Goal: Information Seeking & Learning: Learn about a topic

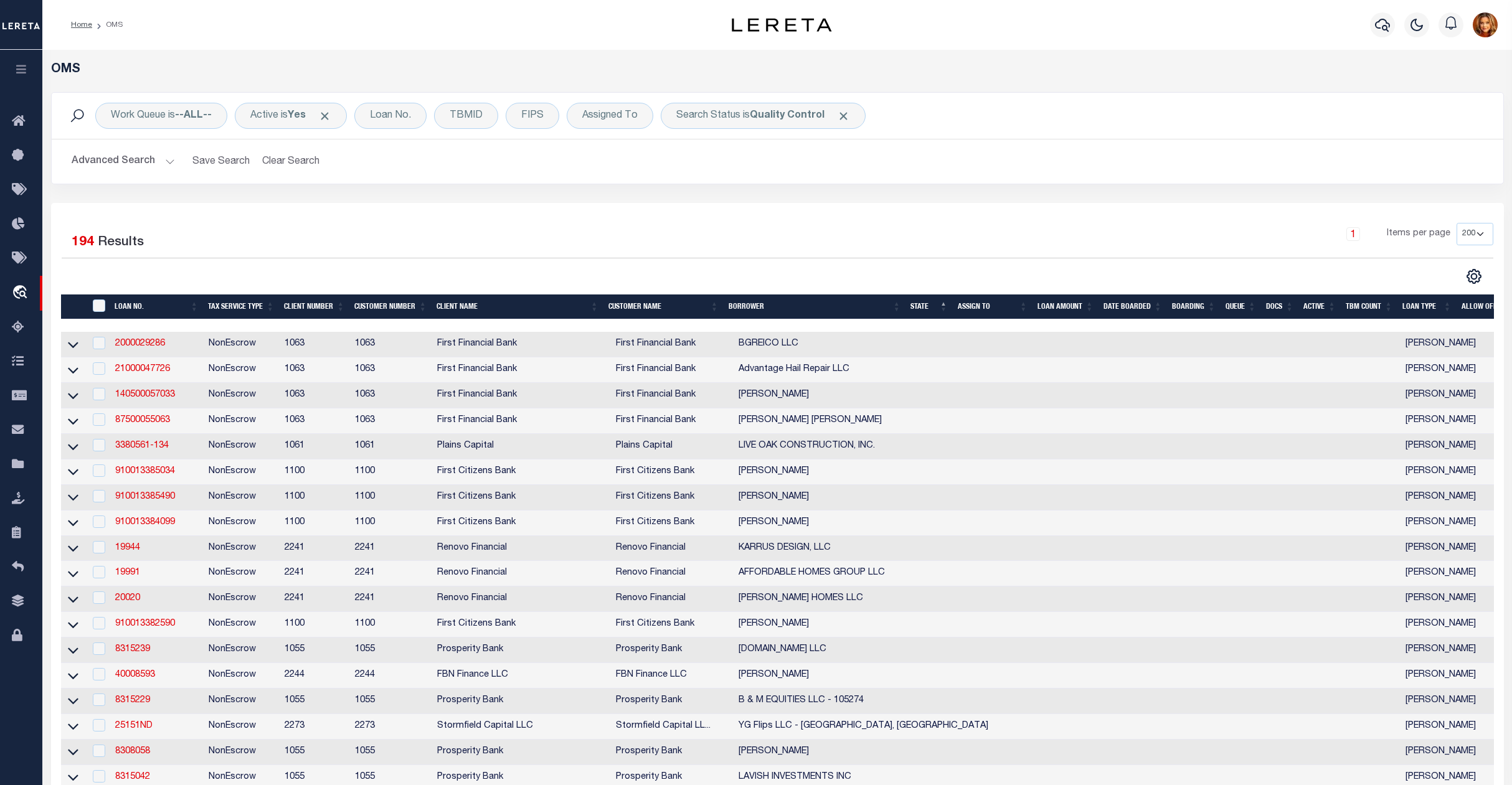
select select "200"
click at [290, 155] on button "Clear Search" at bounding box center [291, 161] width 68 height 25
click at [399, 113] on div "Loan No." at bounding box center [390, 115] width 72 height 27
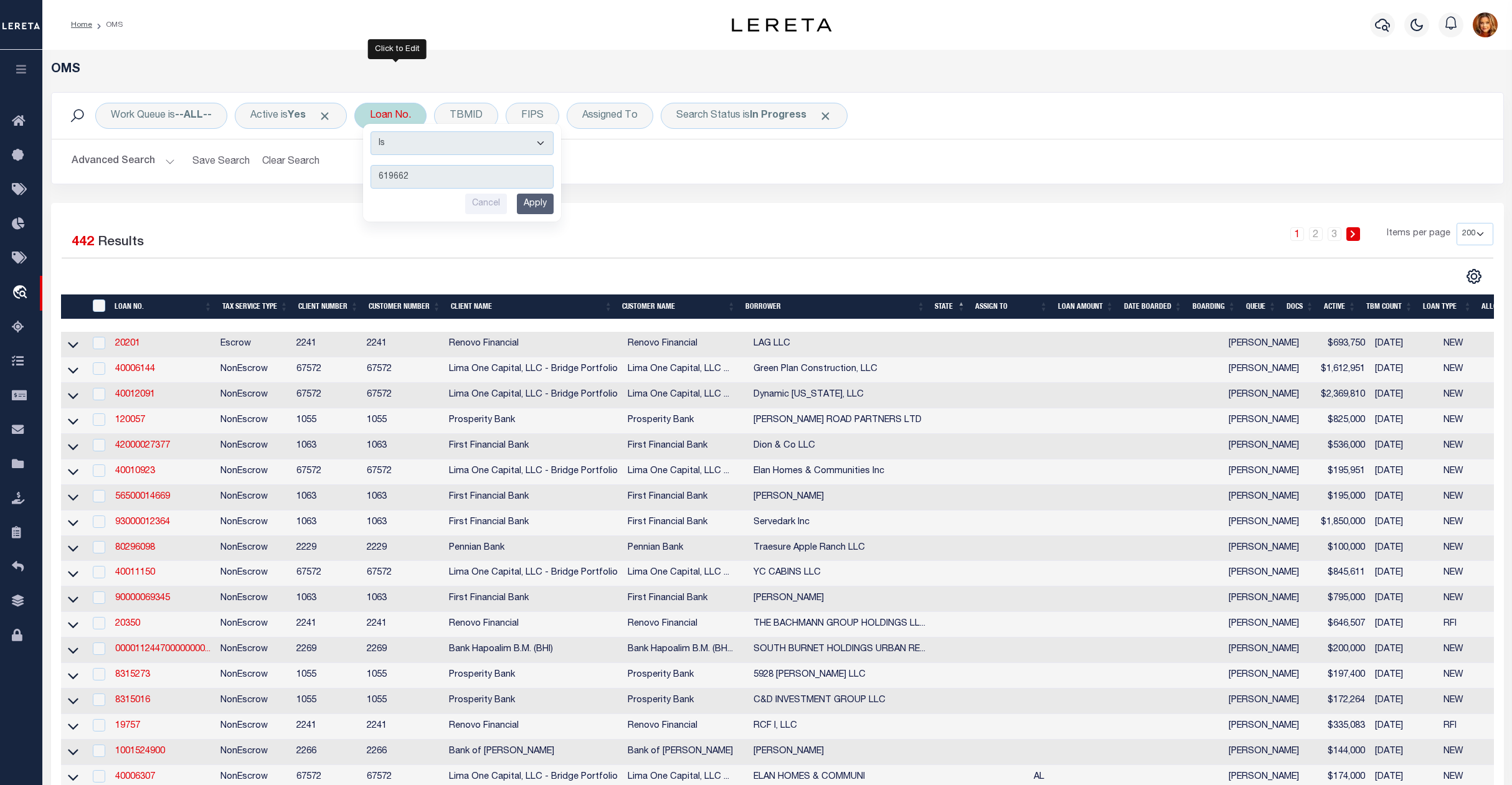
type input "6196624"
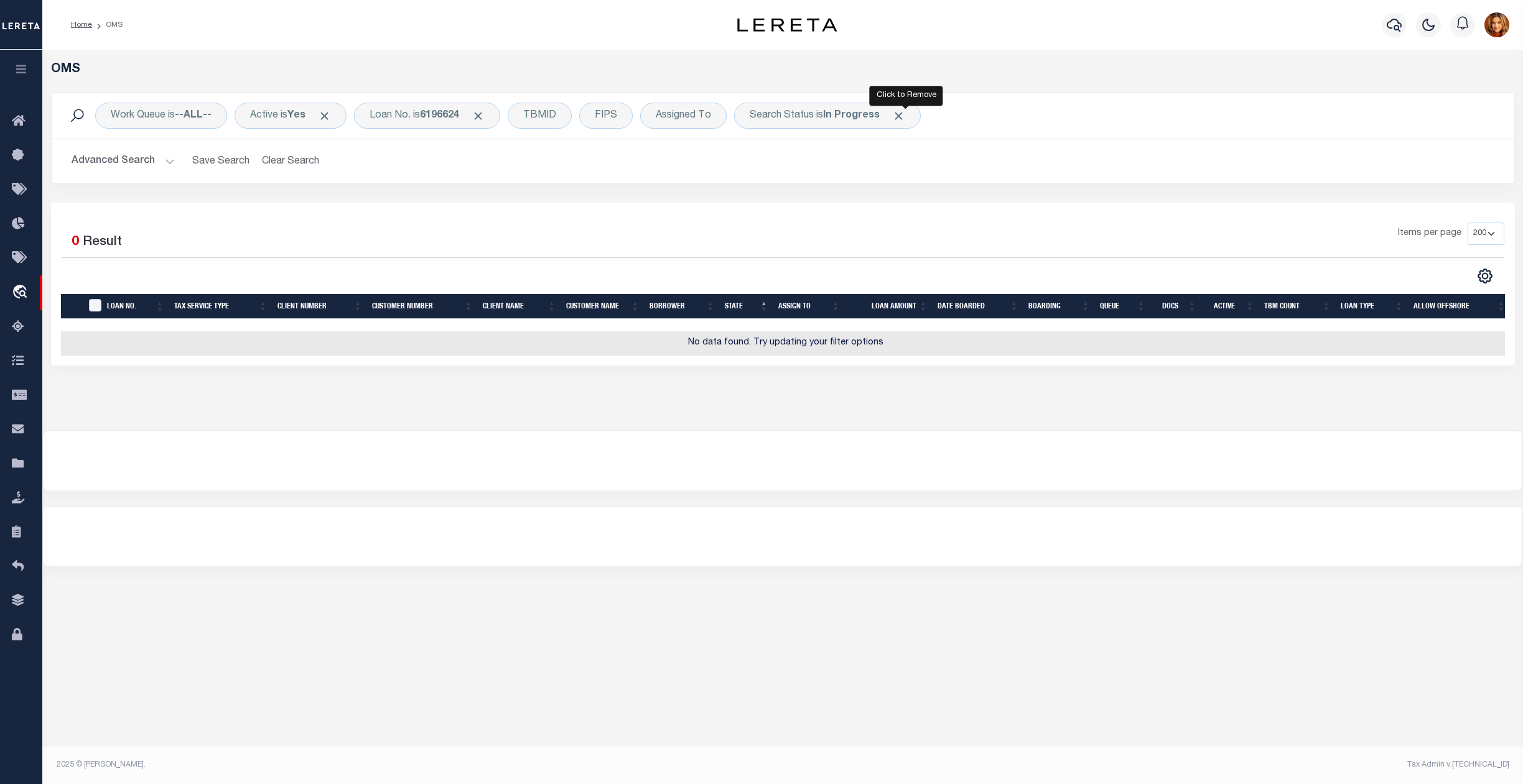
click at [902, 112] on span "Click to Remove" at bounding box center [899, 116] width 13 height 13
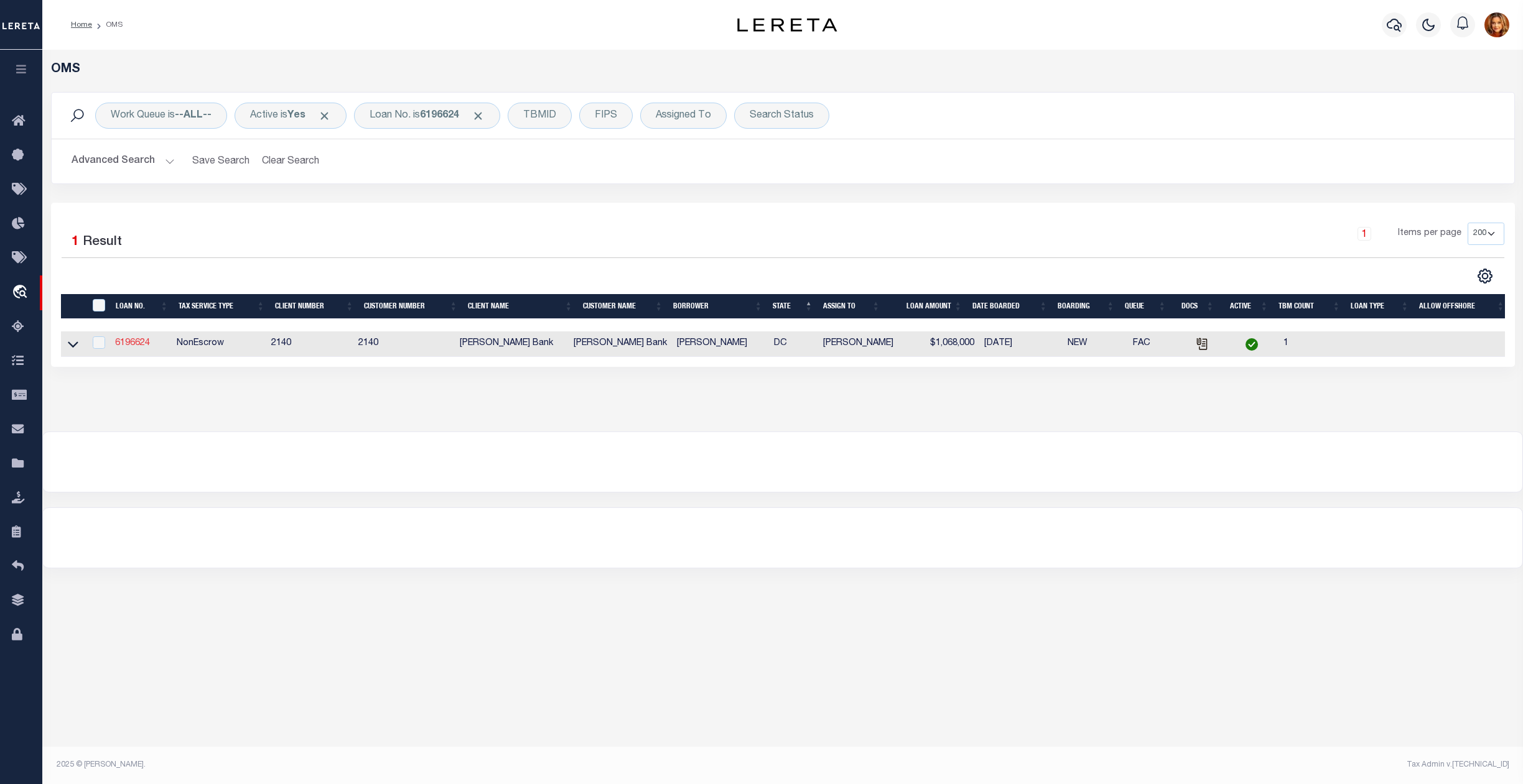
click at [128, 346] on link "6196624" at bounding box center [133, 344] width 35 height 9
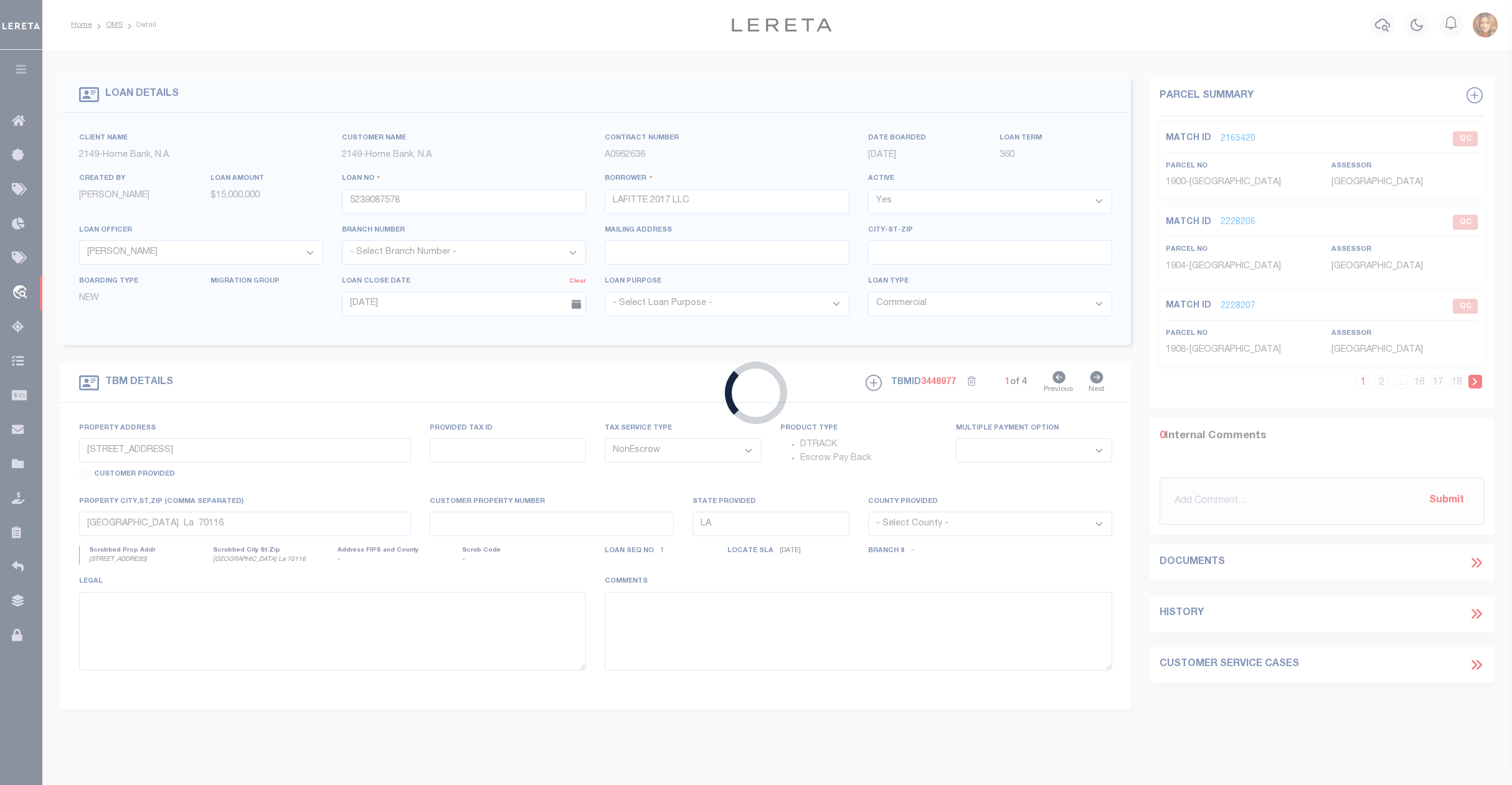
type input "6196624"
type input "Steven V Shafter"
select select
select select "100"
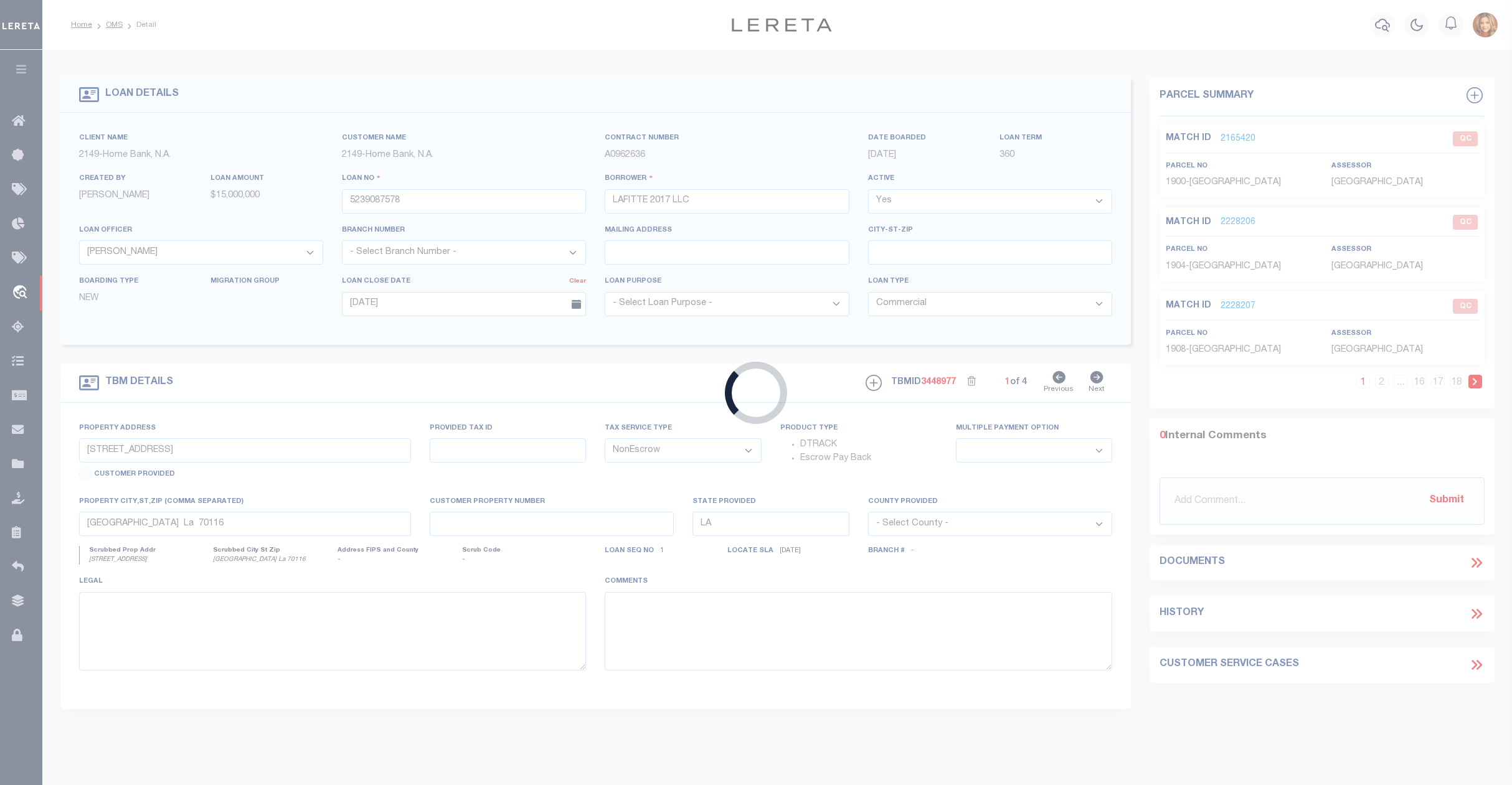
select select
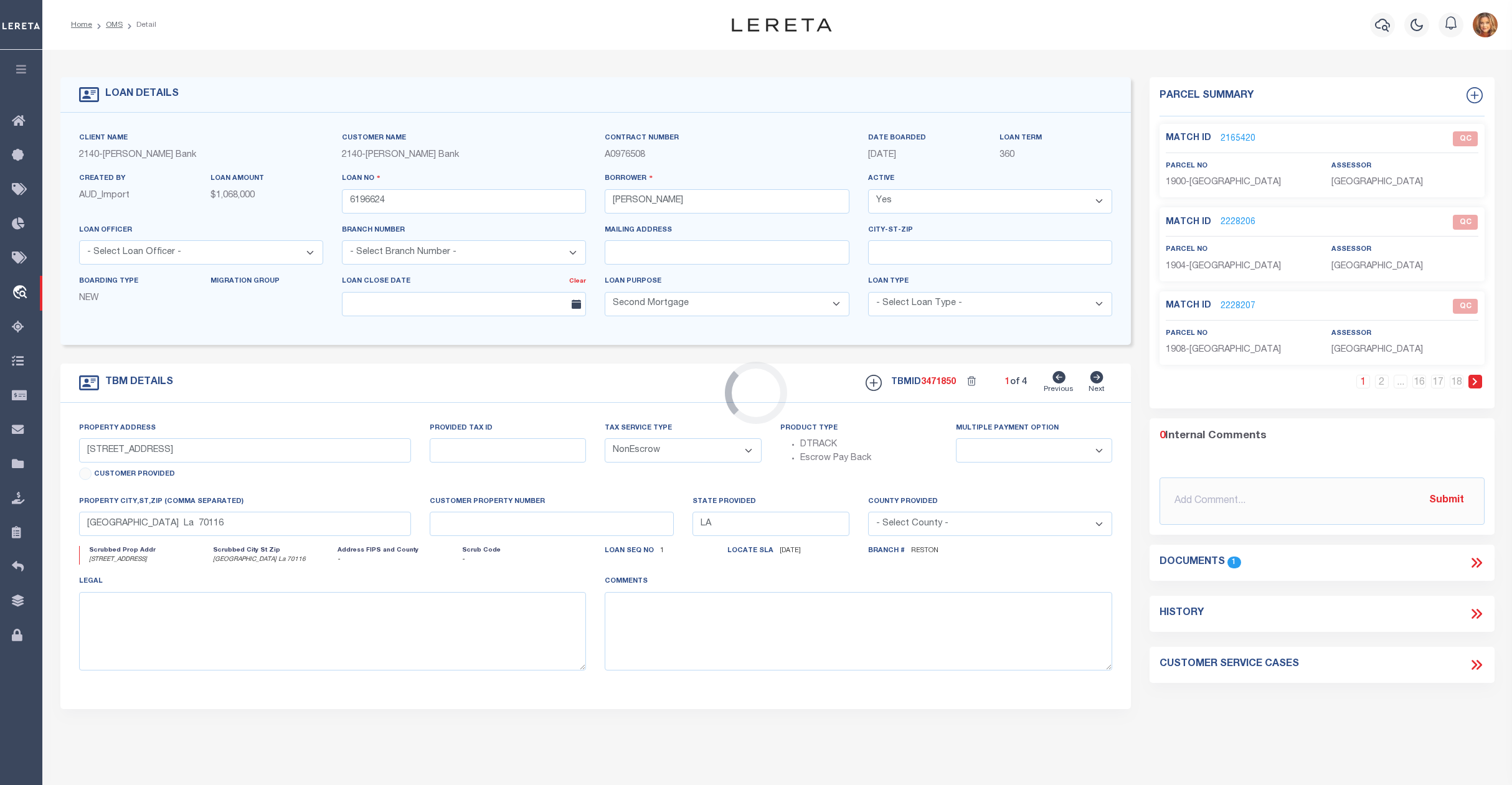
type input "6007 Utah Ave NW"
select select
type input "Washington DC 20015"
type input "14244"
type input "DC"
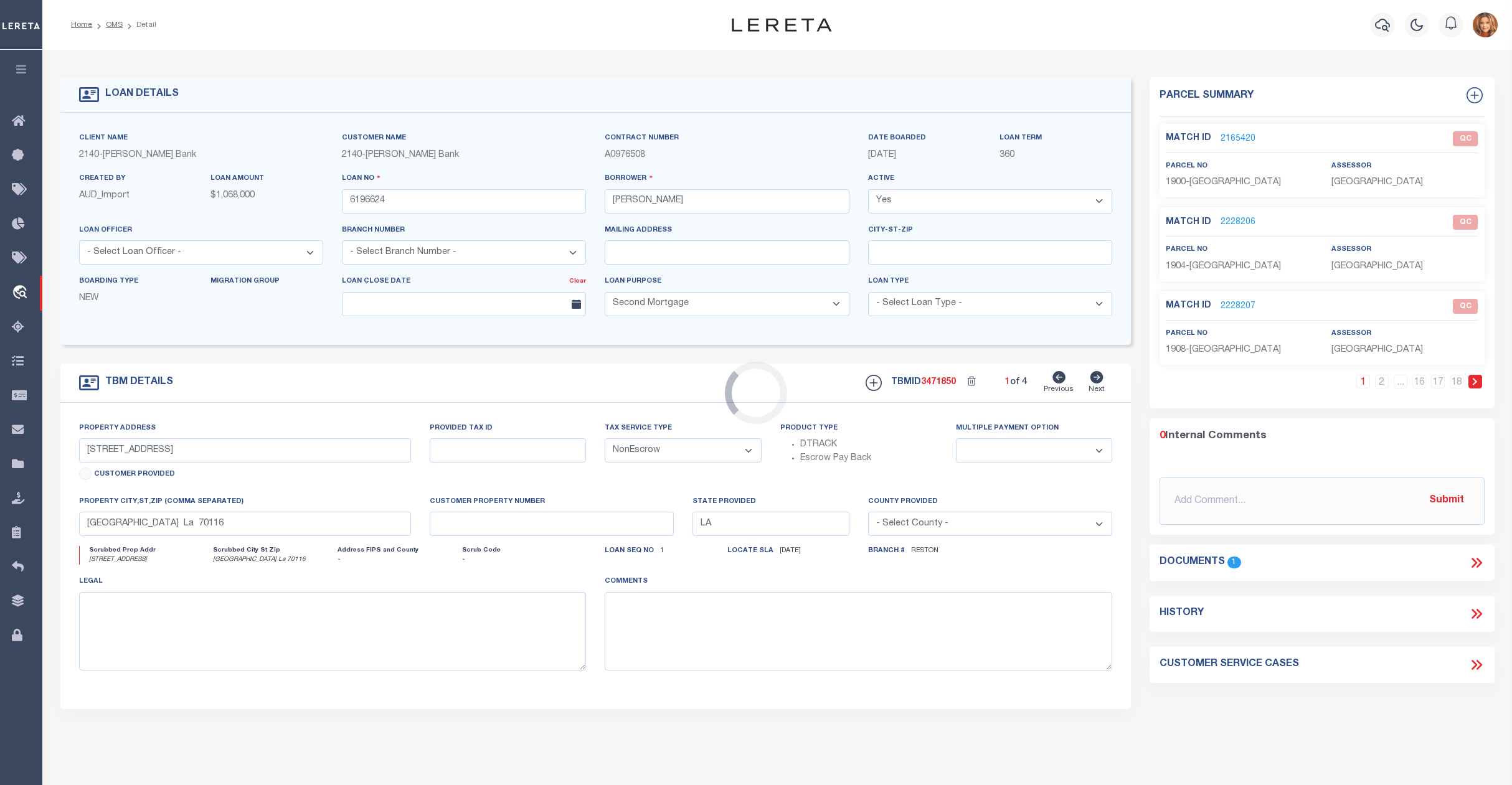
select select
select select "3195"
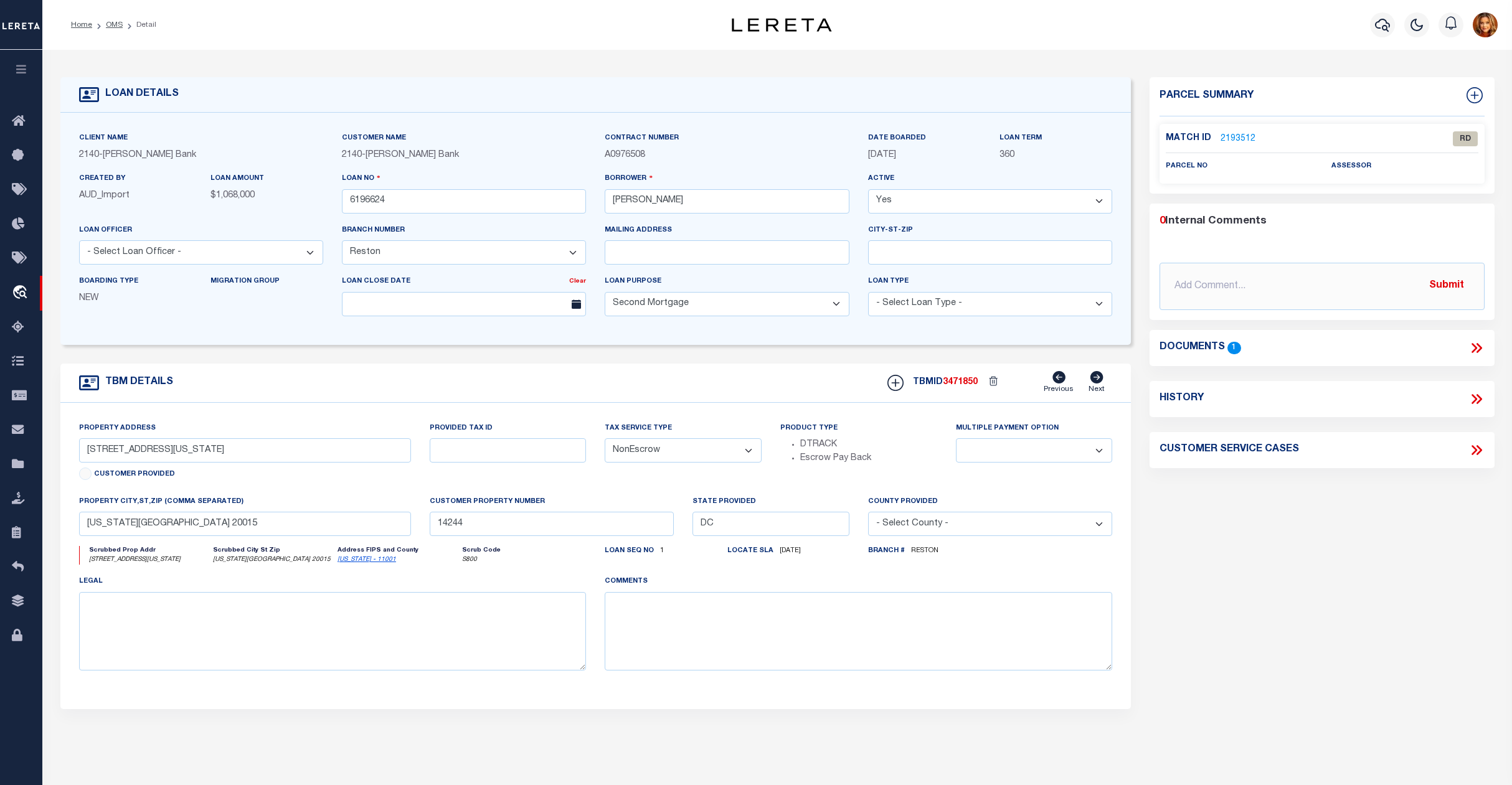
select select "7935"
click at [1237, 134] on link "2193512" at bounding box center [1238, 139] width 35 height 13
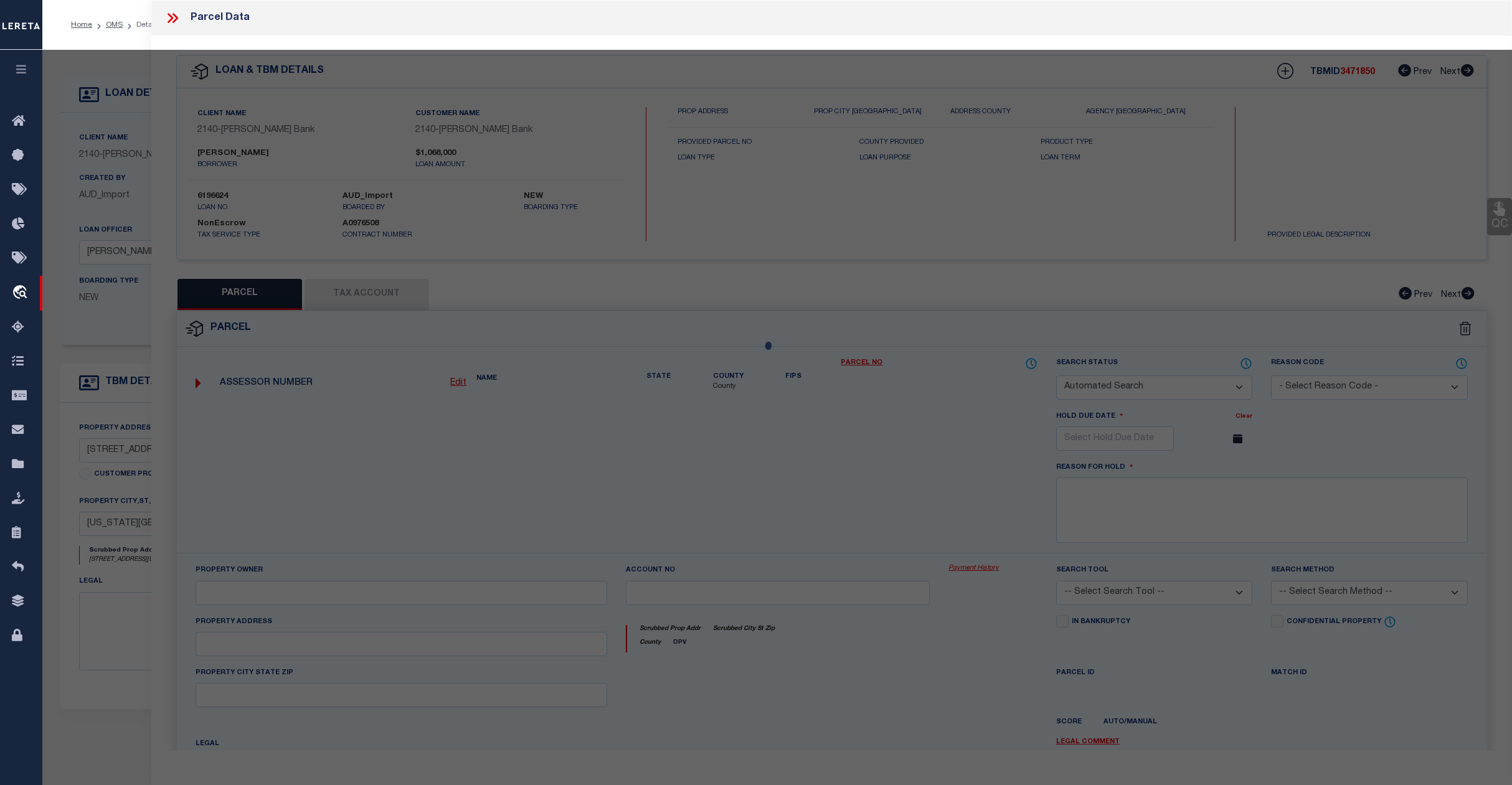
checkbox input "false"
select select "RD"
checkbox input "false"
type textarea "Unable to complete the operation due to an unexpected failure [Error Code: 500]"
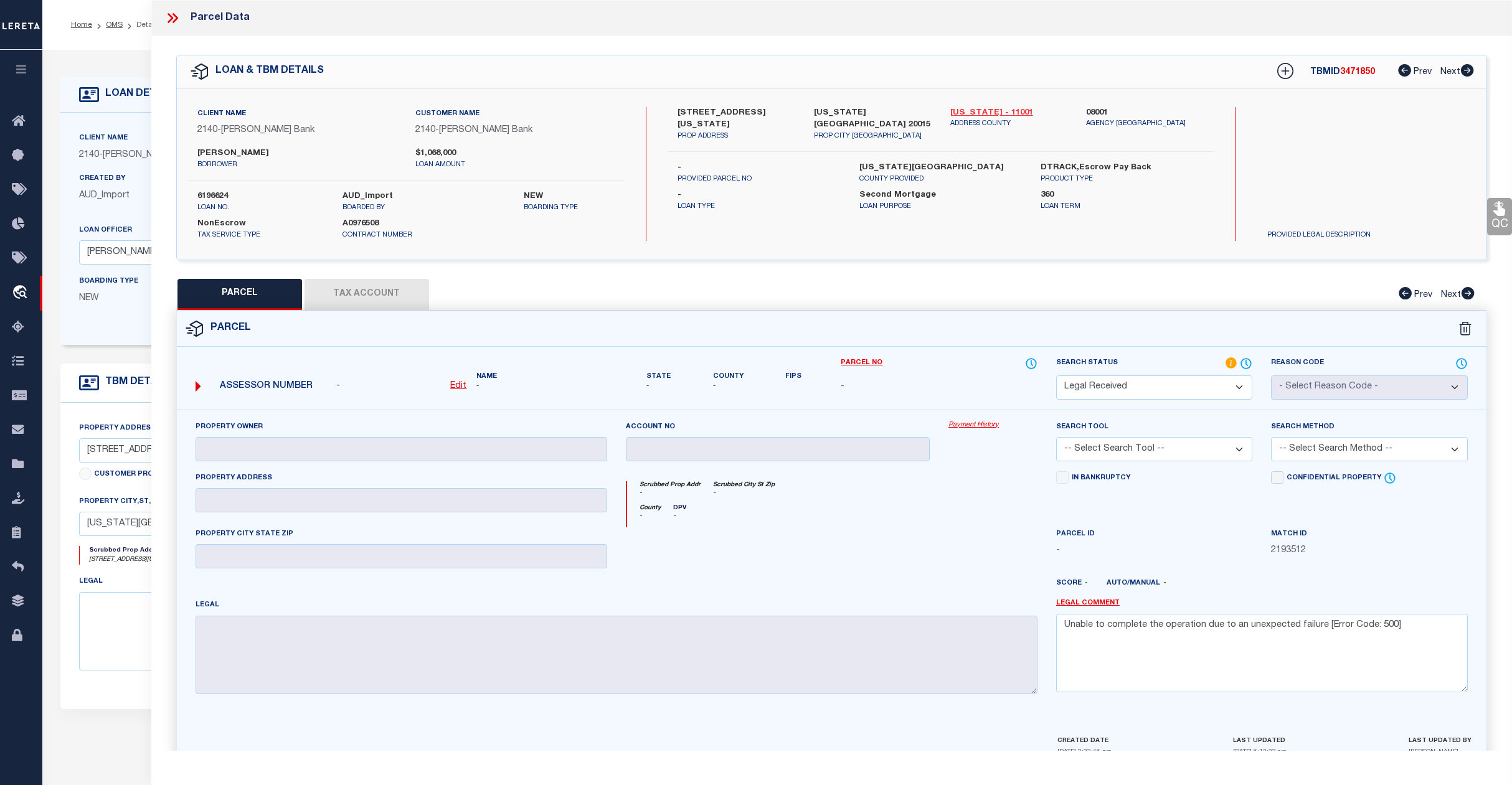
click at [1010, 112] on link "District of Columbia - 11001" at bounding box center [1010, 113] width 118 height 13
click at [79, 59] on div "LOAN DETAILS Client Name 2140" at bounding box center [777, 422] width 1470 height 746
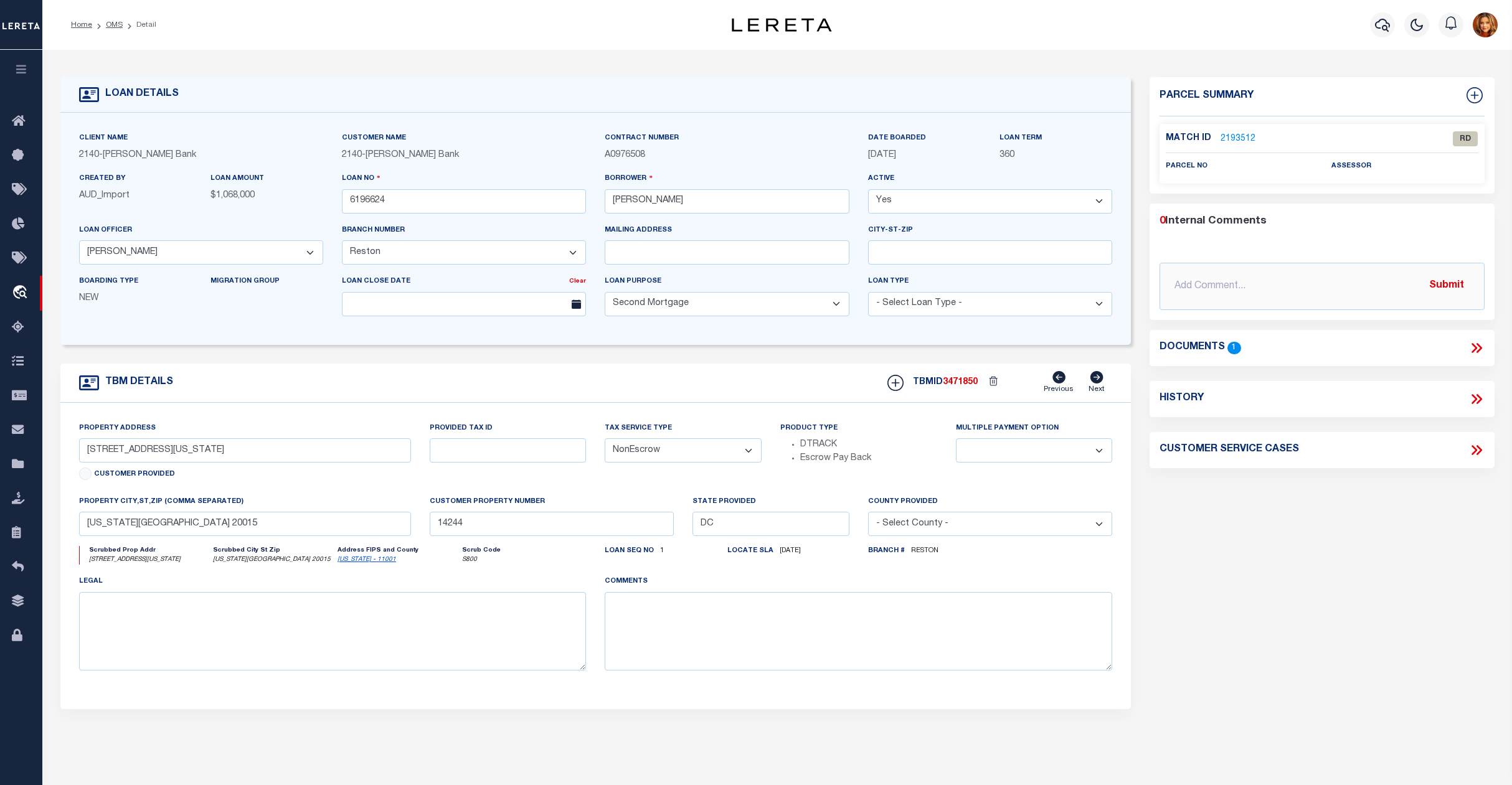
click at [1474, 349] on icon at bounding box center [1477, 349] width 16 height 16
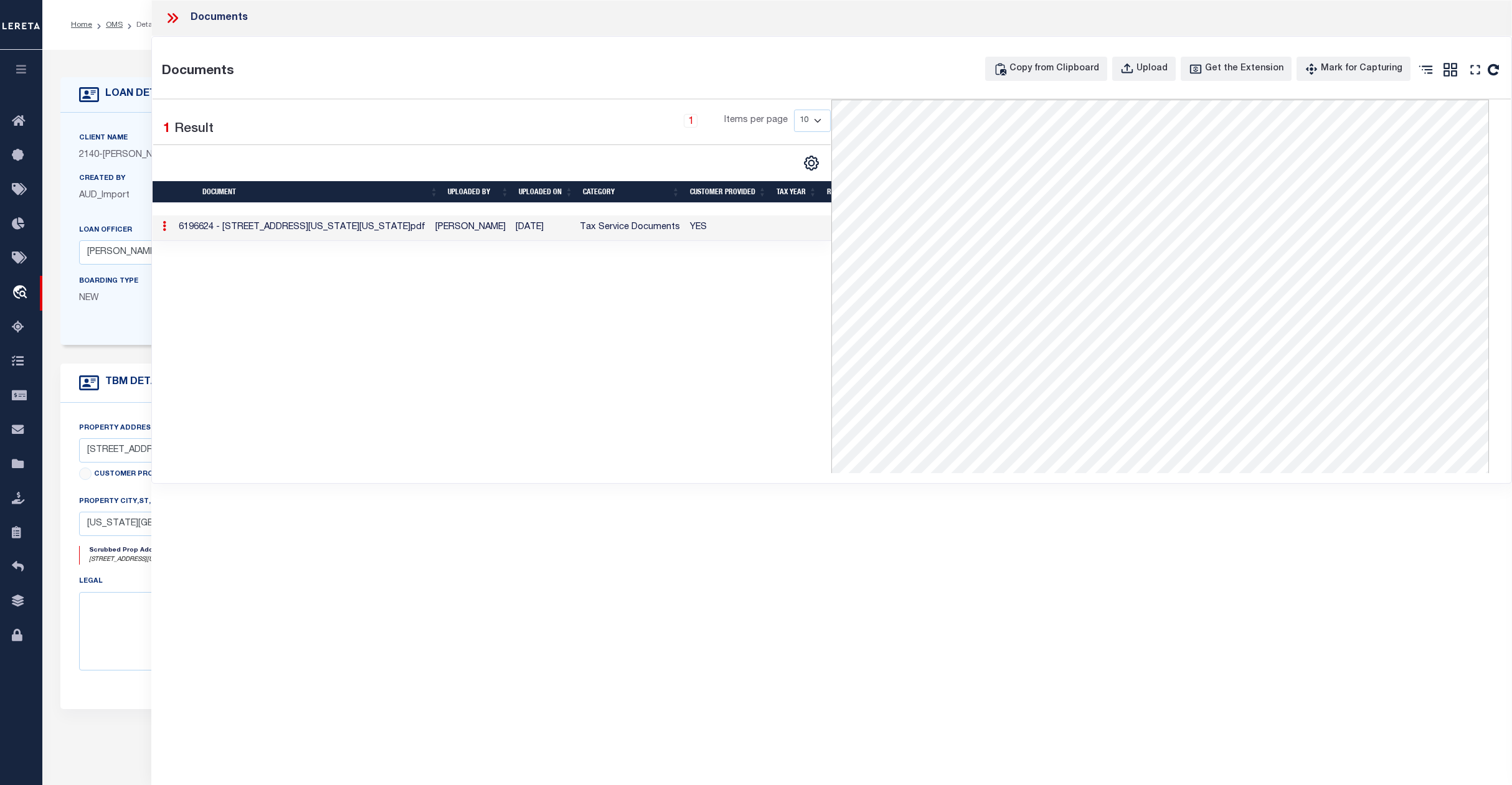
click at [167, 15] on icon at bounding box center [173, 18] width 16 height 16
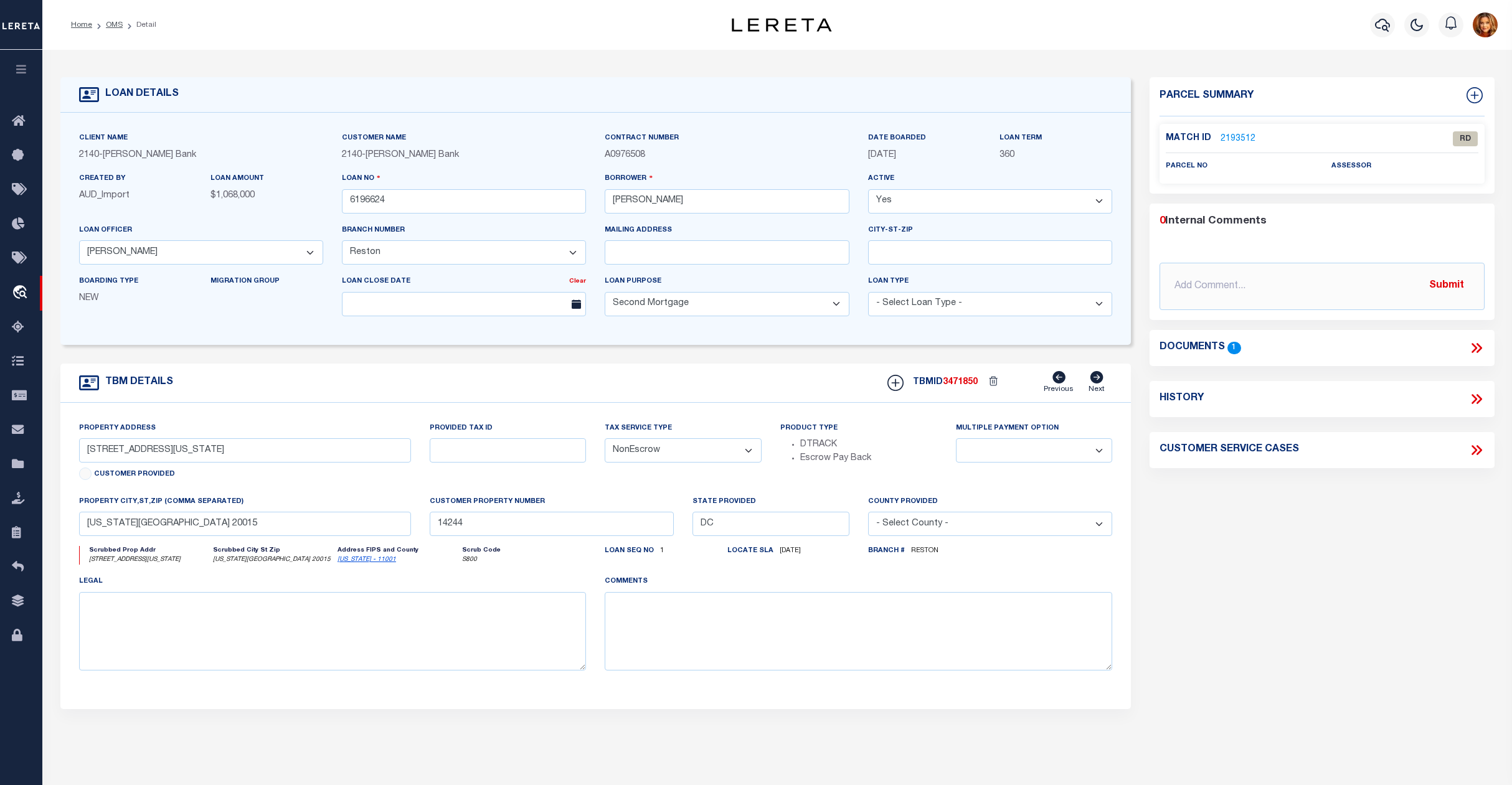
click at [1246, 138] on link "2193512" at bounding box center [1238, 139] width 35 height 13
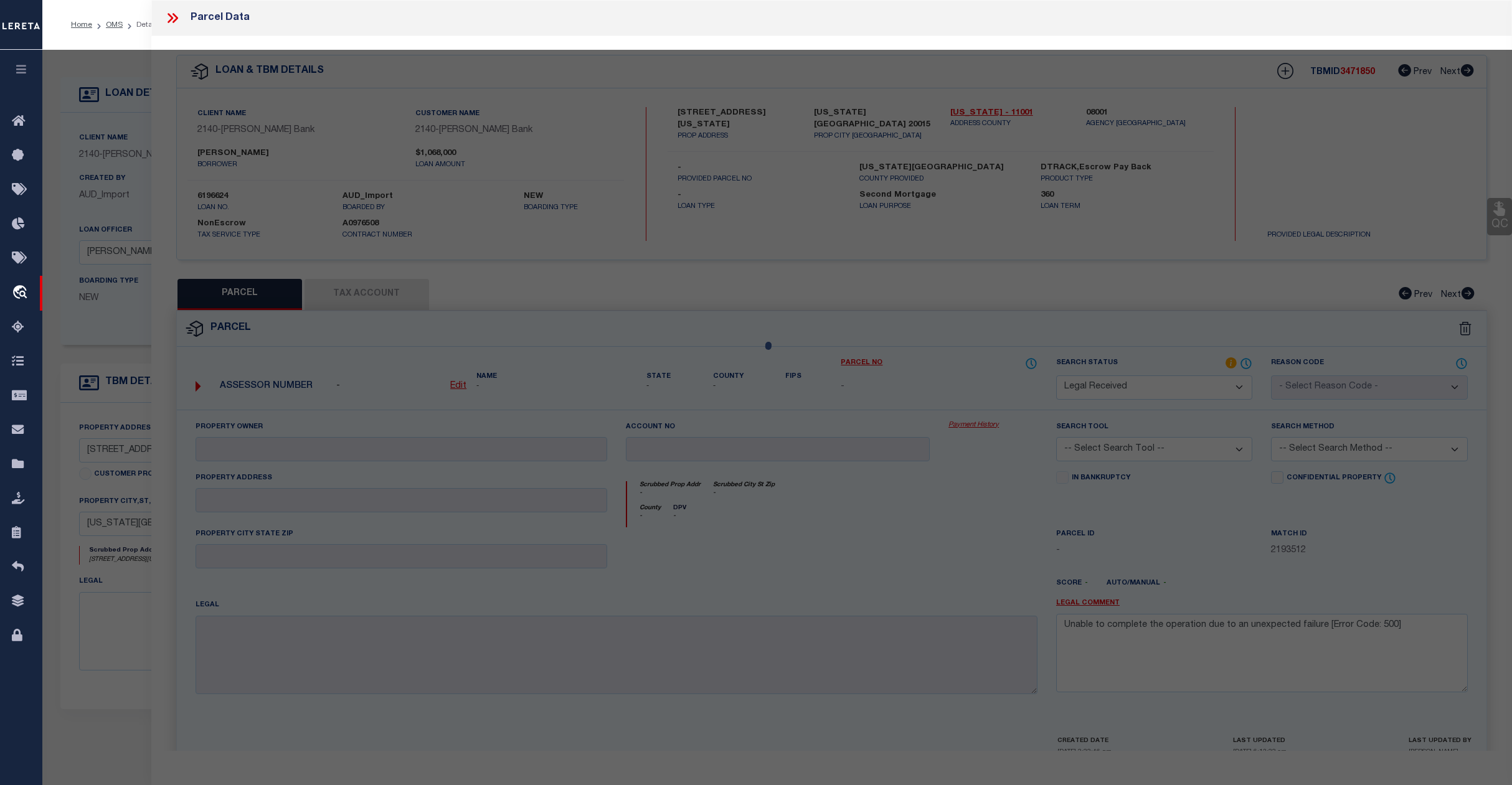
select select "AS"
checkbox input "false"
select select "RD"
checkbox input "false"
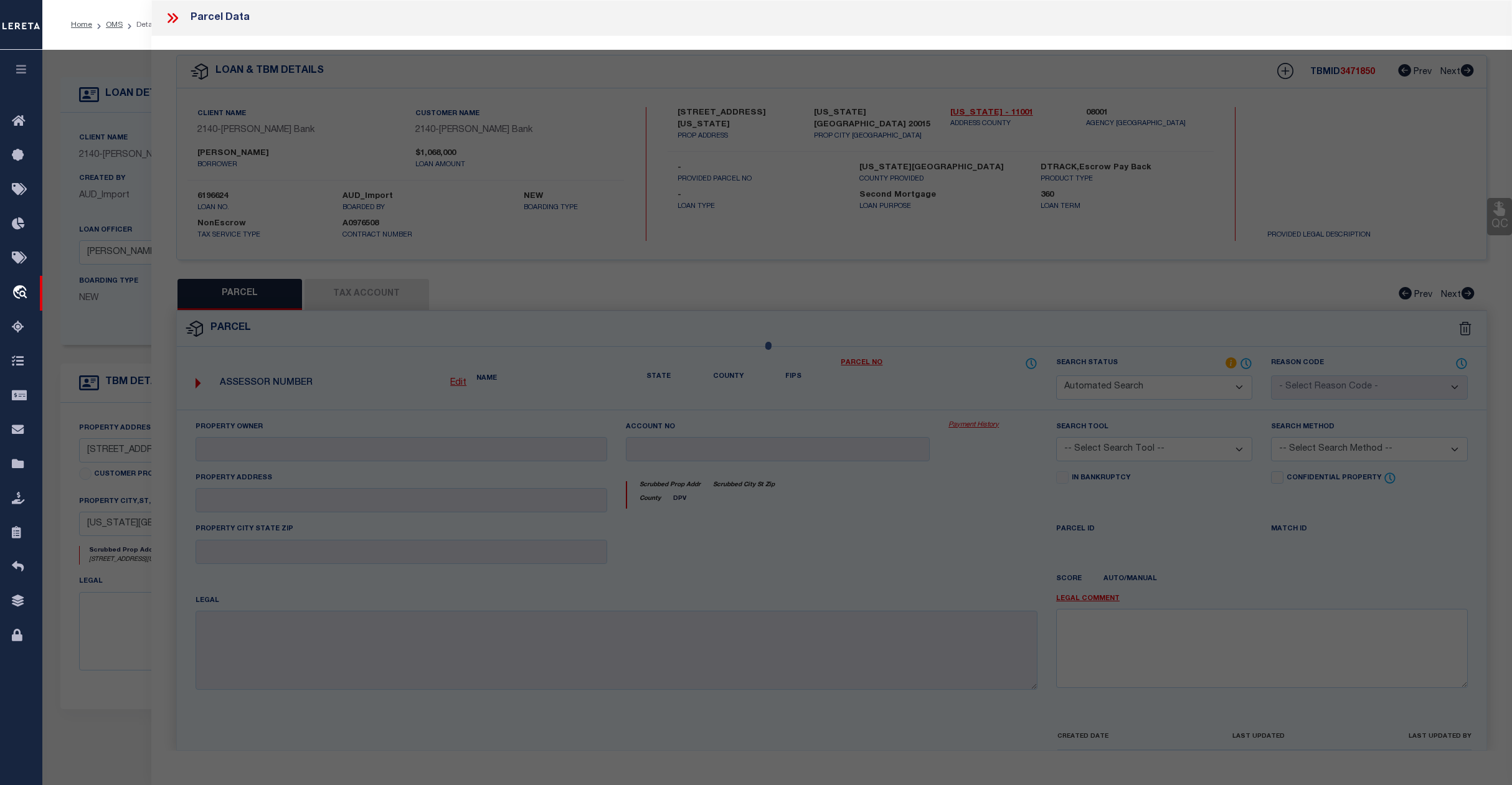
type textarea "Unable to complete the operation due to an unexpected failure [Error Code: 500]"
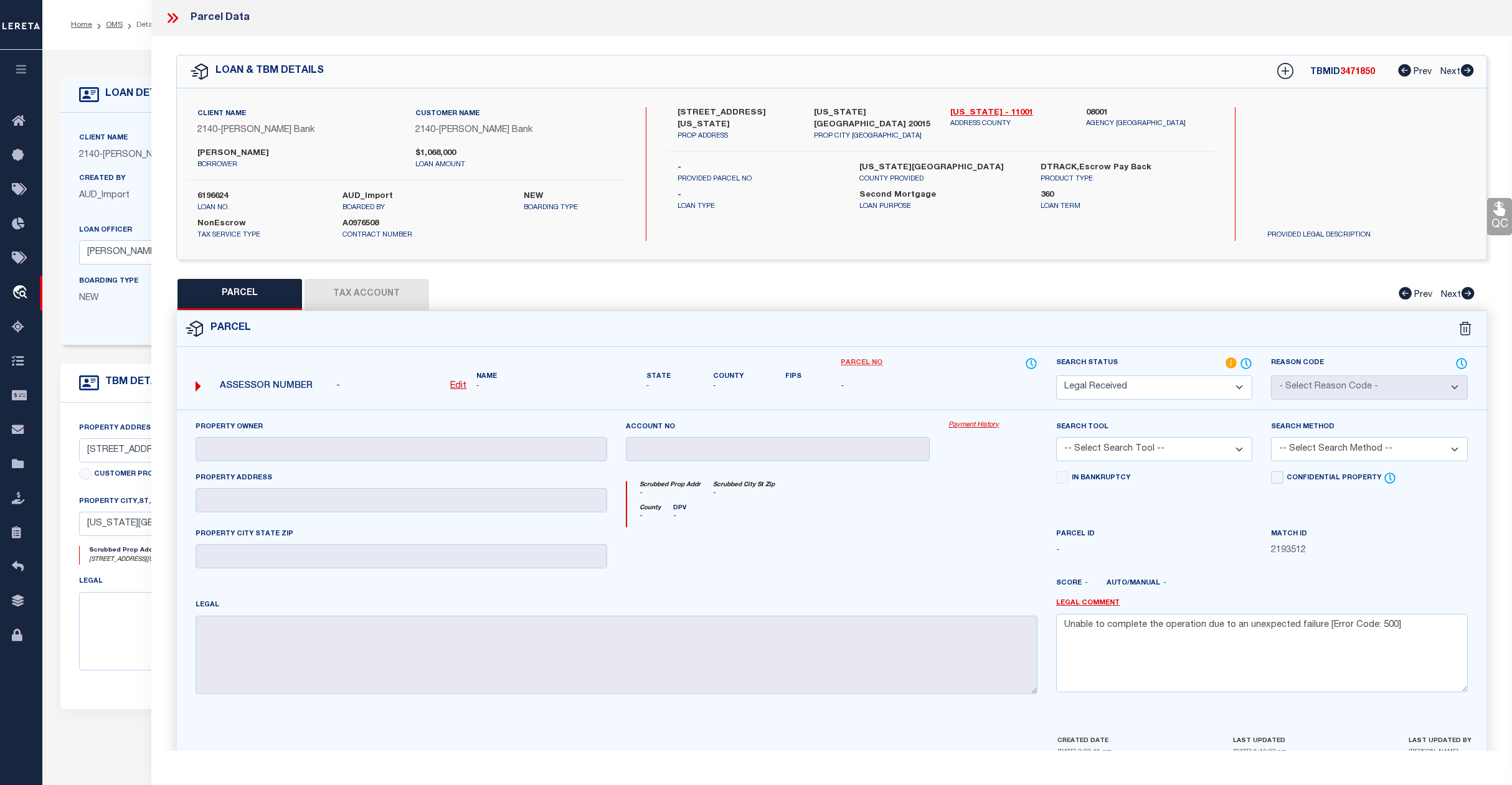
click at [852, 360] on link "Parcel No" at bounding box center [862, 363] width 42 height 11
click at [459, 389] on u "Edit" at bounding box center [459, 386] width 16 height 9
select select "RD"
type textarea "-"
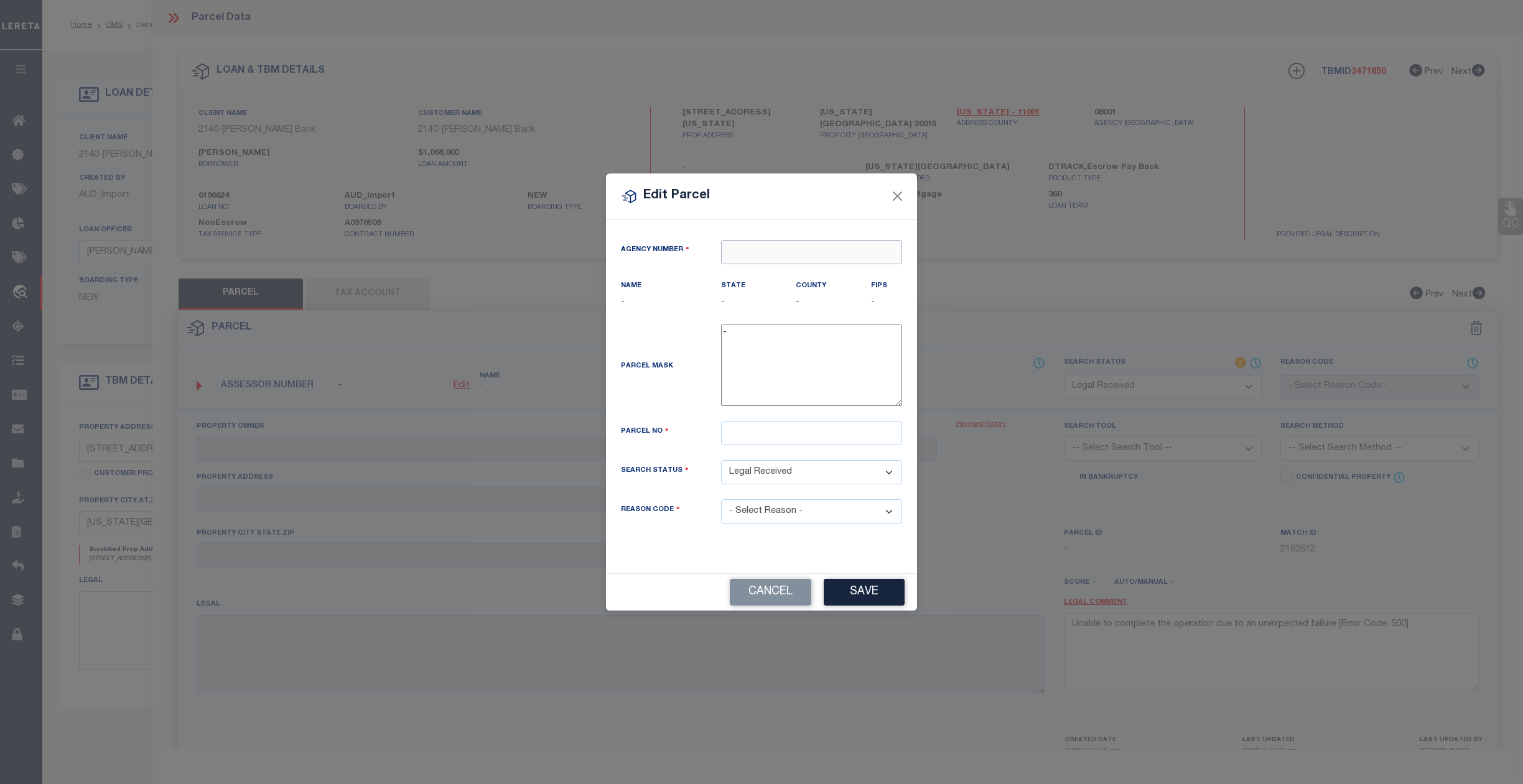
click at [747, 247] on input "text" at bounding box center [812, 252] width 181 height 25
click at [809, 281] on div "080010000 : DISTRICT OF COLUMBIA" at bounding box center [822, 273] width 202 height 20
type input "080010000"
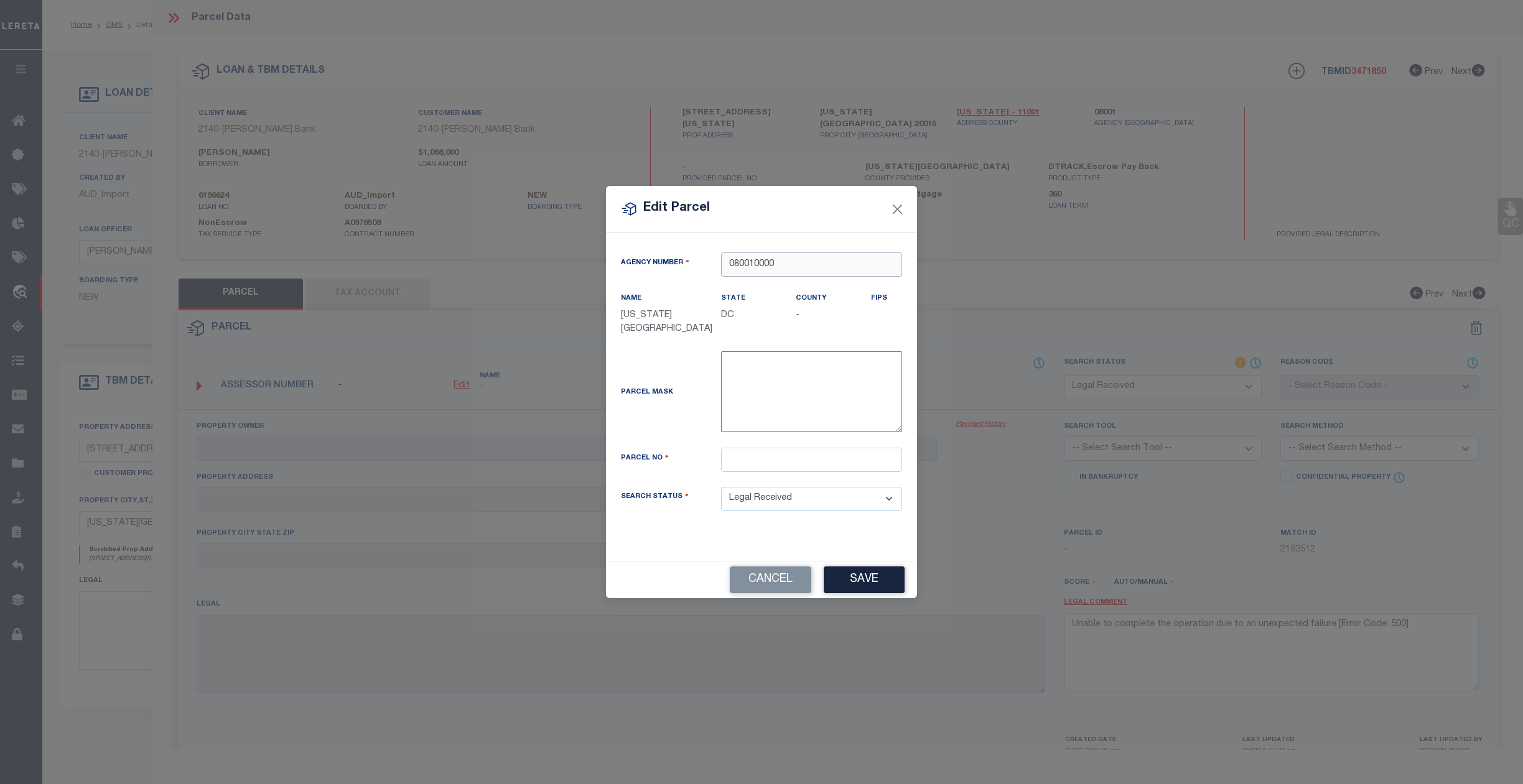
type input "080010000"
click at [730, 462] on input "text" at bounding box center [812, 460] width 181 height 25
type input "51 2319"
click at [845, 578] on button "Save" at bounding box center [864, 579] width 80 height 26
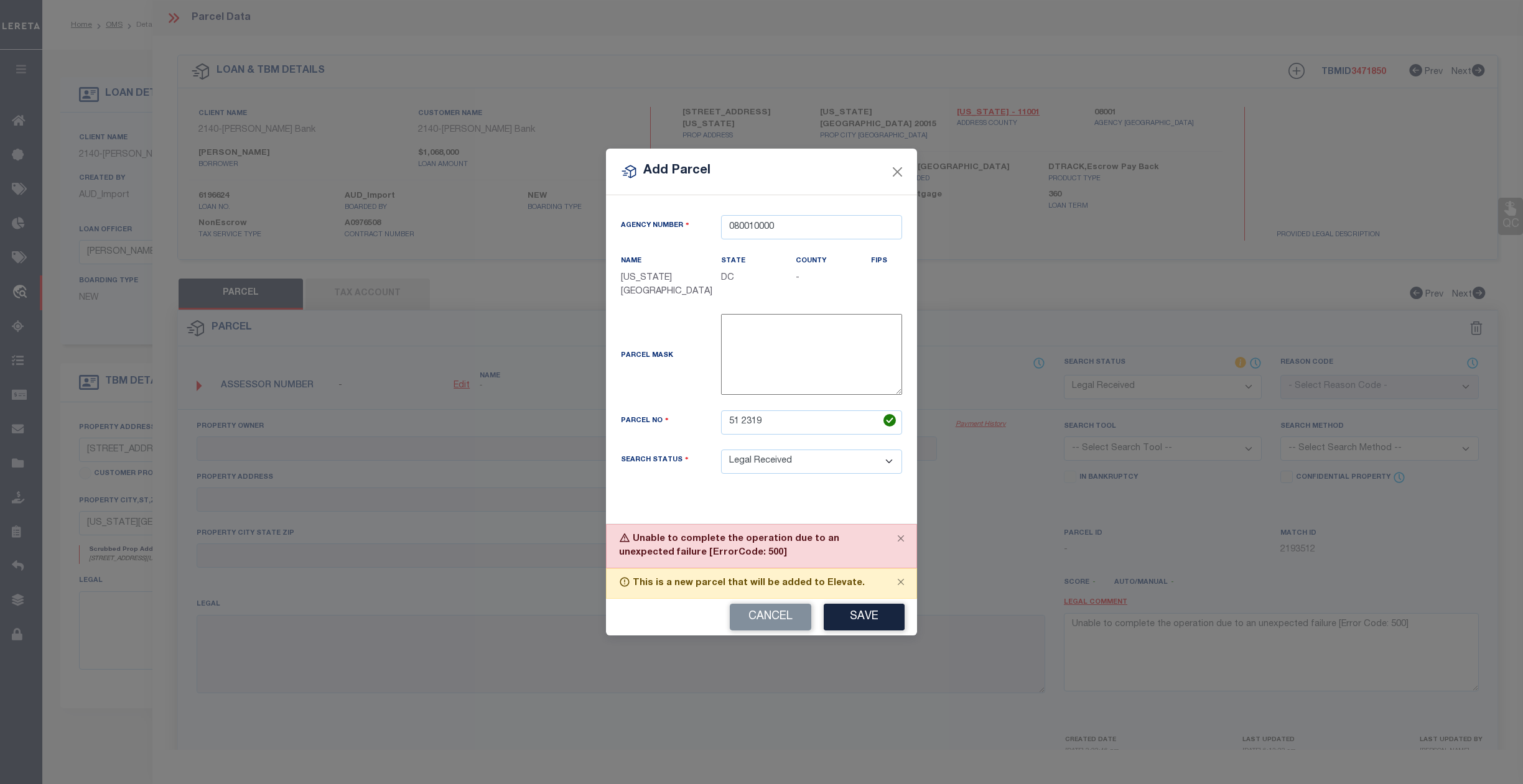
click at [812, 462] on select "Automated Search Bad Parcel Complete Duplicate Parcel High Dollar Reporting In …" at bounding box center [812, 461] width 181 height 25
select select "IP"
click at [721, 450] on select "Automated Search Bad Parcel Complete Duplicate Parcel High Dollar Reporting In …" at bounding box center [812, 461] width 181 height 25
click at [861, 620] on button "Save" at bounding box center [864, 617] width 80 height 26
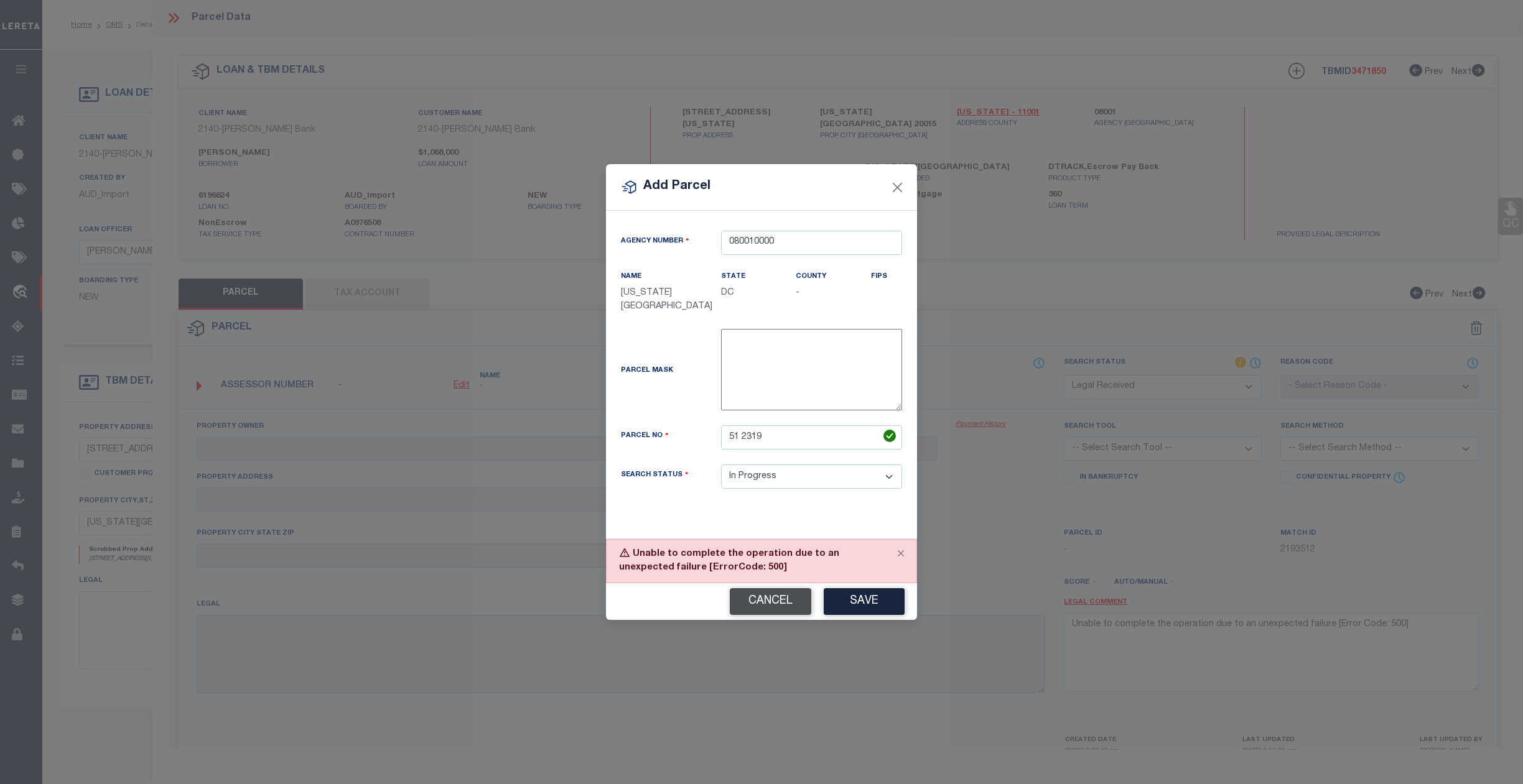
click at [765, 613] on button "Cancel" at bounding box center [770, 601] width 81 height 26
select select "RD"
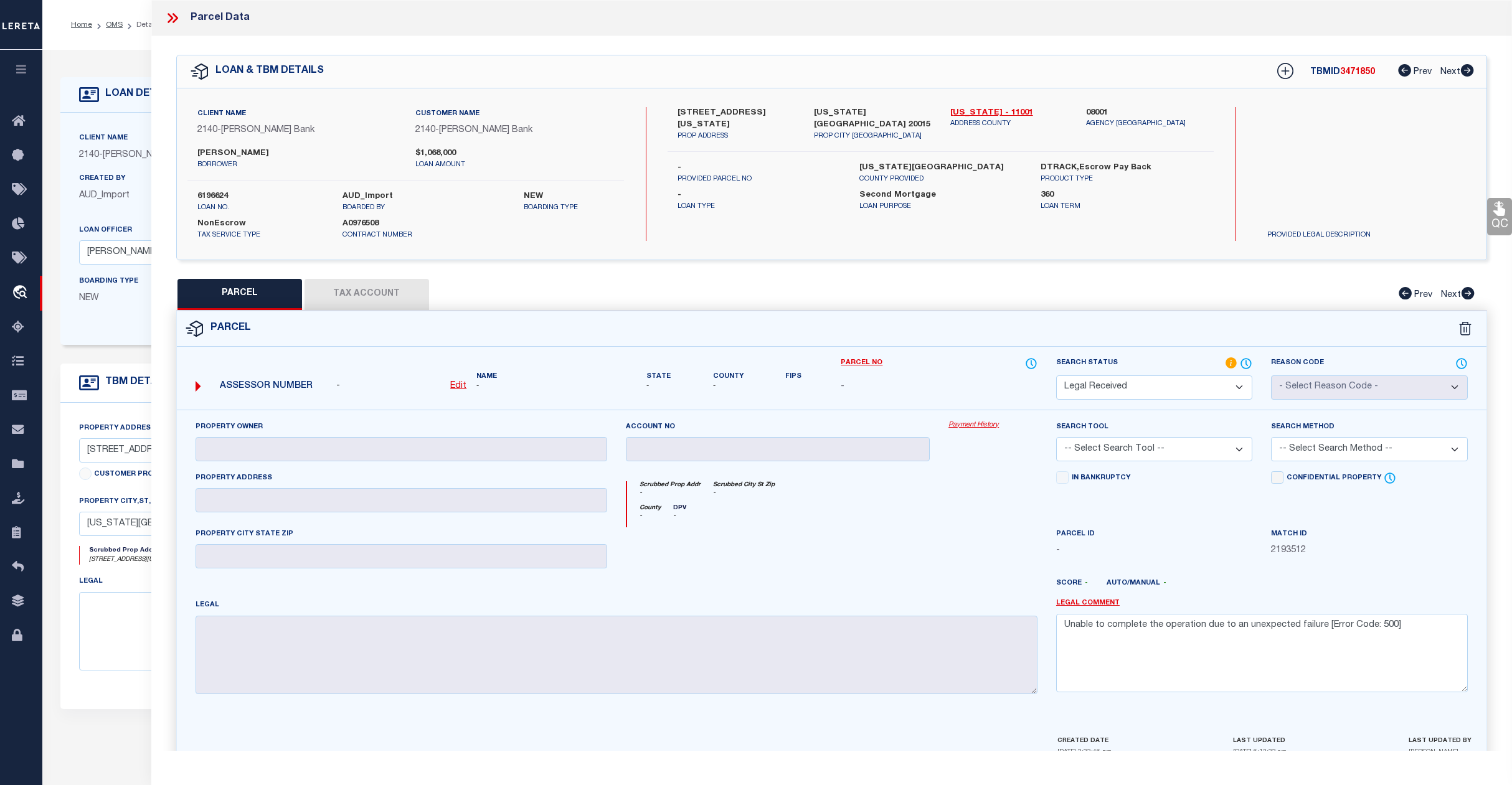
click at [128, 67] on div "LOAN DETAILS Client Name 2140 - John Marshall Bank 2140" at bounding box center [778, 410] width 1453 height 695
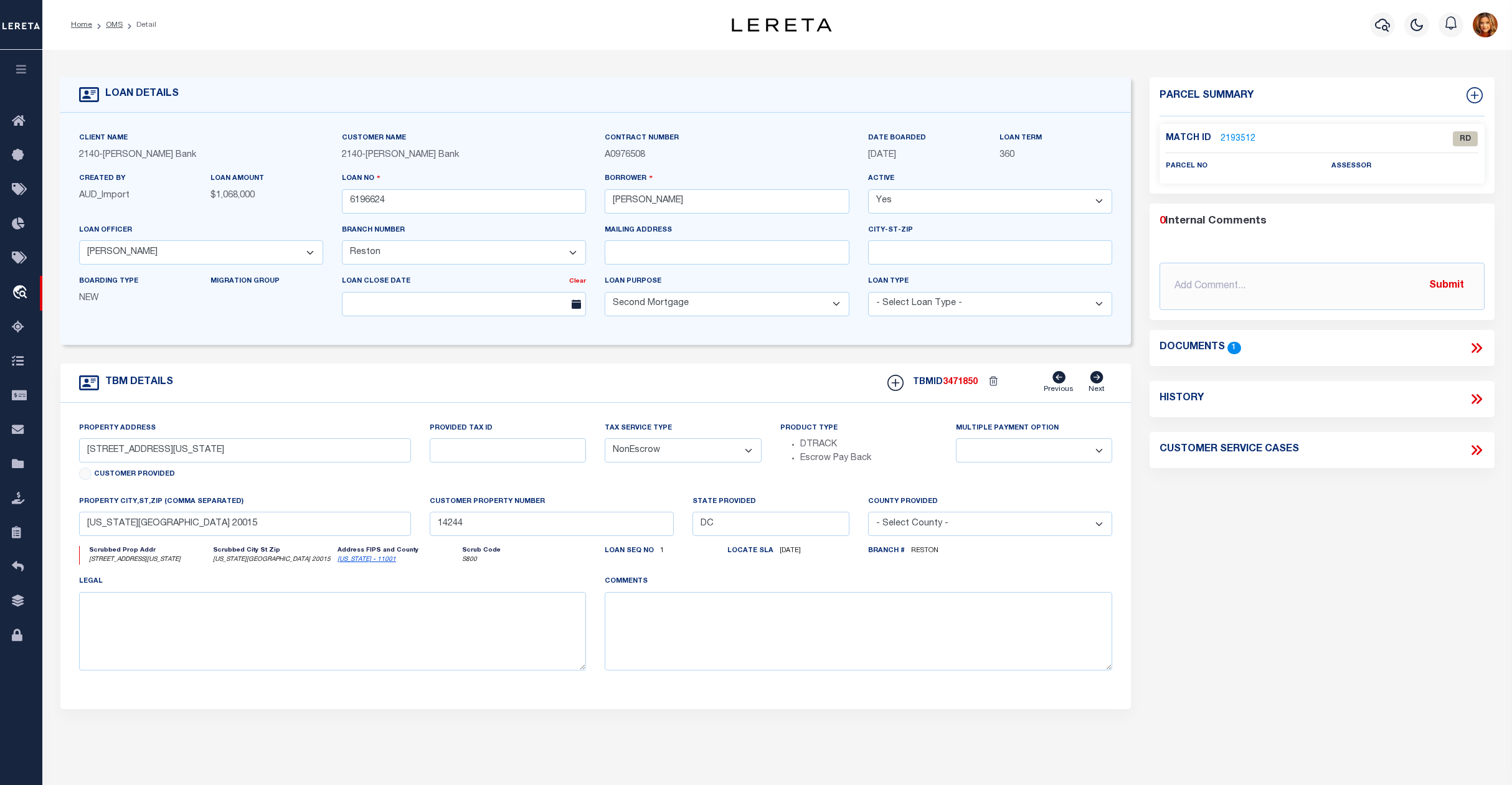
click at [1477, 345] on icon at bounding box center [1479, 348] width 5 height 10
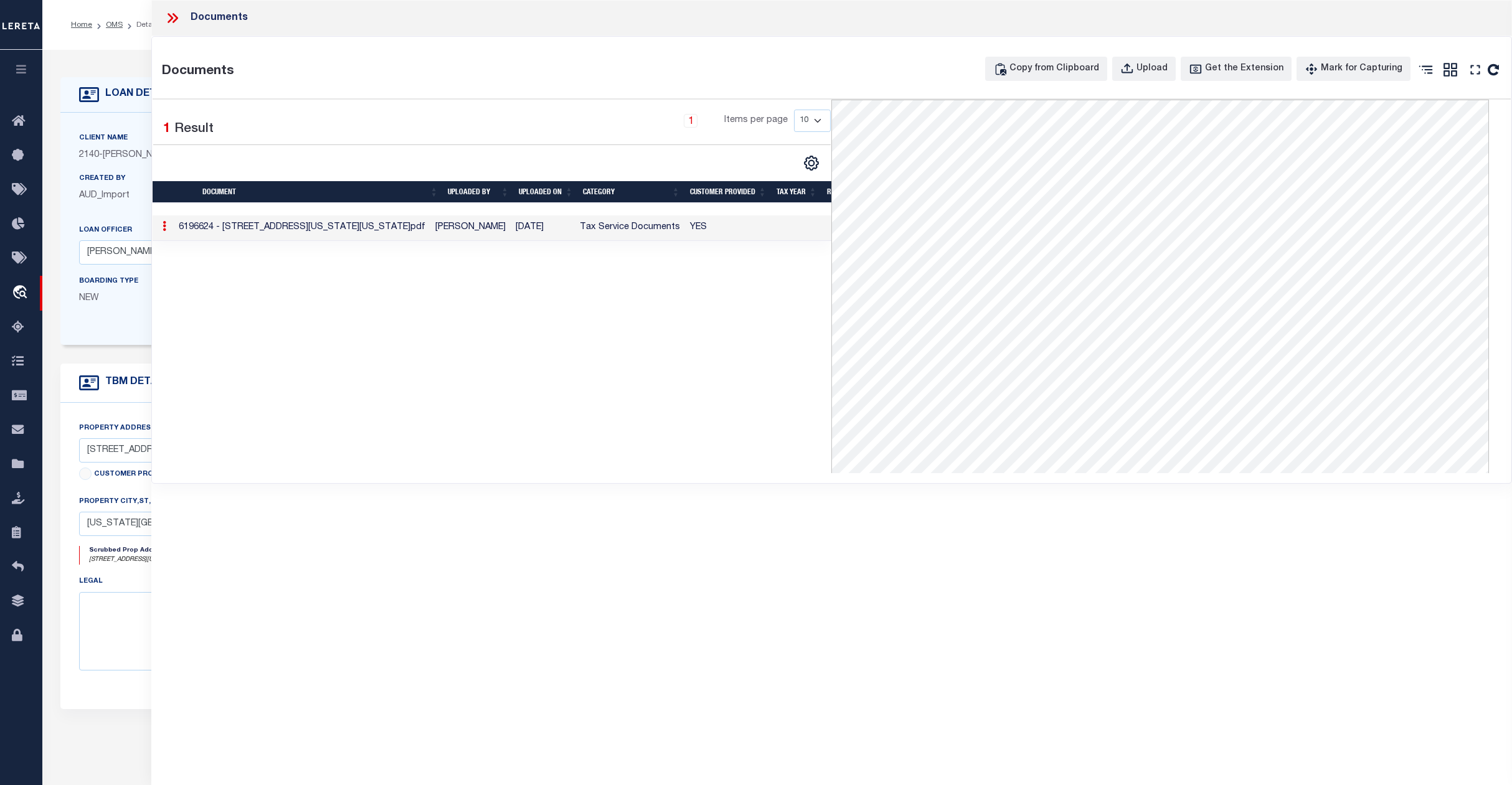
click at [100, 51] on div "LOAN DETAILS Client Name 2140" at bounding box center [777, 422] width 1470 height 746
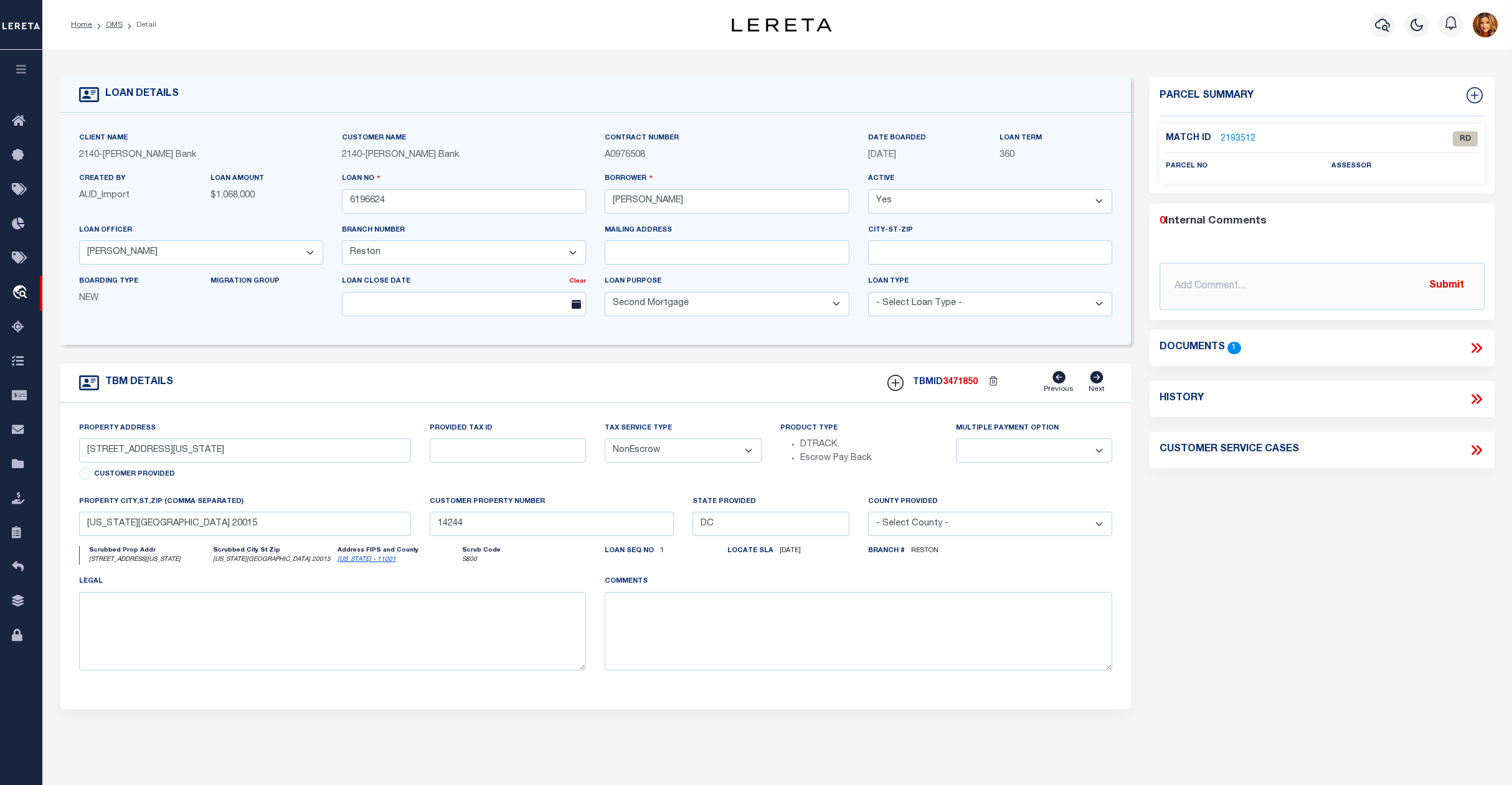
click at [1241, 134] on link "2193512" at bounding box center [1238, 139] width 35 height 13
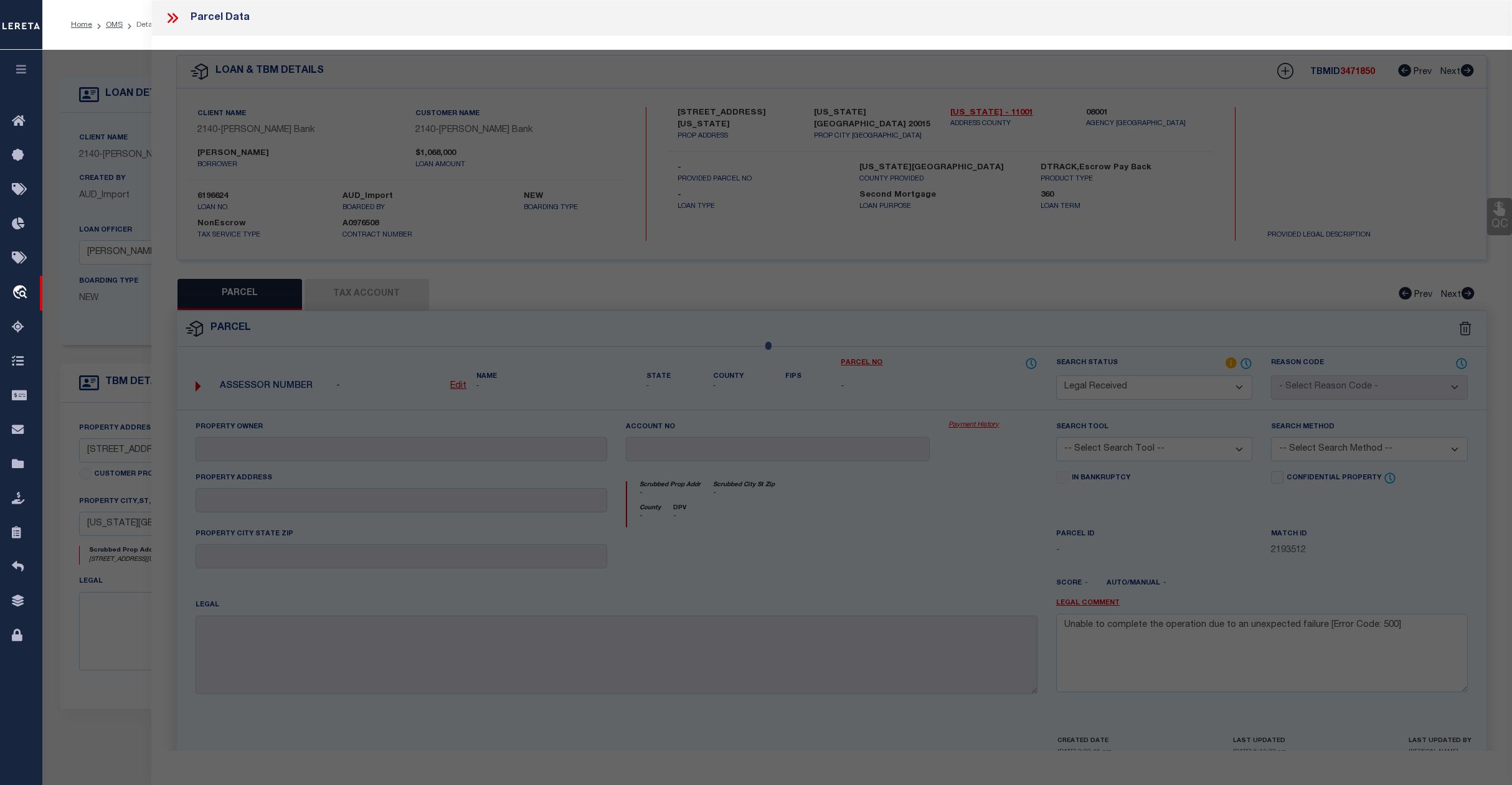
select select "AS"
checkbox input "false"
select select "RD"
checkbox input "false"
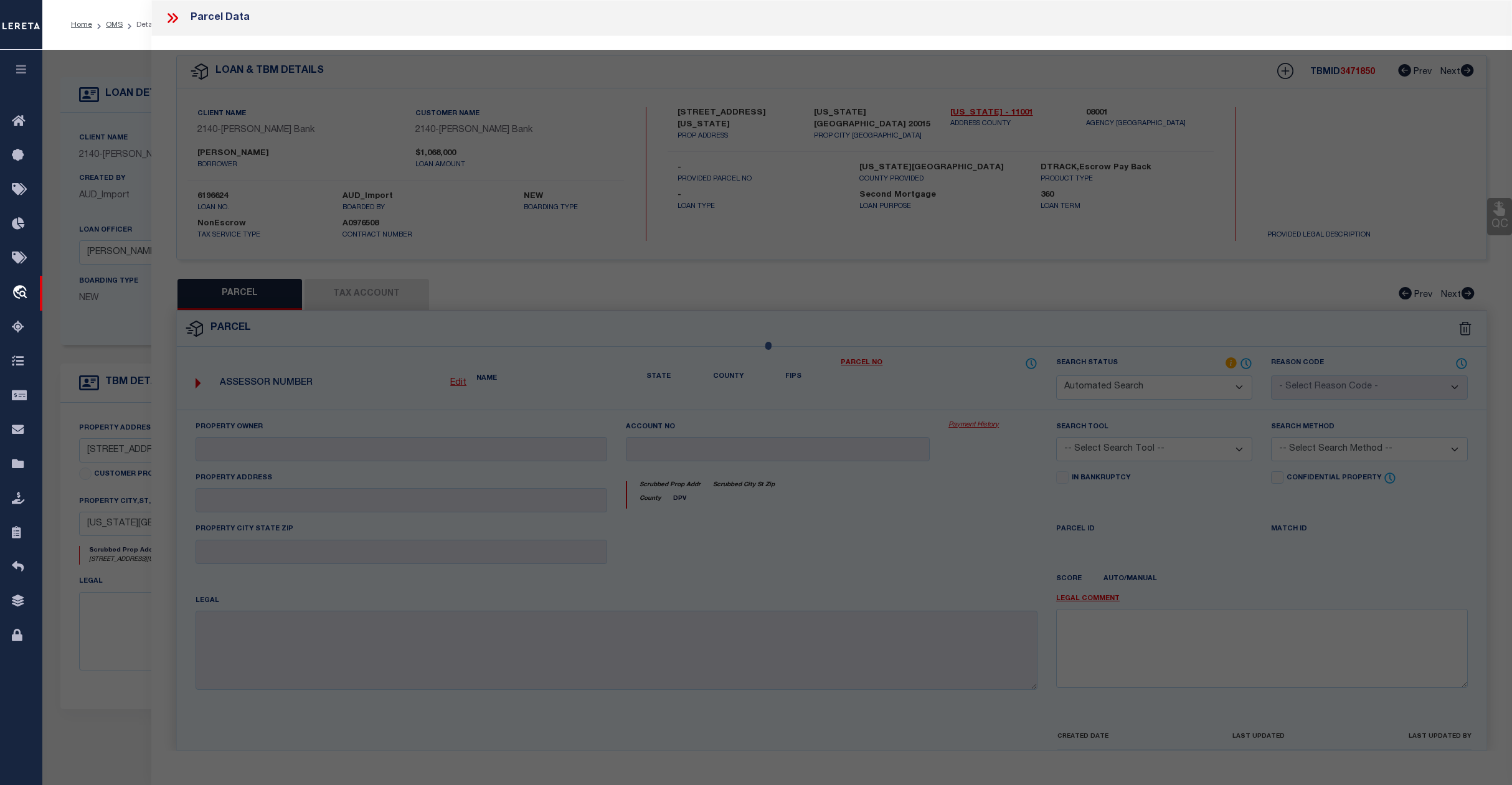
type textarea "Unable to complete the operation due to an unexpected failure [Error Code: 500]"
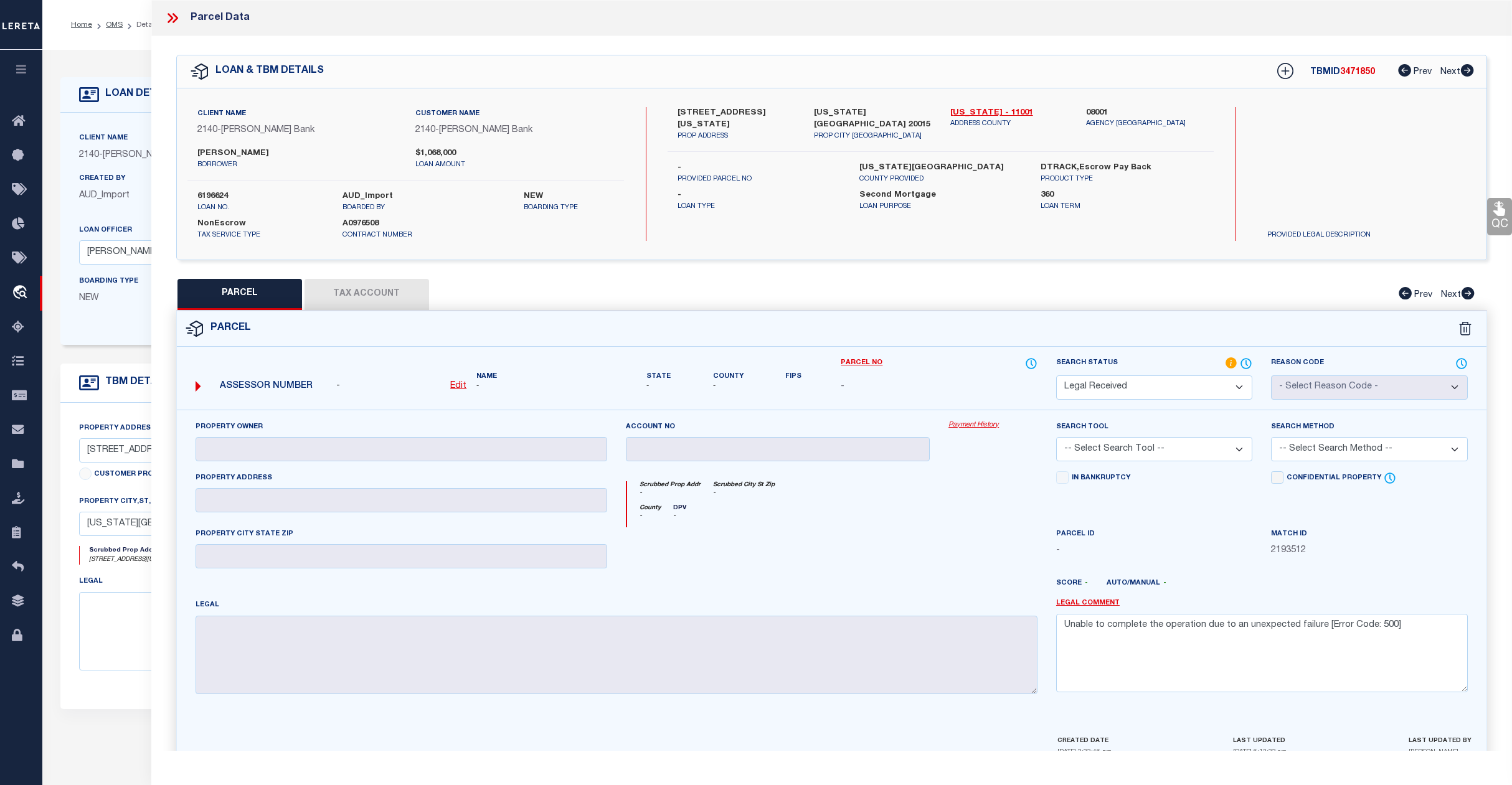
click at [454, 385] on u "Edit" at bounding box center [459, 386] width 16 height 9
select select "RD"
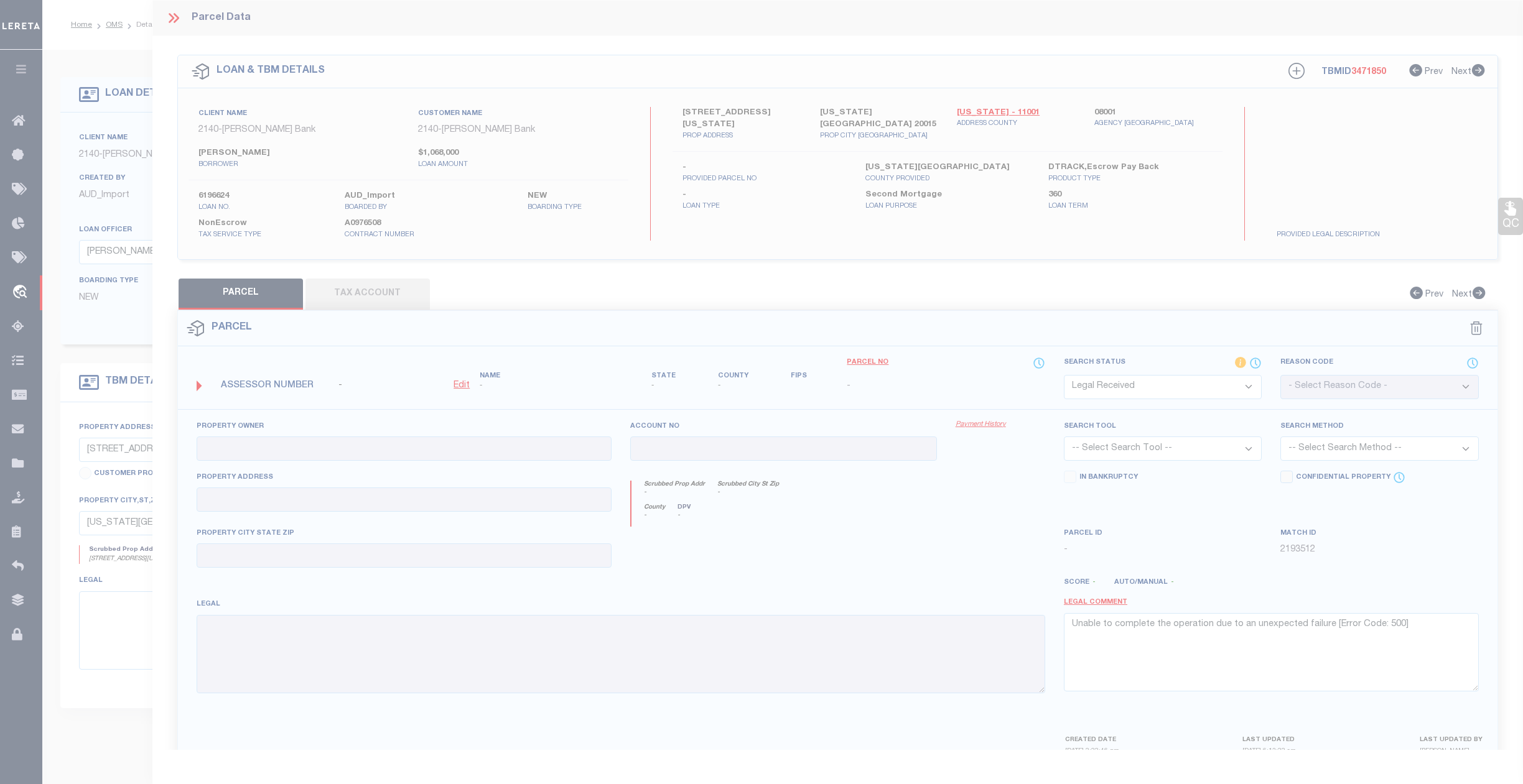
type textarea "-"
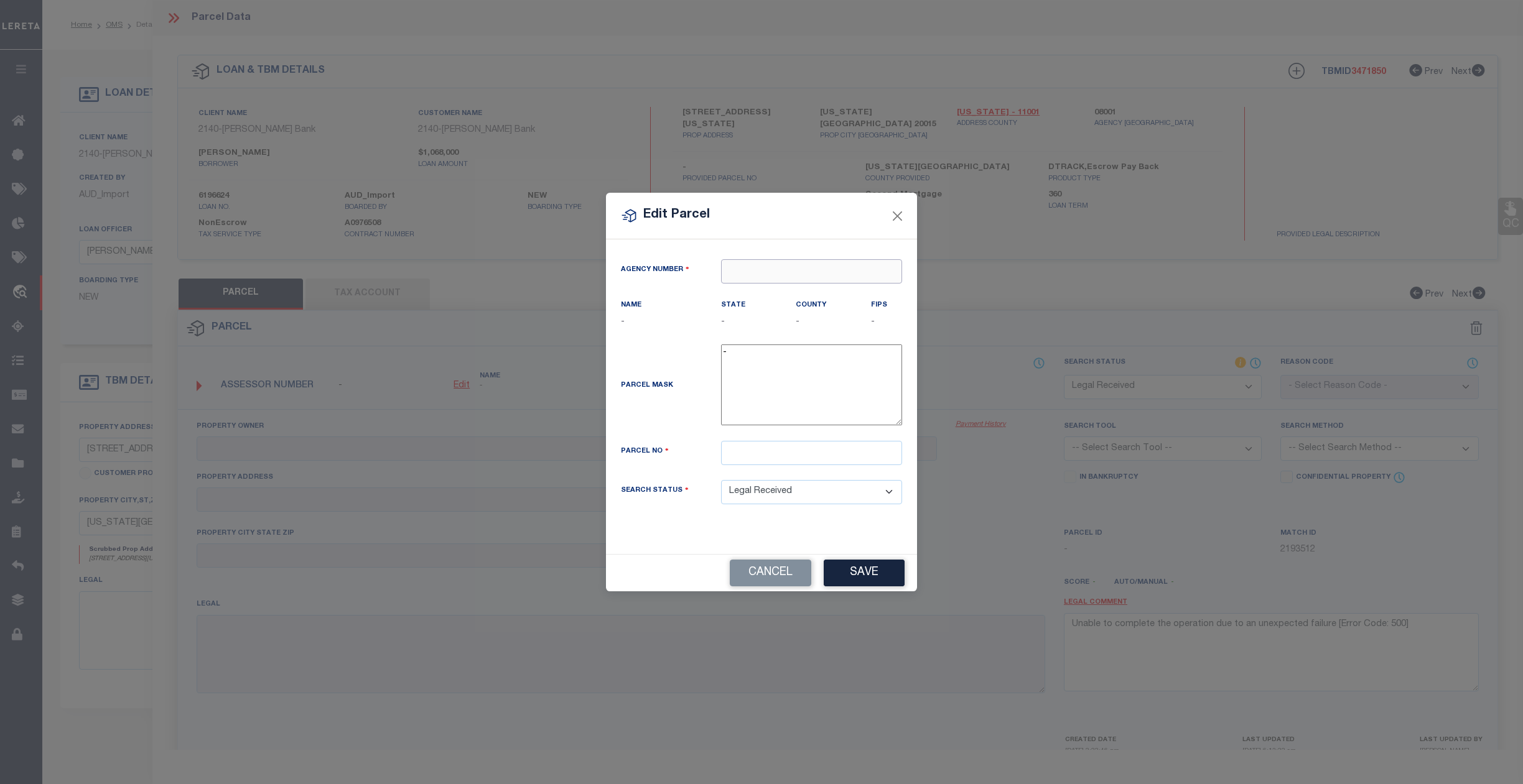
click at [751, 266] on input "text" at bounding box center [812, 271] width 181 height 25
click at [772, 290] on div "080010000 : DISTRICT OF COLUMBIA" at bounding box center [822, 293] width 202 height 20
type input "080010000"
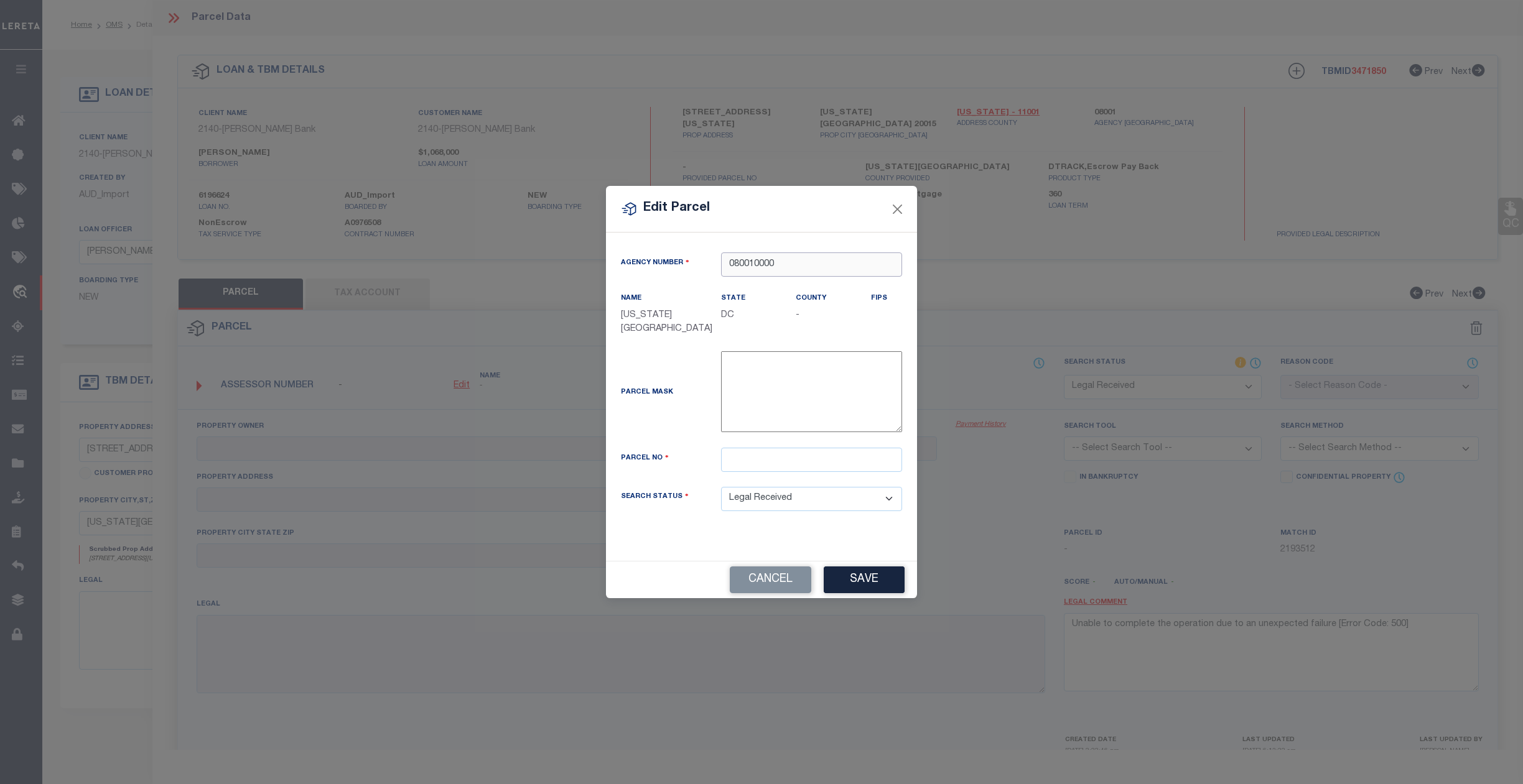
type input "080010000"
click at [737, 468] on input "text" at bounding box center [812, 460] width 181 height 25
type input "2"
type input "2319 0051"
click at [851, 581] on button "Save" at bounding box center [864, 579] width 80 height 26
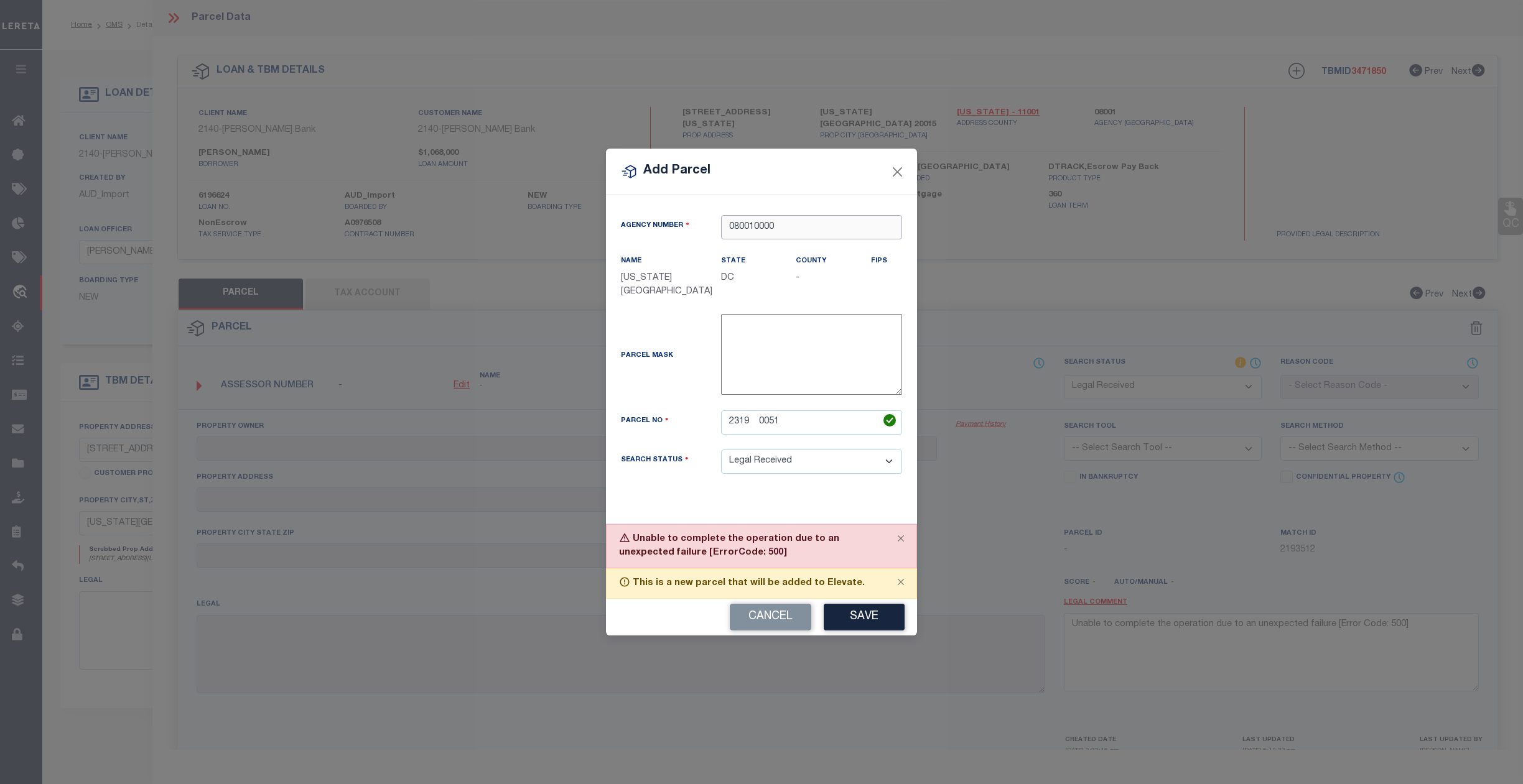
click at [795, 225] on input "080010000" at bounding box center [812, 227] width 181 height 25
click at [762, 614] on button "Cancel" at bounding box center [770, 617] width 81 height 26
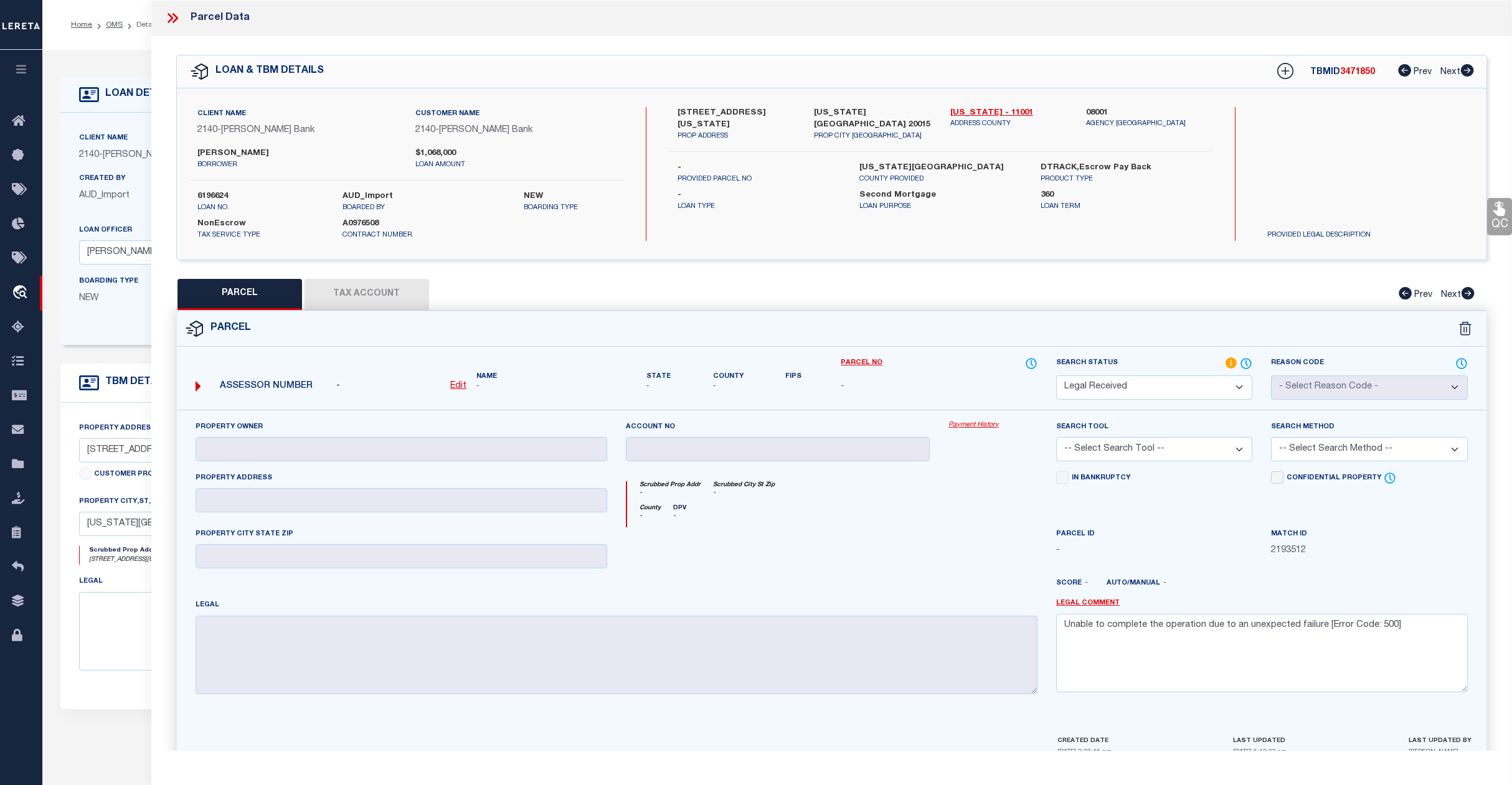
click at [461, 386] on u "Edit" at bounding box center [459, 386] width 16 height 9
select select "RD"
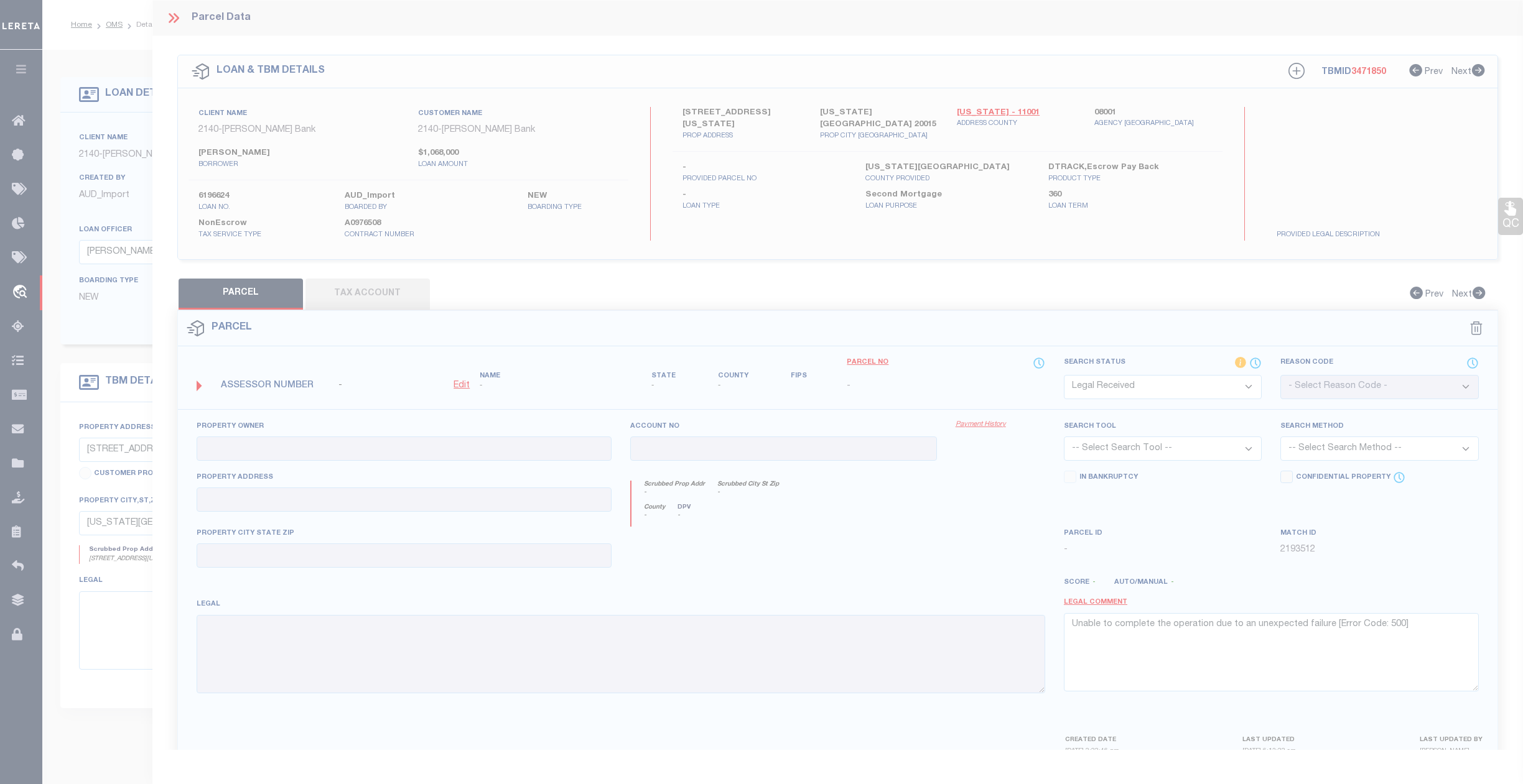
type textarea "-"
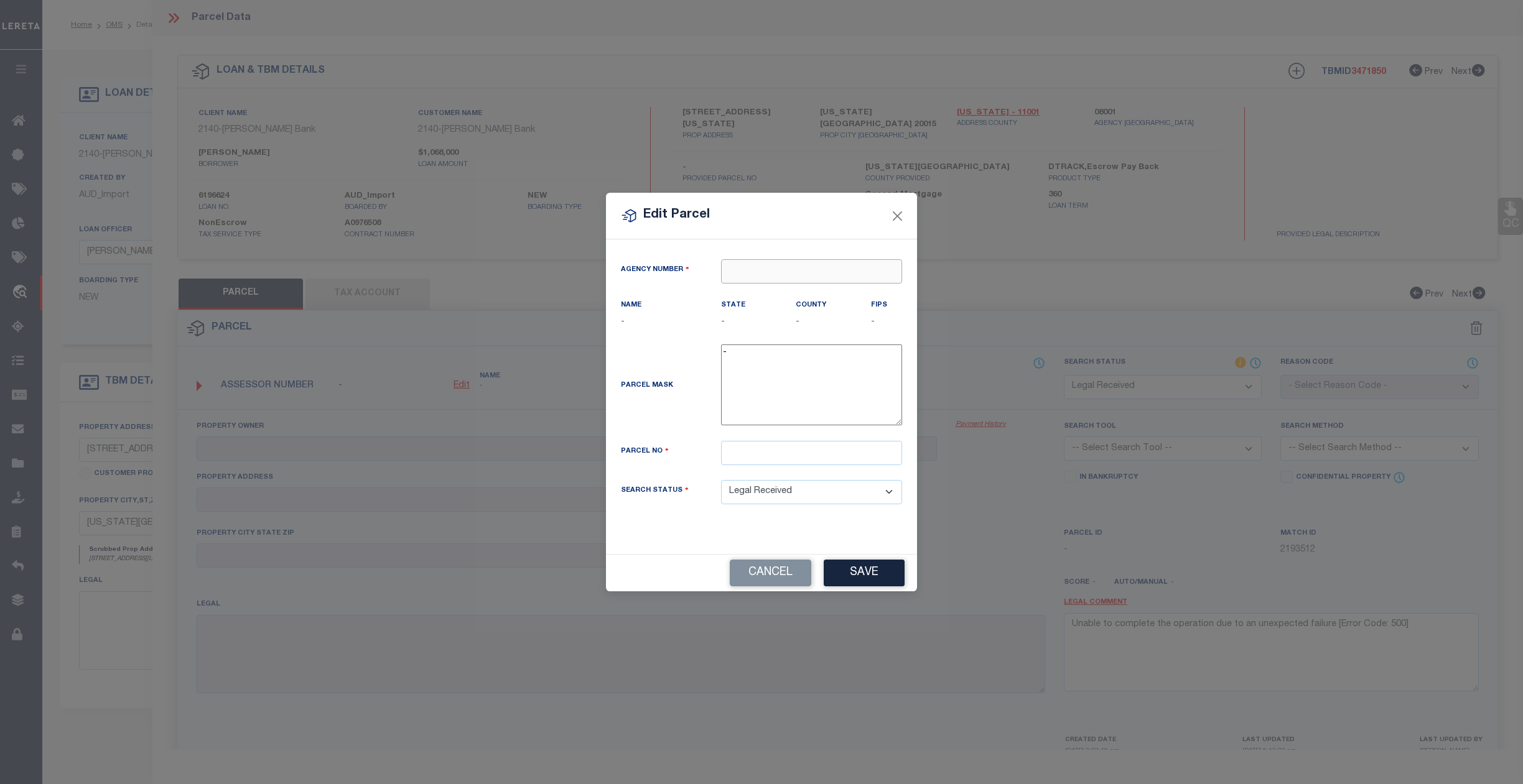
click at [739, 270] on input "text" at bounding box center [812, 271] width 181 height 25
type input "08"
click at [755, 577] on button "Cancel" at bounding box center [770, 572] width 81 height 26
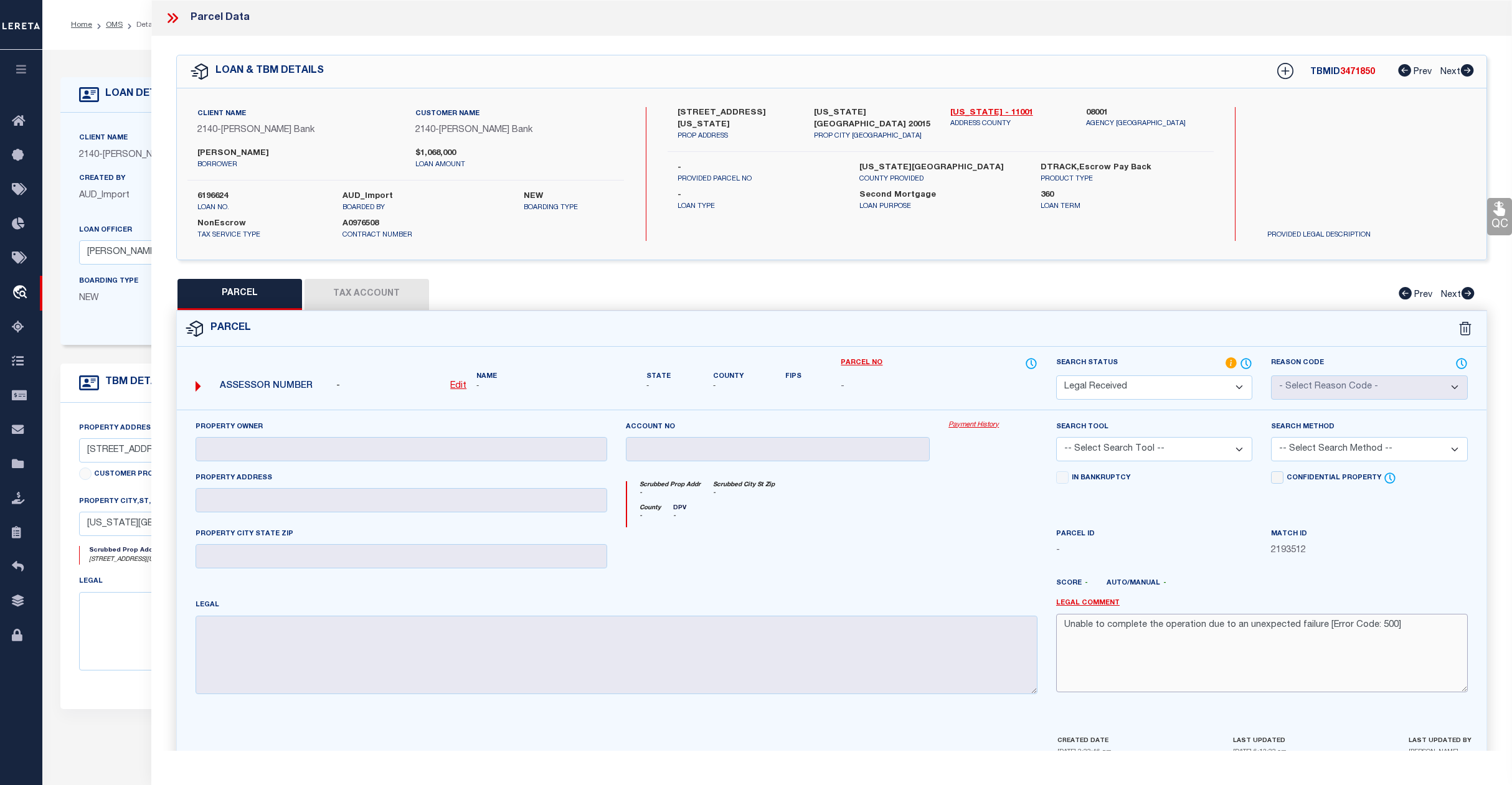
click at [1412, 634] on textarea "Unable to complete the operation due to an unexpected failure [Error Code: 500]" at bounding box center [1262, 653] width 412 height 79
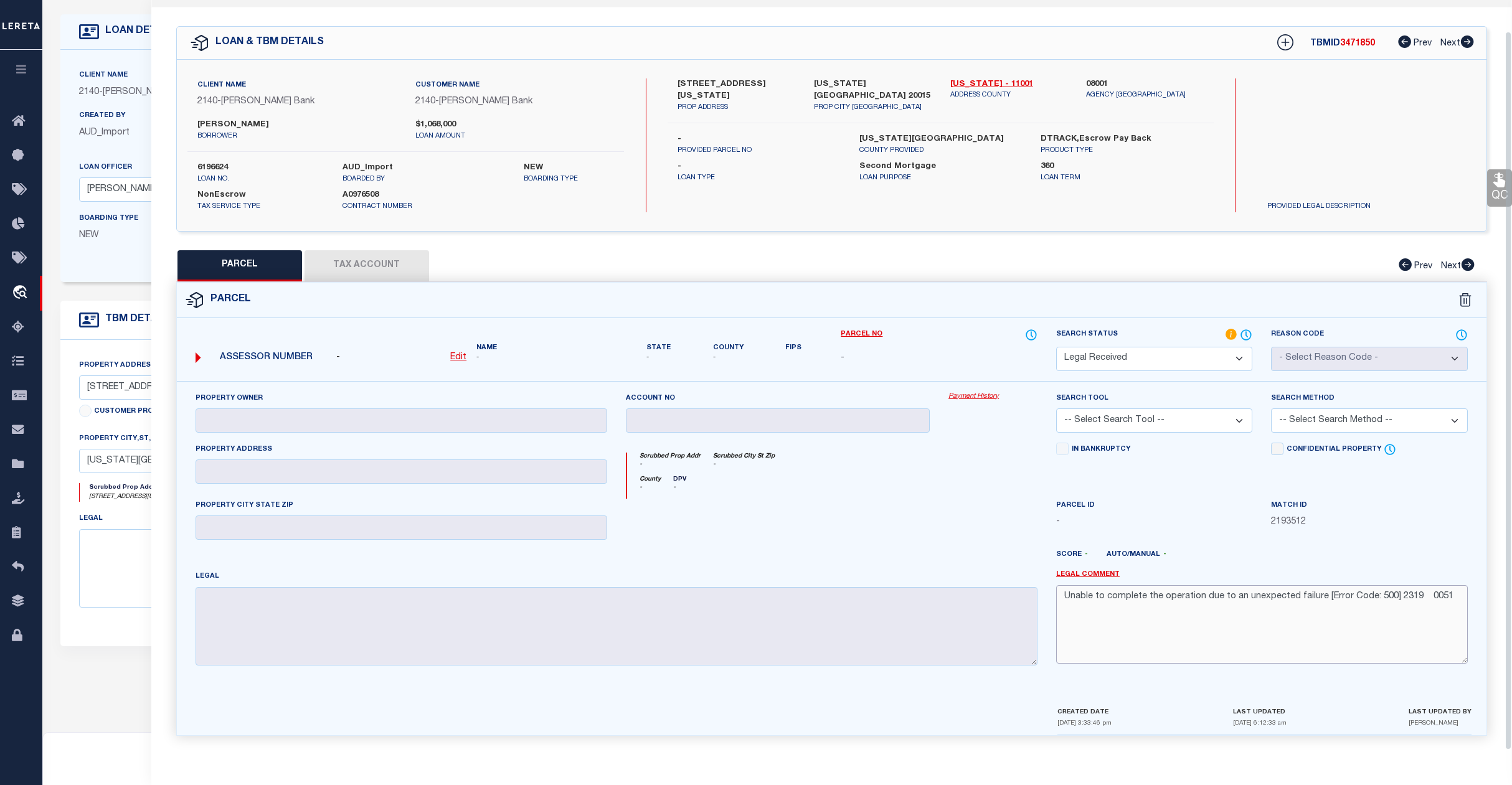
scroll to position [170, 0]
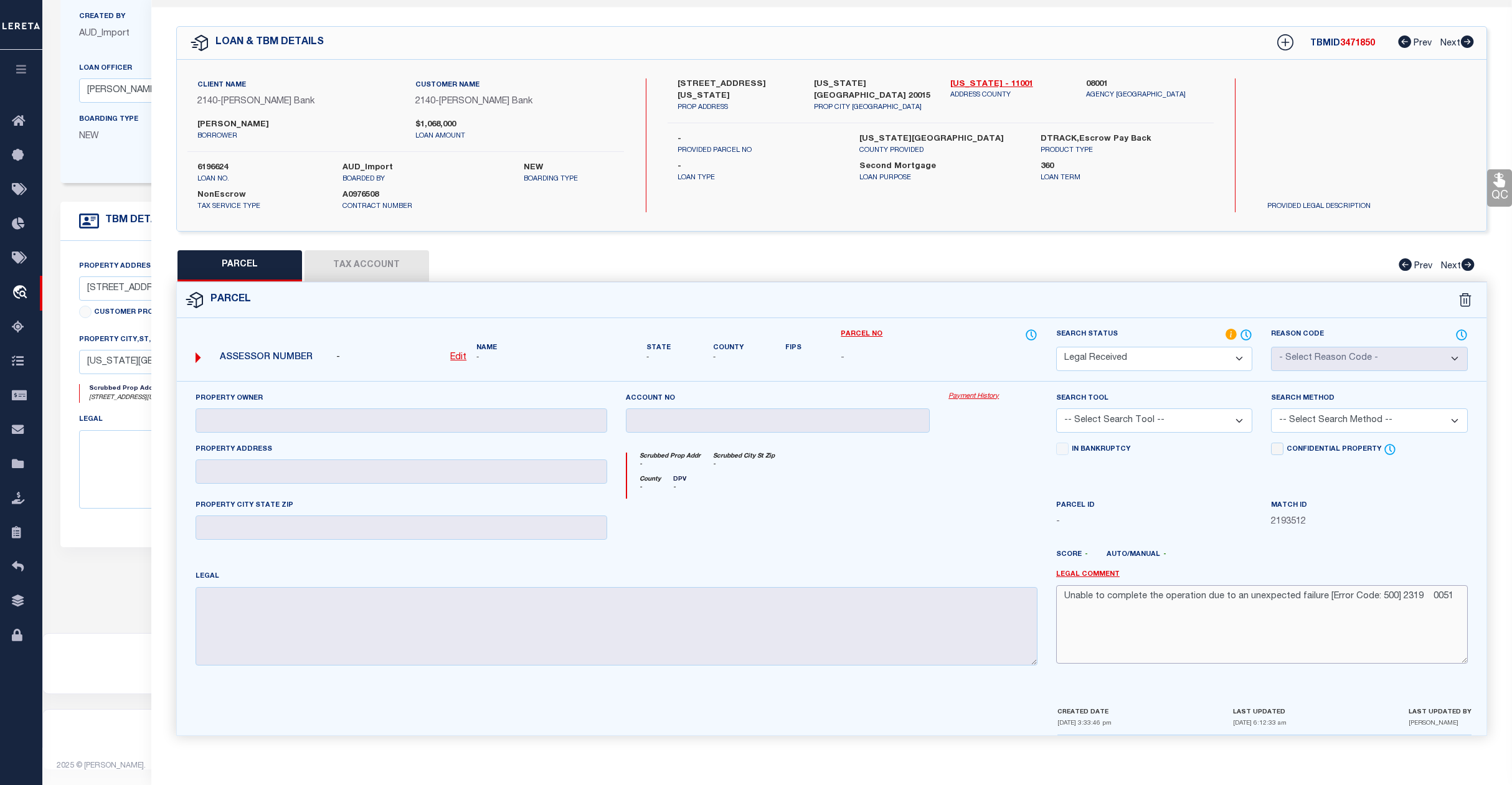
type textarea "Unable to complete the operation due to an unexpected failure [Error Code: 500]…"
click at [1350, 668] on div "Legal Comment Unable to complete the operation due to an unexpected failure [Er…" at bounding box center [1262, 623] width 430 height 106
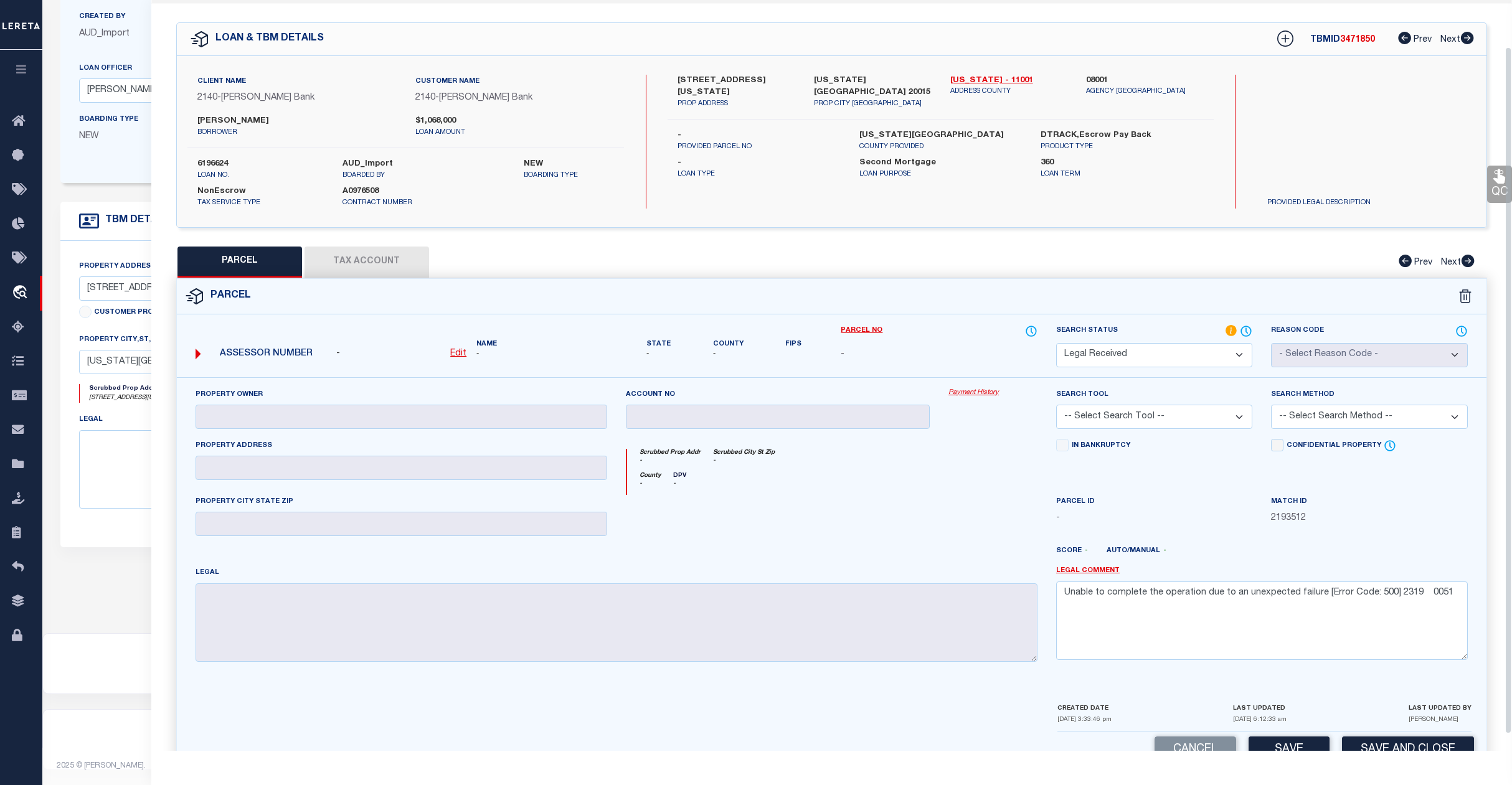
scroll to position [70, 0]
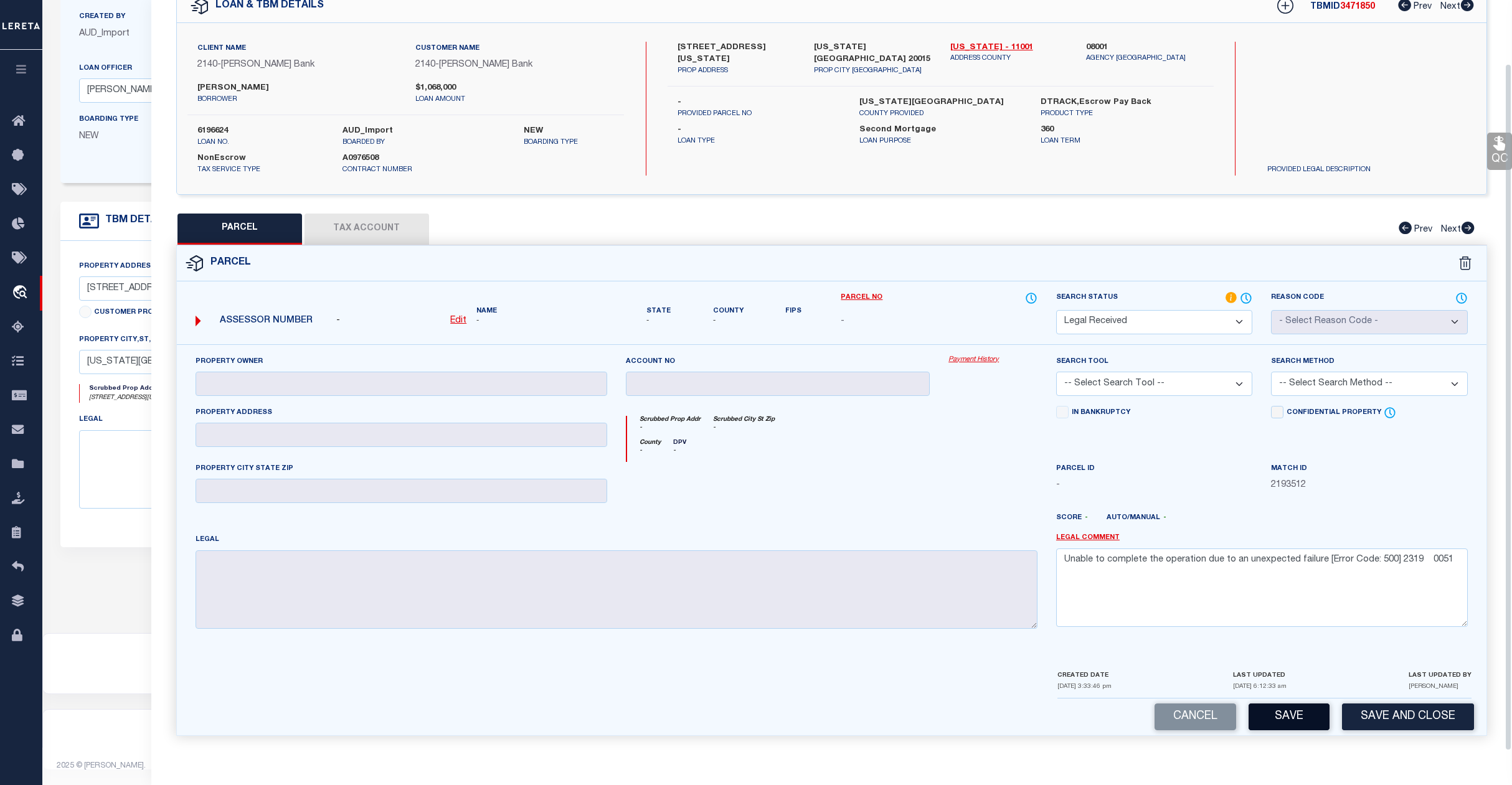
click at [1293, 713] on button "Save" at bounding box center [1289, 716] width 81 height 27
select select "AS"
checkbox input "false"
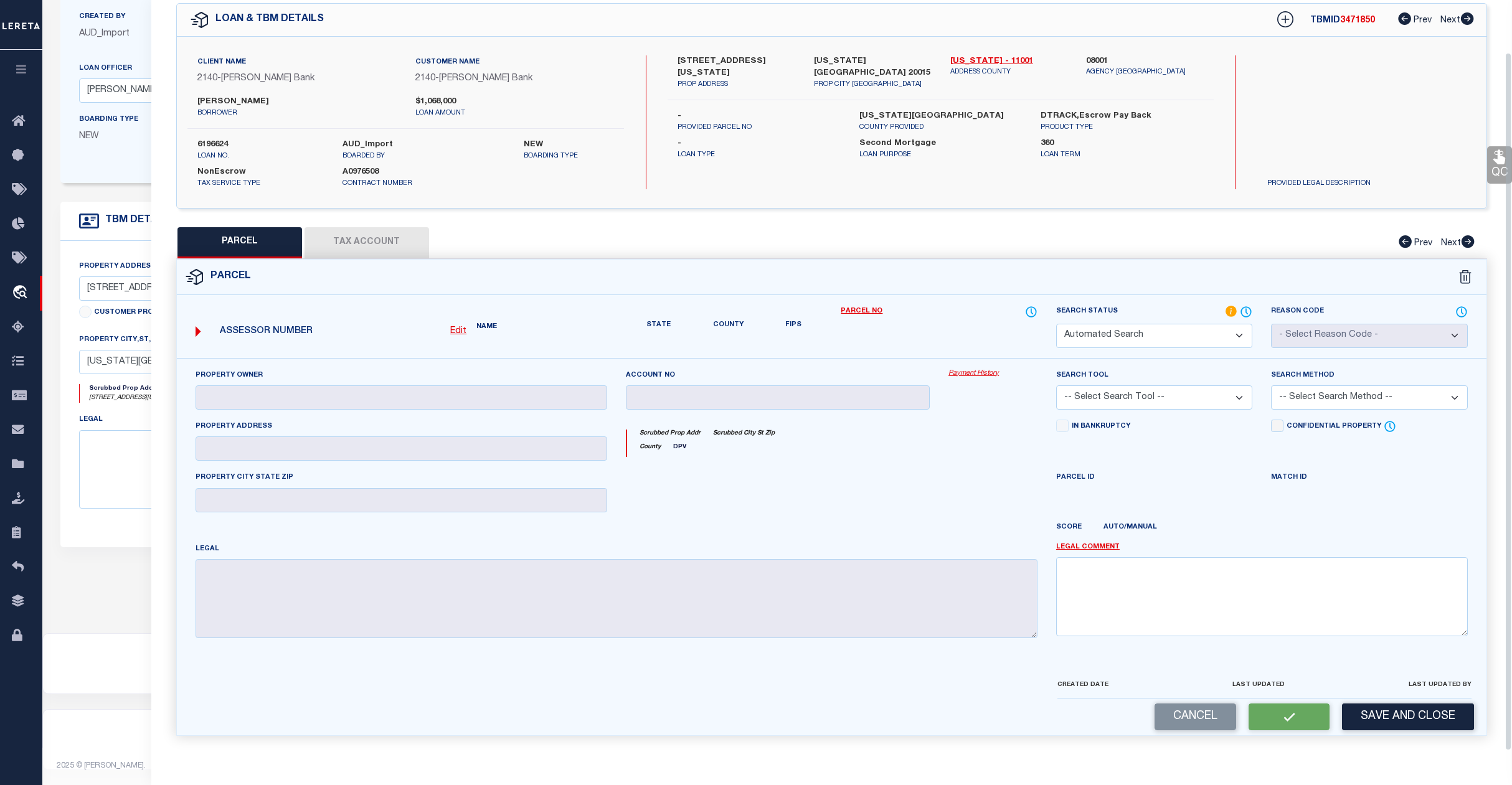
select select "RD"
checkbox input "false"
type textarea "Unable to complete the operation due to an unexpected failure [Error Code: 500]…"
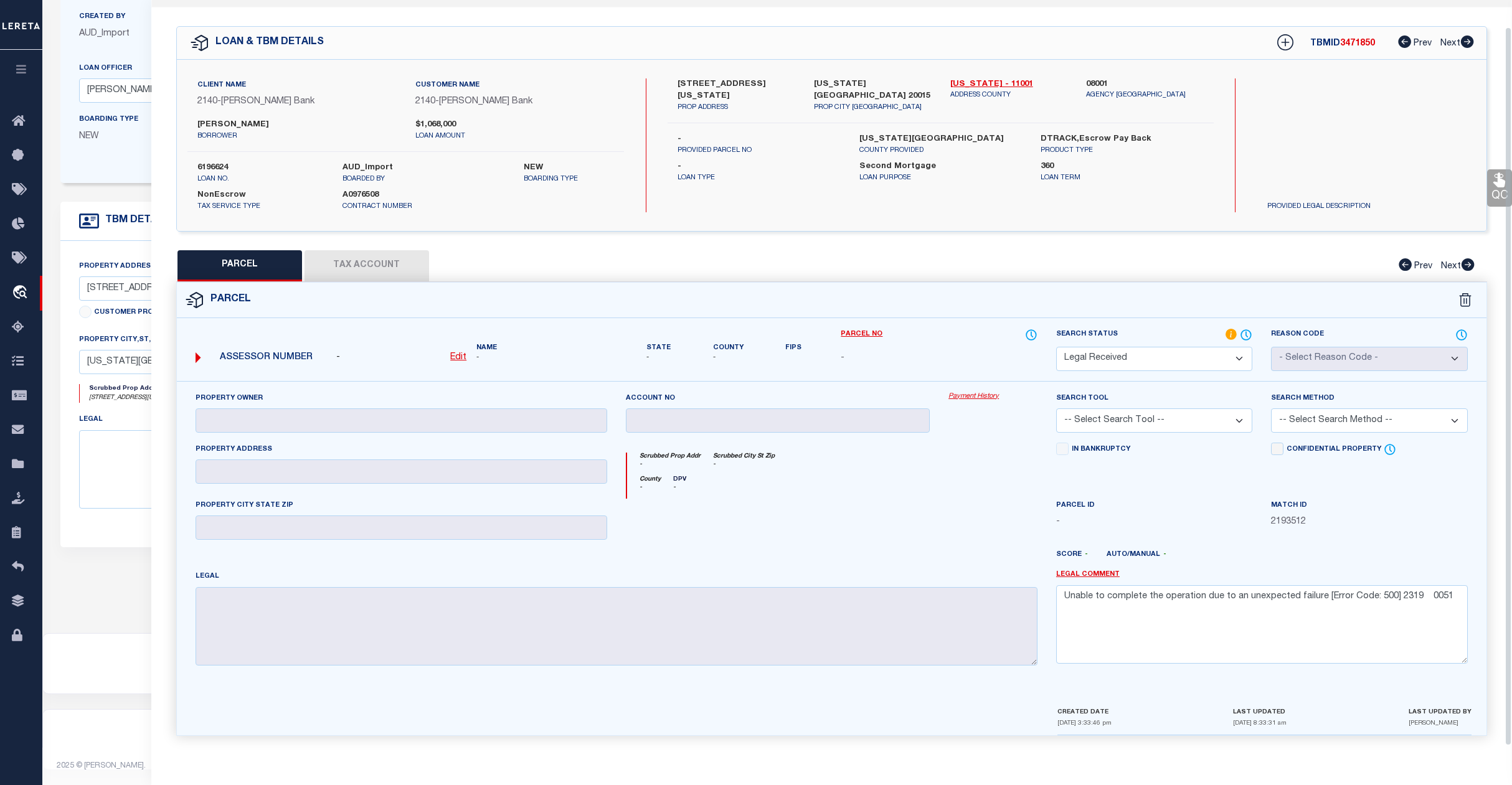
scroll to position [0, 0]
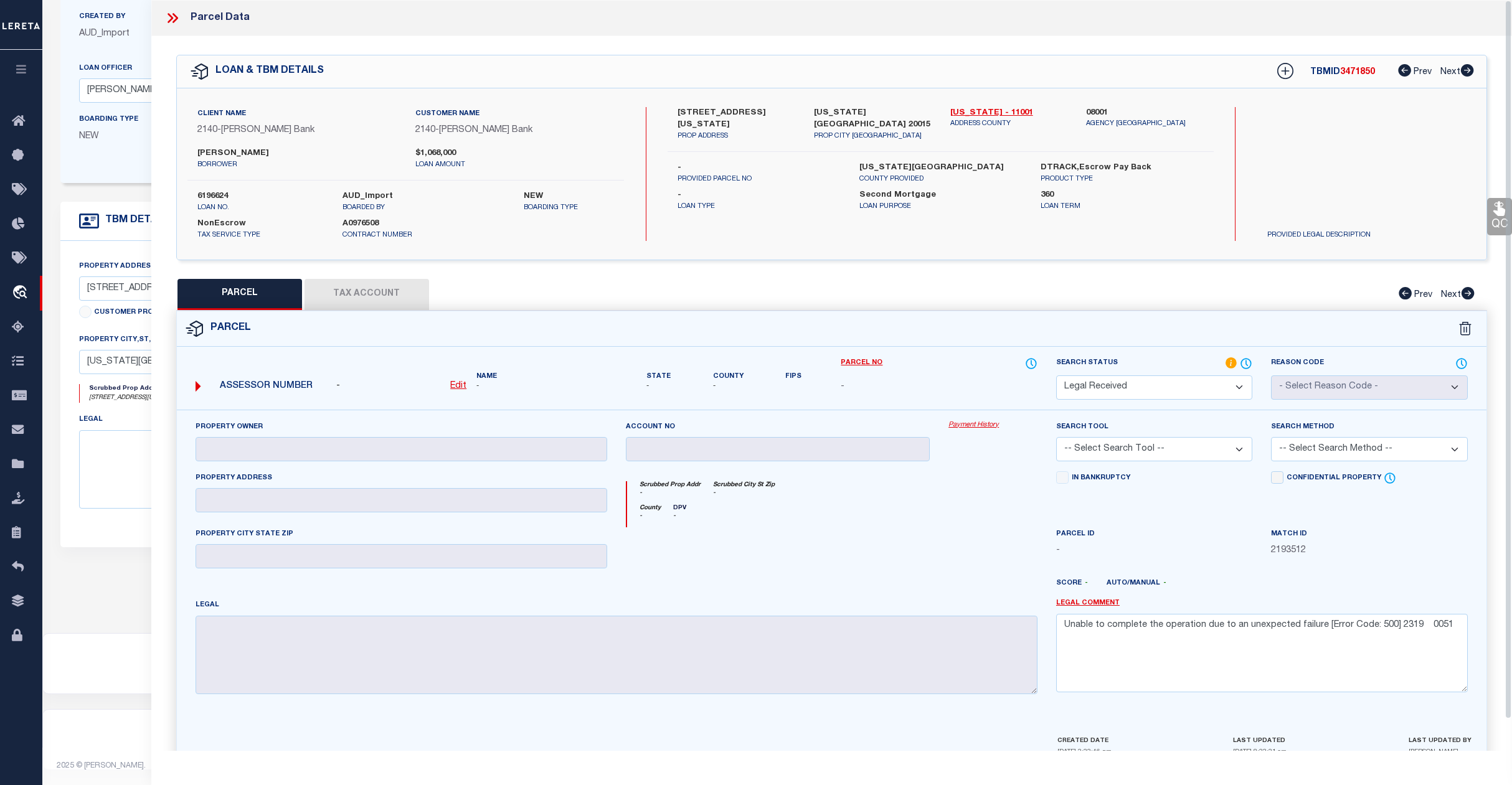
click at [169, 16] on icon at bounding box center [170, 17] width 5 height 10
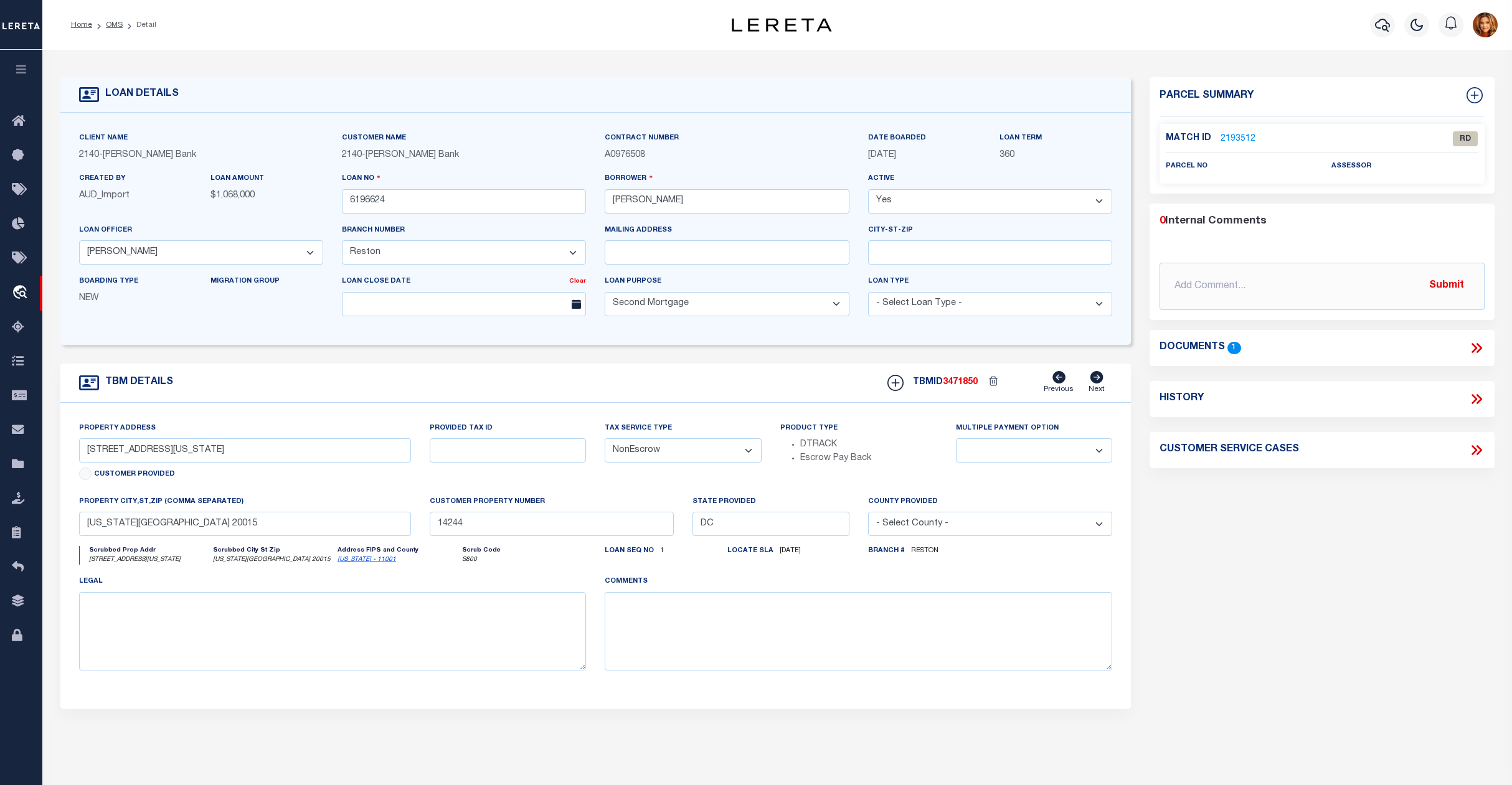
click at [1226, 135] on link "2193512" at bounding box center [1238, 139] width 35 height 13
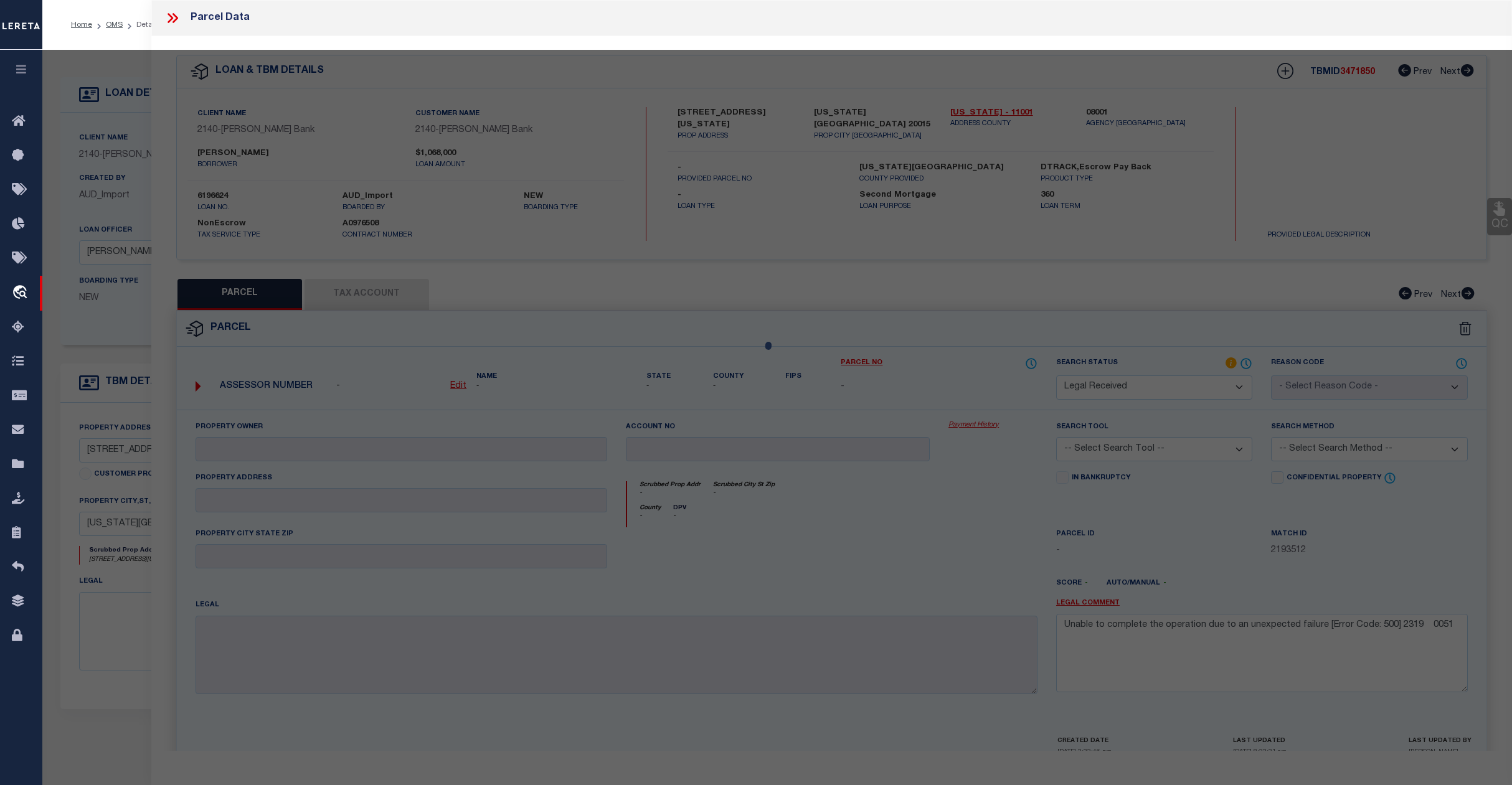
select select "AS"
checkbox input "false"
select select "RD"
checkbox input "false"
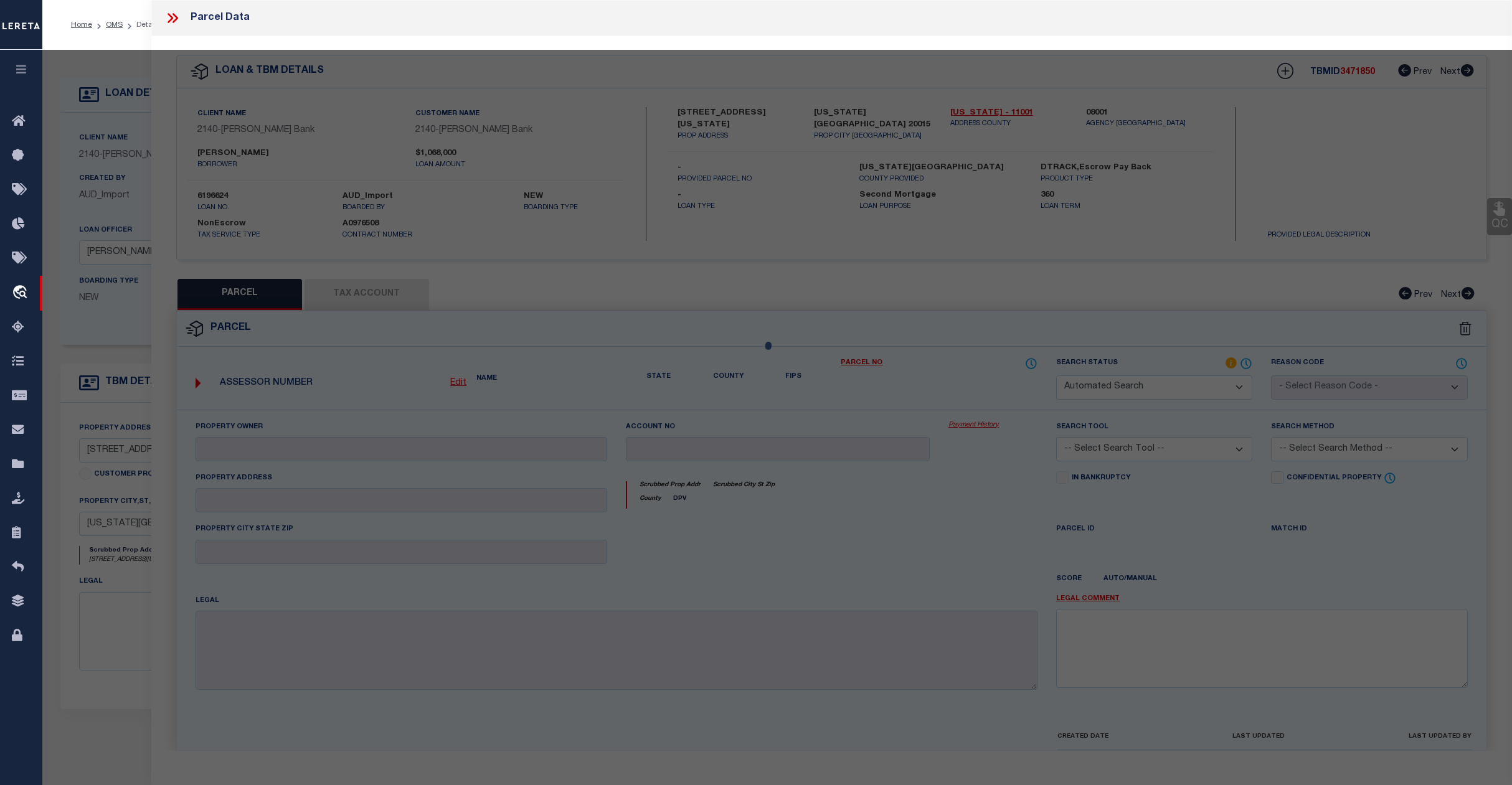
type textarea "Unable to complete the operation due to an unexpected failure [Error Code: 500]…"
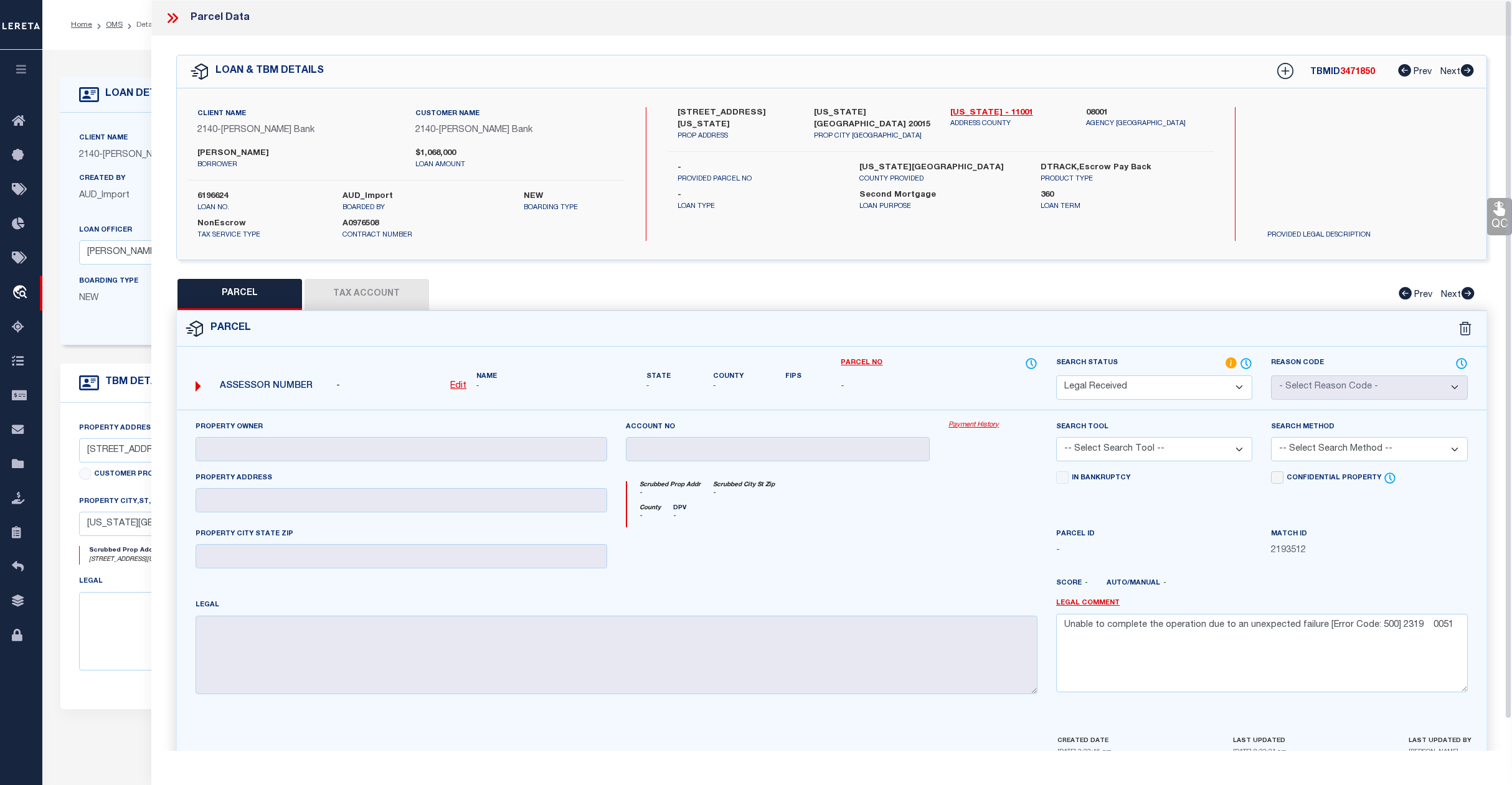
click at [1232, 381] on select "Automated Search Bad Parcel Complete Duplicate Parcel High Dollar Reporting In …" at bounding box center [1154, 387] width 197 height 25
click at [1056, 375] on select "Automated Search Bad Parcel Complete Duplicate Parcel High Dollar Reporting In …" at bounding box center [1154, 387] width 197 height 25
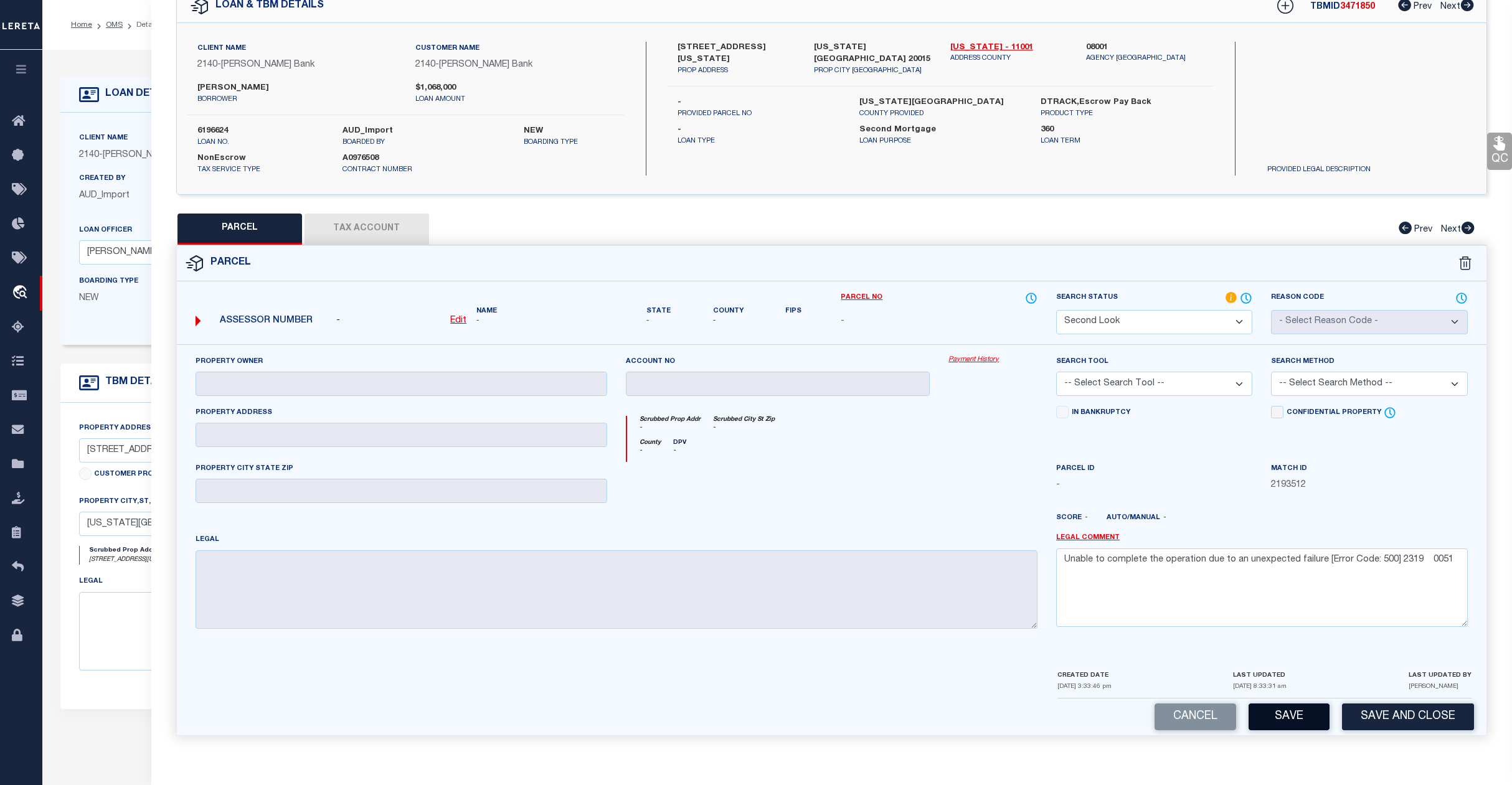
click at [1293, 713] on button "Save" at bounding box center [1289, 716] width 81 height 27
select select "AS"
checkbox input "false"
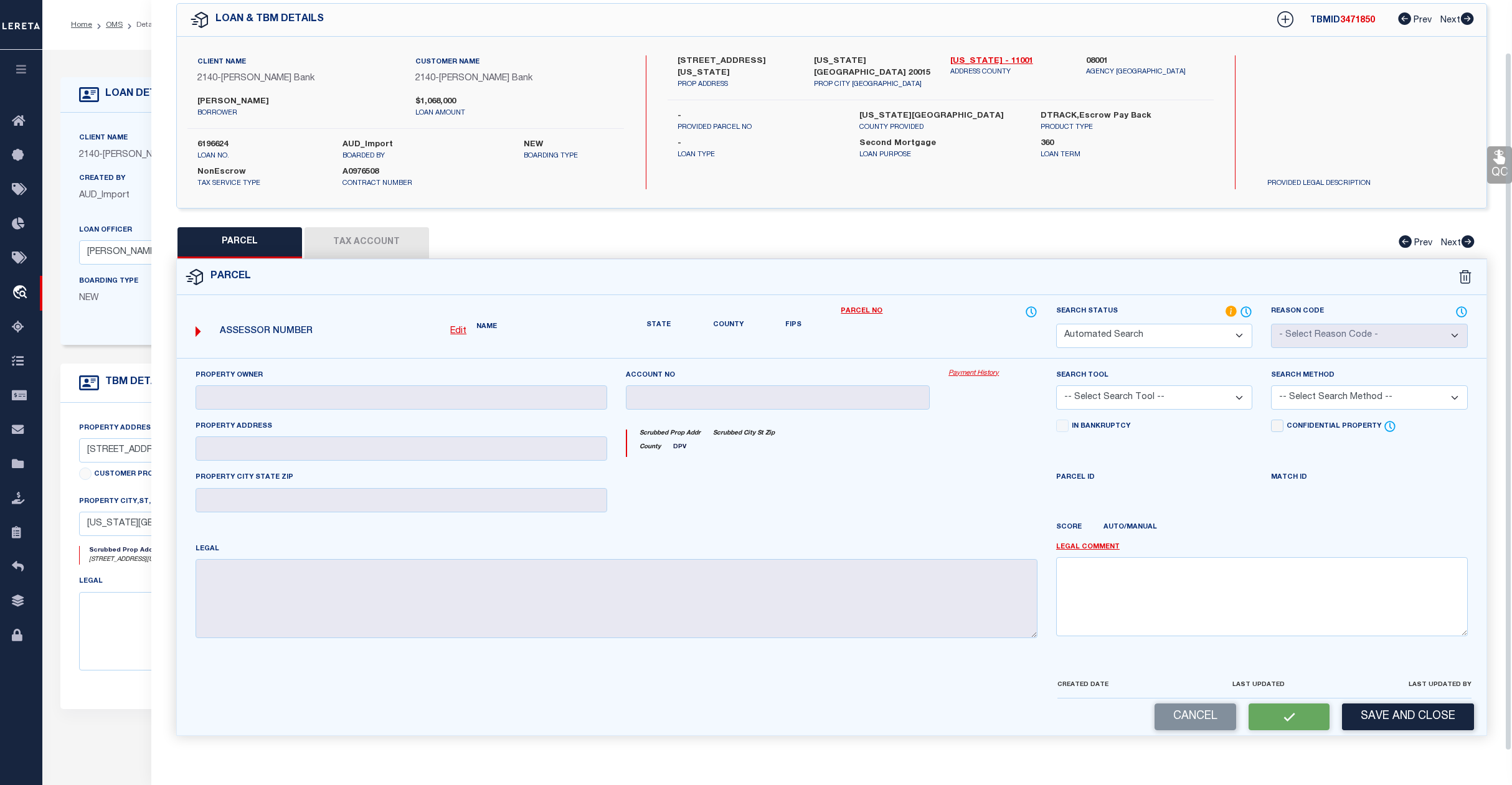
select select "SL"
checkbox input "false"
type textarea "Unable to complete the operation due to an unexpected failure [Error Code: 500]…"
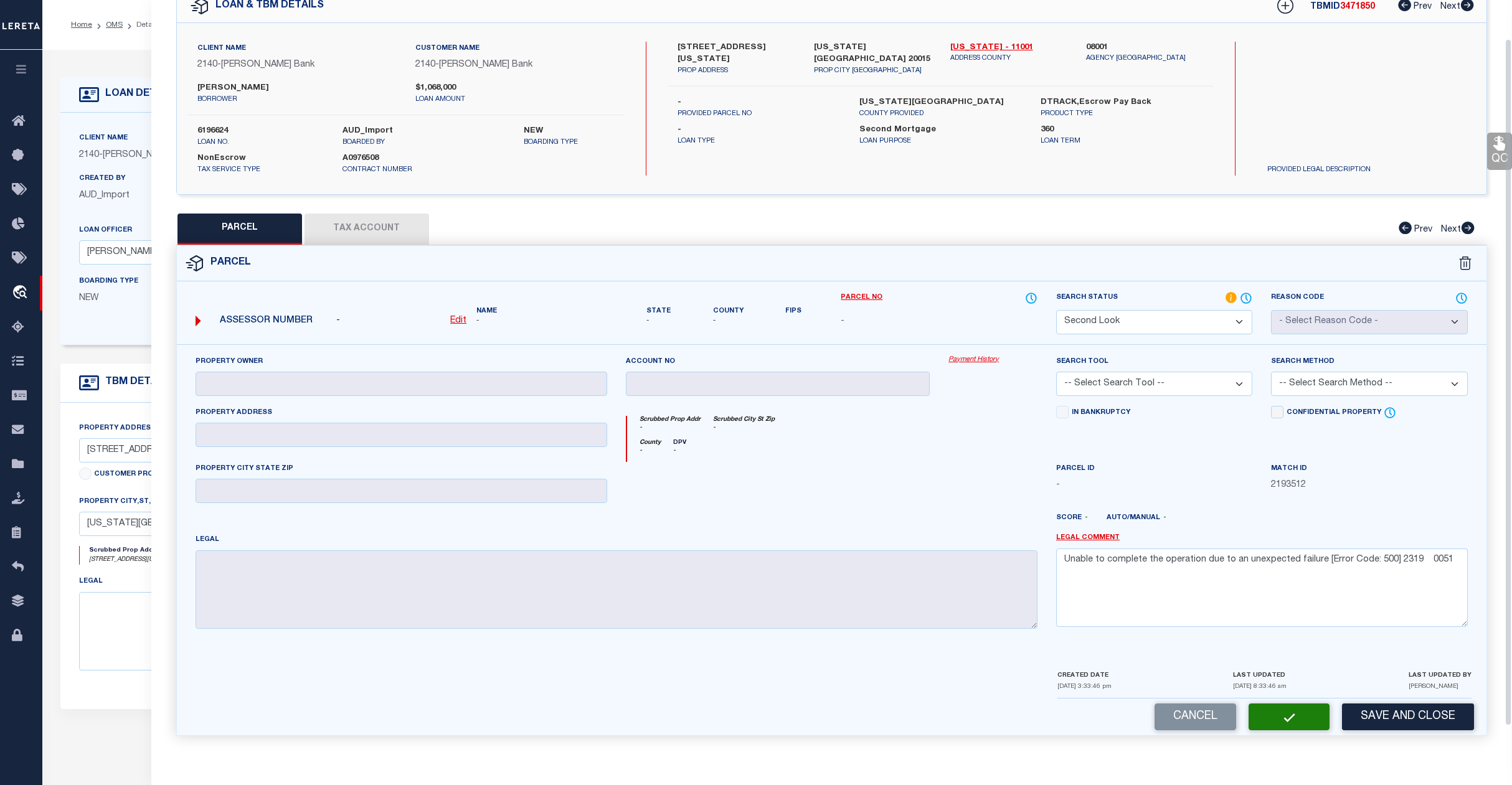
scroll to position [0, 0]
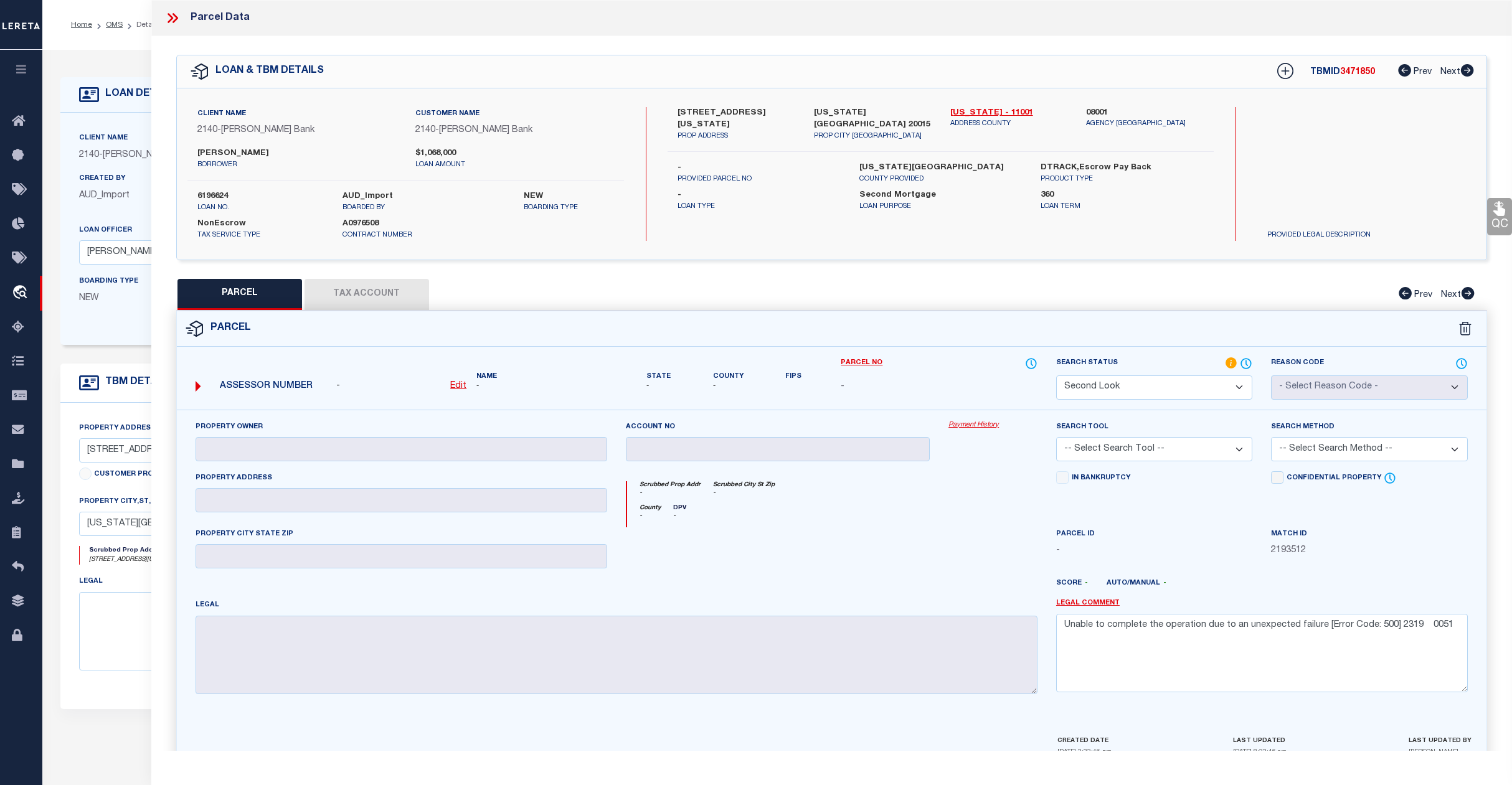
click at [172, 16] on icon at bounding box center [173, 18] width 16 height 16
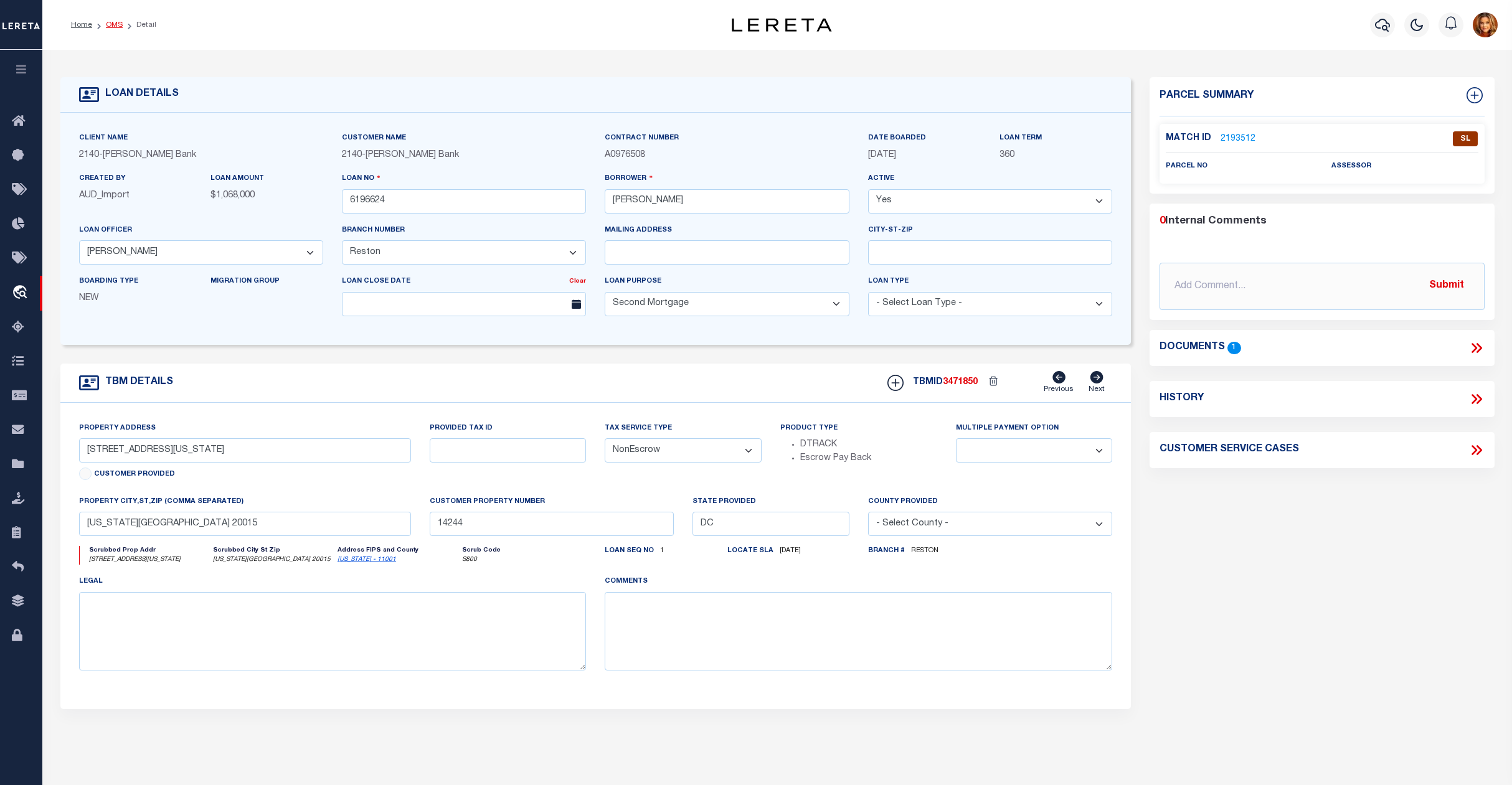
click at [111, 24] on link "OMS" at bounding box center [114, 25] width 16 height 7
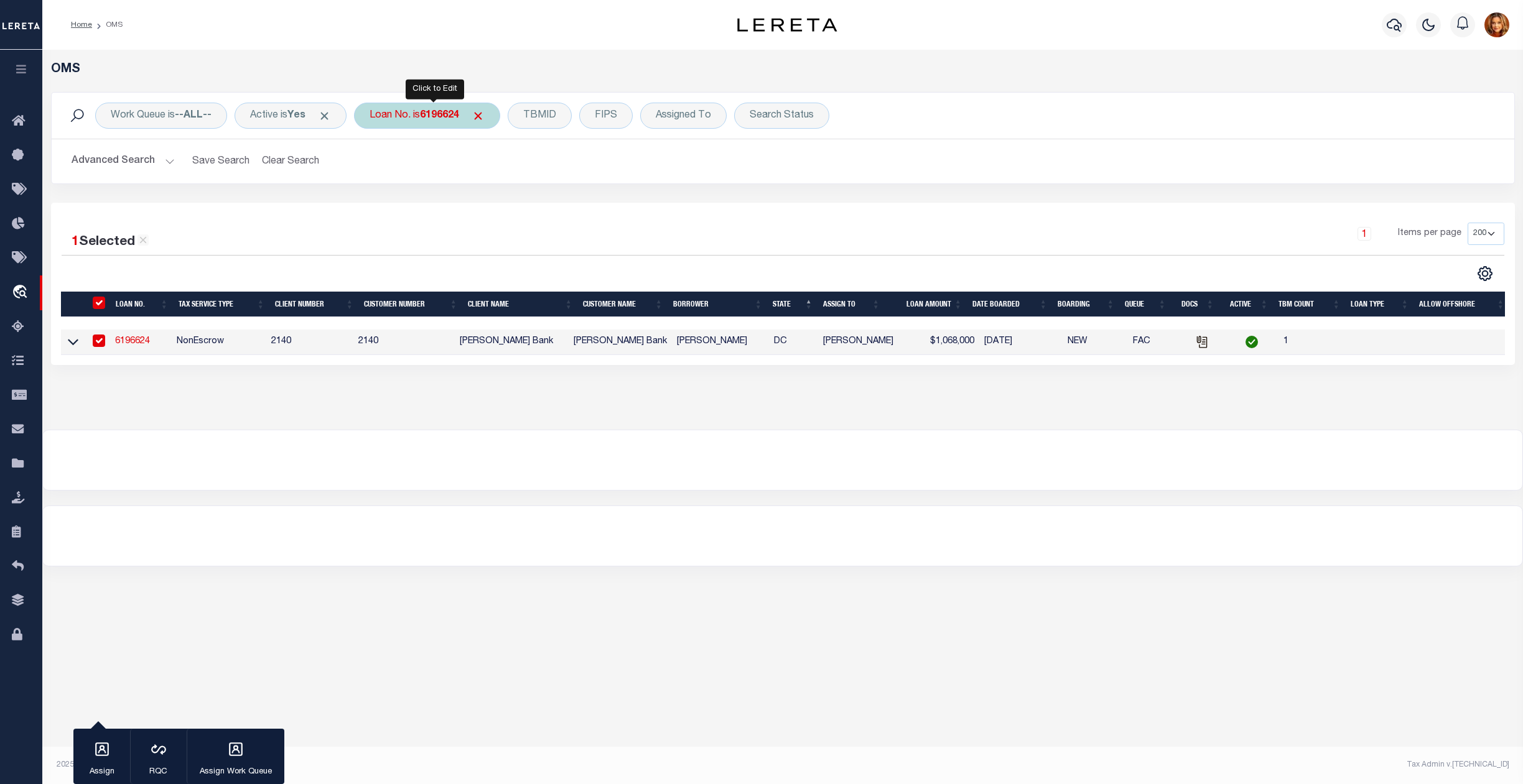
click at [453, 111] on b "6196624" at bounding box center [439, 115] width 39 height 10
type input "6196630"
click at [533, 205] on input "Apply" at bounding box center [535, 204] width 37 height 20
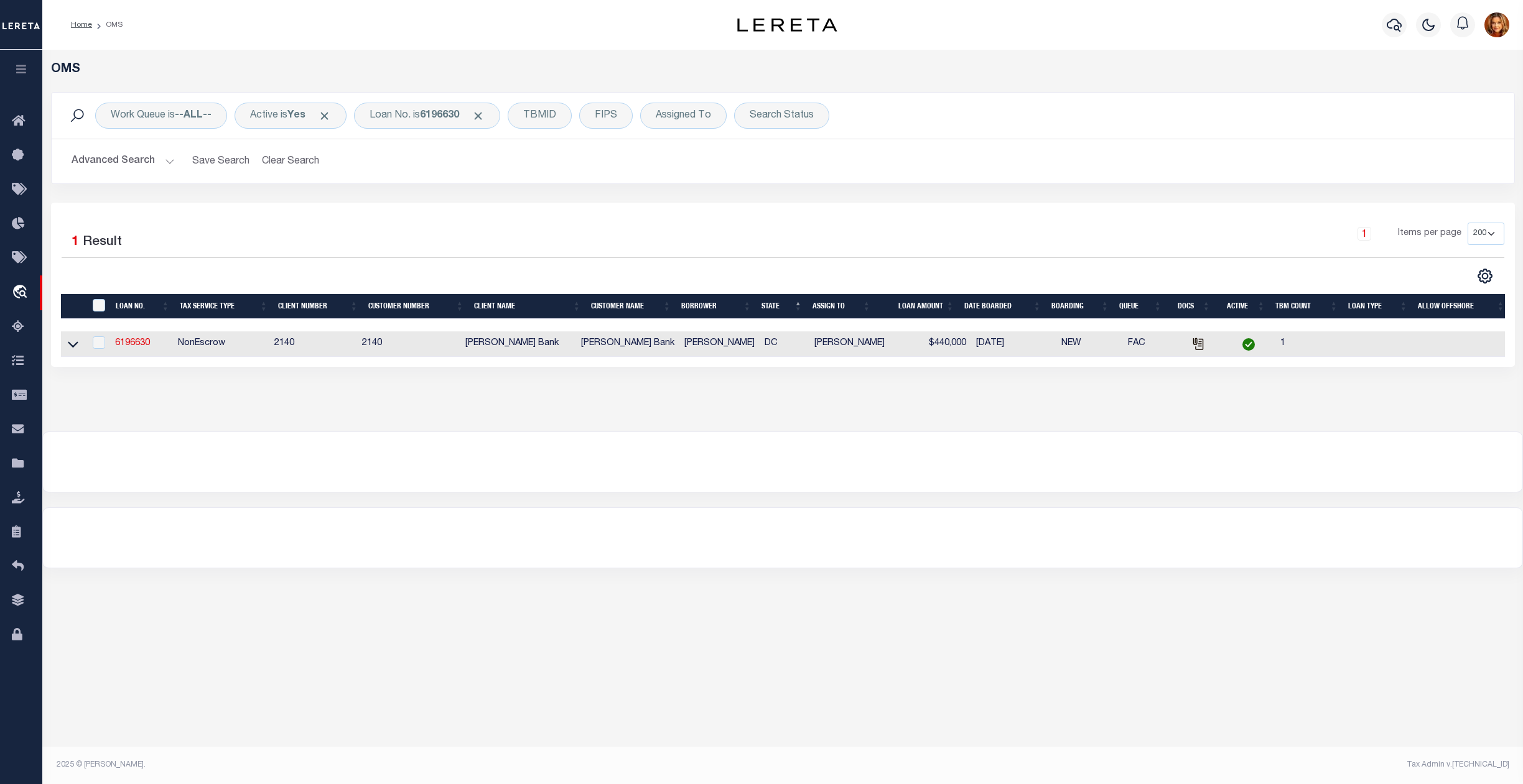
click at [133, 340] on td "6196630" at bounding box center [141, 344] width 63 height 26
checkbox input "true"
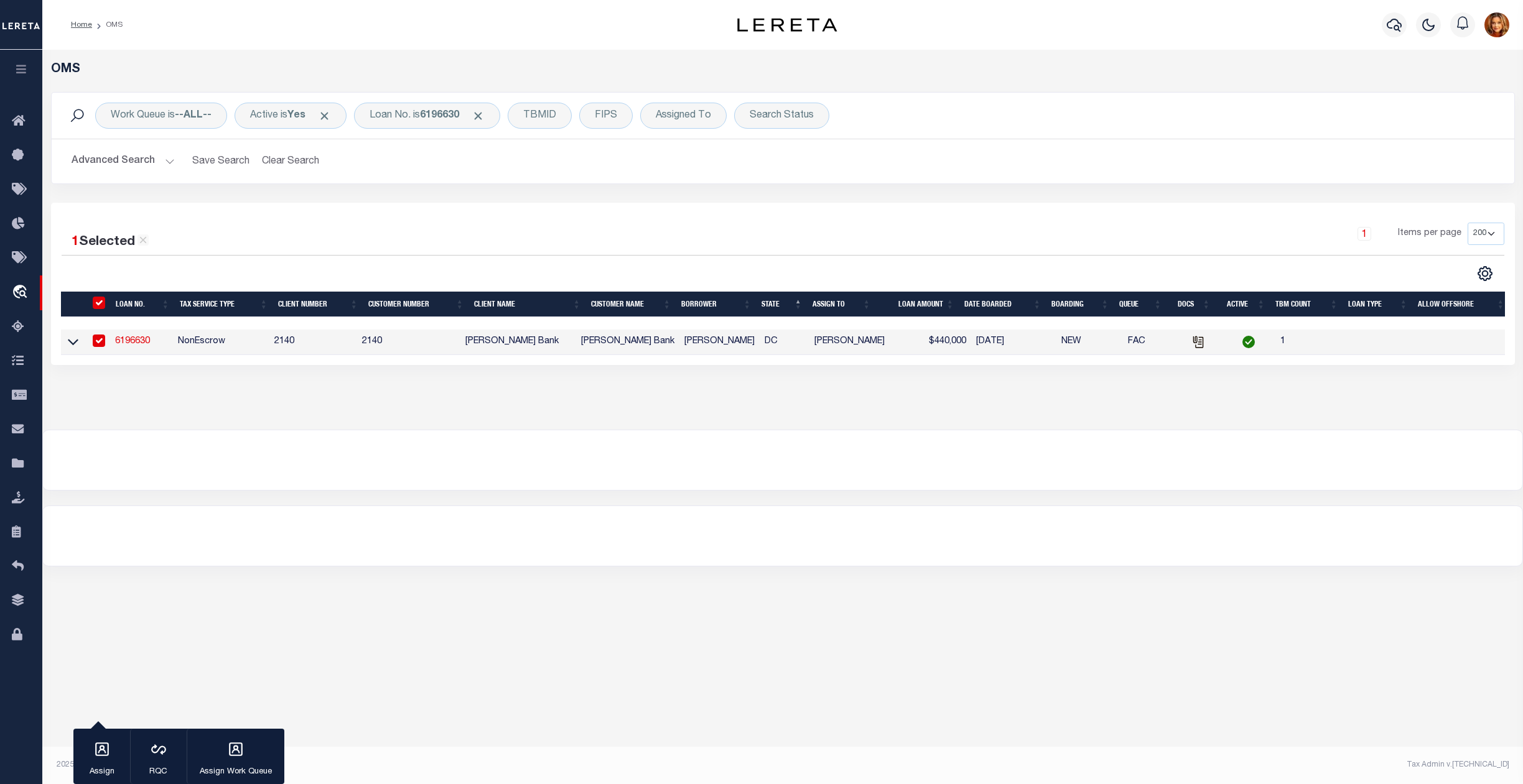
click at [134, 342] on link "6196630" at bounding box center [133, 342] width 35 height 9
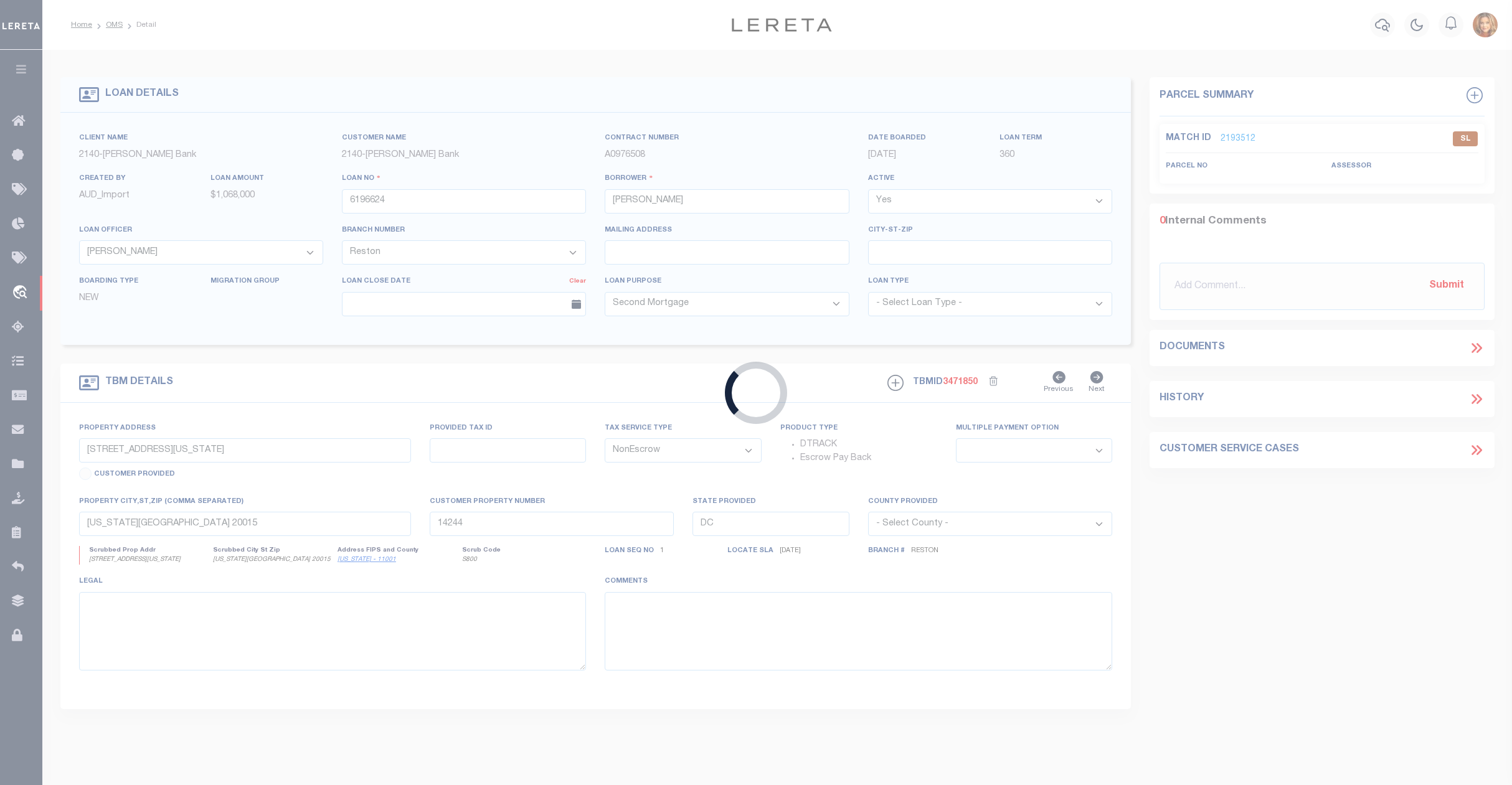
type input "6196630"
type input "Ronald Fago"
type input "1441 Clifton Street Northwest"
select select
type input "Washington DC 20009"
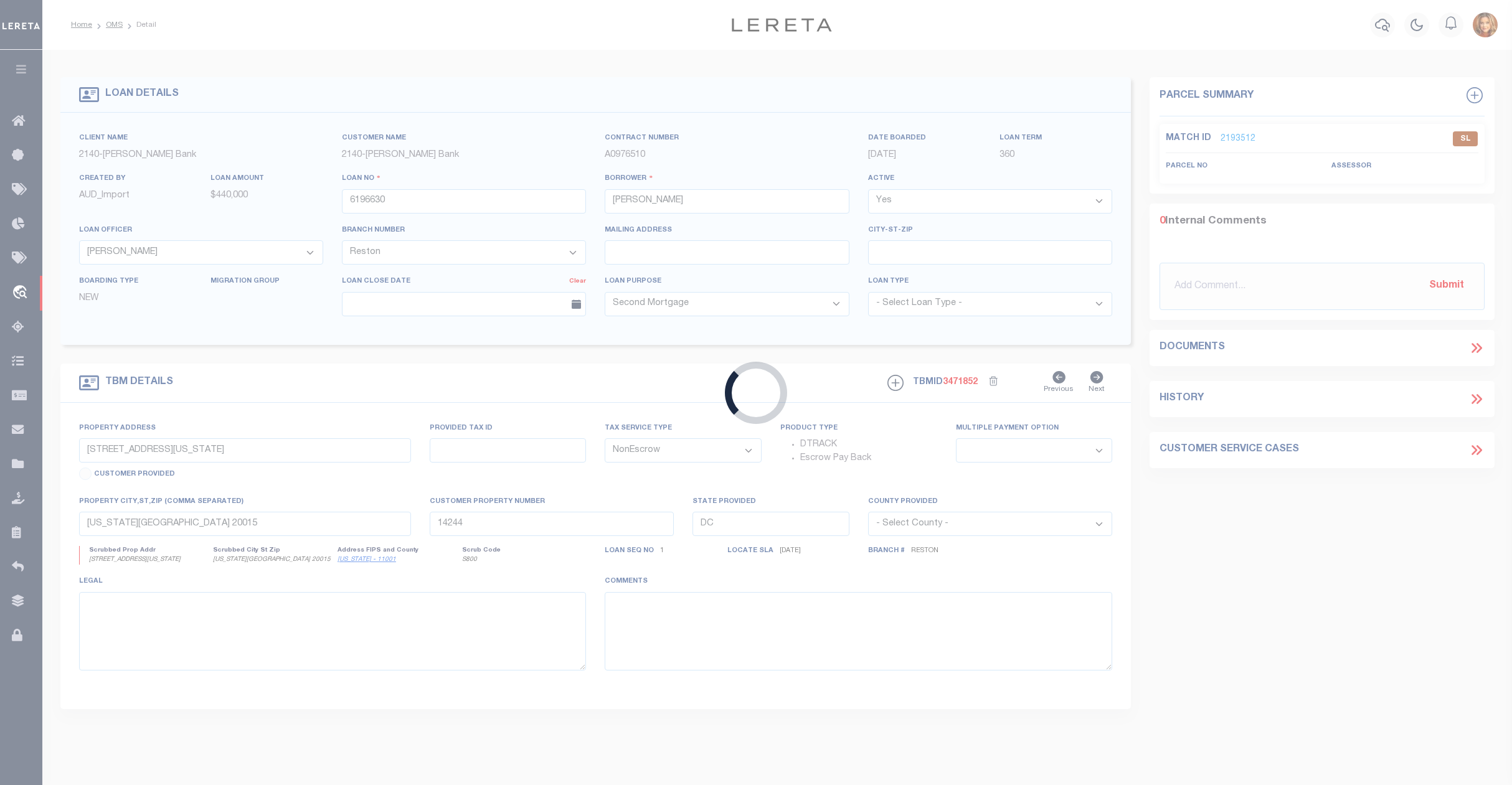
type input "14246"
select select
select select "7935"
select select "3195"
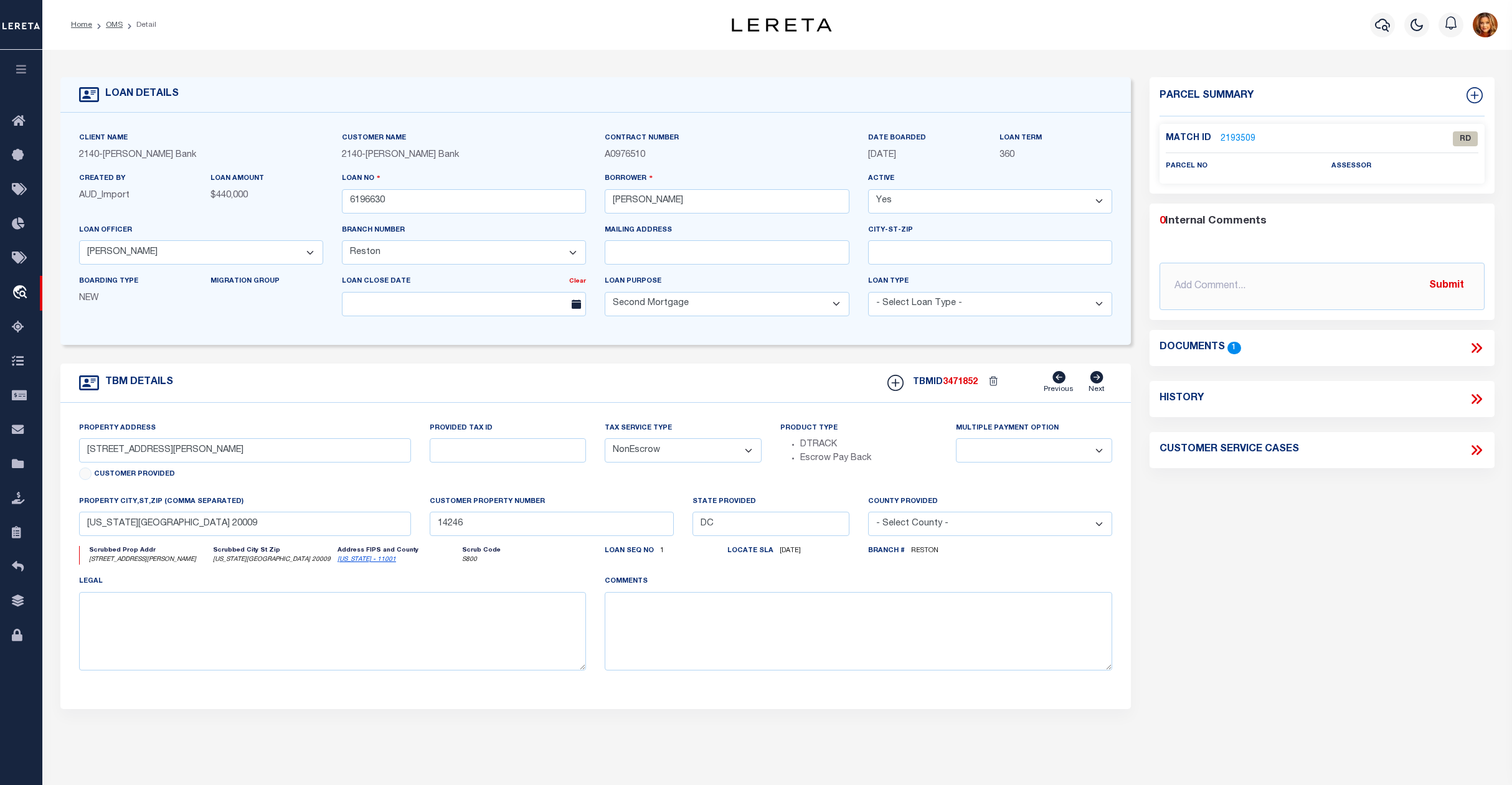
click at [1477, 348] on icon at bounding box center [1477, 349] width 16 height 16
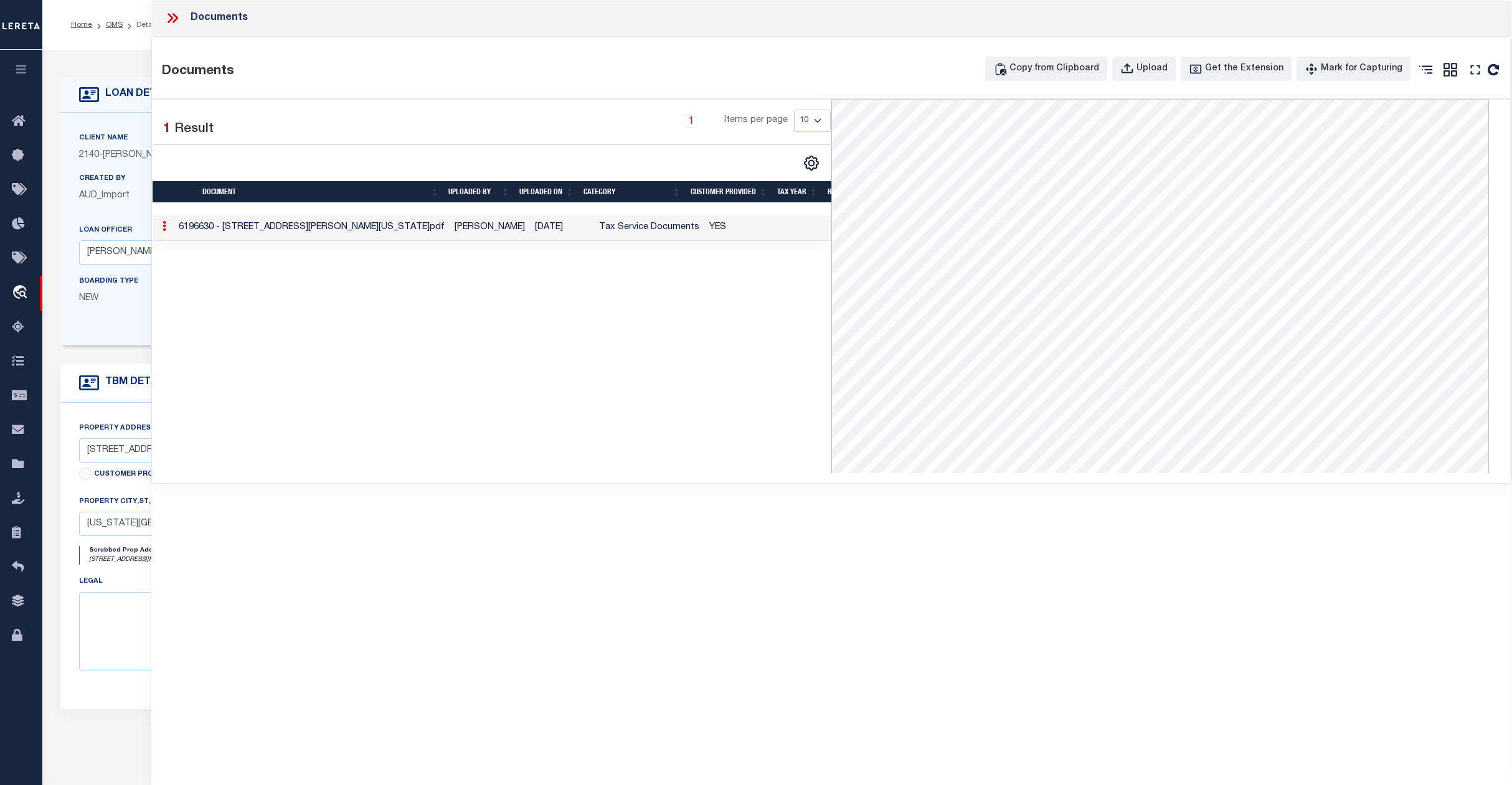
click at [170, 18] on icon at bounding box center [170, 17] width 5 height 10
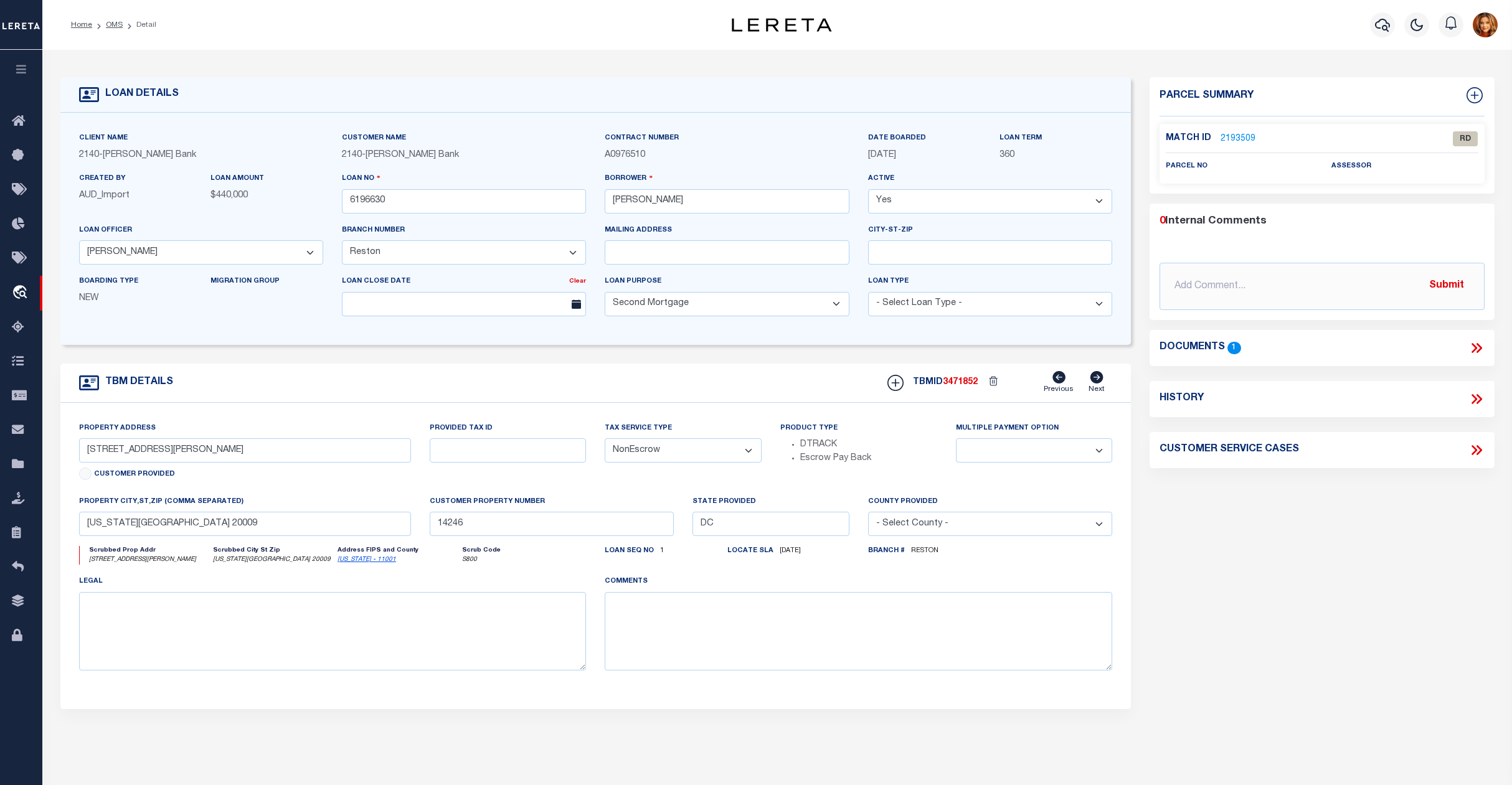
click at [106, 17] on ol "Home OMS Detail" at bounding box center [113, 25] width 105 height 27
click at [110, 21] on link "OMS" at bounding box center [114, 25] width 16 height 7
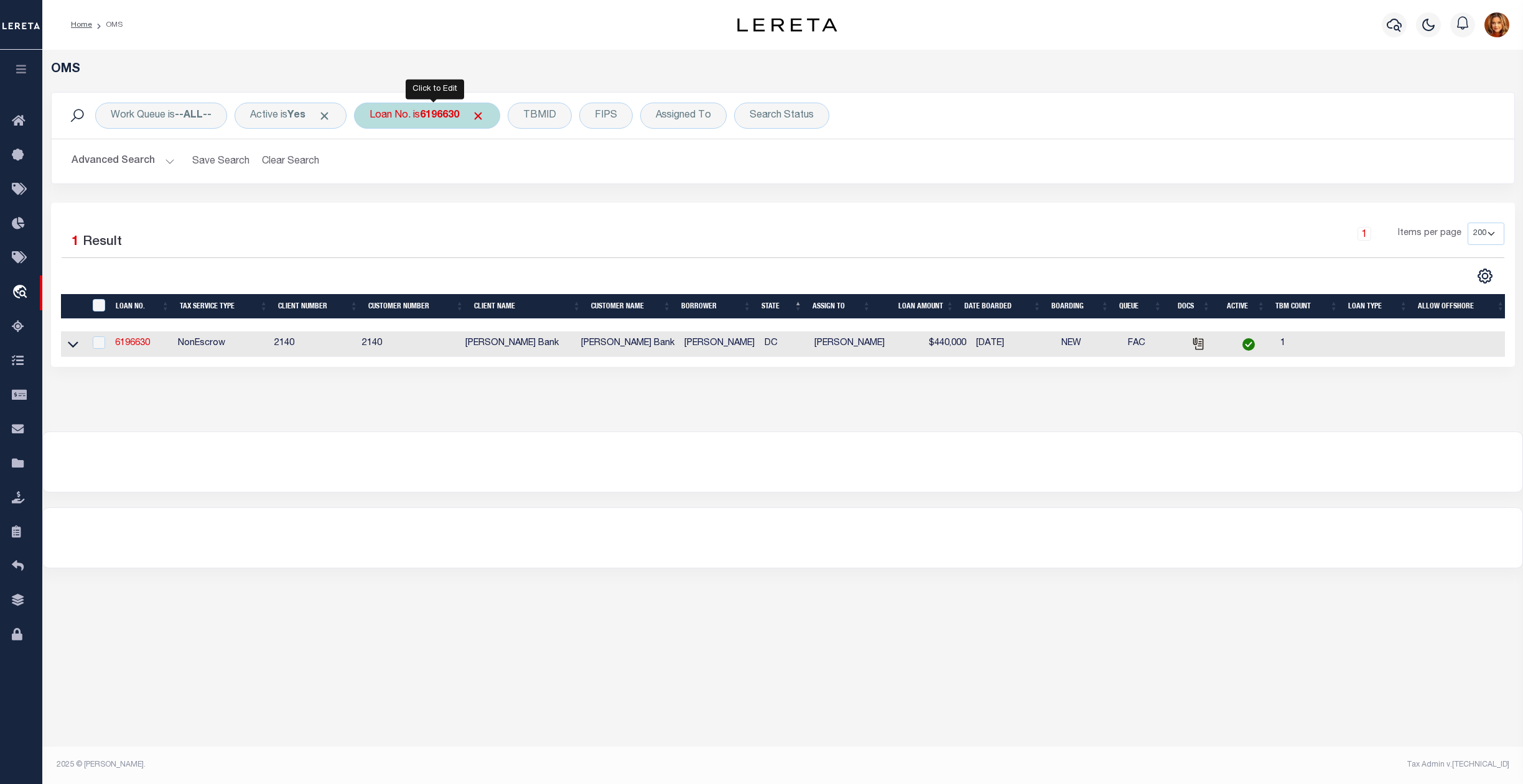
click at [452, 113] on b "6196630" at bounding box center [439, 115] width 39 height 10
type input "34868163"
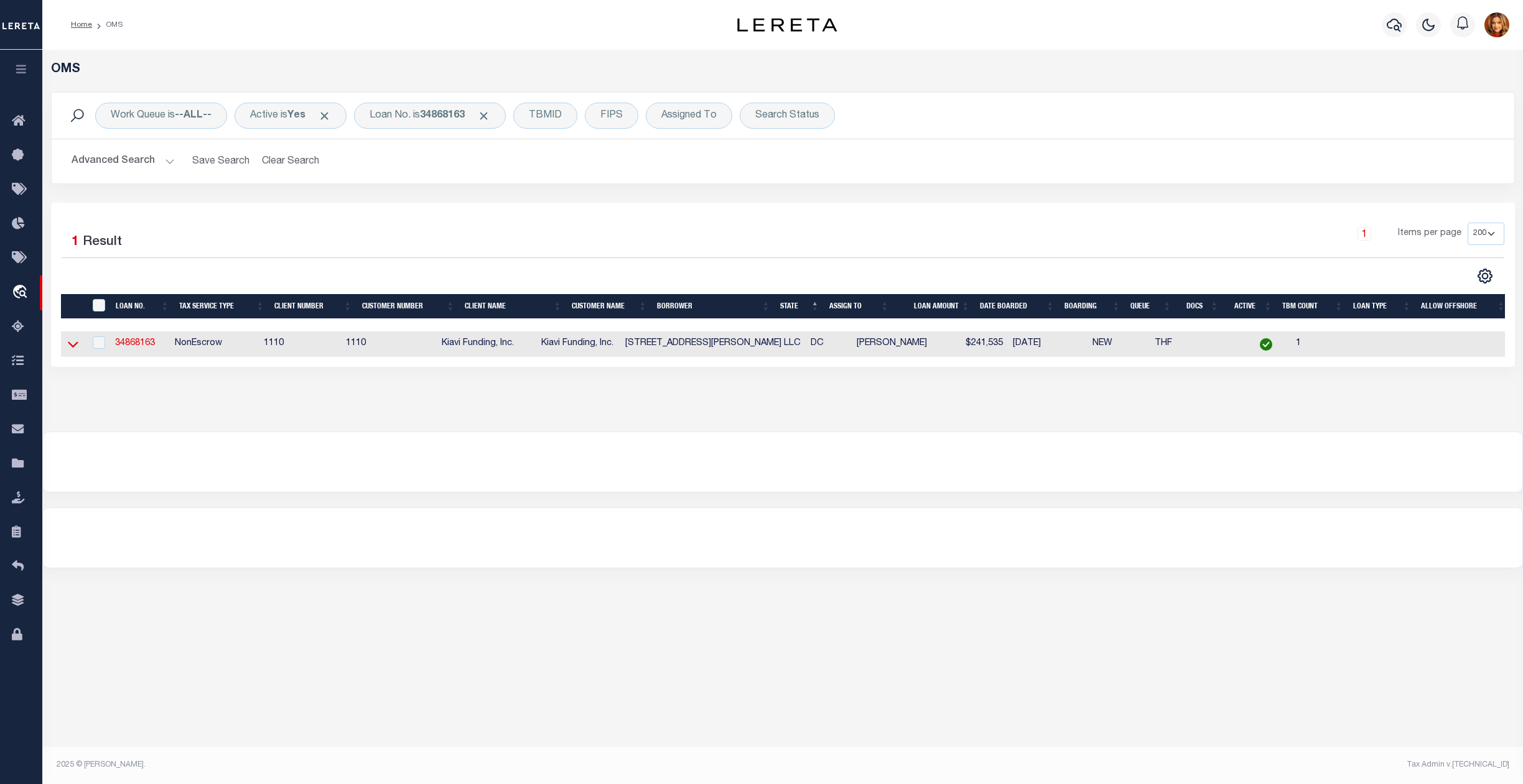
click at [73, 348] on icon at bounding box center [73, 344] width 11 height 13
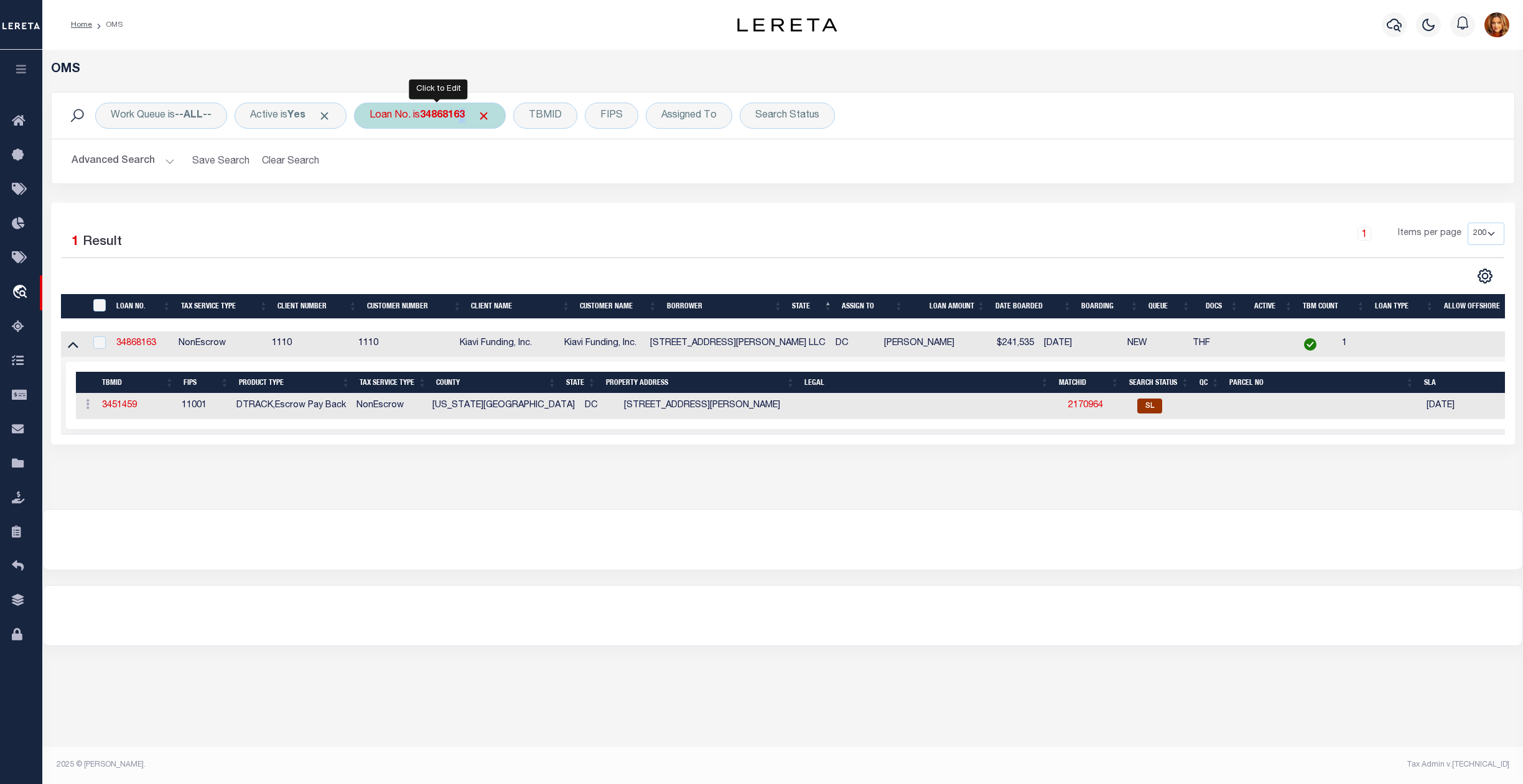
click at [464, 111] on b "34868163" at bounding box center [442, 115] width 45 height 10
type input "16809"
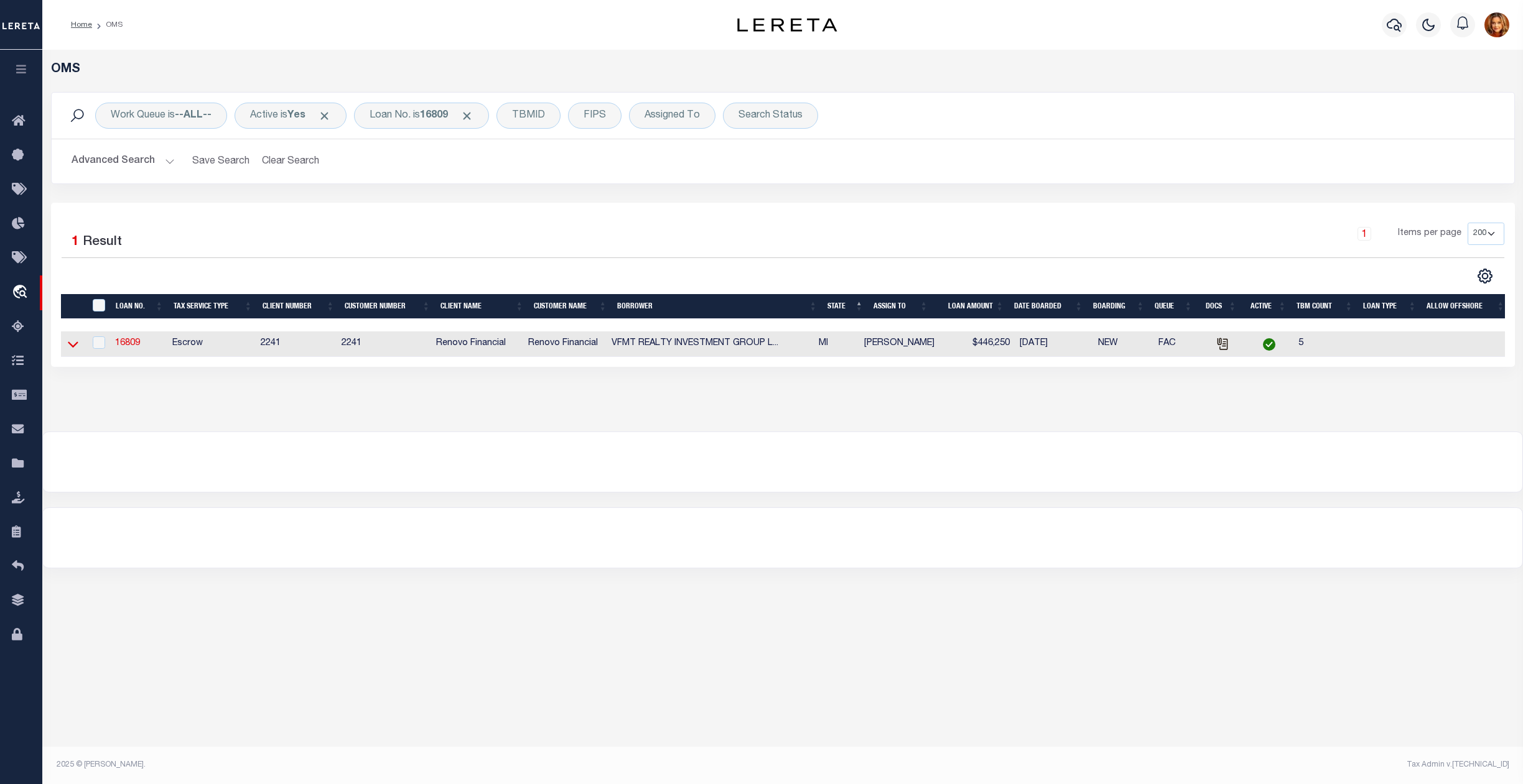
click at [70, 346] on icon at bounding box center [73, 344] width 11 height 13
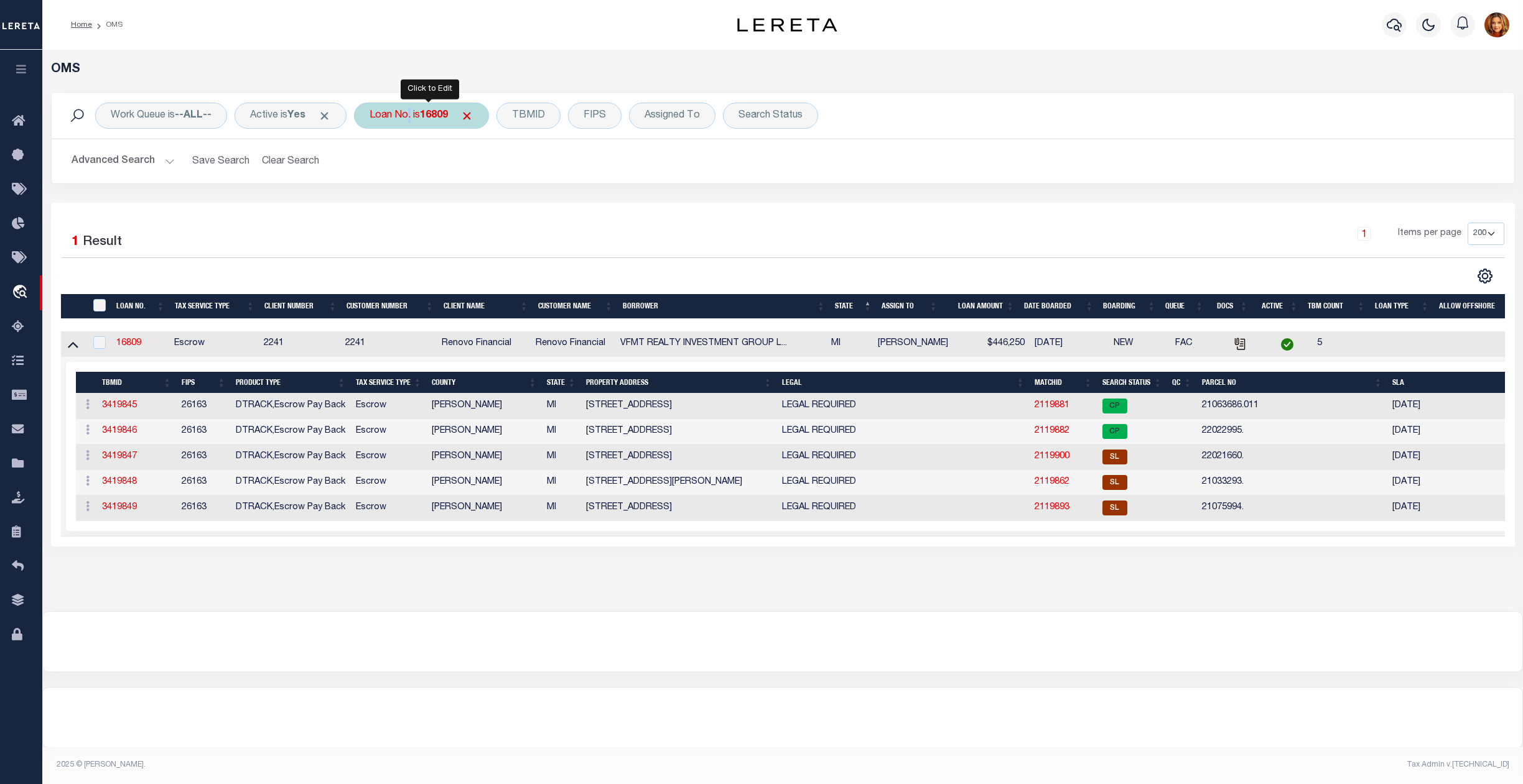
click at [410, 115] on div "Loan No. is 16809" at bounding box center [421, 115] width 135 height 26
type input "3973"
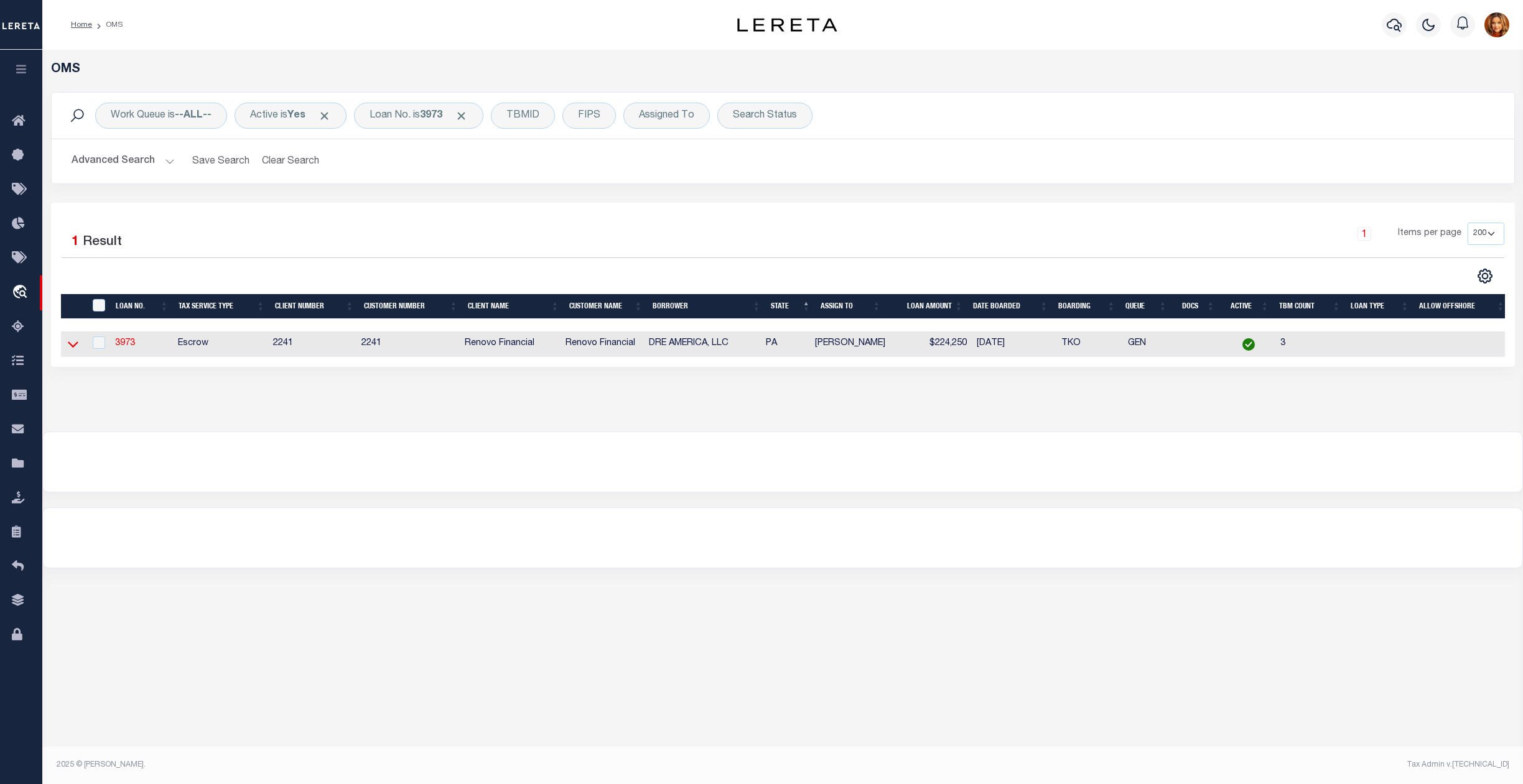
click at [69, 349] on td at bounding box center [73, 344] width 25 height 26
checkbox input "true"
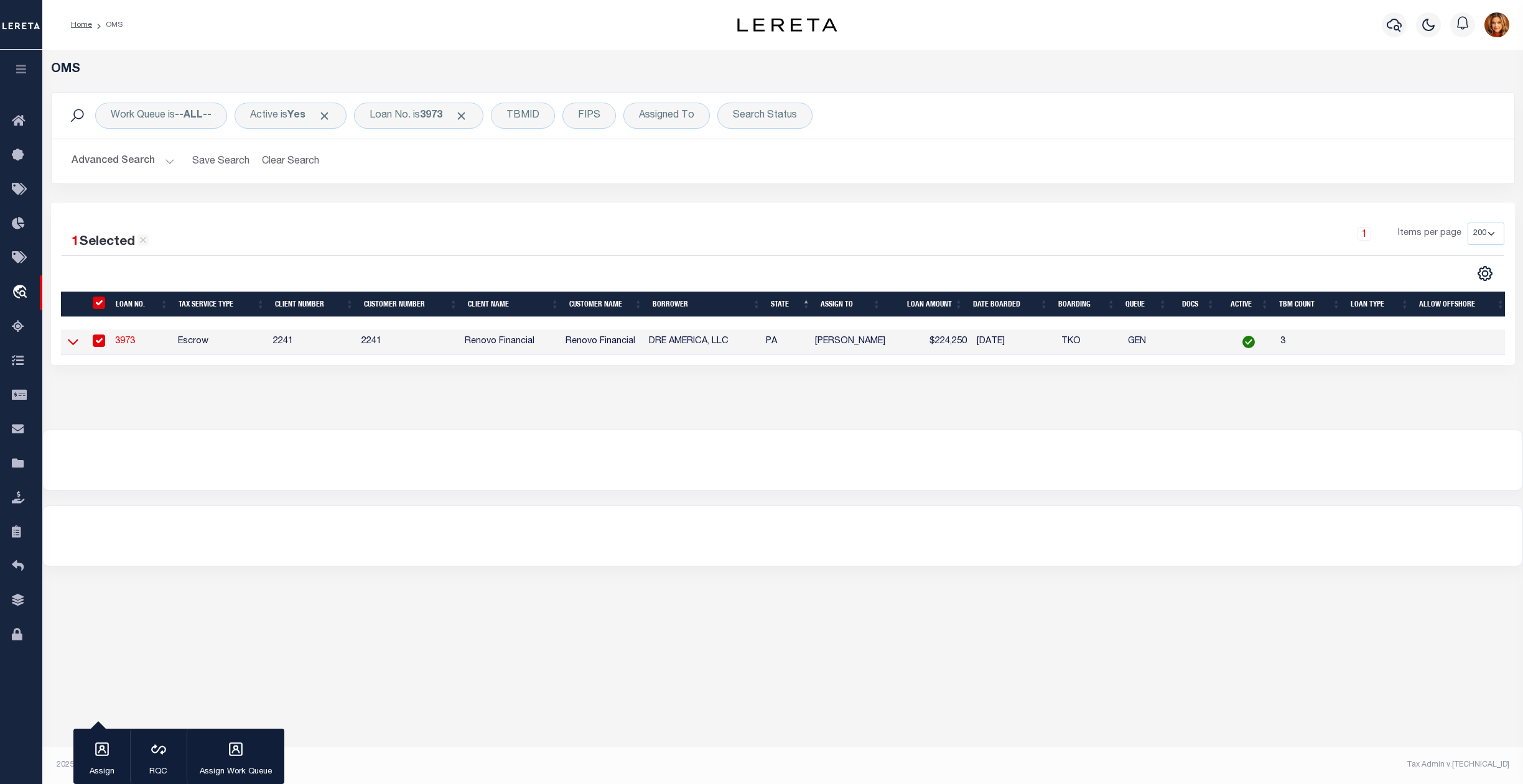
click at [75, 348] on icon at bounding box center [73, 342] width 11 height 13
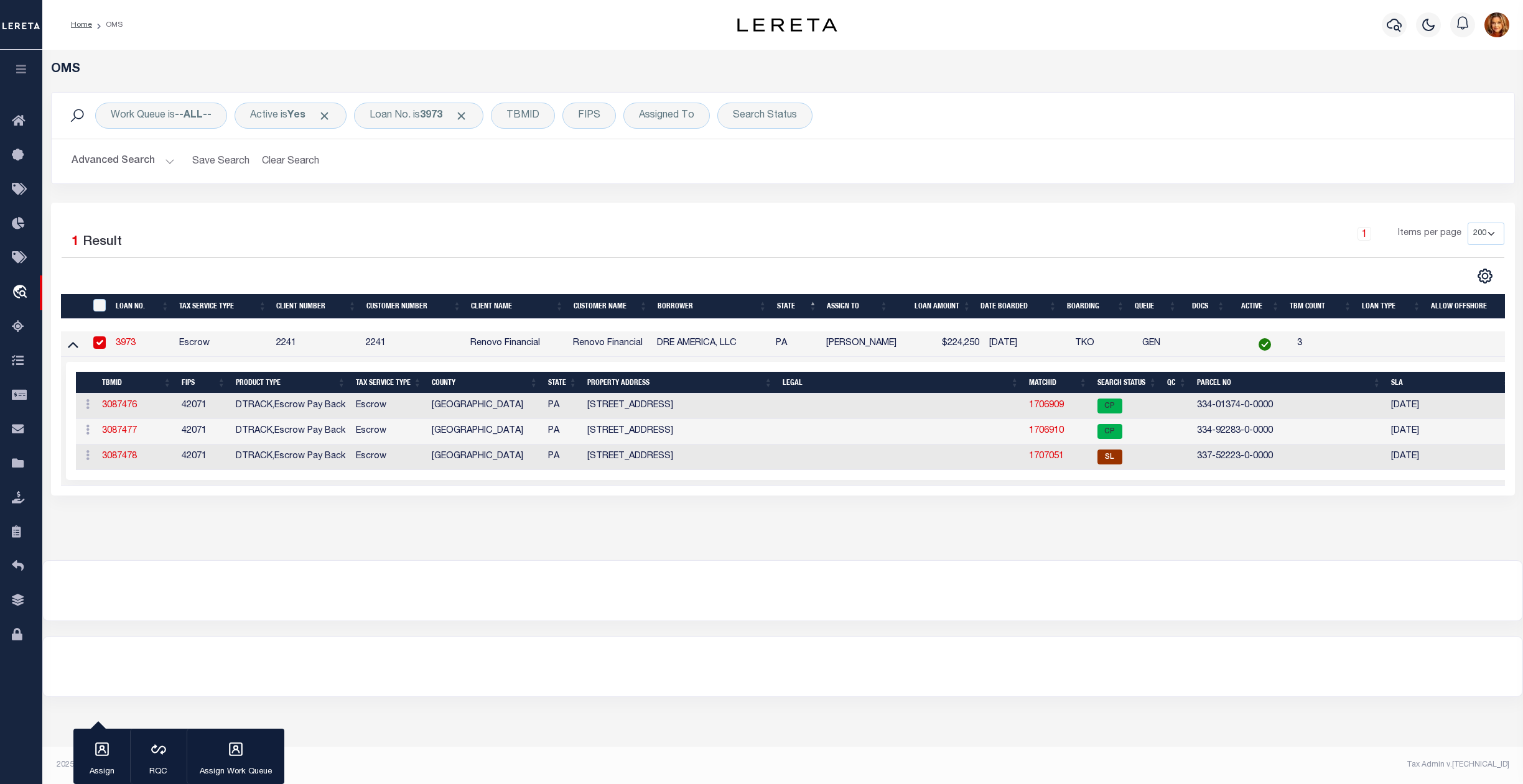
click at [75, 348] on icon at bounding box center [73, 344] width 11 height 6
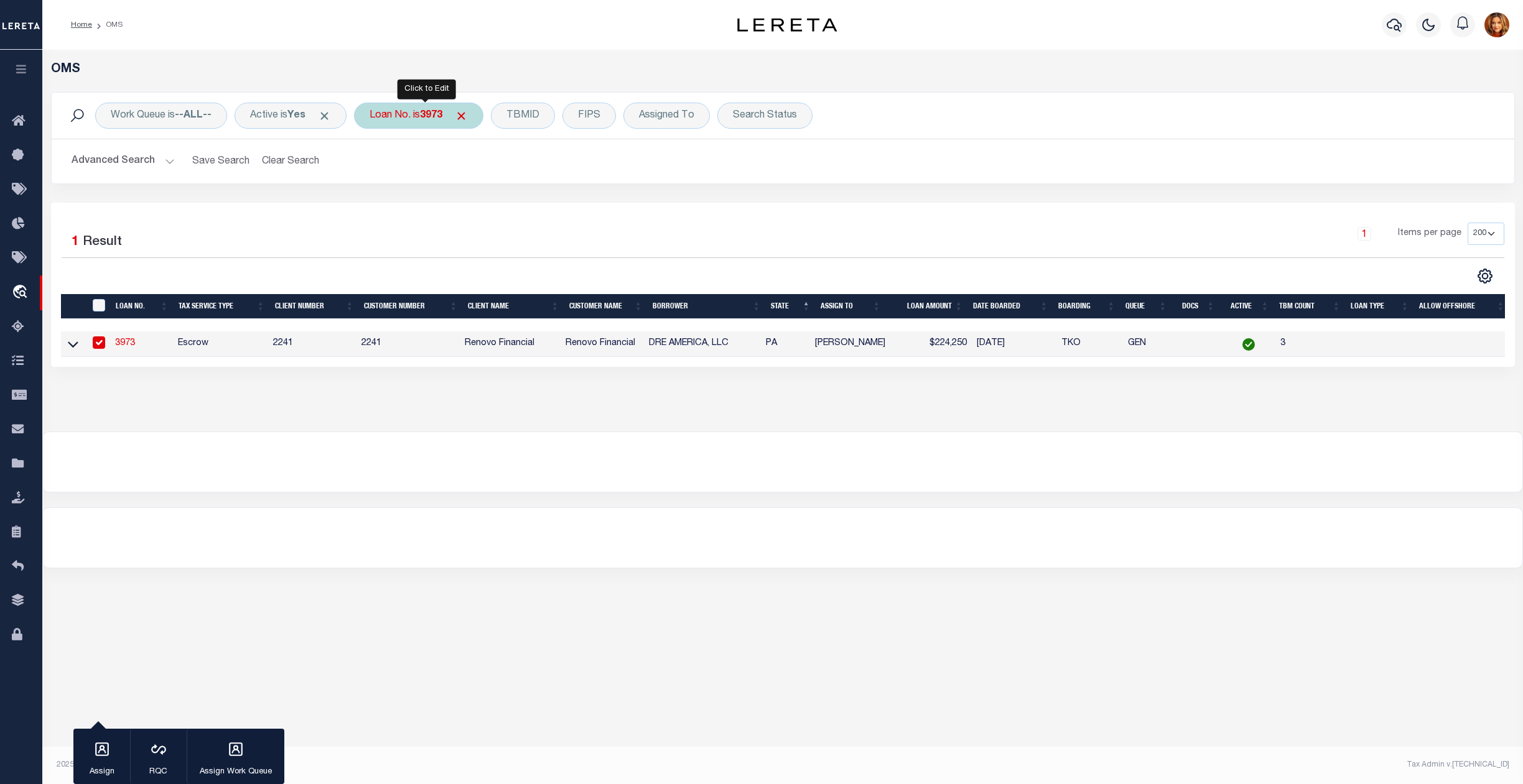
click at [442, 115] on b "3973" at bounding box center [431, 115] width 22 height 10
type input "8312027"
click at [535, 201] on input "Apply" at bounding box center [535, 204] width 37 height 20
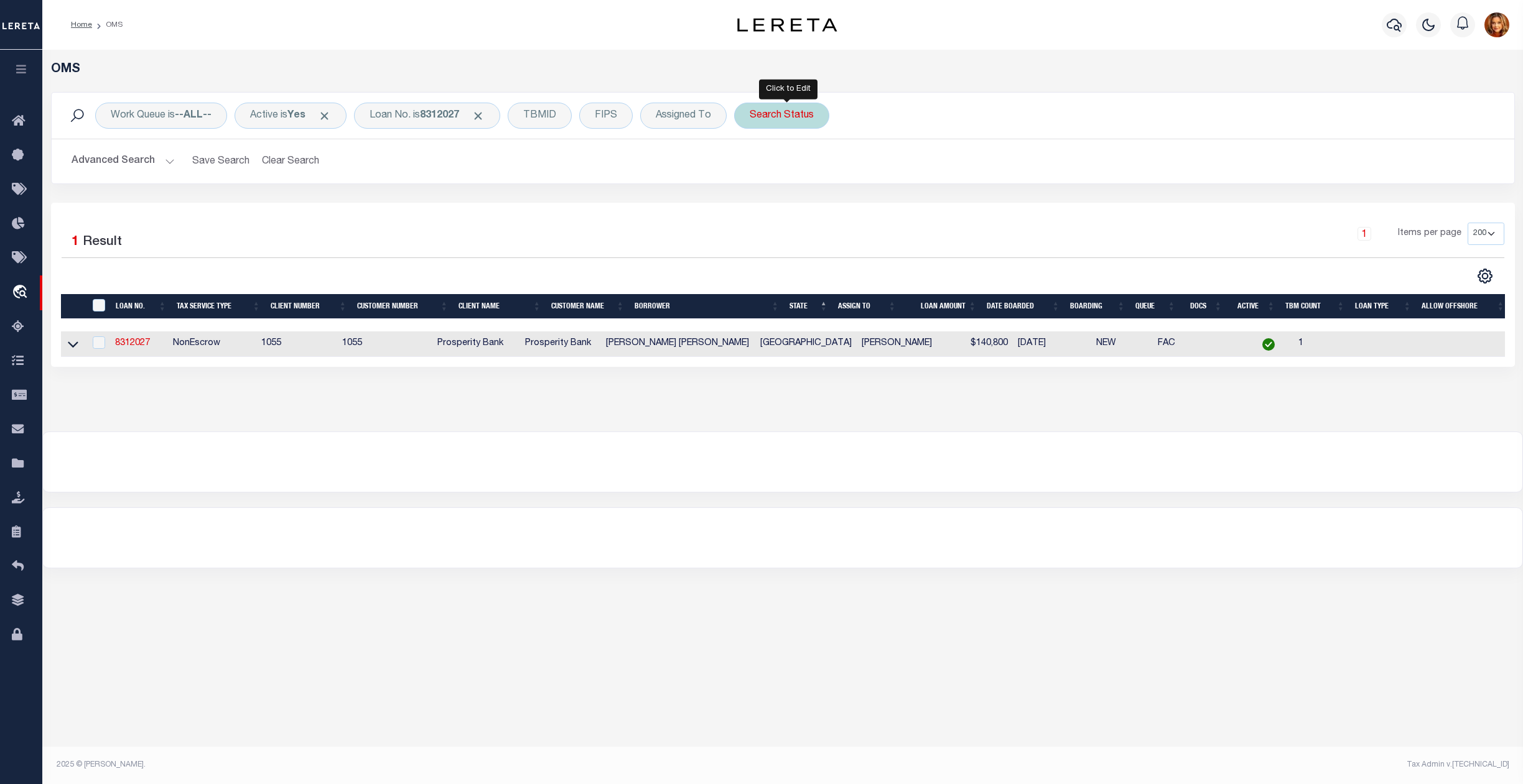
click at [797, 121] on div "Search Status" at bounding box center [782, 115] width 95 height 26
click at [795, 175] on select "Automated Search Bad Parcel Complete Duplicate Parcel High Dollar Reporting In …" at bounding box center [842, 176] width 183 height 24
select select "SL"
click at [757, 165] on select "Automated Search Bad Parcel Complete Duplicate Parcel High Dollar Reporting In …" at bounding box center [842, 176] width 183 height 24
click at [927, 204] on input "Apply" at bounding box center [915, 204] width 37 height 20
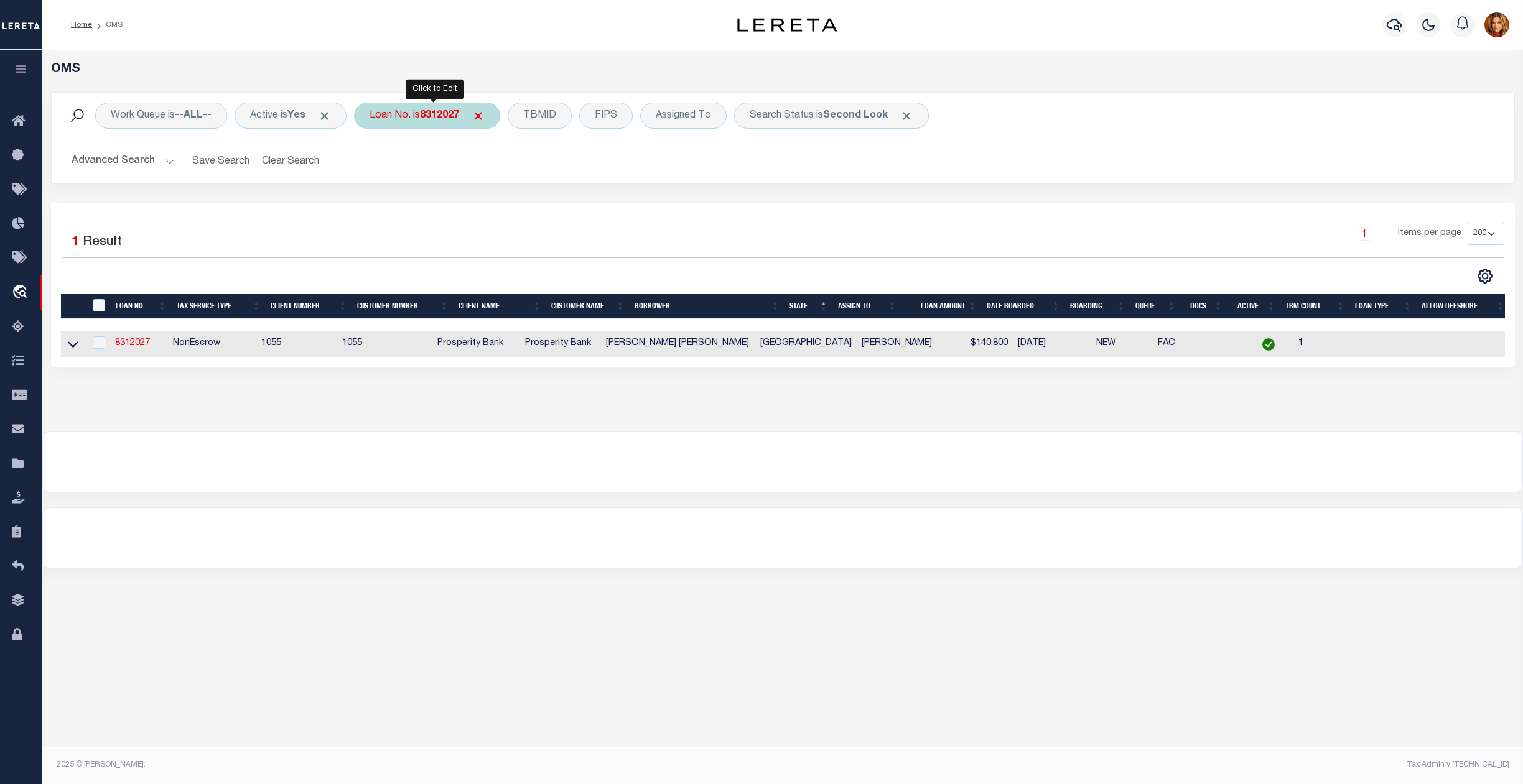
drag, startPoint x: 435, startPoint y: 121, endPoint x: 442, endPoint y: 128, distance: 9.9
click at [435, 121] on b "8312027" at bounding box center [439, 115] width 39 height 10
type input "80163173"
click at [443, 111] on b "80163173" at bounding box center [442, 115] width 45 height 10
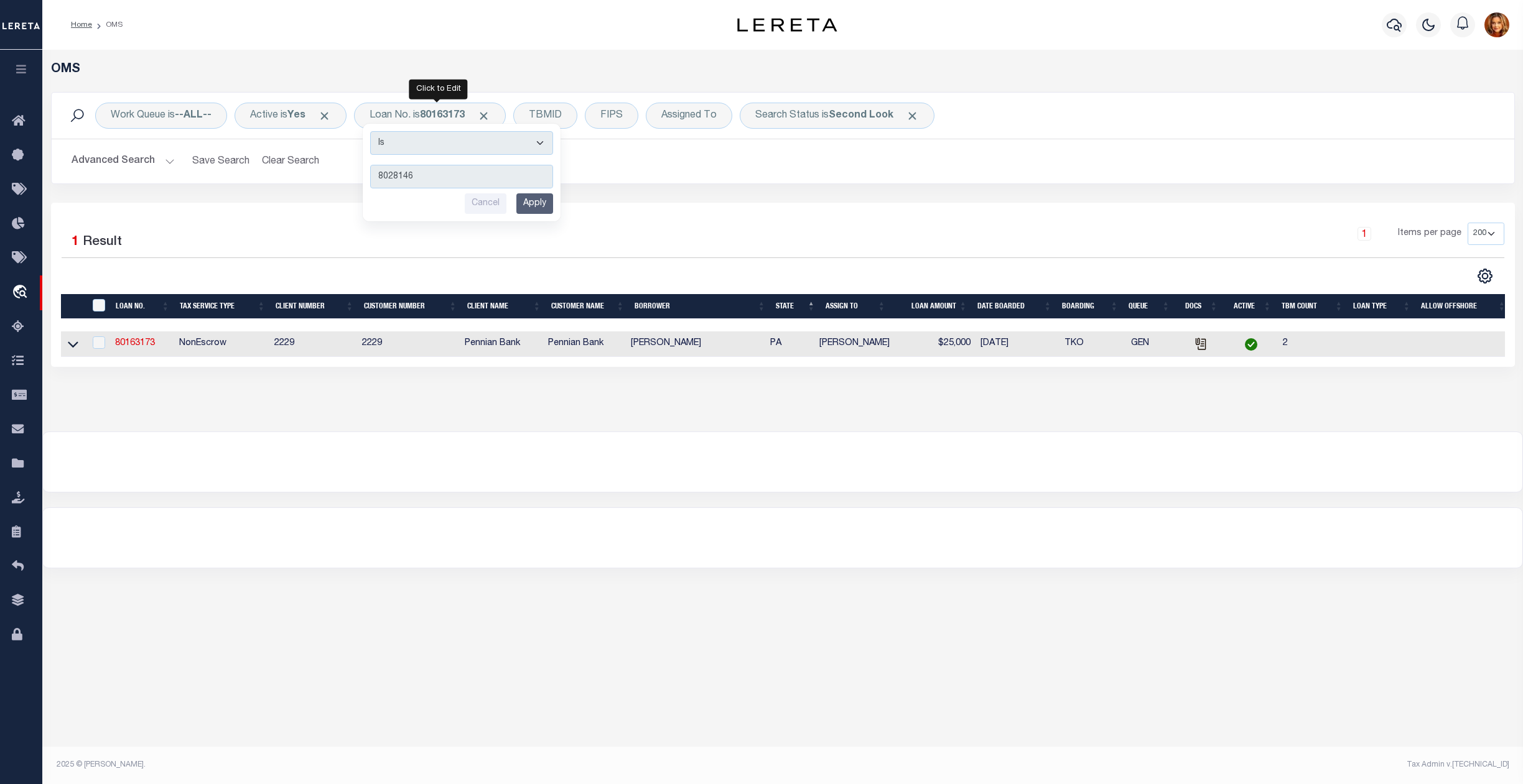
type input "80281462"
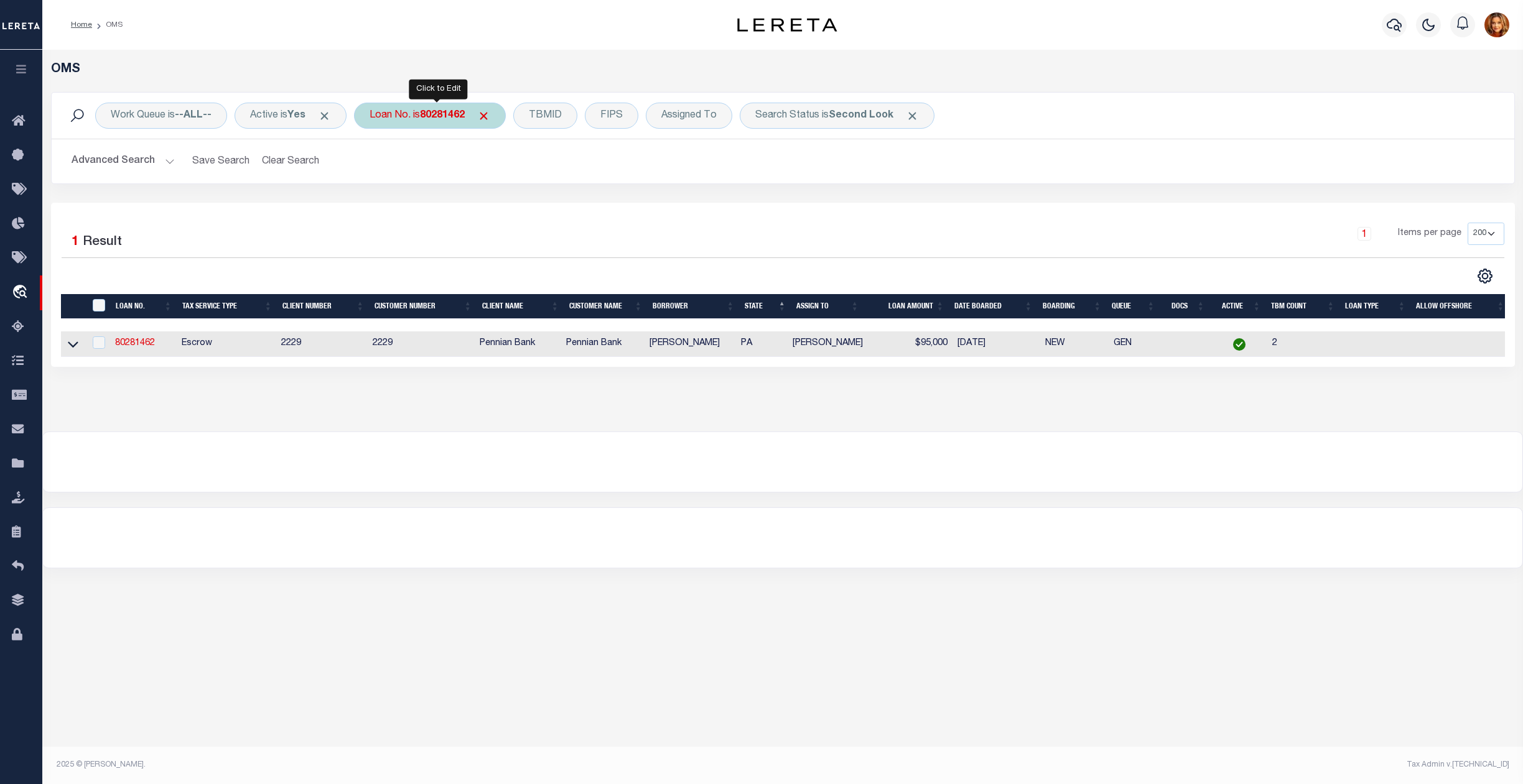
click at [433, 113] on b "80281462" at bounding box center [442, 115] width 45 height 10
type input "80094063"
click at [455, 122] on div "Loan No. is 80094063" at bounding box center [430, 115] width 152 height 26
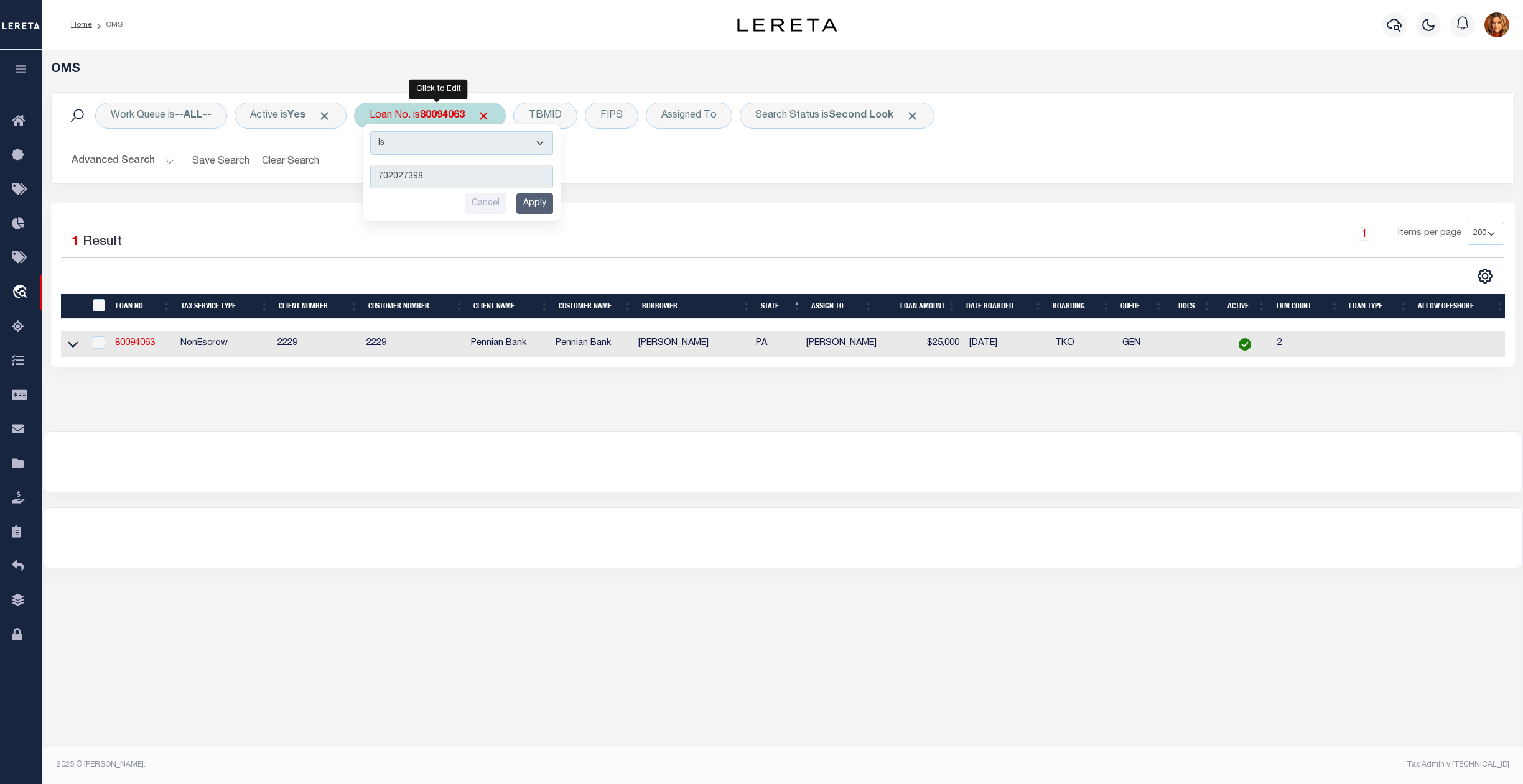
type input "7020273987"
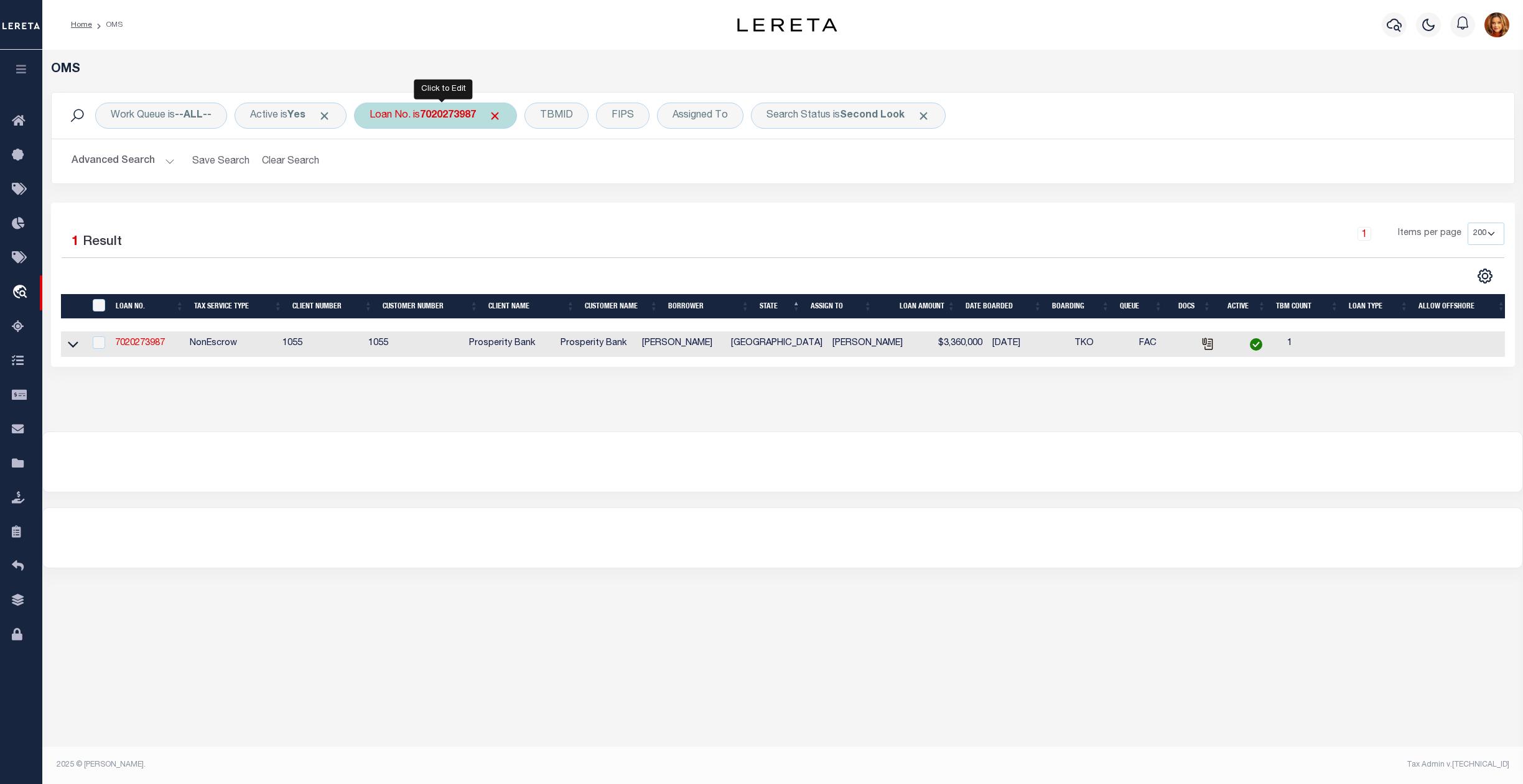
click at [419, 117] on div "Loan No. is 7020273987" at bounding box center [435, 115] width 163 height 26
type input "16525"
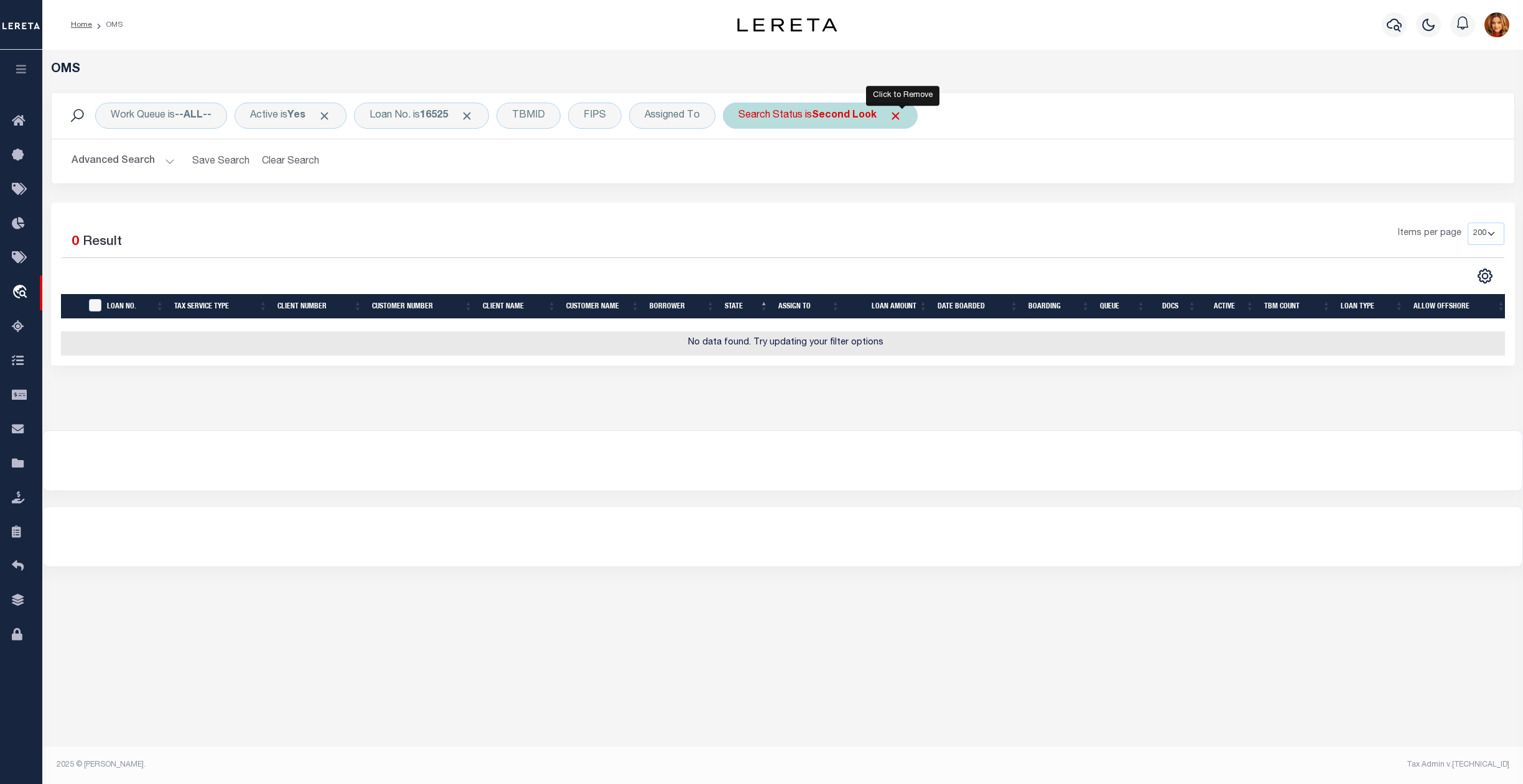
click at [902, 117] on span "Click to Remove" at bounding box center [896, 116] width 13 height 13
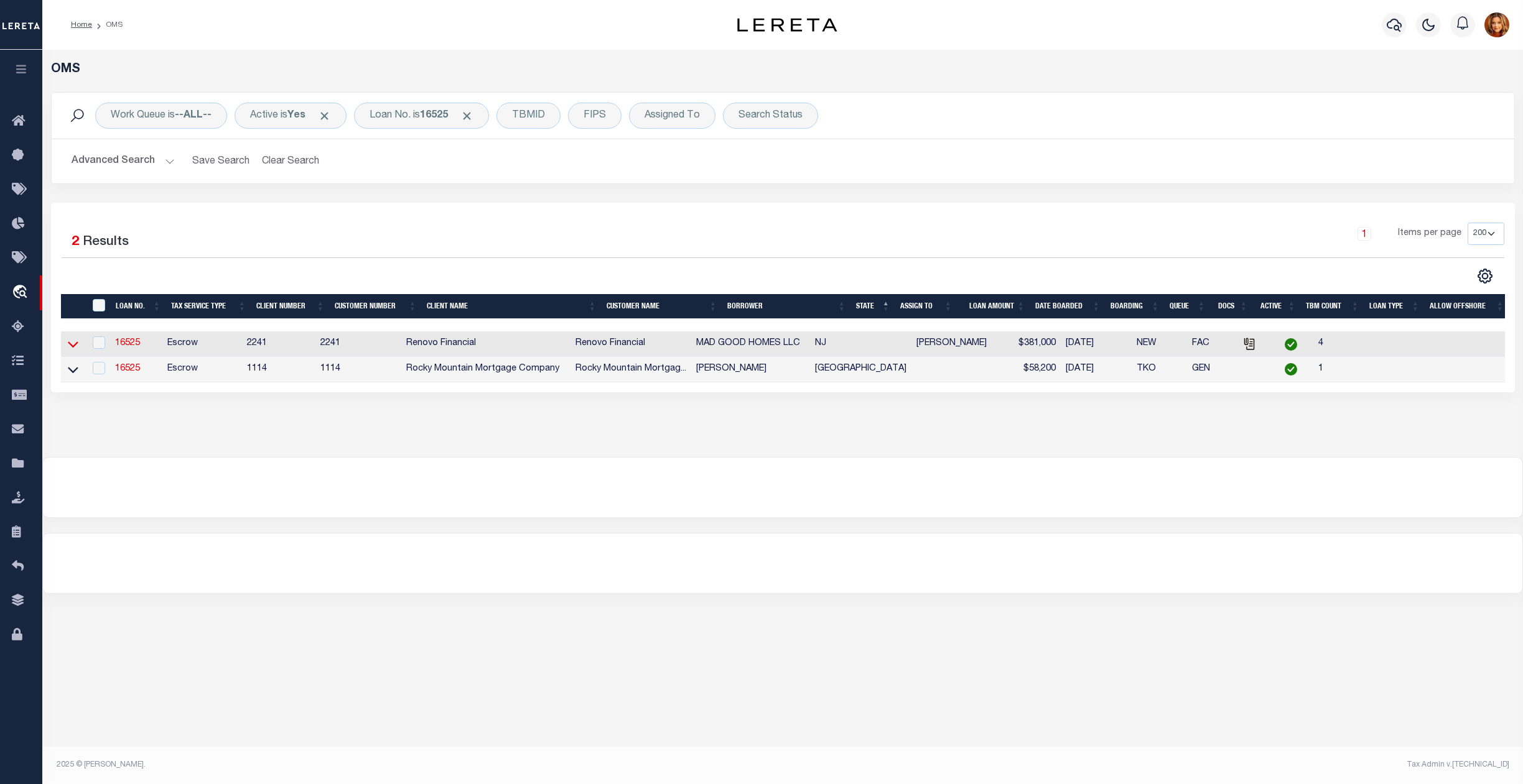
click at [75, 346] on icon at bounding box center [73, 344] width 11 height 13
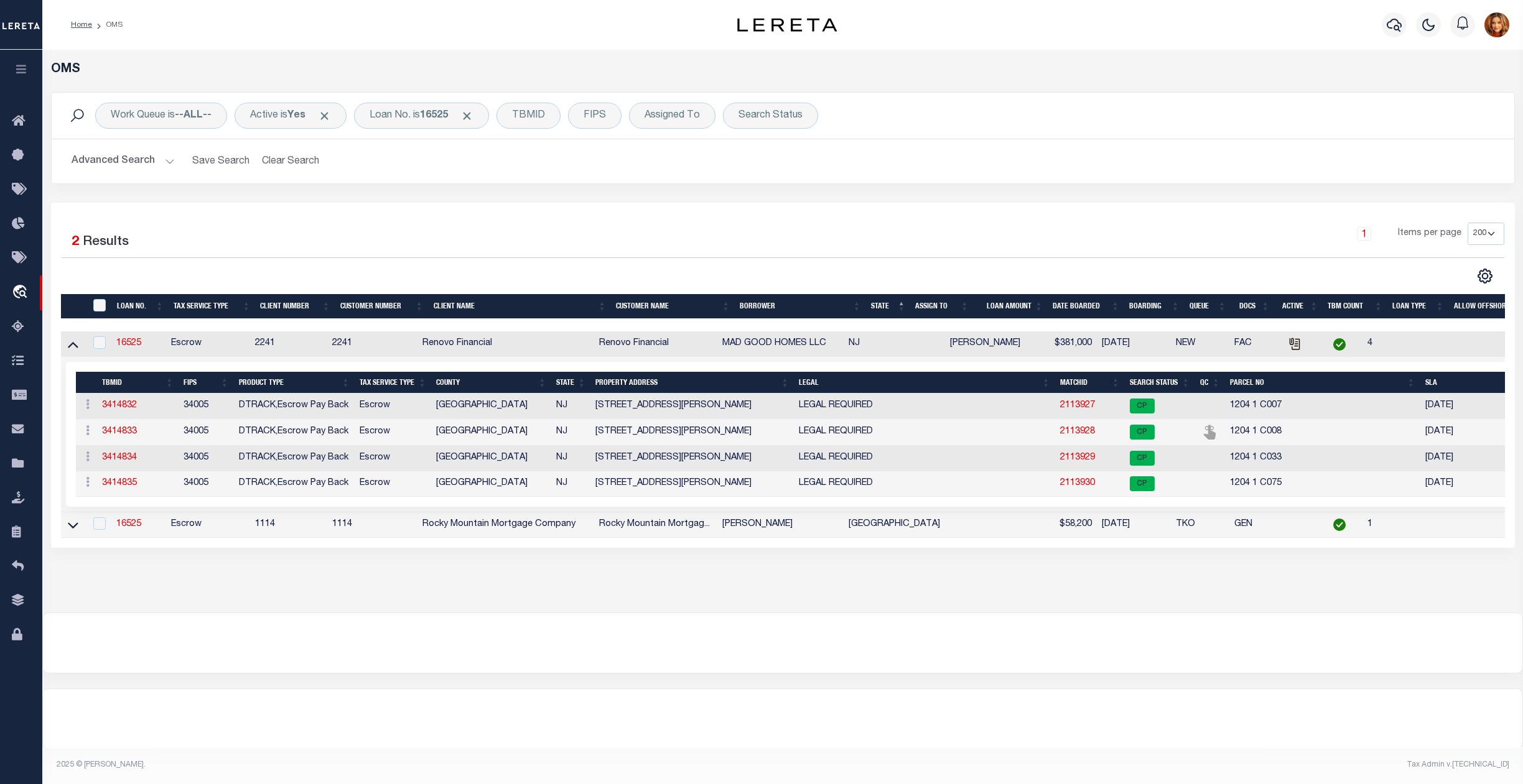
click at [75, 346] on icon at bounding box center [73, 344] width 11 height 13
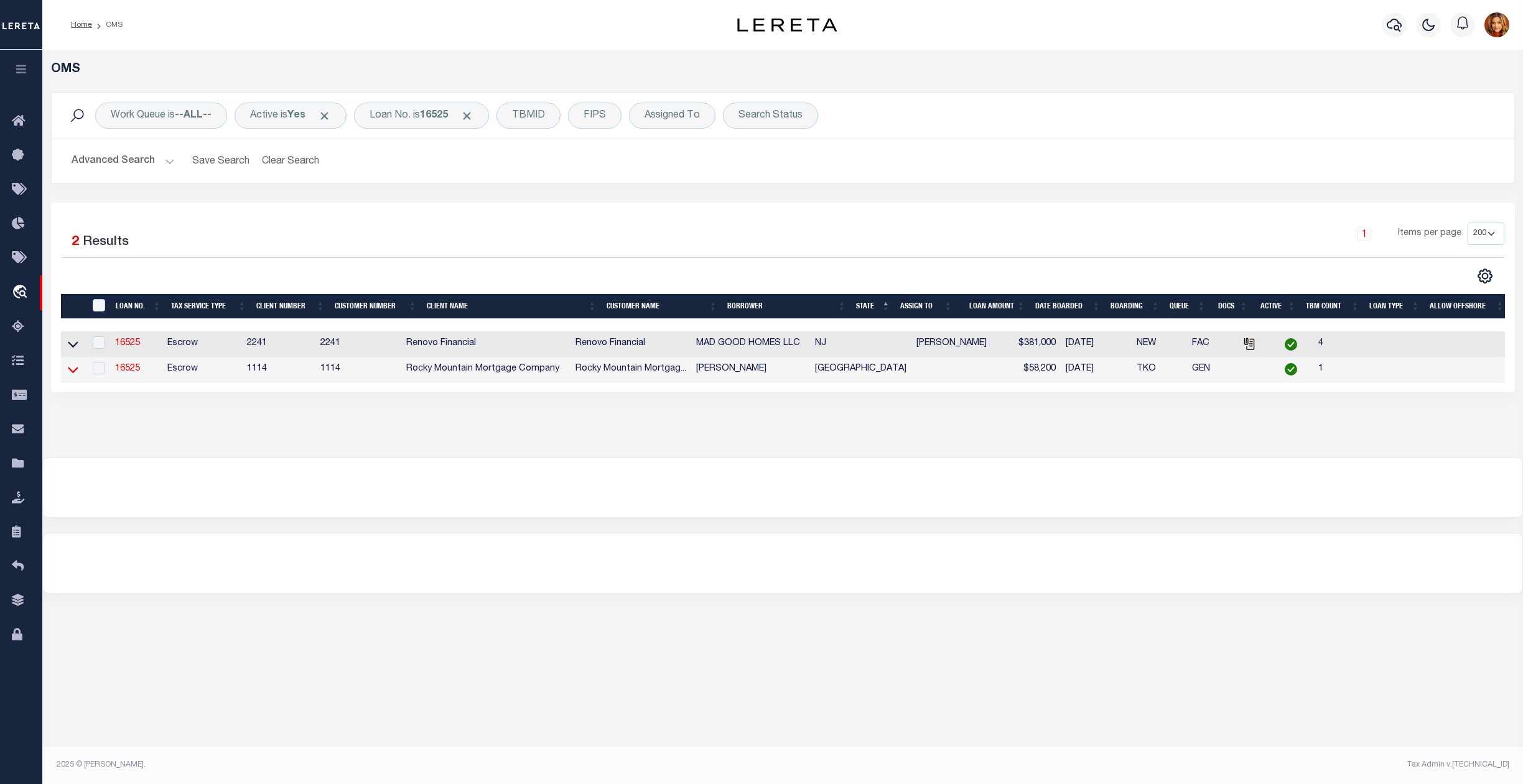
click at [71, 373] on icon at bounding box center [73, 370] width 11 height 6
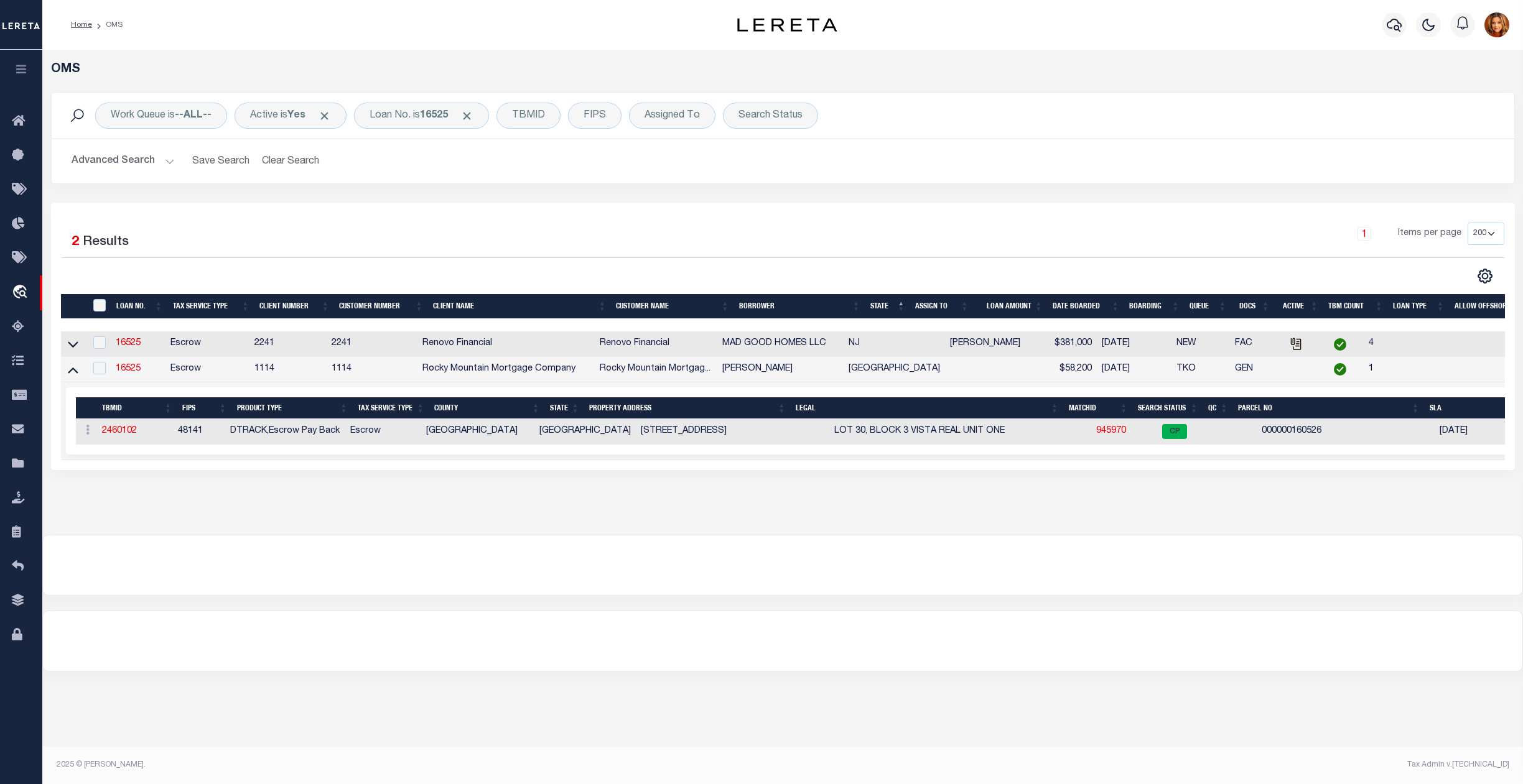
click at [71, 376] on icon at bounding box center [73, 369] width 11 height 13
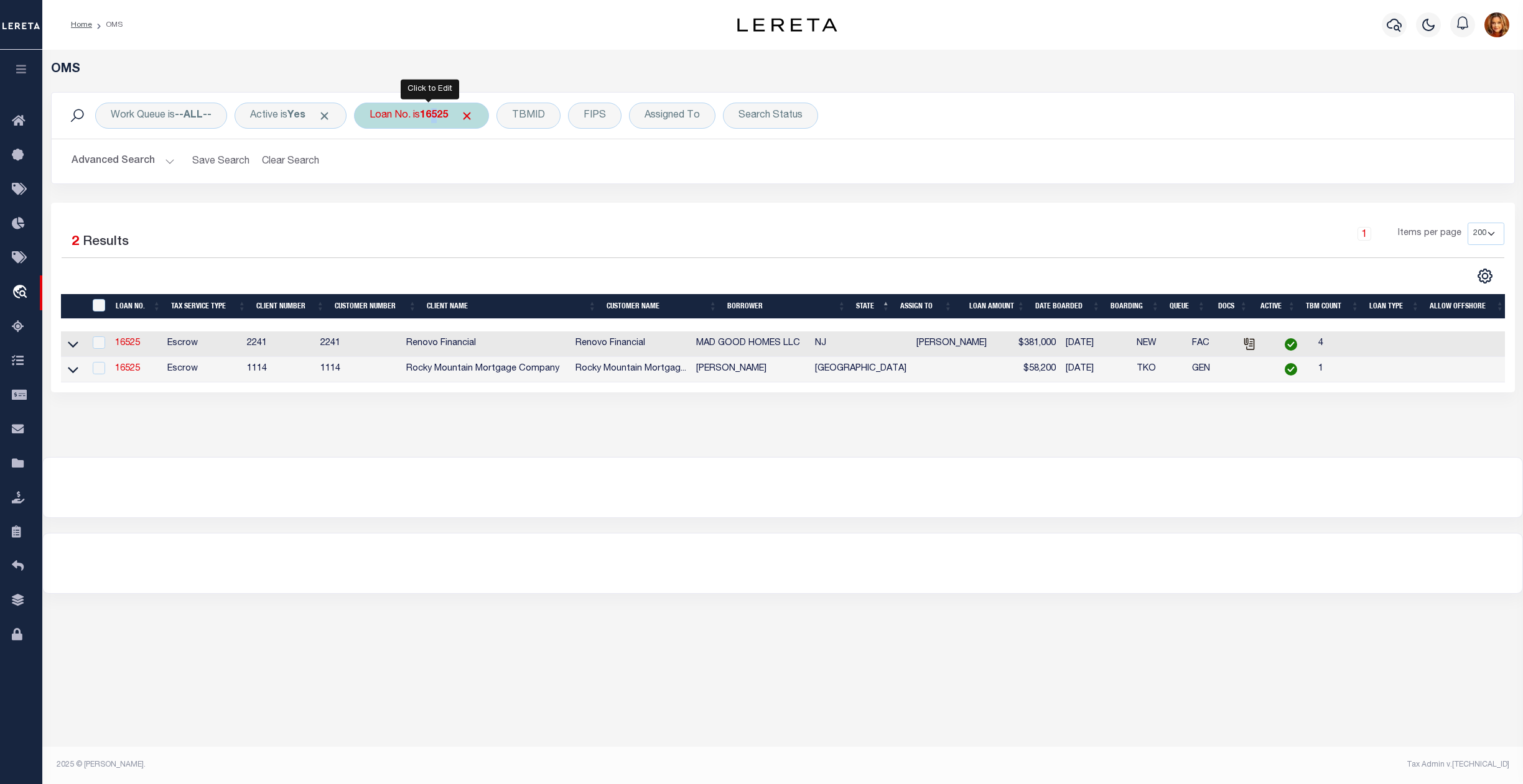
click at [443, 118] on b "16525" at bounding box center [433, 115] width 28 height 10
type input "2030109640"
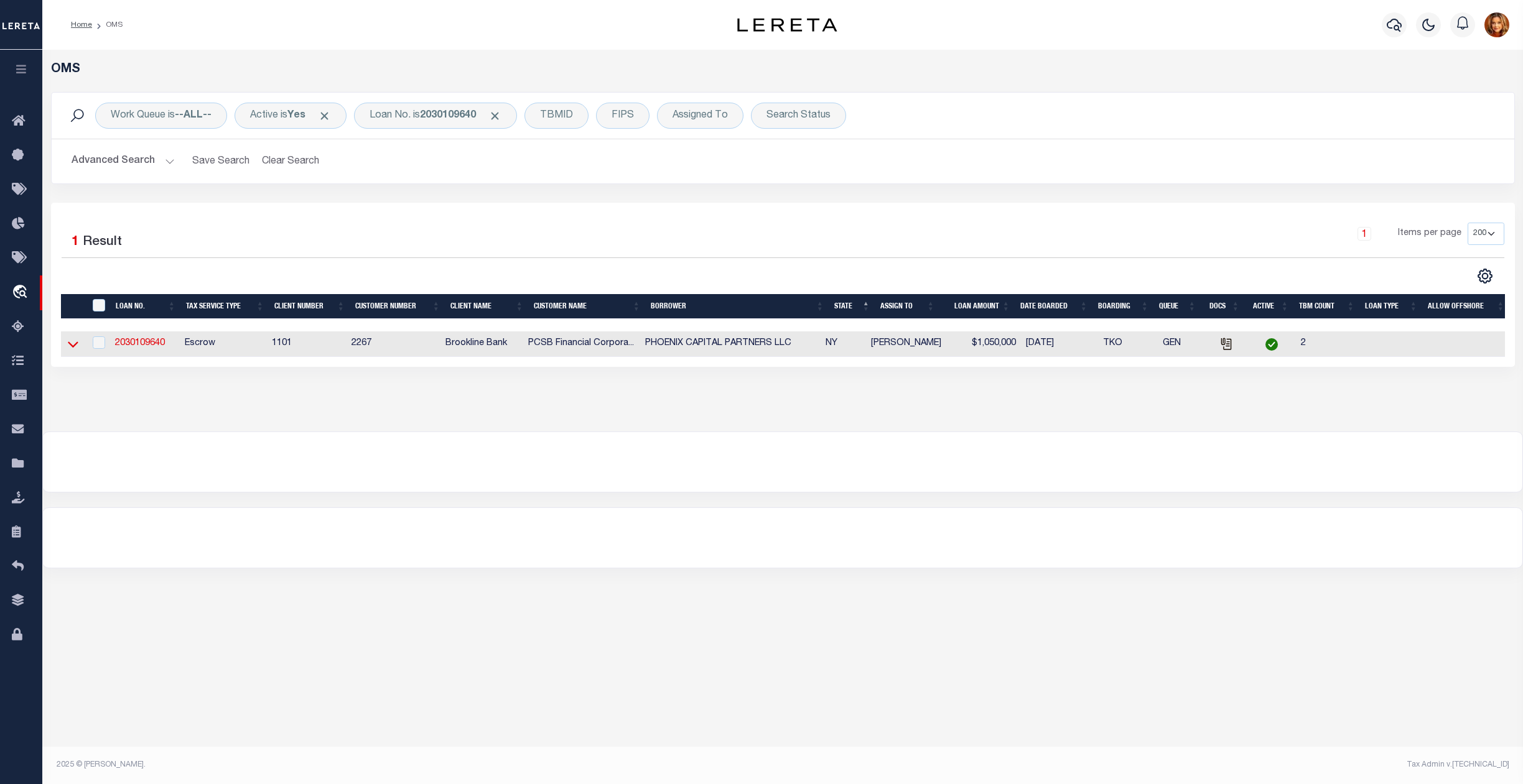
click at [78, 344] on icon at bounding box center [73, 344] width 11 height 13
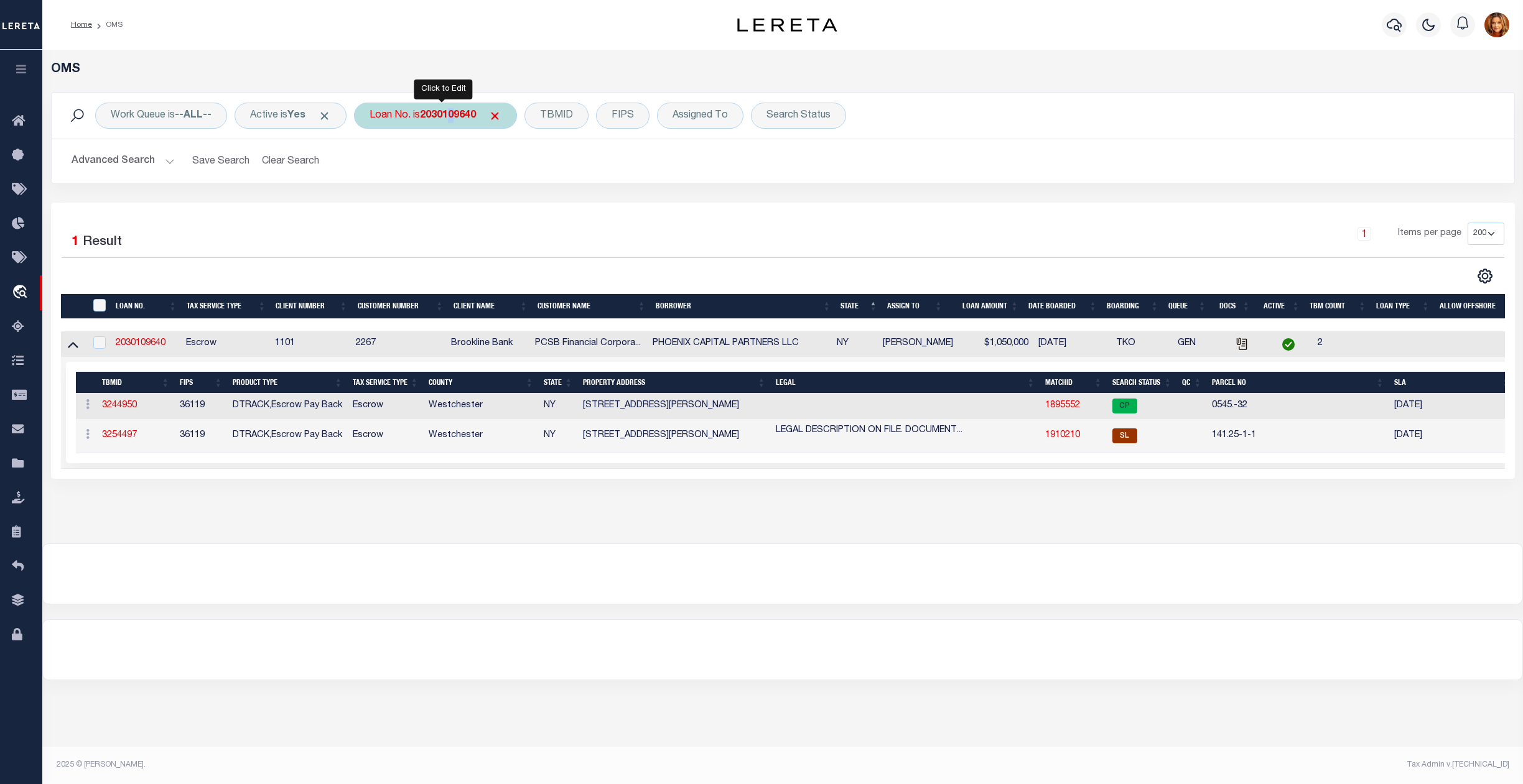
click at [459, 111] on b "2030109640" at bounding box center [447, 115] width 56 height 10
type input "7211692"
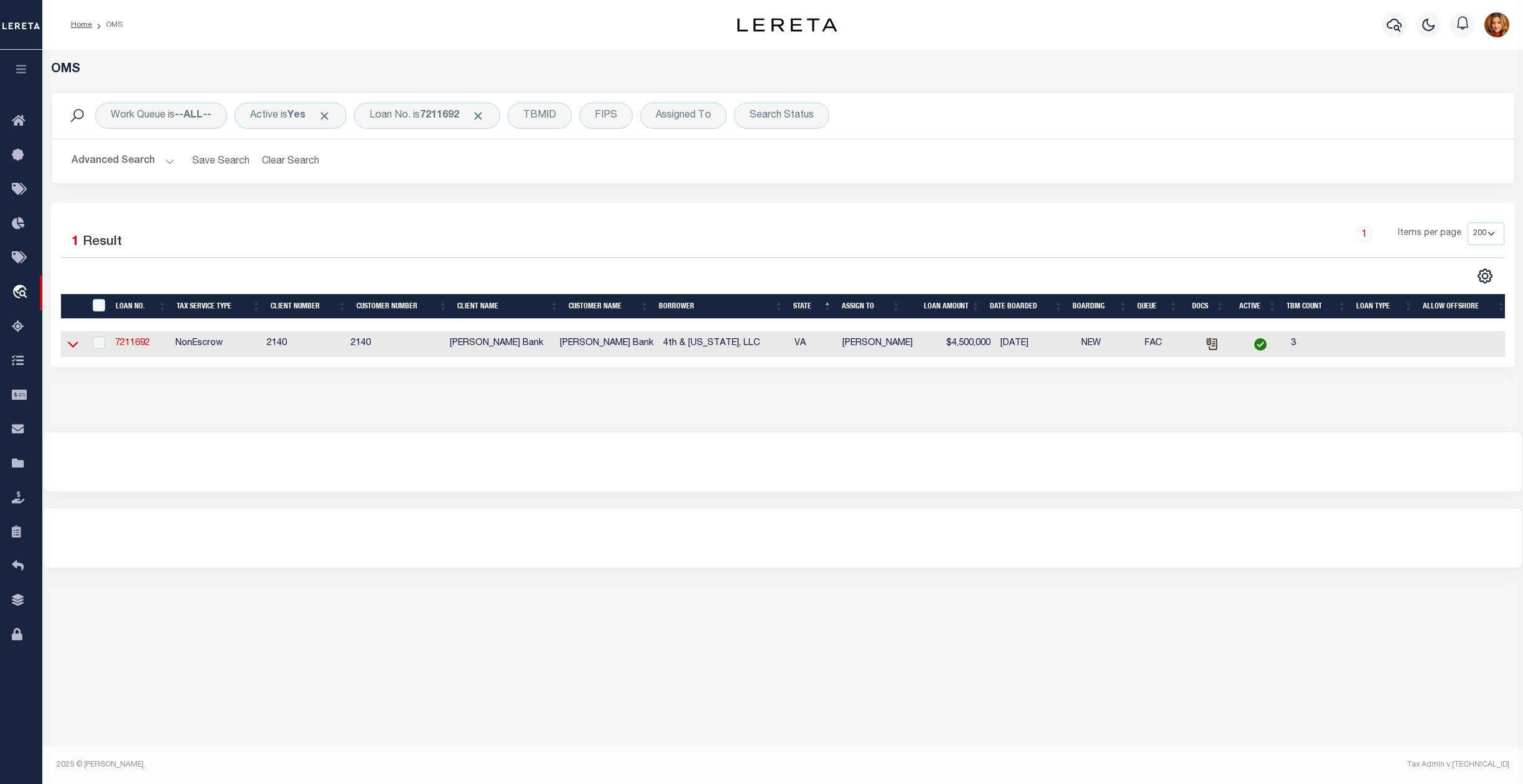
click at [75, 345] on icon at bounding box center [73, 344] width 11 height 13
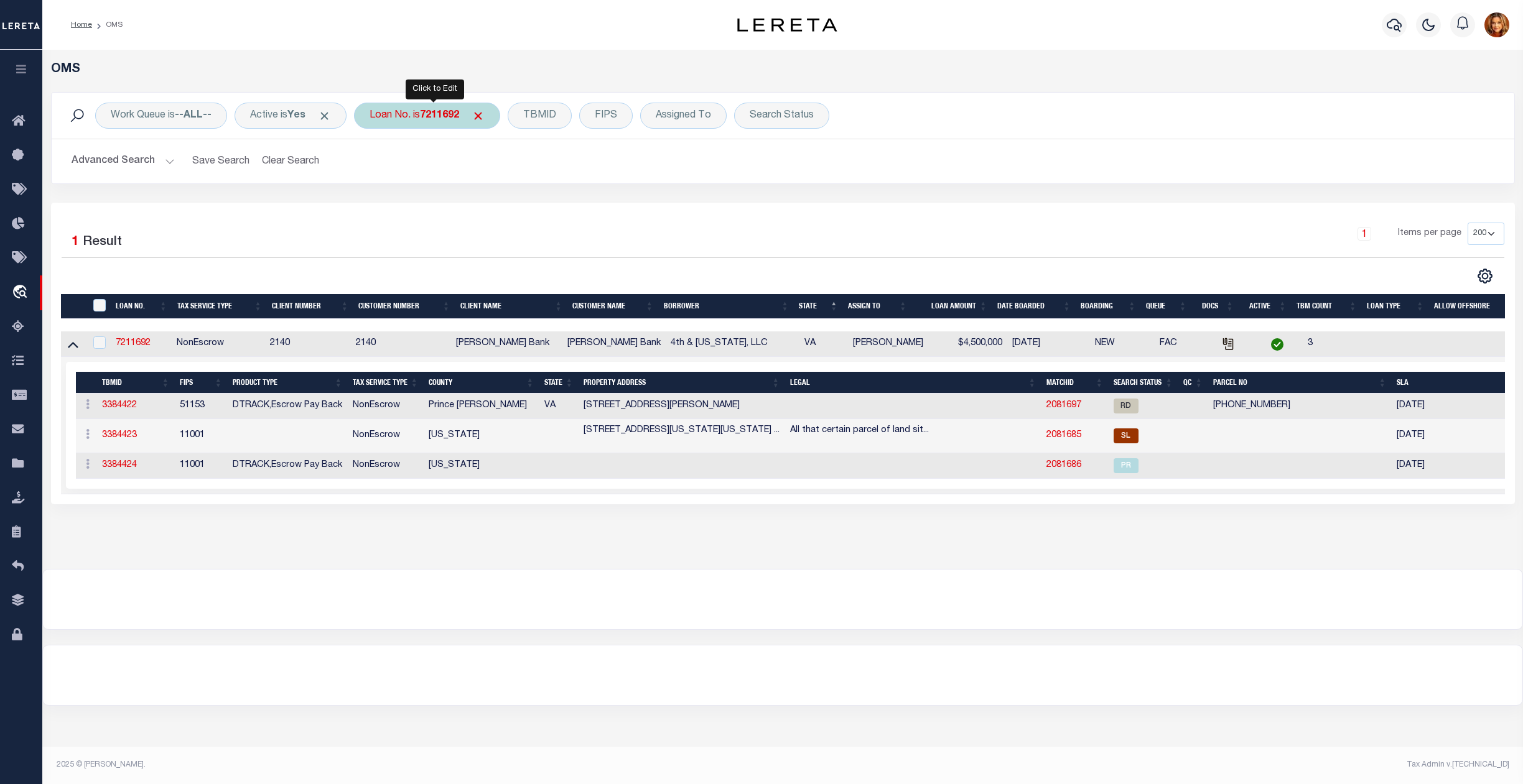
click at [455, 114] on b "7211692" at bounding box center [439, 115] width 39 height 10
type input "85500027470"
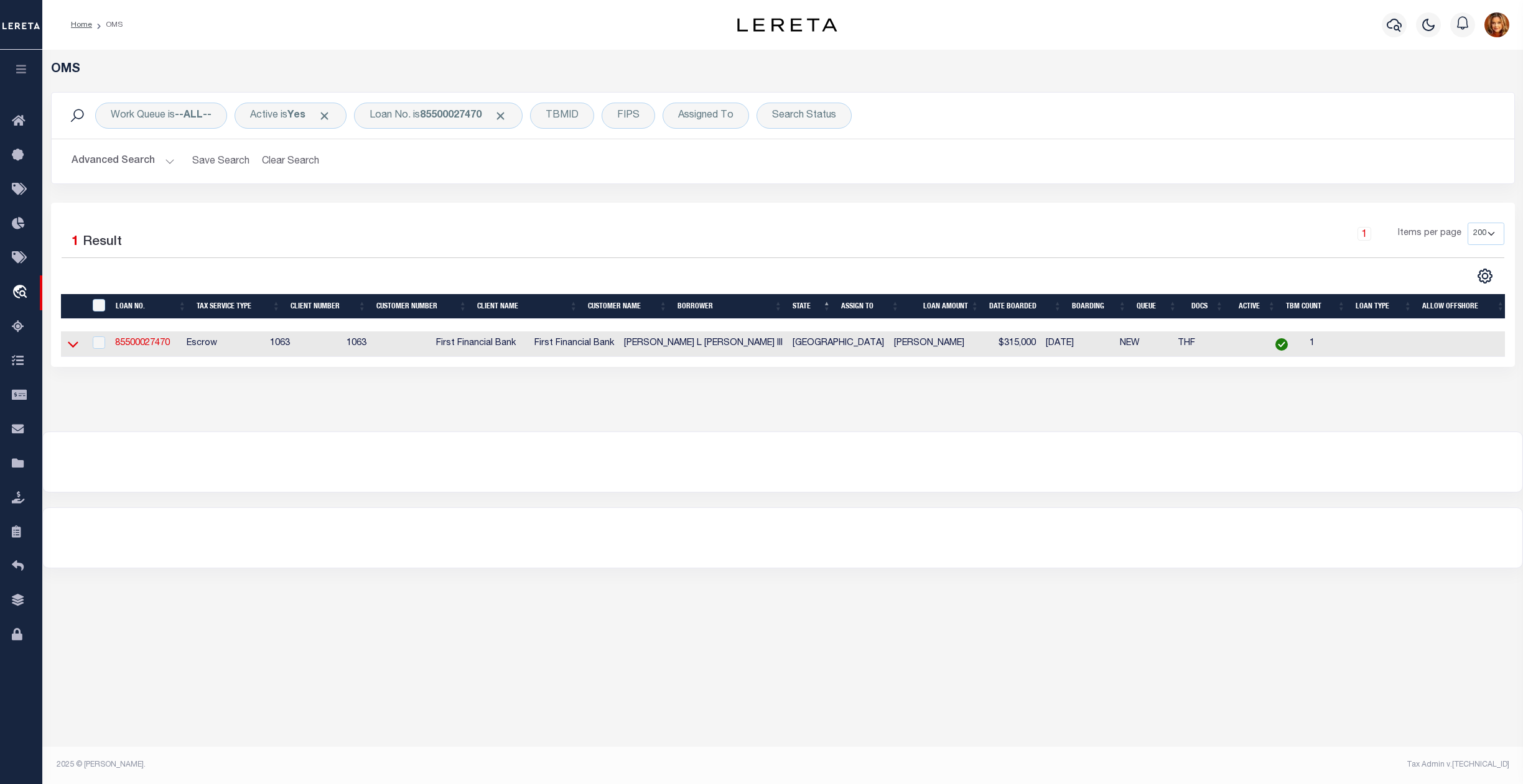
click at [75, 345] on icon at bounding box center [73, 344] width 11 height 13
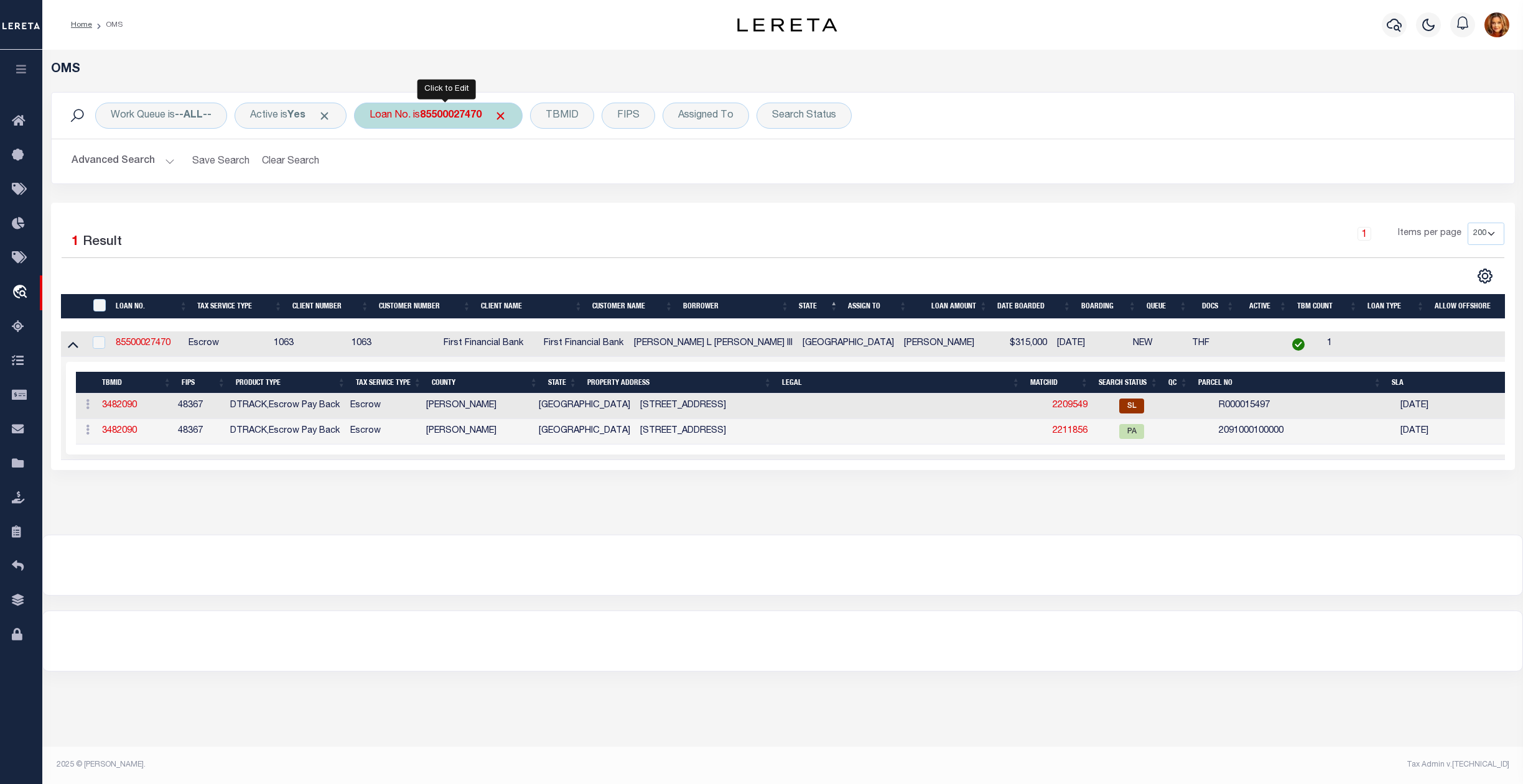
click at [443, 107] on div "Loan No. is 85500027470" at bounding box center [438, 115] width 168 height 26
type input "119640"
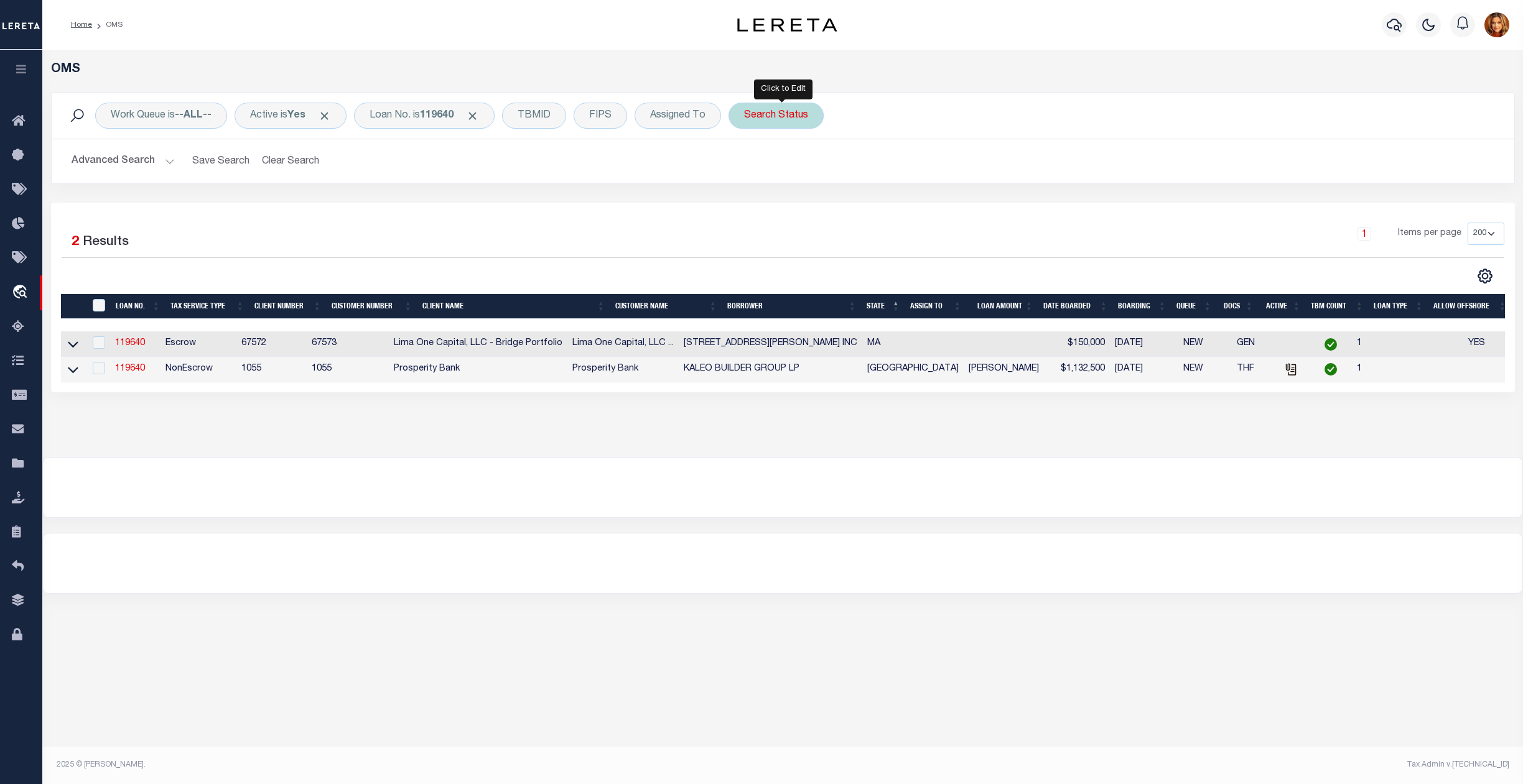
click at [790, 118] on div "Search Status" at bounding box center [776, 115] width 95 height 26
click at [813, 175] on select "Automated Search Bad Parcel Complete Duplicate Parcel High Dollar Reporting In …" at bounding box center [836, 176] width 183 height 24
select select "SL"
click at [751, 165] on select "Automated Search Bad Parcel Complete Duplicate Parcel High Dollar Reporting In …" at bounding box center [836, 176] width 183 height 24
click at [900, 207] on input "Apply" at bounding box center [910, 204] width 37 height 20
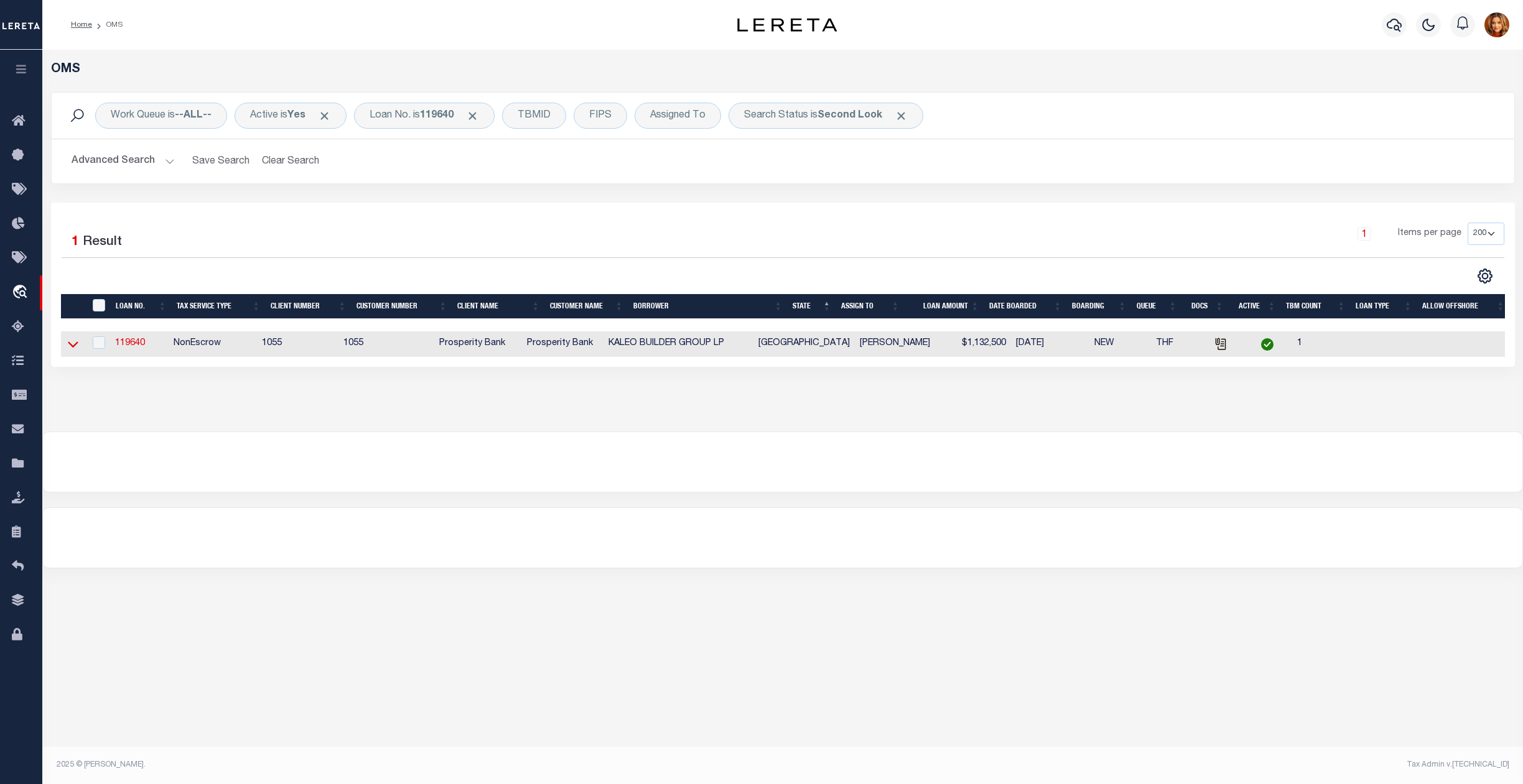
click at [78, 348] on icon at bounding box center [73, 344] width 11 height 13
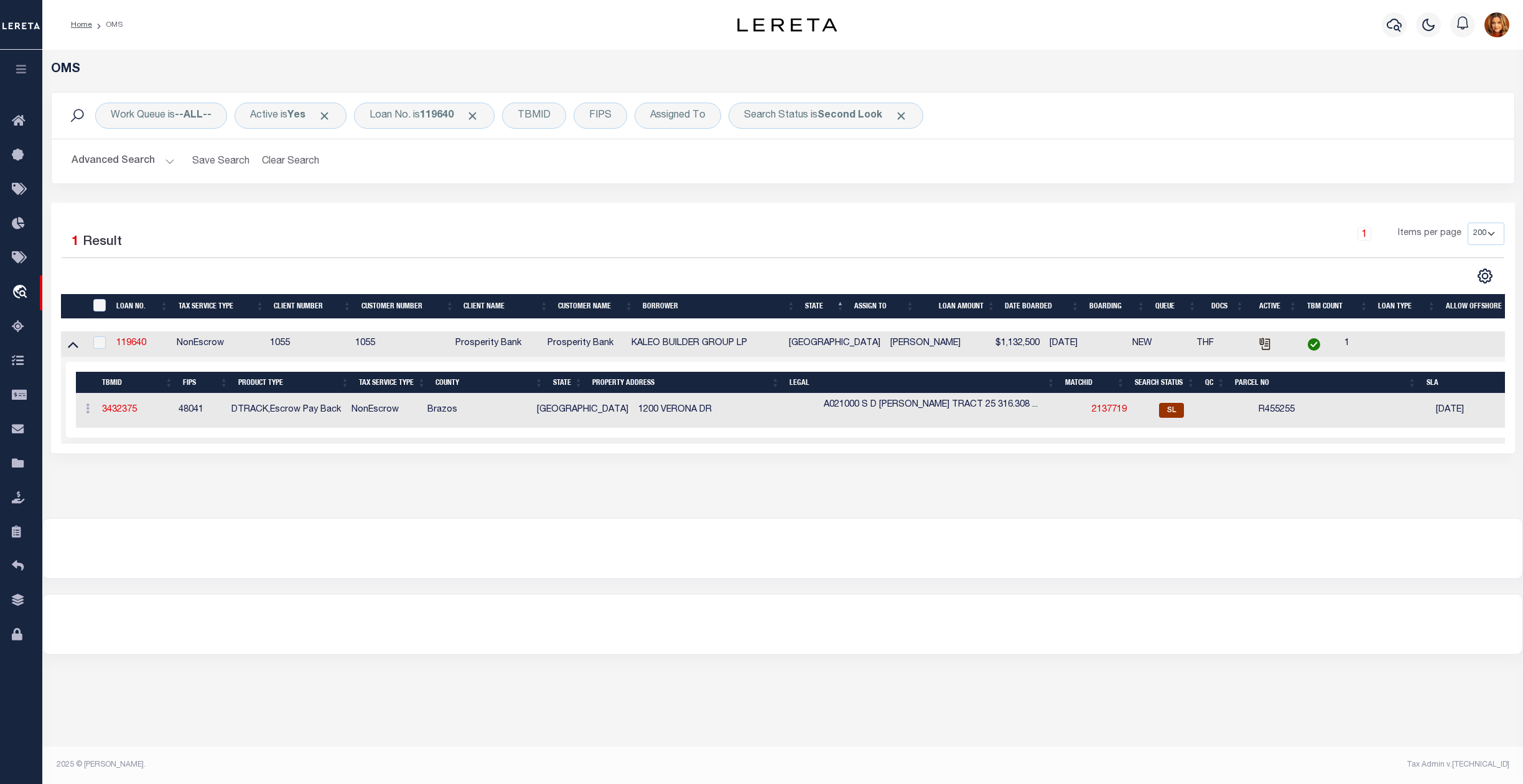
click at [78, 348] on icon at bounding box center [73, 344] width 11 height 13
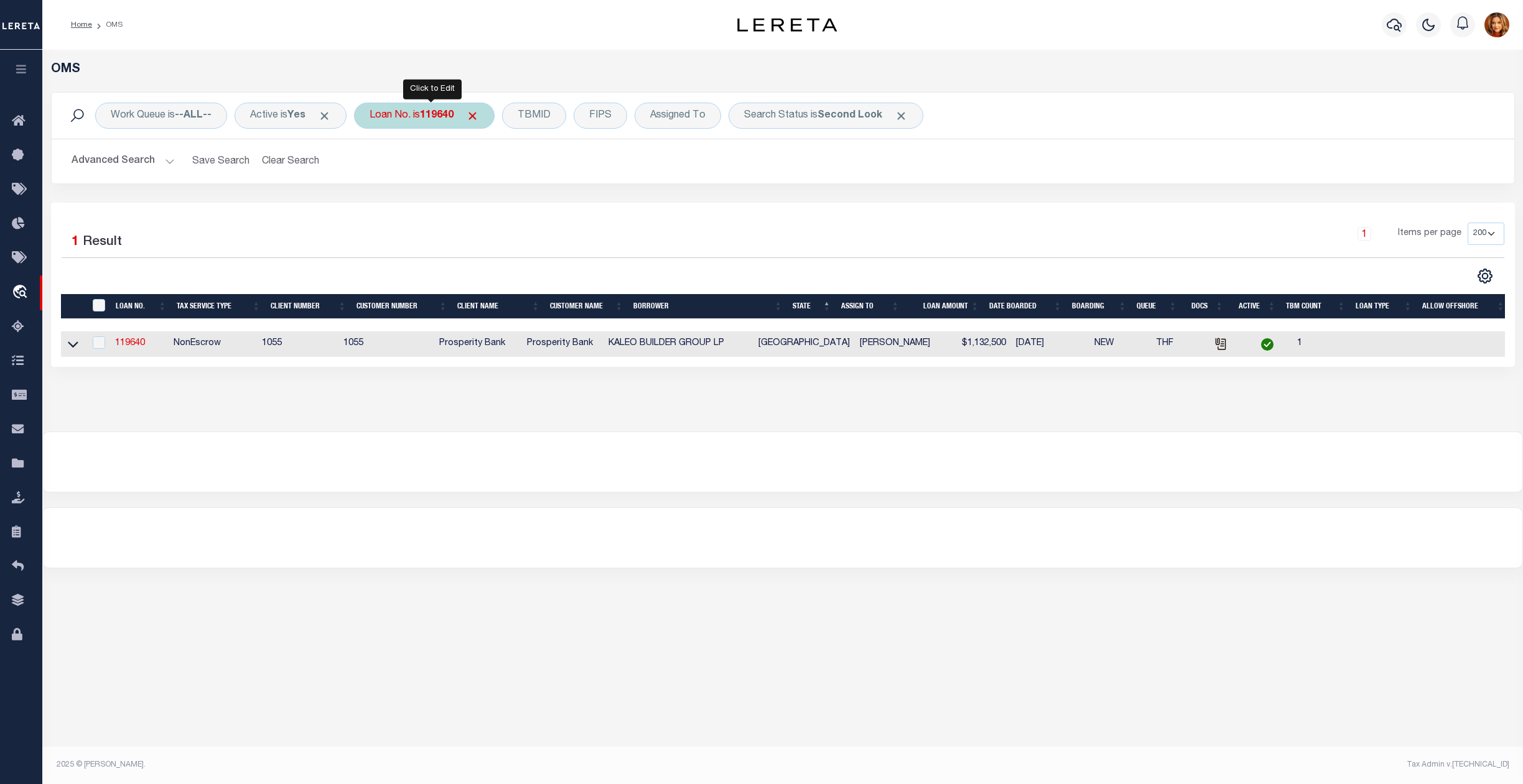
click at [445, 111] on b "119640" at bounding box center [436, 115] width 34 height 10
type input "00000953190000000"
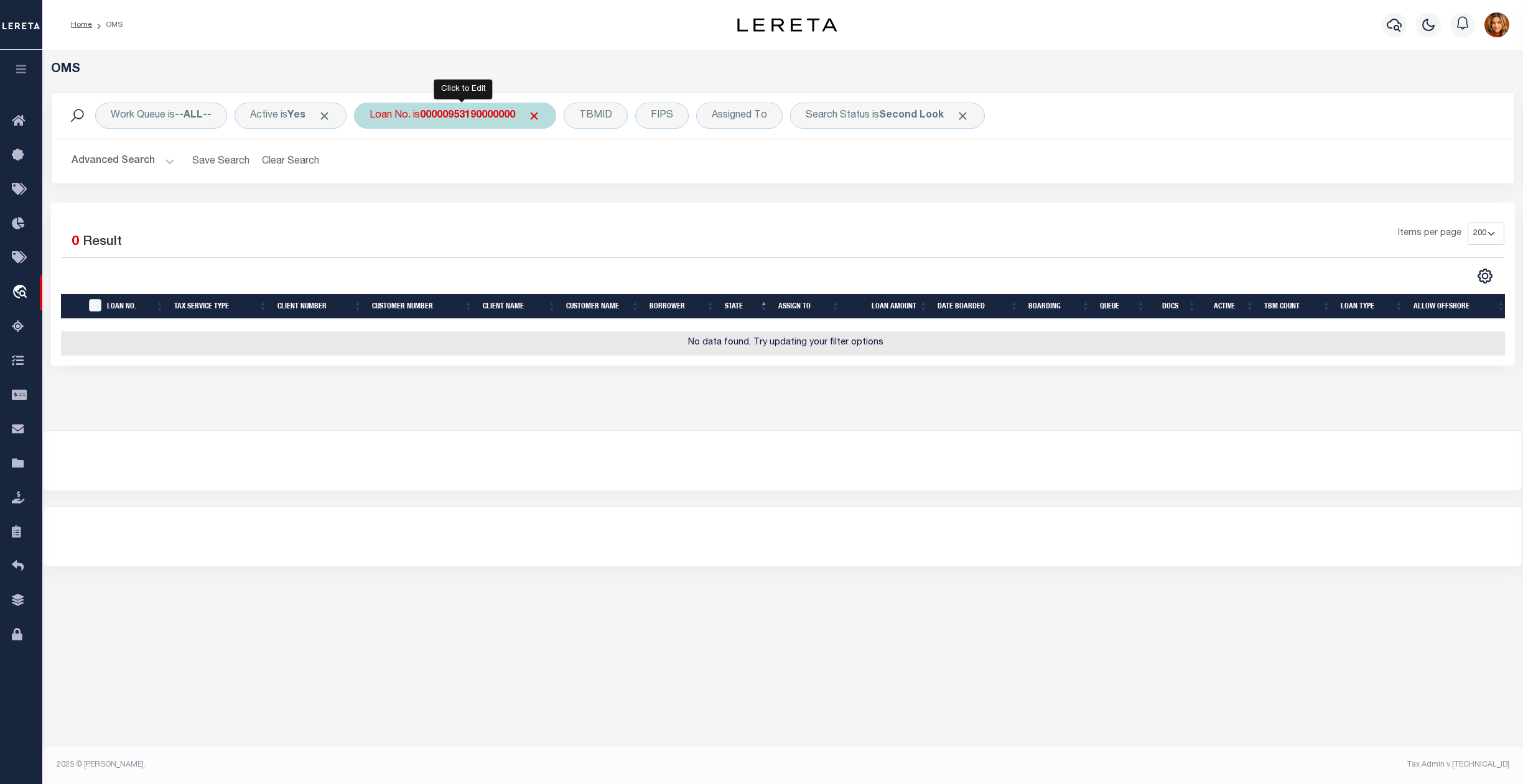
click at [468, 111] on b "00000953190000000" at bounding box center [467, 115] width 95 height 10
click at [480, 179] on input "00000953190000000" at bounding box center [462, 176] width 183 height 24
type input "0000095319000000"
click at [958, 117] on span "Click to Remove" at bounding box center [957, 116] width 13 height 13
click at [449, 112] on b "0000095319000000" at bounding box center [464, 115] width 90 height 10
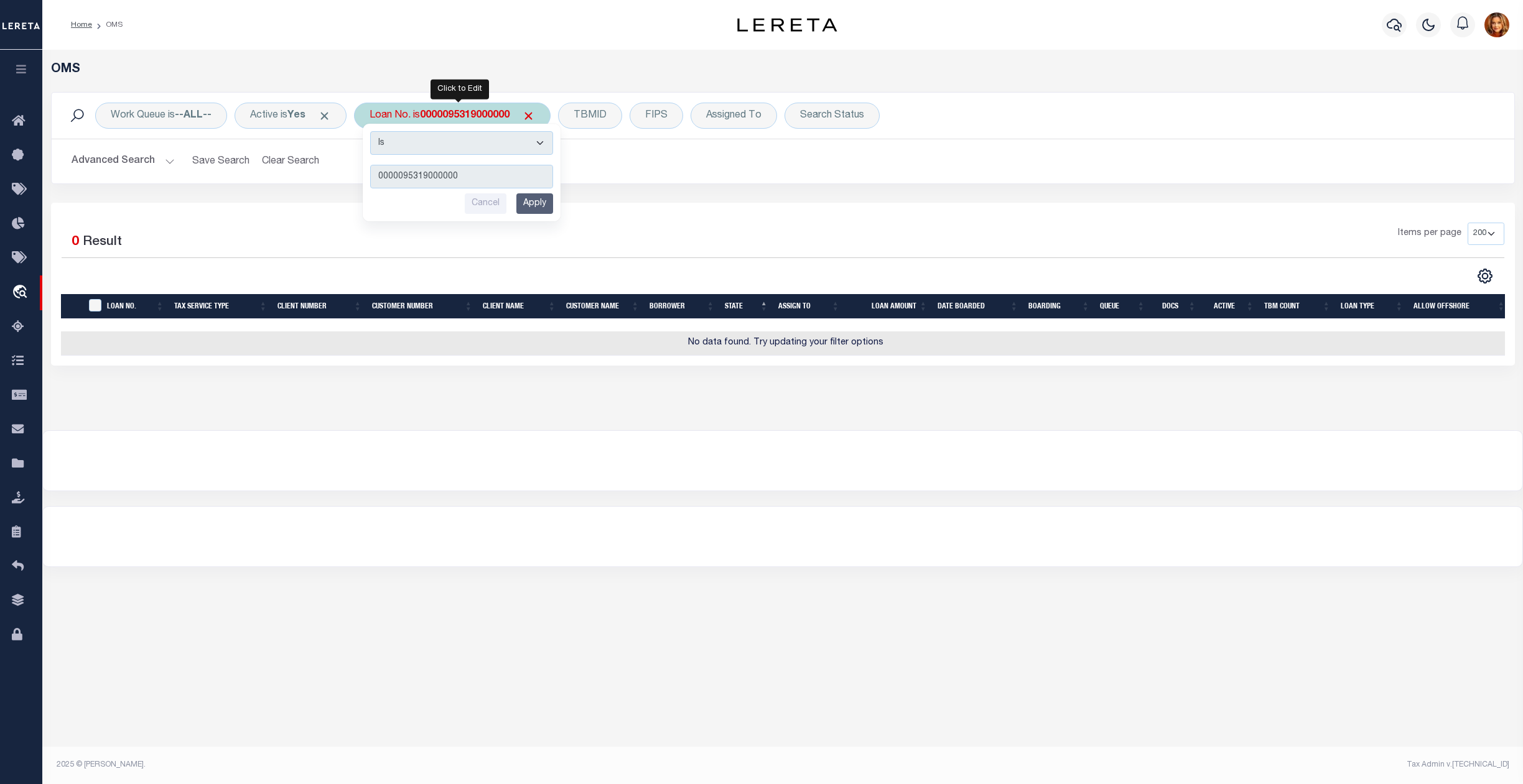
click at [399, 173] on input "0000095319000000" at bounding box center [462, 176] width 183 height 24
type input "000095319000000"
click at [531, 200] on input "Apply" at bounding box center [535, 204] width 37 height 20
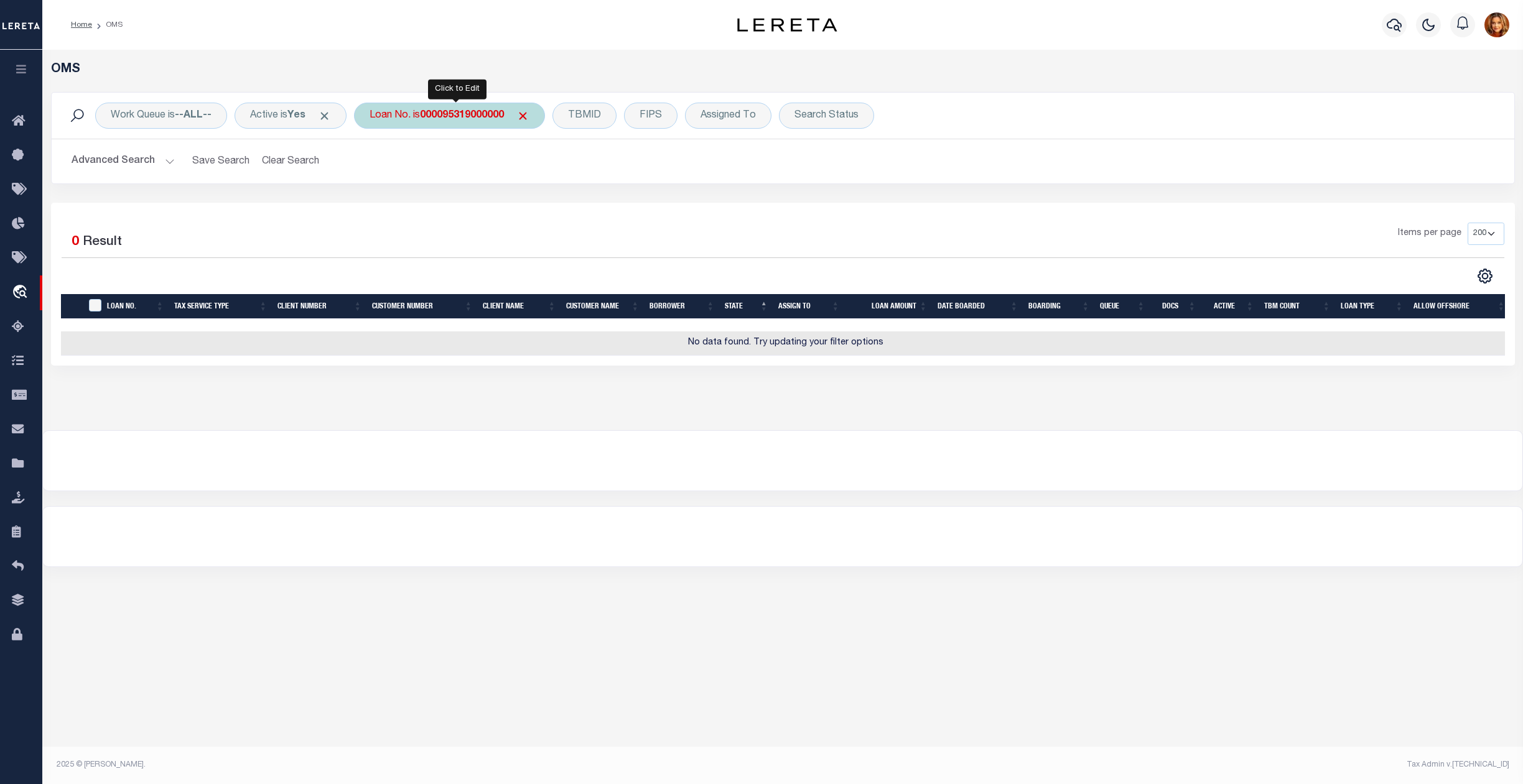
click at [474, 108] on div "Loan No. is 000095319000000" at bounding box center [449, 115] width 191 height 26
click at [459, 173] on input "000095319000000" at bounding box center [462, 176] width 183 height 24
type input "0000953190000000"
click at [480, 113] on b "0000953190000000" at bounding box center [464, 115] width 90 height 10
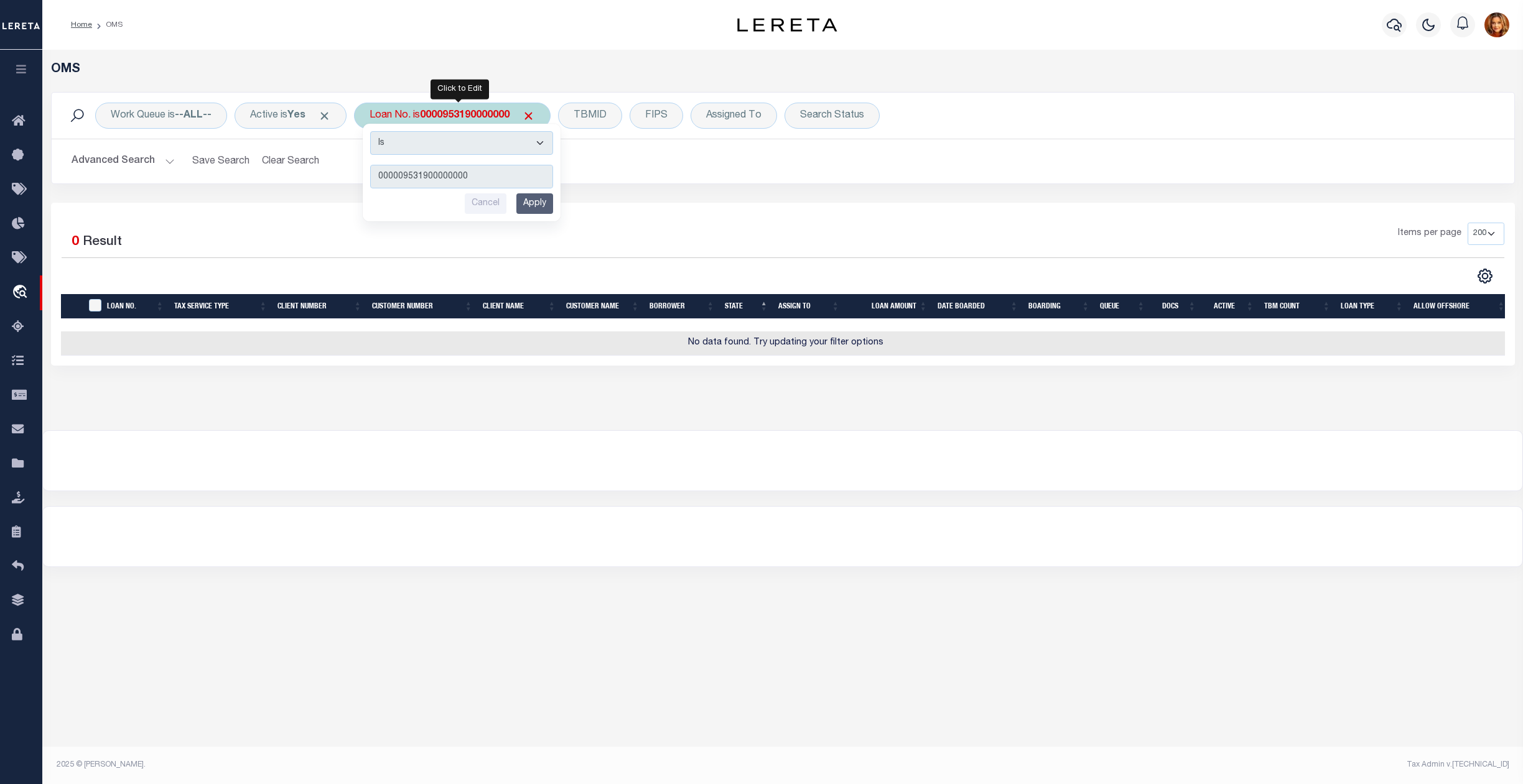
type input "000009531900000000"
click at [545, 200] on input "Apply" at bounding box center [535, 204] width 37 height 20
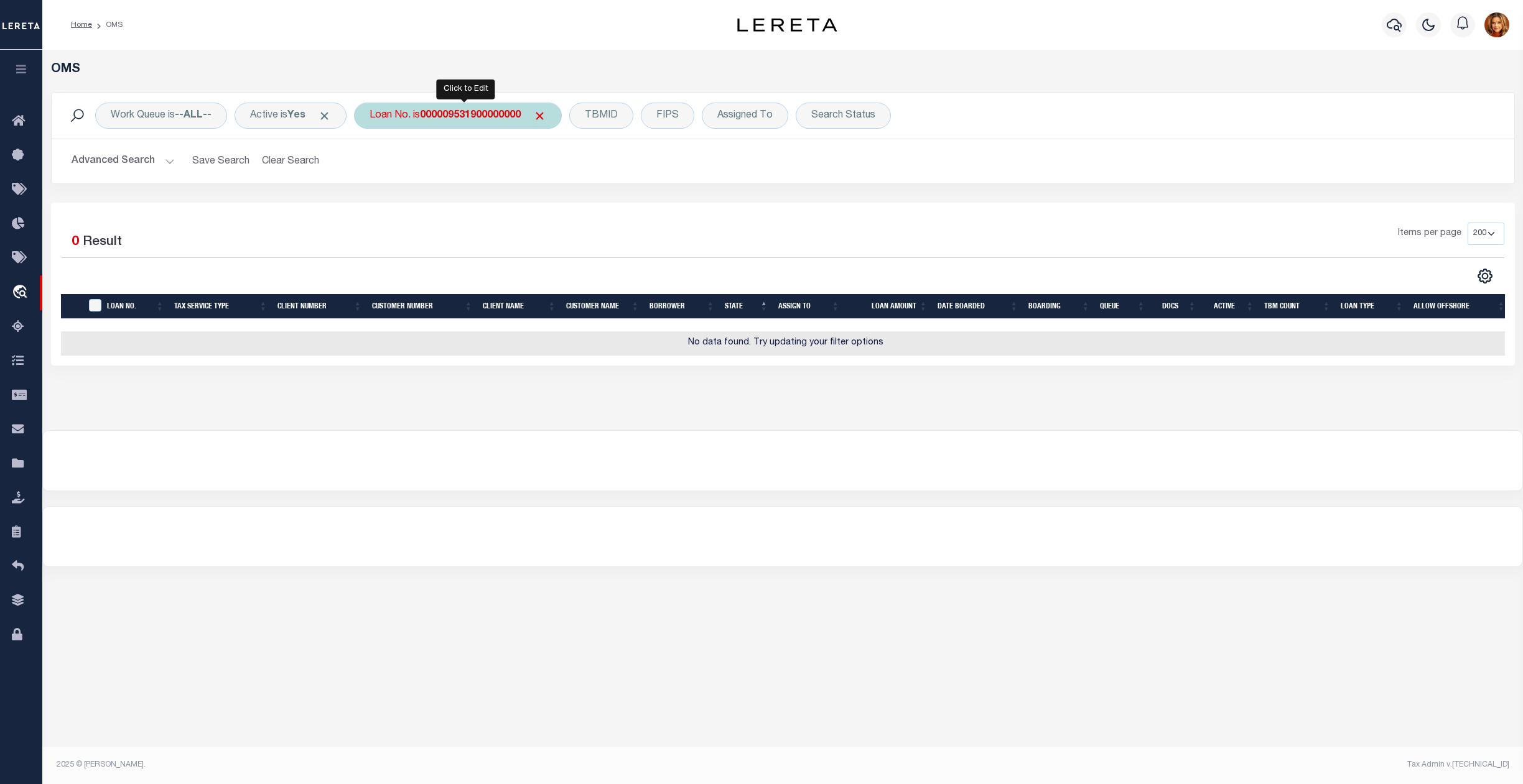
click at [478, 112] on b "000009531900000000" at bounding box center [470, 115] width 101 height 10
type input "18784"
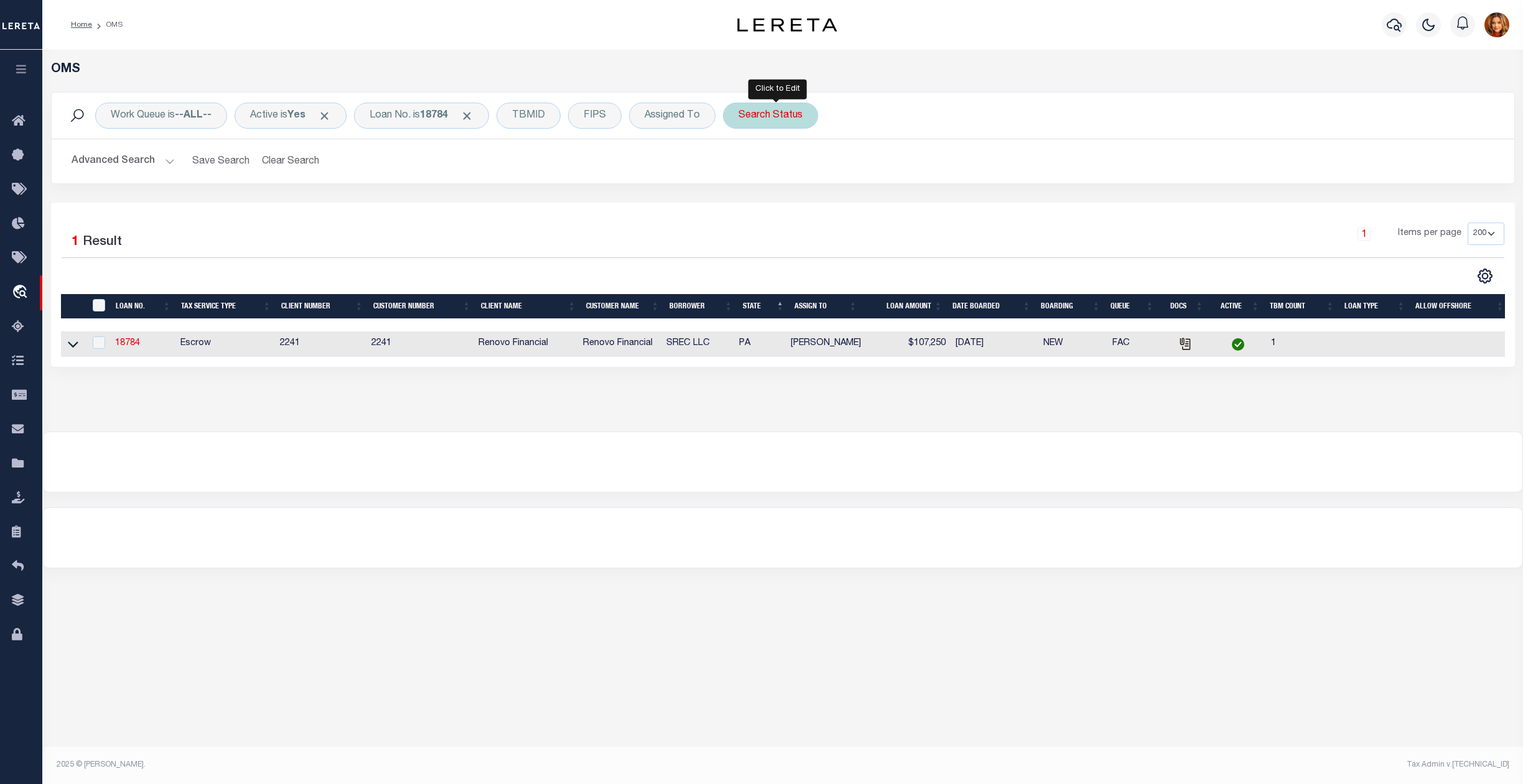
click at [797, 116] on div "Search Status" at bounding box center [771, 115] width 95 height 26
click at [788, 176] on select "Automated Search Bad Parcel Complete Duplicate Parcel High Dollar Reporting In …" at bounding box center [830, 176] width 183 height 24
select select "SL"
click at [746, 165] on select "Automated Search Bad Parcel Complete Duplicate Parcel High Dollar Reporting In …" at bounding box center [830, 176] width 183 height 24
click at [910, 206] on input "Apply" at bounding box center [903, 204] width 37 height 20
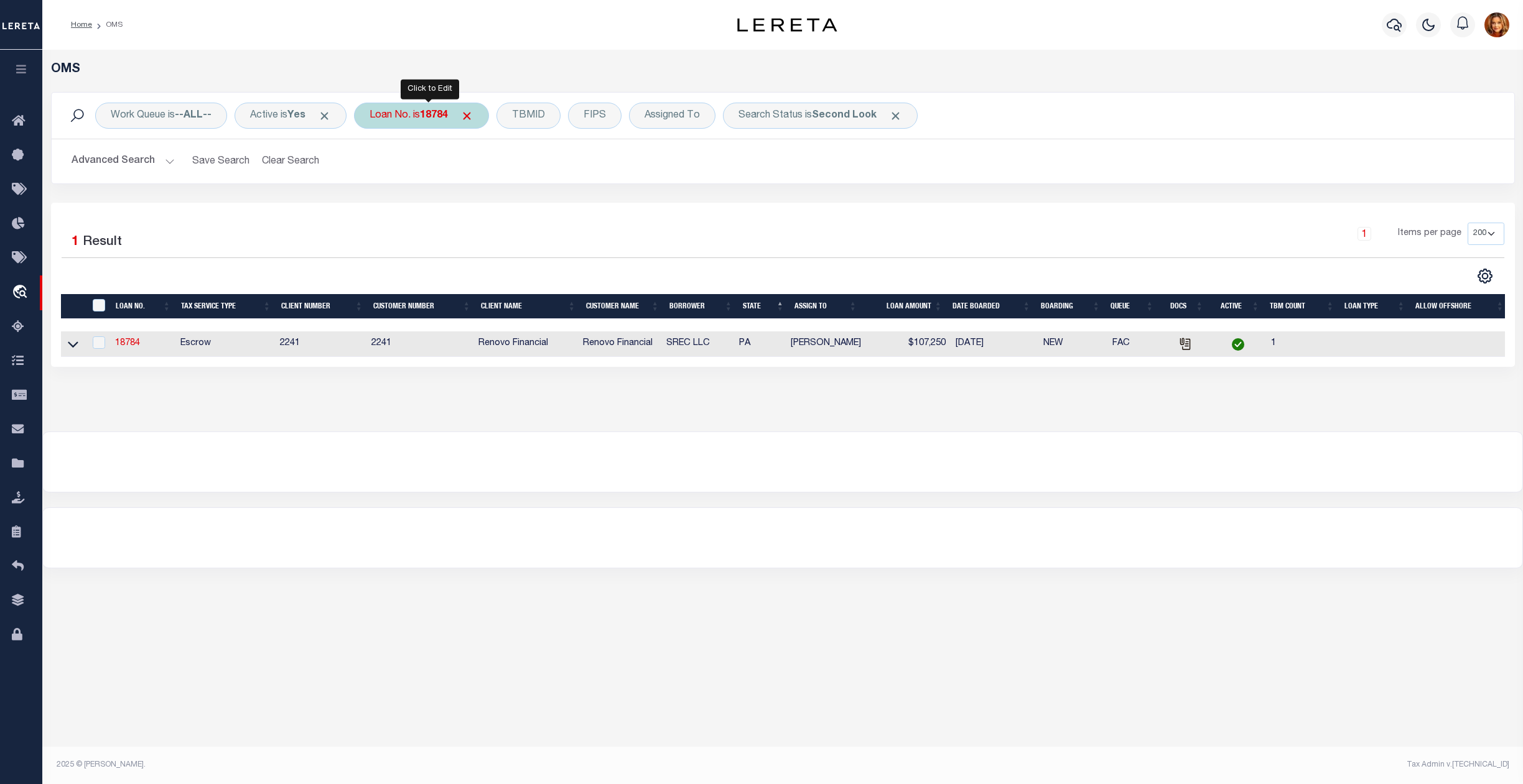
click at [429, 111] on b "18784" at bounding box center [433, 115] width 28 height 10
type input "5001057124"
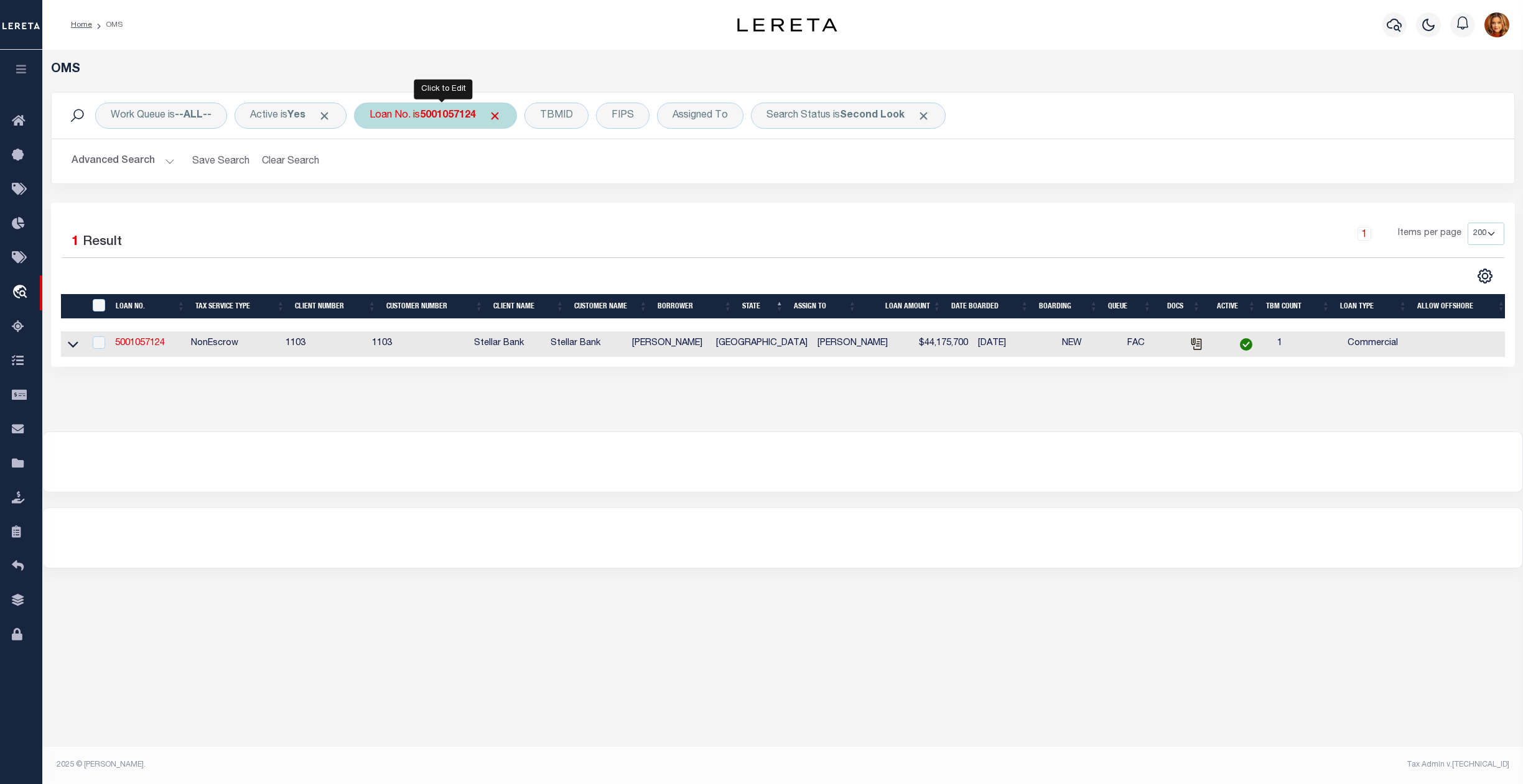
click at [441, 108] on div "Loan No. is 5001057124" at bounding box center [435, 115] width 163 height 26
type input "65101482"
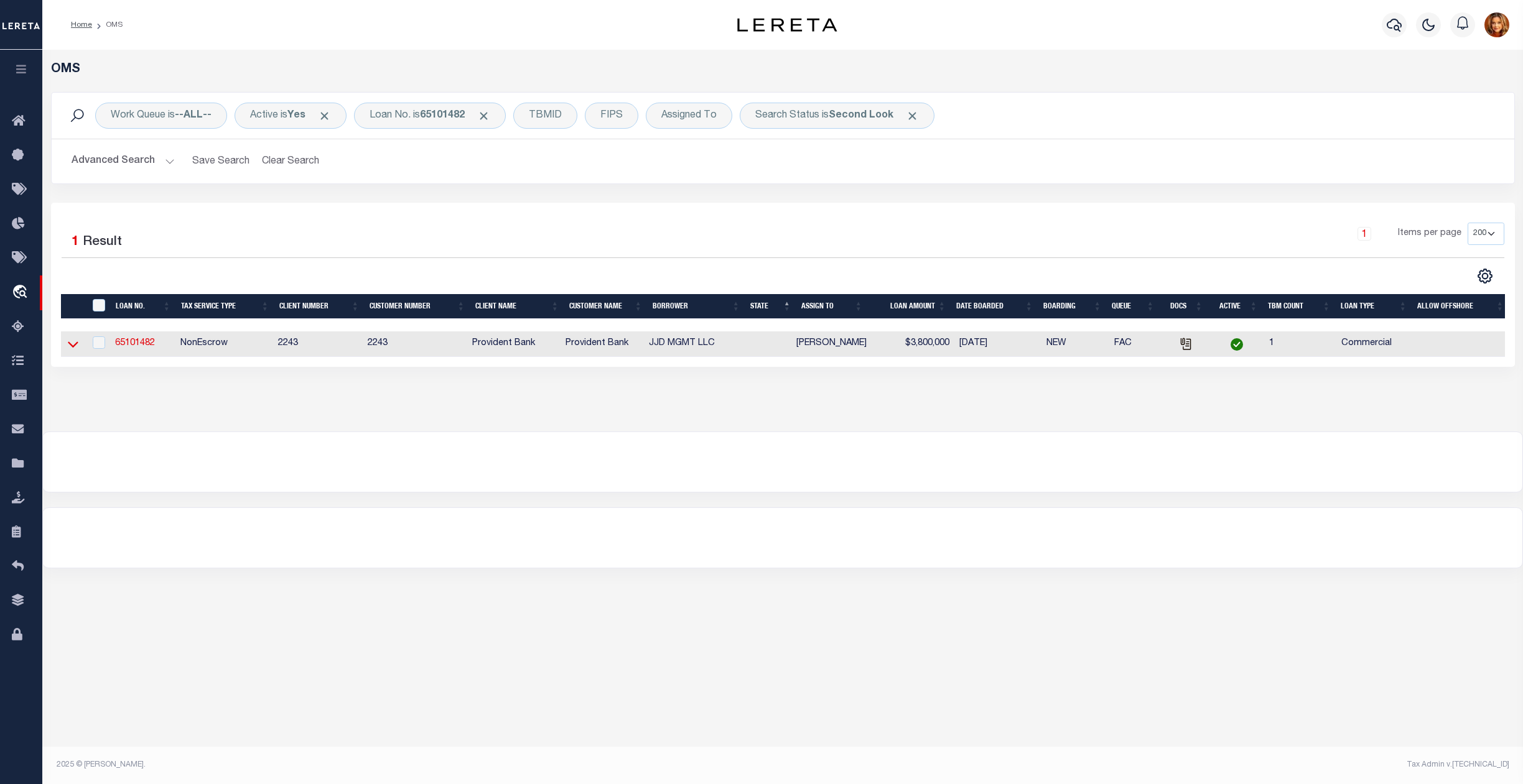
click at [68, 347] on icon at bounding box center [73, 344] width 11 height 13
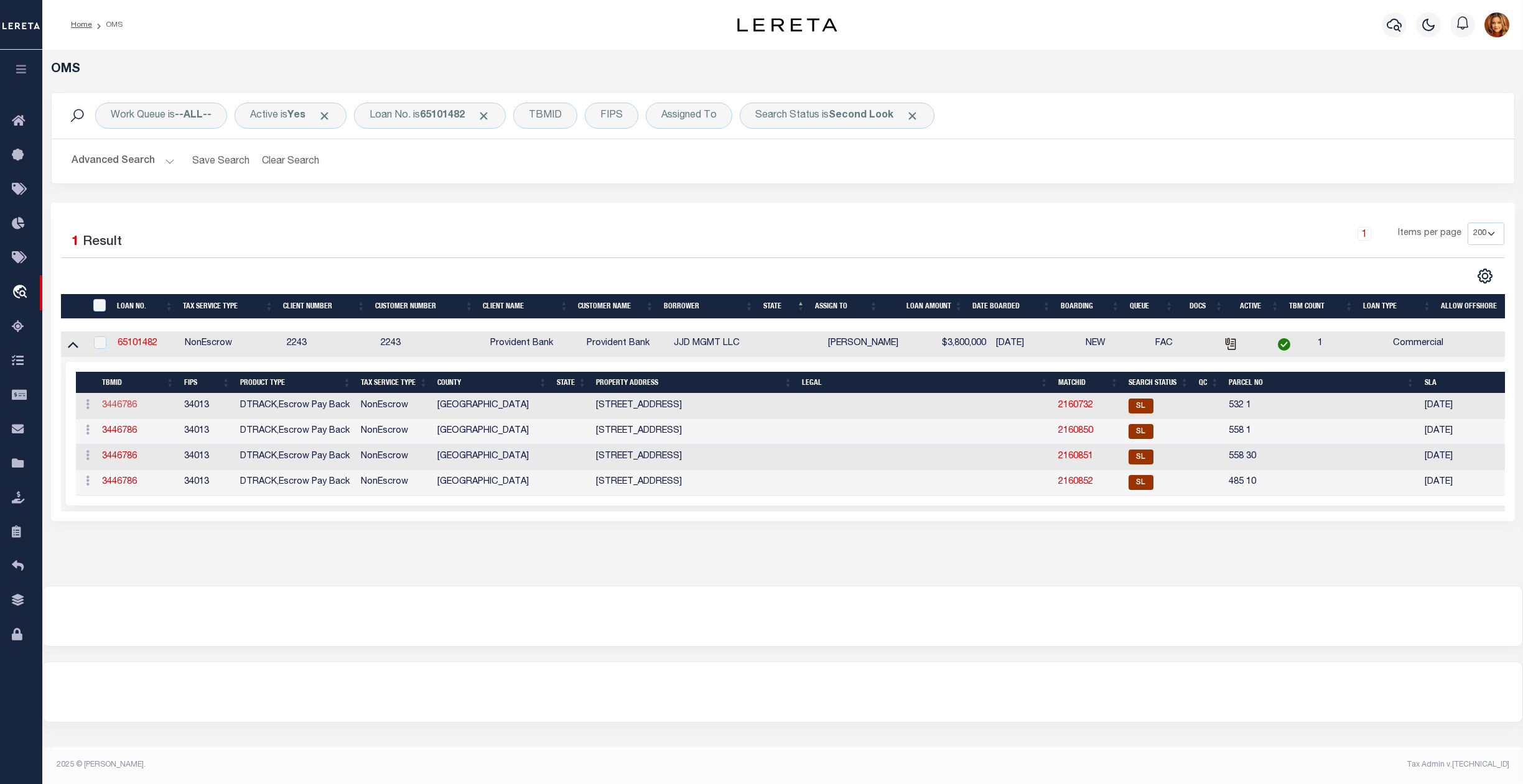
click at [122, 404] on link "3446786" at bounding box center [120, 406] width 35 height 9
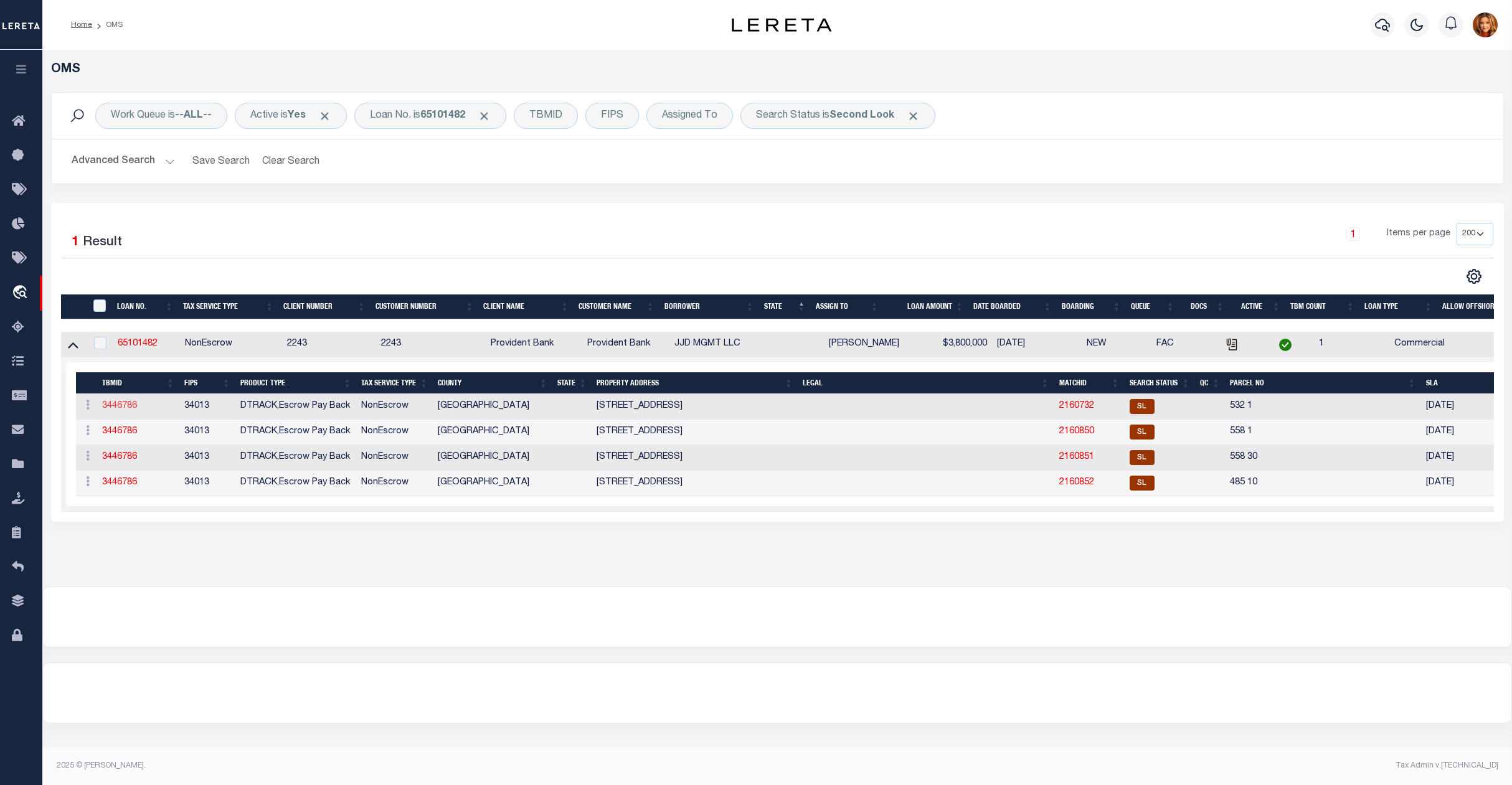
type input "65101482"
type input "JJD MGMT LLC"
select select
type input "06/16/2025"
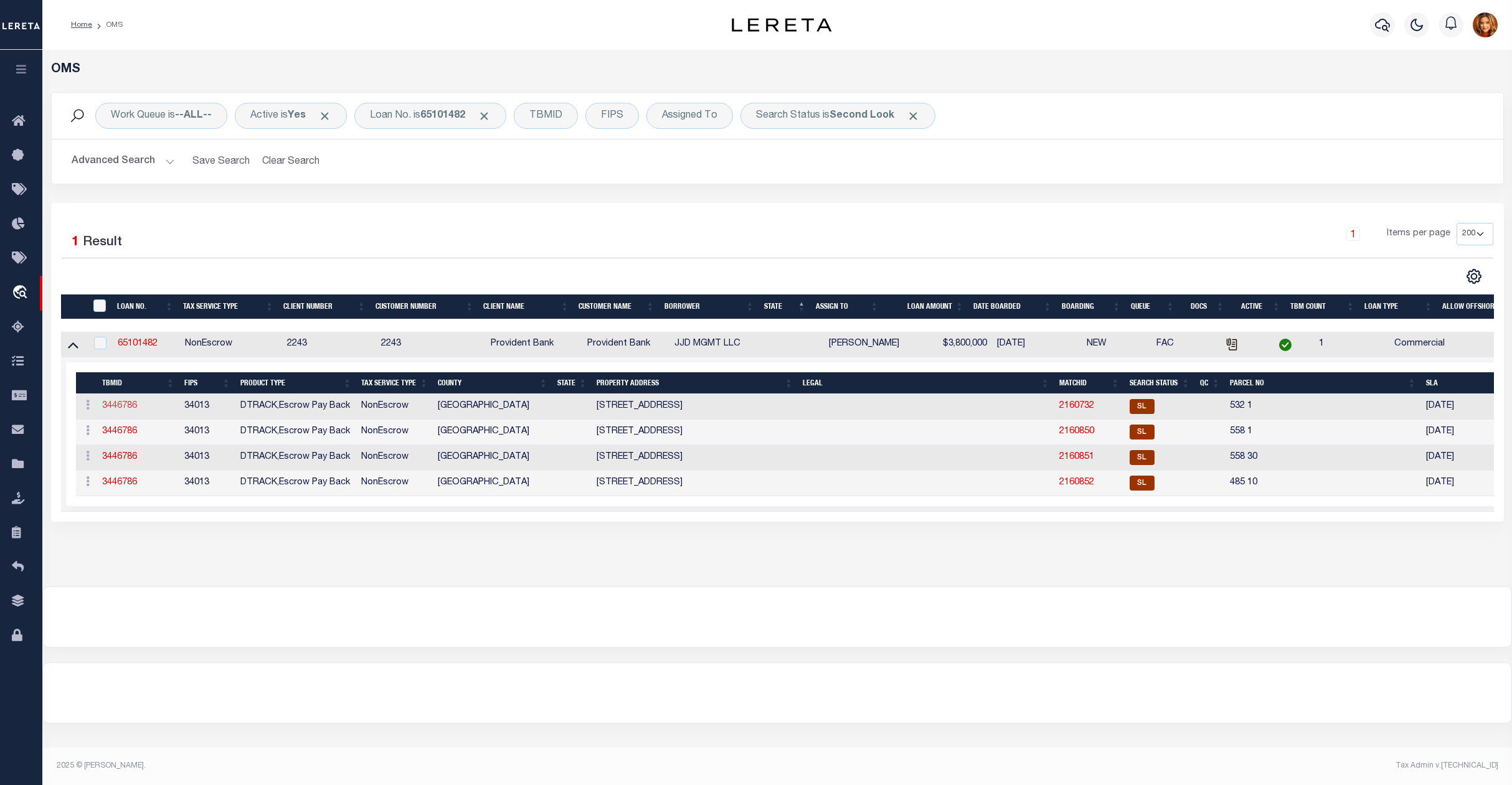
select select
select select "20"
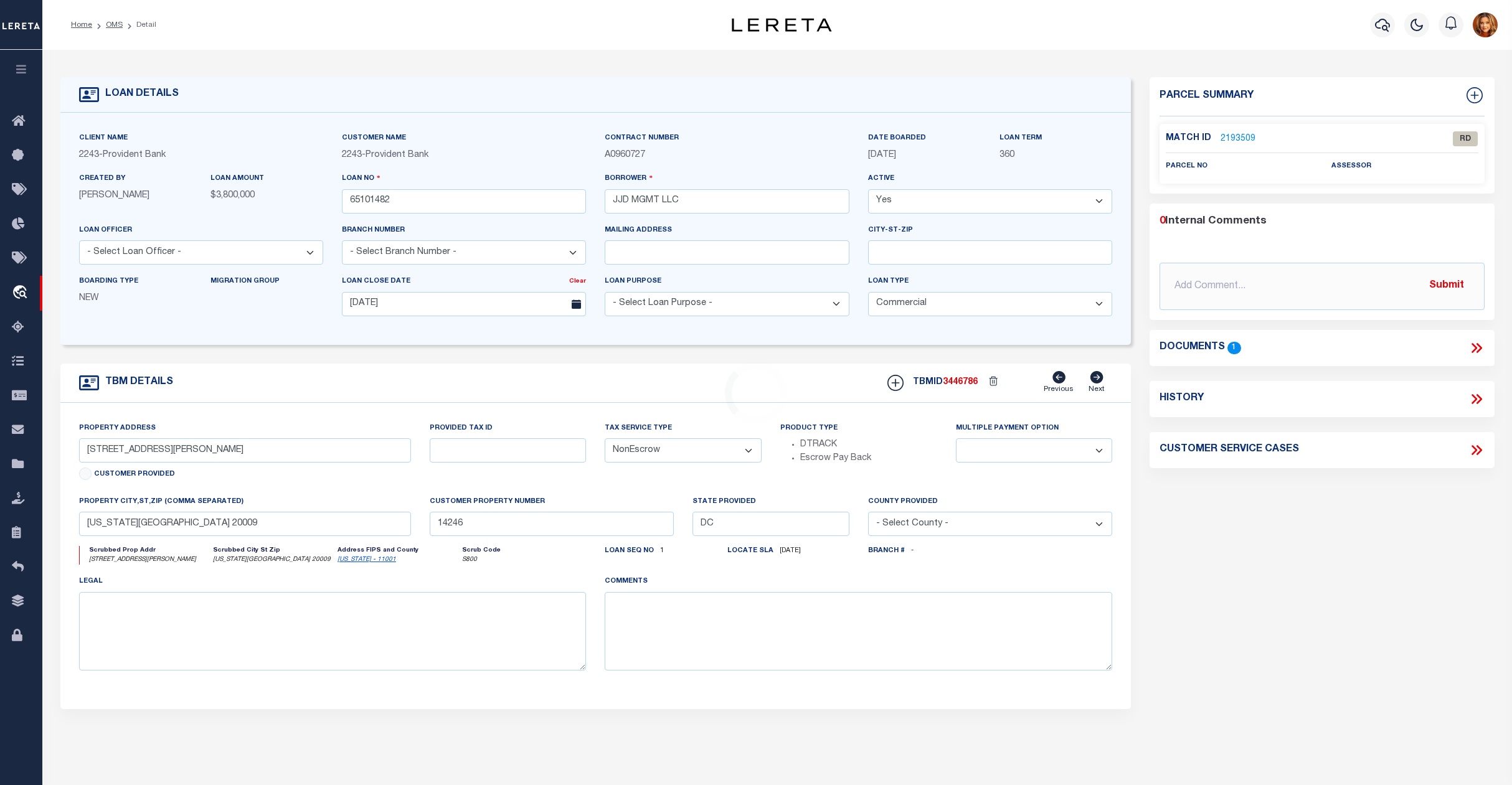
type input "161-163 1/2 MAIN STREET"
select select
type input "HACKENSACK NJ 07601"
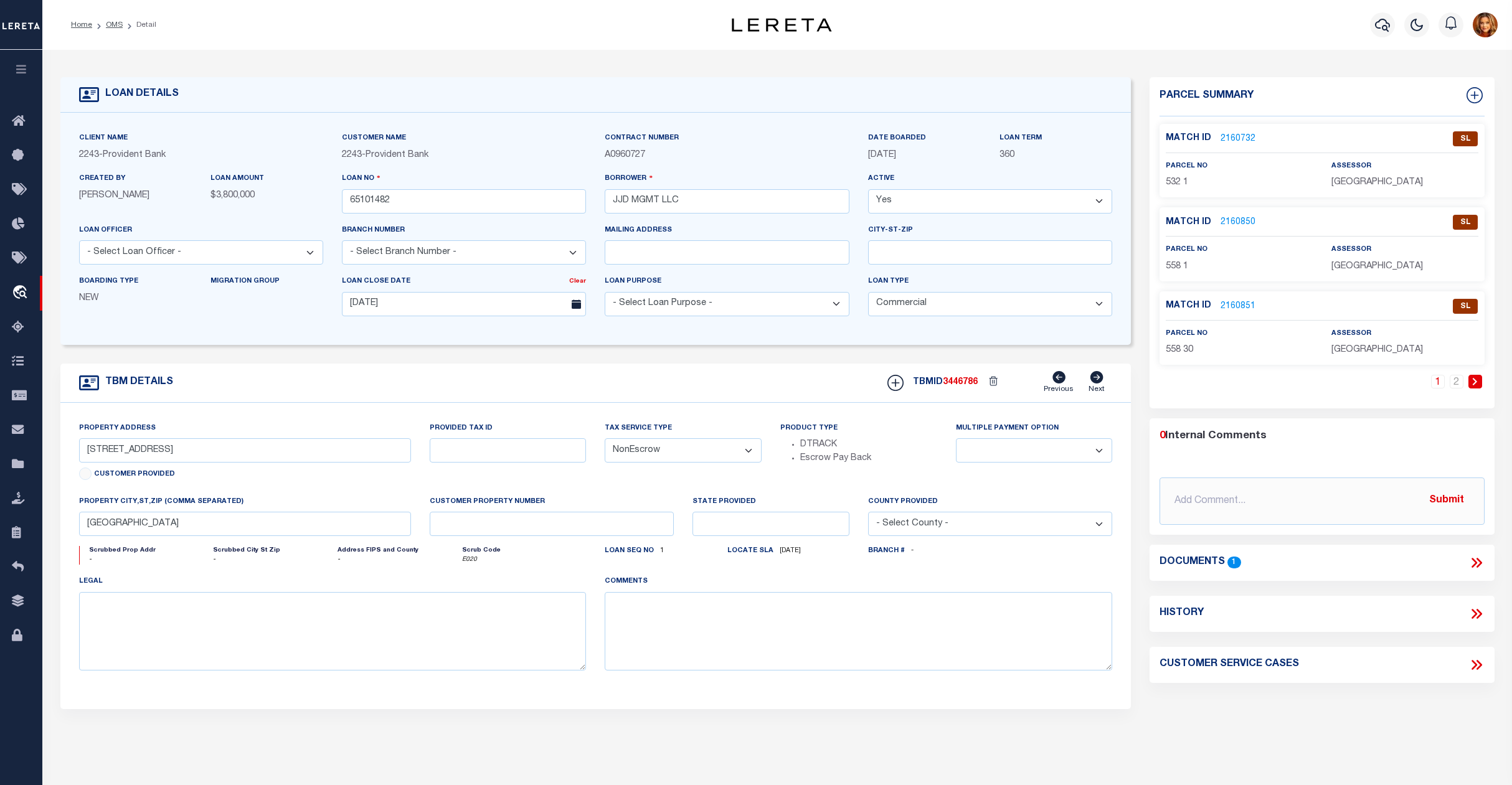
click at [113, 19] on li "OMS" at bounding box center [107, 25] width 30 height 11
click at [118, 17] on ol "Home OMS Detail" at bounding box center [113, 25] width 105 height 27
click at [110, 28] on link "OMS" at bounding box center [114, 25] width 16 height 7
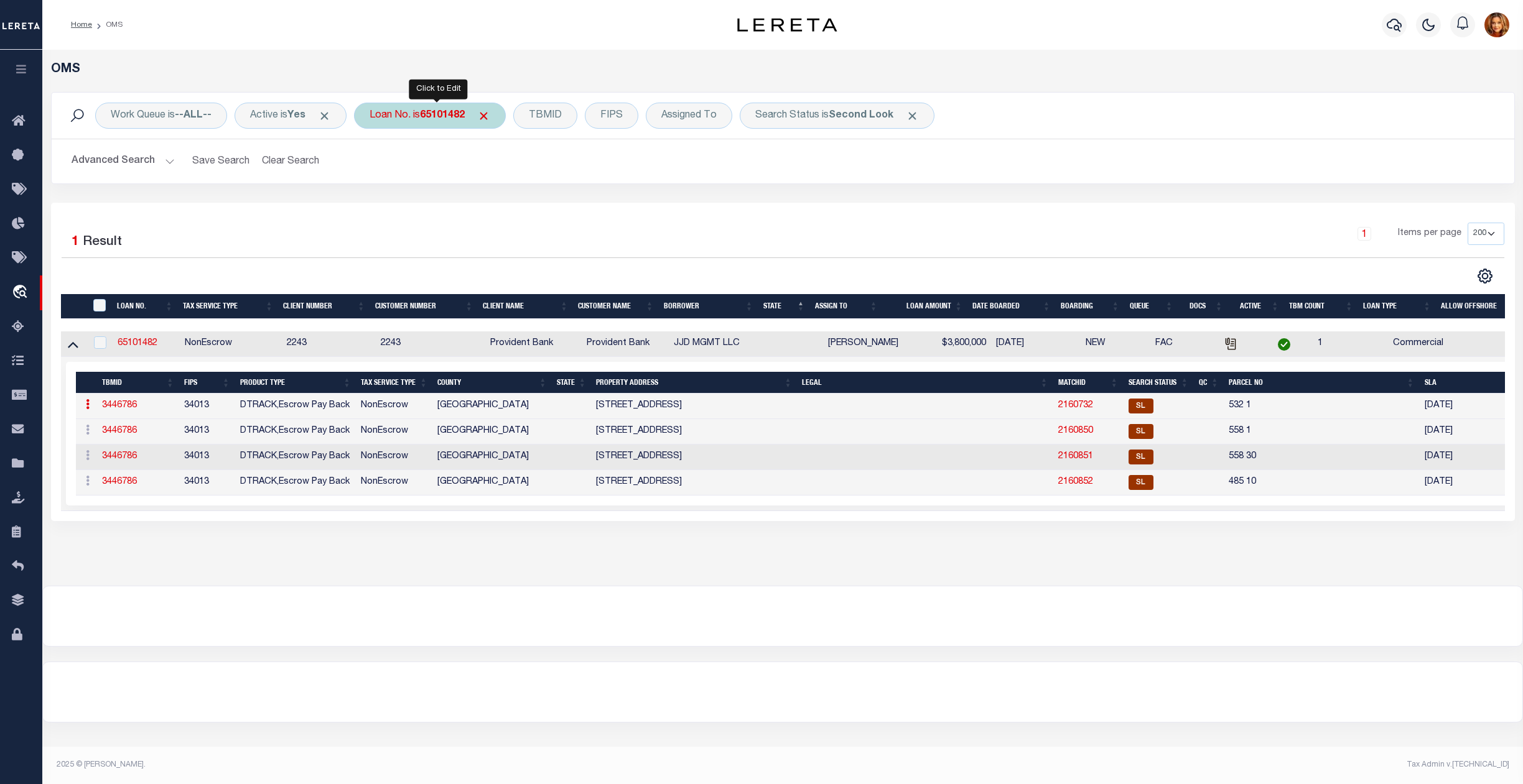
click at [448, 122] on div "Loan No. is 65101482" at bounding box center [430, 115] width 152 height 26
type input "07338000443-00201"
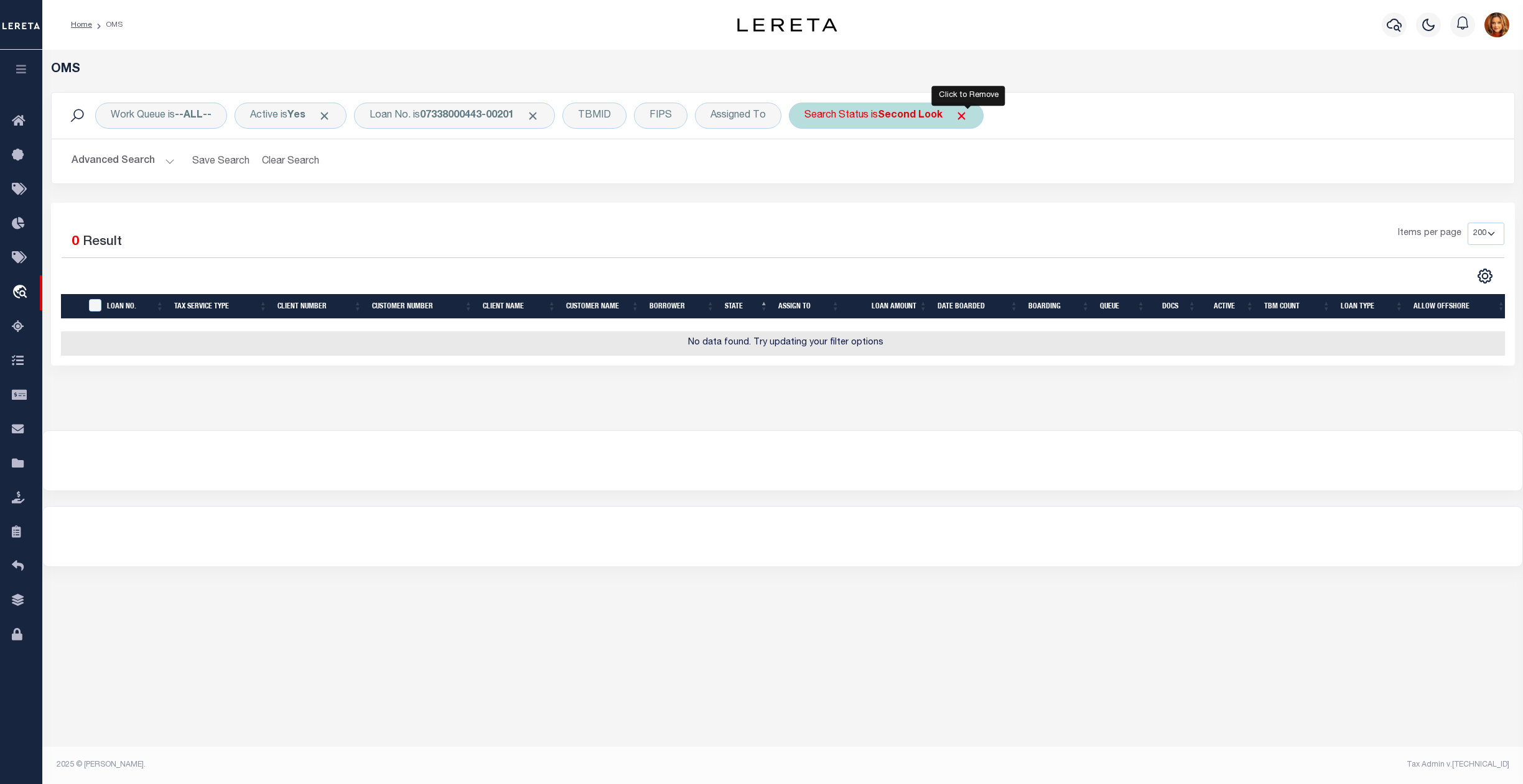
click at [966, 117] on span "Click to Remove" at bounding box center [962, 116] width 13 height 13
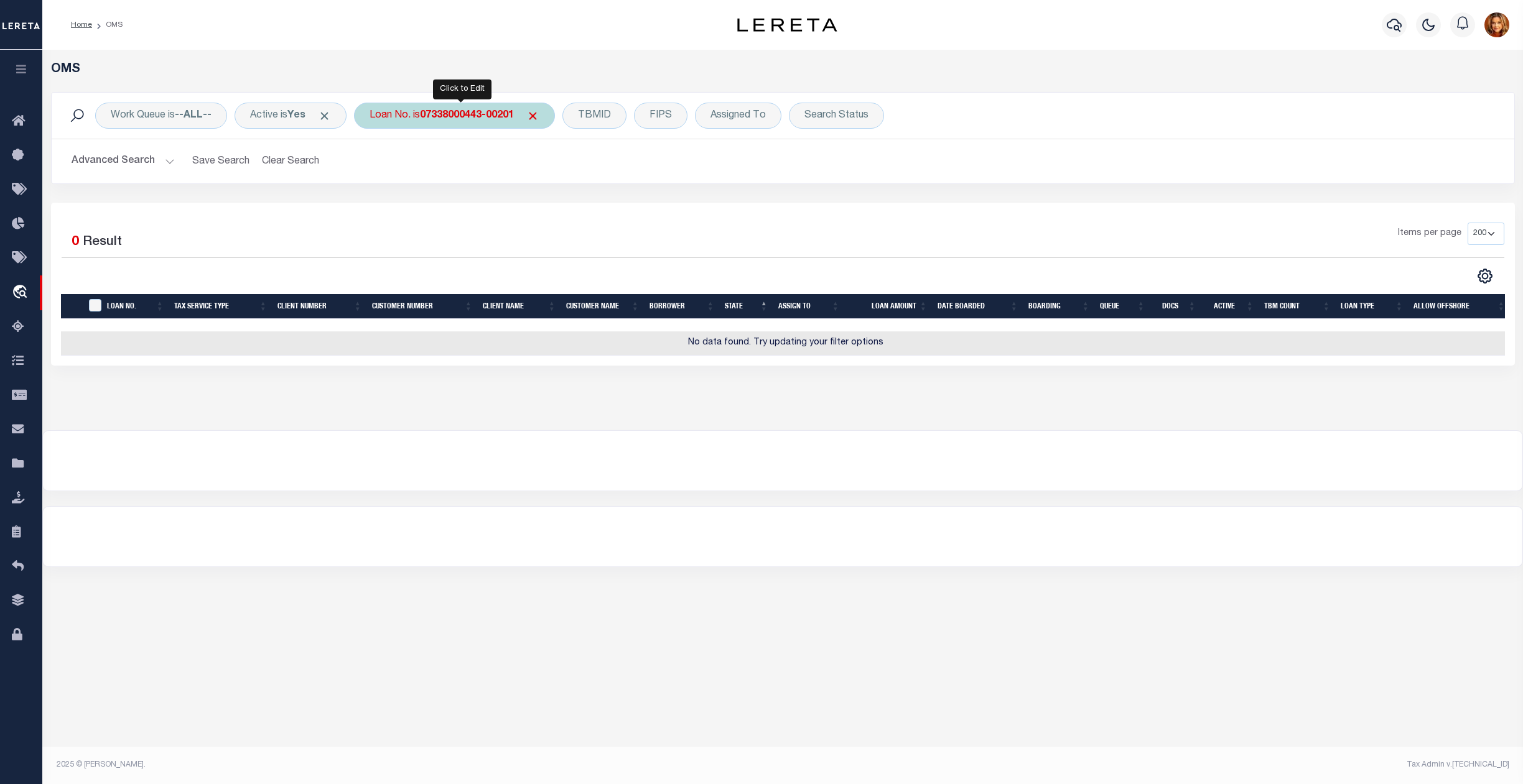
click at [443, 113] on b "07338000443-00201" at bounding box center [466, 115] width 94 height 10
type input "119640"
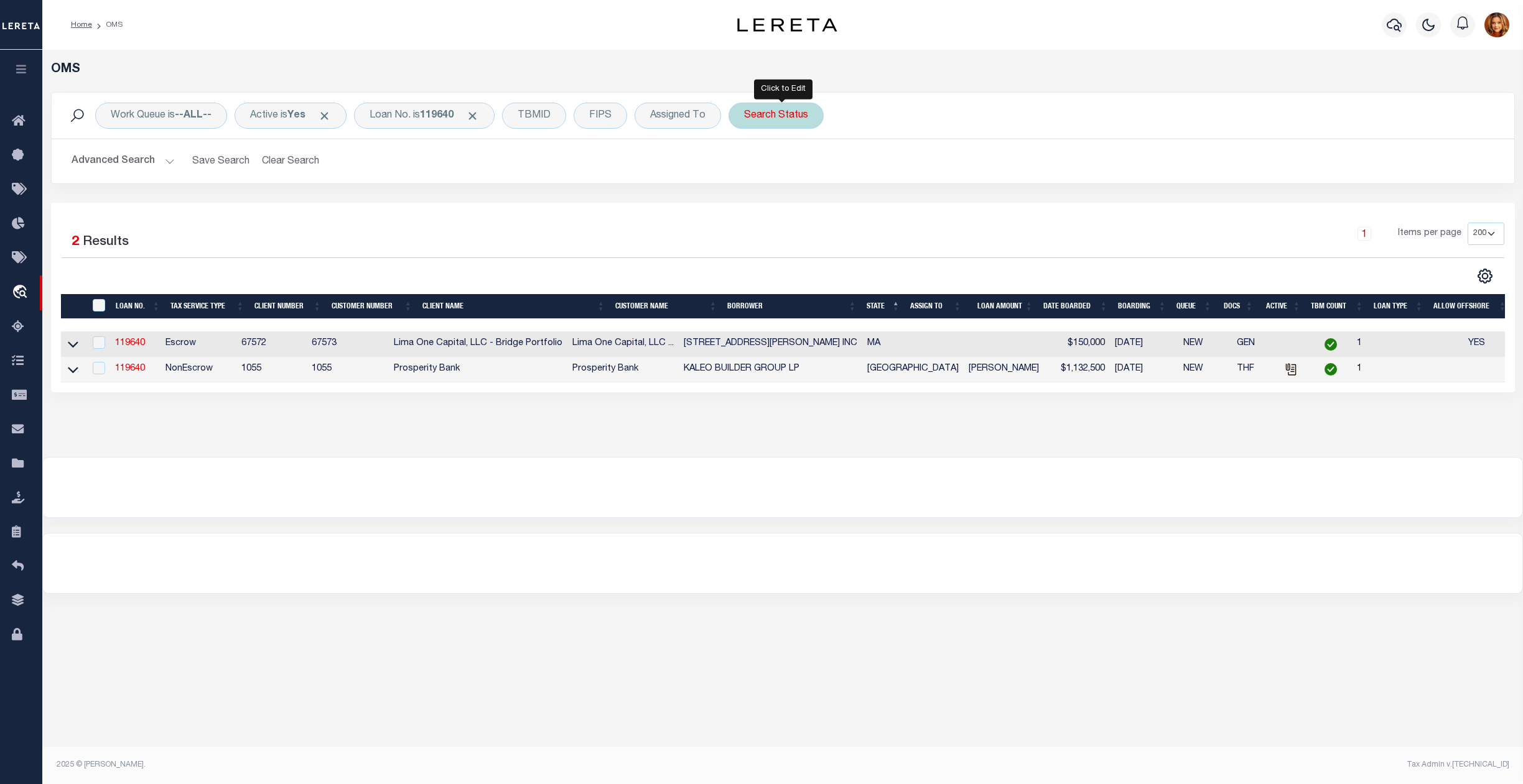
click at [789, 123] on div "Search Status" at bounding box center [776, 115] width 95 height 26
click at [797, 175] on select "Automated Search Bad Parcel Complete Duplicate Parcel High Dollar Reporting In …" at bounding box center [836, 176] width 183 height 24
select select "SL"
click at [751, 165] on select "Automated Search Bad Parcel Complete Duplicate Parcel High Dollar Reporting In …" at bounding box center [836, 176] width 183 height 24
click at [910, 207] on input "Apply" at bounding box center [910, 204] width 37 height 20
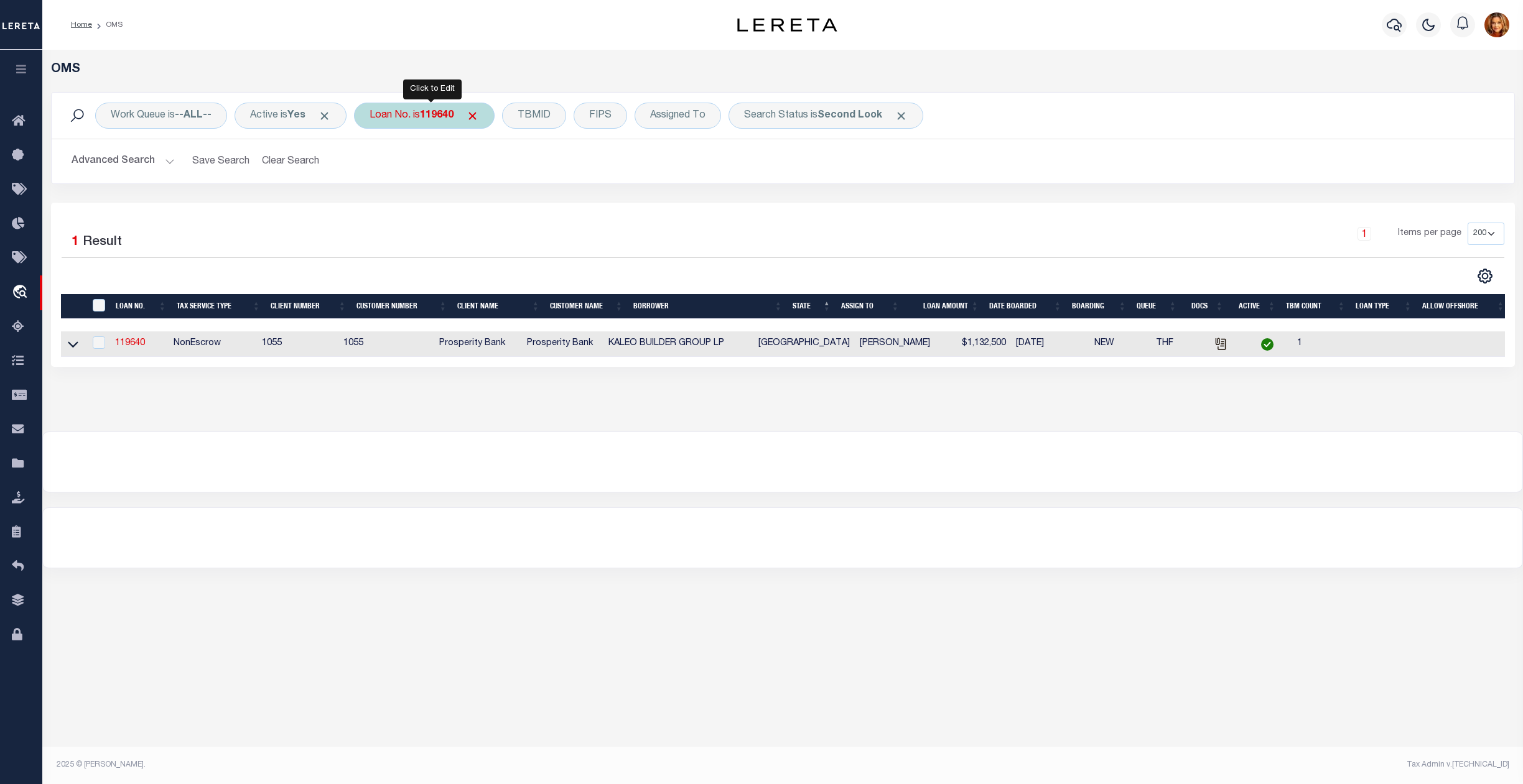
click at [437, 108] on div "Loan No. is 119640" at bounding box center [424, 115] width 141 height 26
type input "8314508"
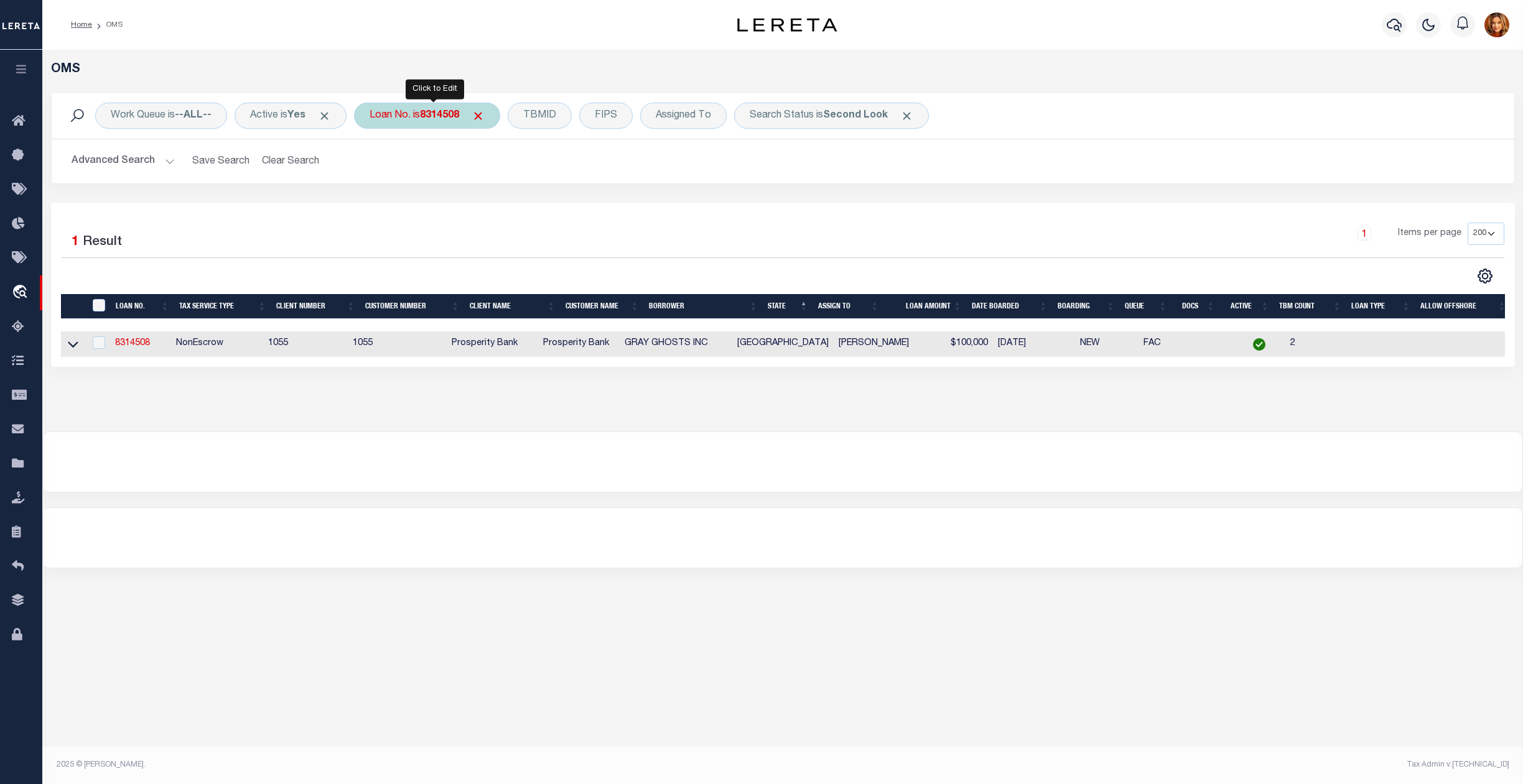
click at [451, 112] on b "8314508" at bounding box center [439, 115] width 39 height 10
type input "65101482"
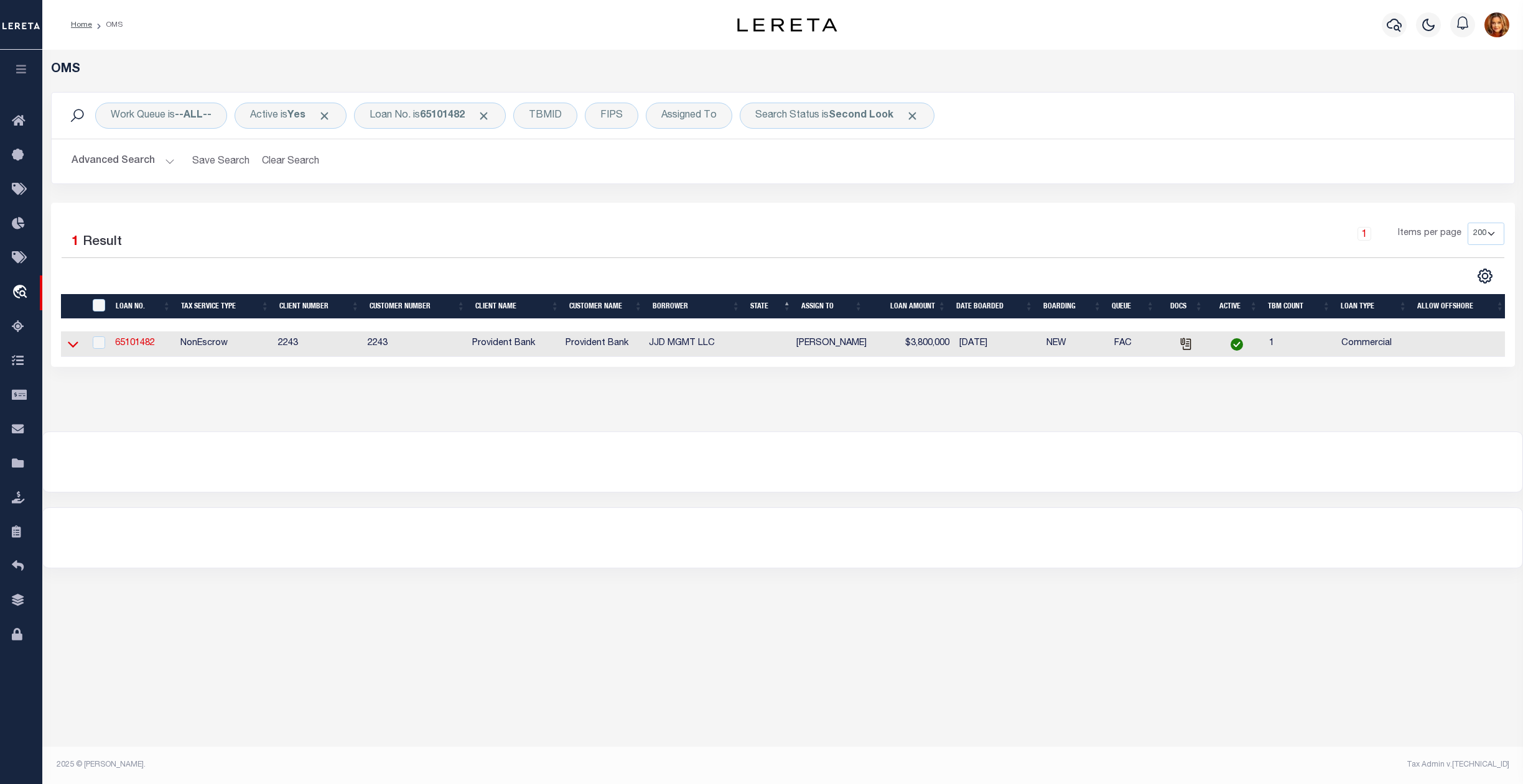
click at [69, 342] on icon at bounding box center [73, 344] width 11 height 13
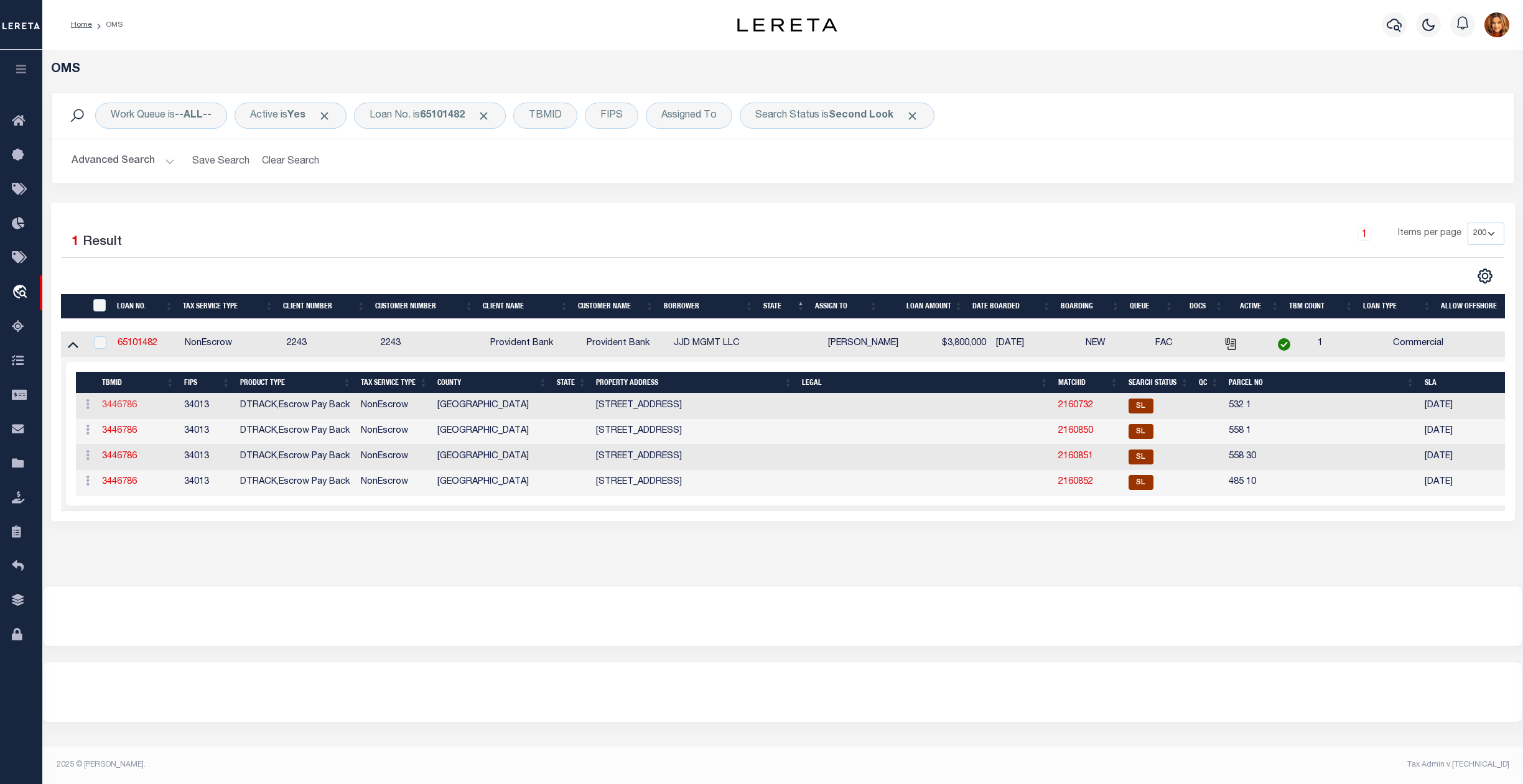
click at [115, 408] on link "3446786" at bounding box center [120, 406] width 35 height 9
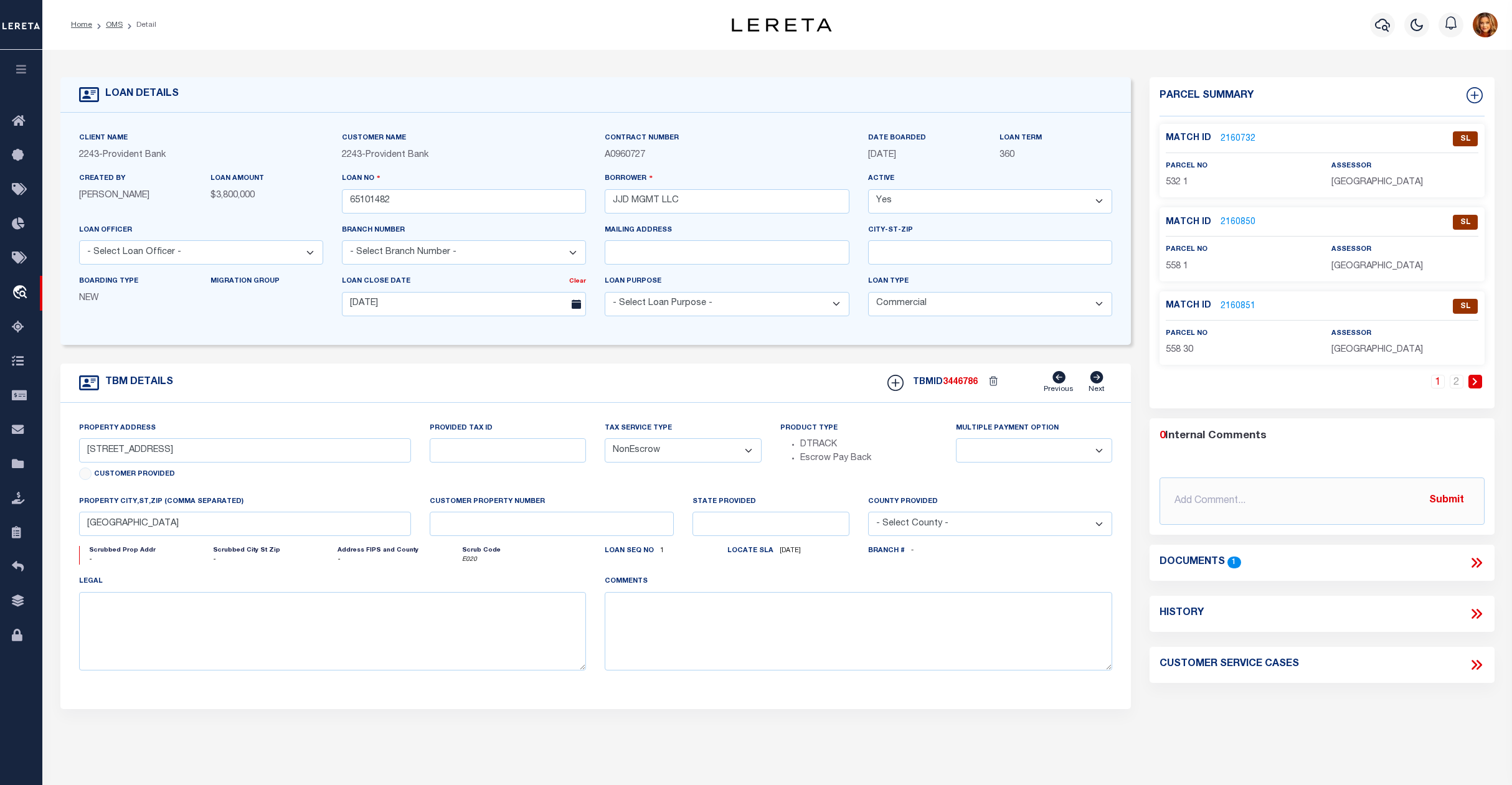
select select
click at [110, 23] on link "OMS" at bounding box center [114, 25] width 16 height 7
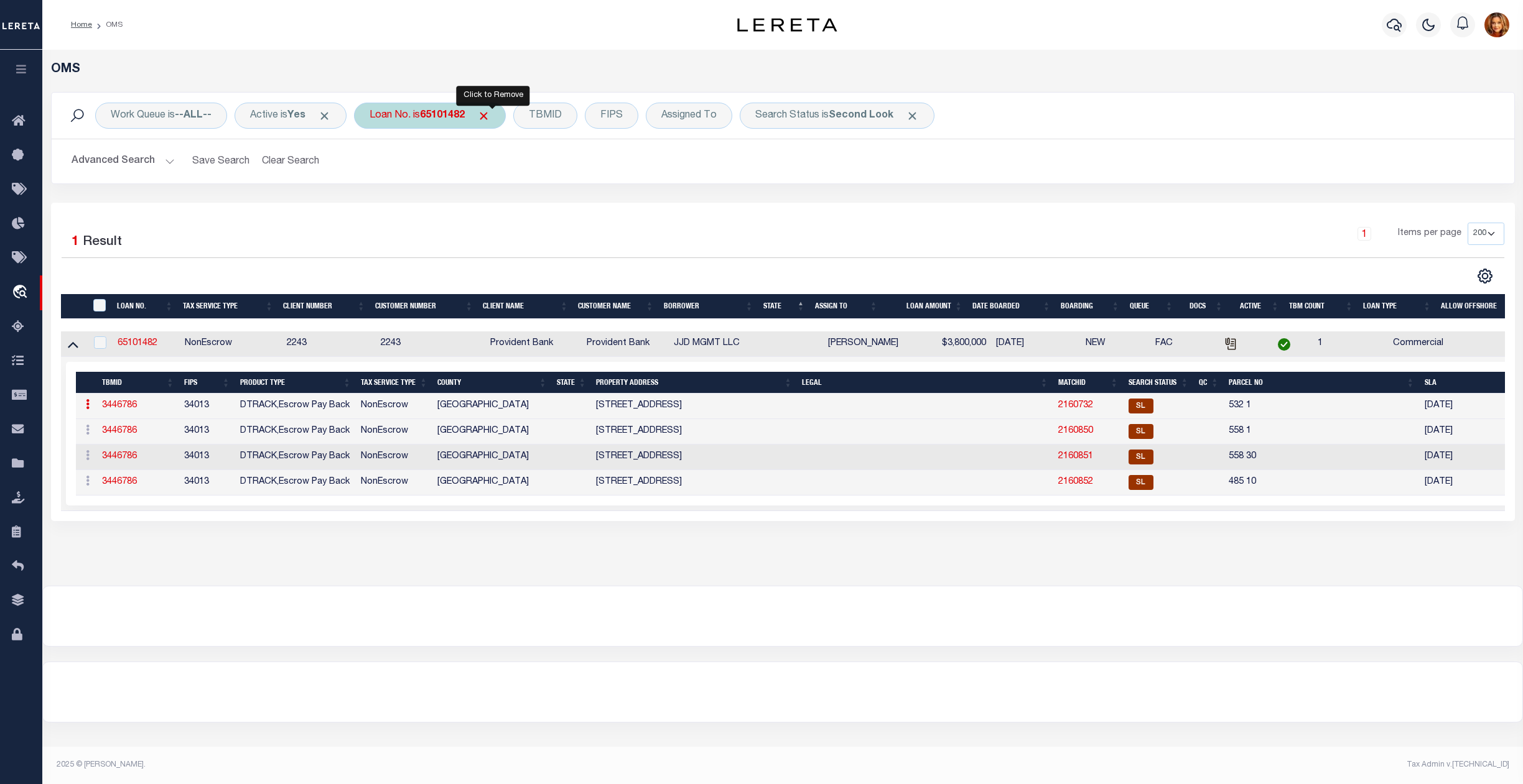
click at [490, 110] on span "Click to Remove" at bounding box center [484, 116] width 13 height 13
click at [142, 154] on button "Advanced Search" at bounding box center [122, 161] width 103 height 25
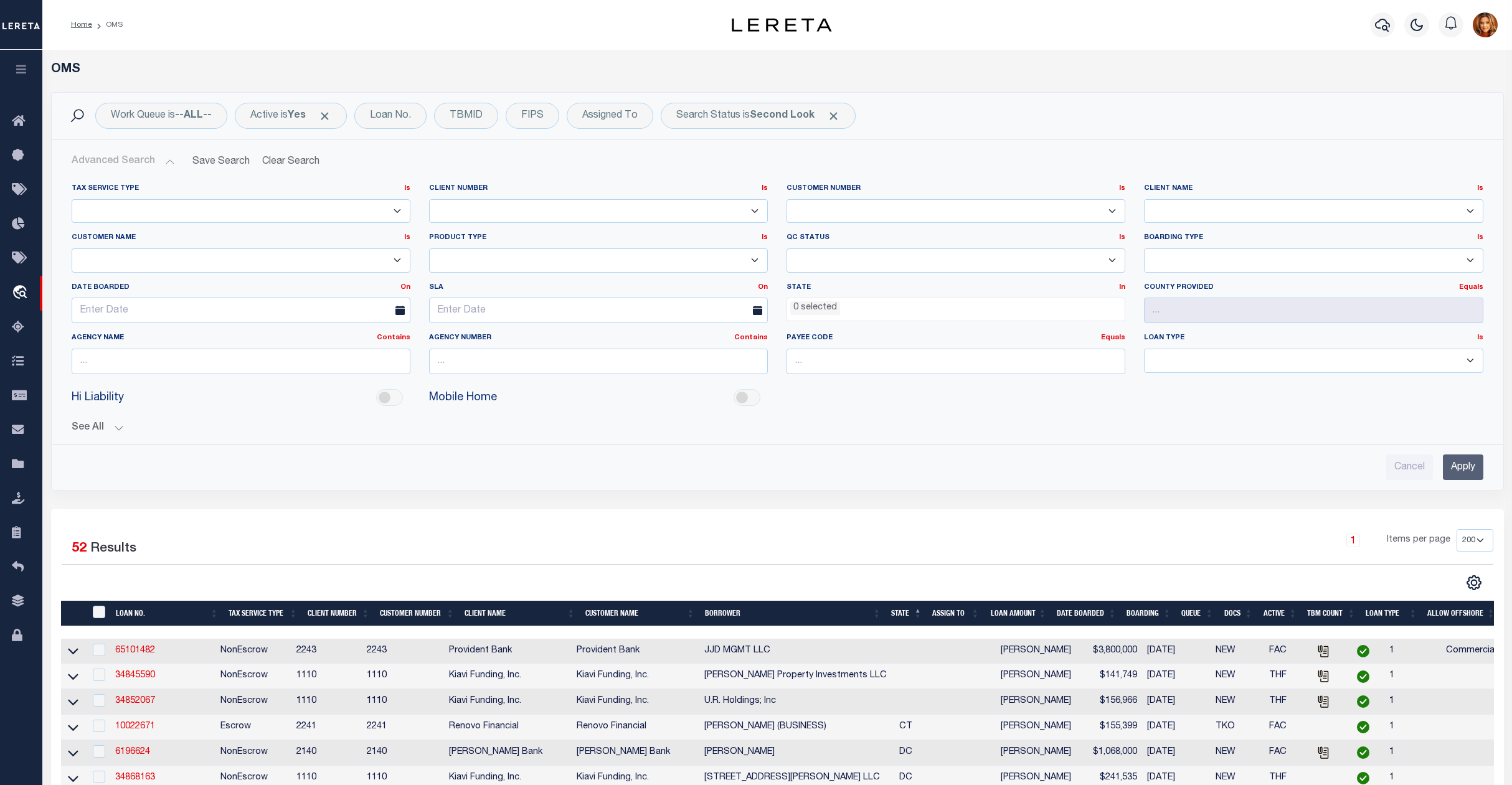
drag, startPoint x: 1457, startPoint y: 468, endPoint x: 1460, endPoint y: 477, distance: 9.5
click at [1458, 467] on input "Apply" at bounding box center [1463, 468] width 40 height 26
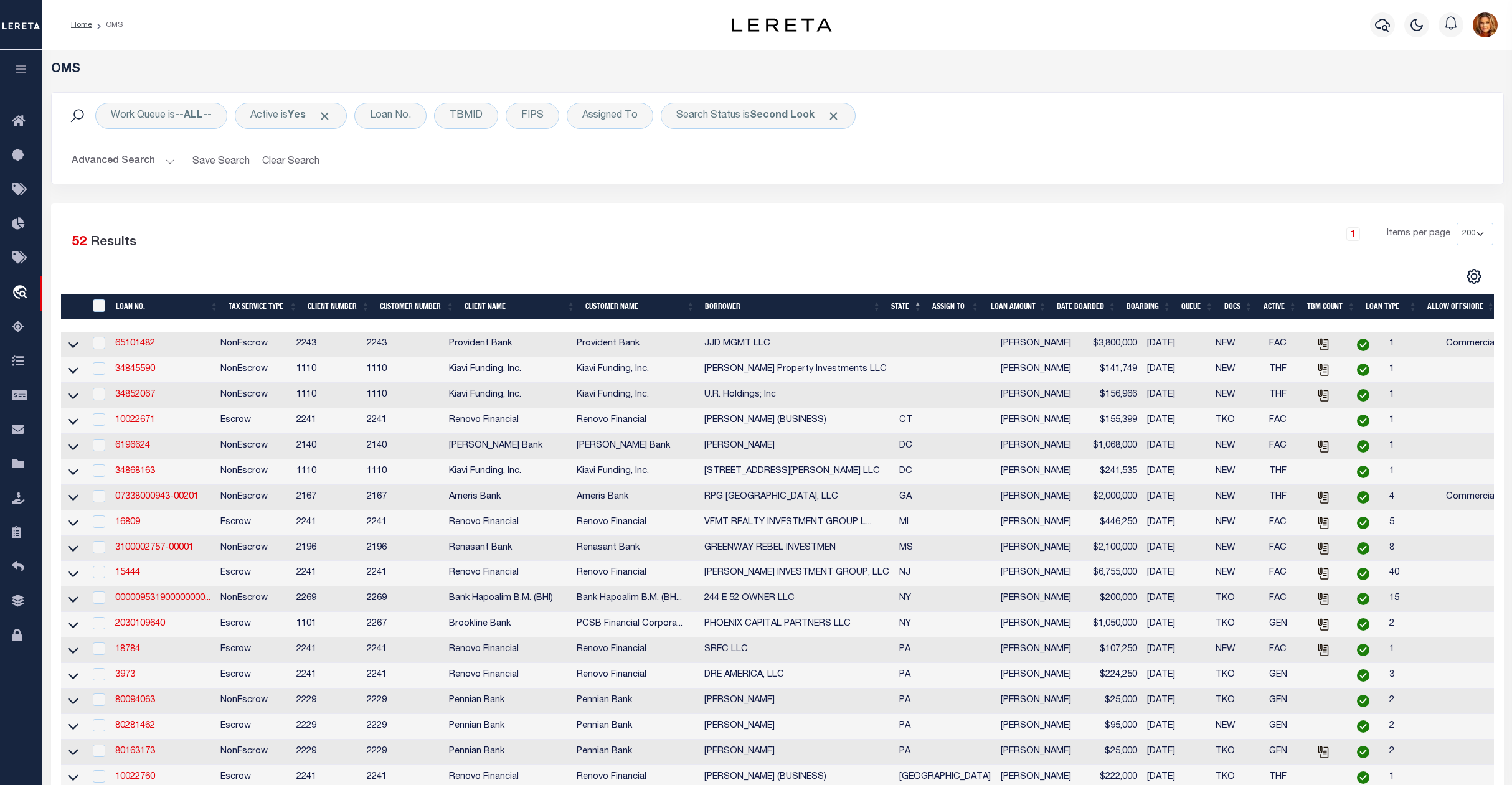
click at [135, 305] on th "LOAN NO." at bounding box center [167, 307] width 113 height 26
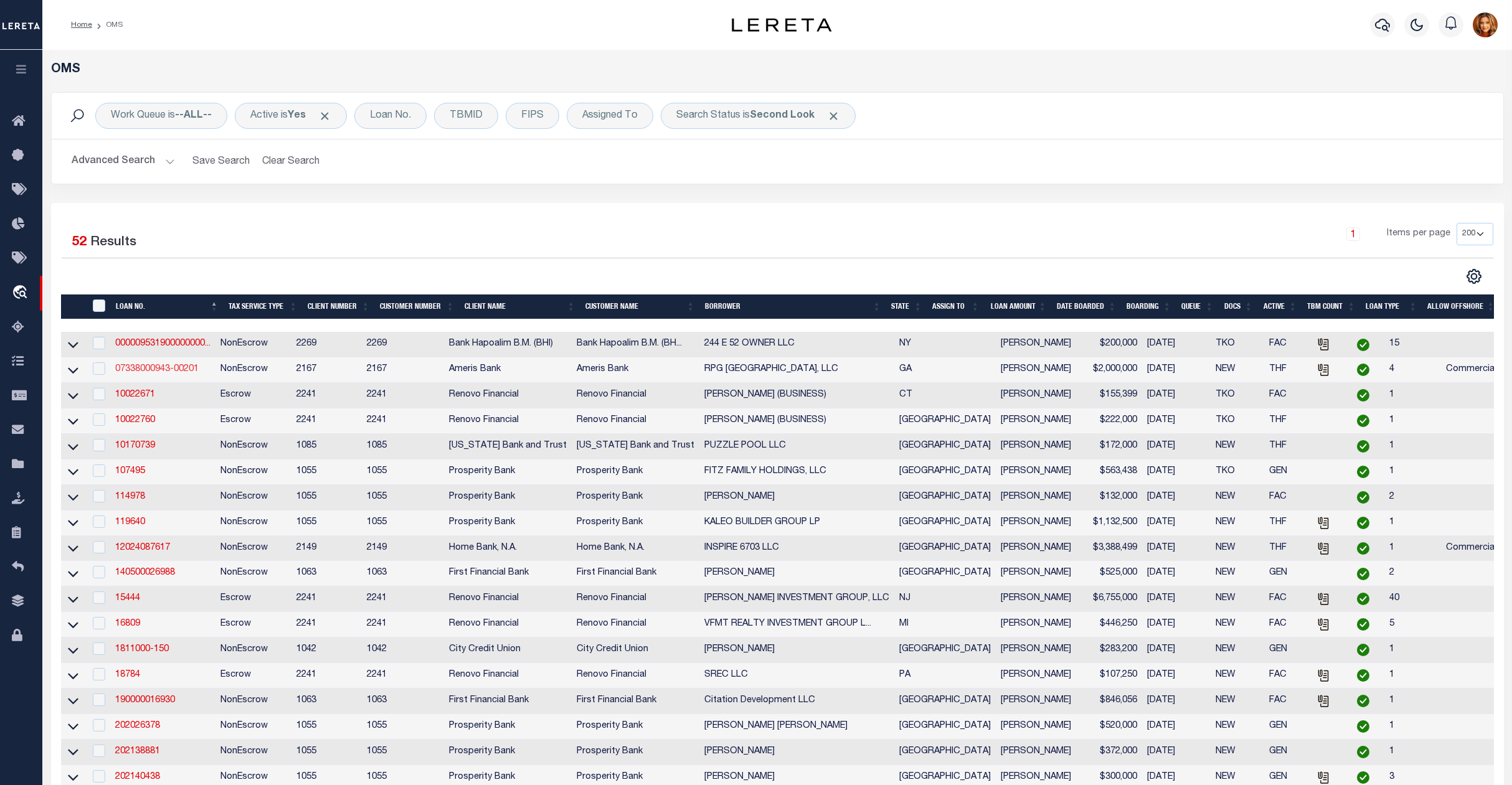
click at [134, 373] on link "07338000943-00201" at bounding box center [157, 370] width 83 height 9
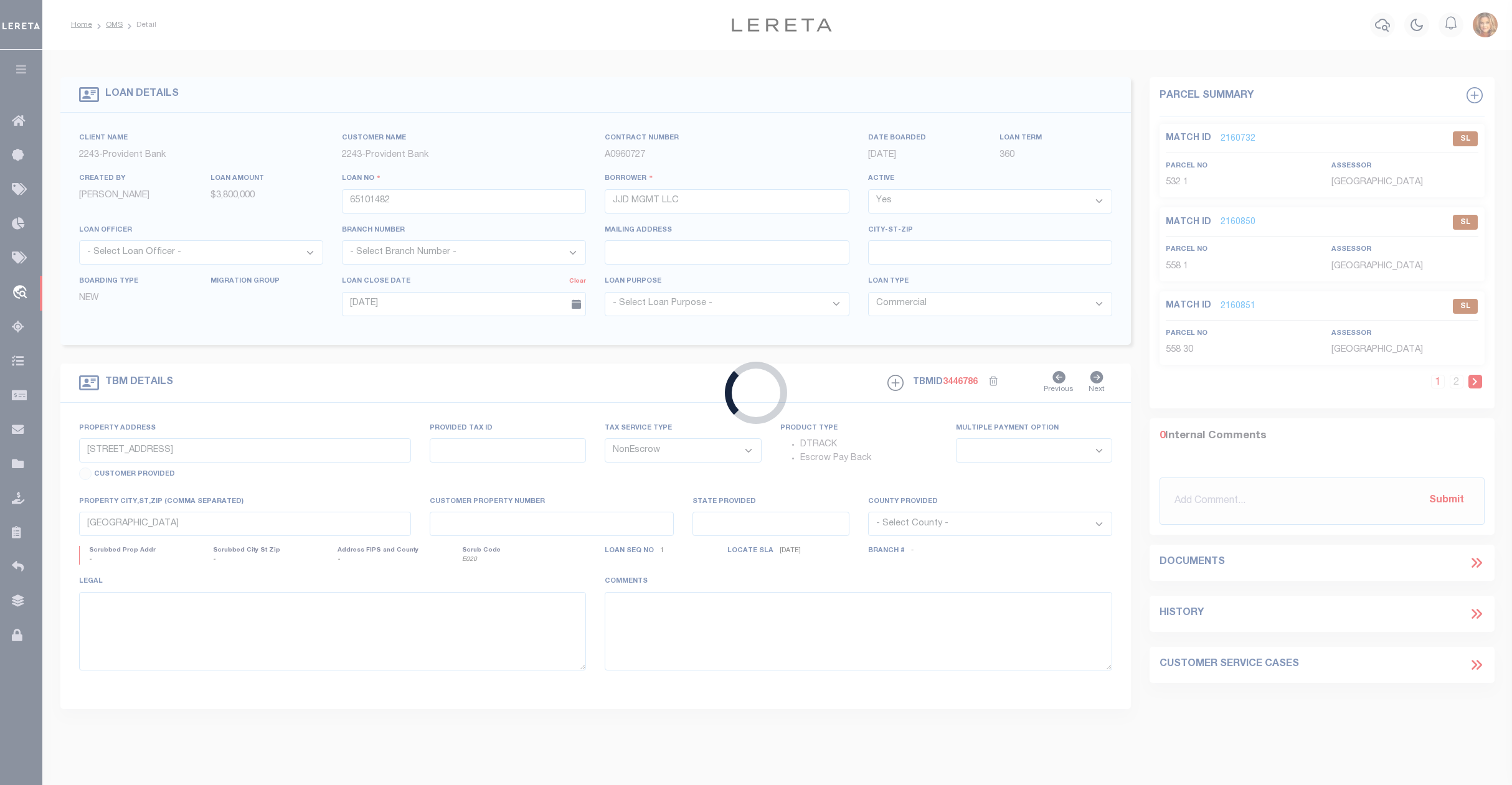
type input "07338000943-00201"
type input "RPG Birmingham, LLC"
select select
type input "06/19/2025"
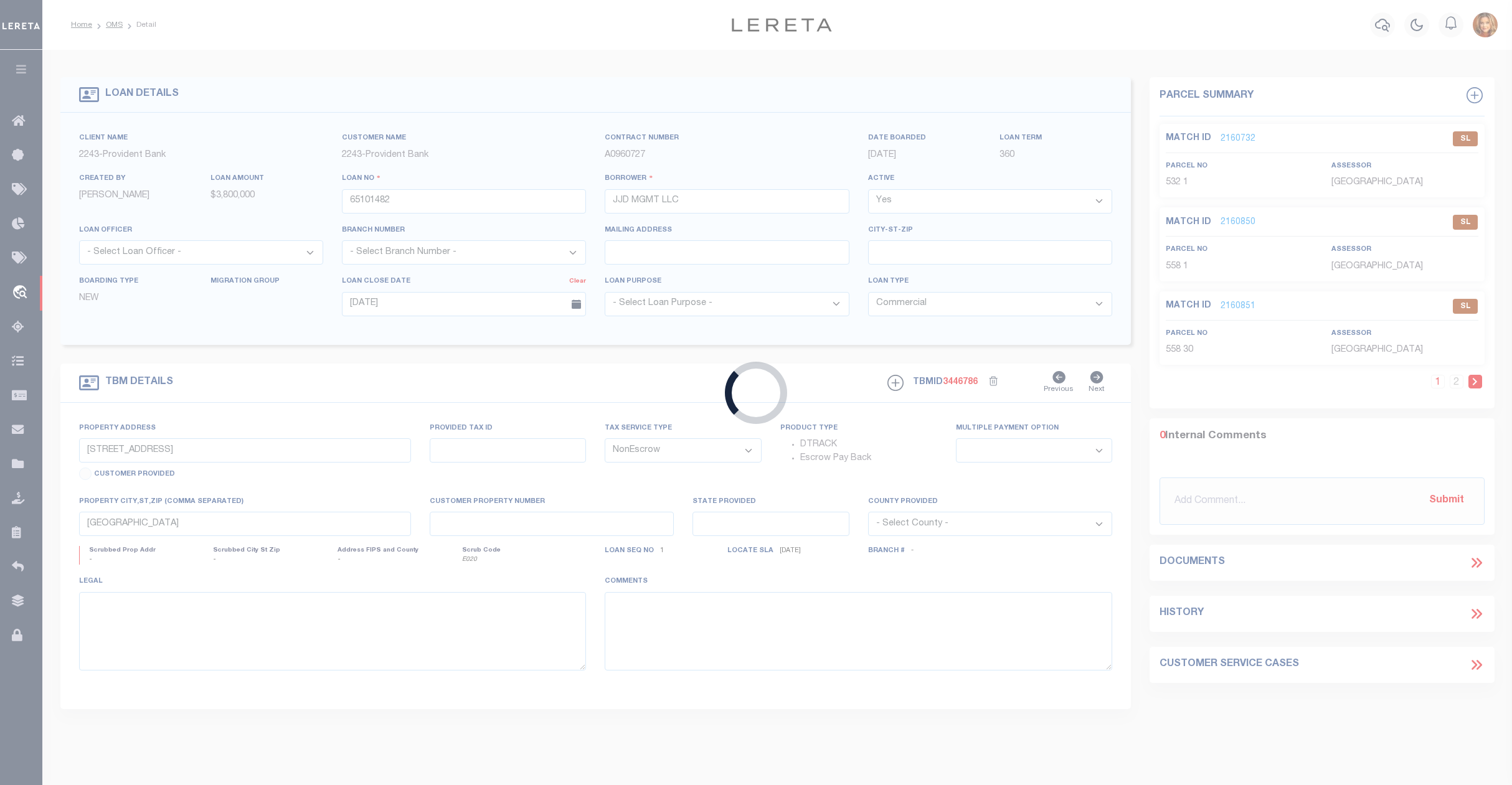
select select "10"
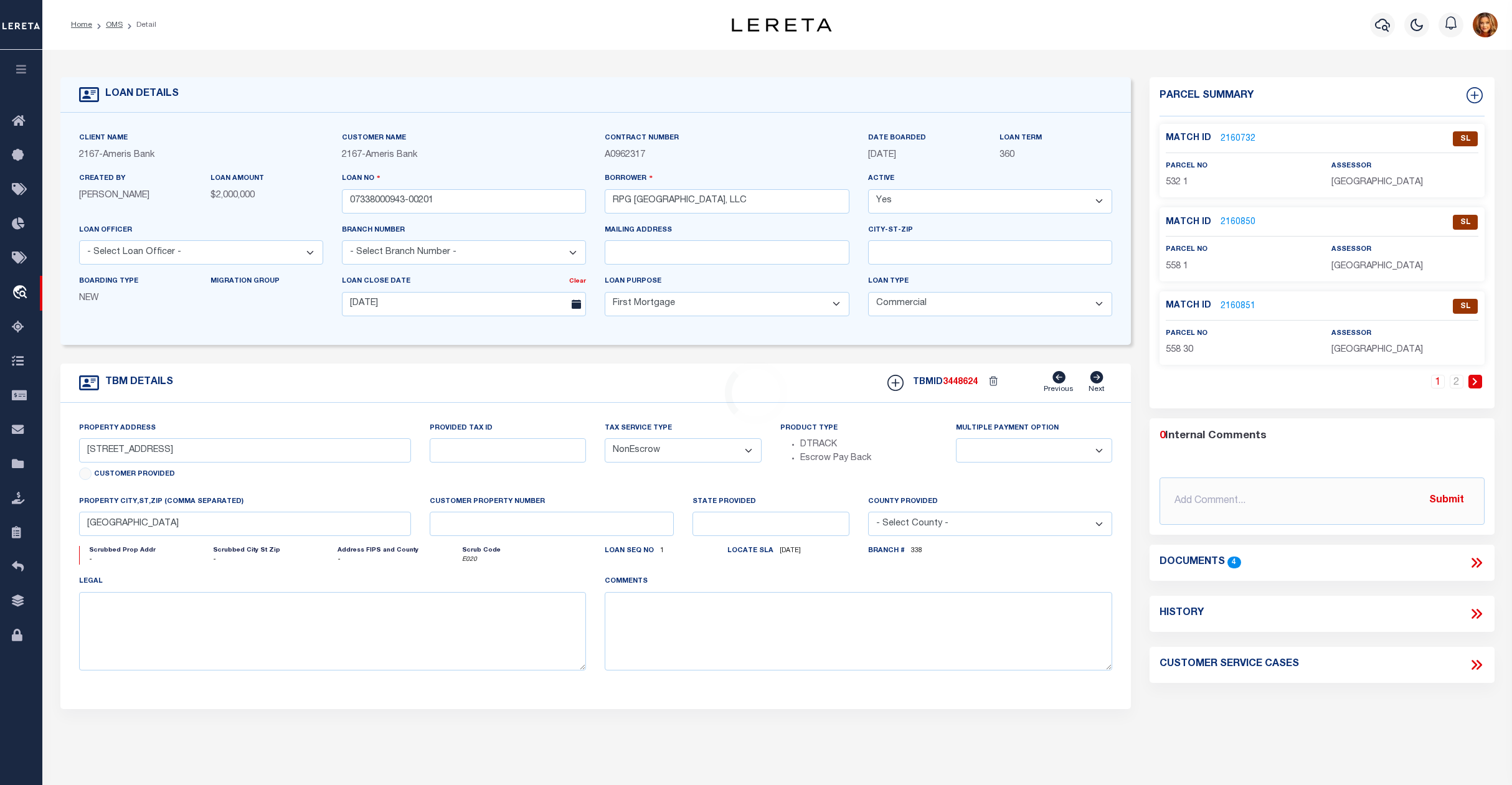
select select "139020"
type input "2069 COUNTY LINE RD SW"
type input "14F006400020105"
select select
type input "ATLANTA GA 30331-6839"
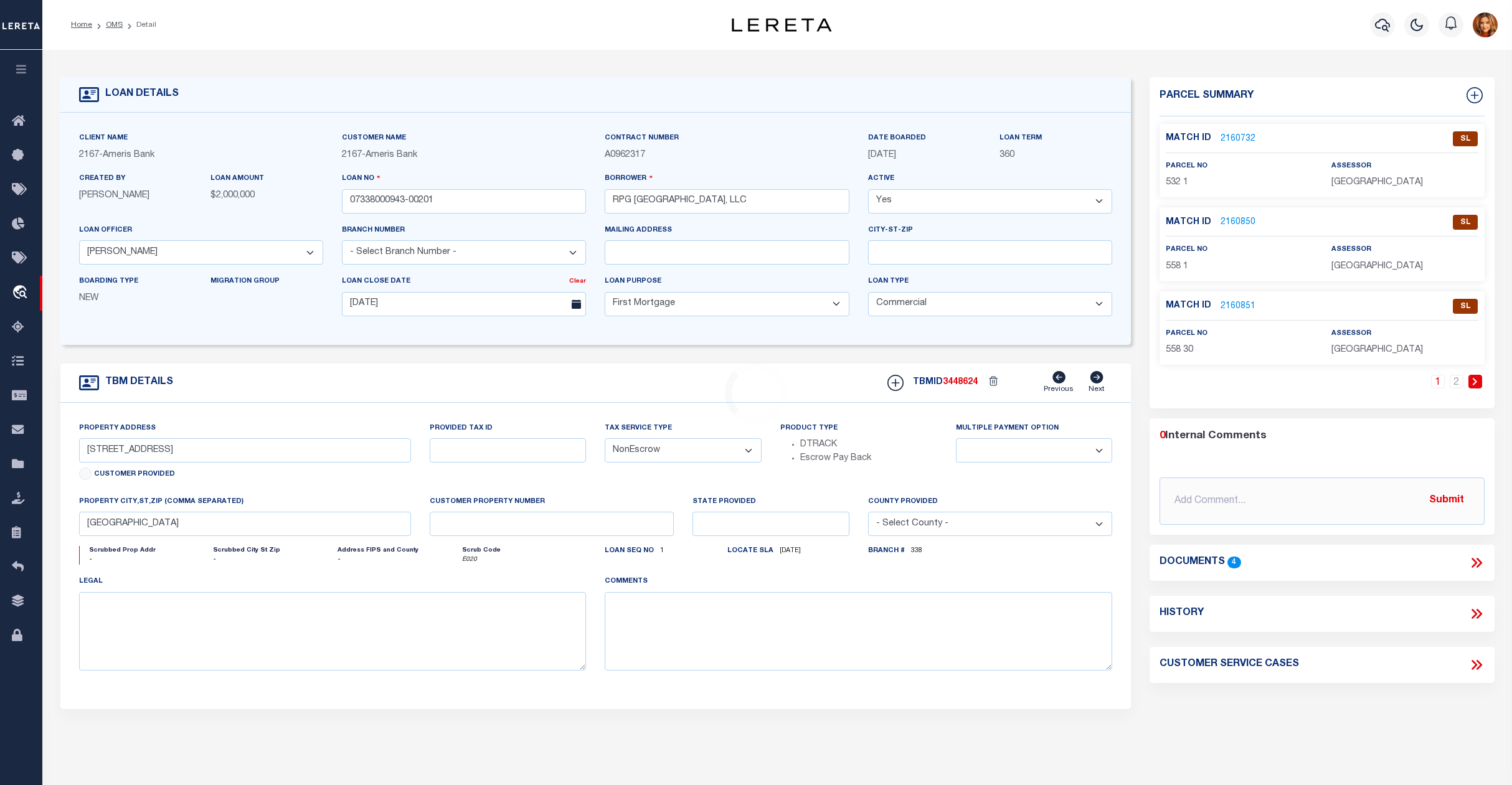
type input "GA"
select select
type textarea "See Exhibit A"
select select "25678"
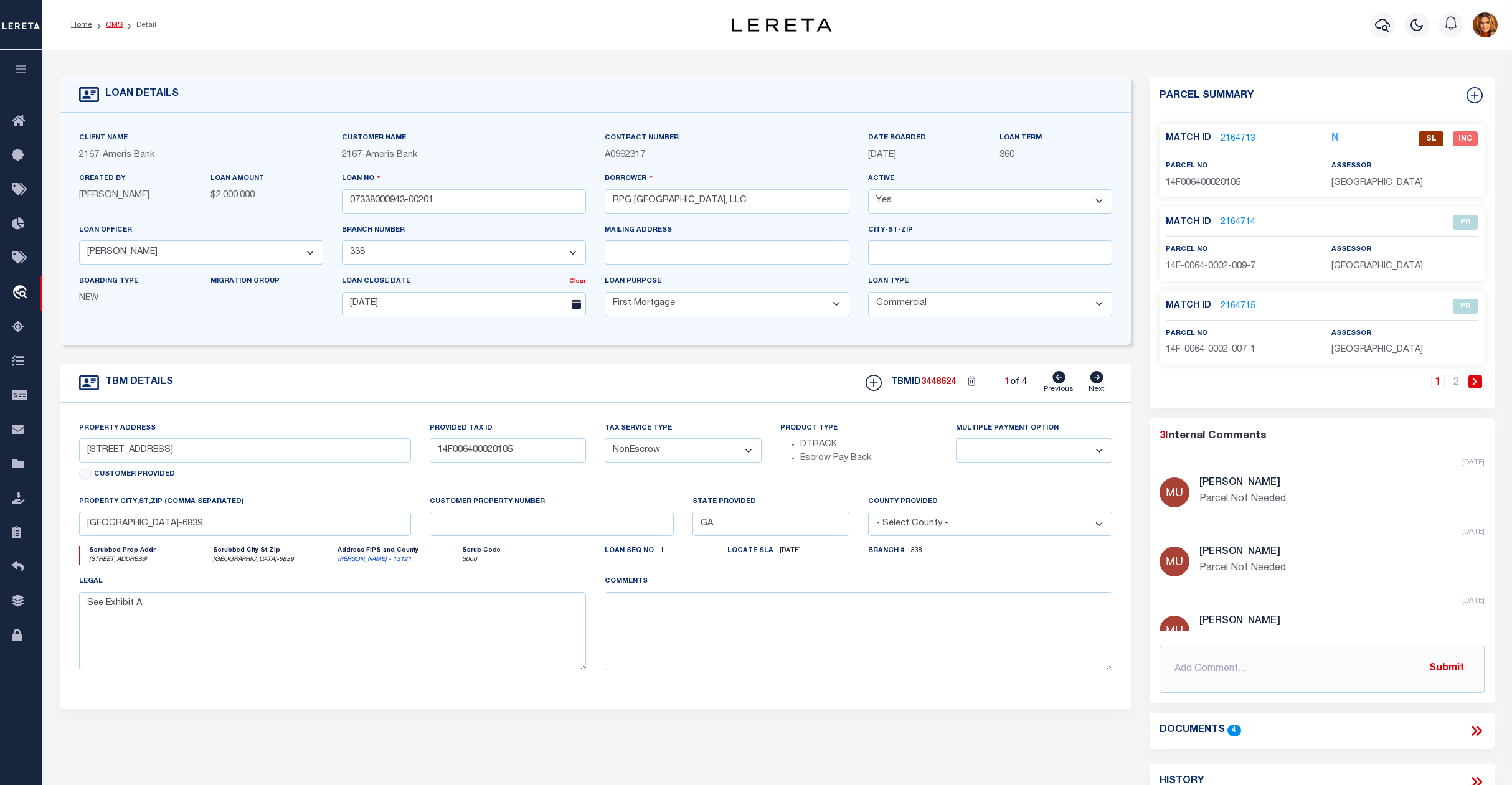
click at [111, 26] on link "OMS" at bounding box center [114, 25] width 16 height 7
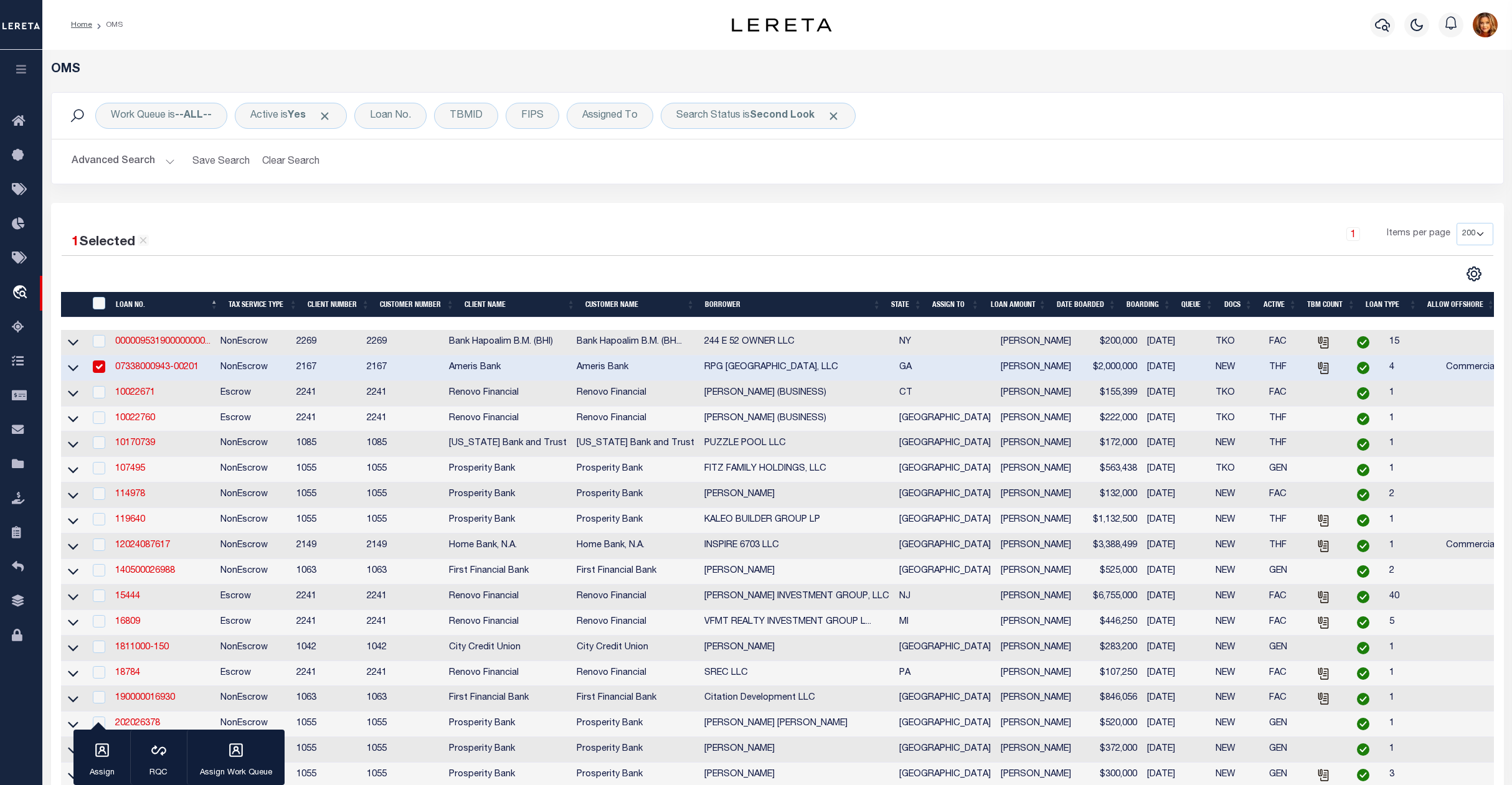
drag, startPoint x: 103, startPoint y: 366, endPoint x: 100, endPoint y: 373, distance: 7.6
click at [101, 366] on input "checkbox" at bounding box center [99, 367] width 13 height 13
checkbox input "false"
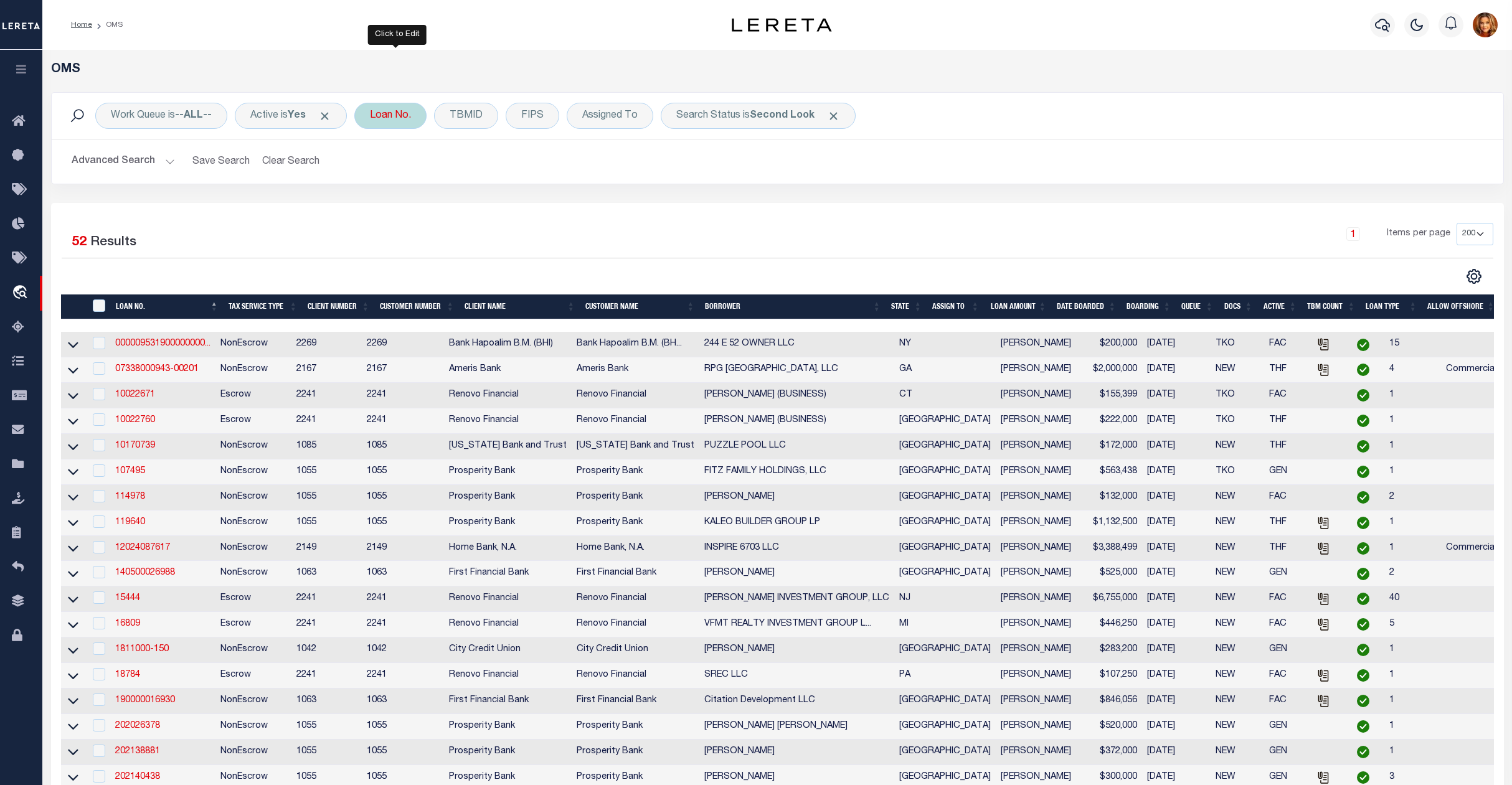
click at [394, 122] on div "Loan No." at bounding box center [390, 115] width 72 height 27
type input "2000026431"
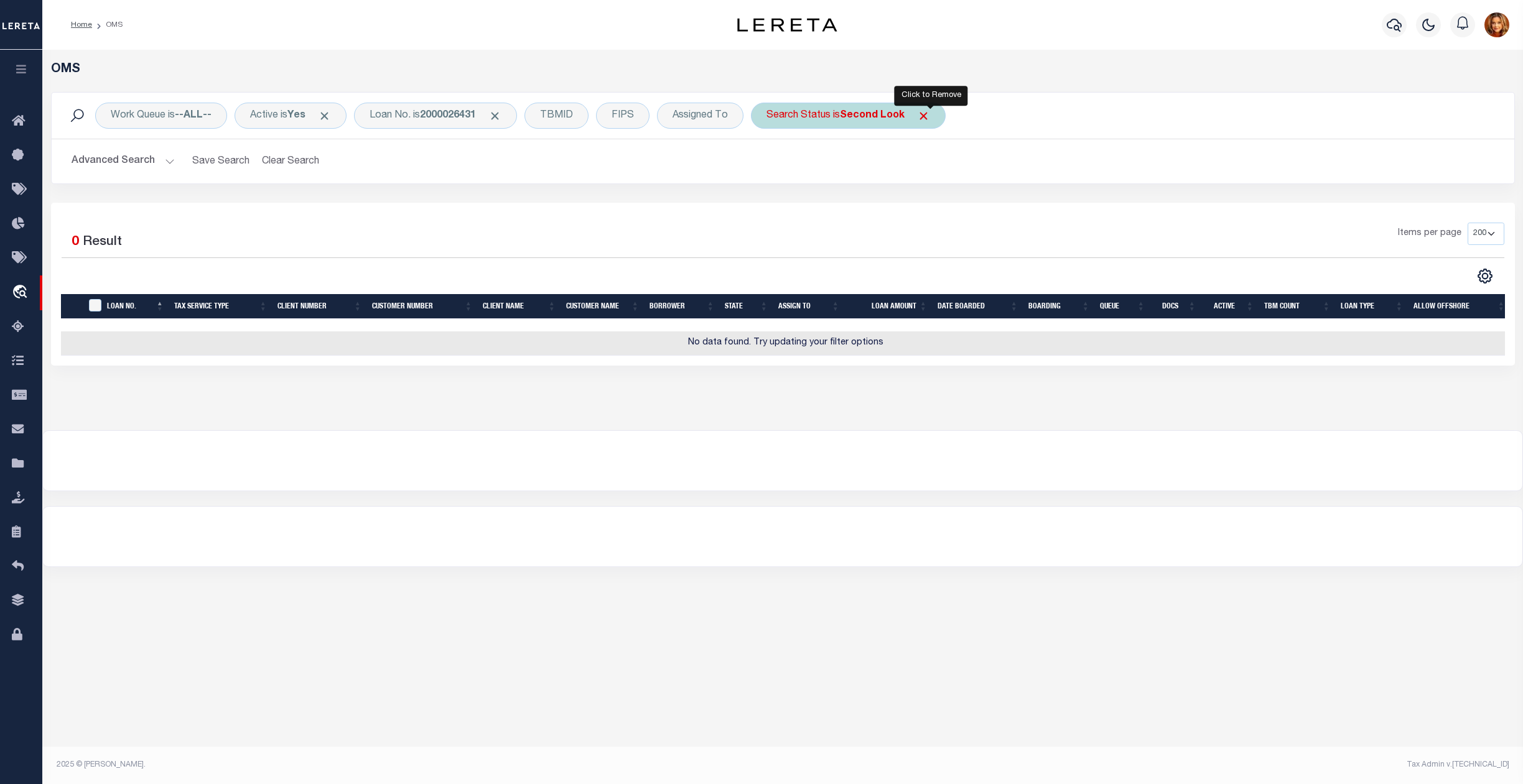
click at [930, 115] on span "Click to Remove" at bounding box center [923, 116] width 13 height 13
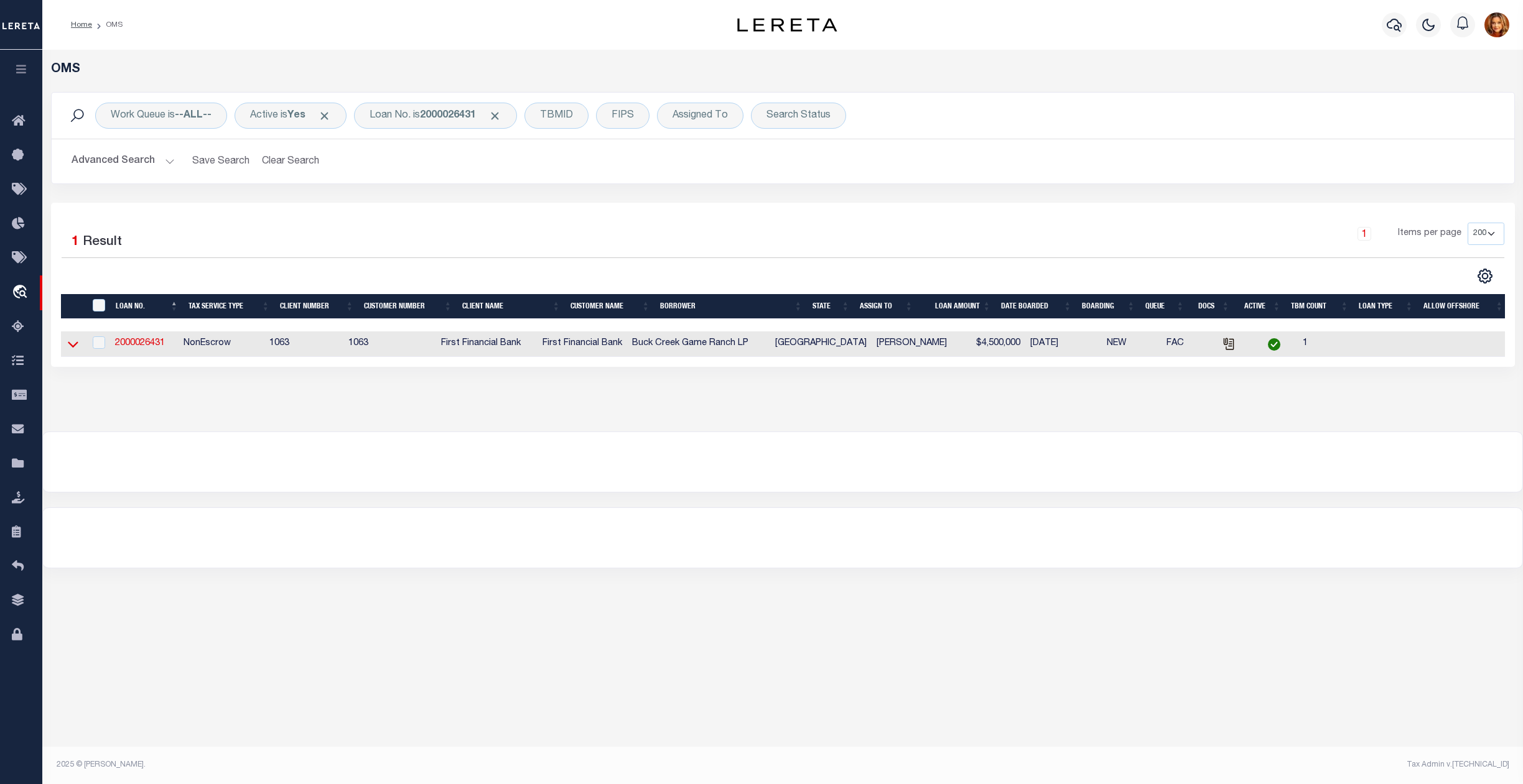
click at [73, 346] on icon at bounding box center [73, 344] width 11 height 13
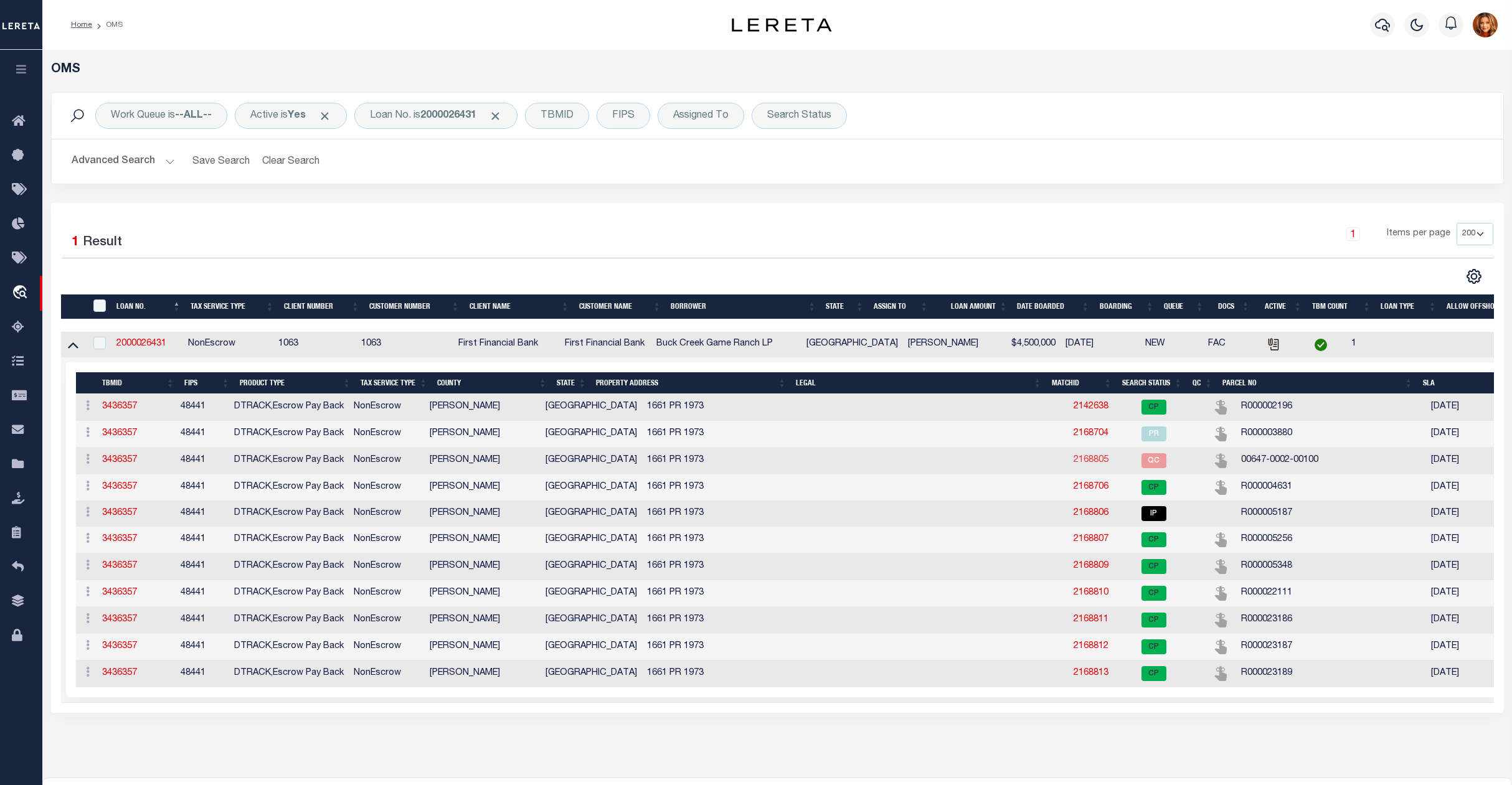
click at [1074, 465] on link "2168805" at bounding box center [1091, 460] width 35 height 9
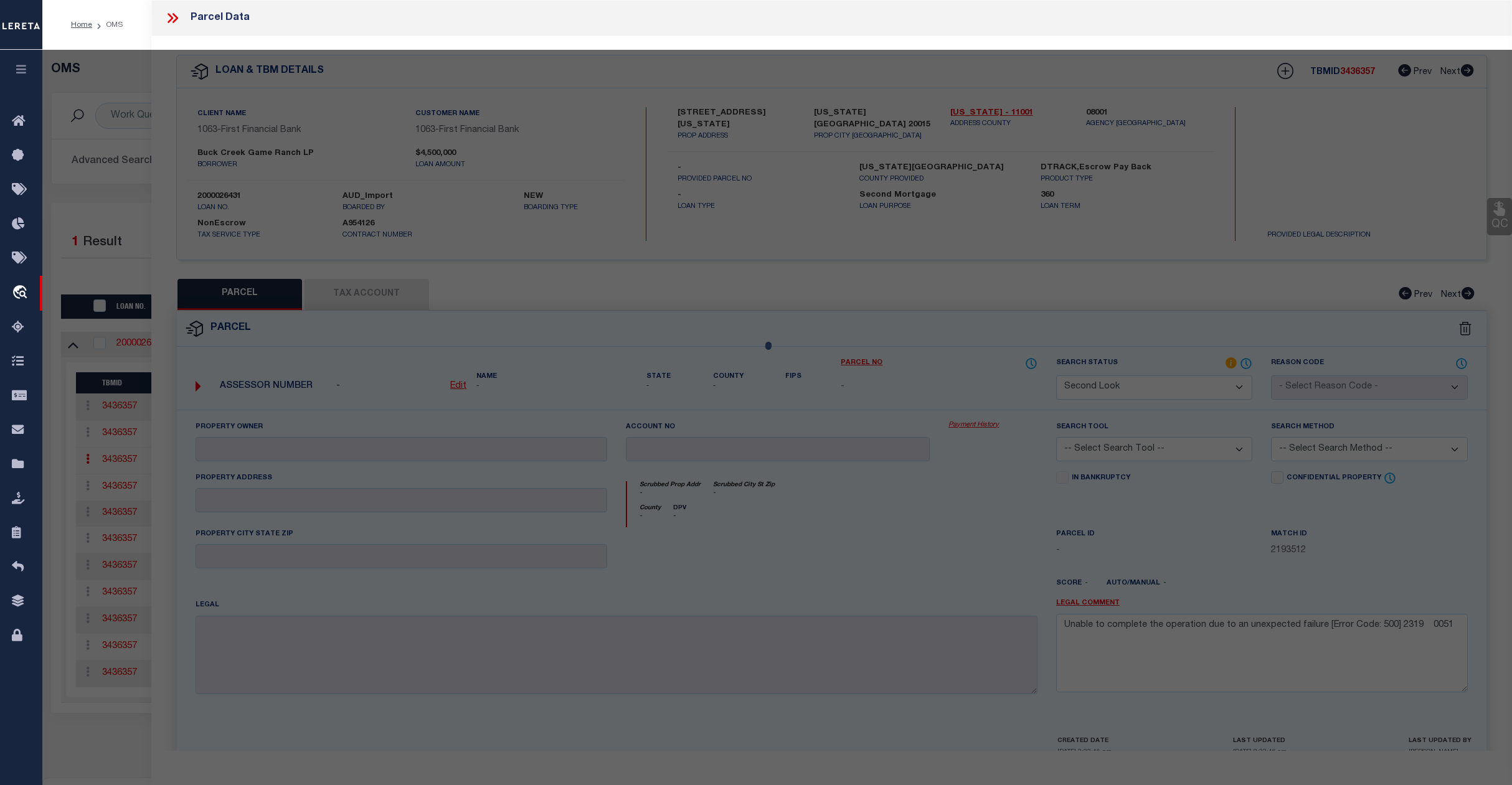
select select "AS"
checkbox input "false"
select select "QC"
type input "DANIELS ASSETS LTD A TX PARTNE"
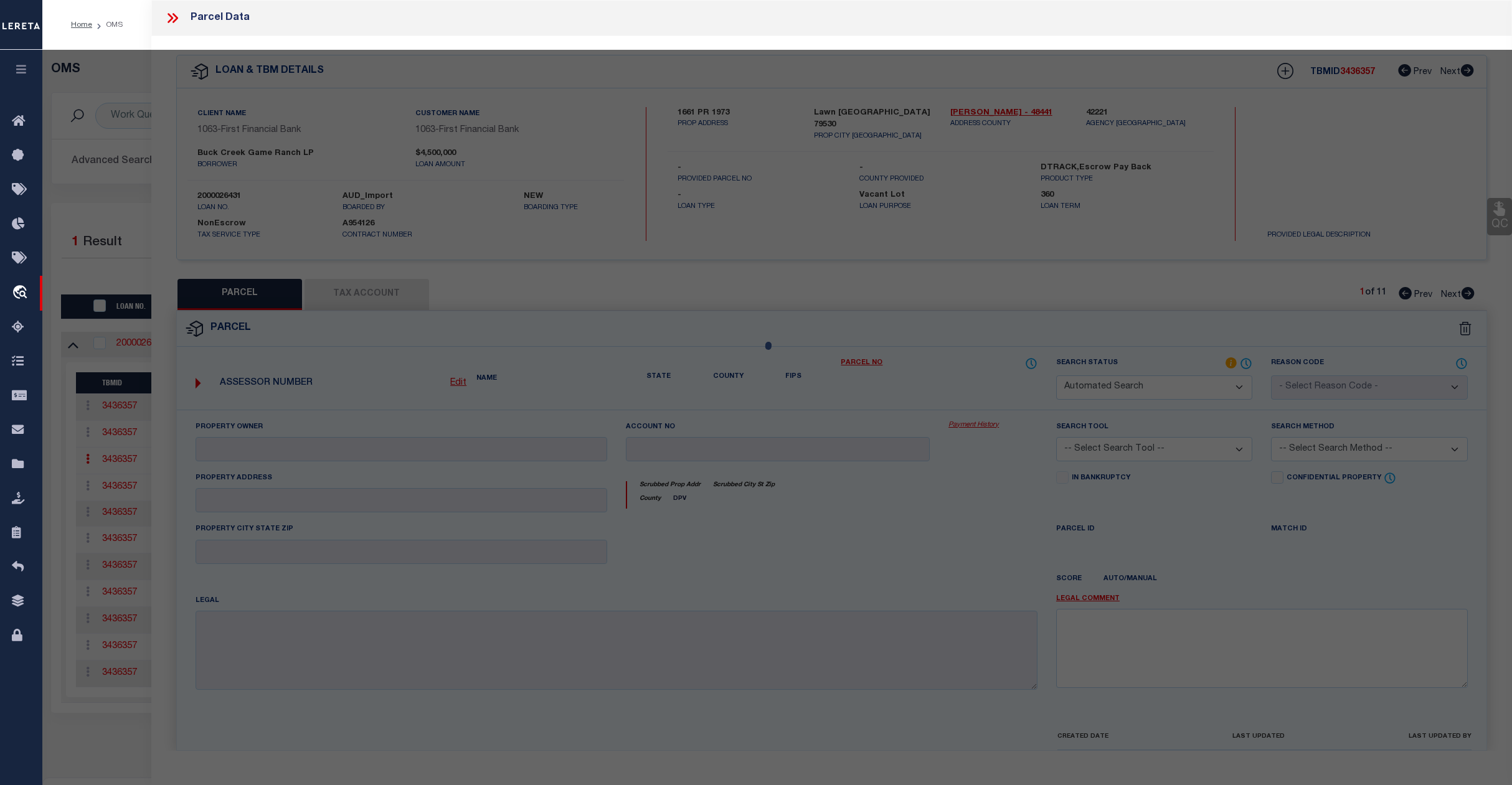
type input "00647.0002.00100"
type textarea "E CALHOUN, AB: 647, SU: 2"
type textarea "duplicate payee"
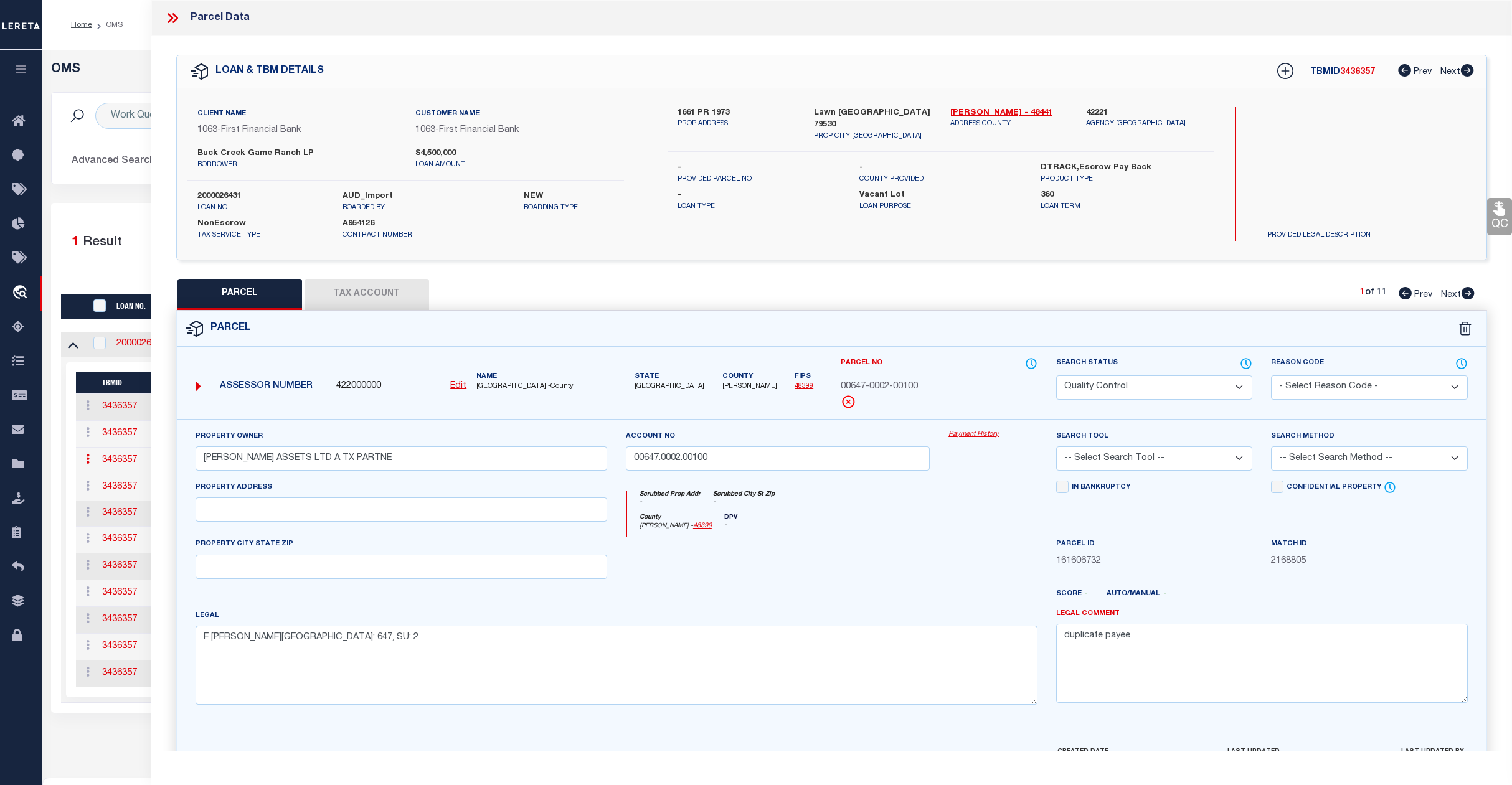
click at [1448, 295] on span "Next" at bounding box center [1452, 296] width 20 height 9
select select "AS"
checkbox input "false"
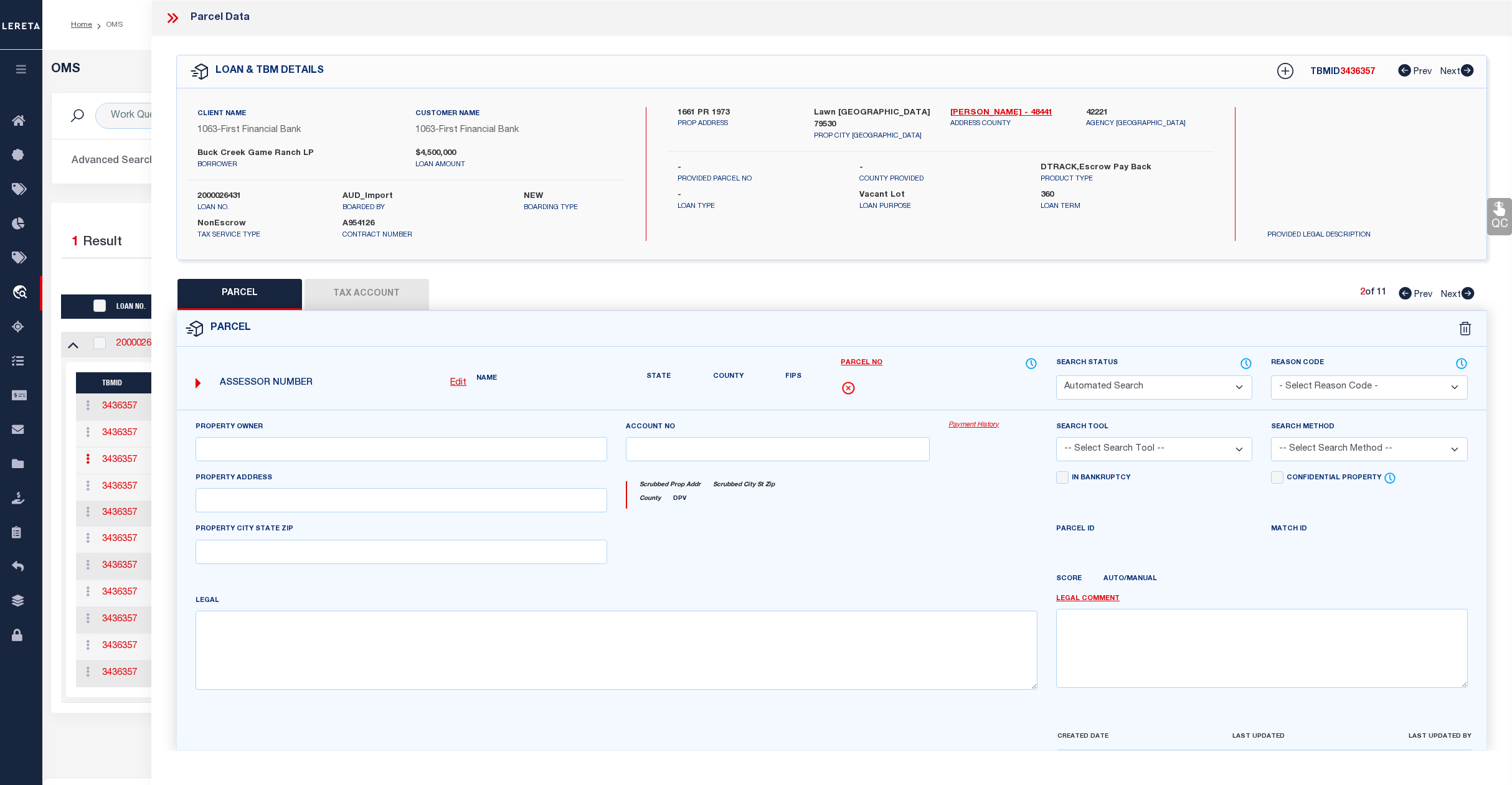
select select "PR"
select select "099"
type input "BUCK CREEK GAME RANCH LP"
select select "AGW"
select select "LEG"
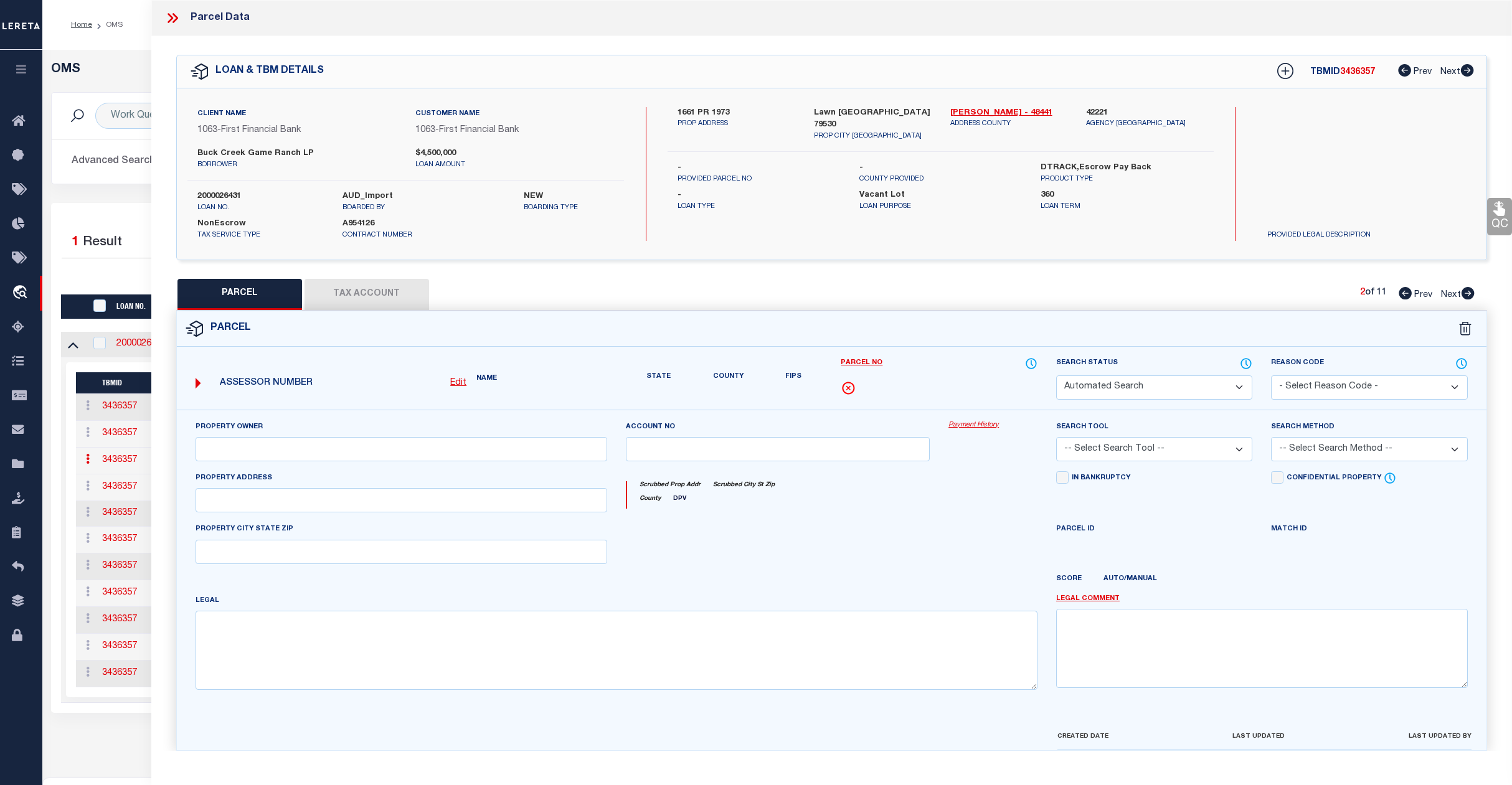
type input "175 0"
type input "[GEOGRAPHIC_DATA]"
type textarea "Acres: 241.300, WHARTON CO SL, AB: 500, SU: 509"
type textarea "parcel not needed"
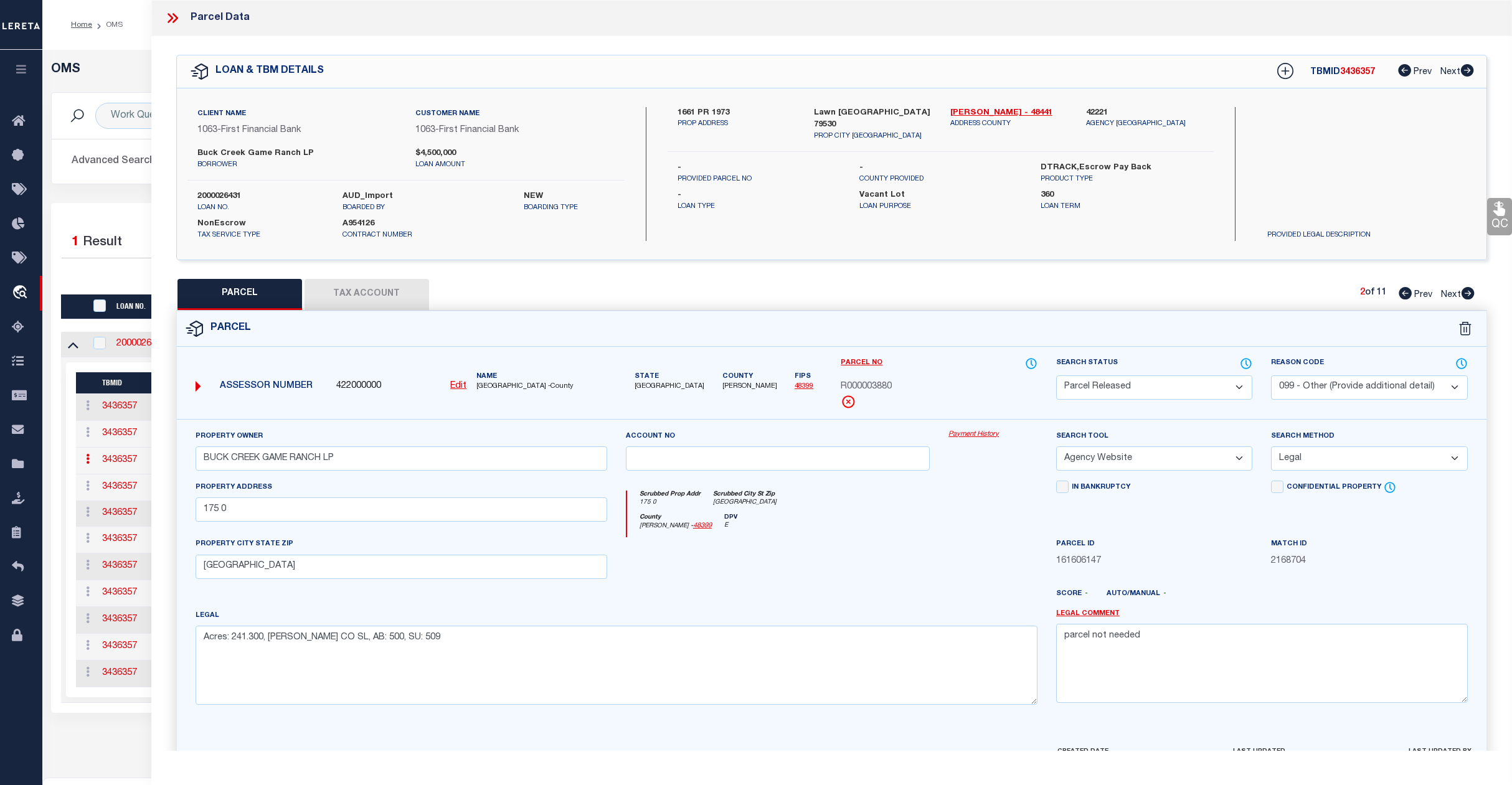
click at [1421, 291] on span "Prev" at bounding box center [1424, 296] width 18 height 9
select select "AS"
select select
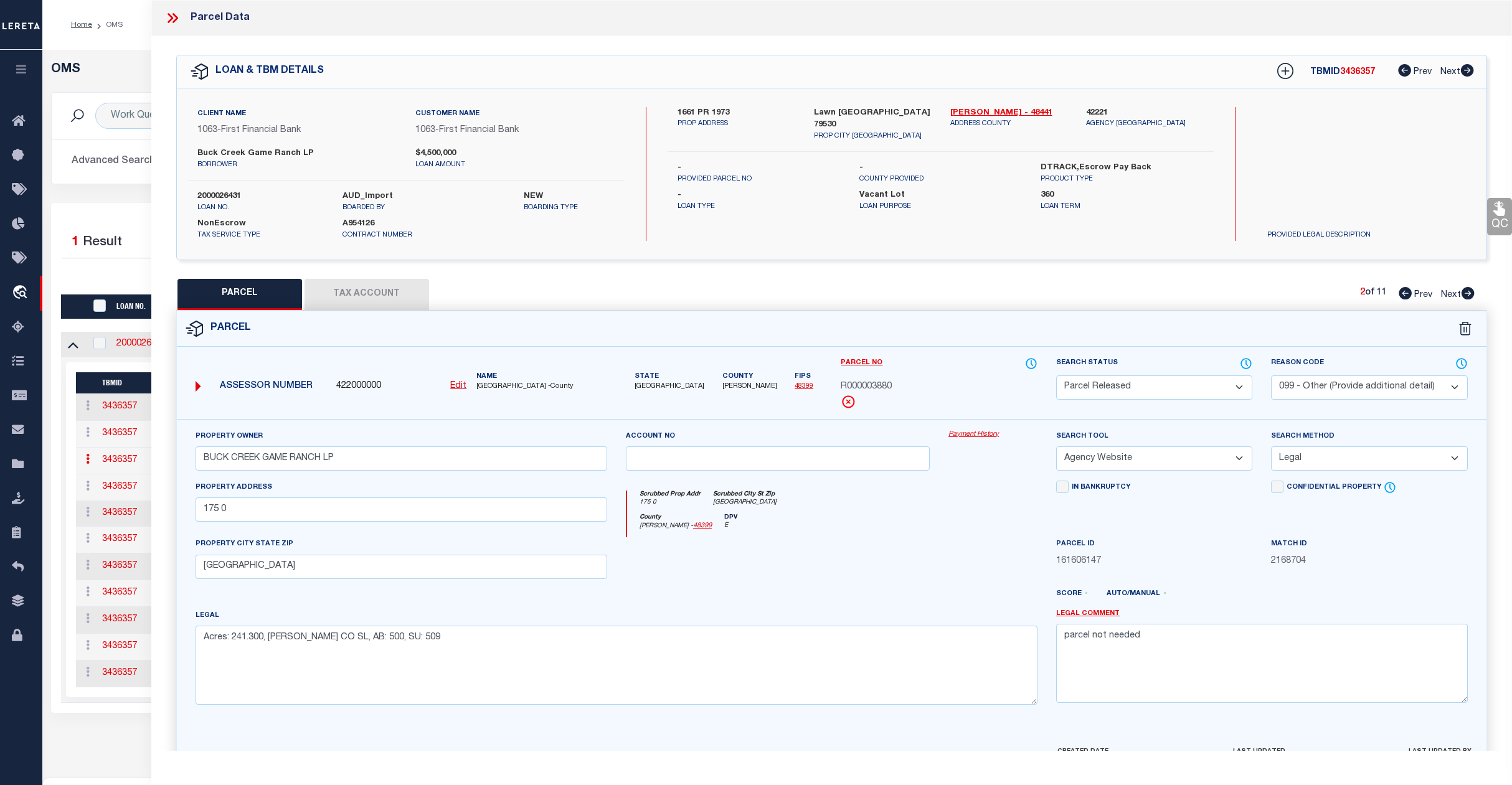
checkbox input "false"
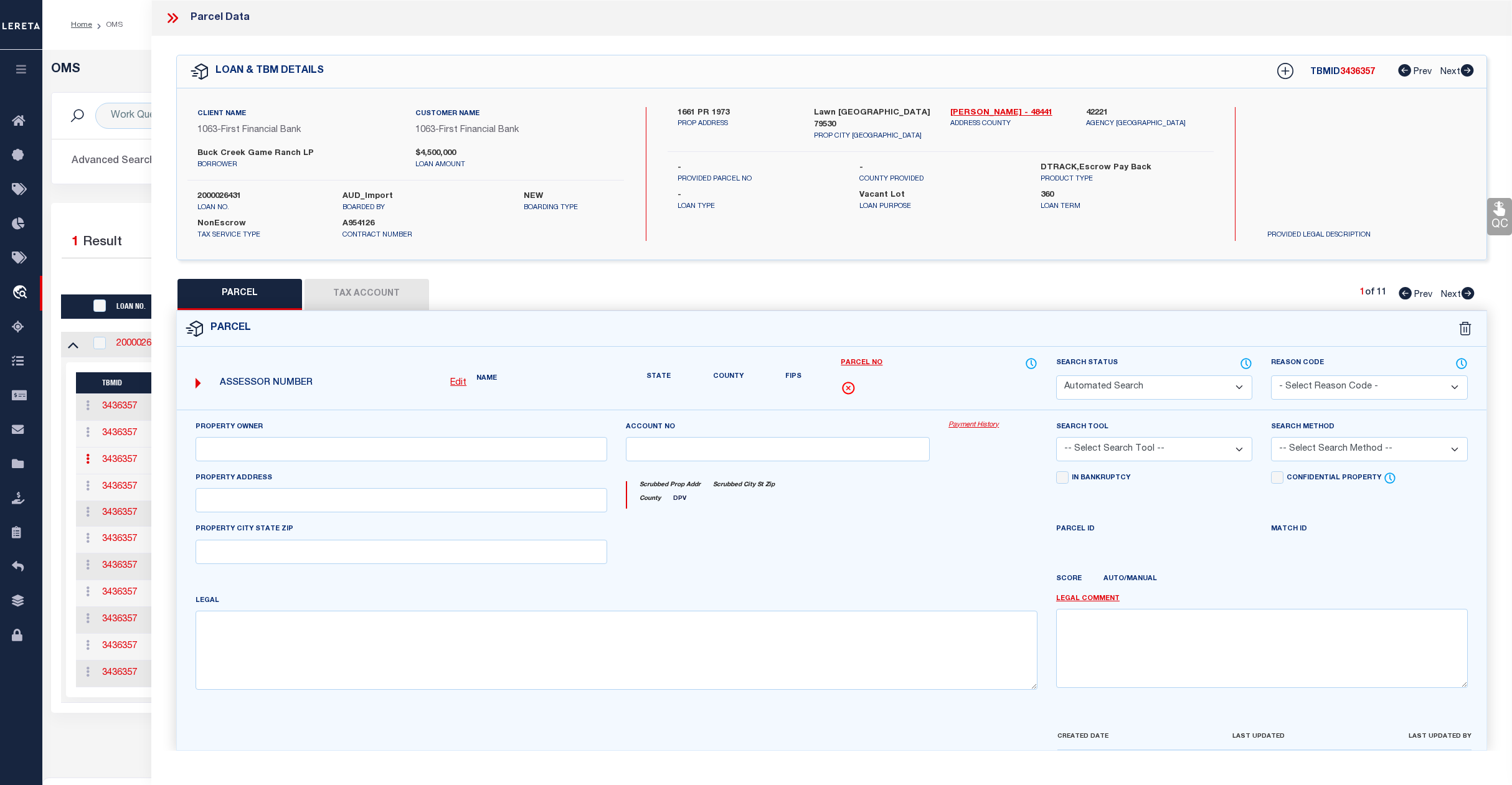
select select "QC"
type input "DANIELS ASSETS LTD A TX PARTNE"
type input "00647.0002.00100"
type textarea "E CALHOUN, AB: 647, SU: 2"
type textarea "duplicate payee"
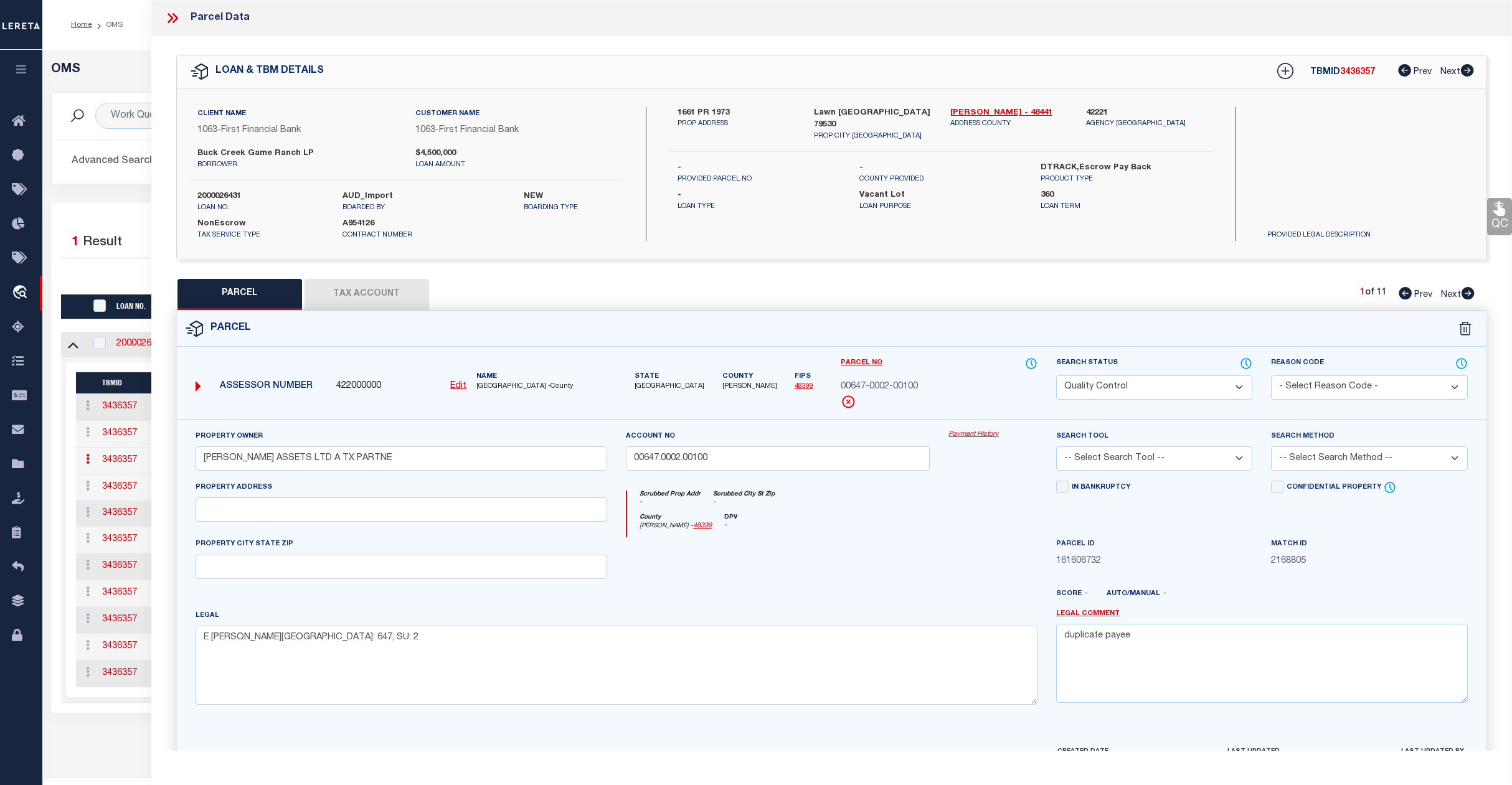
click at [1162, 391] on select "Automated Search Bad Parcel Complete Duplicate Parcel High Dollar Reporting In …" at bounding box center [1154, 387] width 197 height 25
select select "PR"
click at [1056, 375] on select "Automated Search Bad Parcel Complete Duplicate Parcel High Dollar Reporting In …" at bounding box center [1154, 387] width 197 height 25
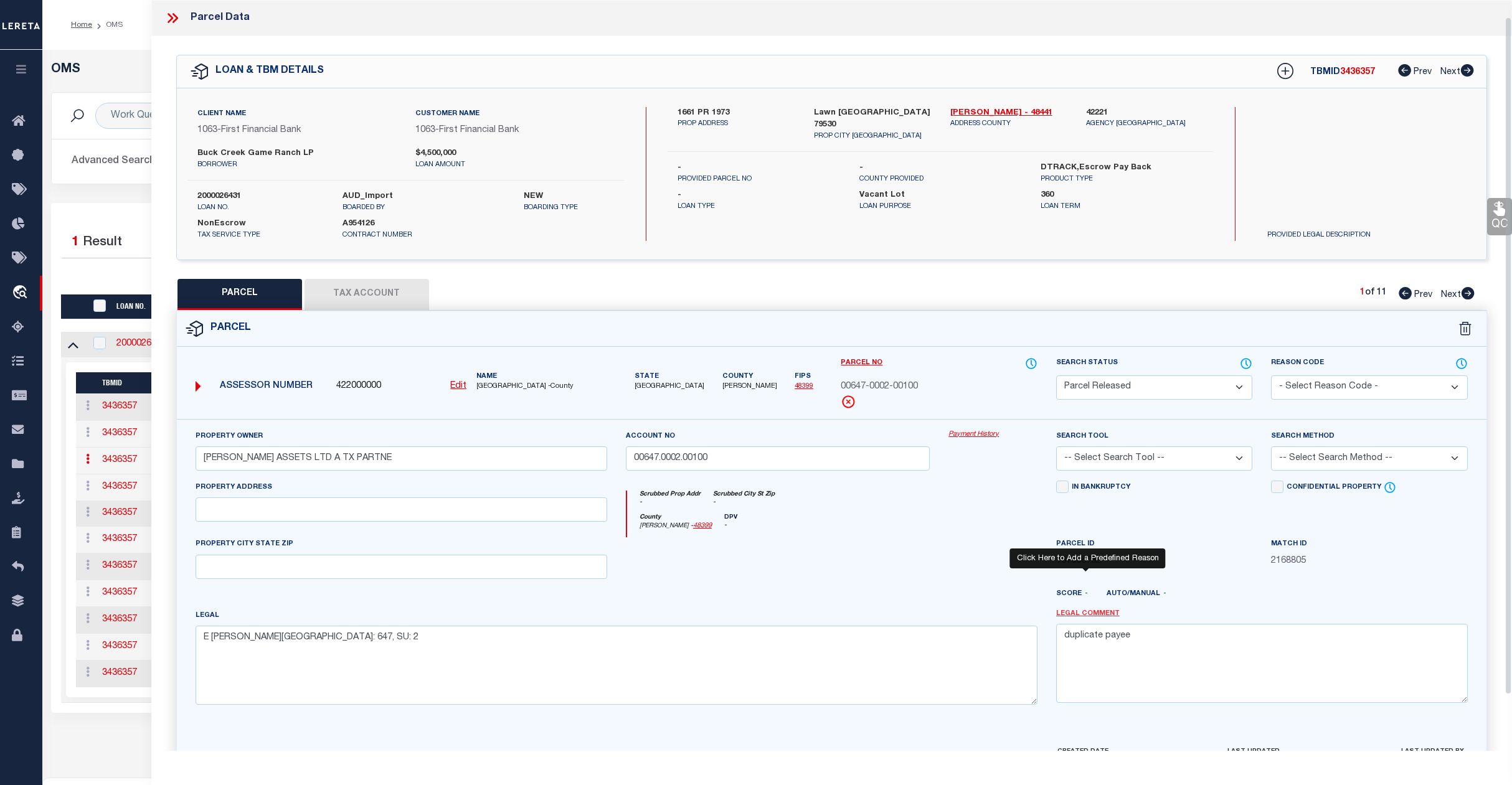
scroll to position [81, 0]
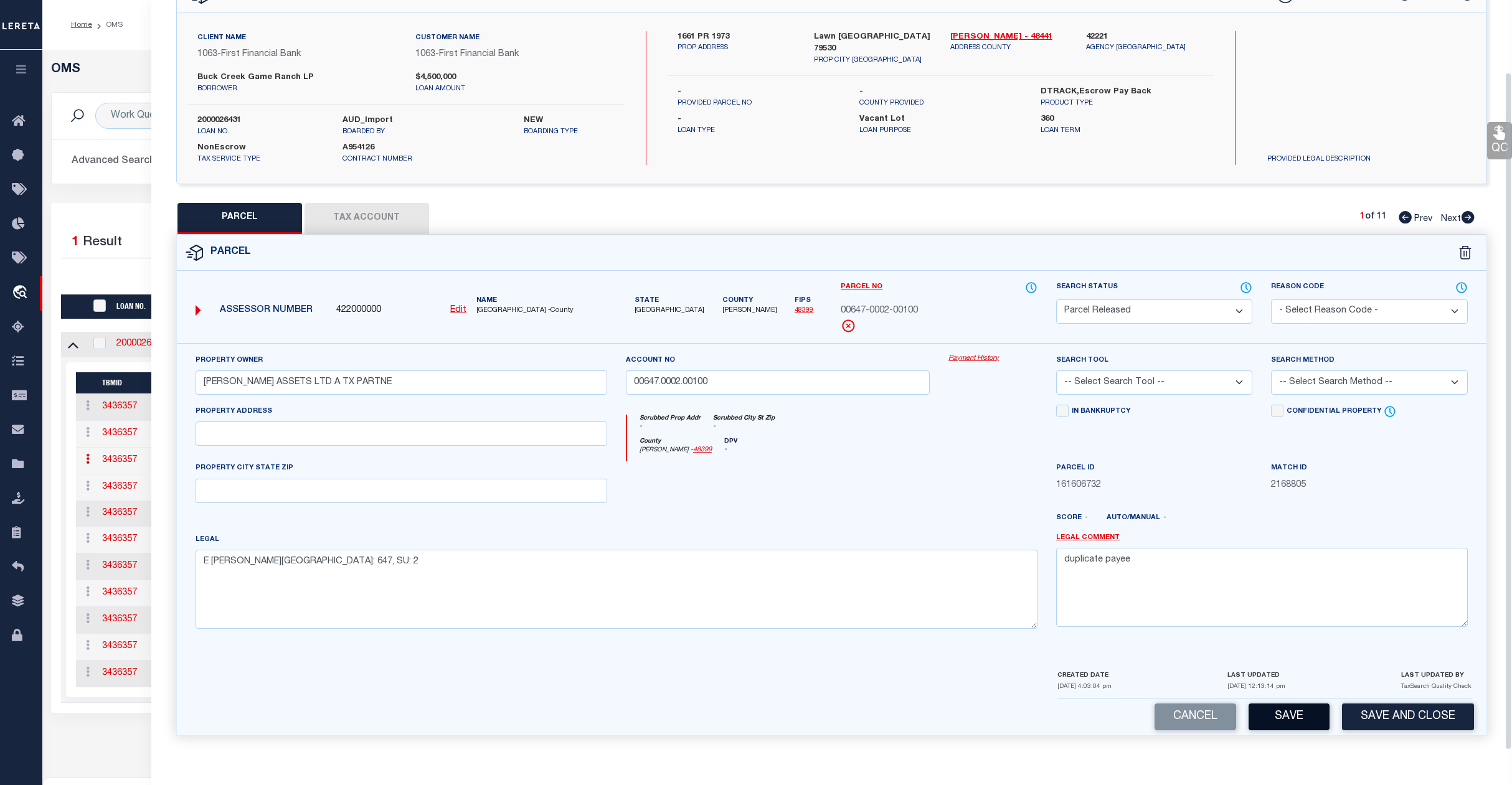
click at [1296, 716] on button "Save" at bounding box center [1289, 716] width 81 height 27
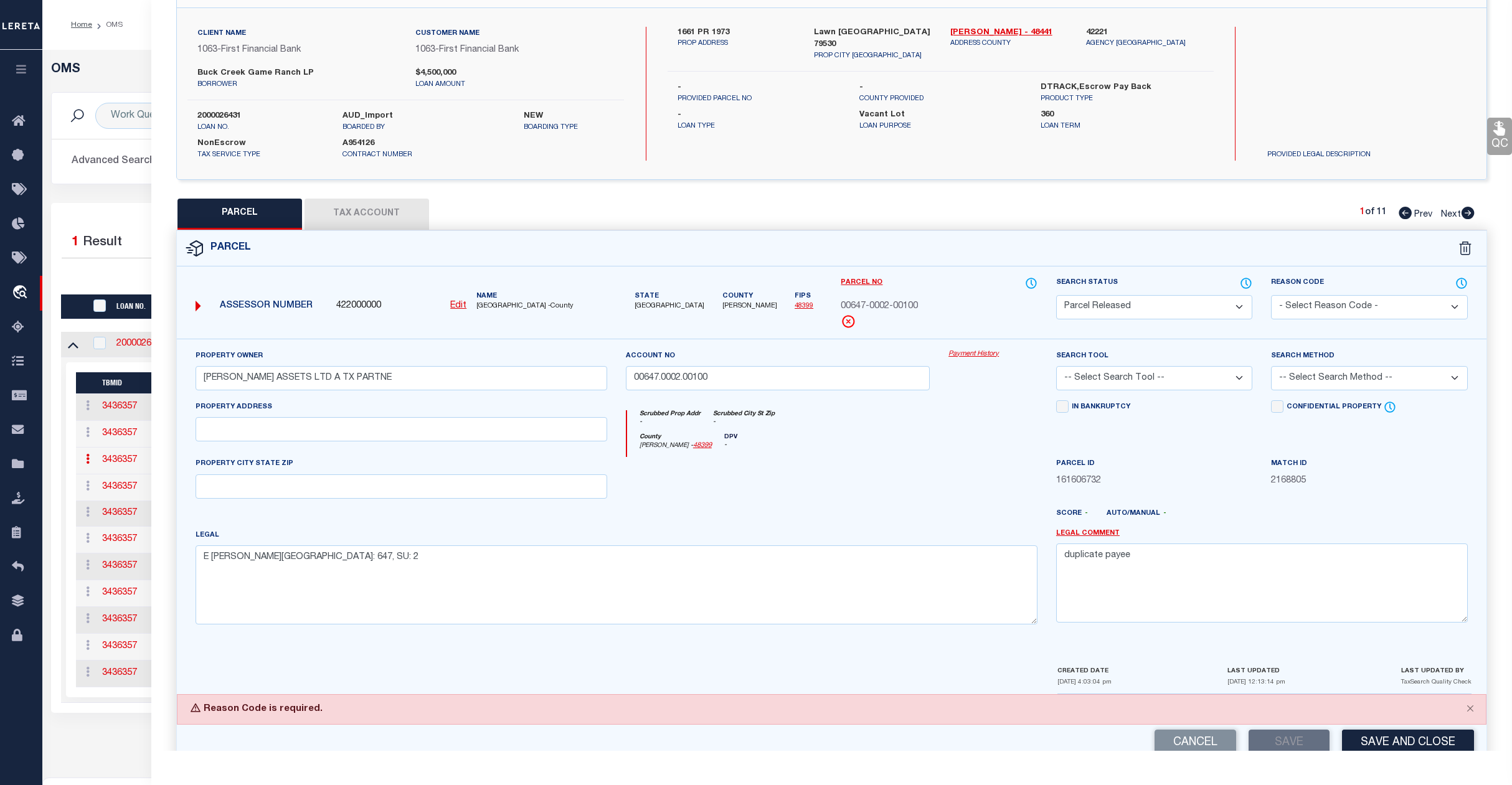
click at [1411, 307] on select "- Select Reason Code - 099 - Other (Provide additional detail) ACT - Agency Cha…" at bounding box center [1369, 307] width 197 height 25
select select "099"
click at [1271, 296] on select "- Select Reason Code - 099 - Other (Provide additional detail) ACT - Agency Cha…" at bounding box center [1369, 307] width 197 height 25
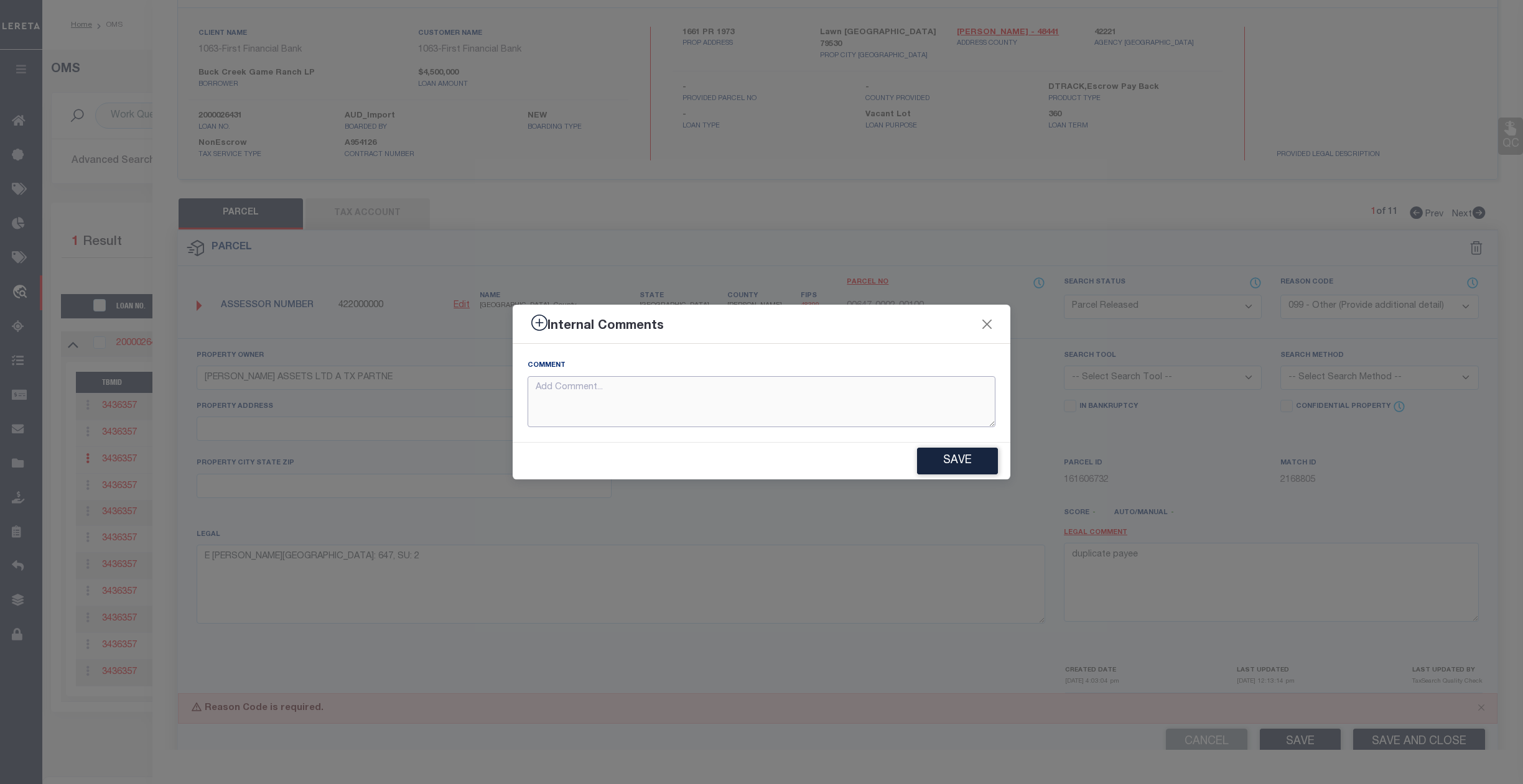
click at [572, 394] on textarea at bounding box center [762, 402] width 468 height 51
type textarea "Not needed"
click at [966, 453] on button "Save" at bounding box center [957, 461] width 80 height 26
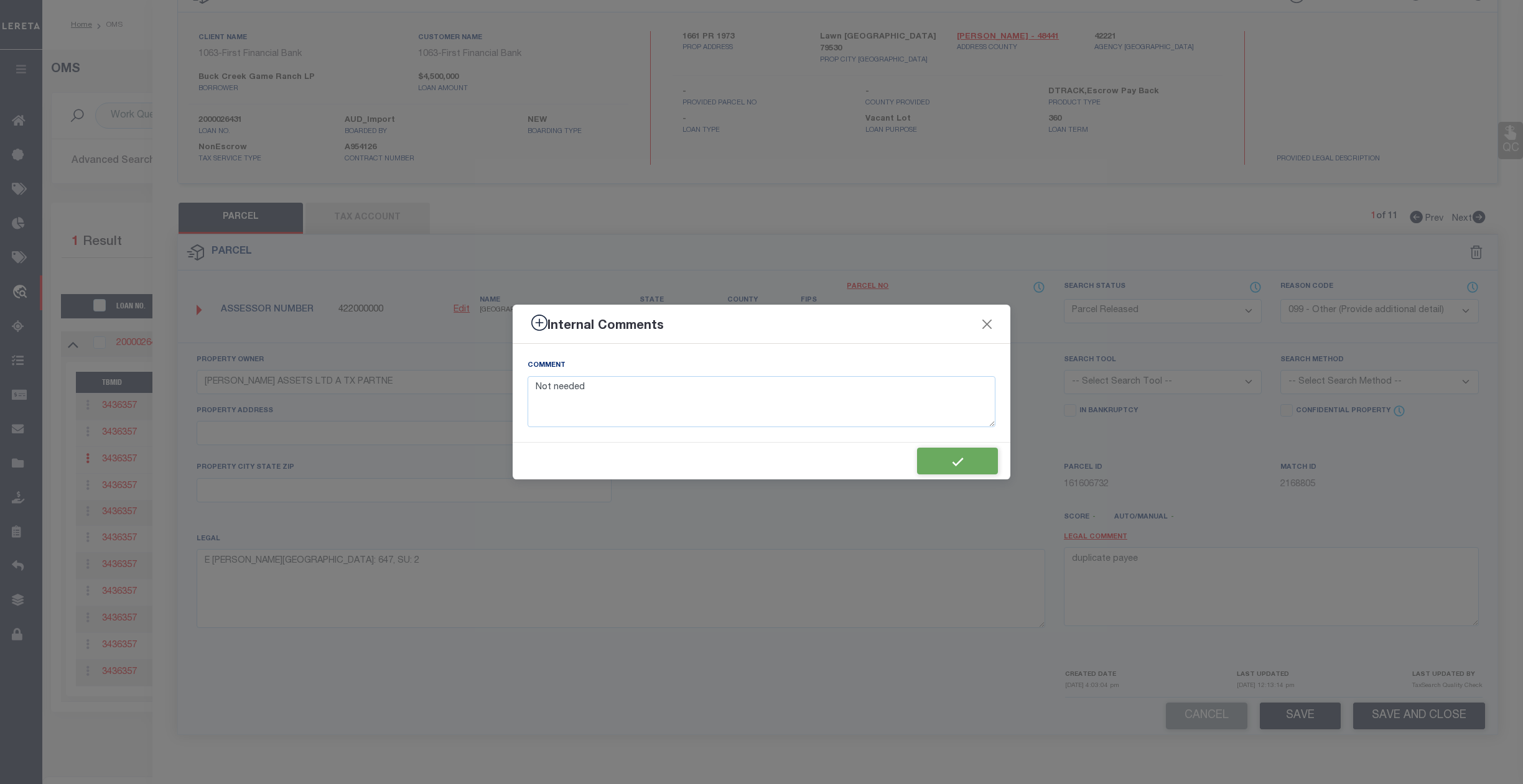
type textarea "Not needed"
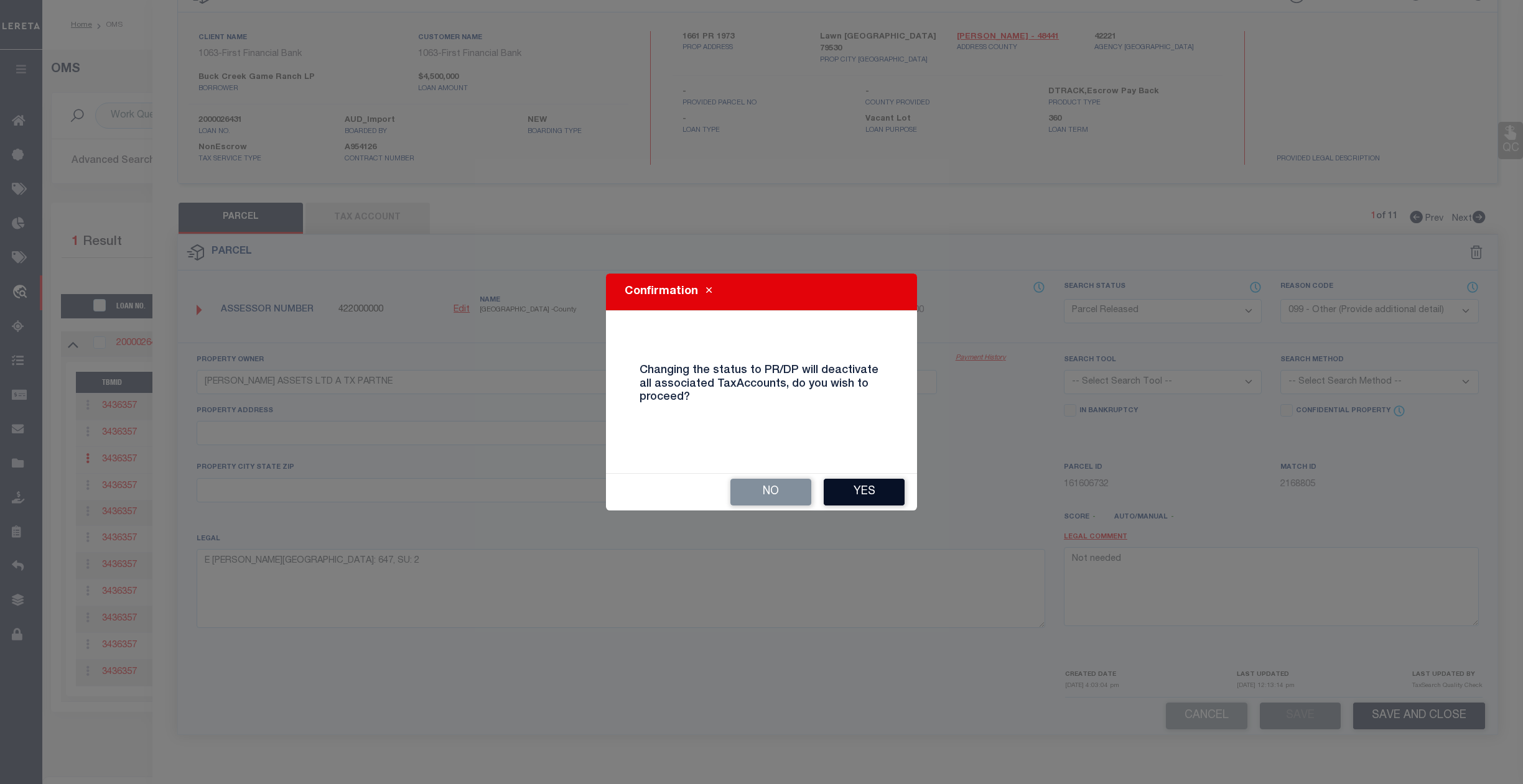
click at [865, 488] on button "Yes" at bounding box center [864, 492] width 80 height 26
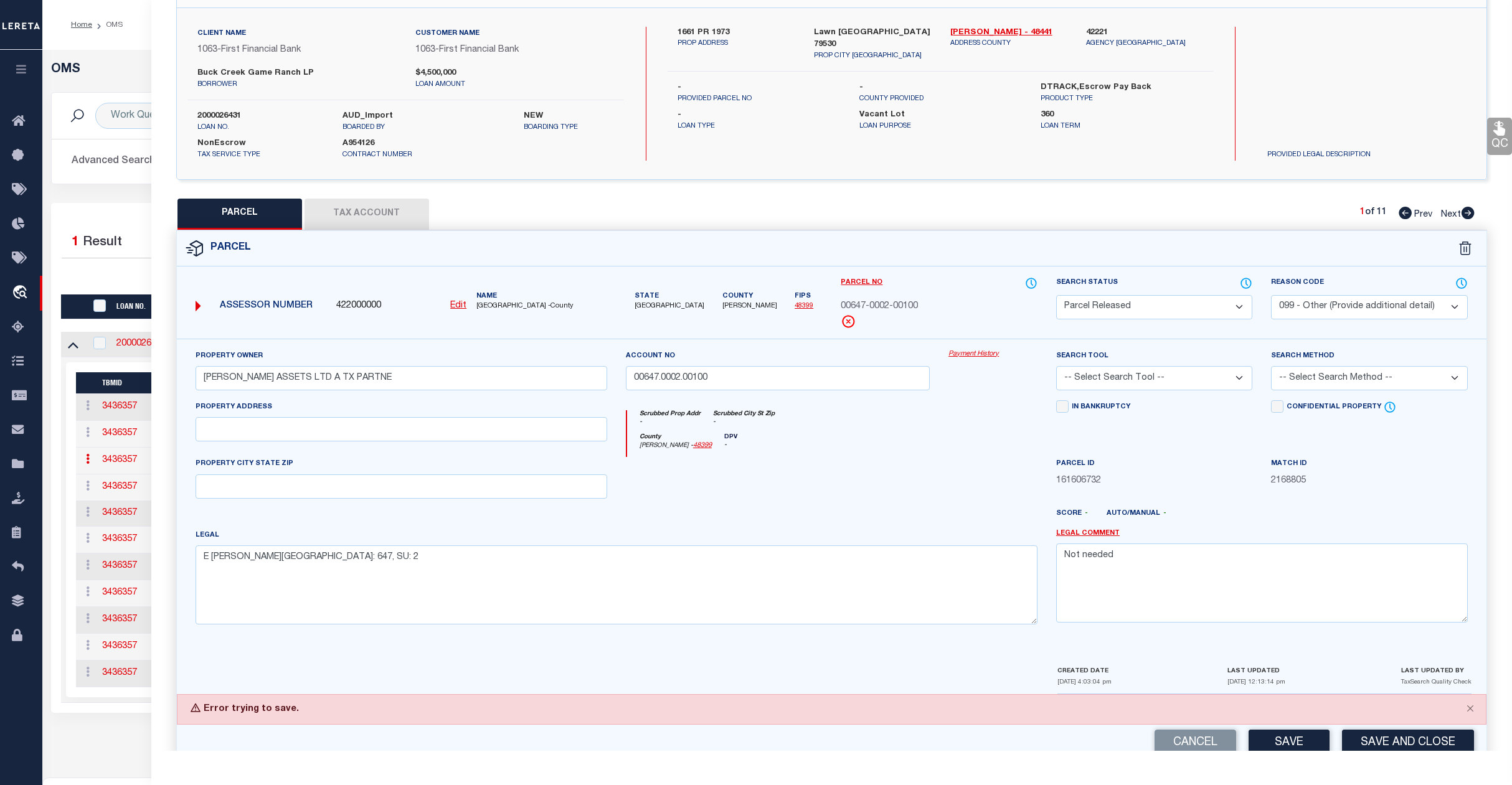
click at [1235, 306] on select "Automated Search Bad Parcel Complete Duplicate Parcel High Dollar Reporting In …" at bounding box center [1154, 307] width 197 height 25
click at [1056, 296] on select "Automated Search Bad Parcel Complete Duplicate Parcel High Dollar Reporting In …" at bounding box center [1154, 307] width 197 height 25
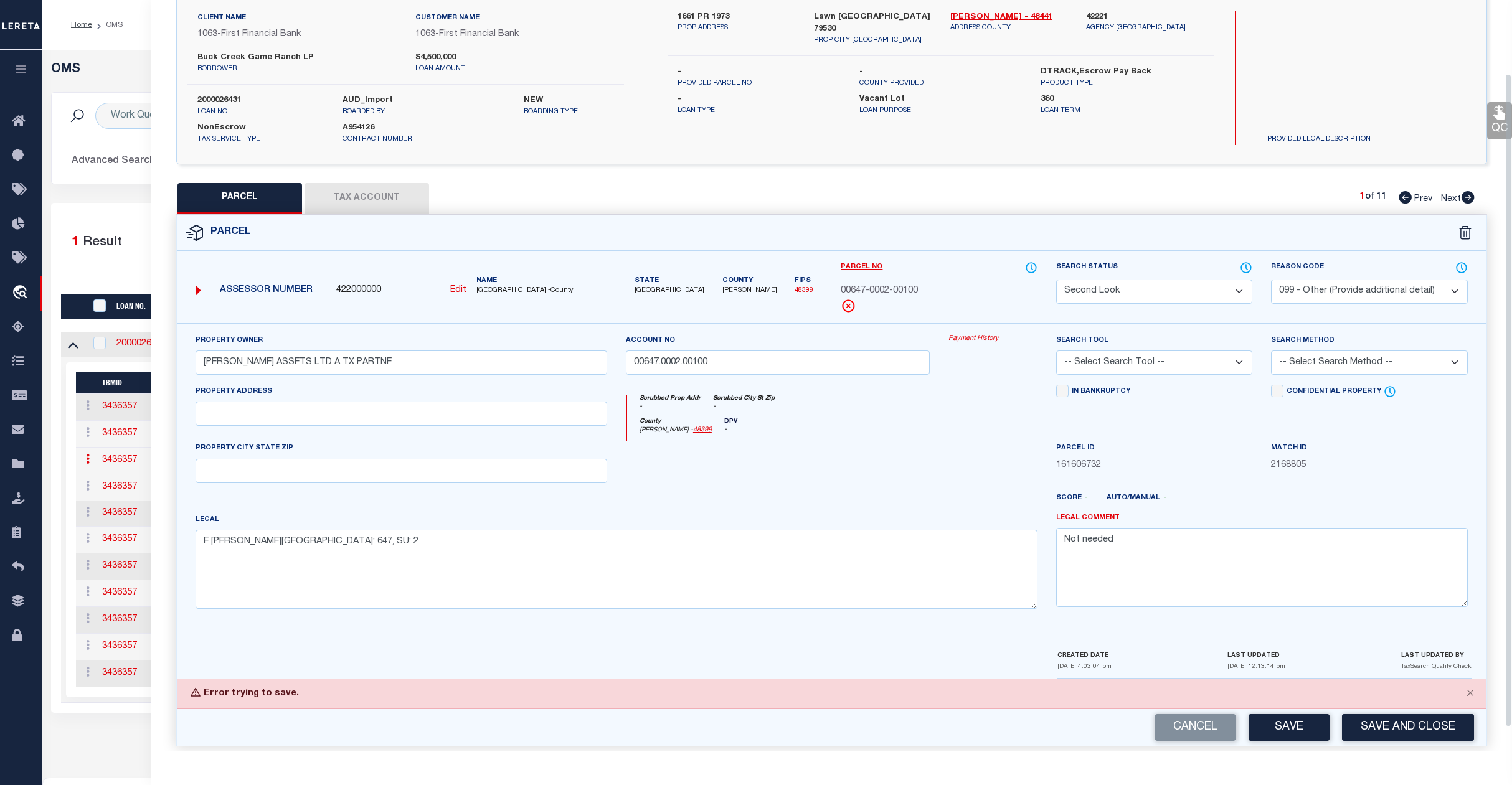
scroll to position [111, 0]
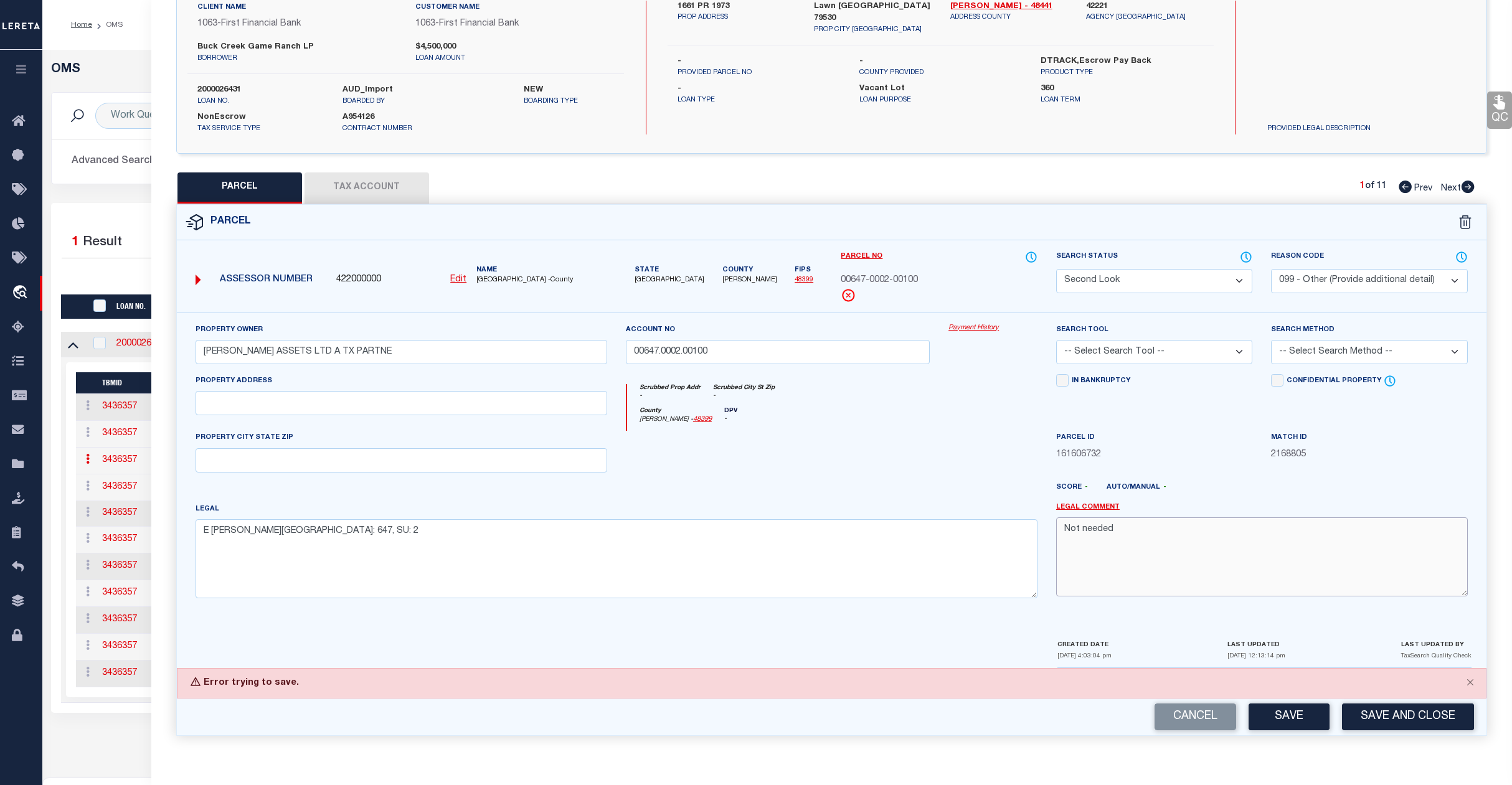
drag, startPoint x: 1134, startPoint y: 533, endPoint x: 986, endPoint y: 518, distance: 148.8
click at [986, 518] on div "Property Owner DANIELS ASSETS LTD A TX PARTNE Account no 00647.0002.00100 Payme…" at bounding box center [831, 466] width 1291 height 285
click at [1263, 717] on button "Save" at bounding box center [1289, 716] width 81 height 27
click at [1263, 717] on div "Cancel Save Save and Close" at bounding box center [831, 717] width 1310 height 37
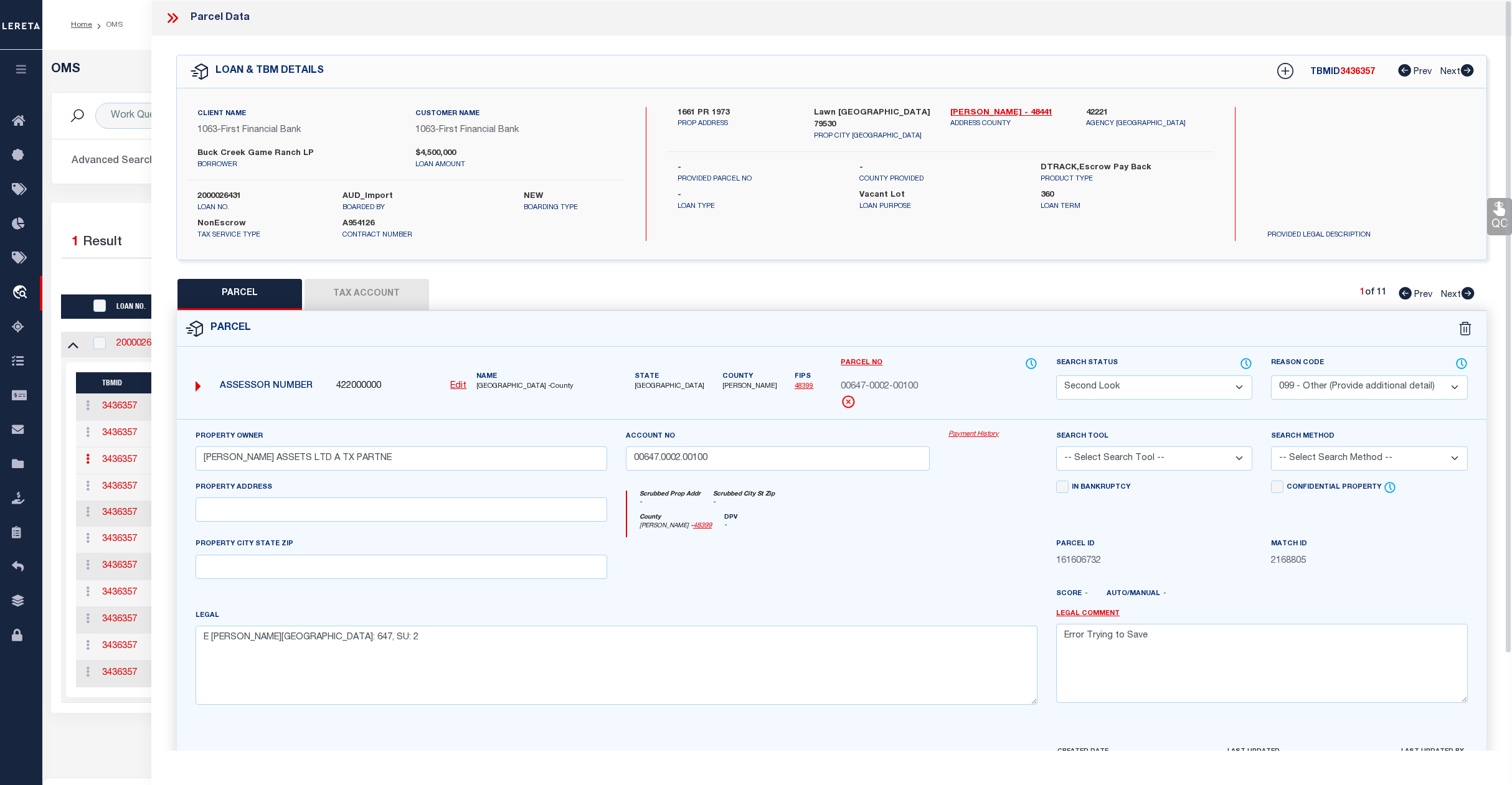
click at [138, 18] on div "Home OMS" at bounding box center [362, 25] width 601 height 27
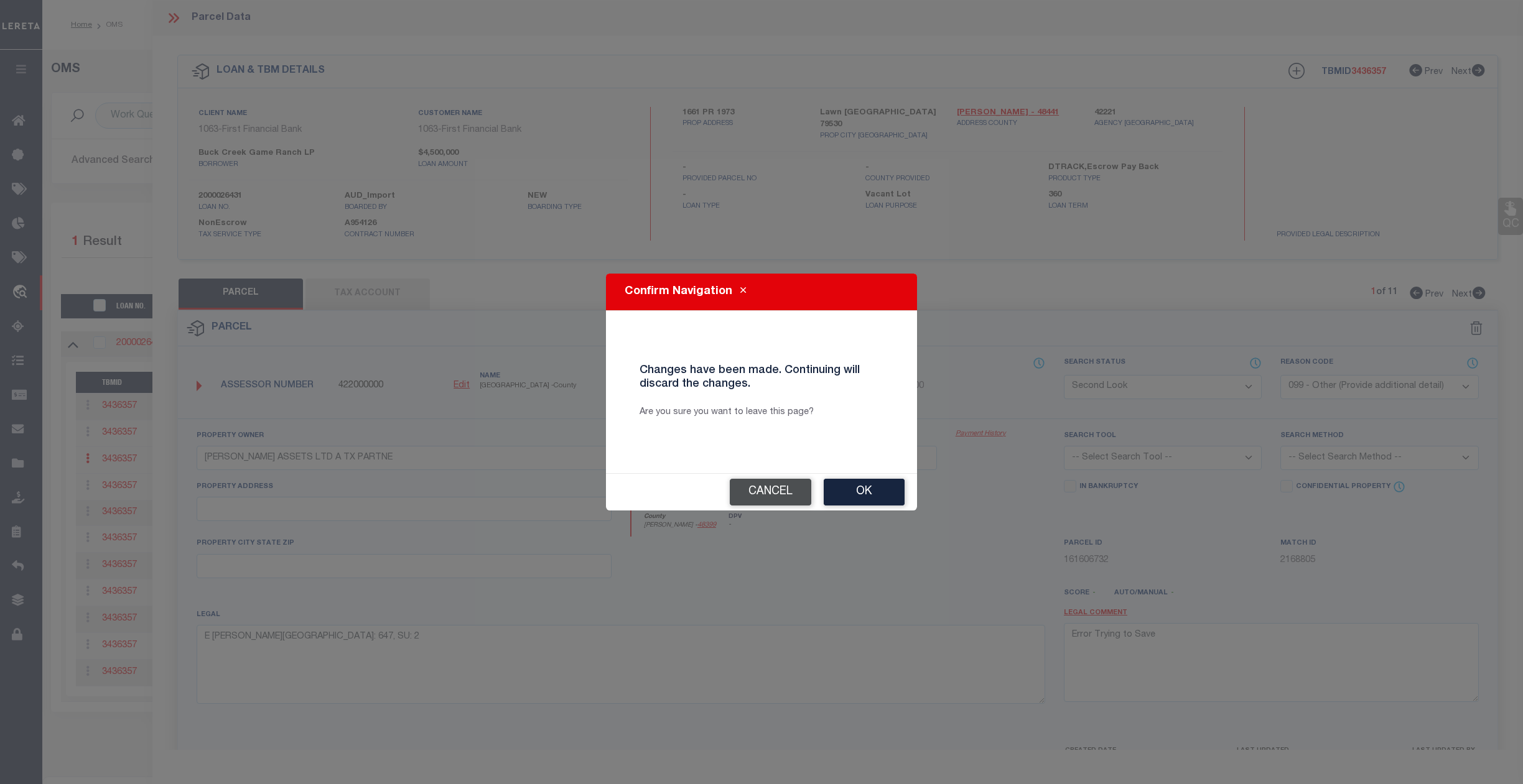
click at [764, 500] on button "Cancel" at bounding box center [770, 492] width 81 height 26
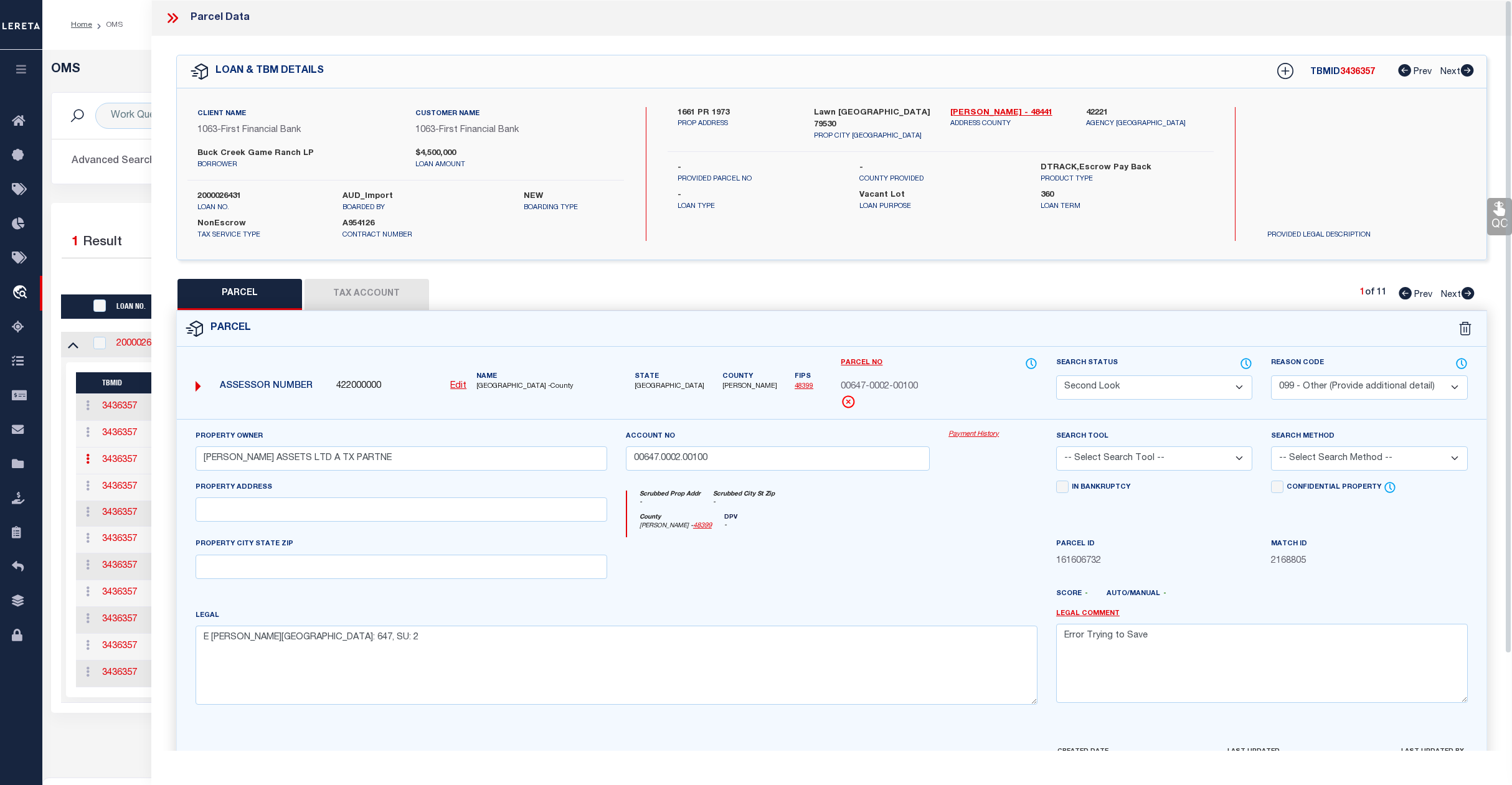
click at [107, 46] on div "Home OMS Profile Sign out" at bounding box center [777, 25] width 1470 height 49
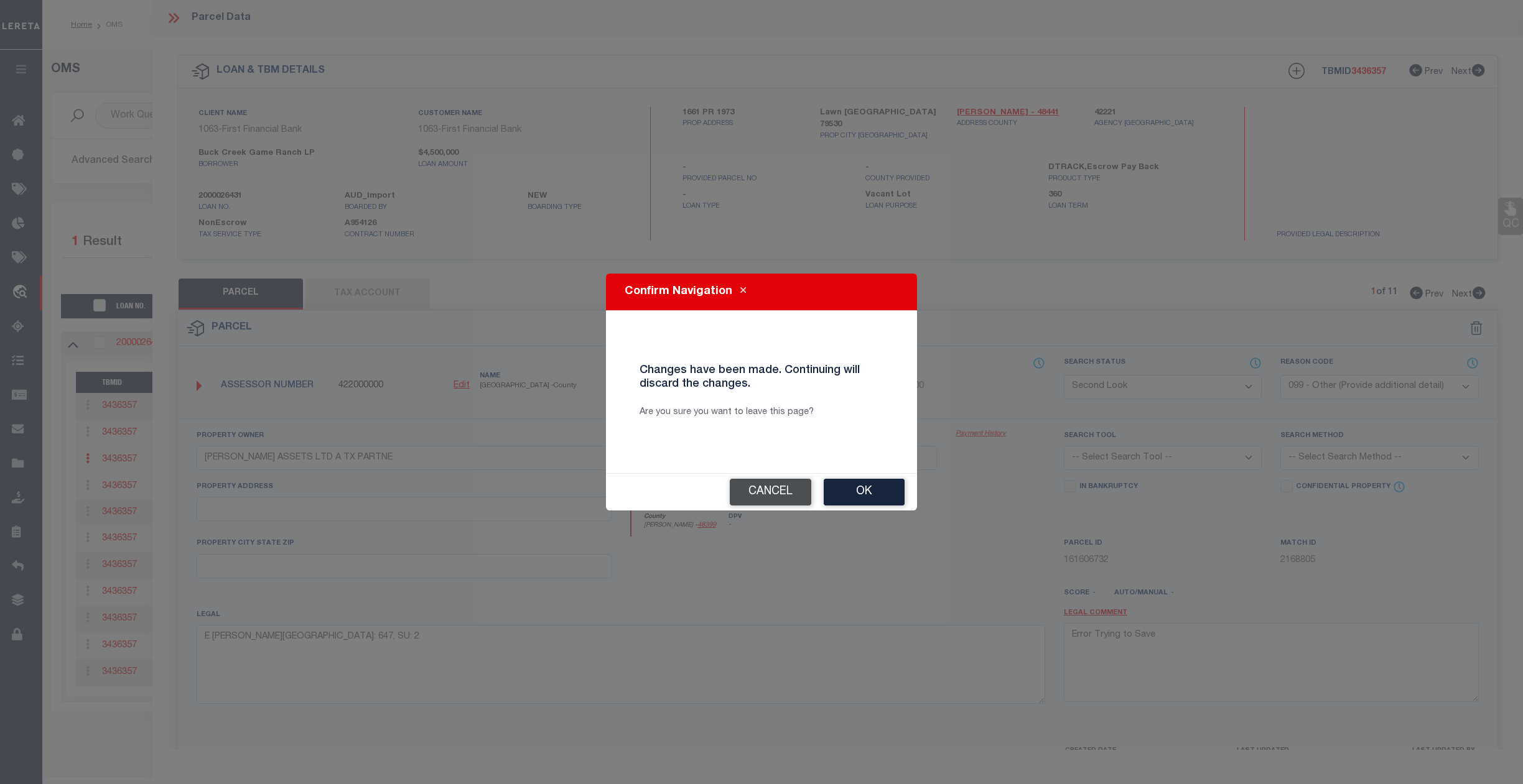
click at [755, 488] on button "Cancel" at bounding box center [770, 492] width 81 height 26
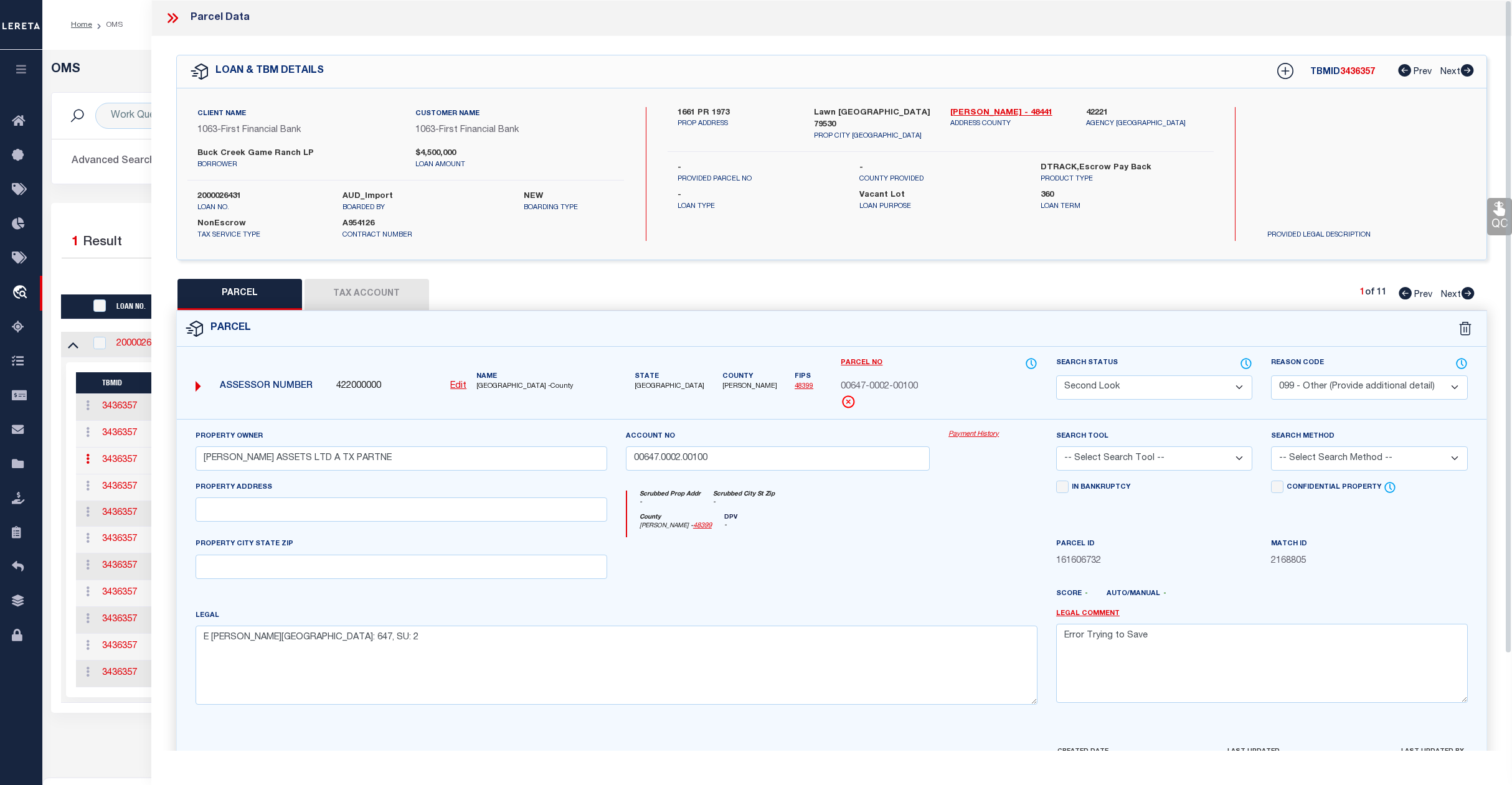
click at [134, 20] on div "Home OMS" at bounding box center [362, 25] width 601 height 27
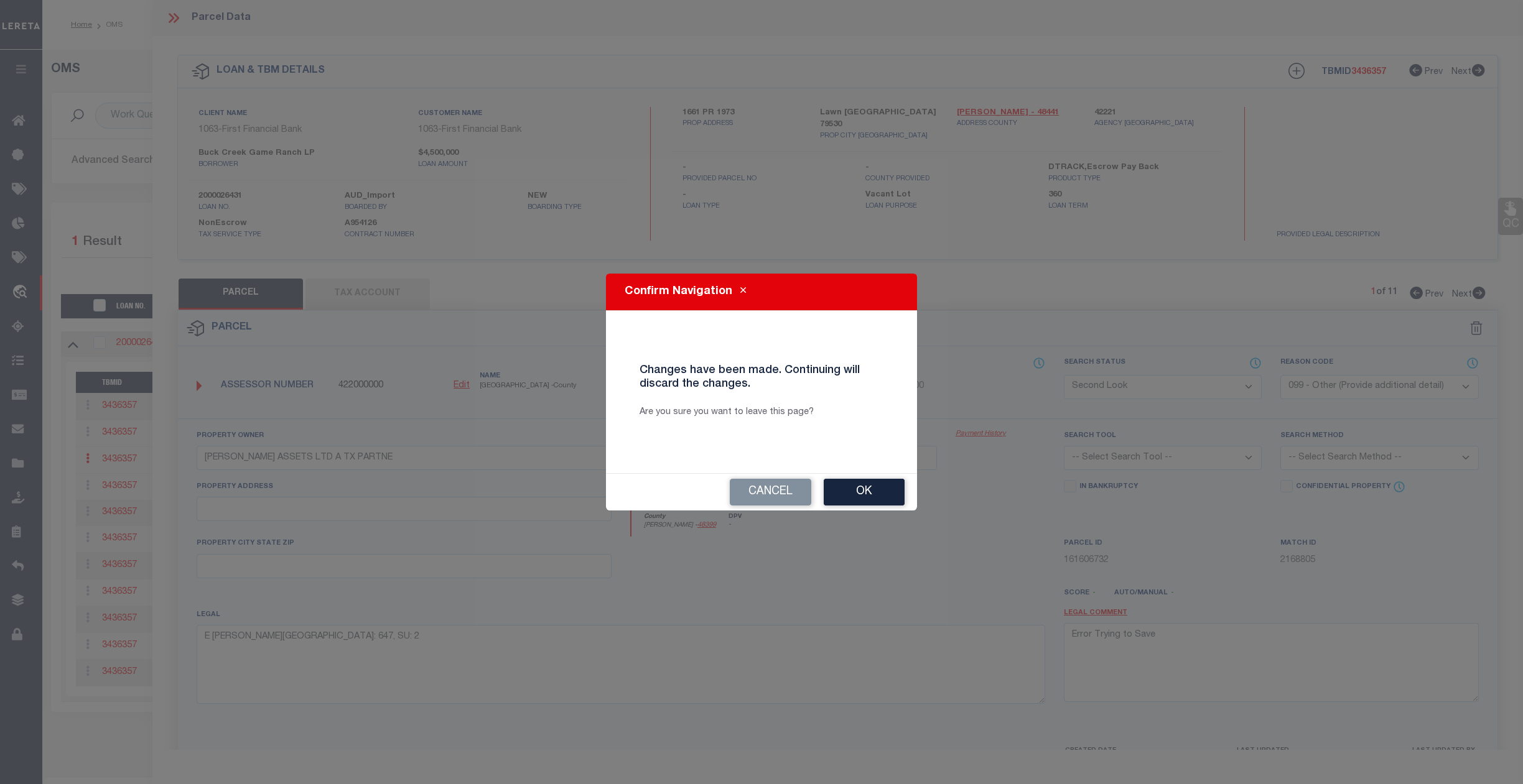
drag, startPoint x: 889, startPoint y: 490, endPoint x: 871, endPoint y: 479, distance: 21.1
click at [881, 486] on button "Ok" at bounding box center [864, 492] width 80 height 26
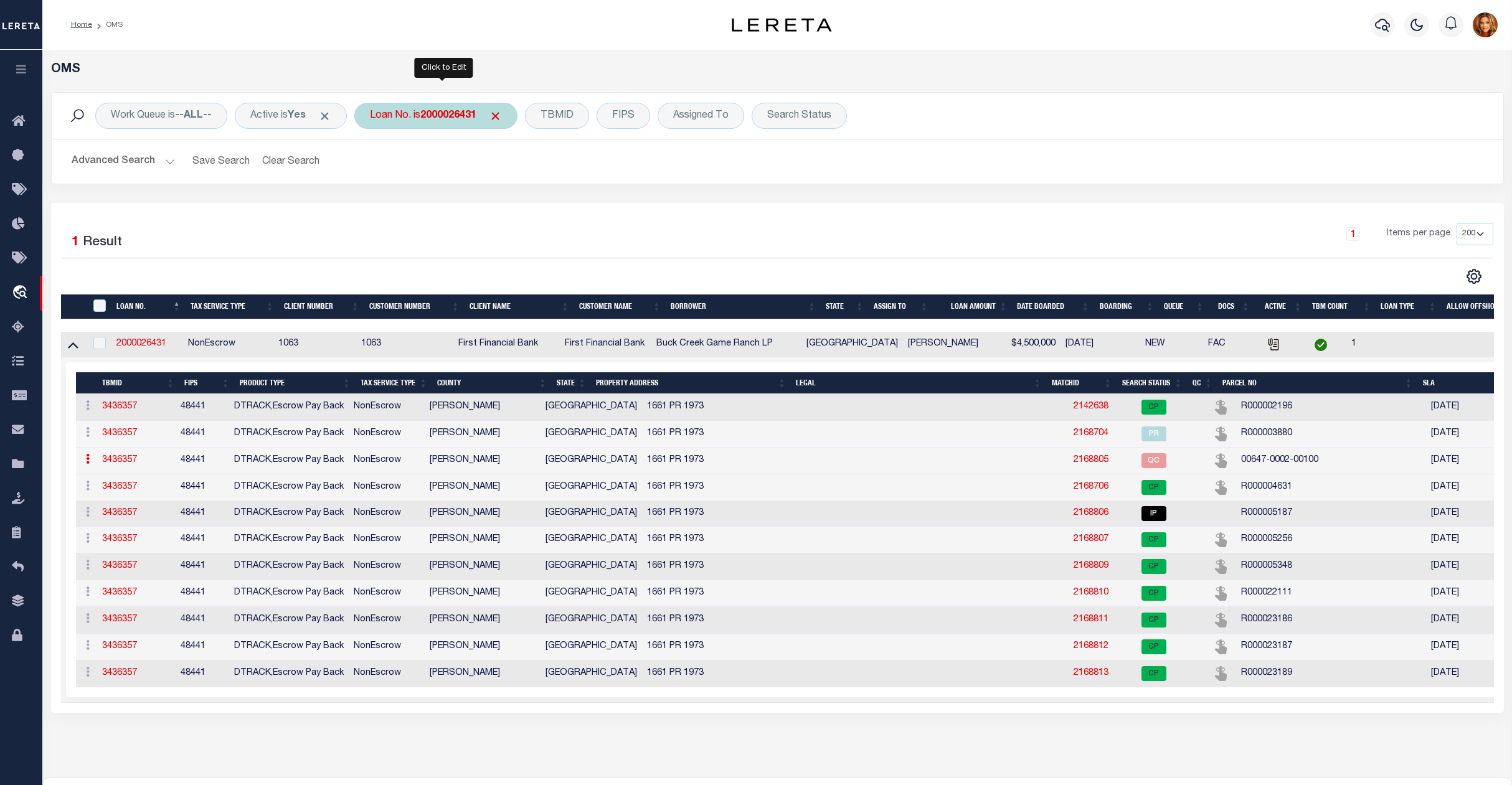
click at [452, 112] on b "2000026431" at bounding box center [448, 115] width 56 height 10
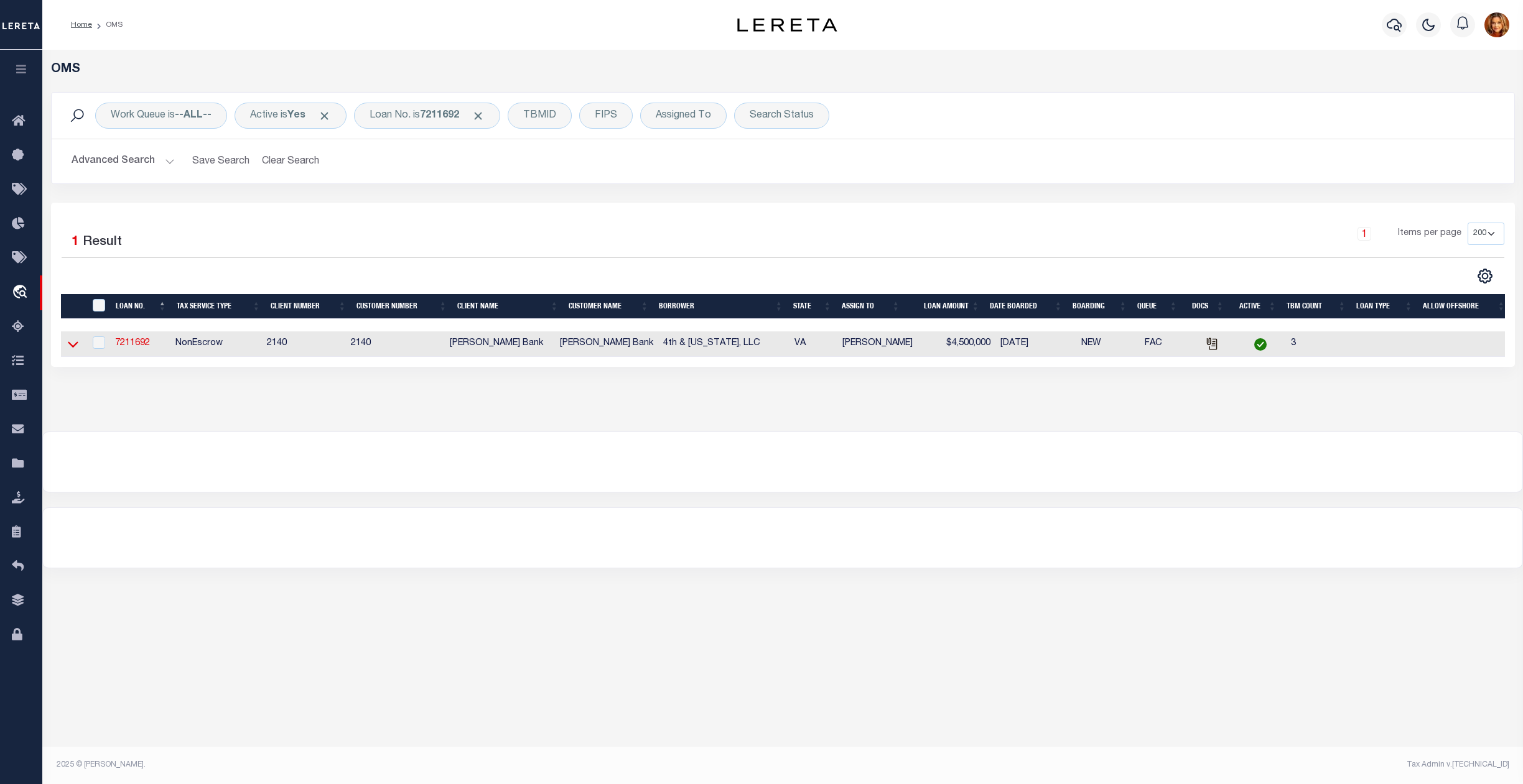
click at [70, 344] on icon at bounding box center [73, 344] width 11 height 13
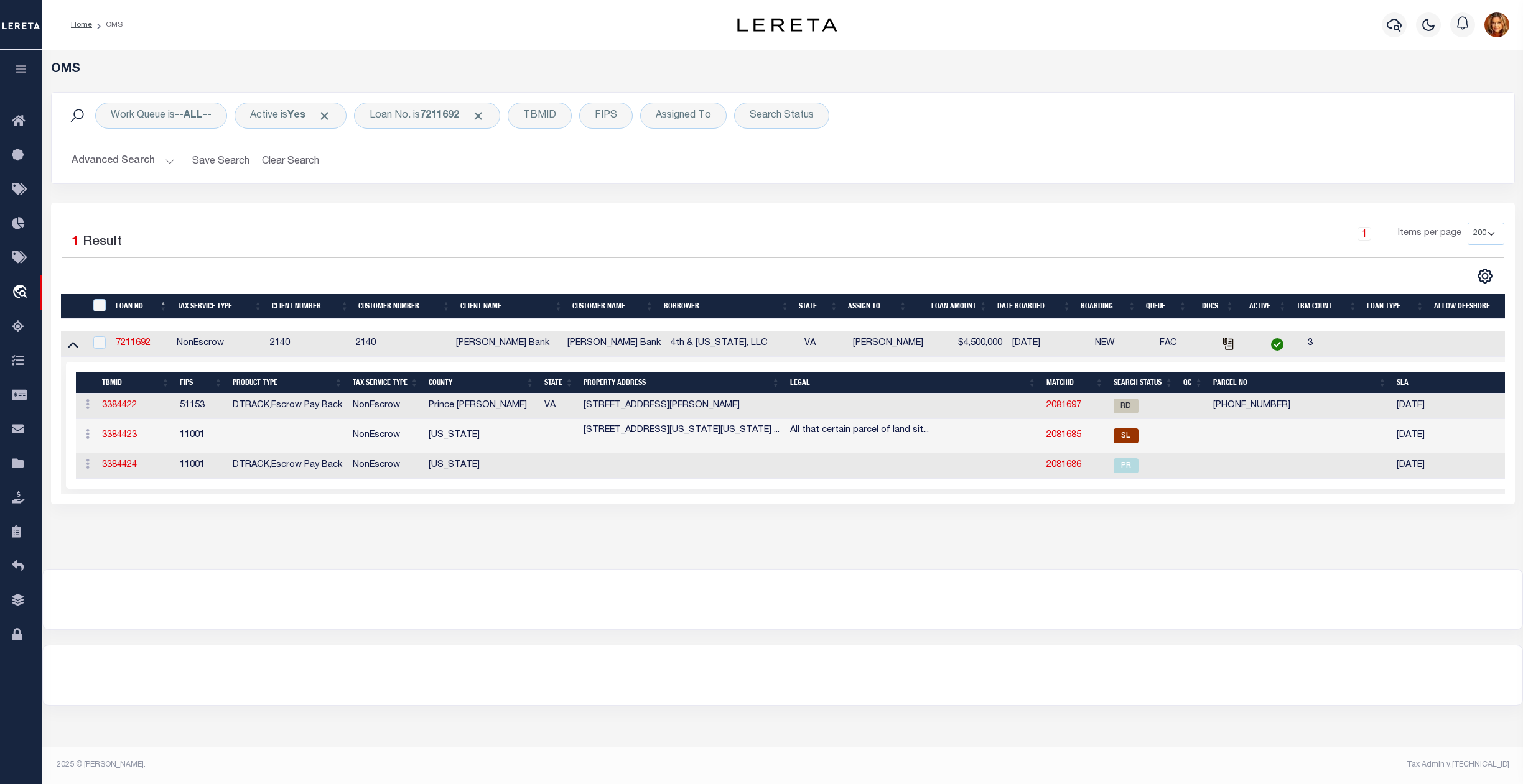
click at [1061, 433] on td "2081685" at bounding box center [1074, 436] width 67 height 34
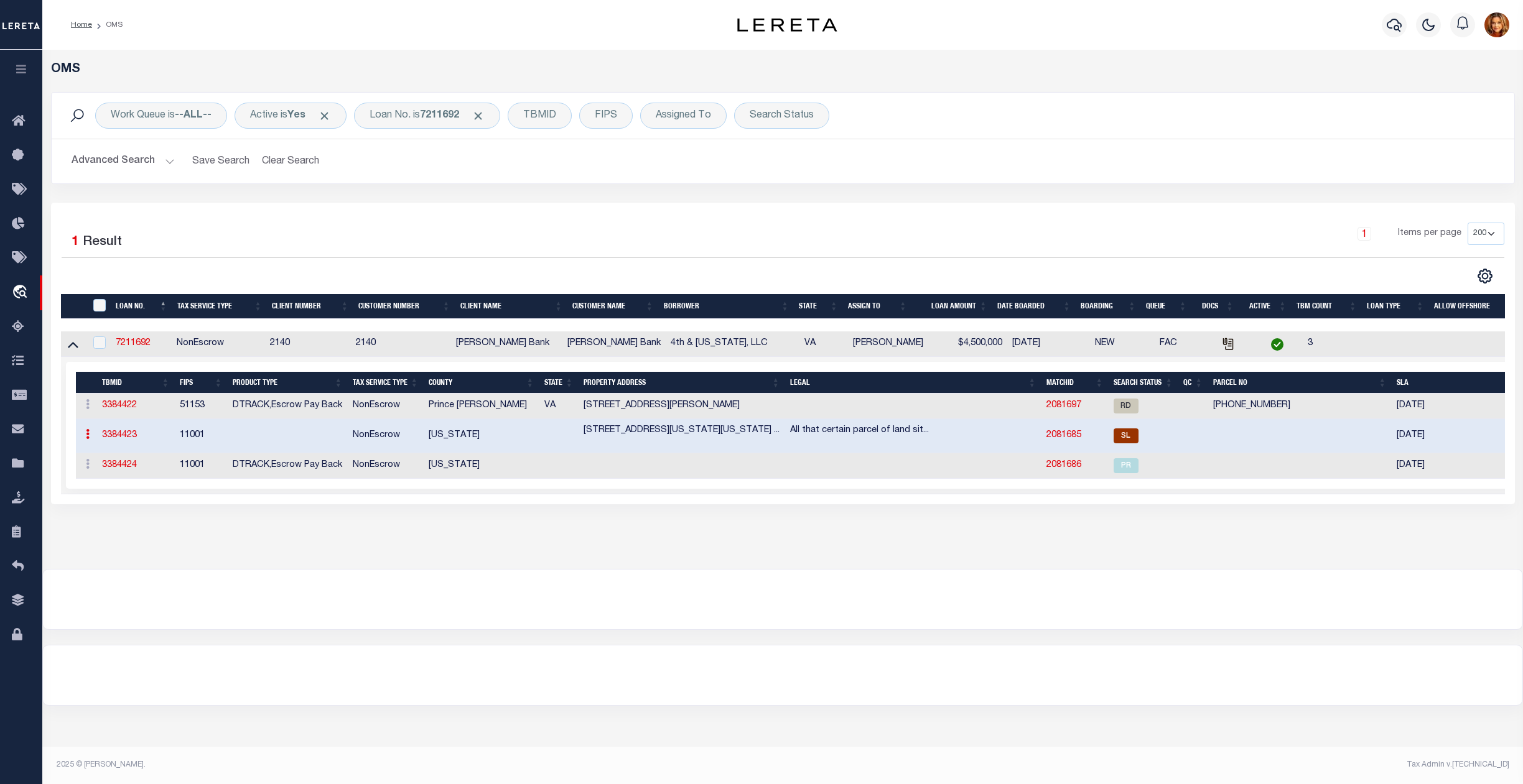
click at [1068, 438] on link "2081685" at bounding box center [1064, 436] width 35 height 9
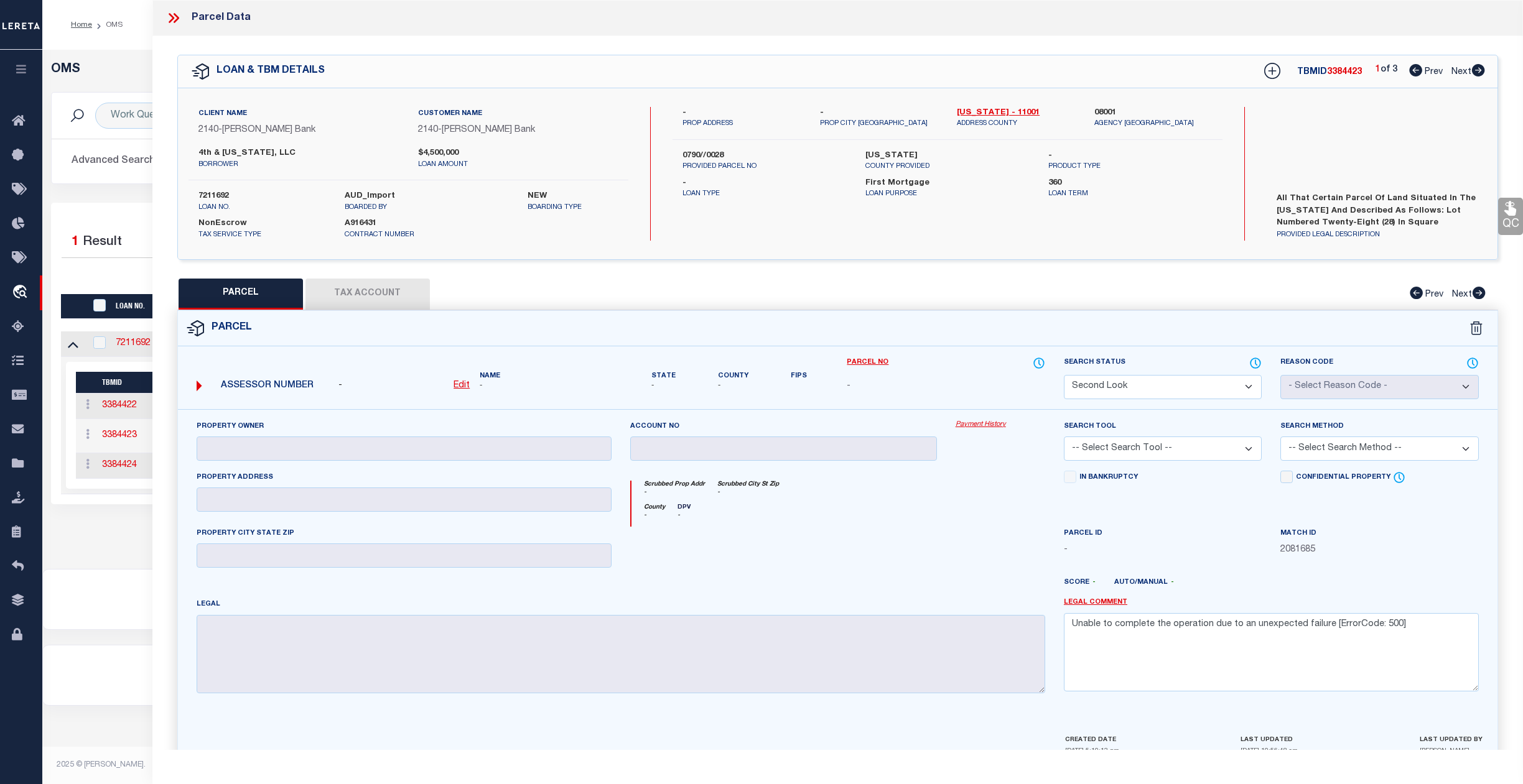
click at [173, 16] on icon at bounding box center [174, 18] width 16 height 16
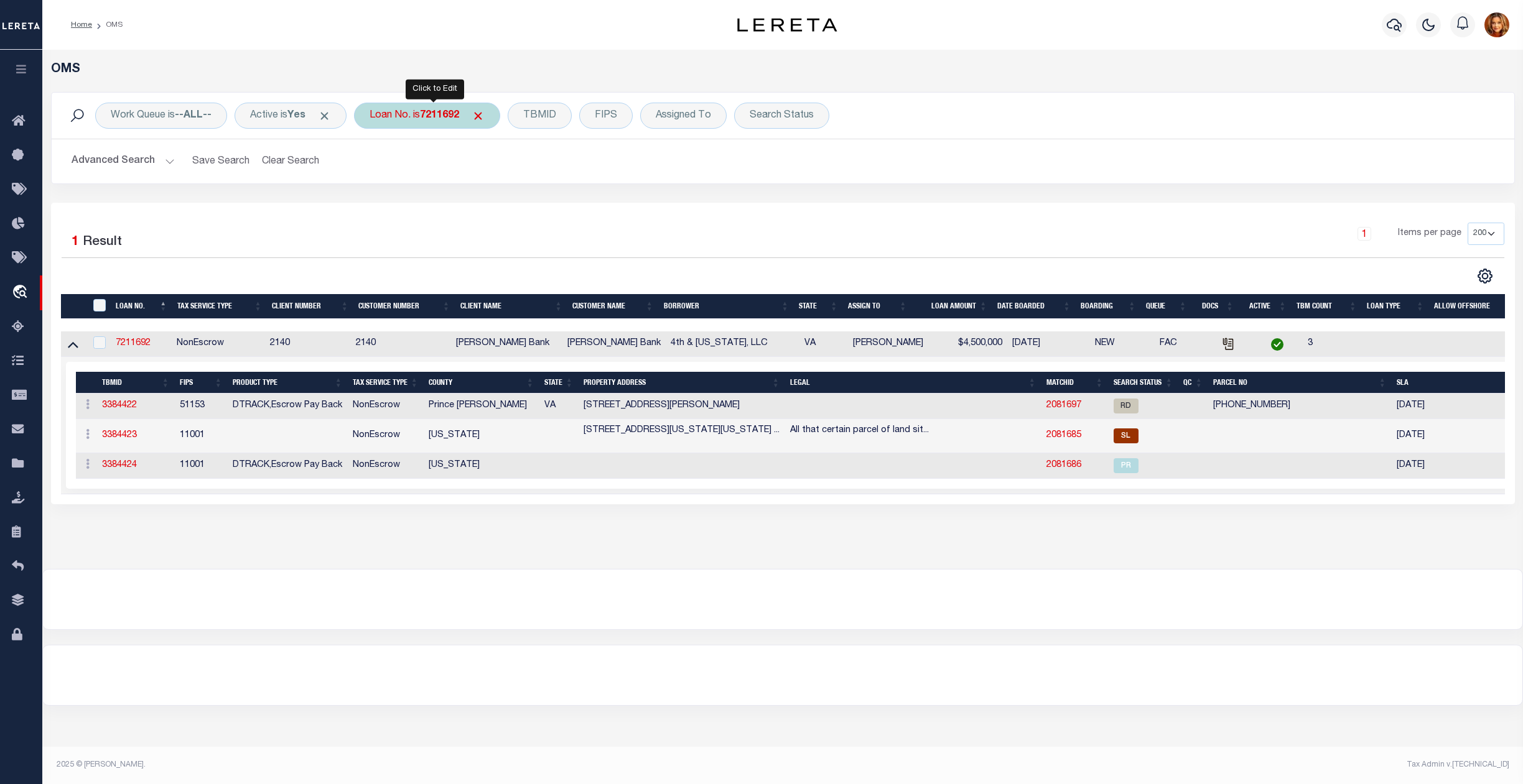
click at [441, 117] on b "7211692" at bounding box center [439, 115] width 39 height 10
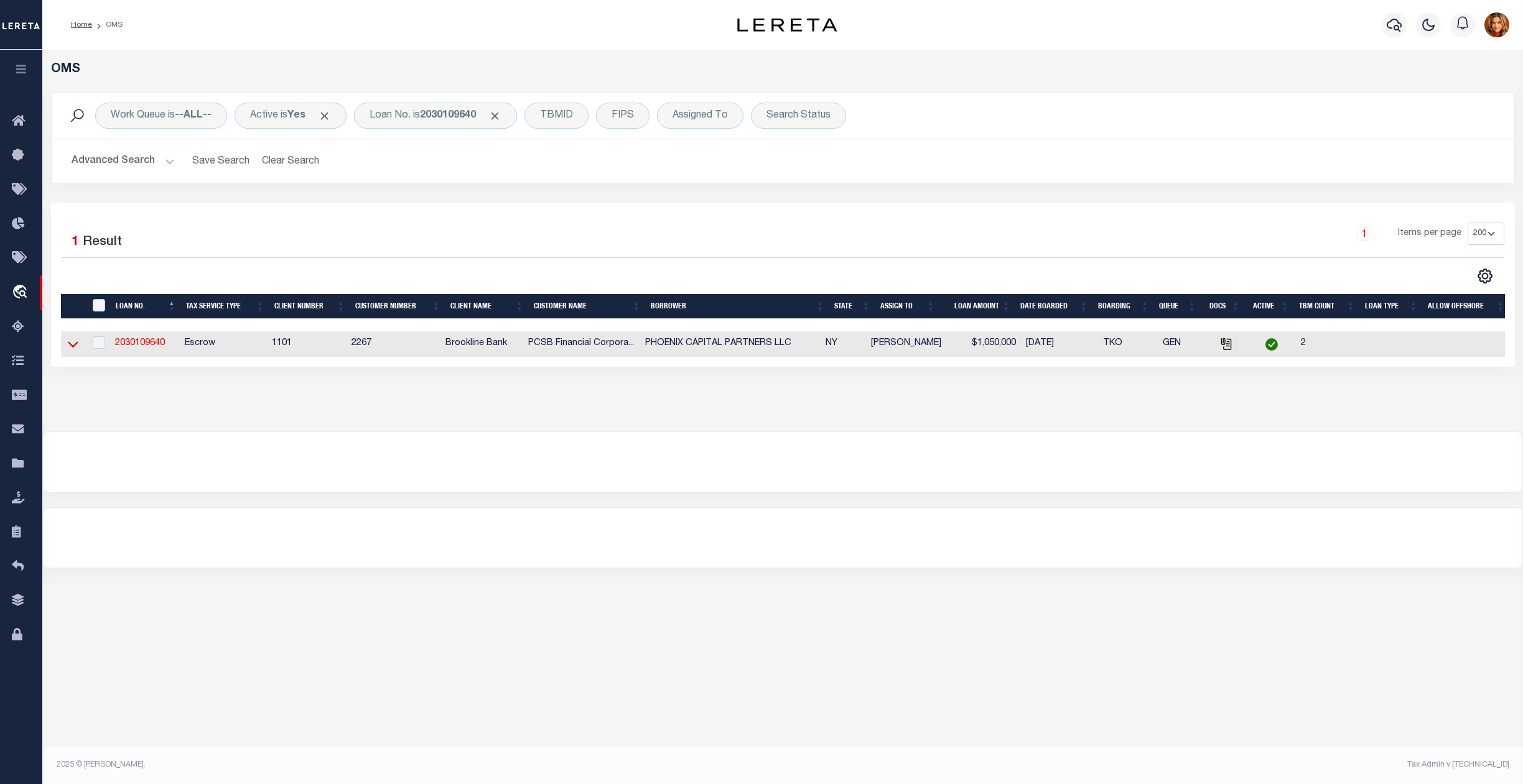
click at [76, 345] on icon at bounding box center [73, 344] width 11 height 13
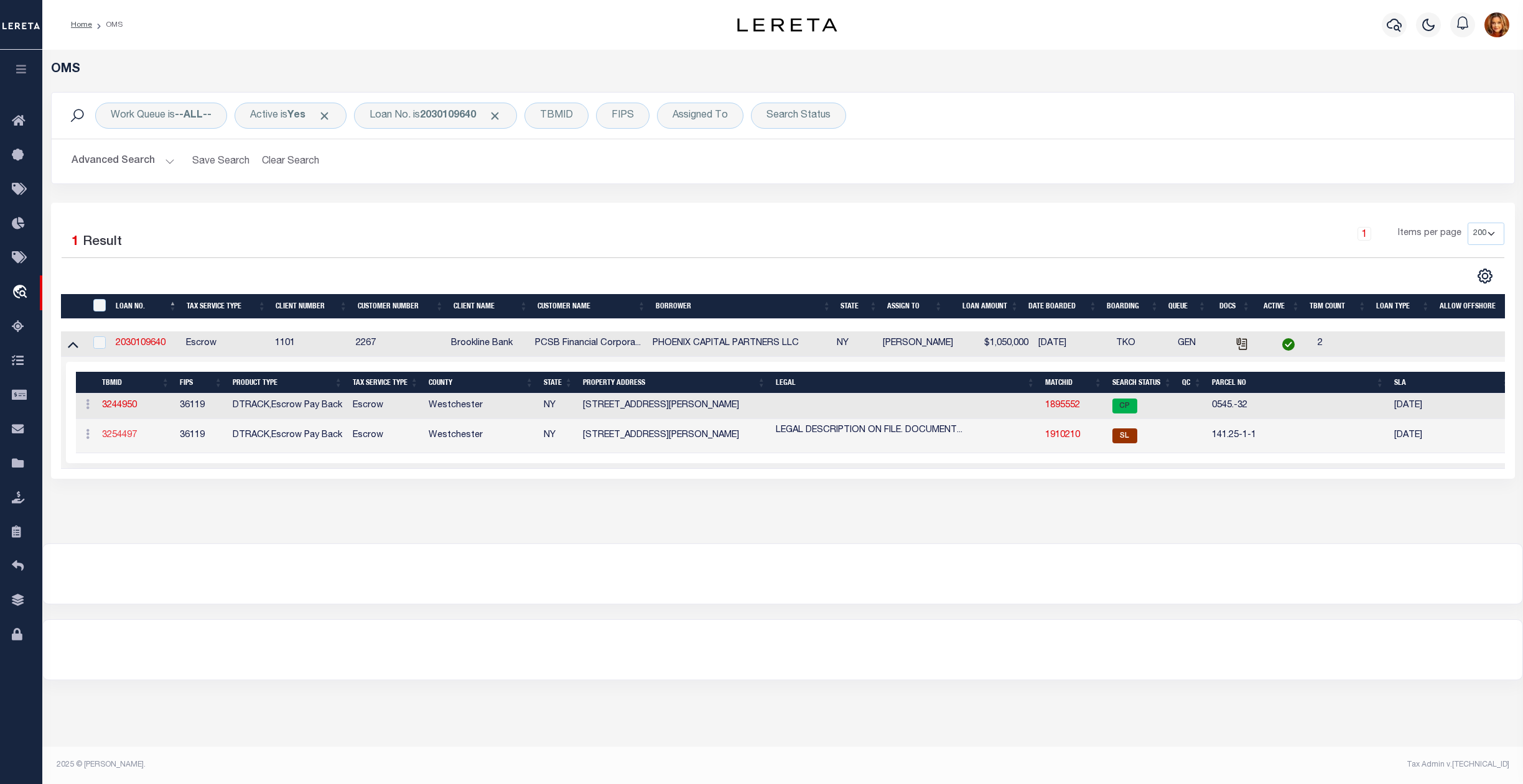
click at [122, 437] on link "3254497" at bounding box center [120, 436] width 35 height 9
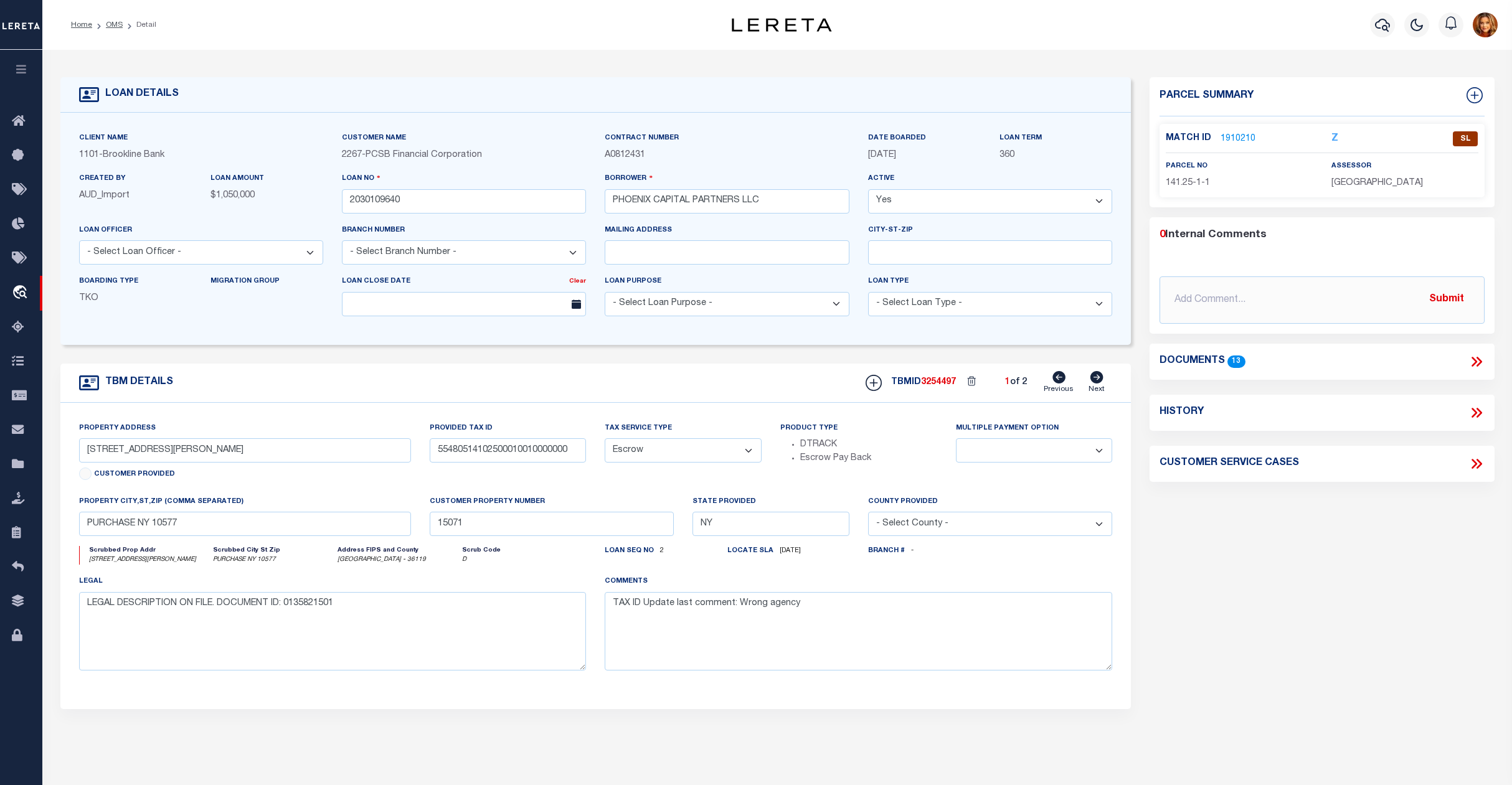
click at [1234, 135] on link "1910210" at bounding box center [1238, 139] width 35 height 13
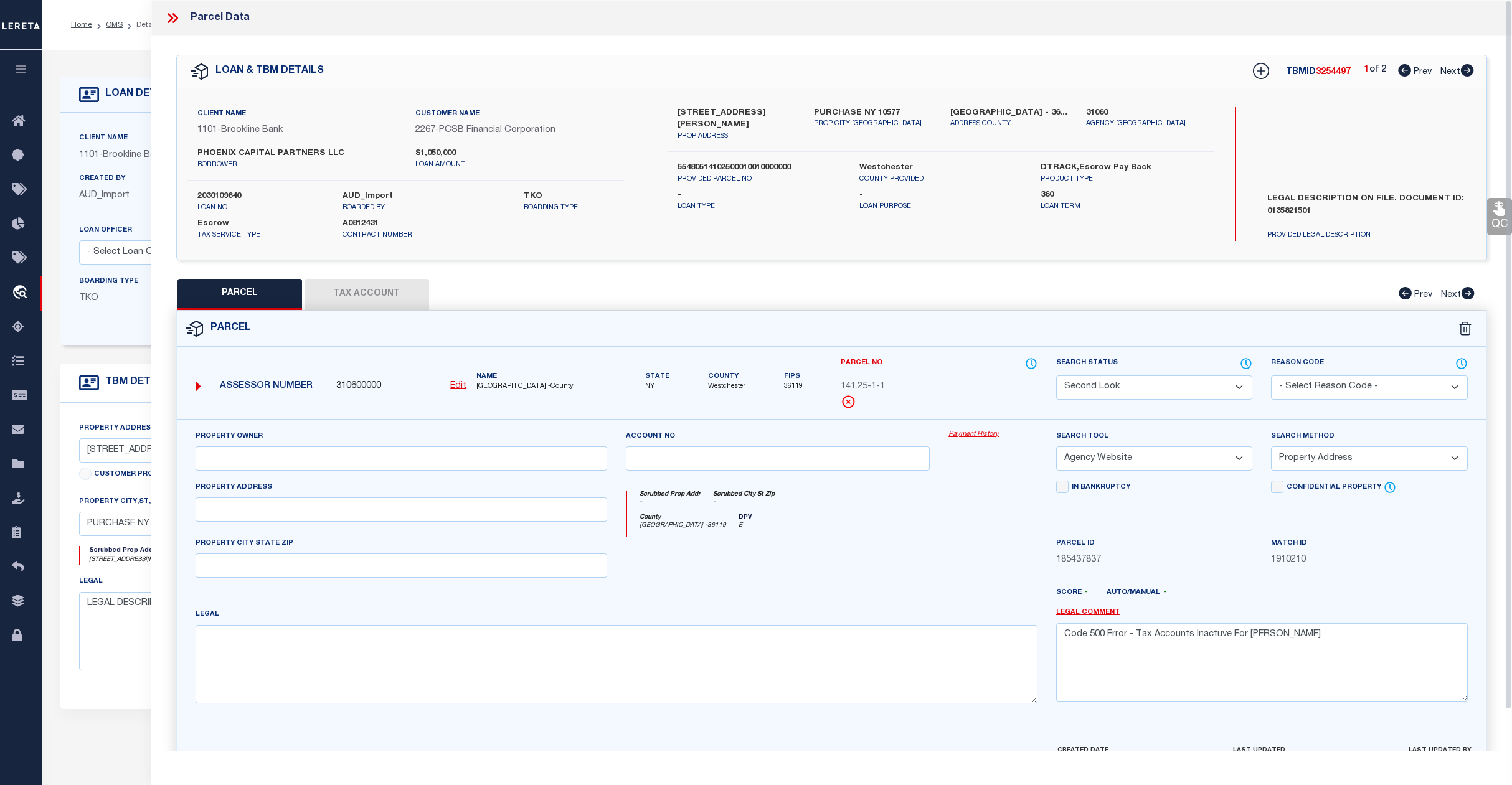
click at [377, 299] on button "Tax Account" at bounding box center [367, 295] width 124 height 31
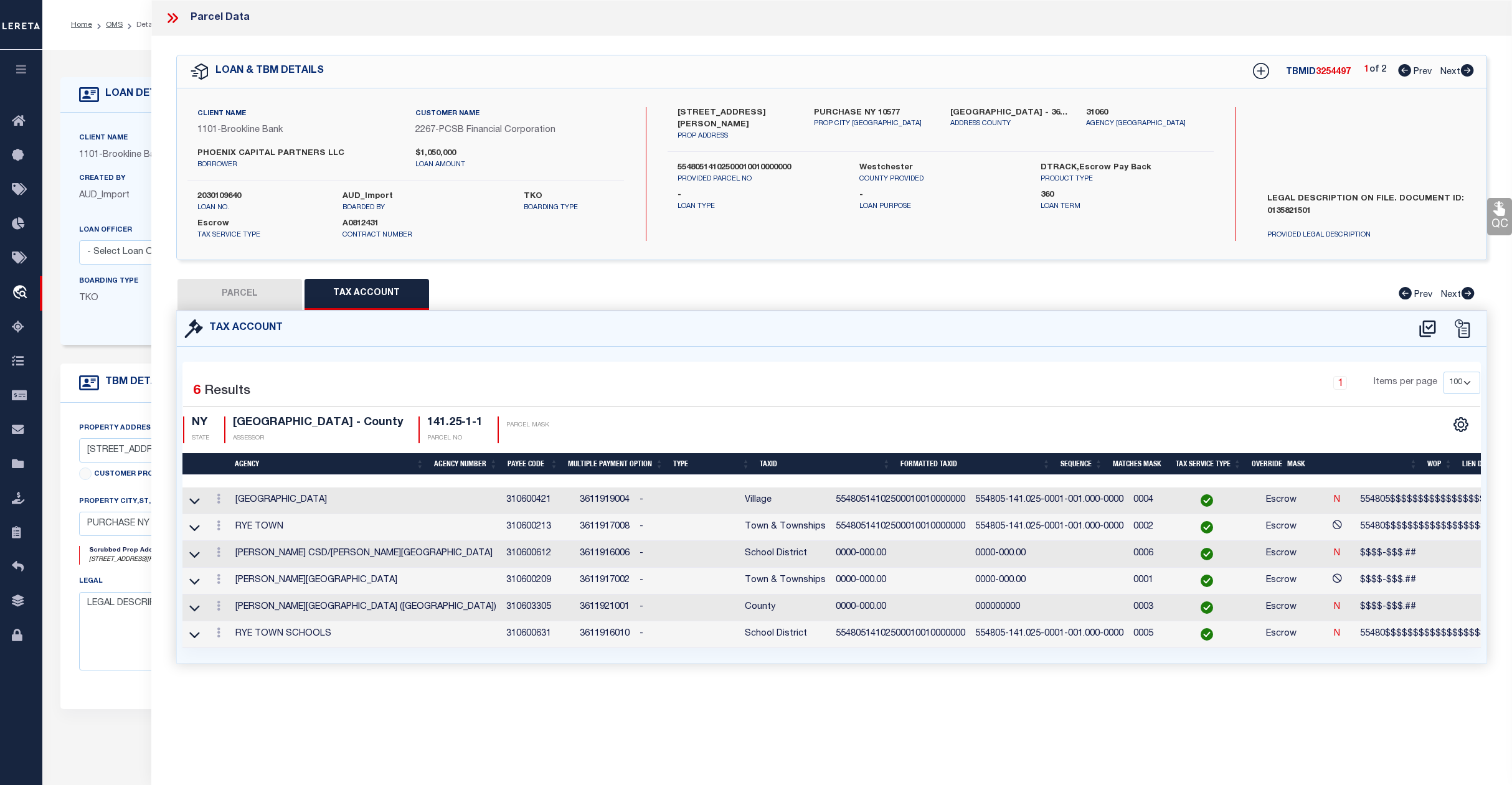
scroll to position [0, 95]
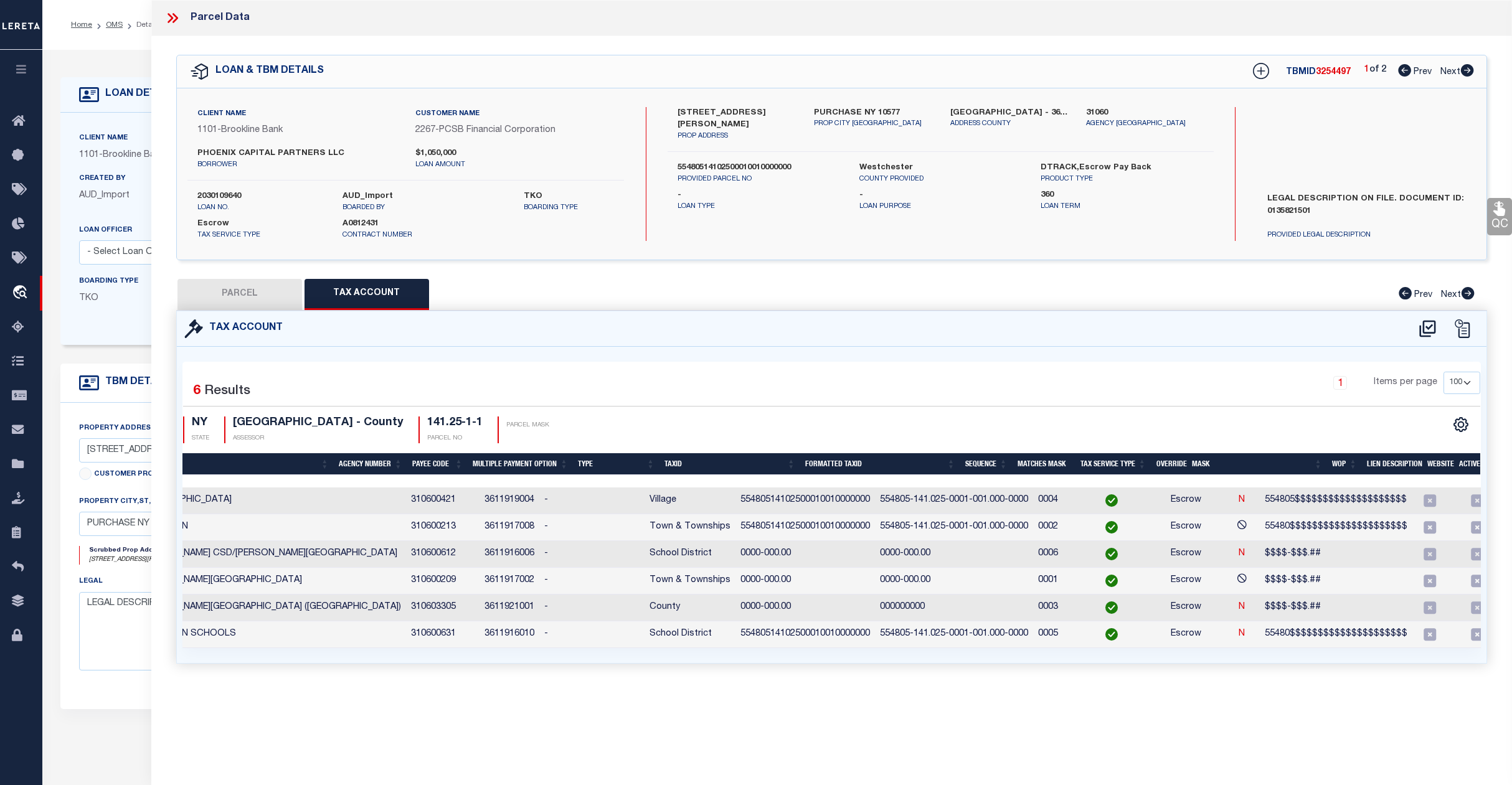
click at [166, 15] on icon at bounding box center [173, 18] width 16 height 16
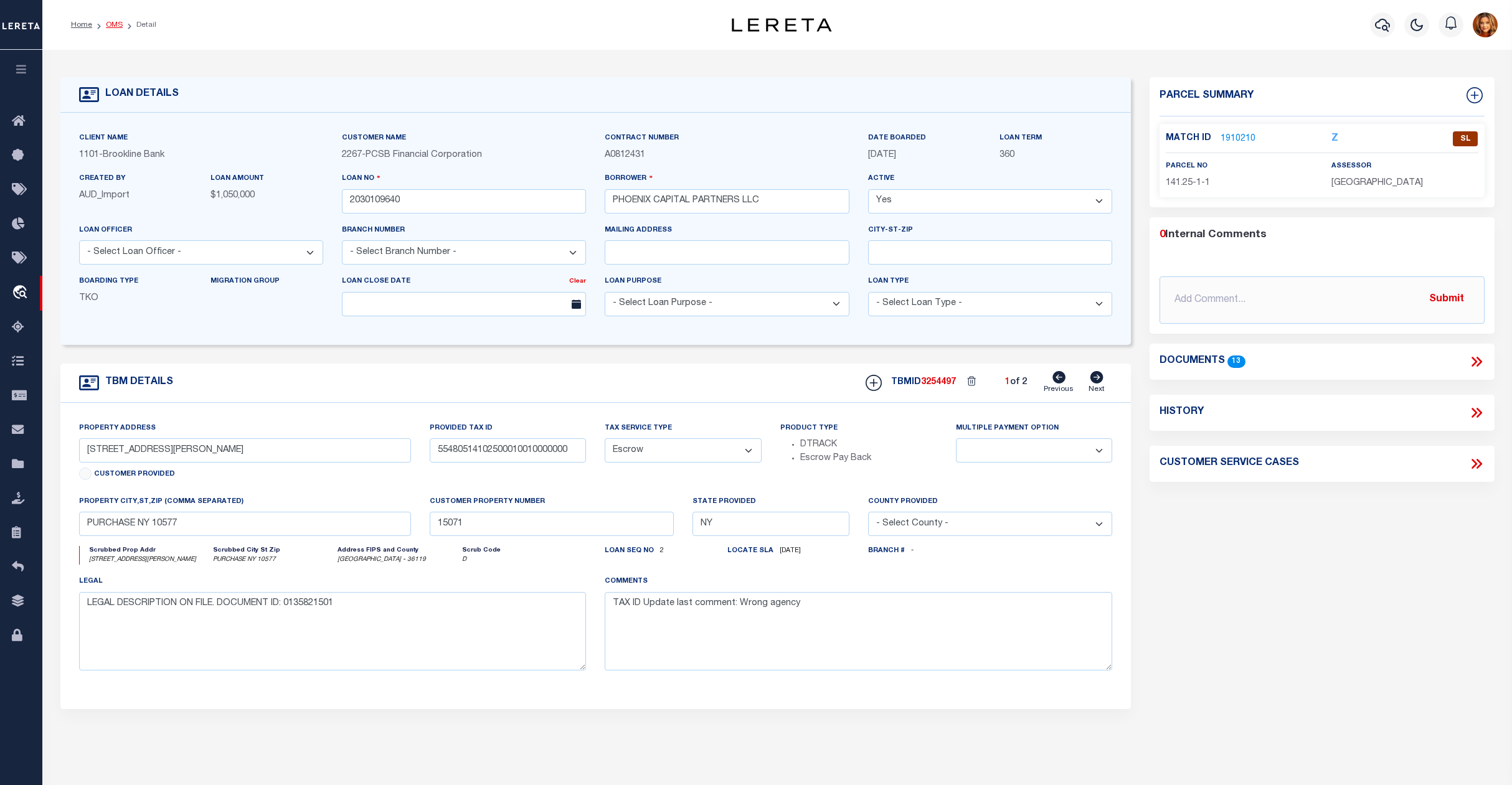
click at [106, 22] on link "OMS" at bounding box center [114, 25] width 16 height 7
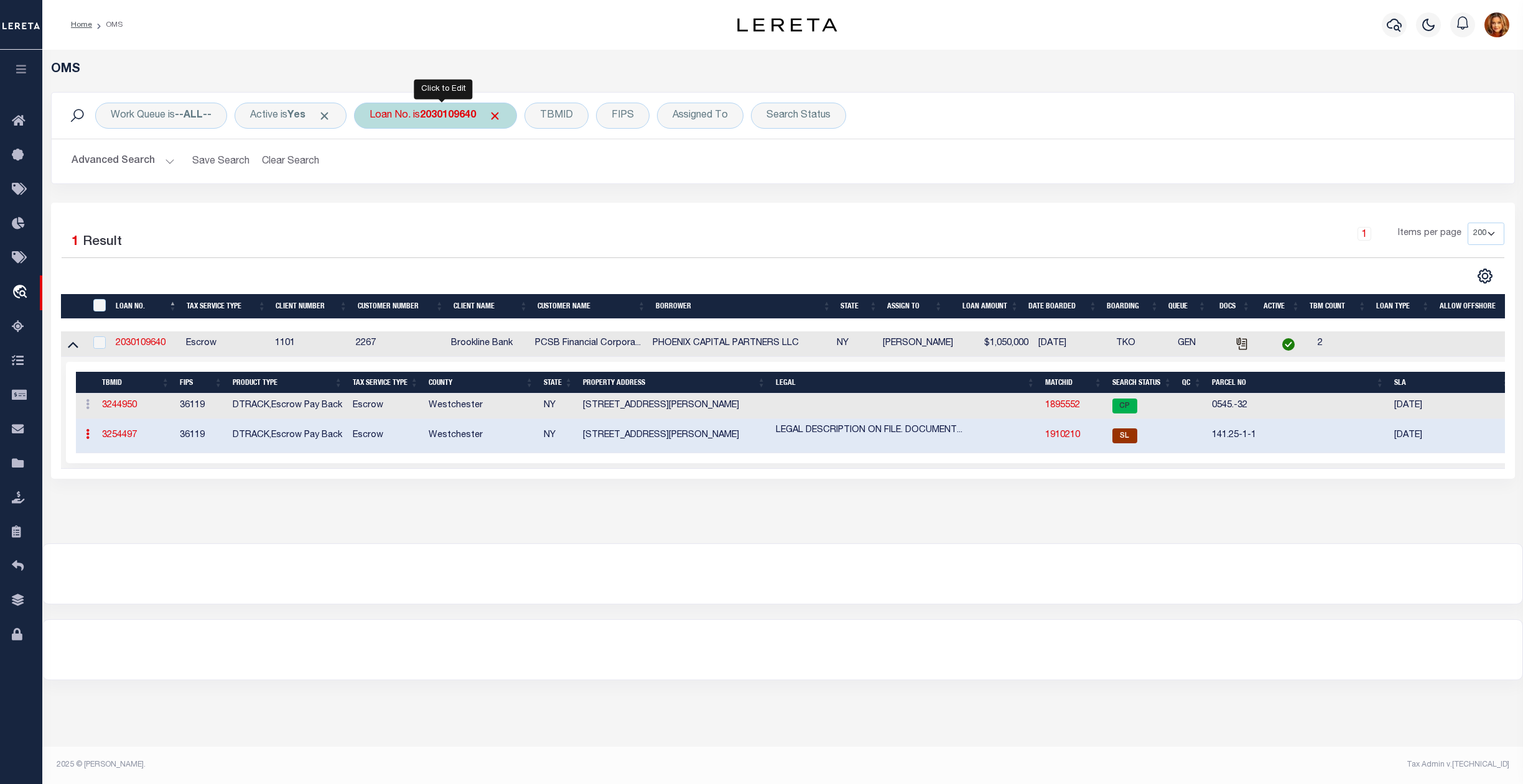
click at [465, 115] on b "2030109640" at bounding box center [447, 115] width 56 height 10
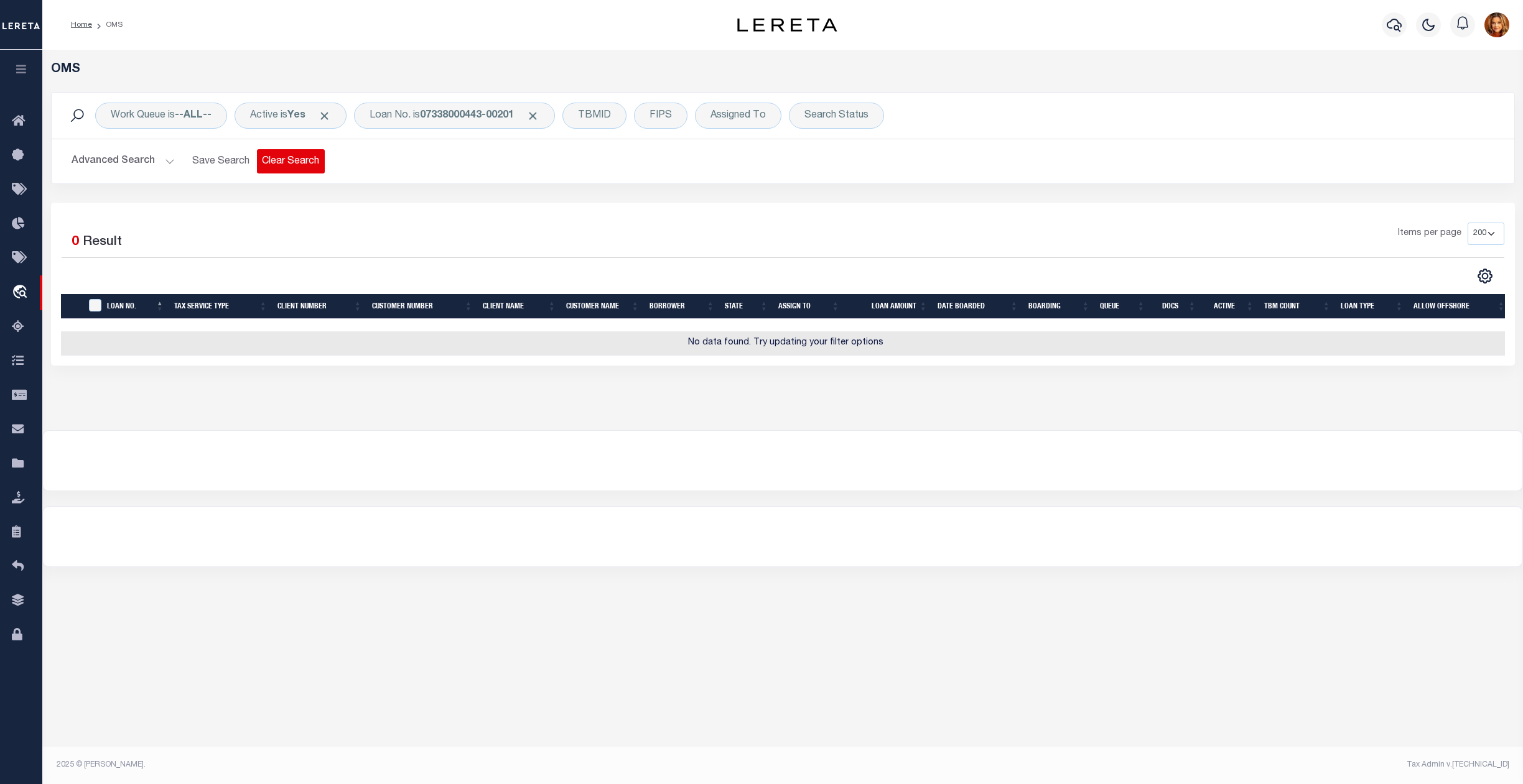
click at [282, 161] on button "Clear Search" at bounding box center [291, 161] width 68 height 25
click at [775, 113] on b "In Progress" at bounding box center [777, 115] width 57 height 10
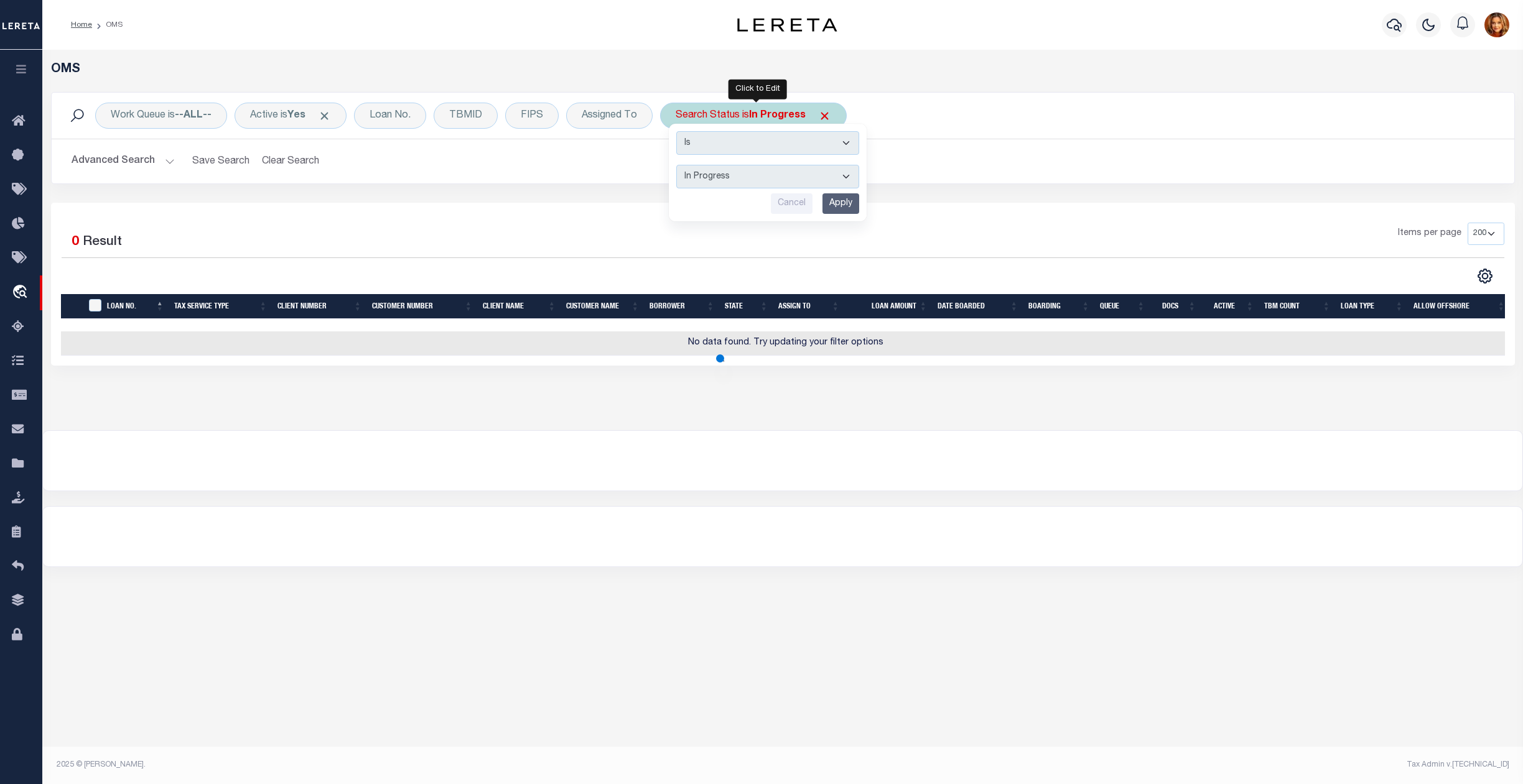
click at [728, 170] on select "Automated Search Bad Parcel Complete Duplicate Parcel High Dollar Reporting In …" at bounding box center [768, 176] width 183 height 24
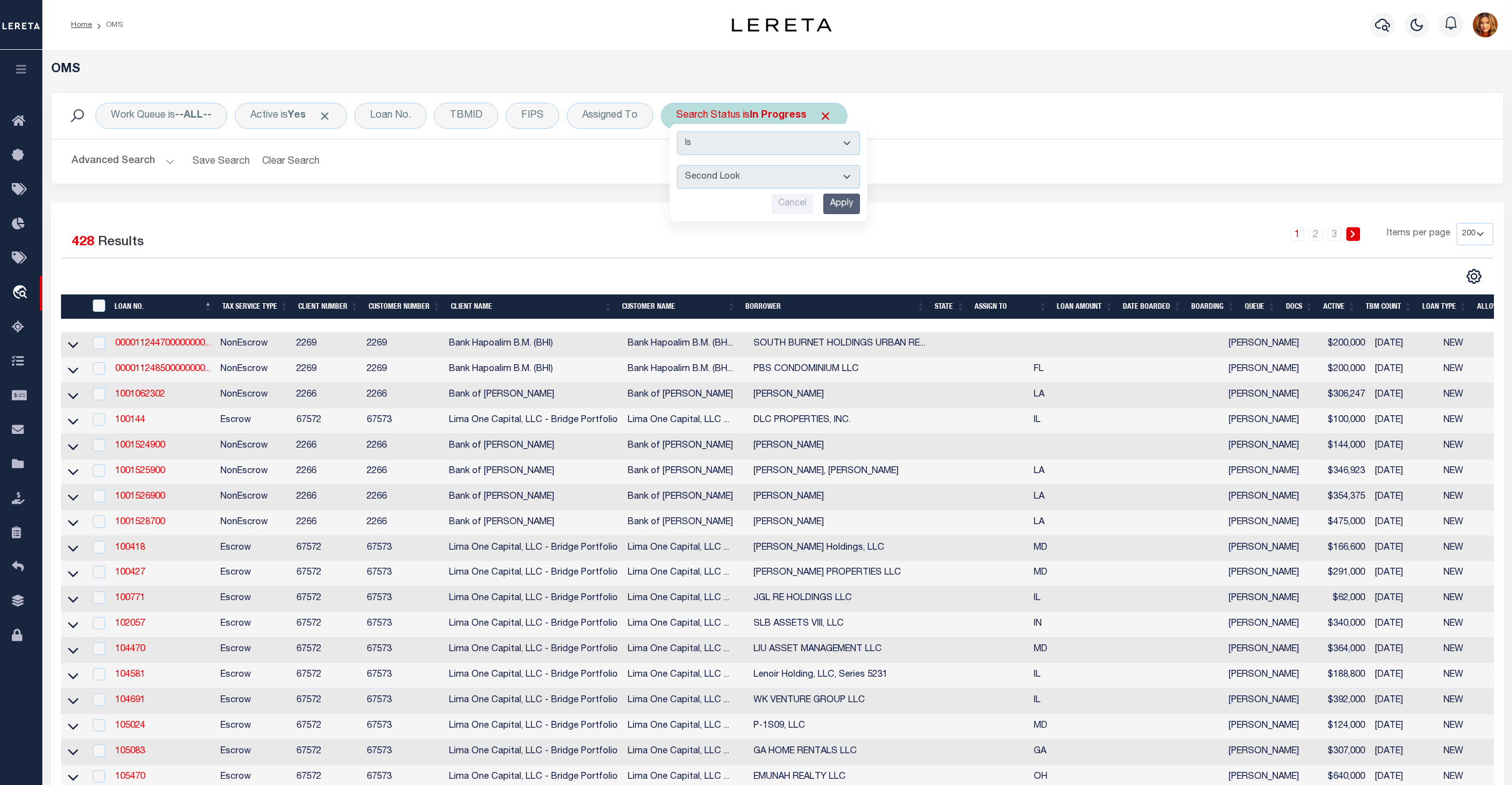
click at [681, 166] on select "Automated Search Bad Parcel Complete Duplicate Parcel High Dollar Reporting In …" at bounding box center [769, 177] width 183 height 24
click at [856, 199] on input "Apply" at bounding box center [842, 204] width 37 height 20
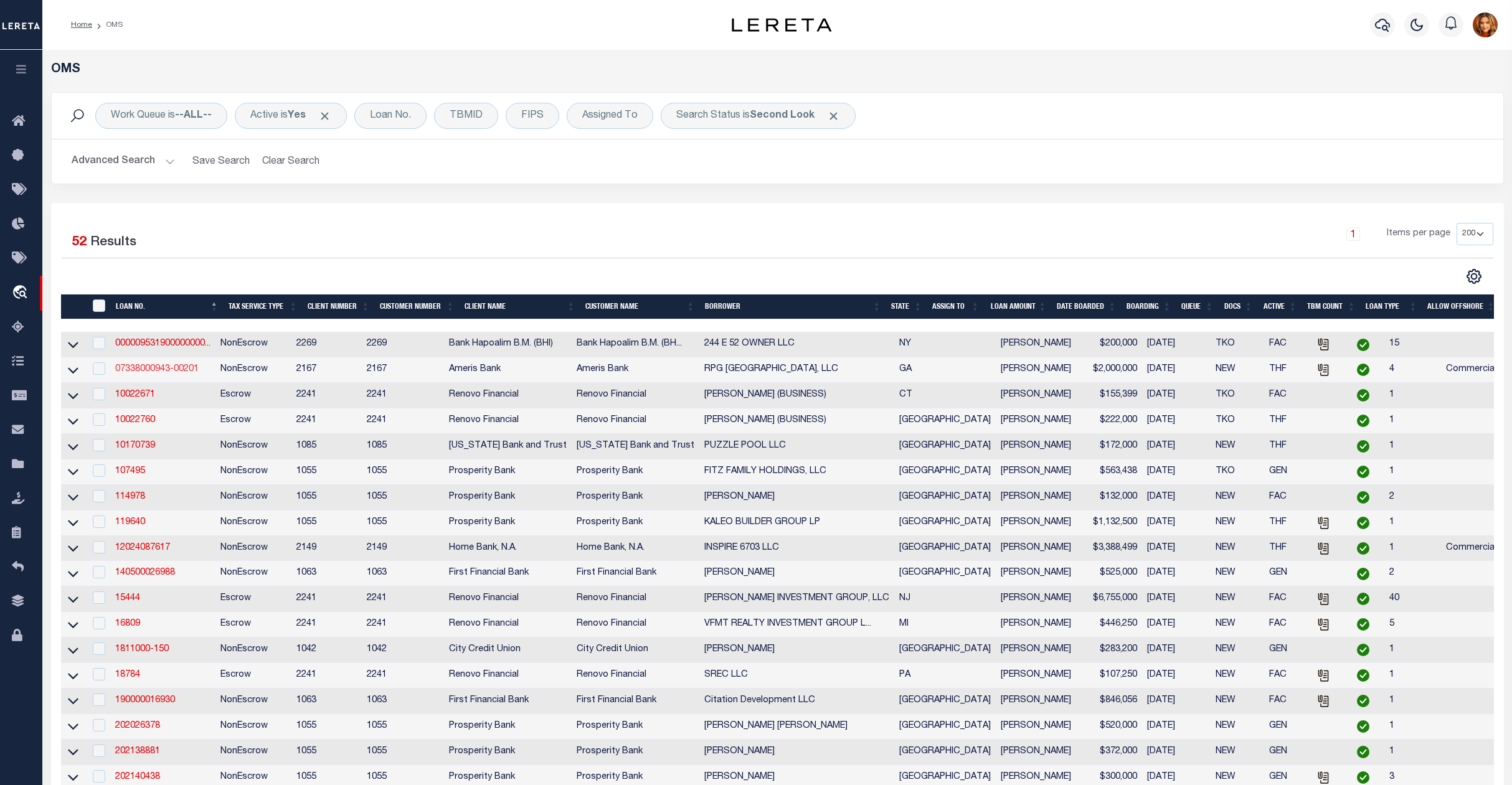
click at [131, 369] on link "07338000943-00201" at bounding box center [157, 370] width 83 height 9
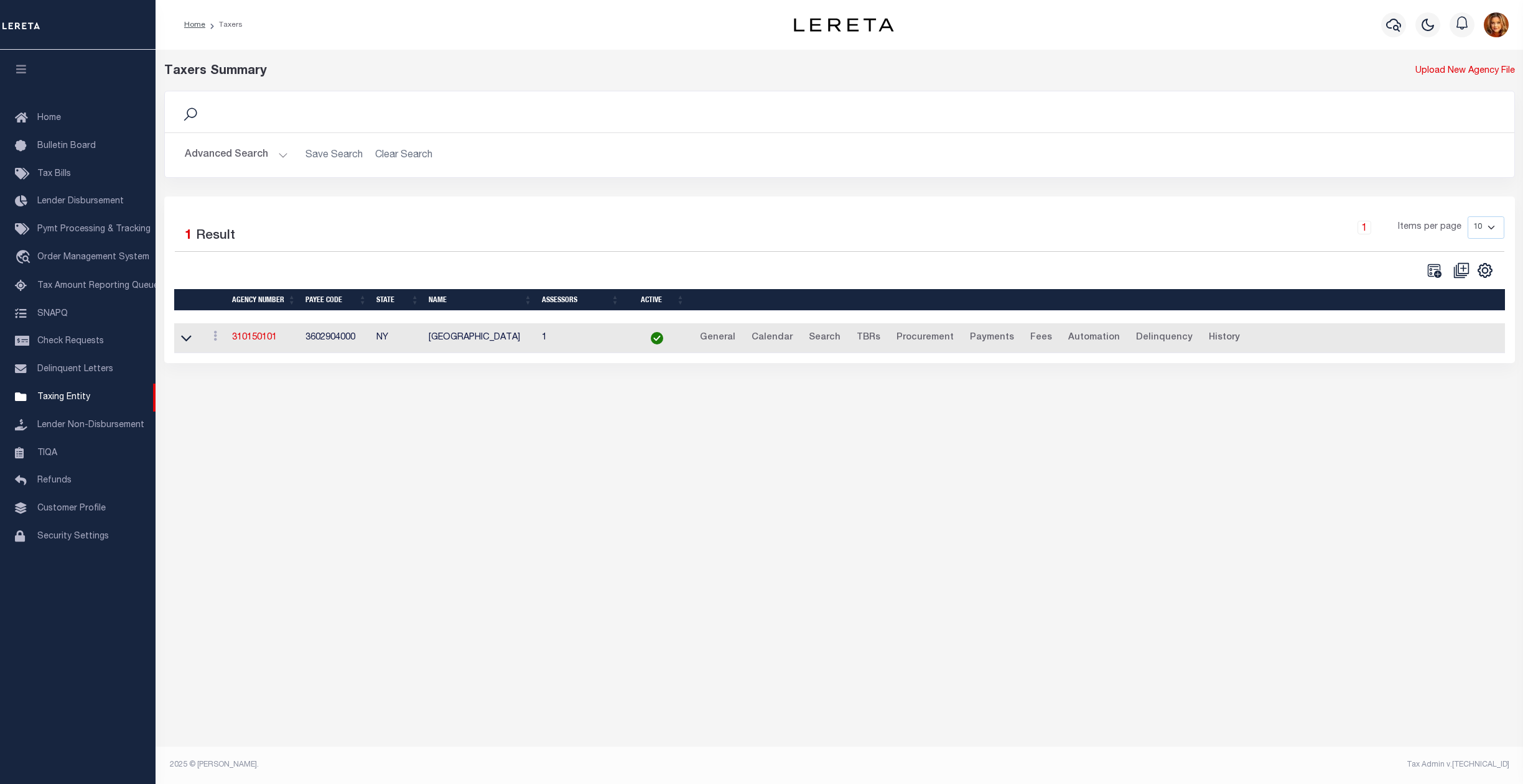
click at [247, 154] on button "Advanced Search" at bounding box center [236, 155] width 103 height 25
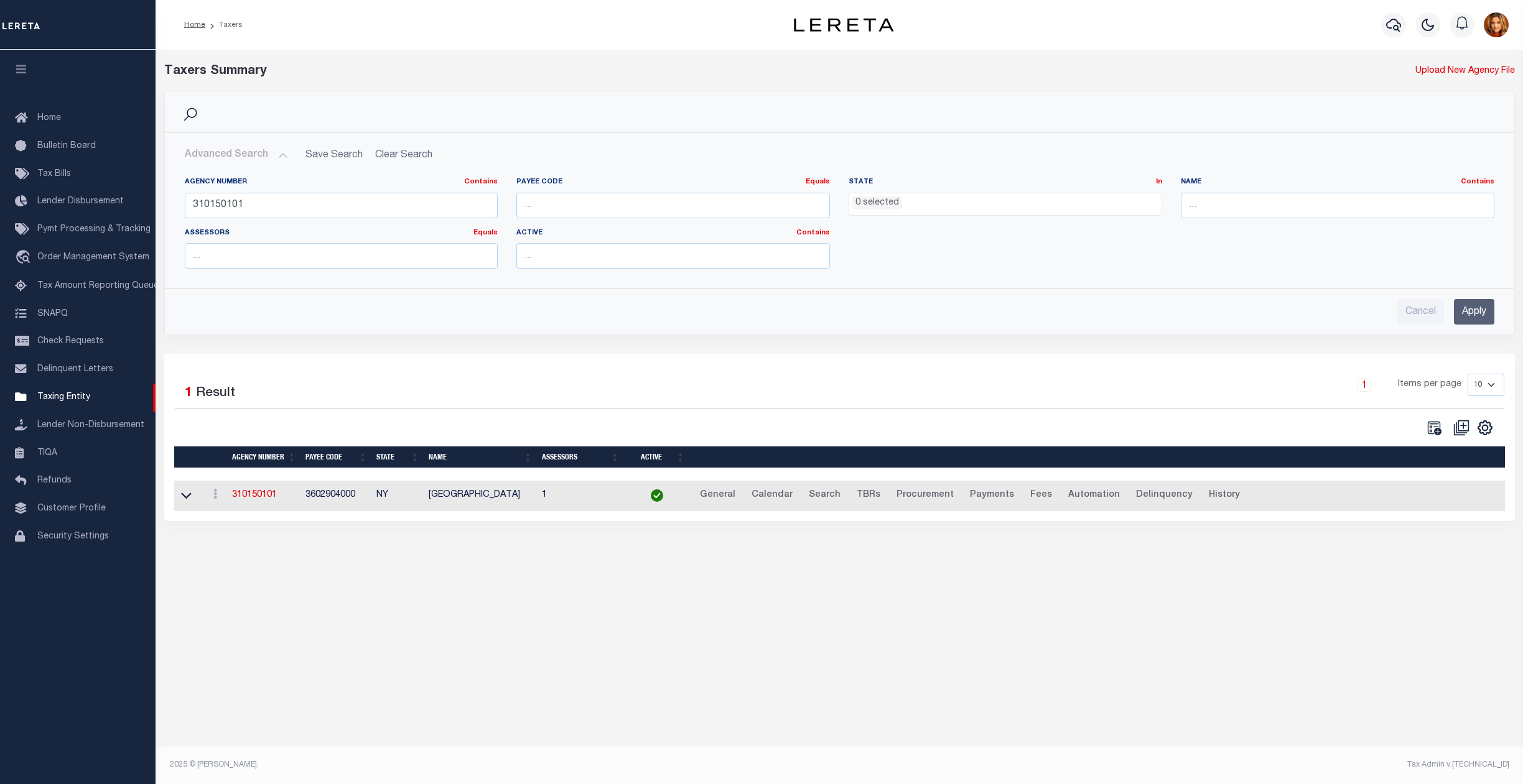
click at [389, 155] on h2 "Advanced Search Save Search Clear Search tblPayees_dynamictable_____DefaultSave…" at bounding box center [839, 155] width 1329 height 25
click at [402, 142] on div "Advanced Search Save Search Clear Search tblPayees_dynamictable_____DefaultSave…" at bounding box center [839, 234] width 1349 height 201
click at [410, 148] on h2 "Advanced Search Save Search Clear Search tblPayees_dynamictable_____DefaultSave…" at bounding box center [839, 155] width 1329 height 25
click at [1424, 309] on input "Cancel" at bounding box center [1421, 312] width 47 height 26
checkbox input "true"
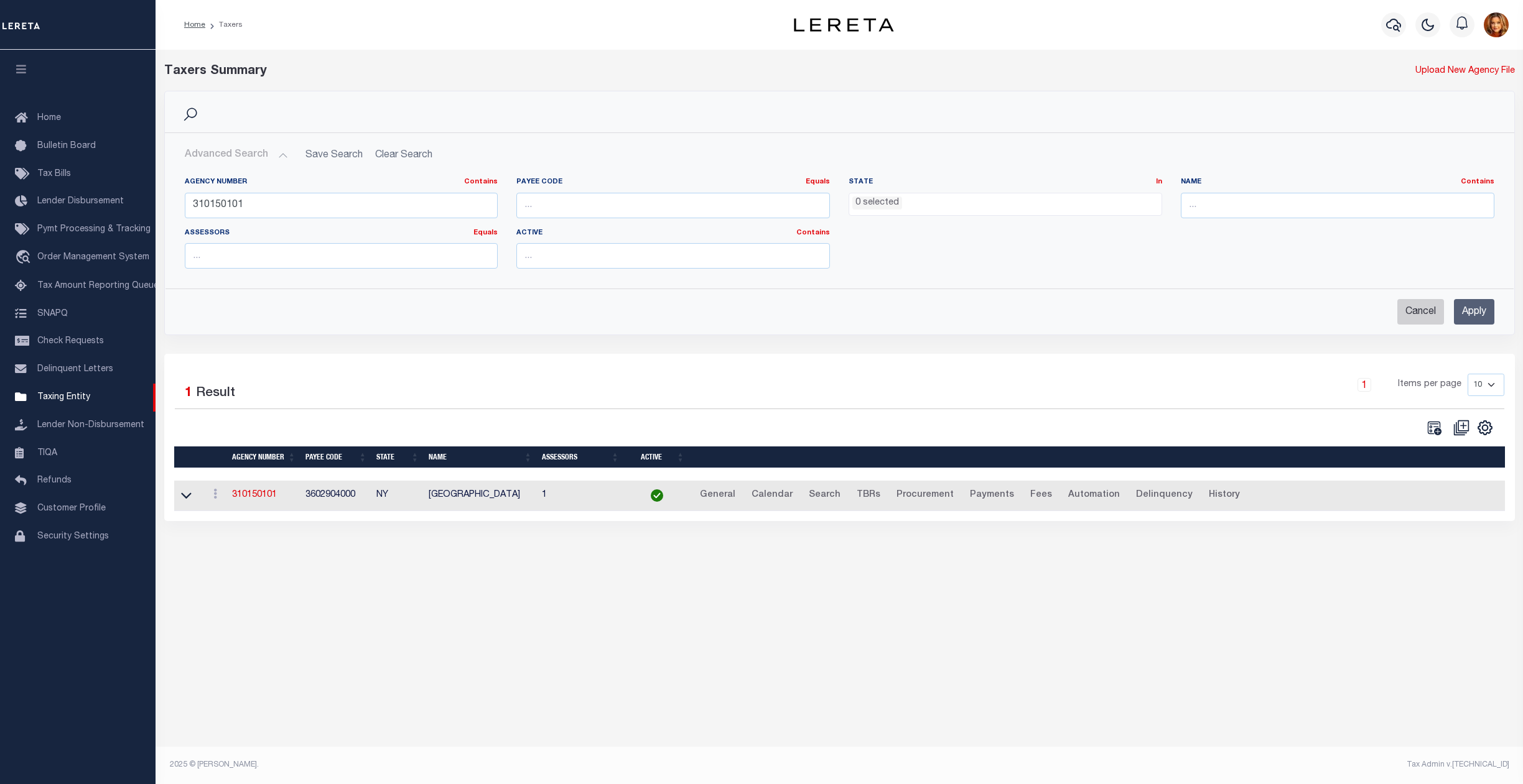
checkbox input "true"
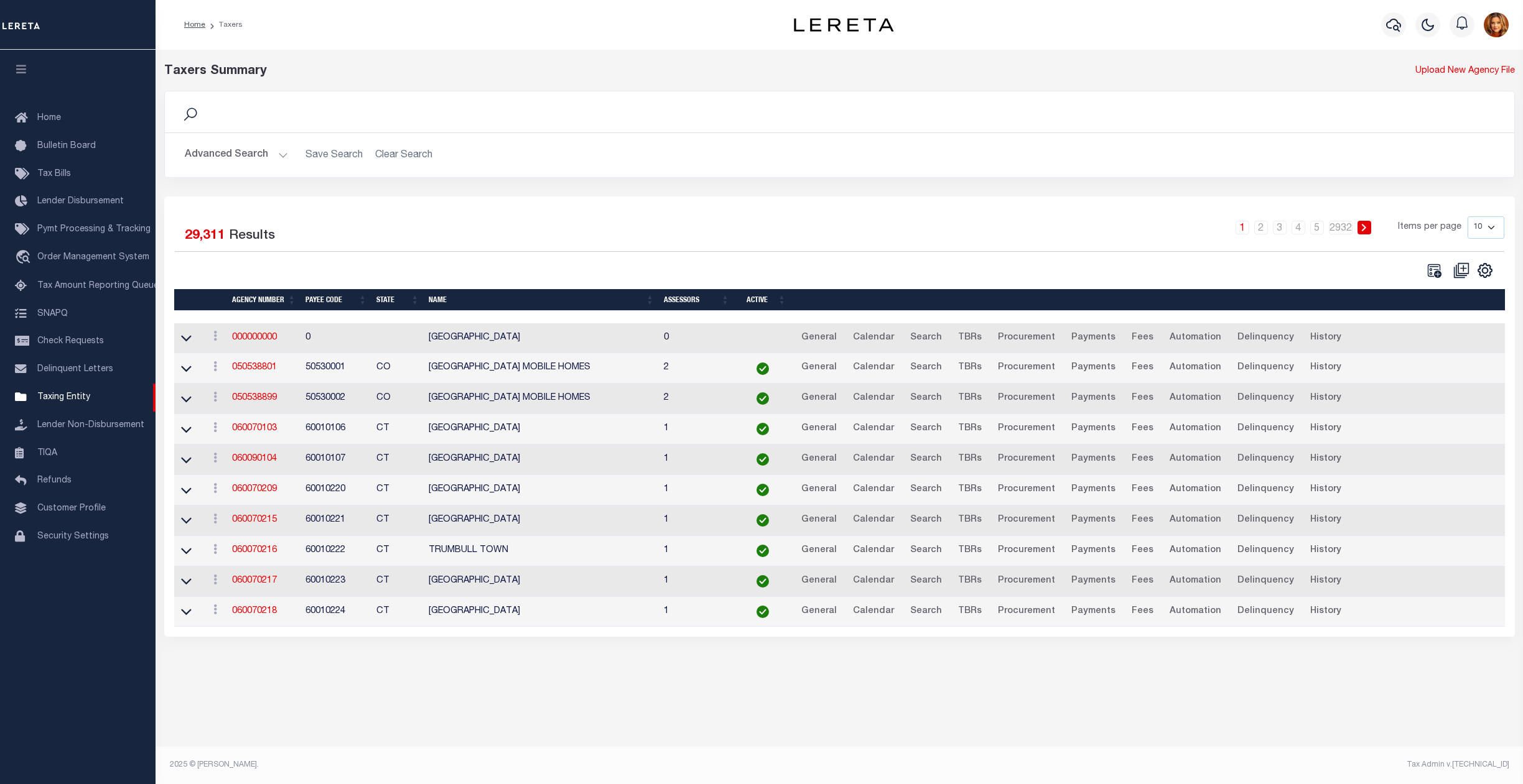
click at [209, 154] on button "Advanced Search" at bounding box center [236, 155] width 103 height 25
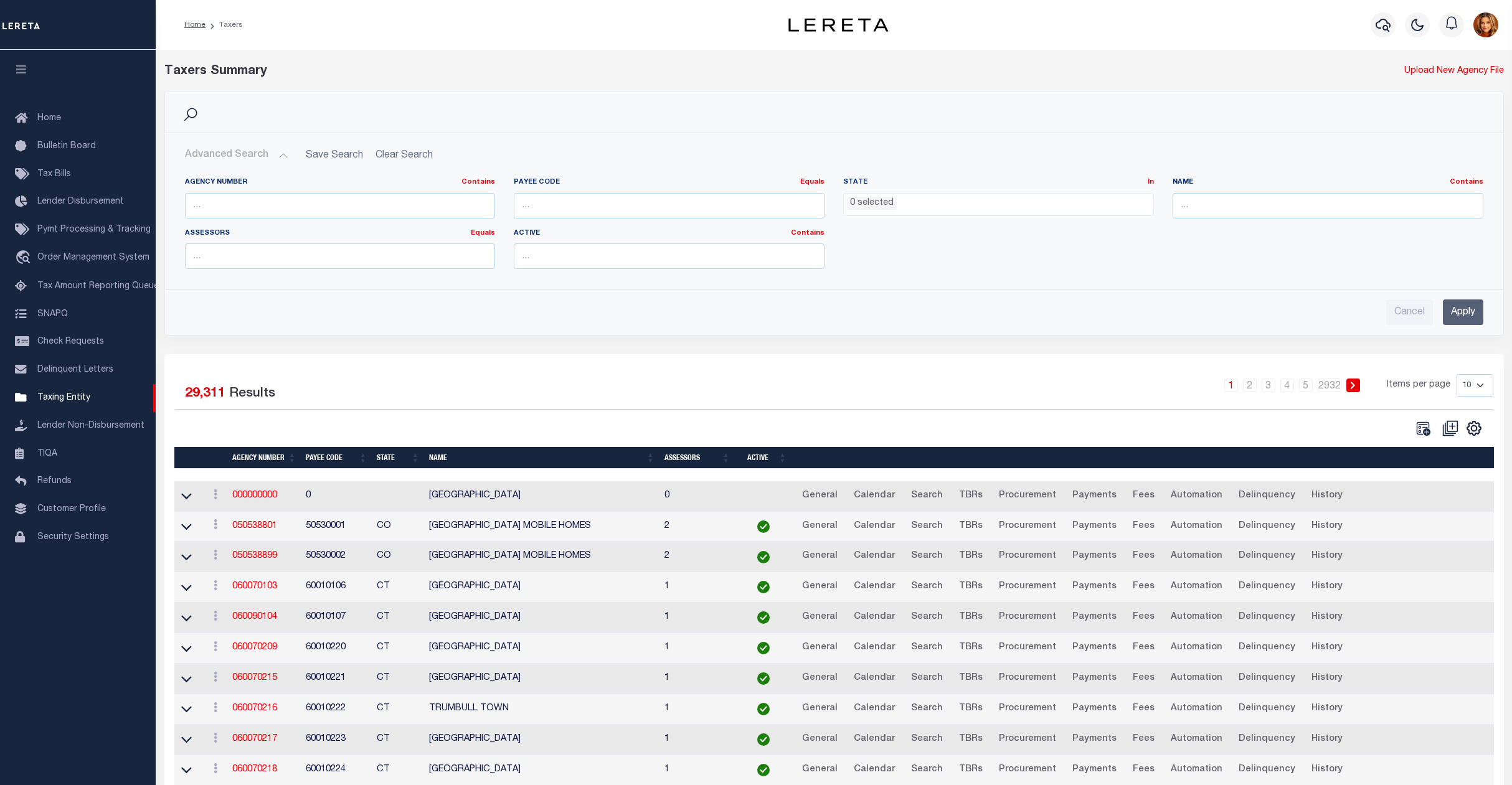
click at [903, 210] on span "0 selected" at bounding box center [999, 205] width 311 height 24
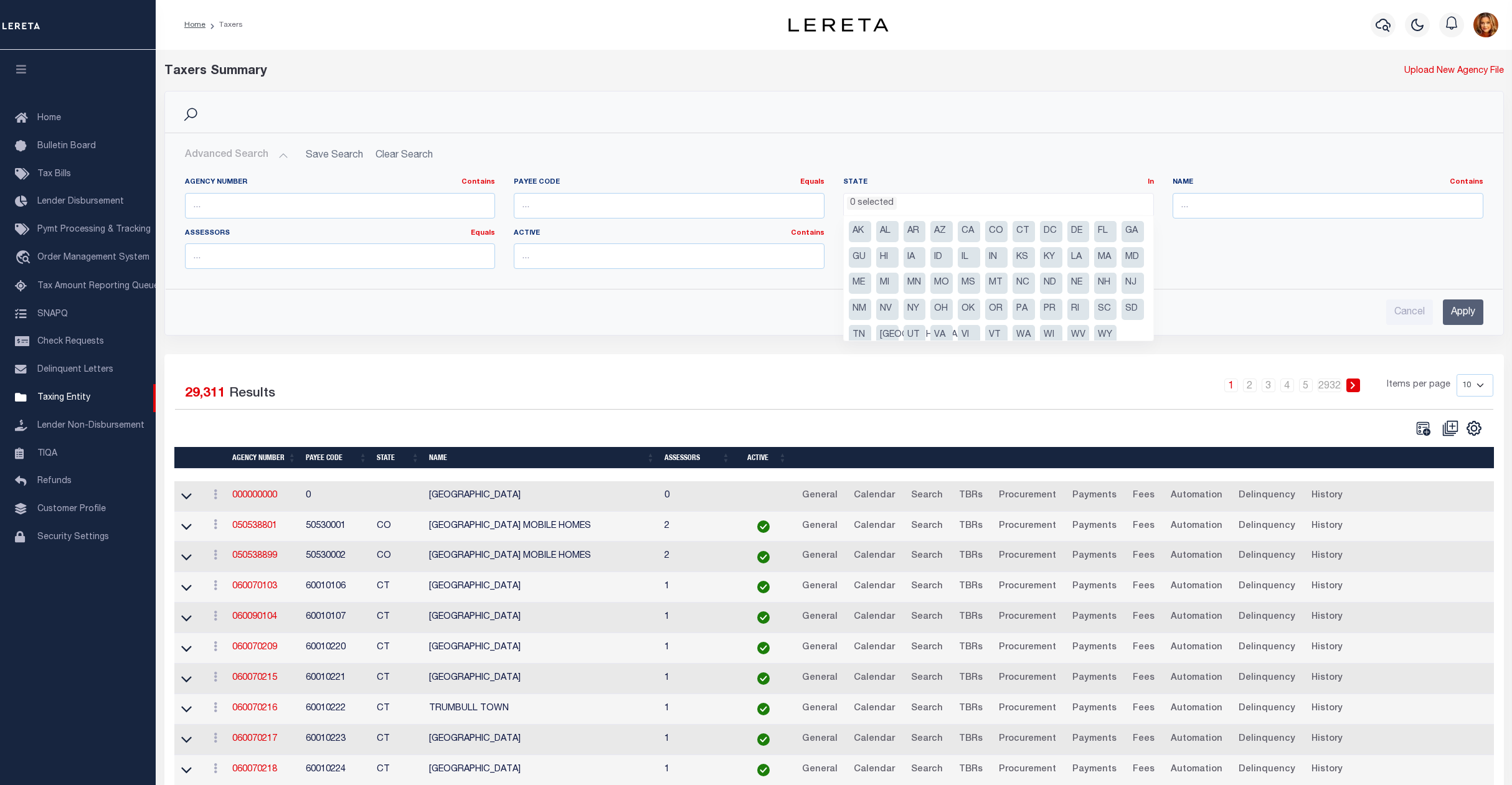
click at [1062, 232] on li "DC" at bounding box center [1052, 231] width 22 height 21
select select "DC"
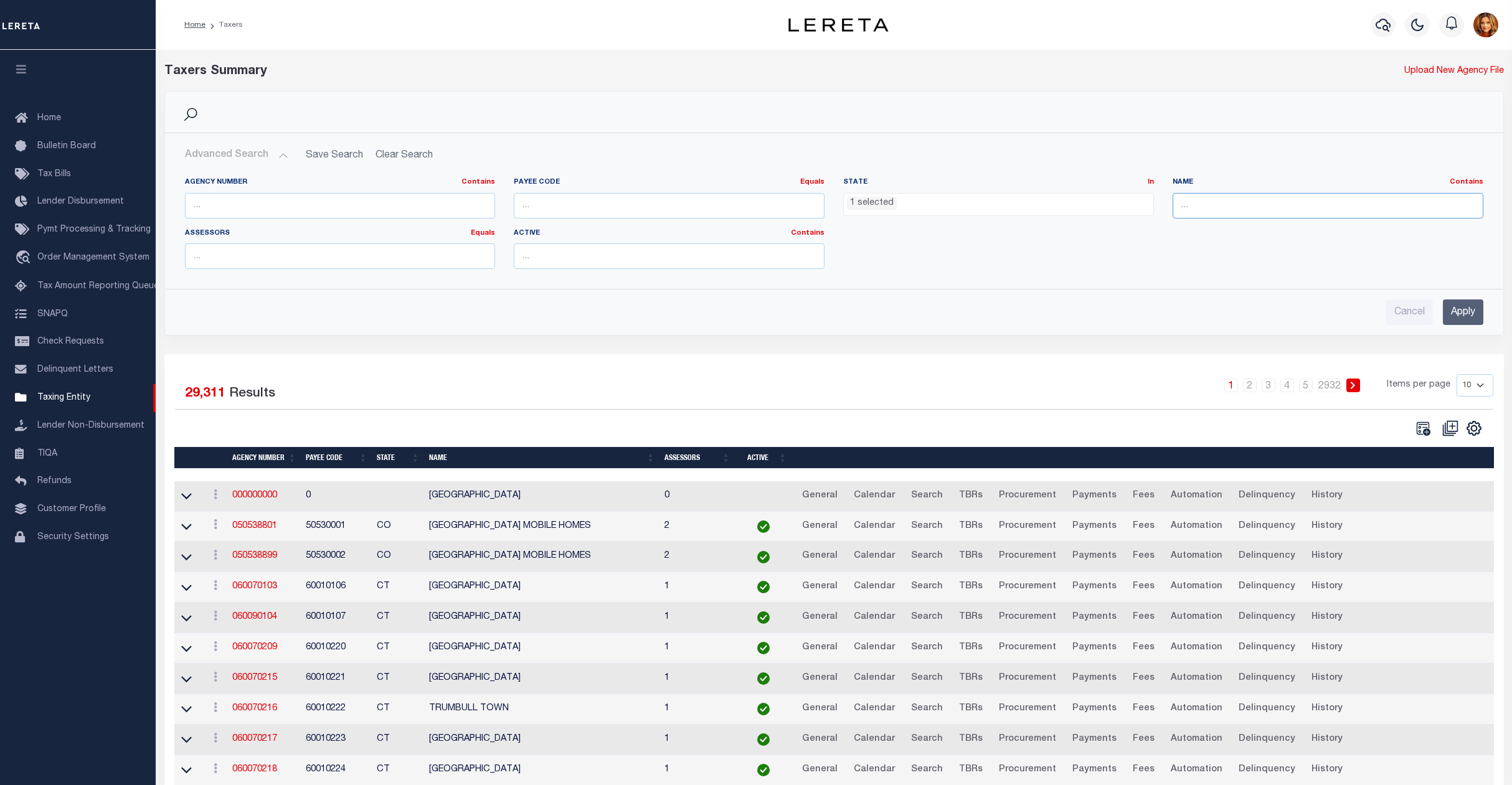
click at [1229, 202] on input "text" at bounding box center [1328, 206] width 311 height 26
type input "D"
click at [1460, 309] on input "Apply" at bounding box center [1463, 312] width 40 height 26
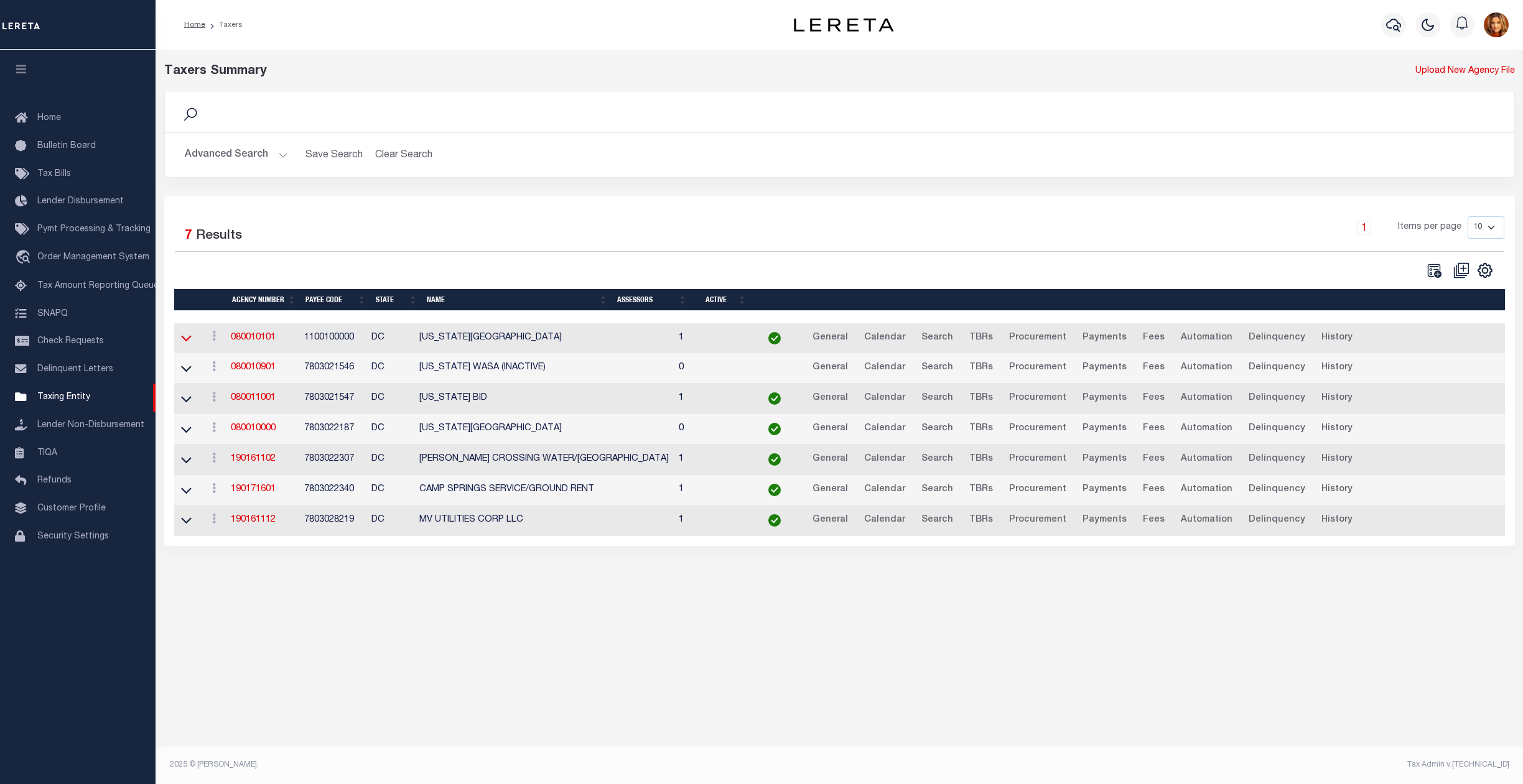
click at [182, 344] on icon at bounding box center [186, 338] width 11 height 13
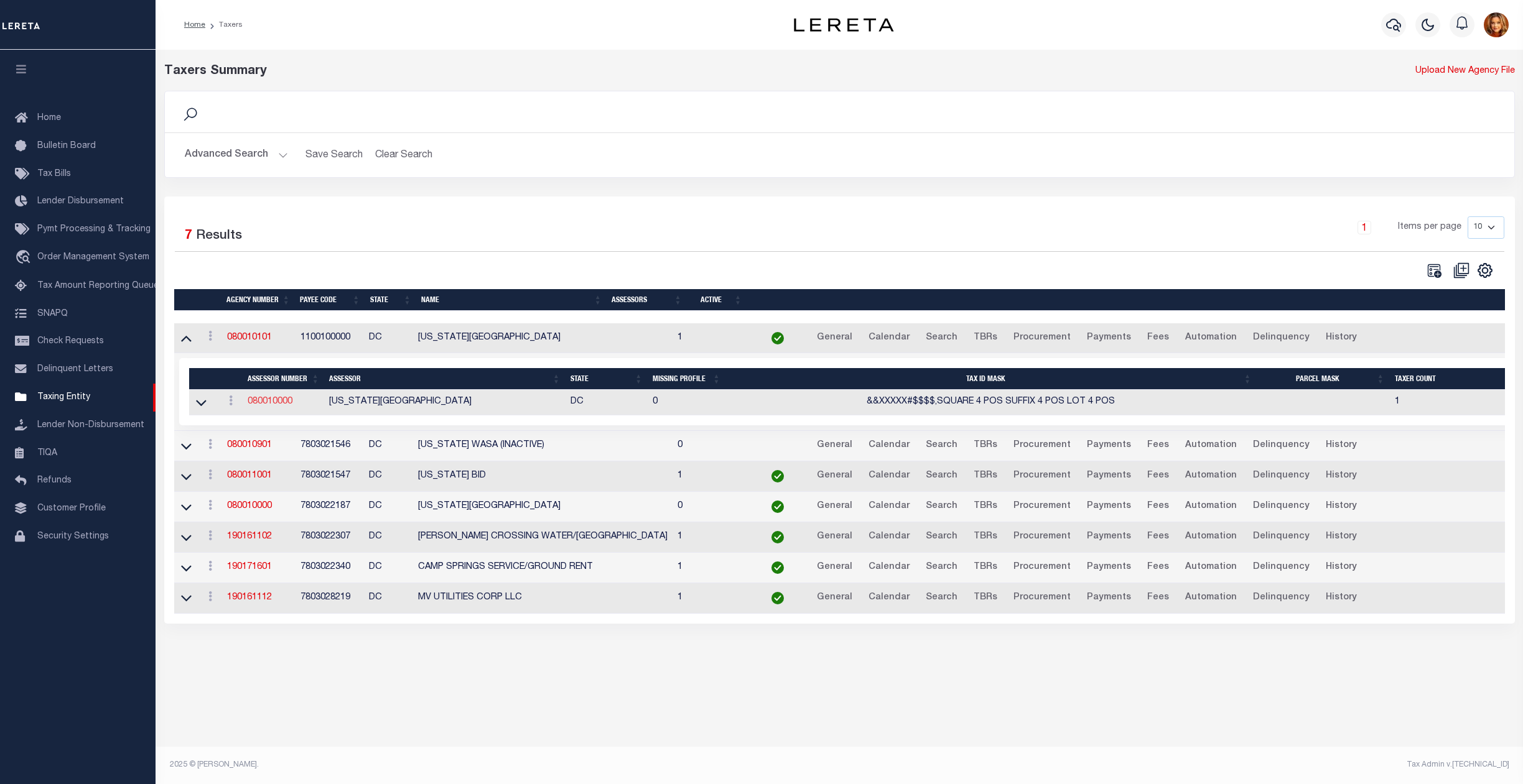
click at [265, 406] on link "080010000" at bounding box center [270, 402] width 45 height 9
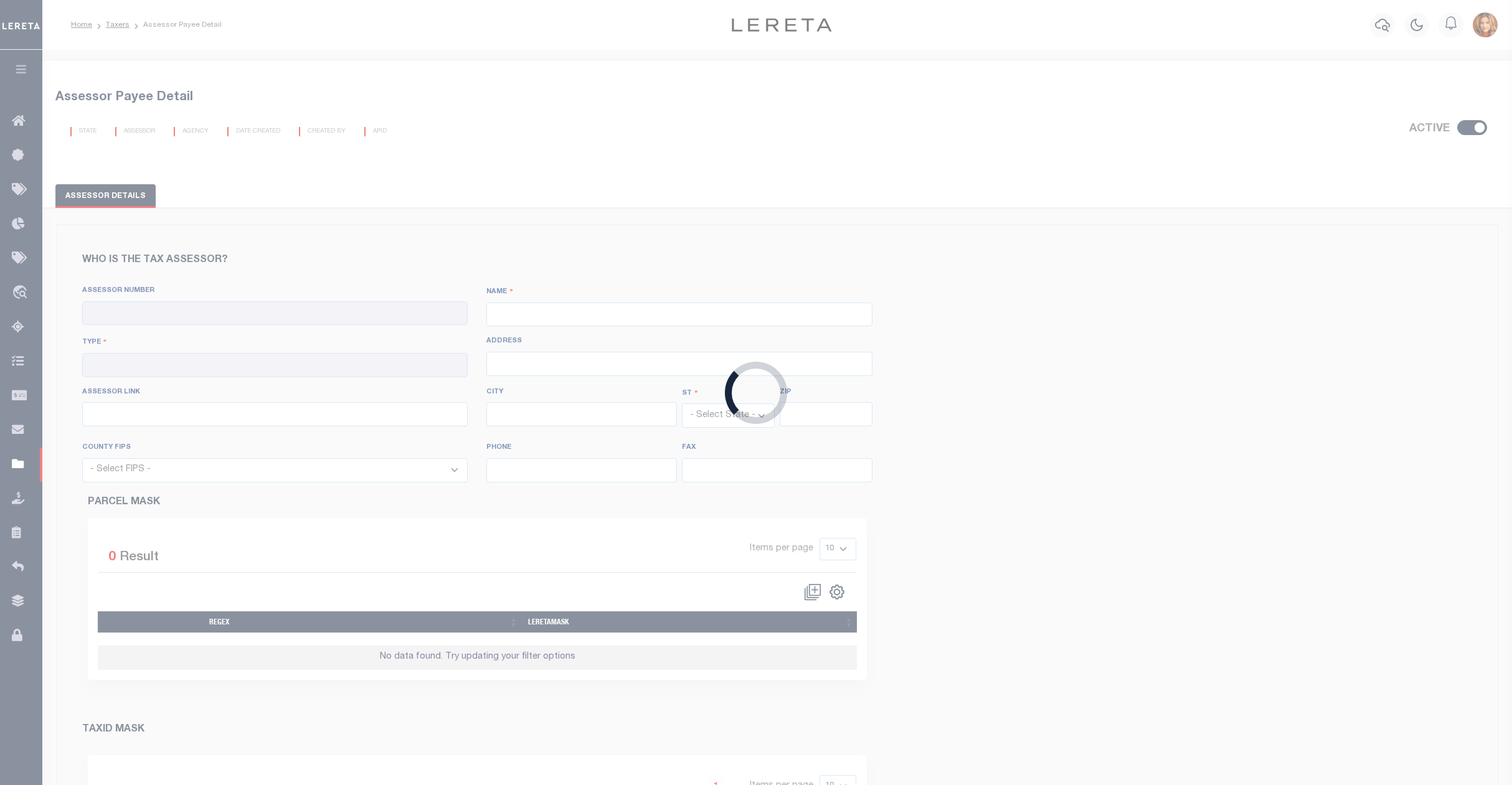
checkbox input "true"
type input "080010000"
type input "[US_STATE][GEOGRAPHIC_DATA]"
type input "00 - County"
type input "P.O. BOX 71442"
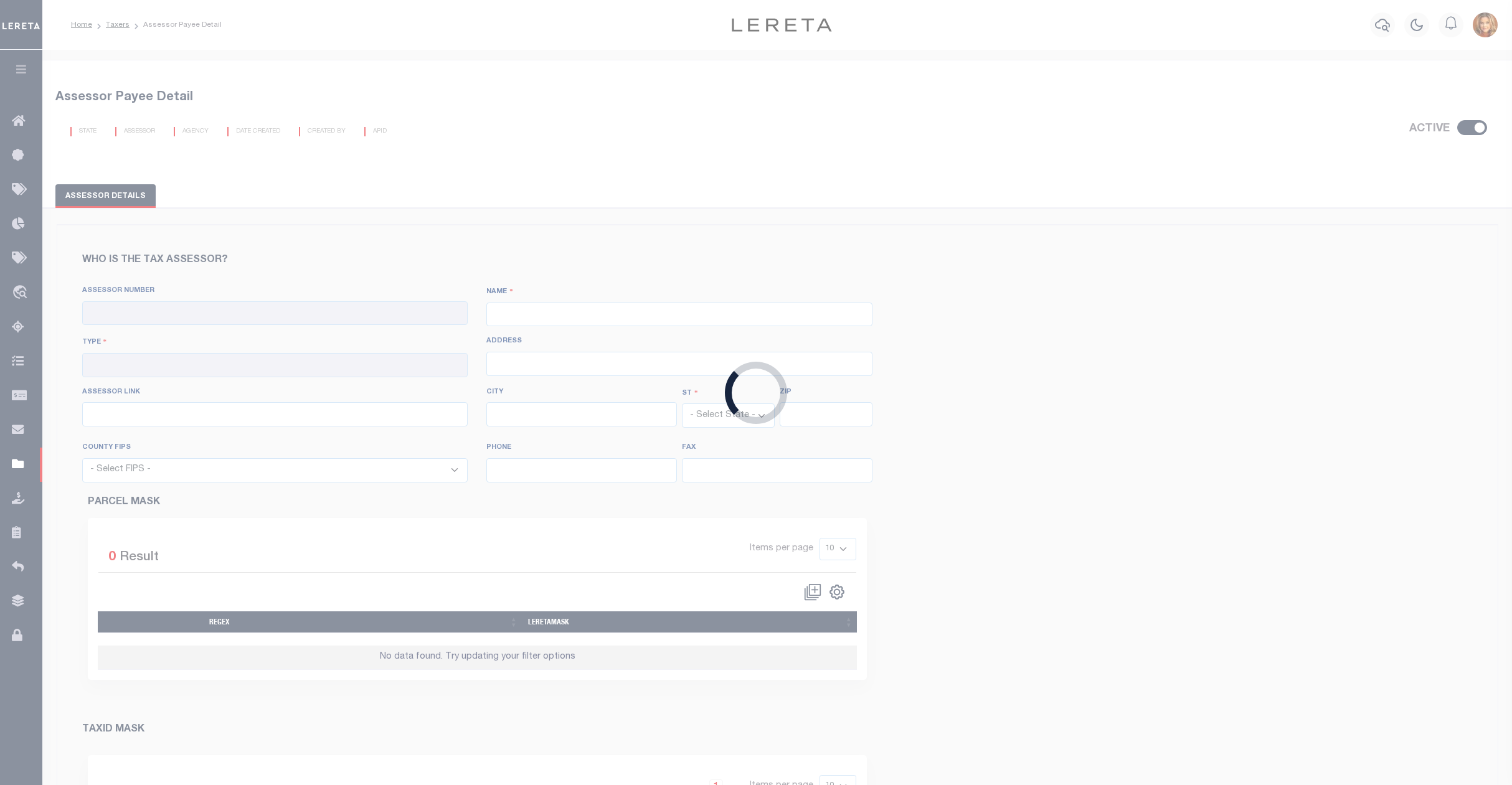
type input "Washington"
select select "DC"
type input "20024"
type input "2027274829"
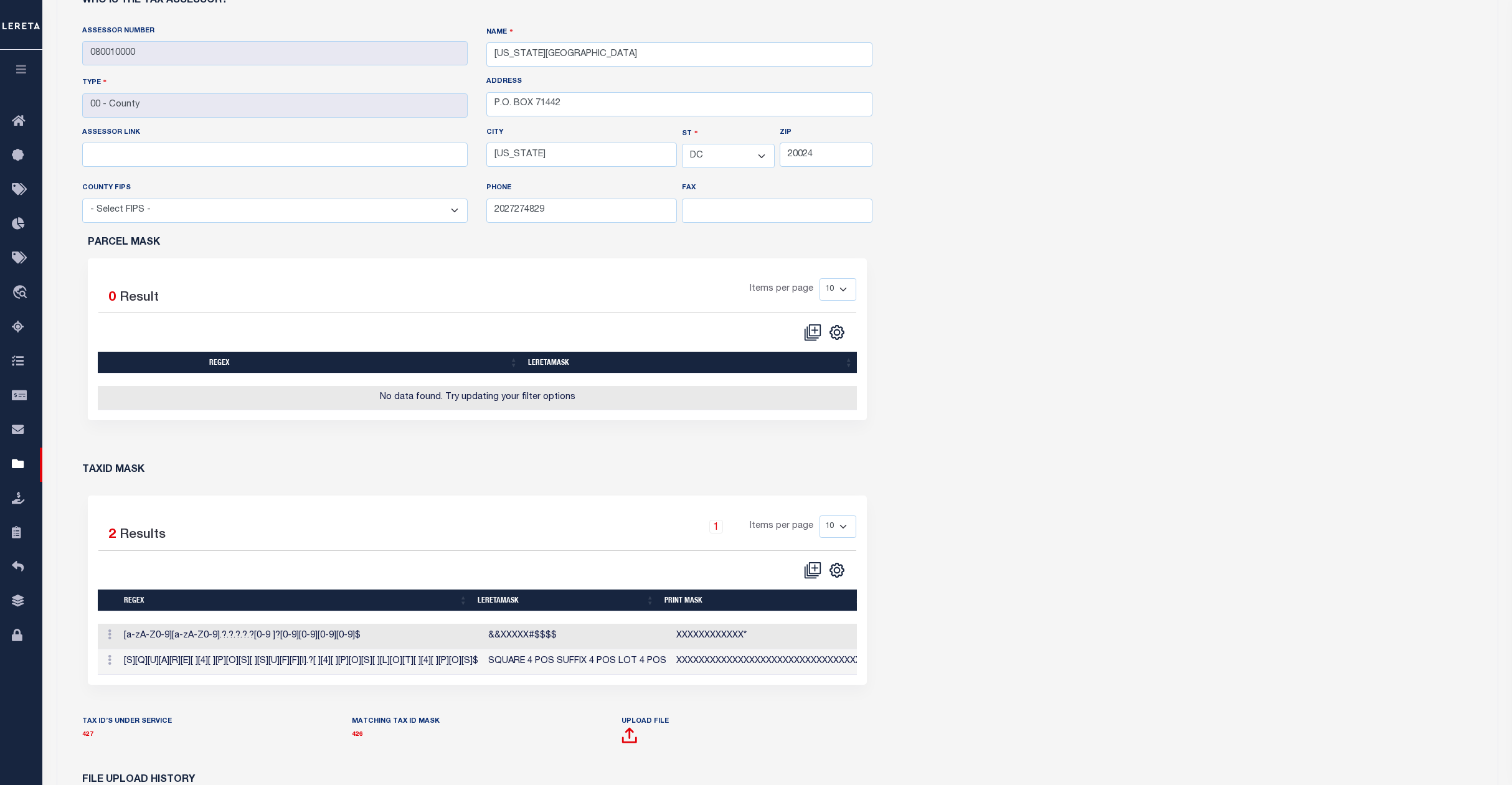
scroll to position [414, 0]
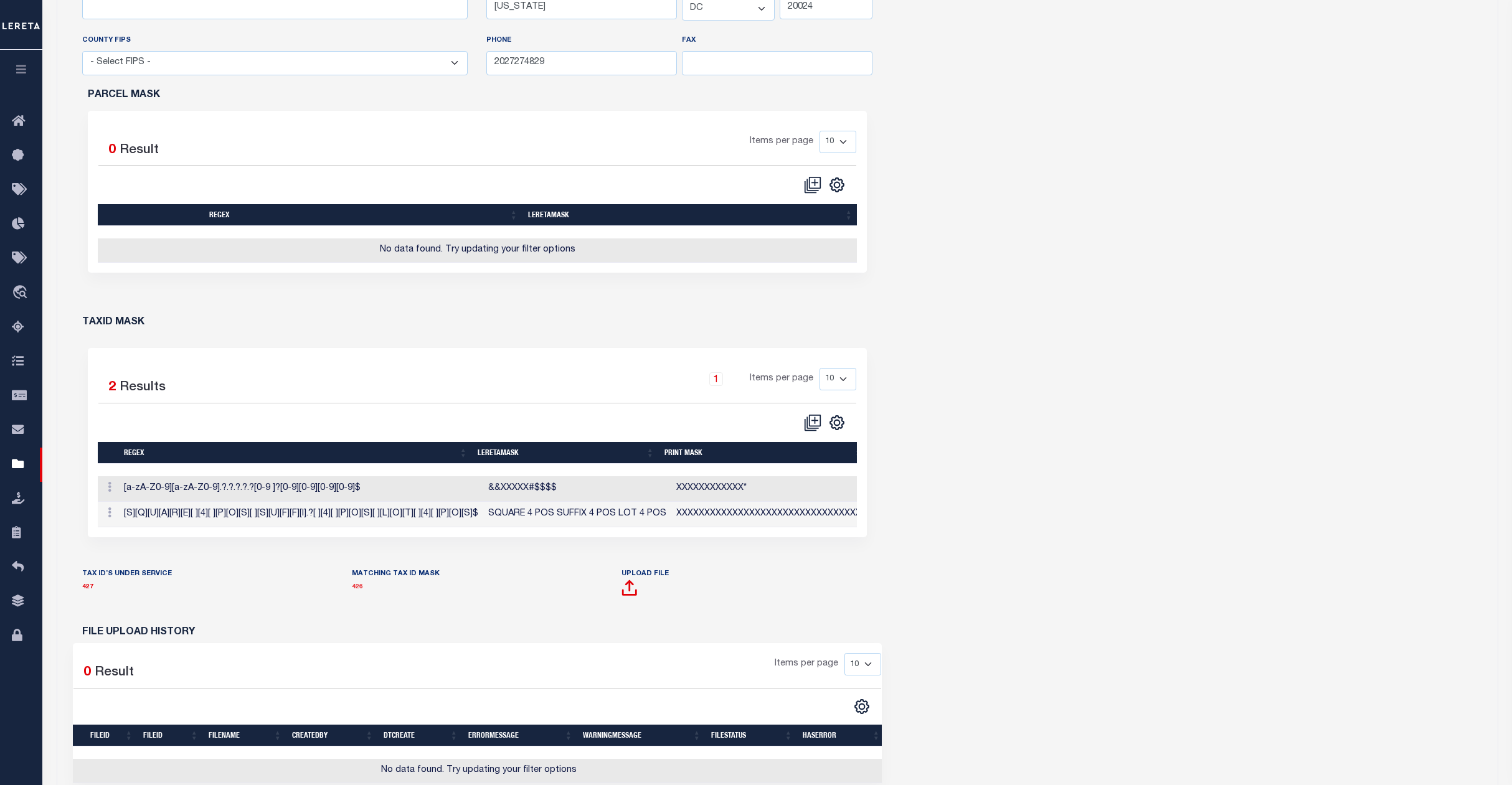
click at [359, 590] on link "426" at bounding box center [358, 586] width 11 height 6
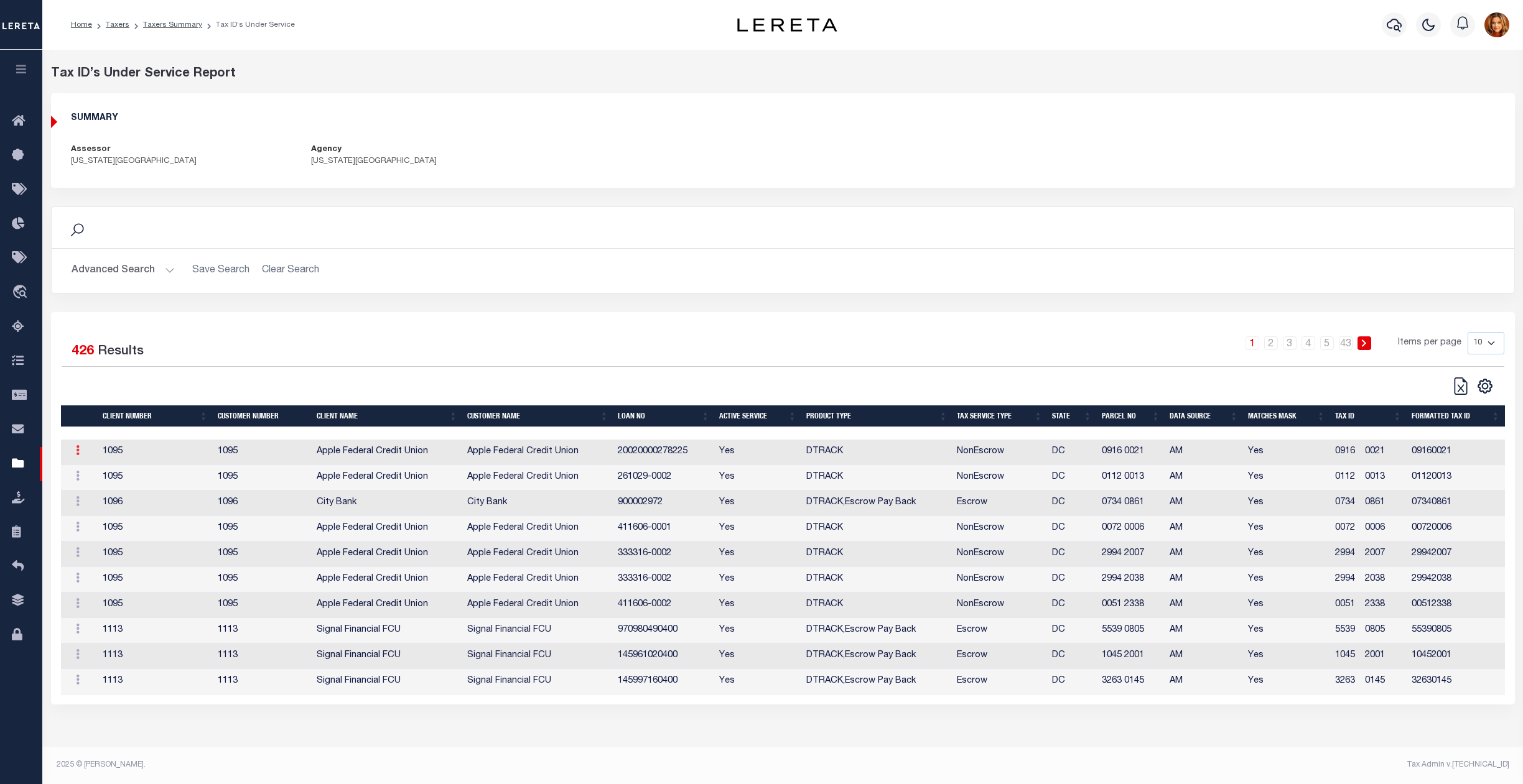
click at [76, 455] on icon at bounding box center [78, 450] width 4 height 10
click at [87, 497] on link "Edit Tax ID" at bounding box center [104, 491] width 75 height 20
type input "0916 0021"
type textarea "&&XXXXX#$$$$"
type input "XXXXXXXXXXXX*"
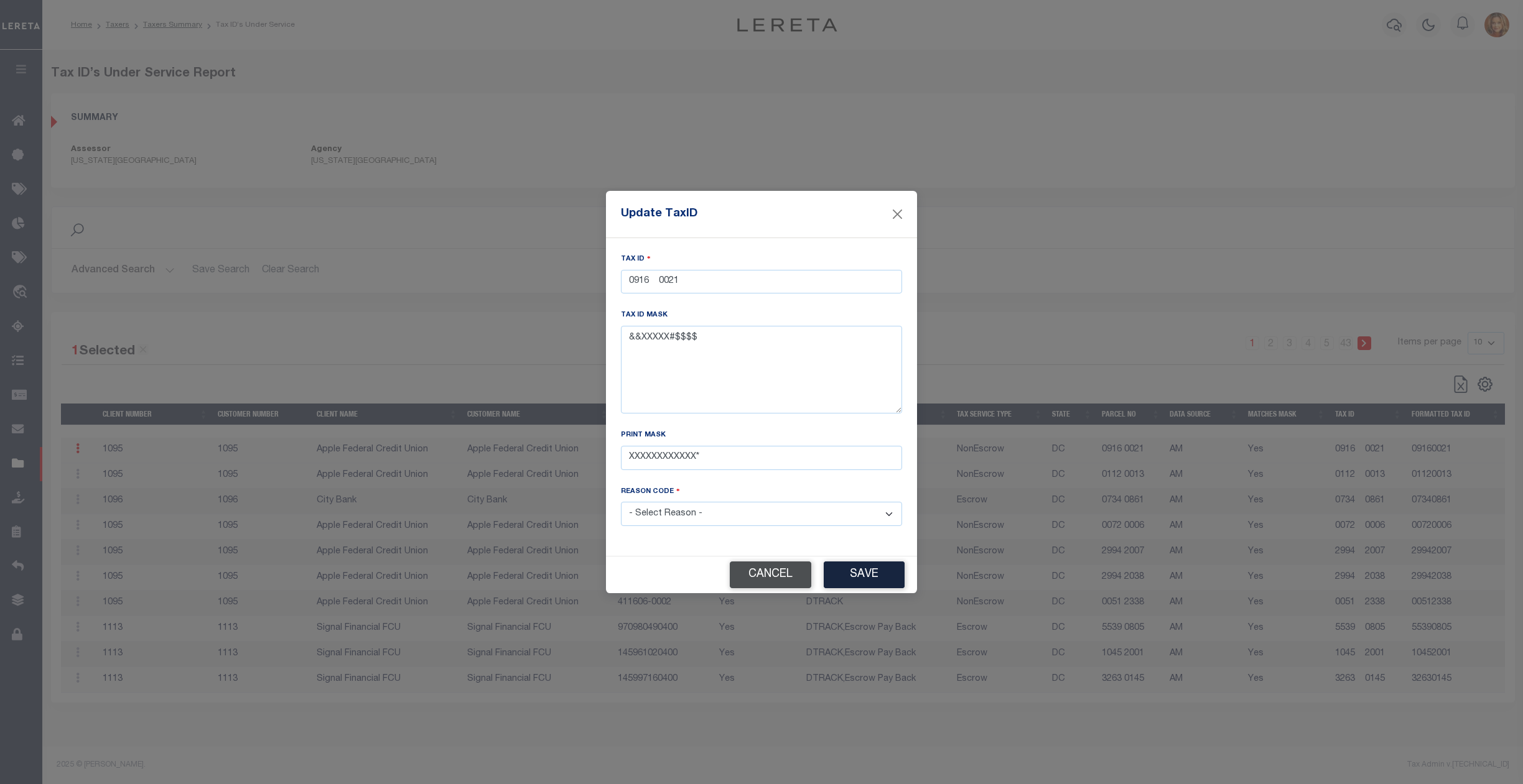
click at [769, 582] on button "Cancel" at bounding box center [770, 575] width 81 height 26
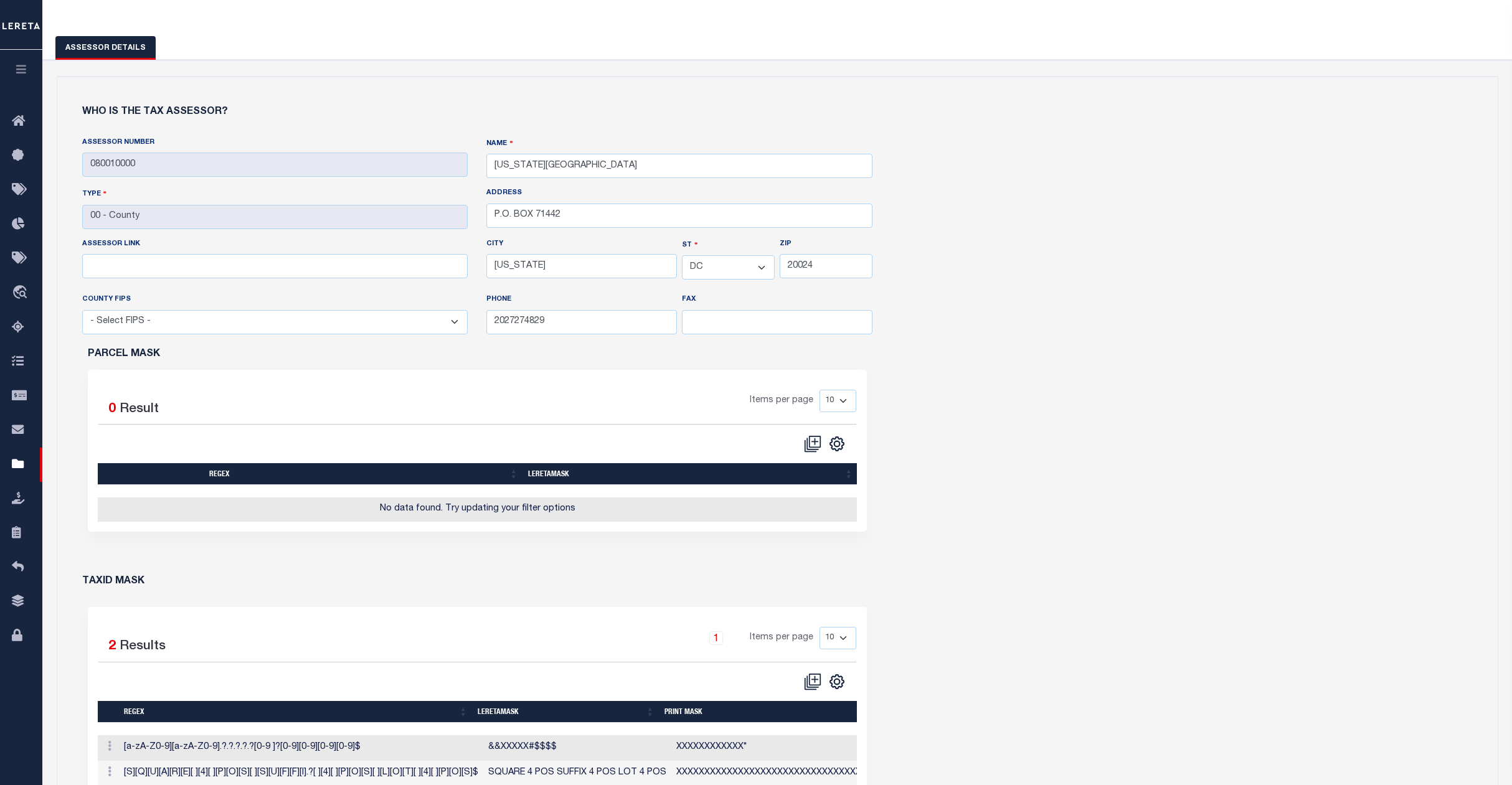
scroll to position [332, 0]
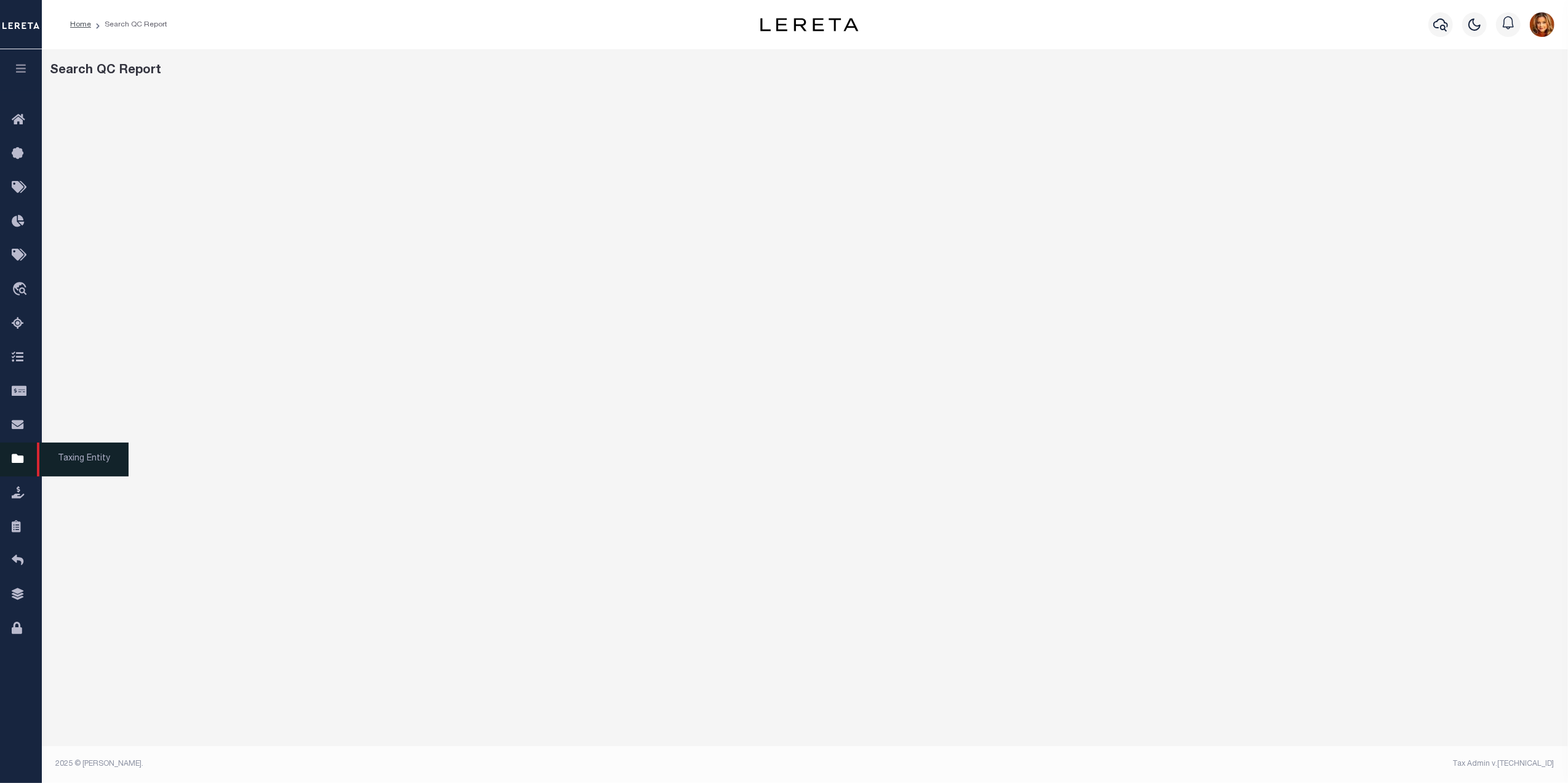
click at [21, 465] on icon at bounding box center [22, 459] width 20 height 15
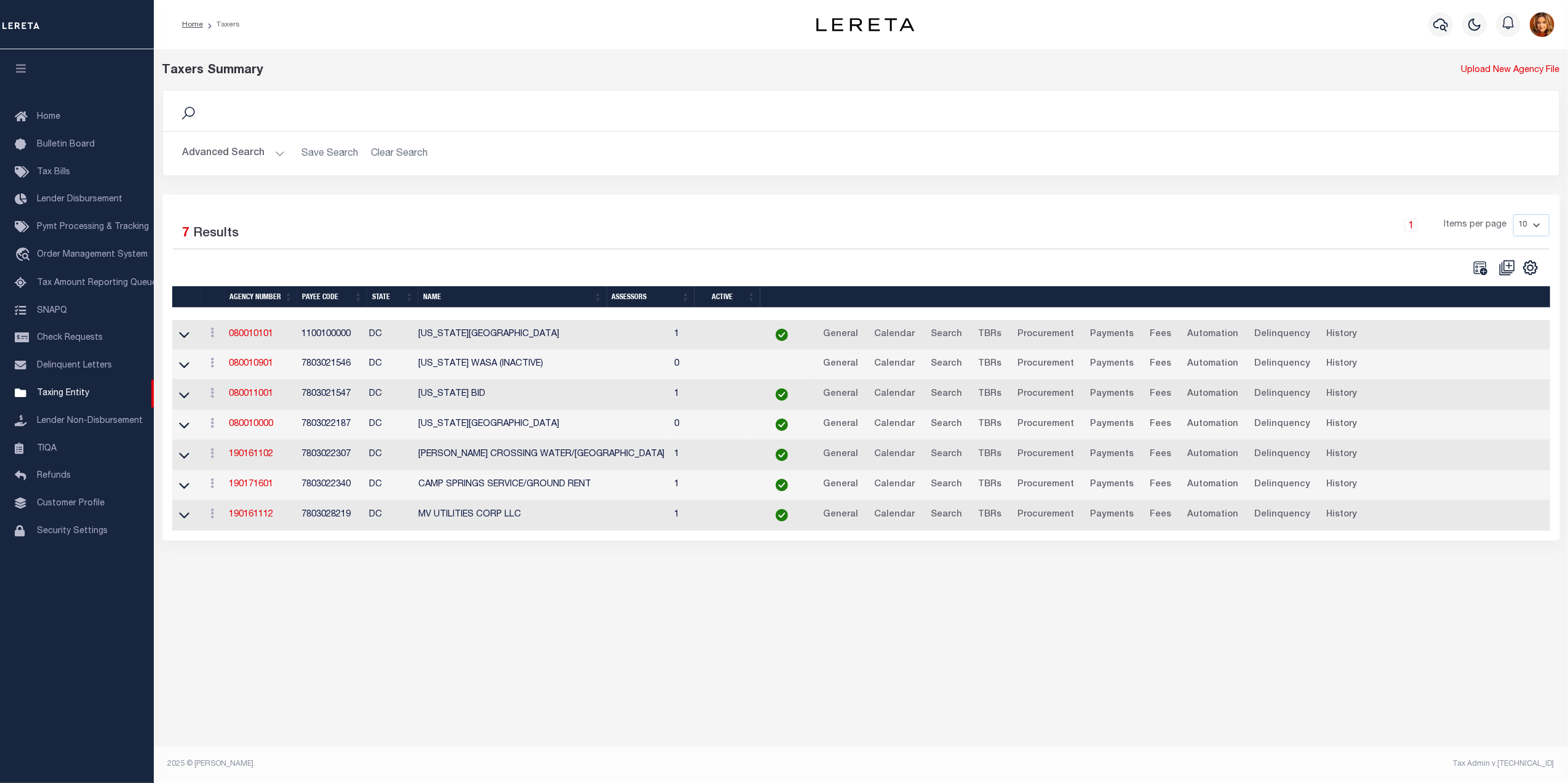
click at [387, 150] on h2 "Advanced Search Save Search Clear Search tblPayees_dynamictable_____DefaultSave…" at bounding box center [860, 154] width 1376 height 24
click at [389, 155] on h2 "Advanced Search Save Search Clear Search tblPayees_dynamictable_____DefaultSave…" at bounding box center [860, 154] width 1376 height 24
click at [392, 155] on h2 "Advanced Search Save Search Clear Search tblPayees_dynamictable_____DefaultSave…" at bounding box center [860, 154] width 1376 height 24
click at [222, 148] on button "Advanced Search" at bounding box center [233, 154] width 102 height 24
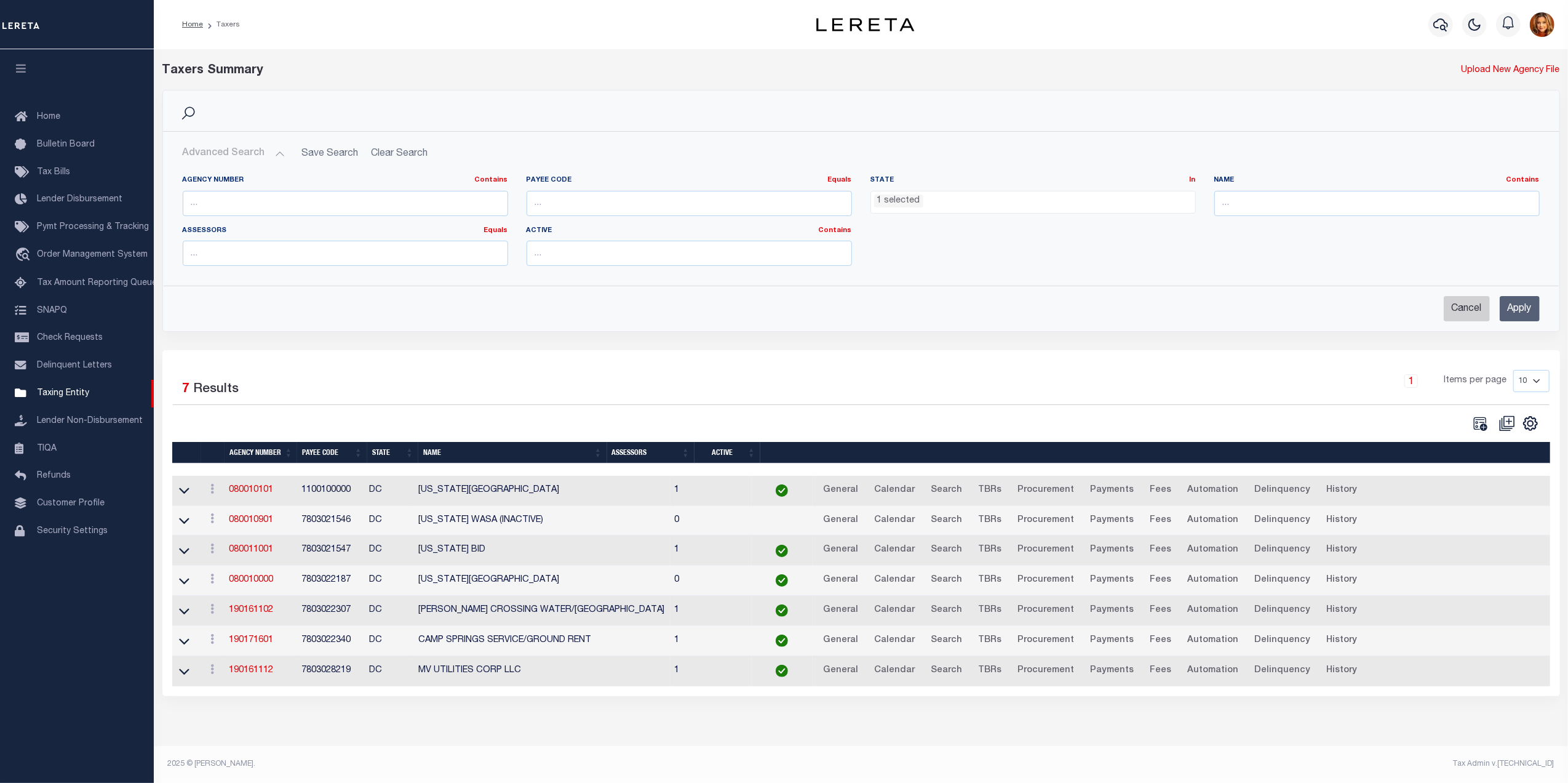
click at [1462, 304] on input "Cancel" at bounding box center [1466, 308] width 46 height 25
checkbox input "true"
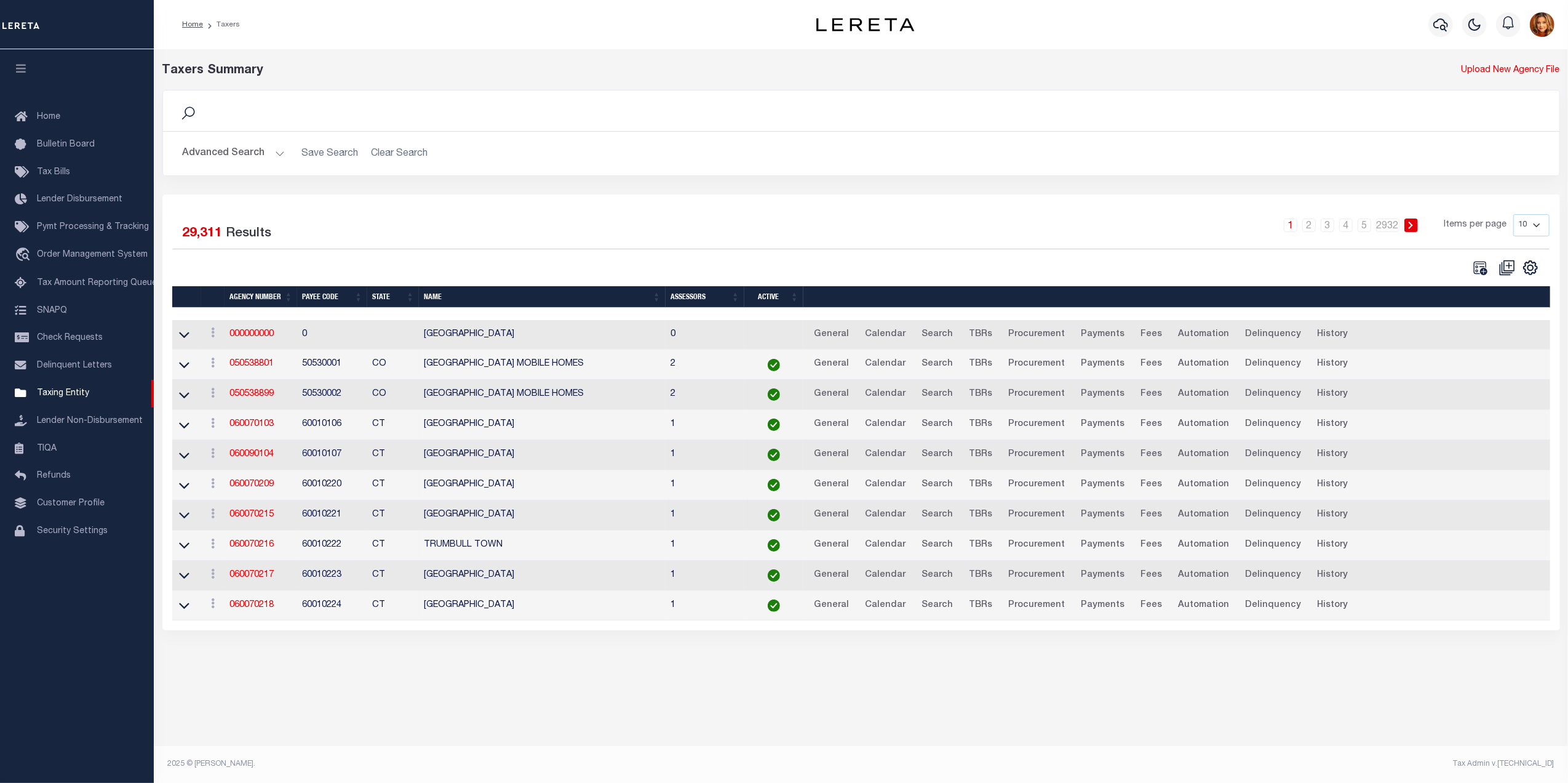
click at [232, 150] on button "Advanced Search" at bounding box center [233, 154] width 102 height 24
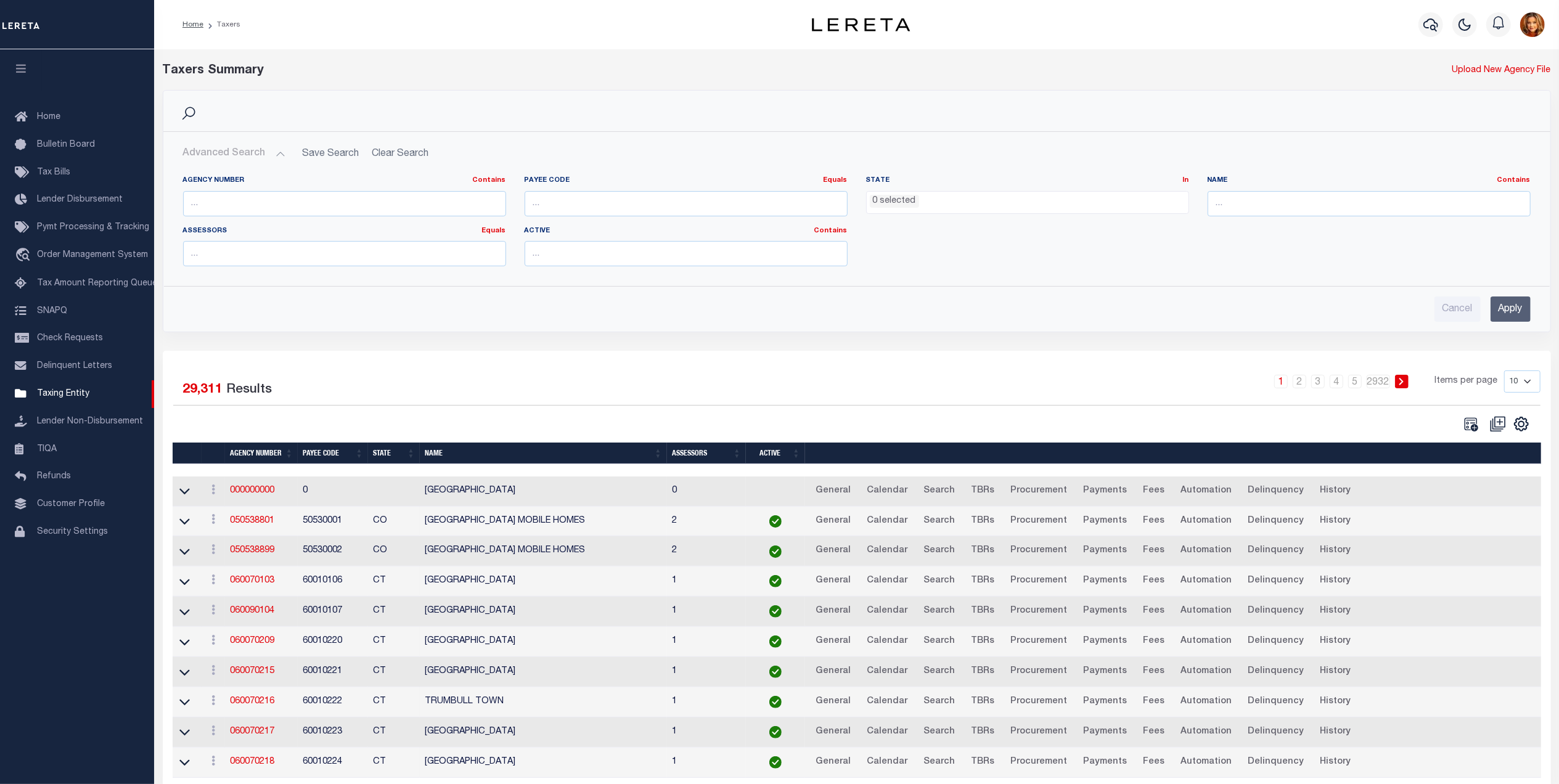
click at [926, 202] on ul "0 selected" at bounding box center [1027, 200] width 322 height 16
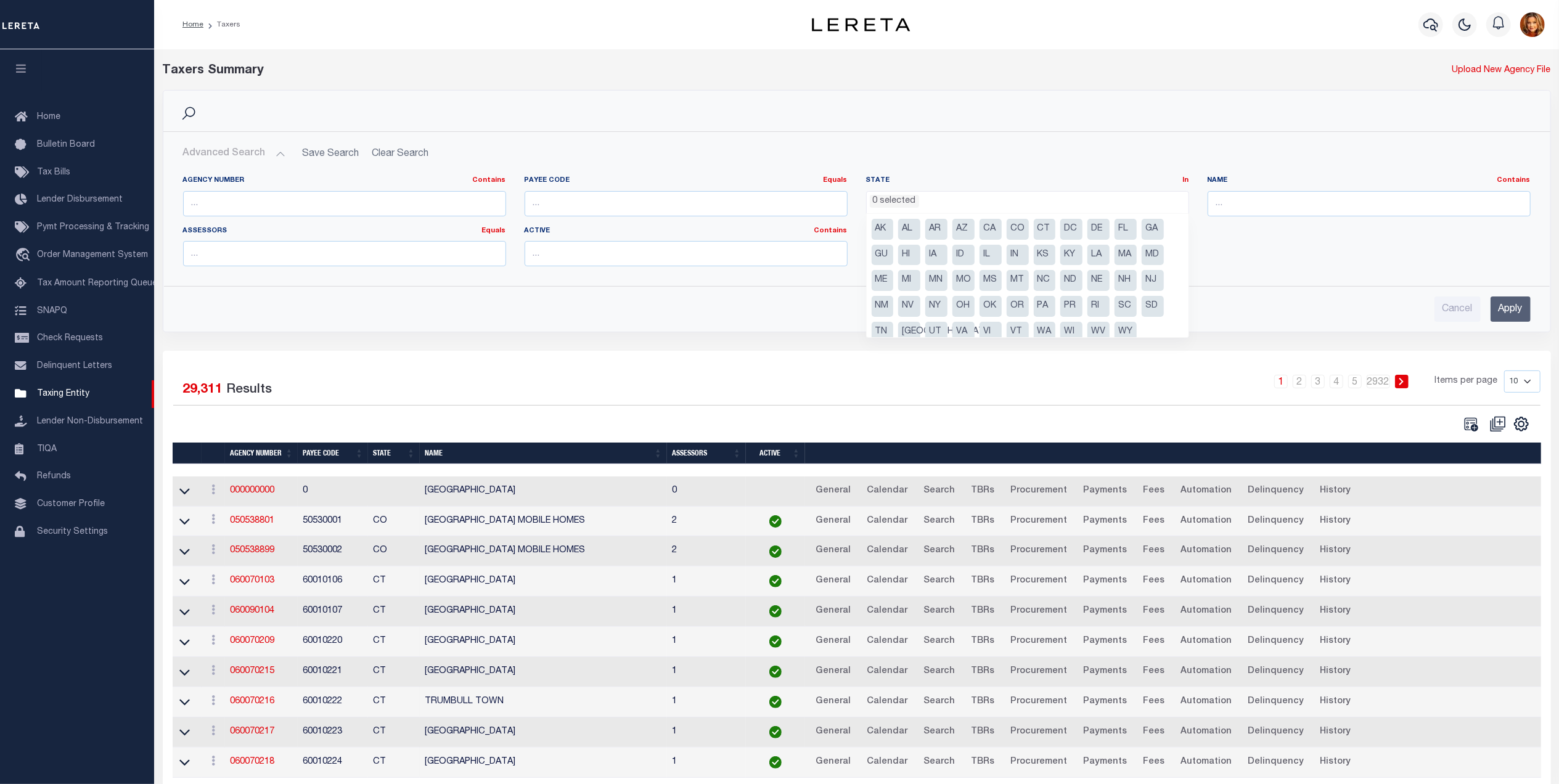
click at [908, 276] on li "MI" at bounding box center [909, 280] width 22 height 21
select select "MI"
click at [1281, 198] on input "text" at bounding box center [1369, 204] width 323 height 25
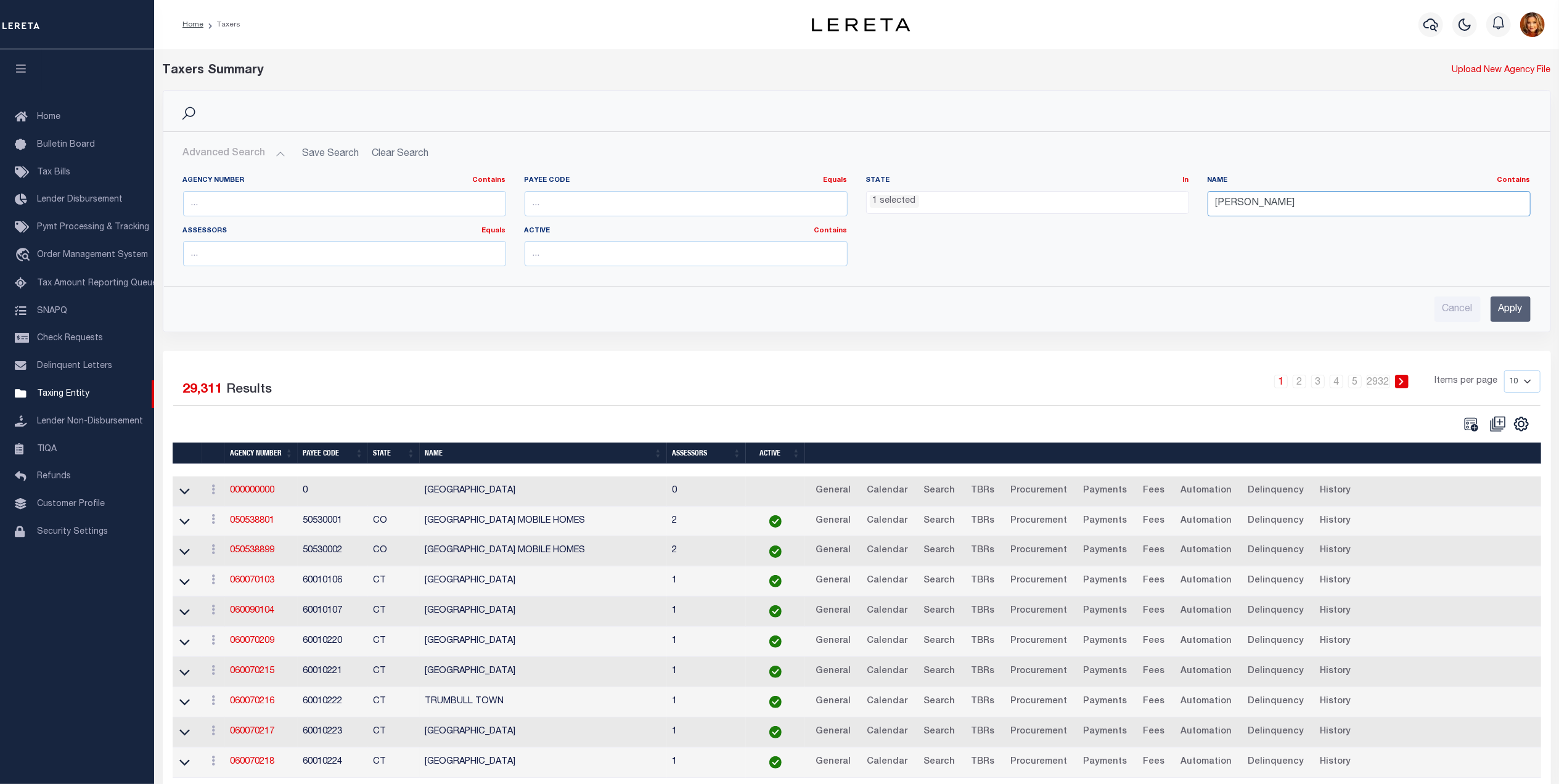
type input "Wayne"
click at [1499, 311] on input "Apply" at bounding box center [1511, 309] width 40 height 25
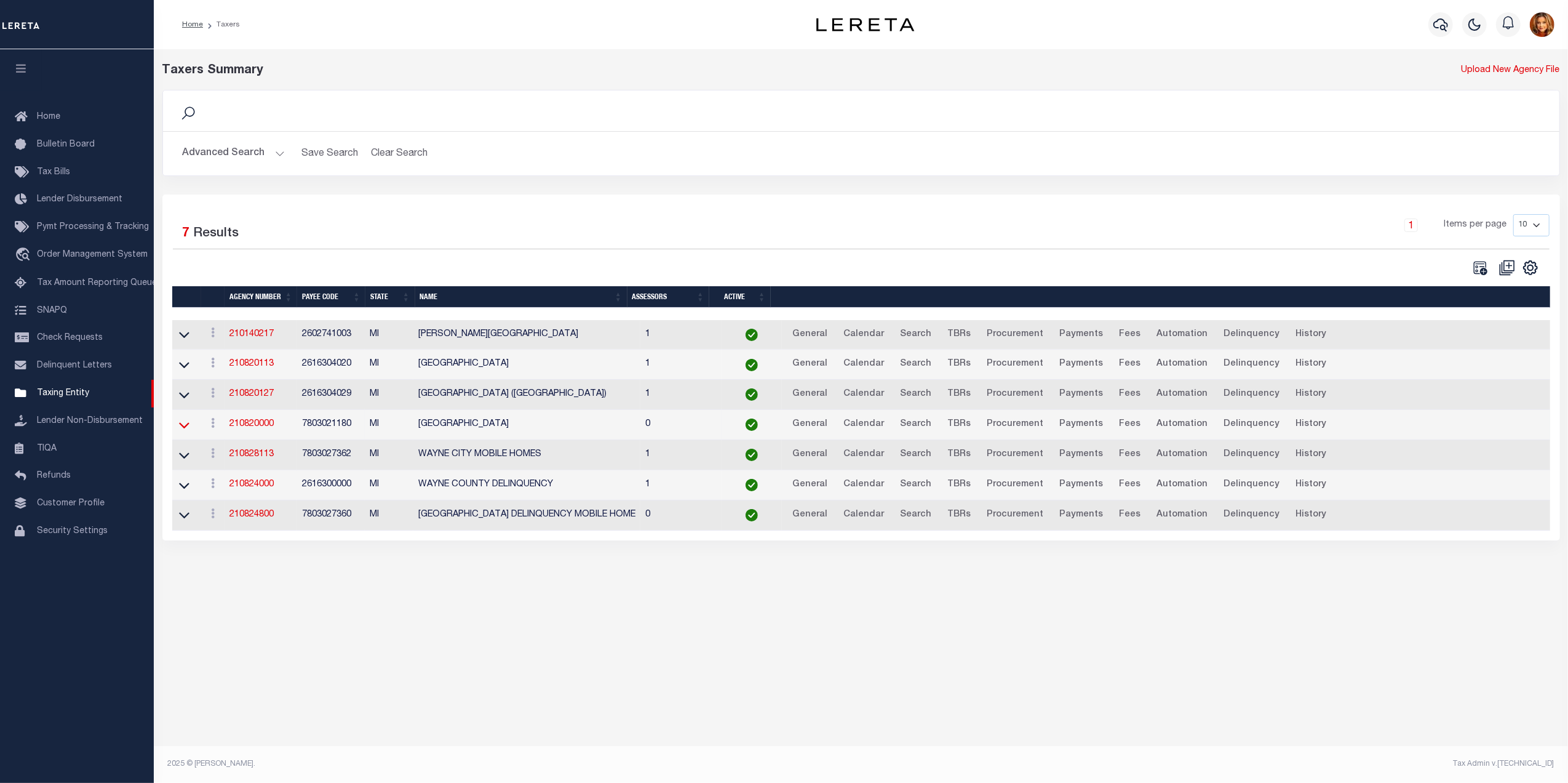
click at [185, 431] on icon at bounding box center [184, 425] width 11 height 13
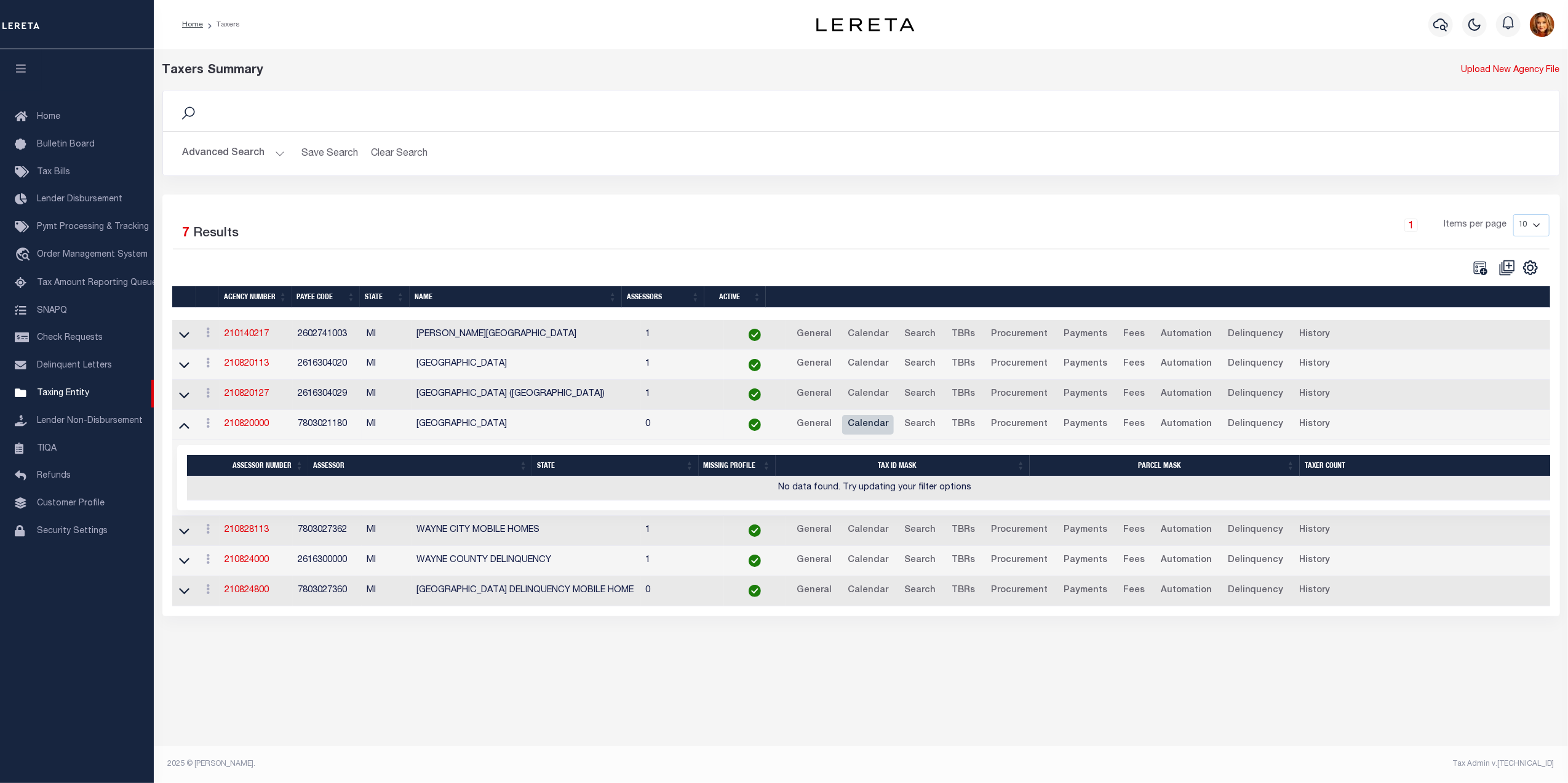
click at [849, 427] on link "Calendar" at bounding box center [868, 425] width 52 height 20
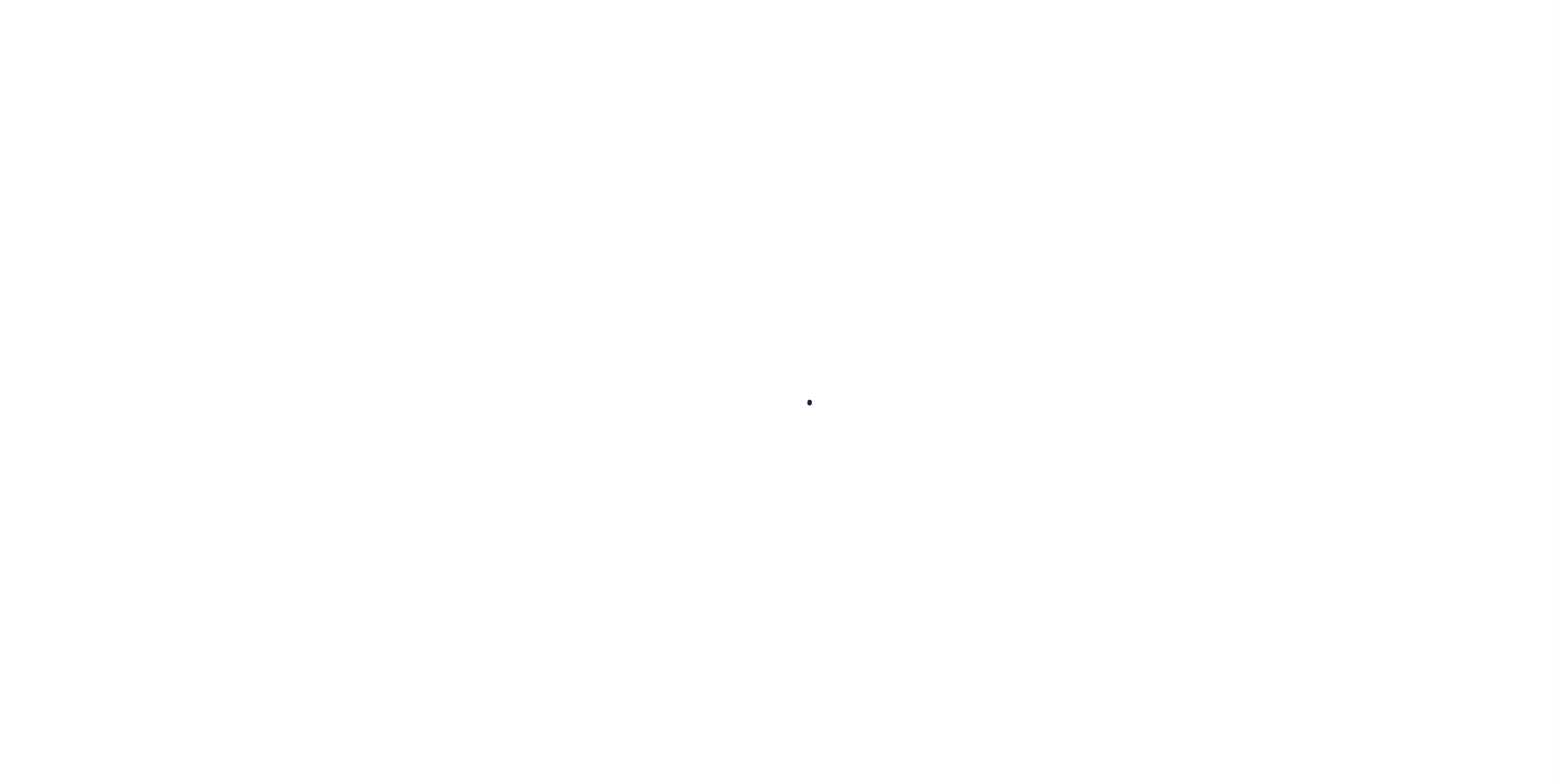
select select
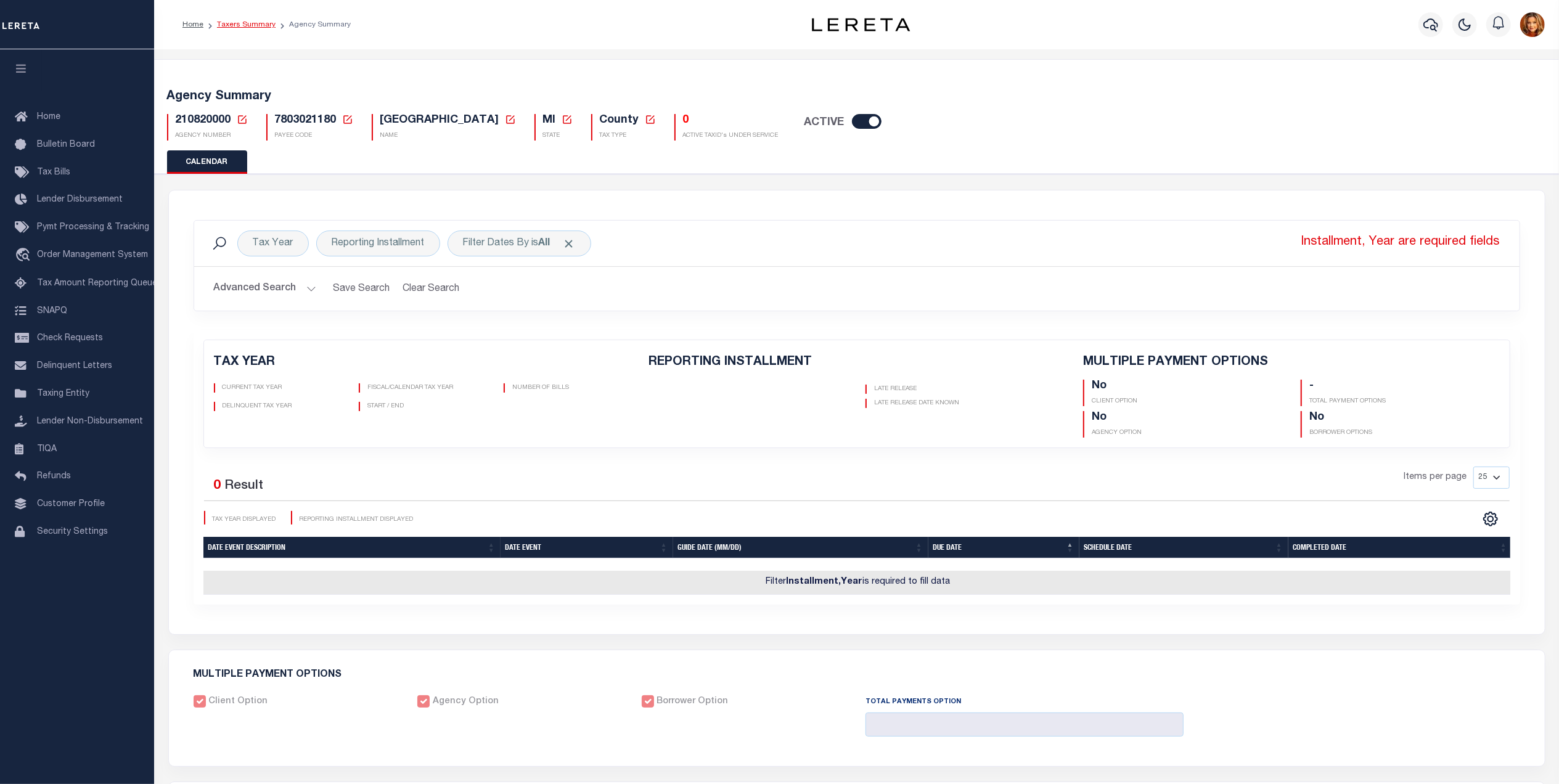
click at [255, 24] on link "Taxers Summary" at bounding box center [246, 24] width 59 height 7
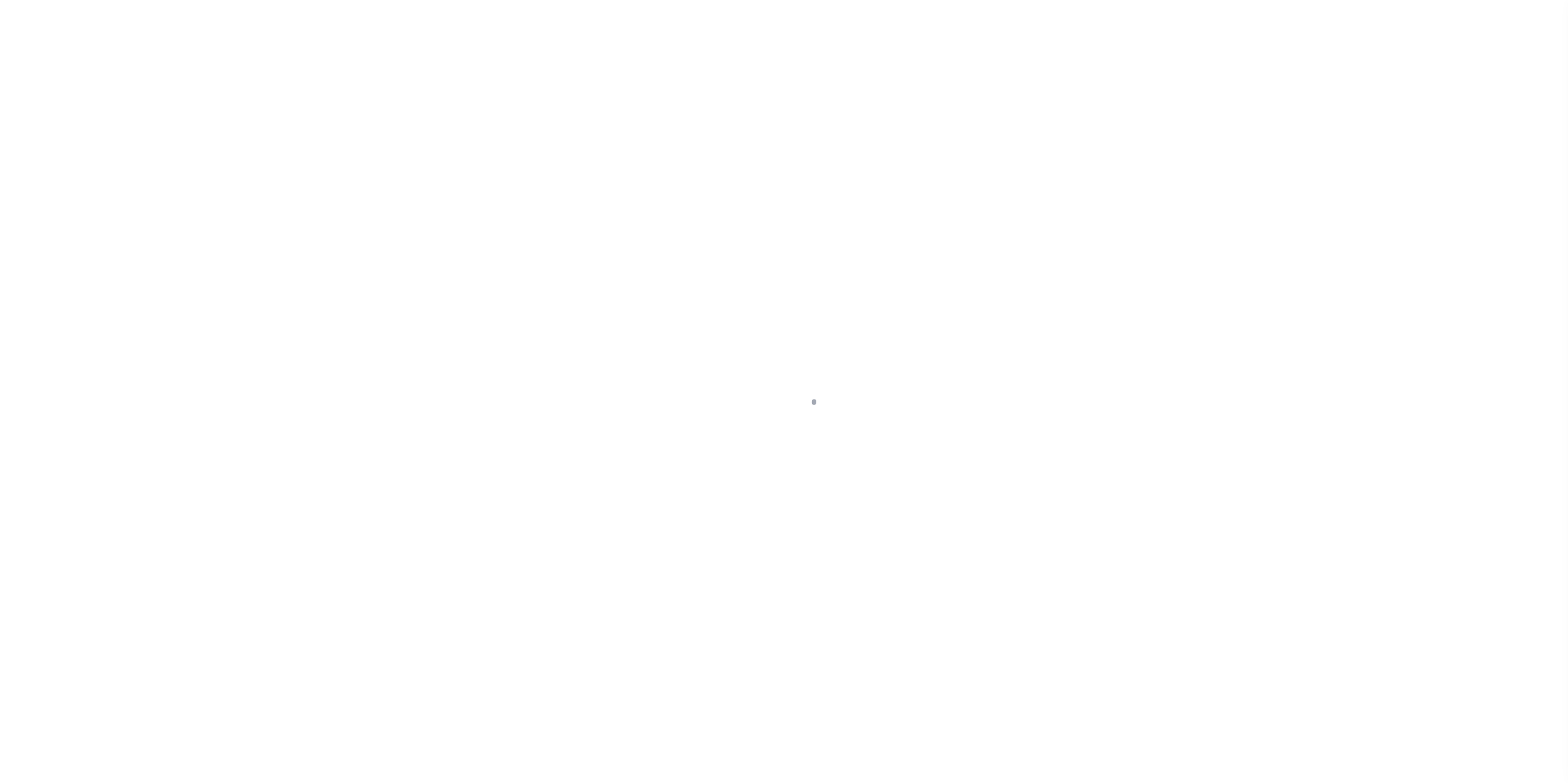
select select "NJ"
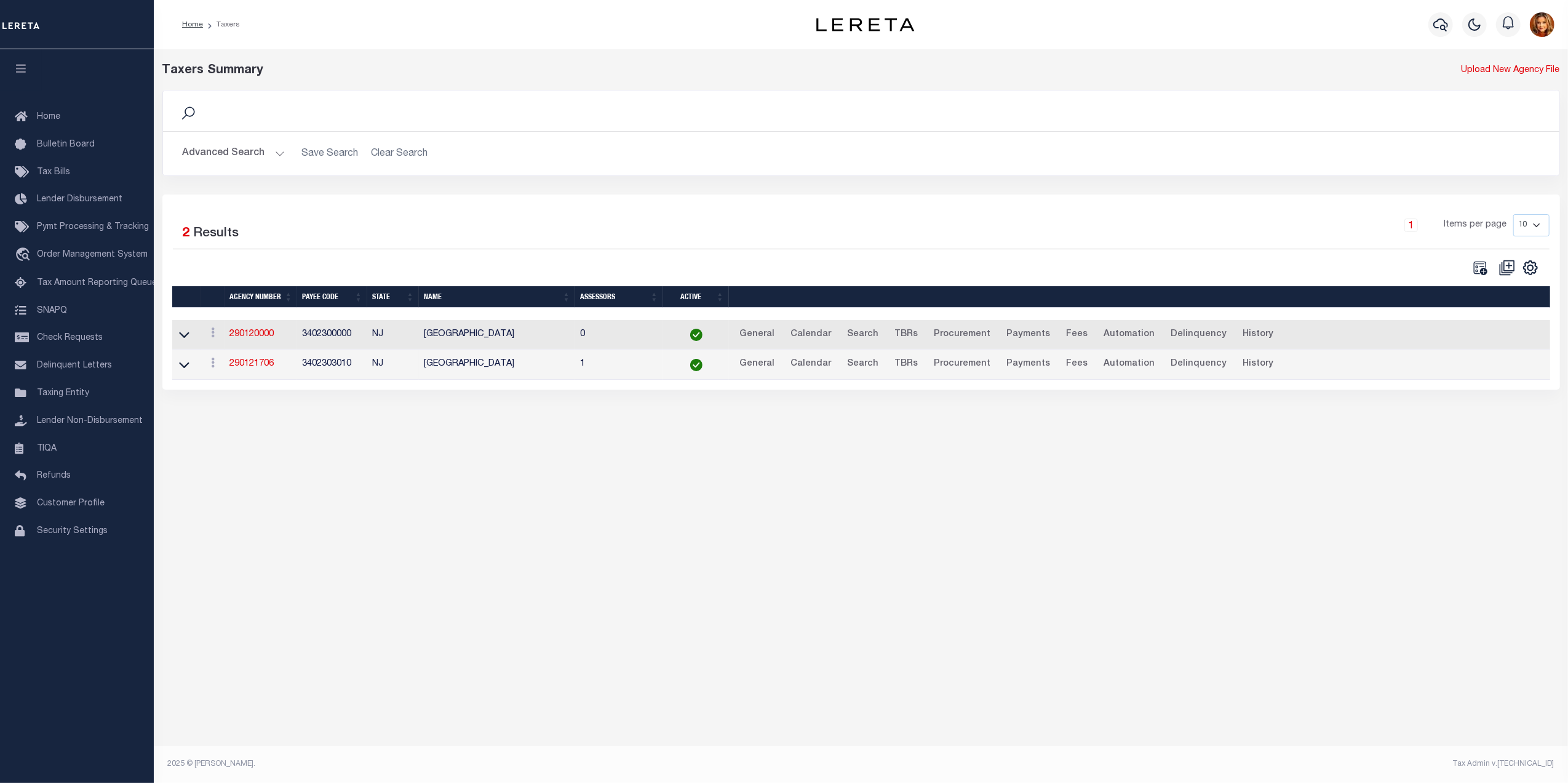
click at [221, 149] on button "Advanced Search" at bounding box center [233, 154] width 102 height 24
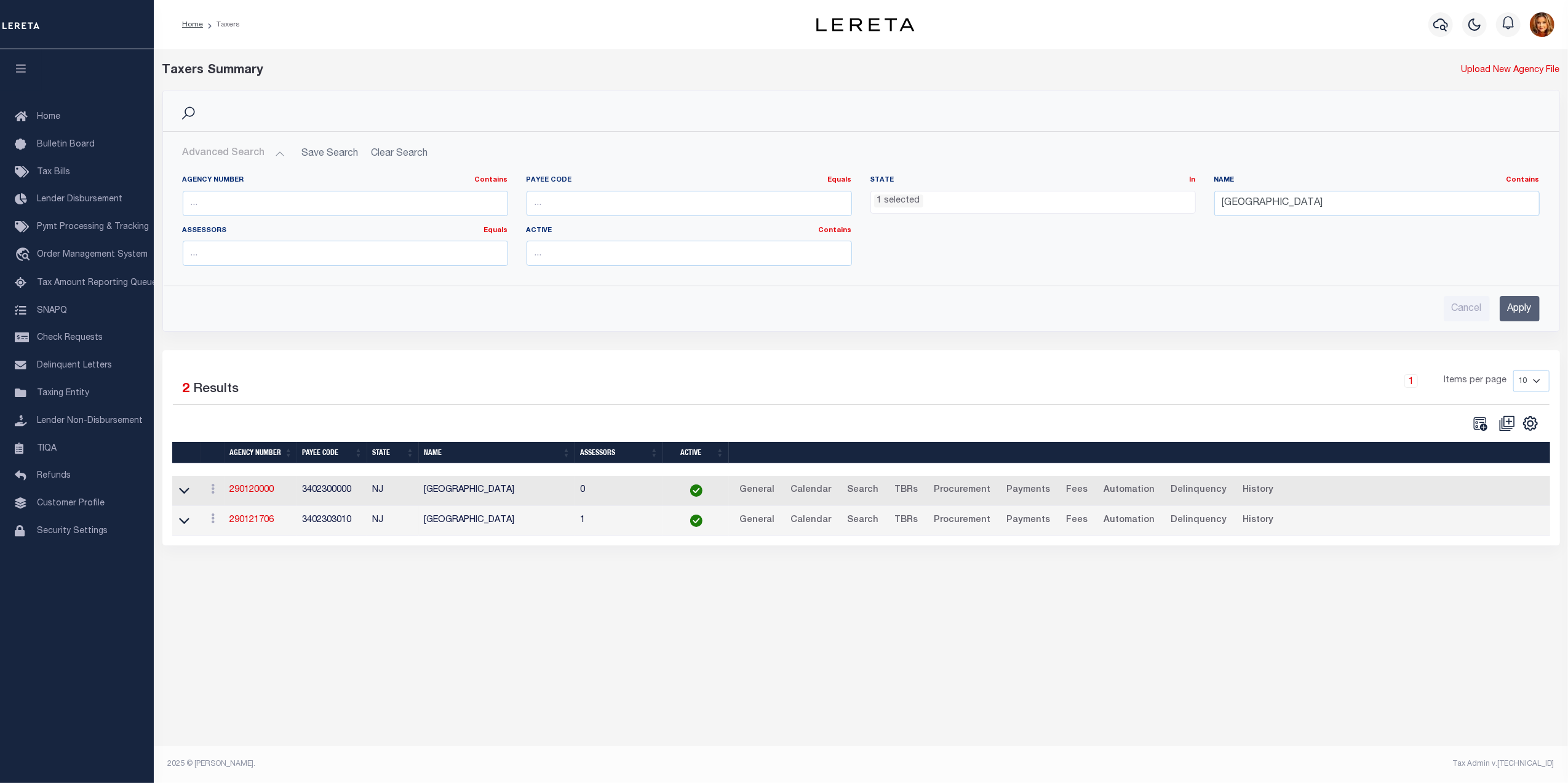
click at [928, 203] on ul "1 selected" at bounding box center [1033, 200] width 324 height 16
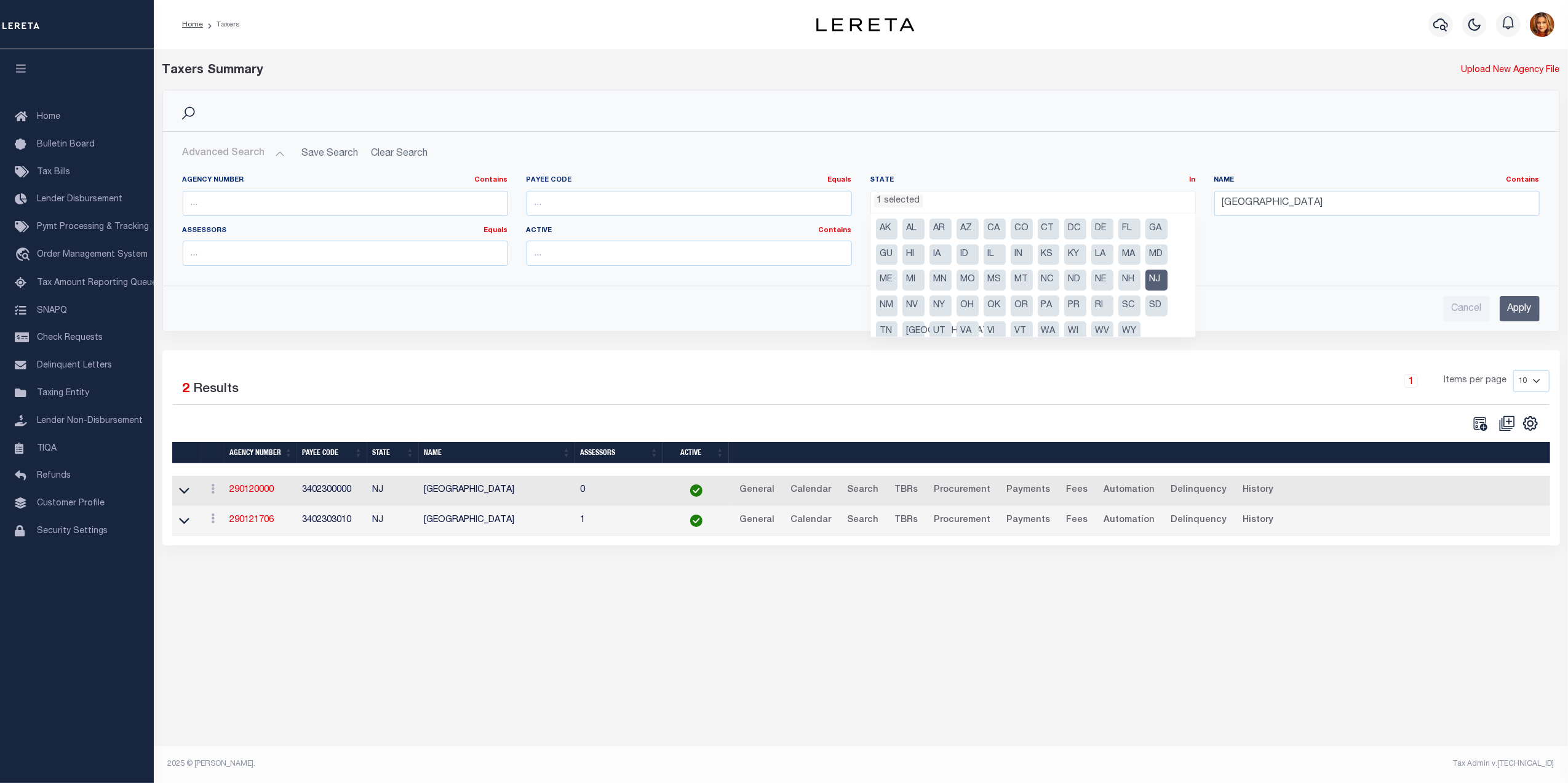
click at [1154, 279] on li "NJ" at bounding box center [1156, 279] width 22 height 21
click at [914, 283] on li "MI" at bounding box center [913, 279] width 22 height 21
select select "MI"
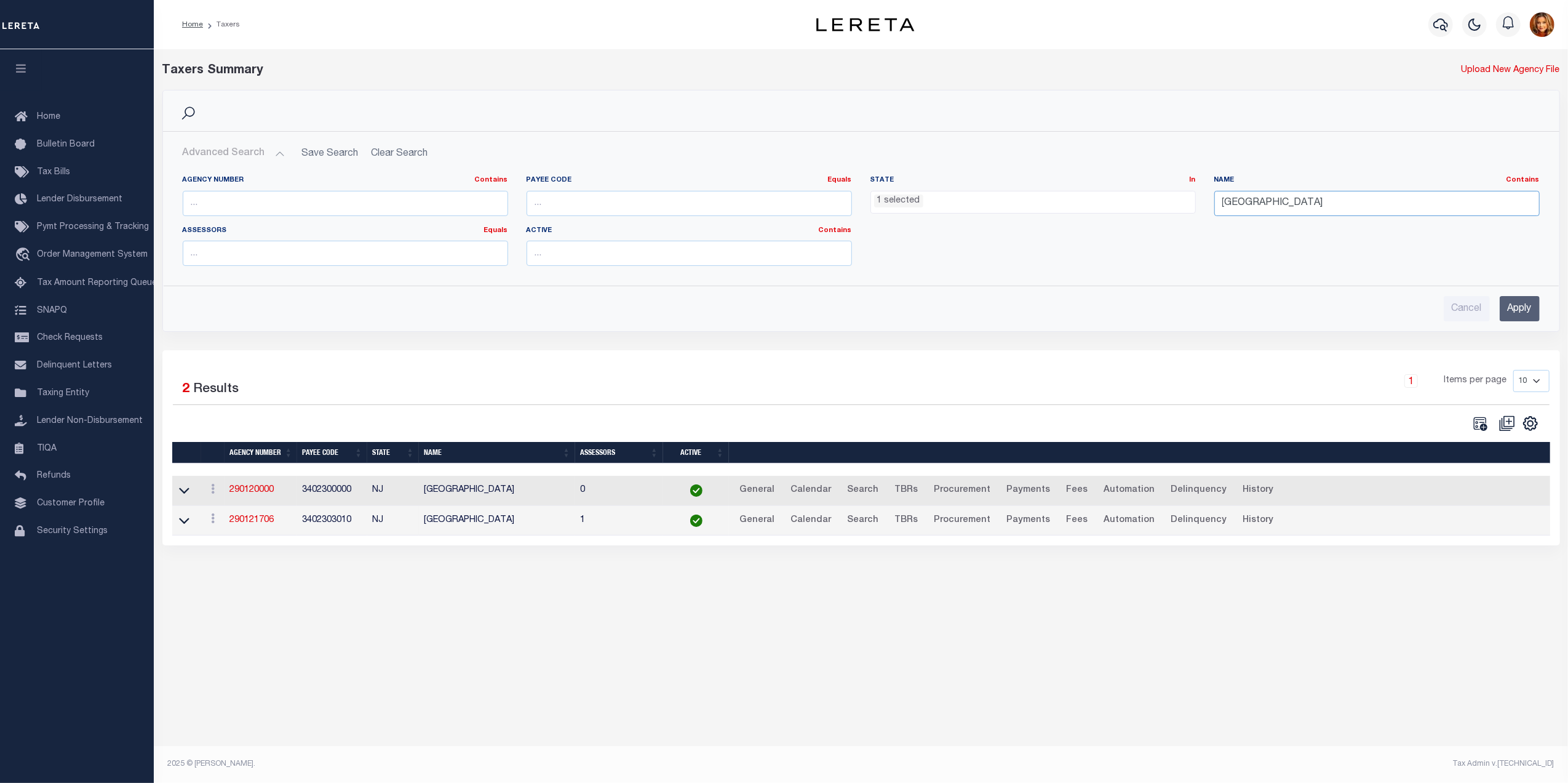
drag, startPoint x: 1299, startPoint y: 205, endPoint x: 1103, endPoint y: 197, distance: 196.2
click at [1103, 197] on div "Agency Number Contains Contains Is Payee Code Equals Equals Is Not Equal To Is …" at bounding box center [861, 225] width 1376 height 100
type input "detr"
click at [1516, 308] on input "Apply" at bounding box center [1519, 308] width 40 height 25
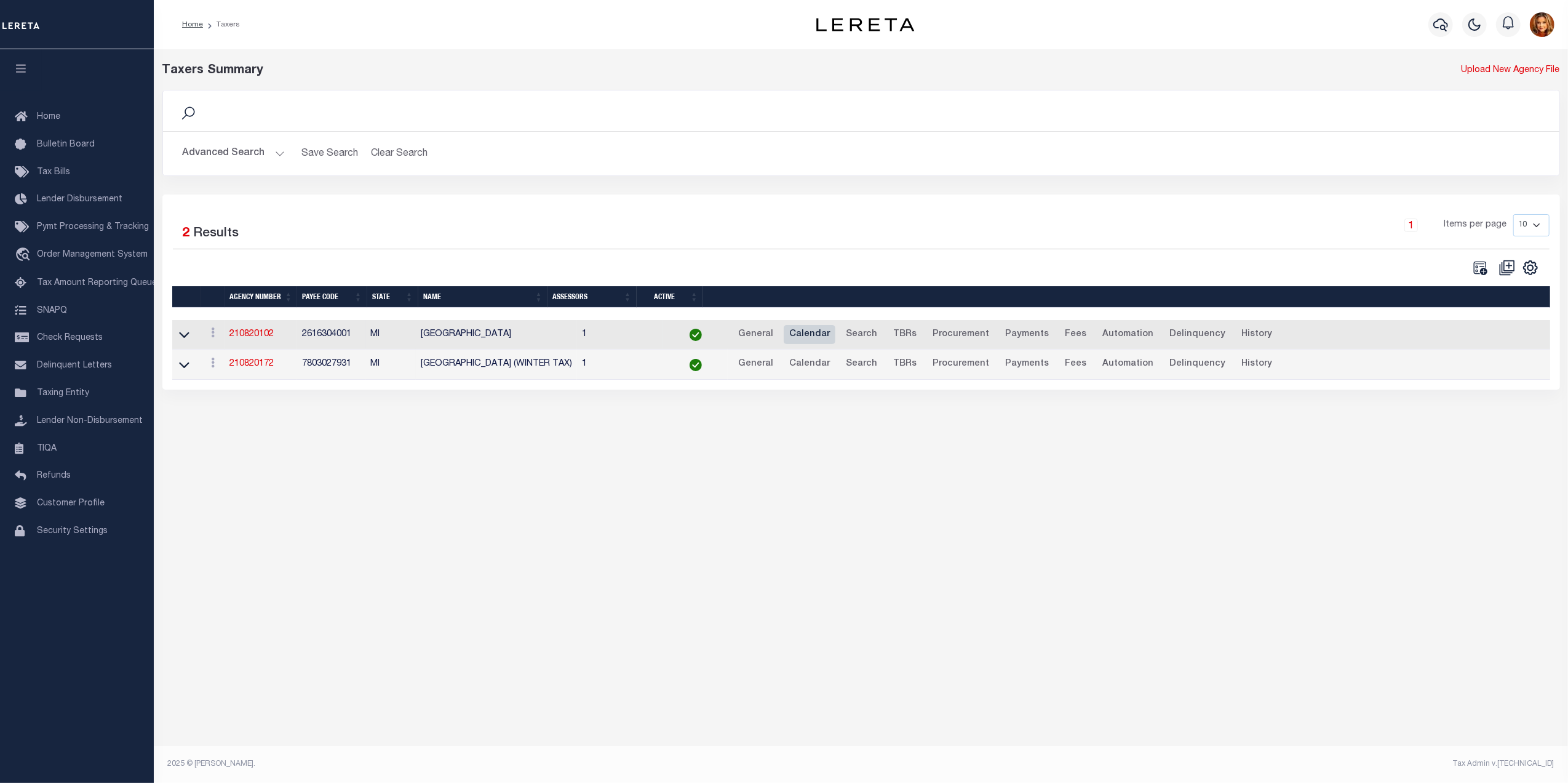
click at [784, 336] on link "Calendar" at bounding box center [809, 335] width 52 height 20
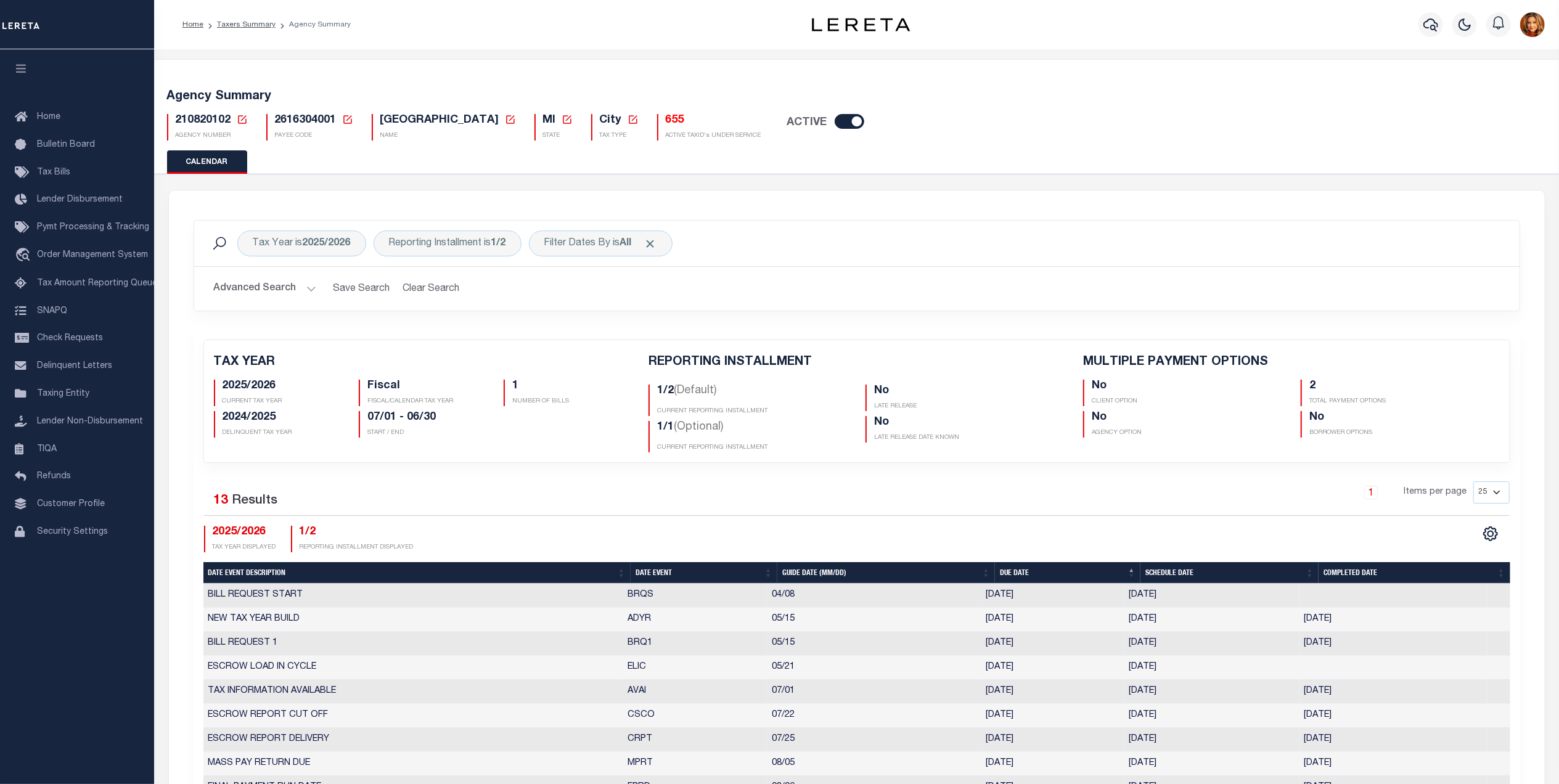
checkbox input "false"
type input "2"
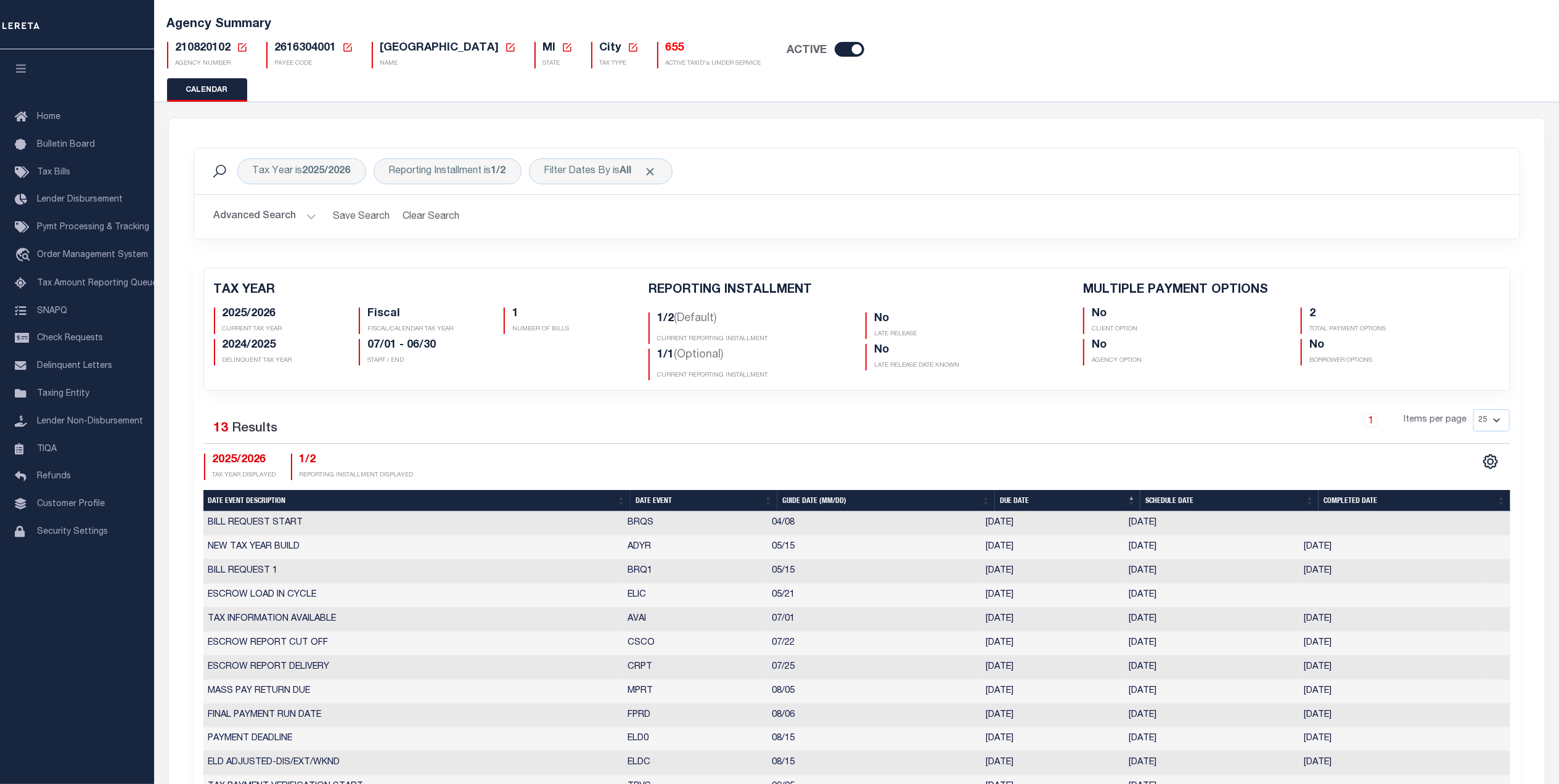
scroll to position [164, 0]
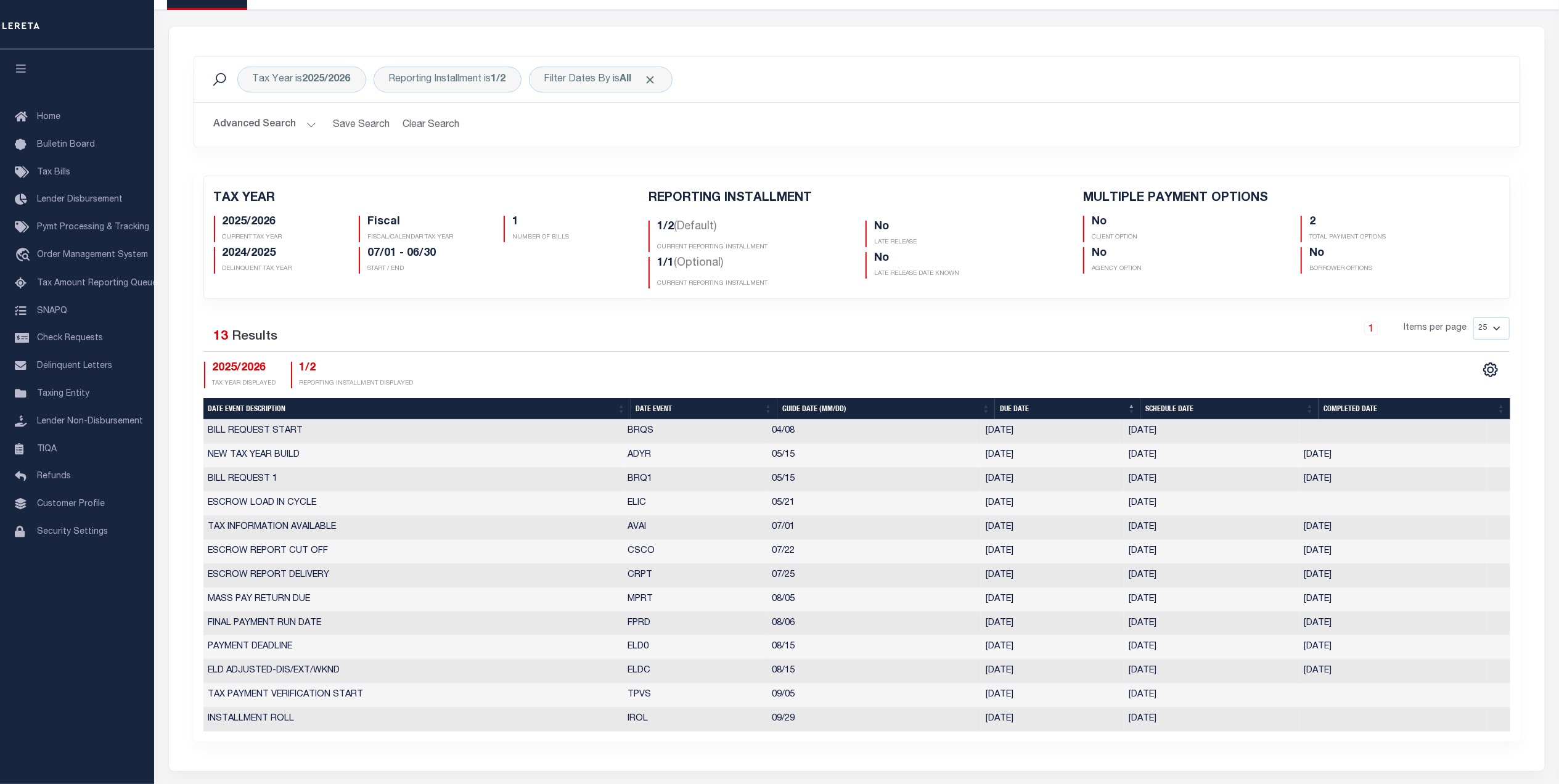
click at [1018, 412] on th "Due Date" at bounding box center [1067, 409] width 146 height 22
checkbox input "false"
click at [250, 121] on button "Advanced Search" at bounding box center [265, 125] width 102 height 24
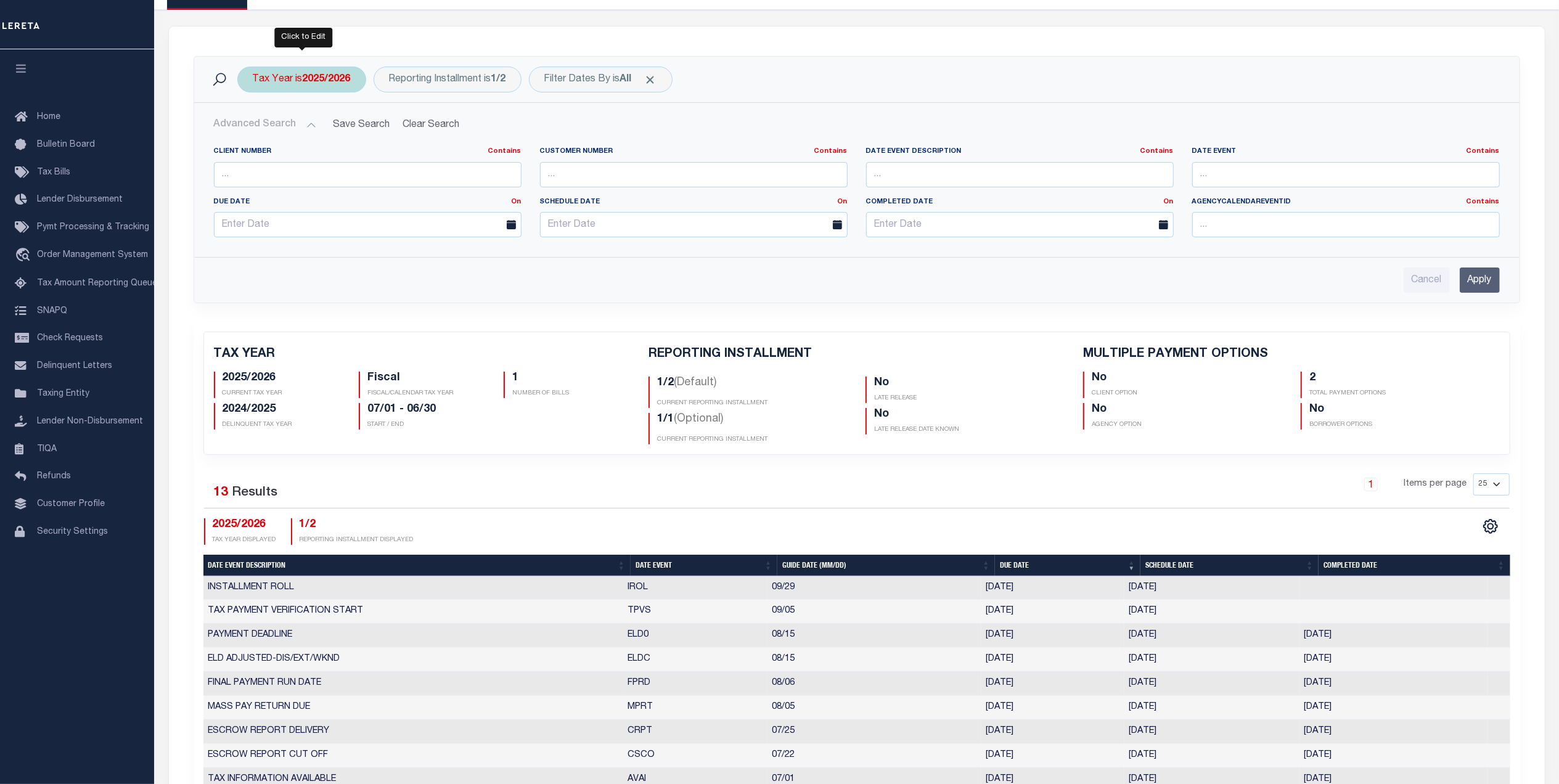
scroll to position [0, 0]
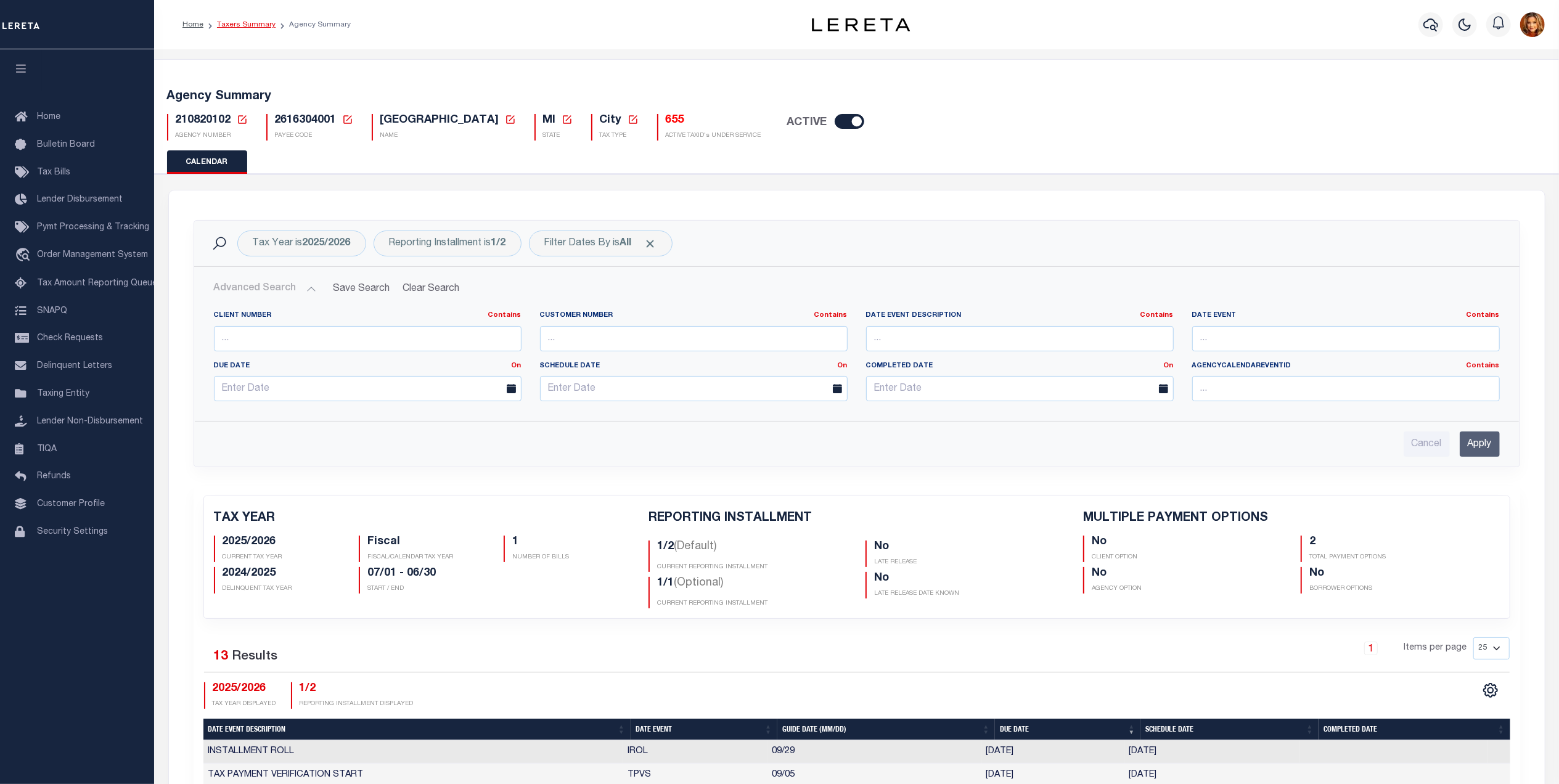
click at [240, 24] on link "Taxers Summary" at bounding box center [246, 24] width 59 height 7
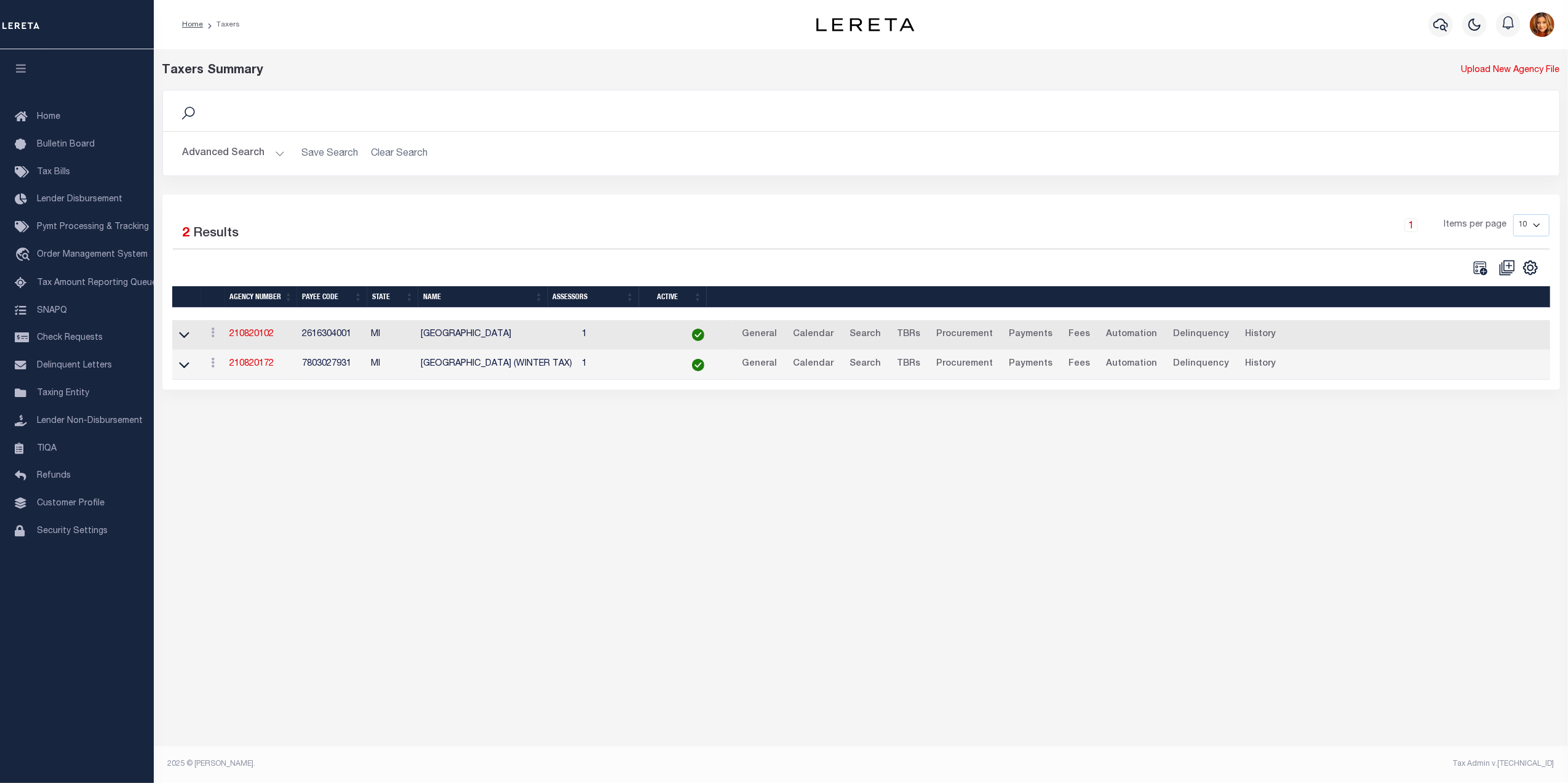
click at [244, 153] on button "Advanced Search" at bounding box center [233, 154] width 102 height 24
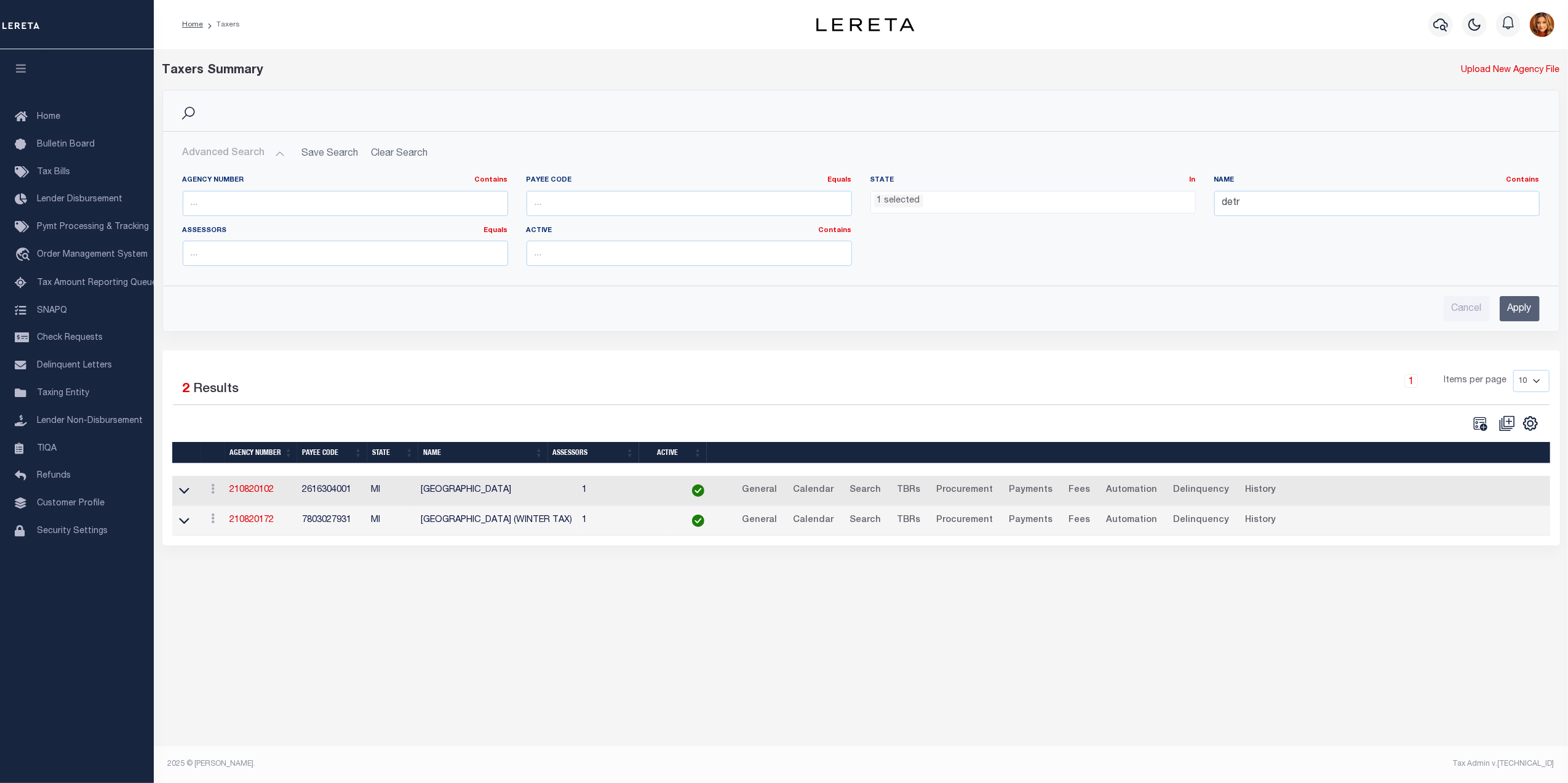
click at [934, 200] on ul "1 selected" at bounding box center [1033, 200] width 324 height 16
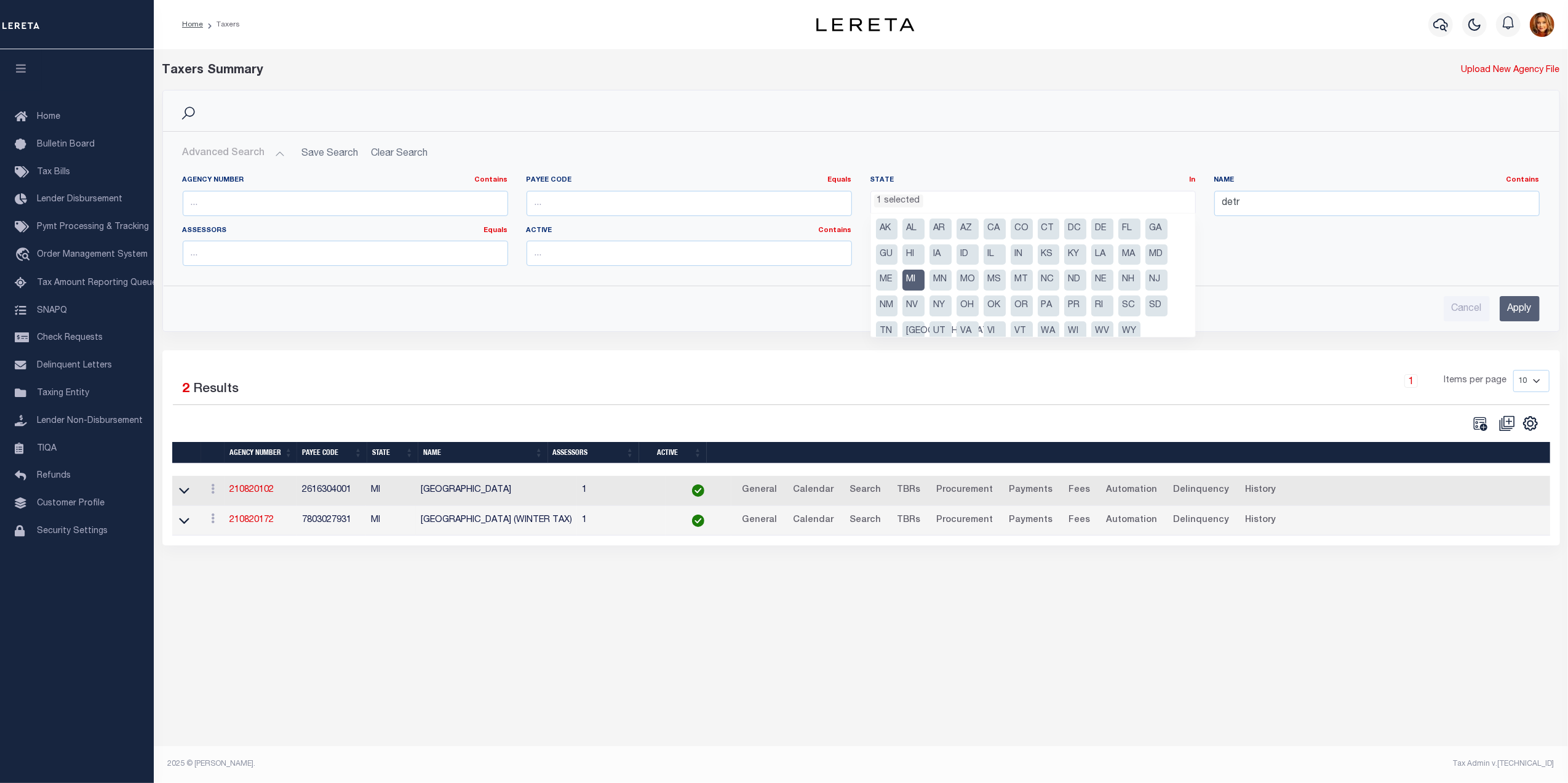
click at [1074, 230] on li "DC" at bounding box center [1075, 229] width 22 height 21
select select "DC"
click at [897, 277] on li "ME" at bounding box center [887, 279] width 22 height 21
click at [921, 279] on li "MI" at bounding box center [913, 279] width 22 height 21
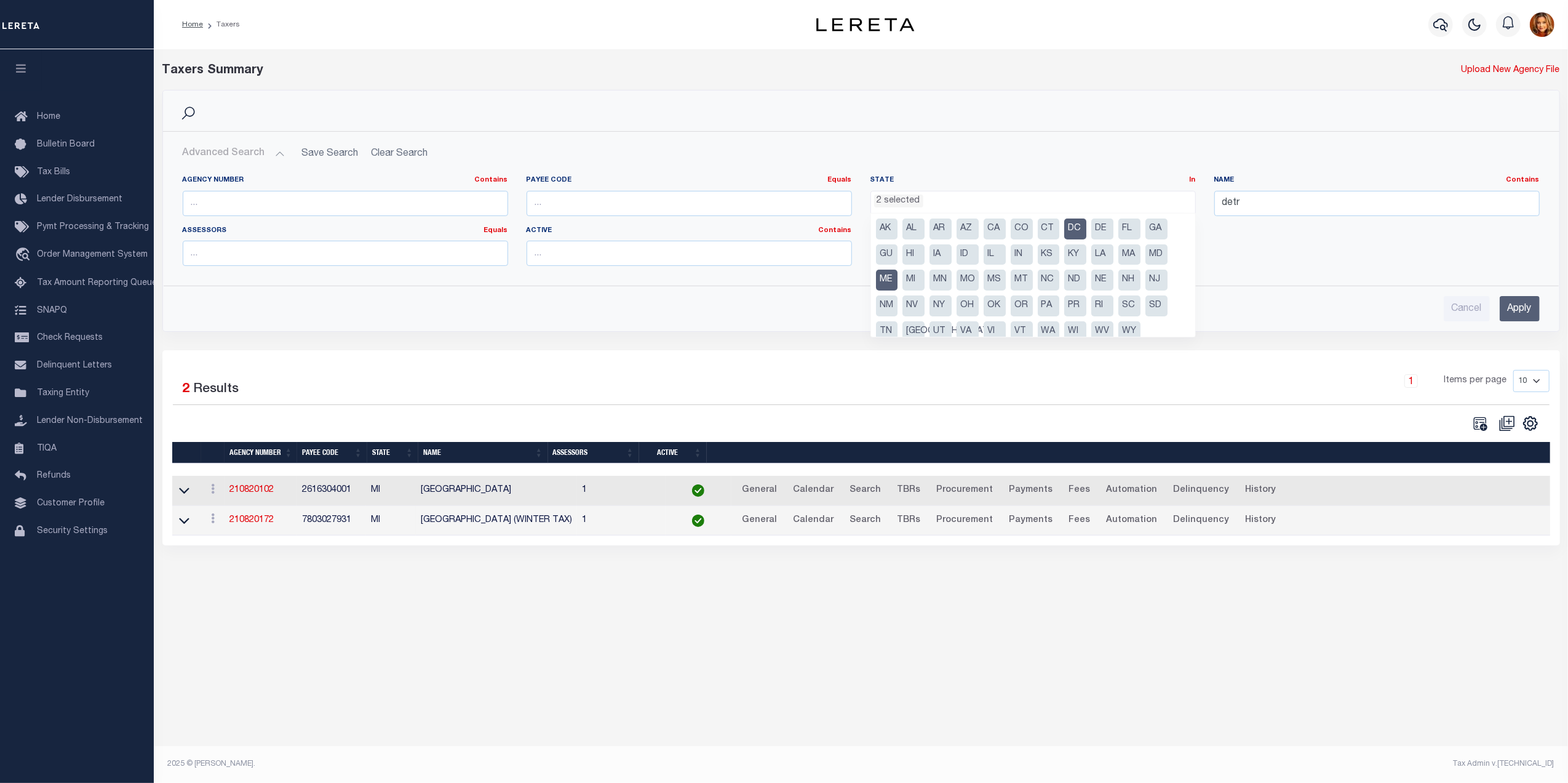
click at [878, 284] on li "ME" at bounding box center [887, 279] width 22 height 21
click at [1516, 304] on input "Apply" at bounding box center [1519, 308] width 40 height 25
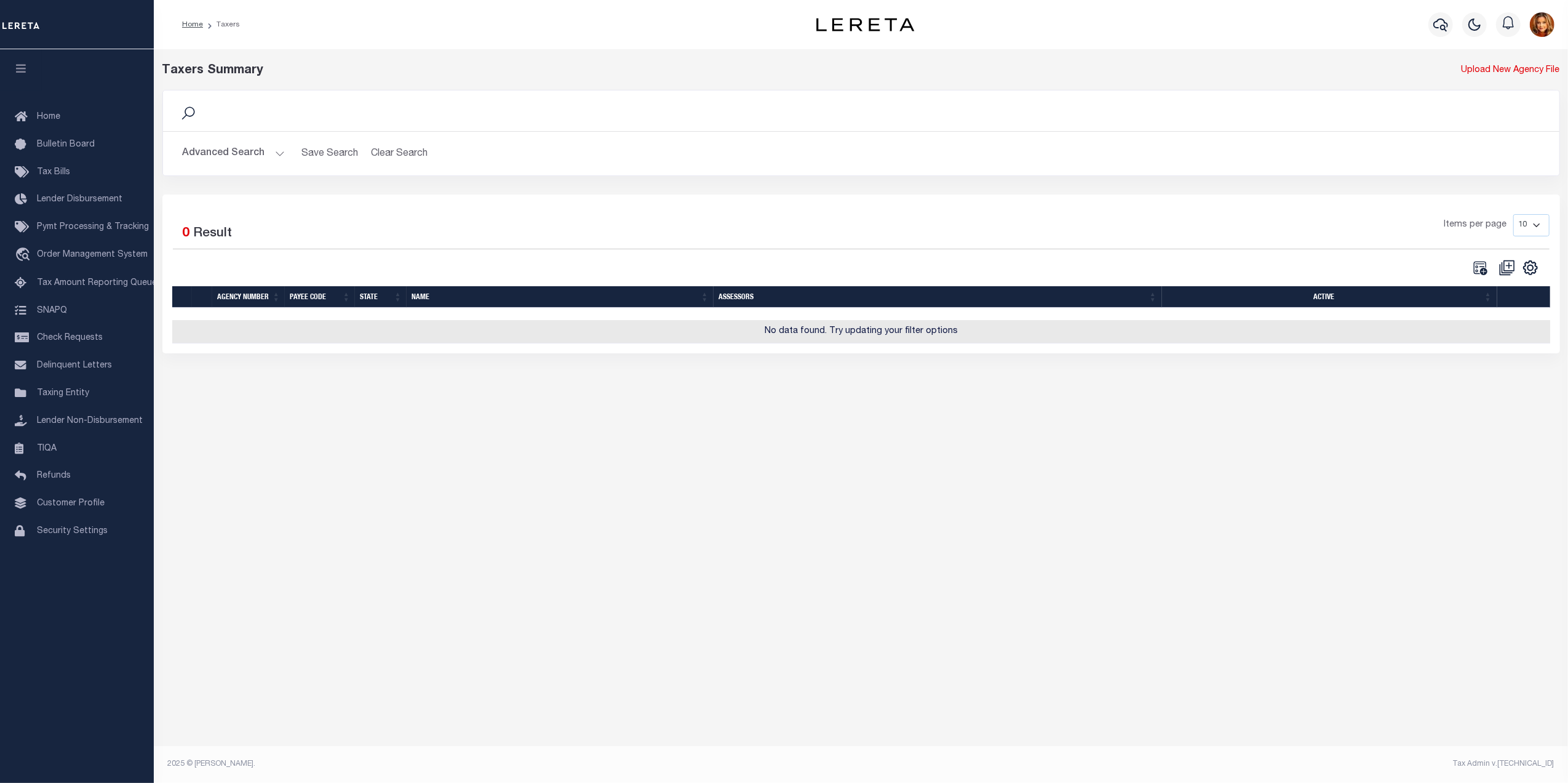
click at [230, 154] on button "Advanced Search" at bounding box center [233, 154] width 102 height 24
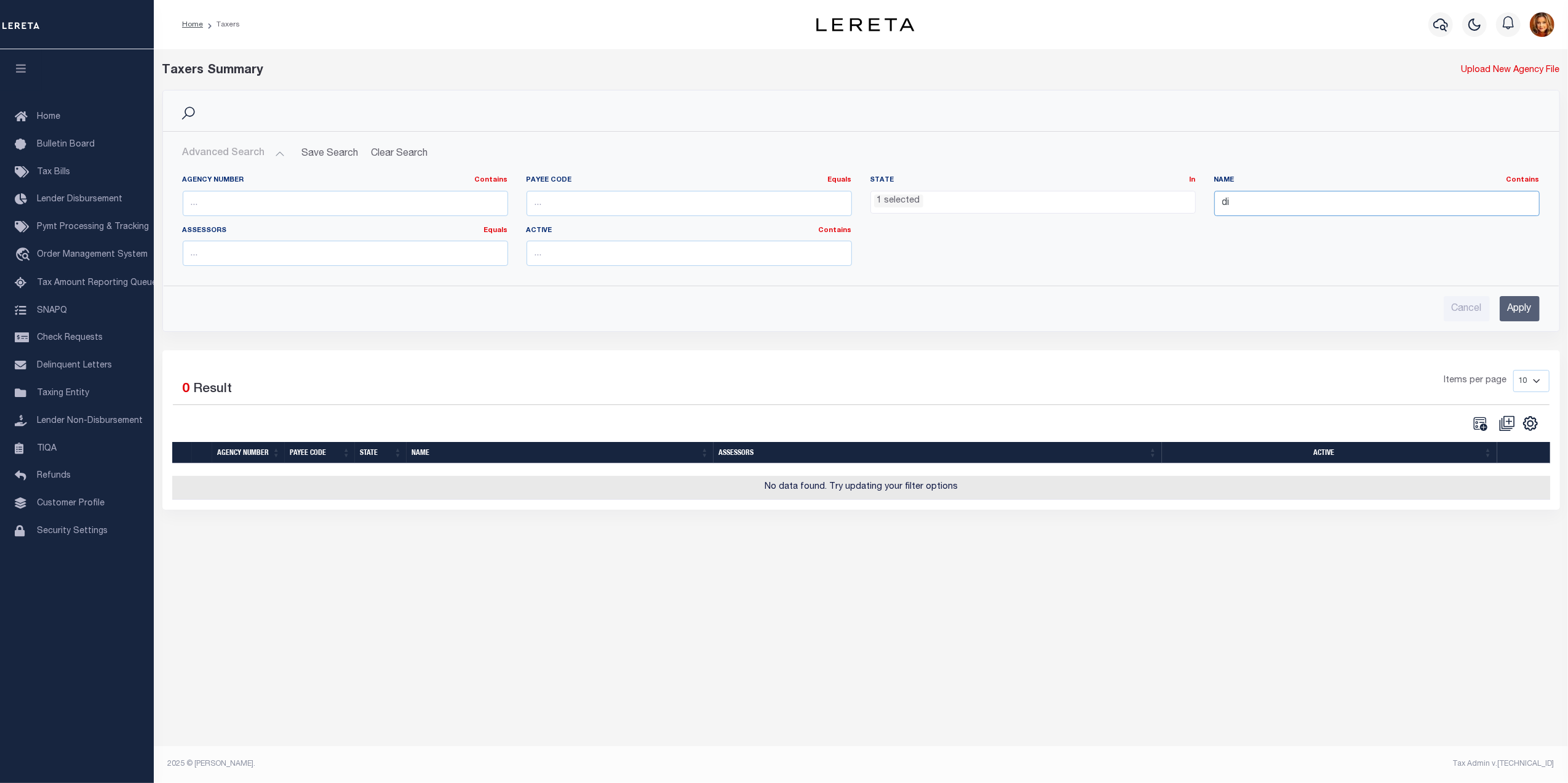
type input "di"
click at [1516, 316] on input "Apply" at bounding box center [1519, 308] width 40 height 25
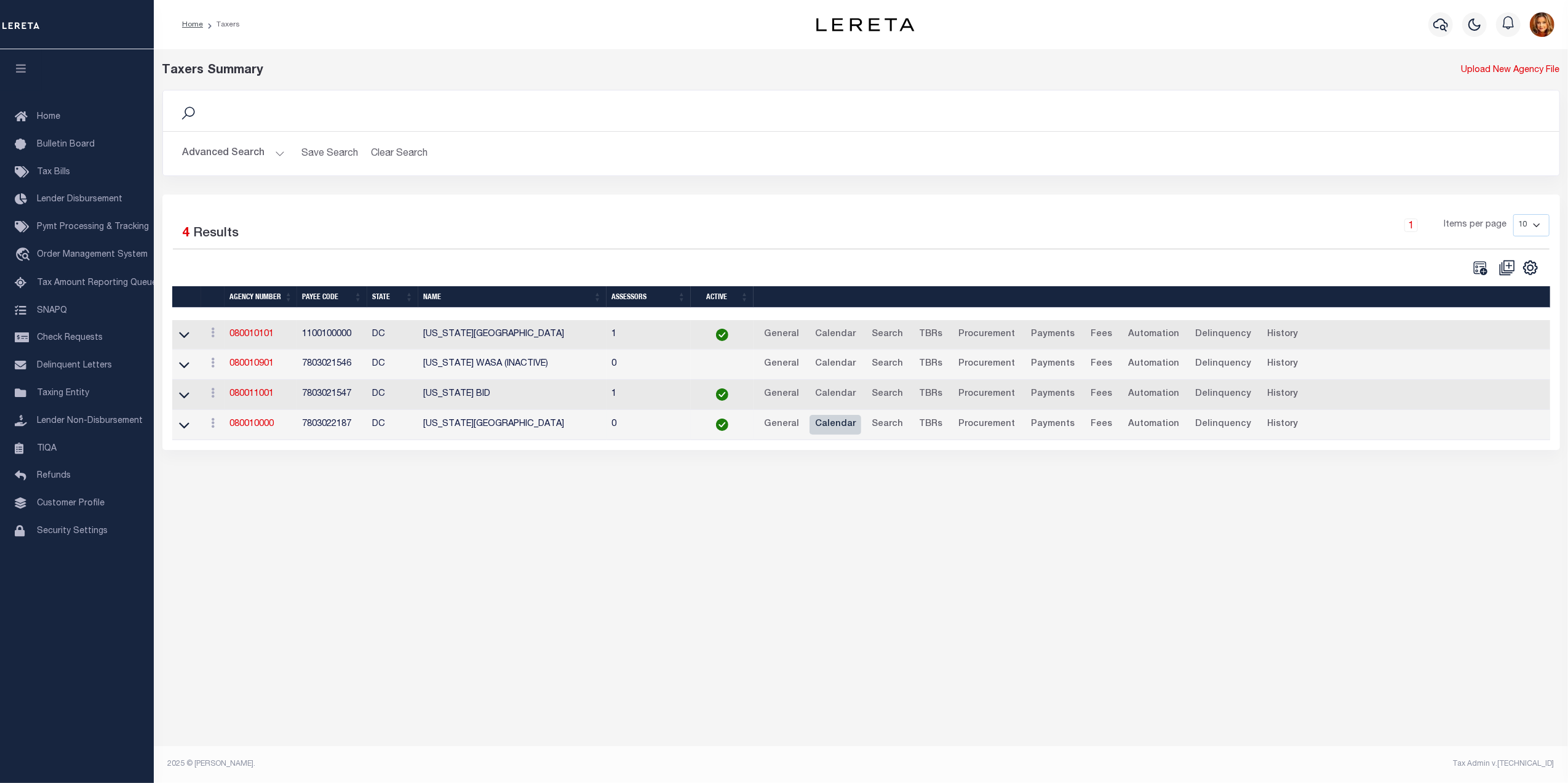
click at [831, 425] on link "Calendar" at bounding box center [835, 425] width 52 height 20
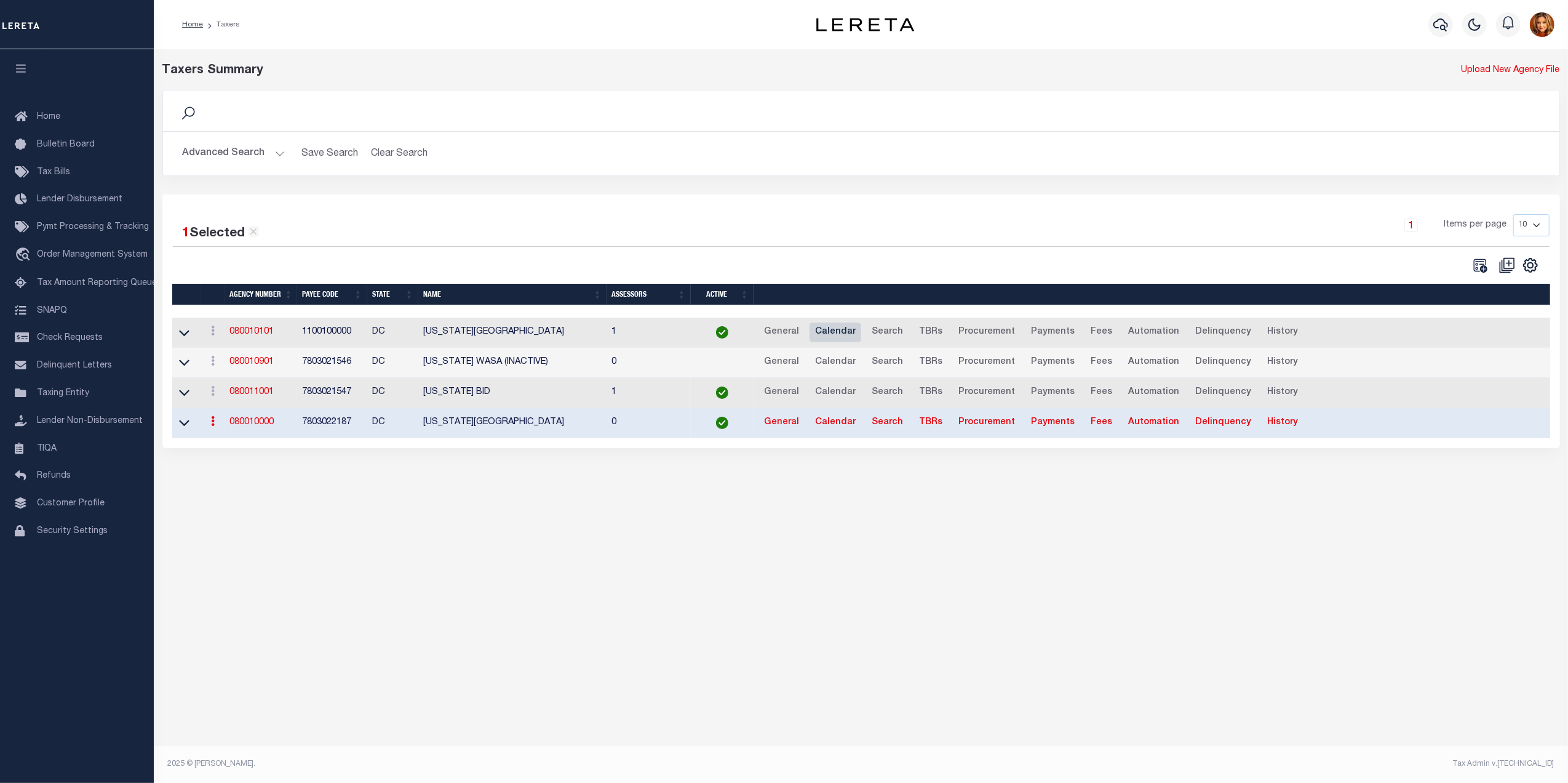
click at [829, 333] on link "Calendar" at bounding box center [835, 333] width 52 height 20
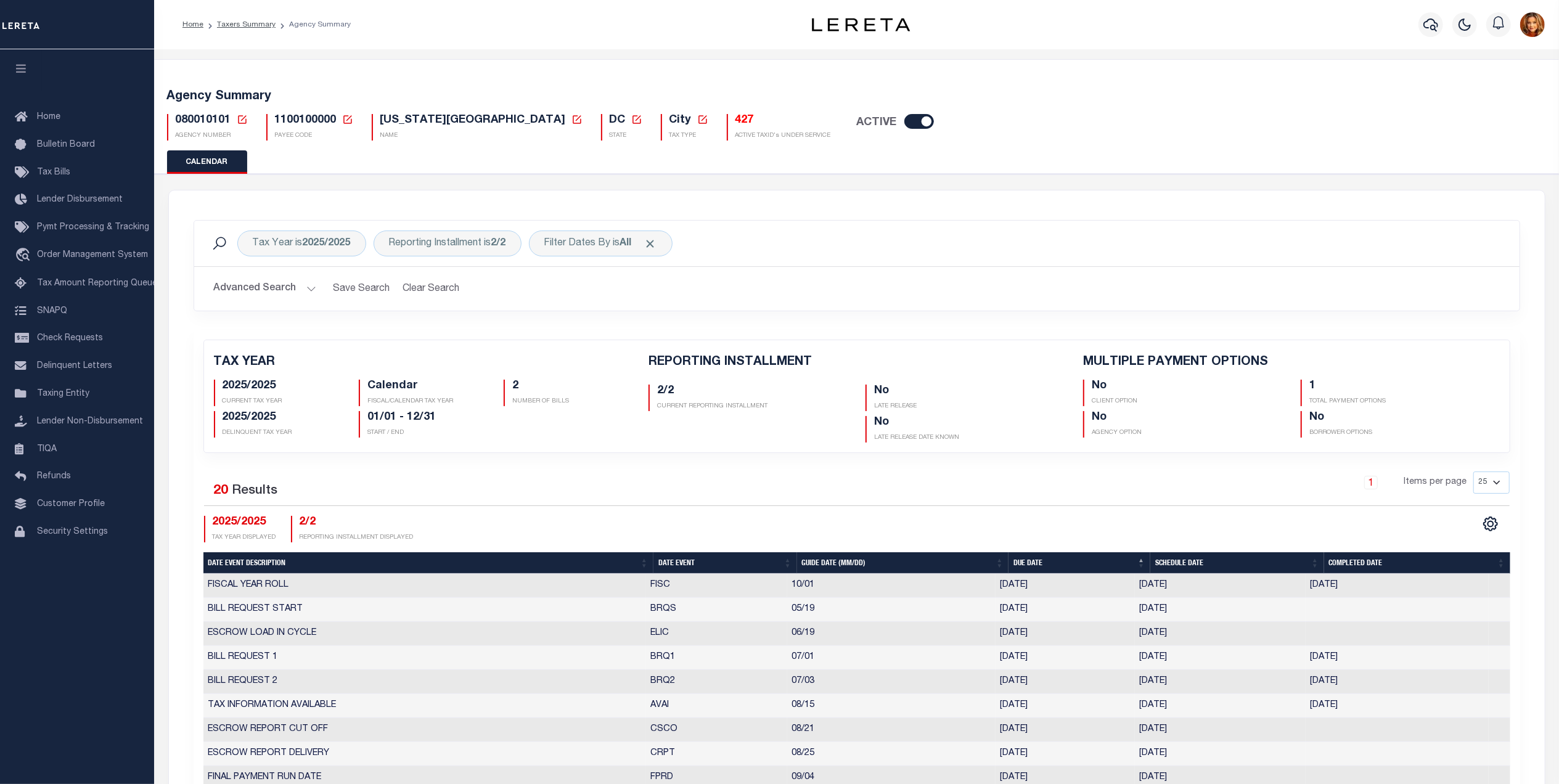
checkbox input "false"
type input "1"
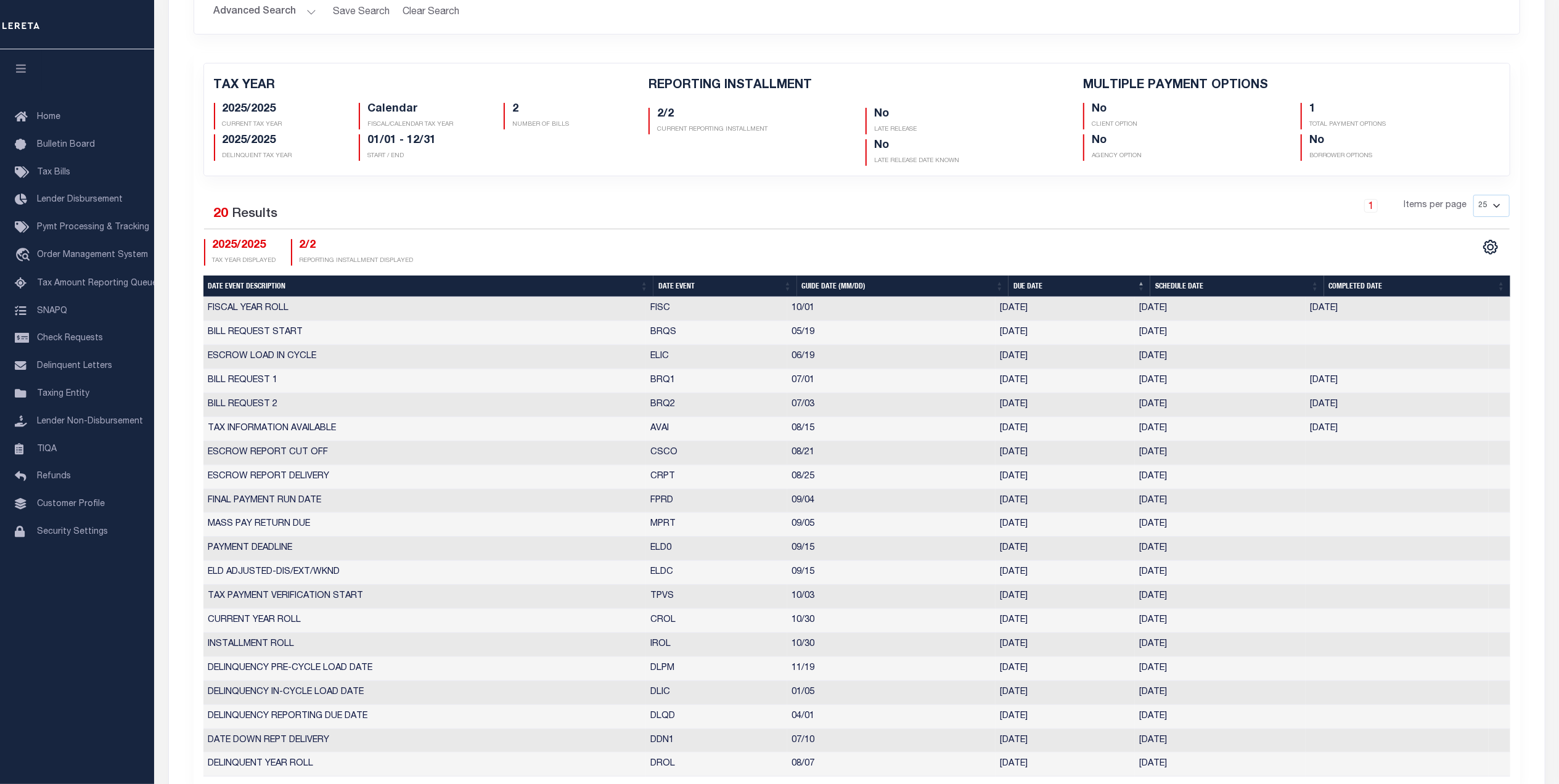
scroll to position [329, 0]
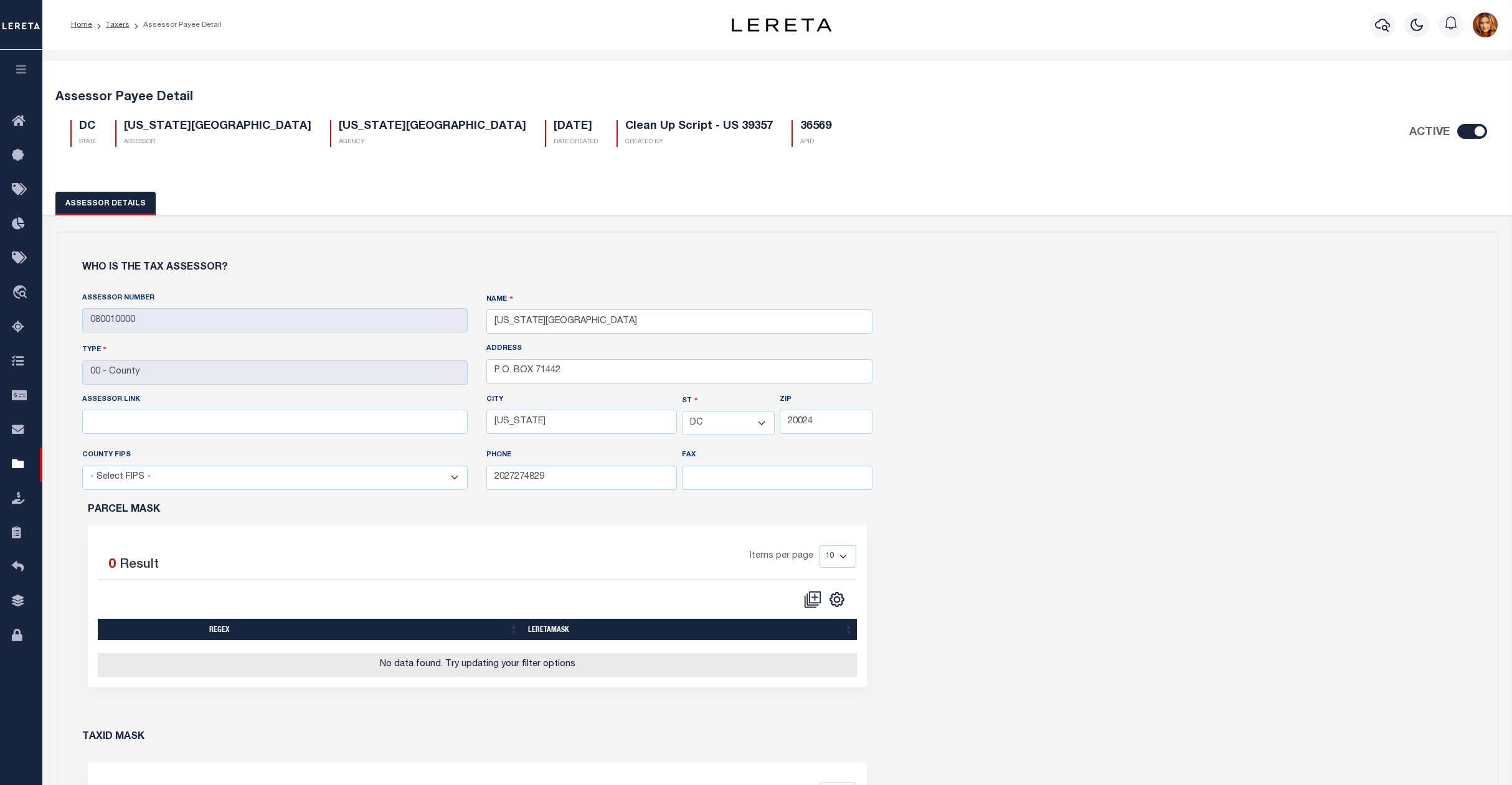
select select "DC"
click at [116, 22] on link "Taxers" at bounding box center [118, 25] width 24 height 7
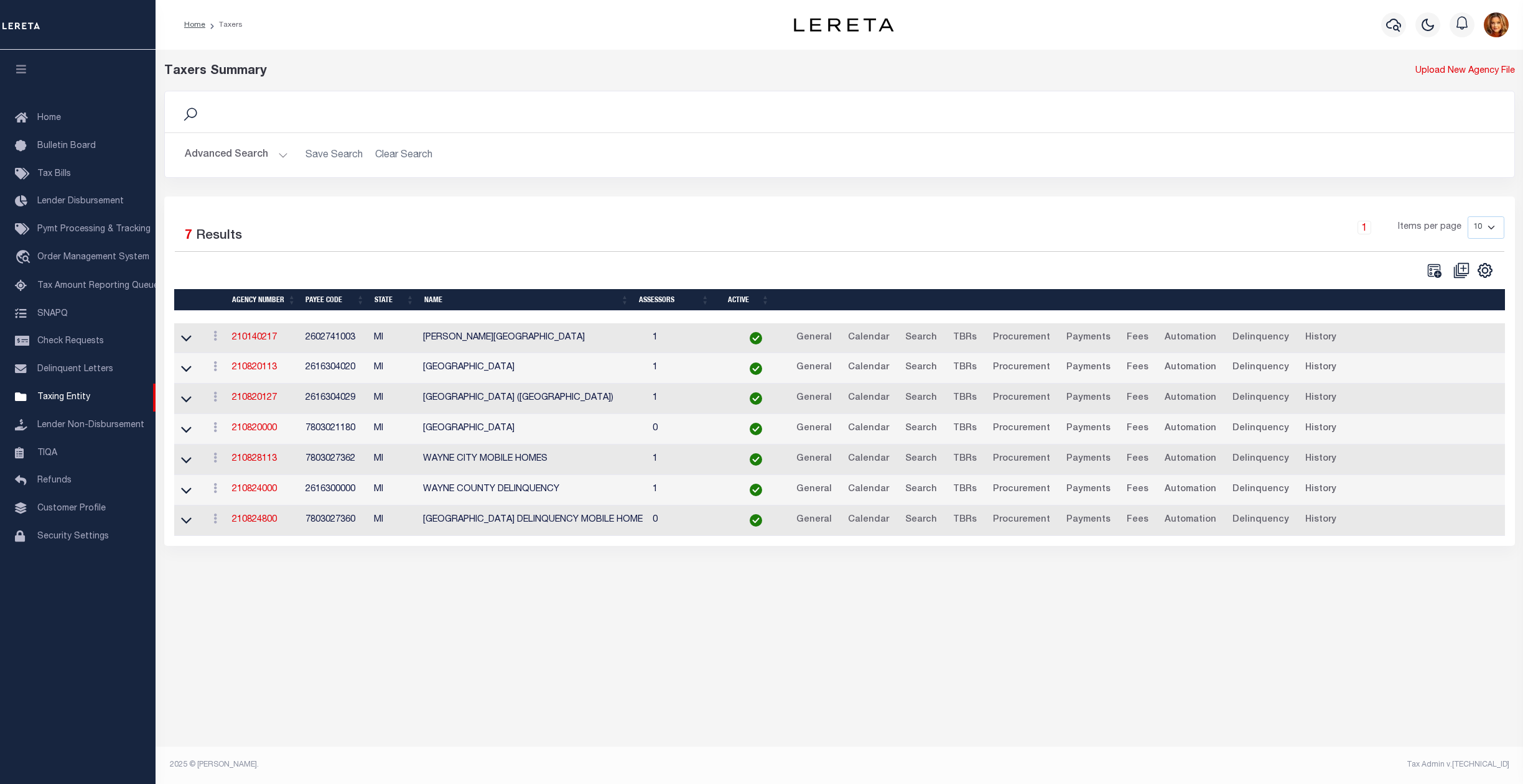
click at [220, 149] on button "Advanced Search" at bounding box center [236, 155] width 103 height 25
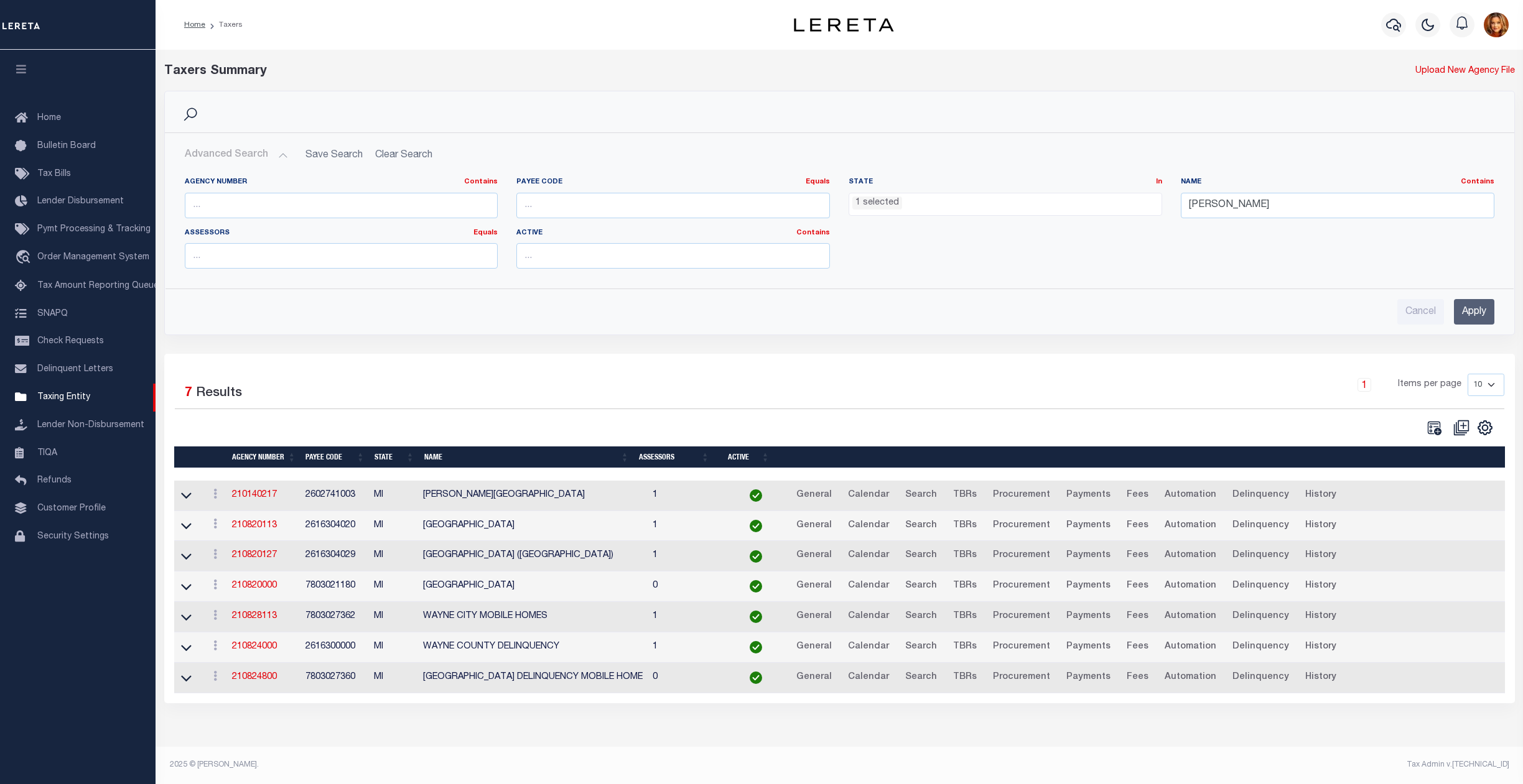
click at [913, 197] on ul "1 selected" at bounding box center [1006, 202] width 313 height 16
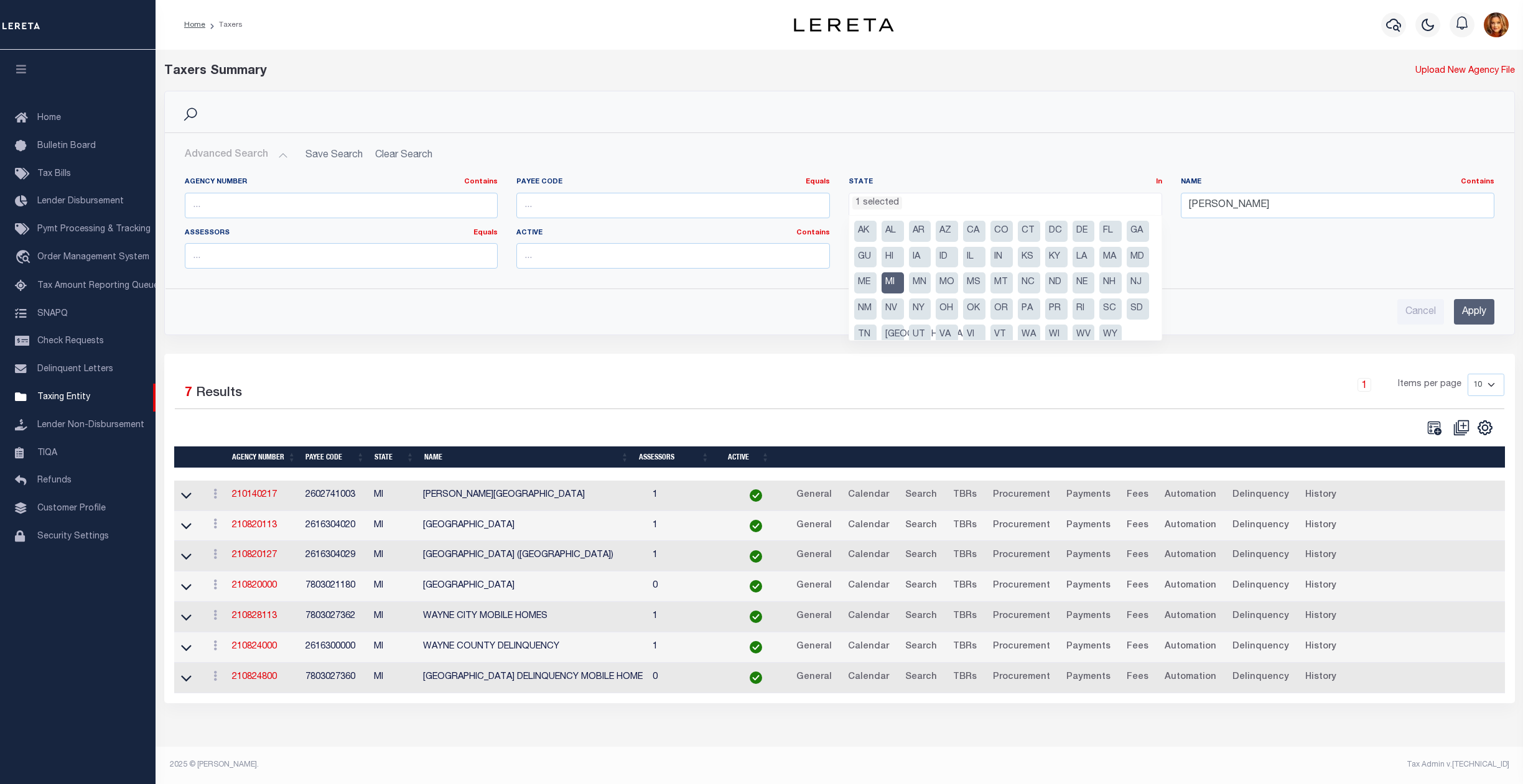
click at [932, 309] on li "NY" at bounding box center [920, 309] width 22 height 21
drag, startPoint x: 940, startPoint y: 279, endPoint x: 955, endPoint y: 280, distance: 15.0
click at [904, 279] on li "MI" at bounding box center [892, 282] width 22 height 21
select select "NY"
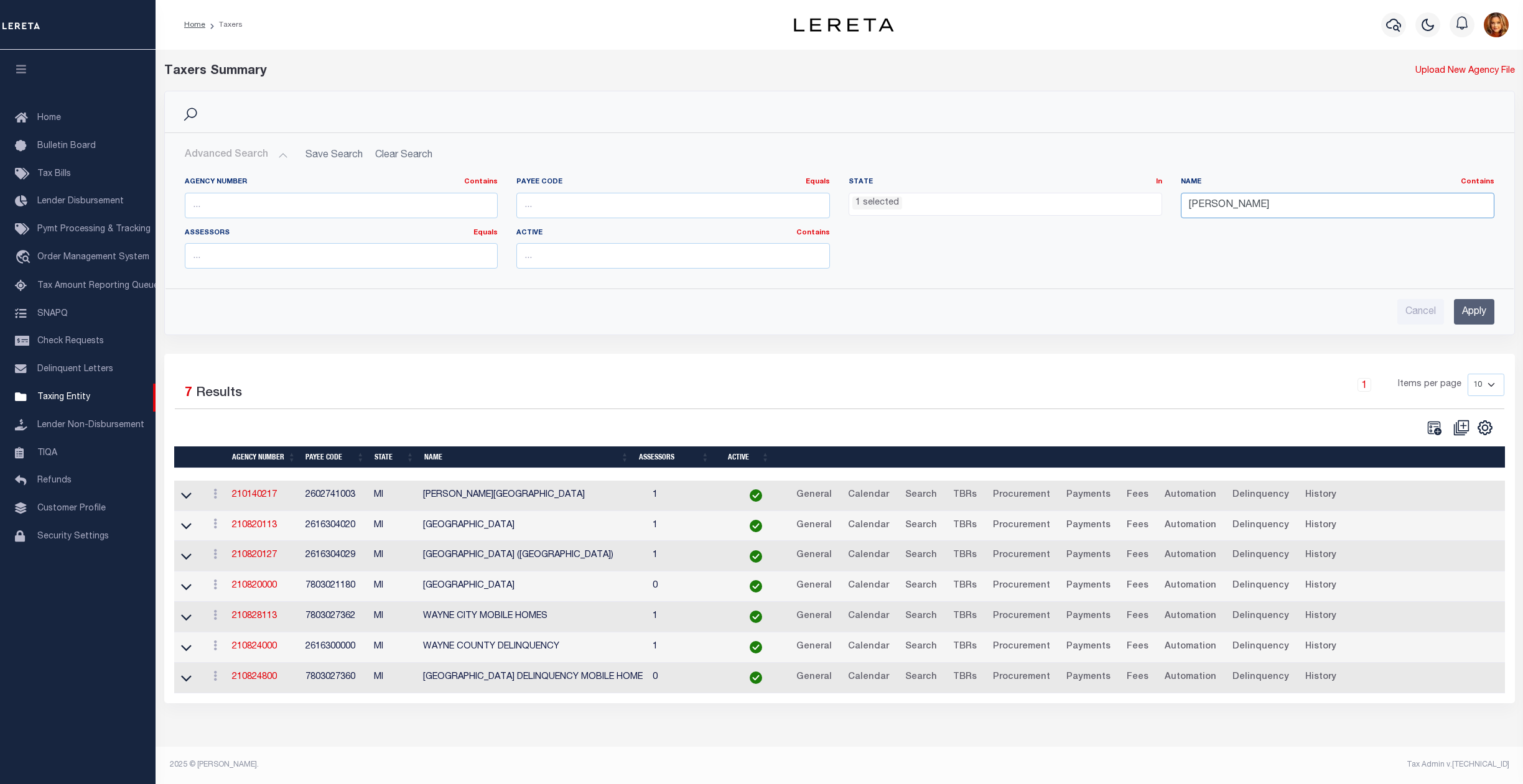
drag, startPoint x: 1241, startPoint y: 207, endPoint x: 1119, endPoint y: 190, distance: 123.2
click at [1119, 190] on div "Agency Number Contains Contains Is Payee Code Equals Equals Is Not Equal To Is …" at bounding box center [839, 228] width 1328 height 101
type input "Rye"
click at [1462, 314] on input "Apply" at bounding box center [1474, 312] width 40 height 26
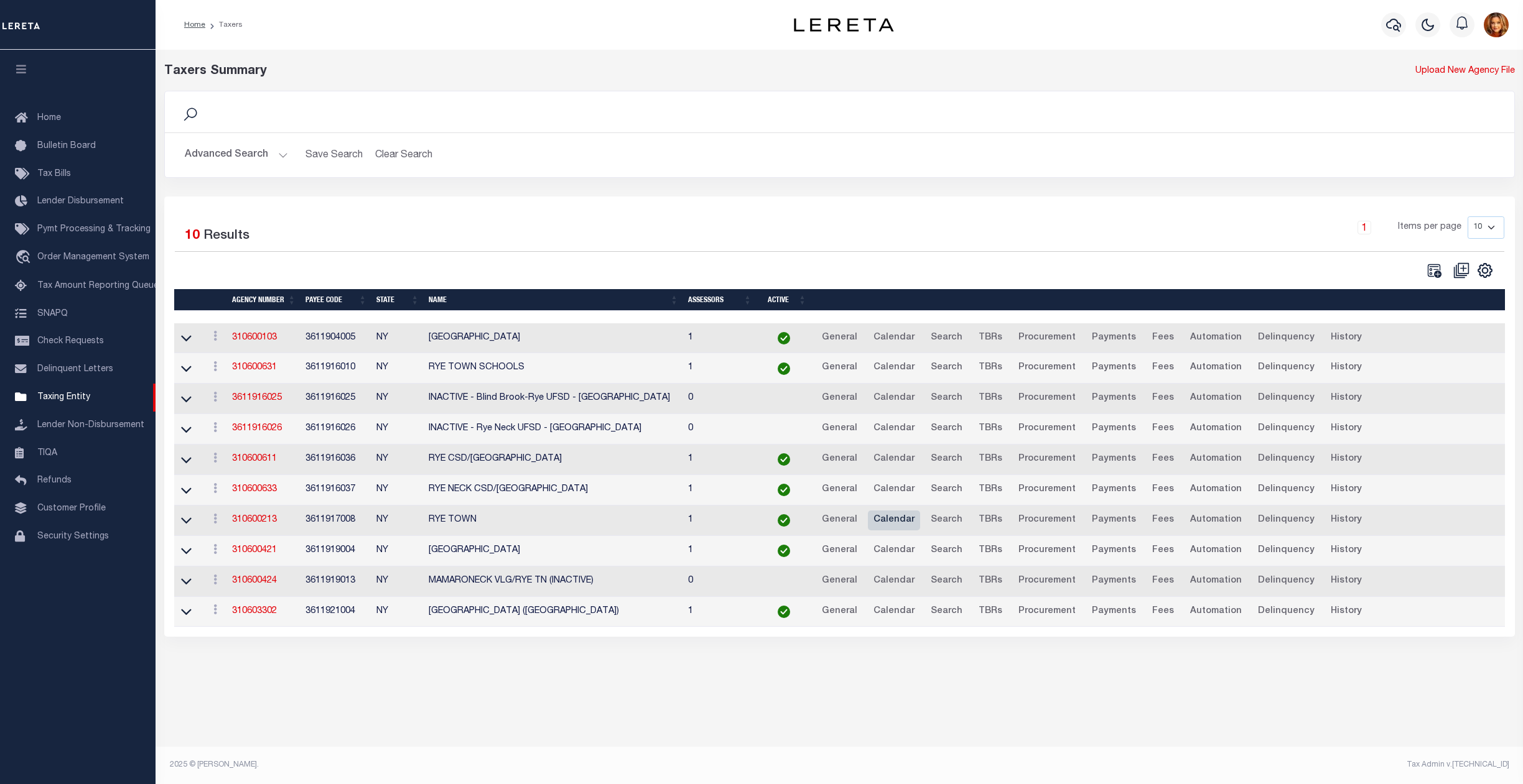
click at [891, 526] on link "Calendar" at bounding box center [893, 521] width 52 height 20
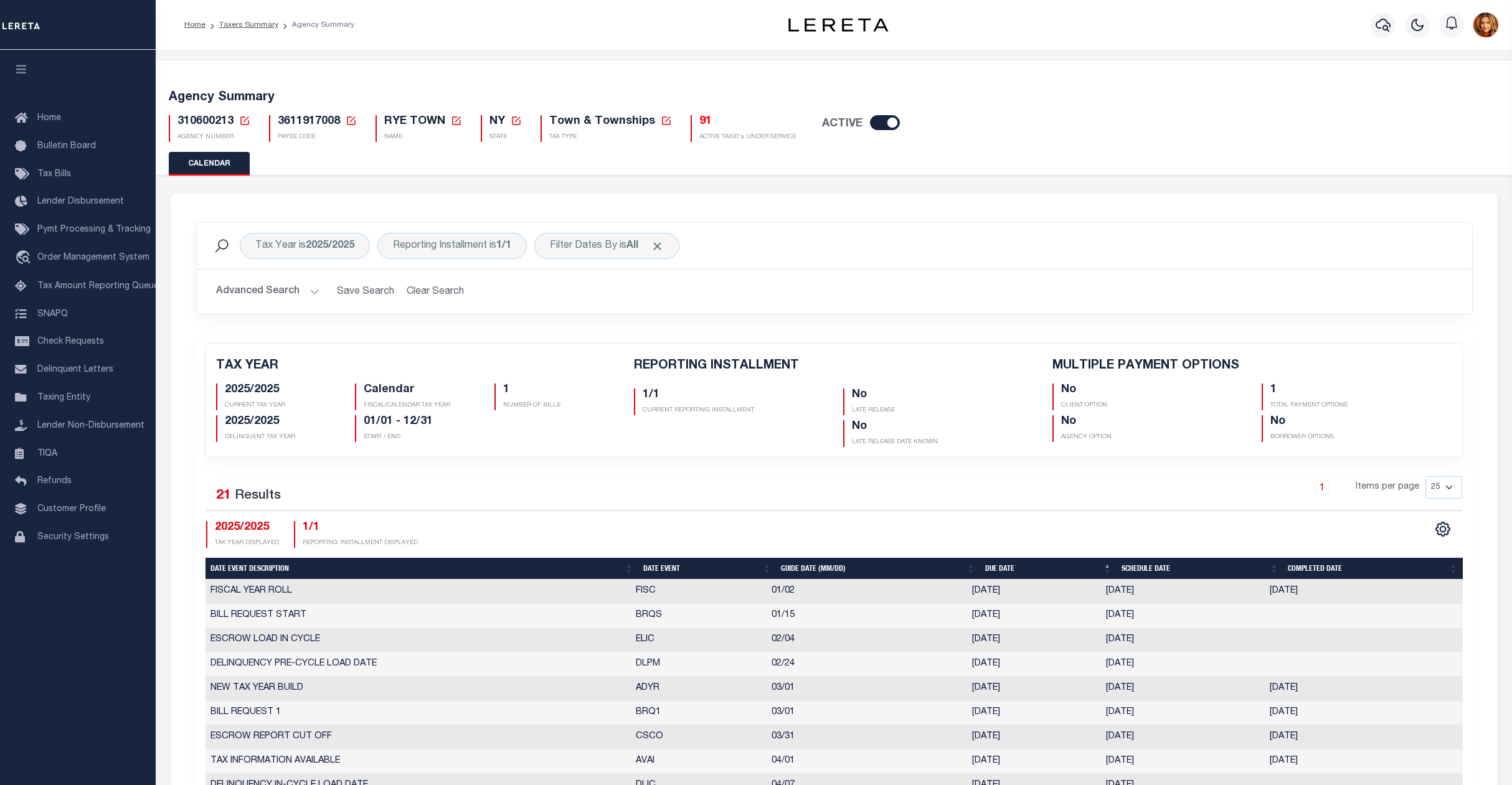
checkbox input "false"
type input "1"
click at [230, 24] on link "Taxers Summary" at bounding box center [249, 25] width 59 height 7
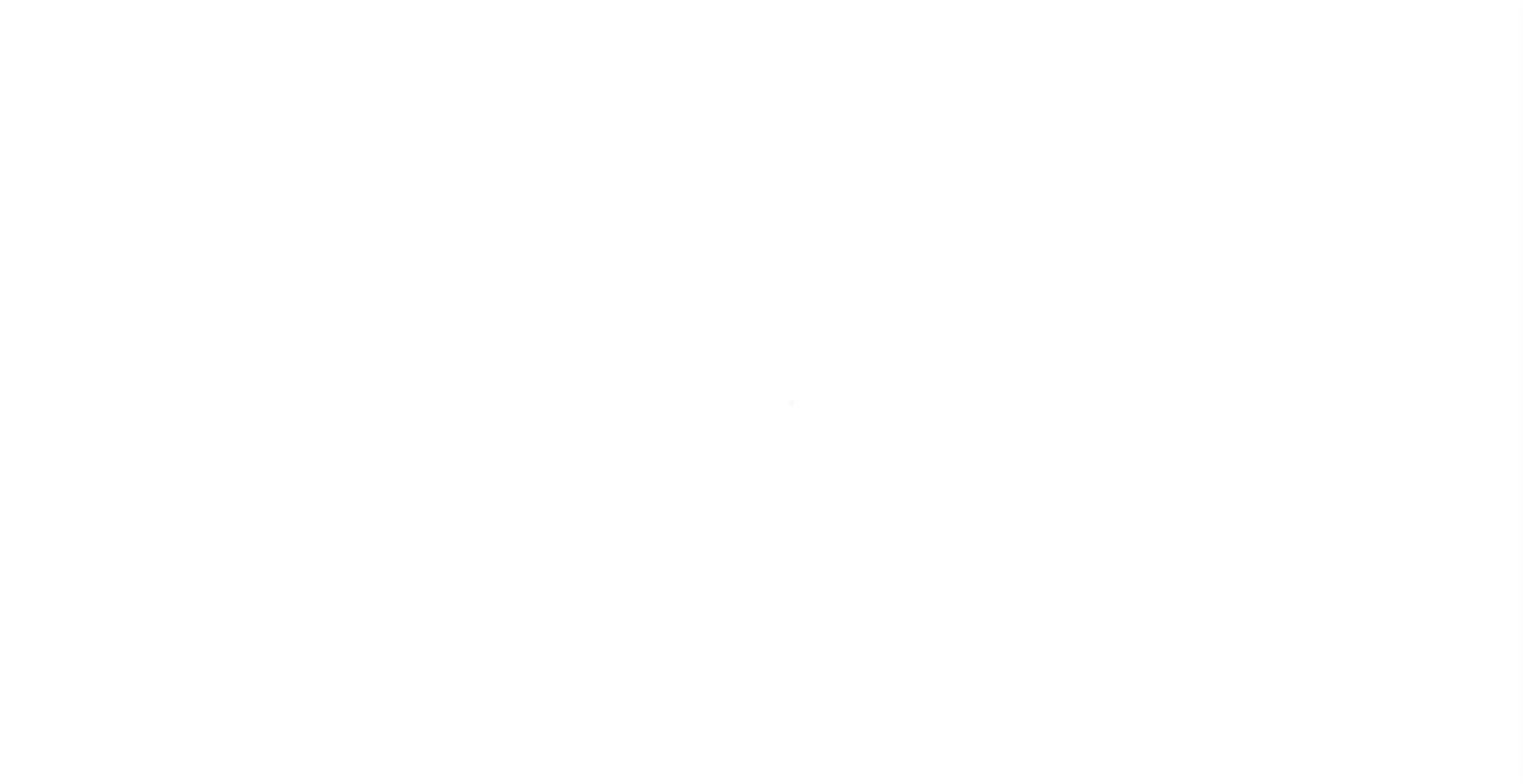
select select "DC"
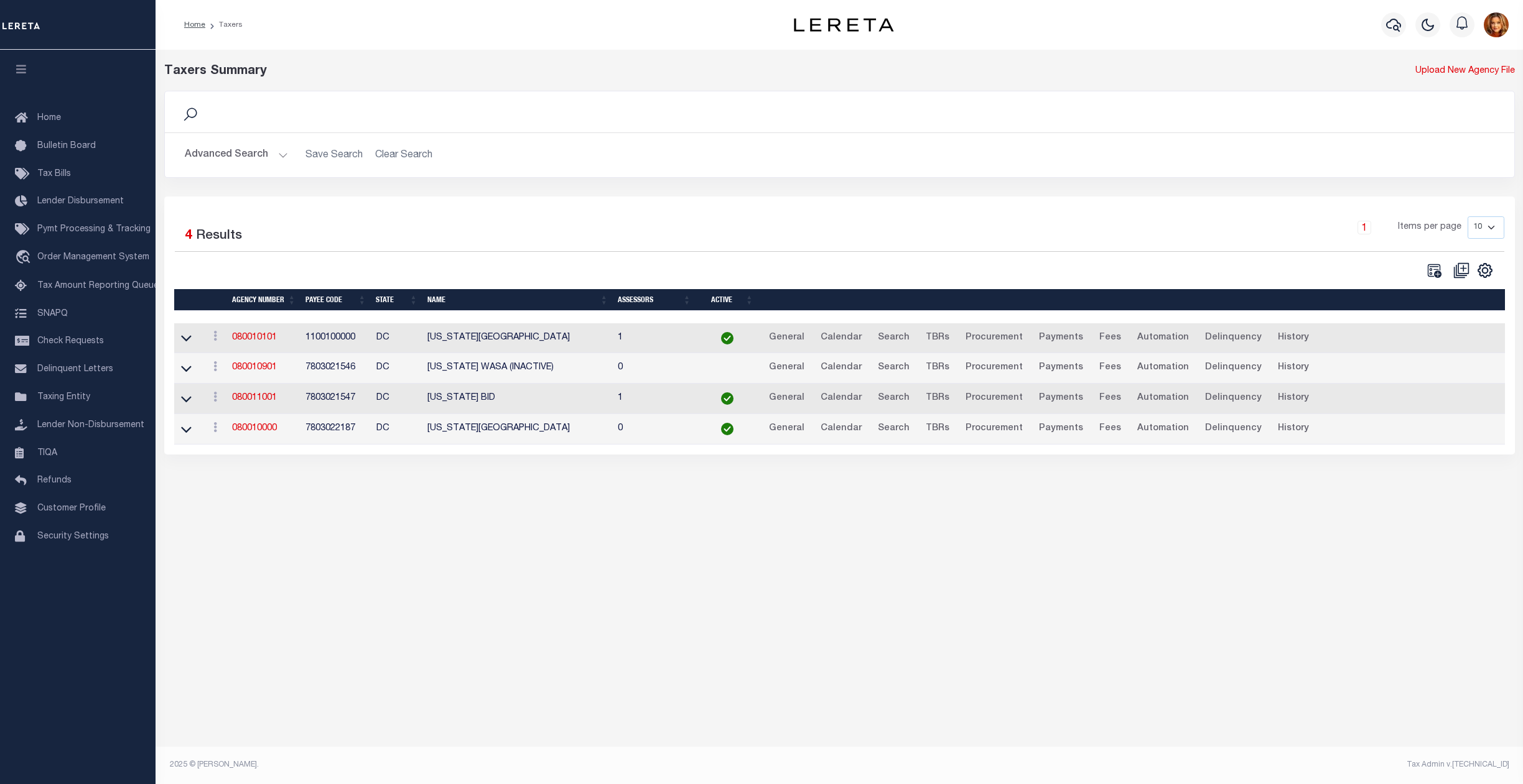
click at [241, 150] on button "Advanced Search" at bounding box center [236, 155] width 103 height 25
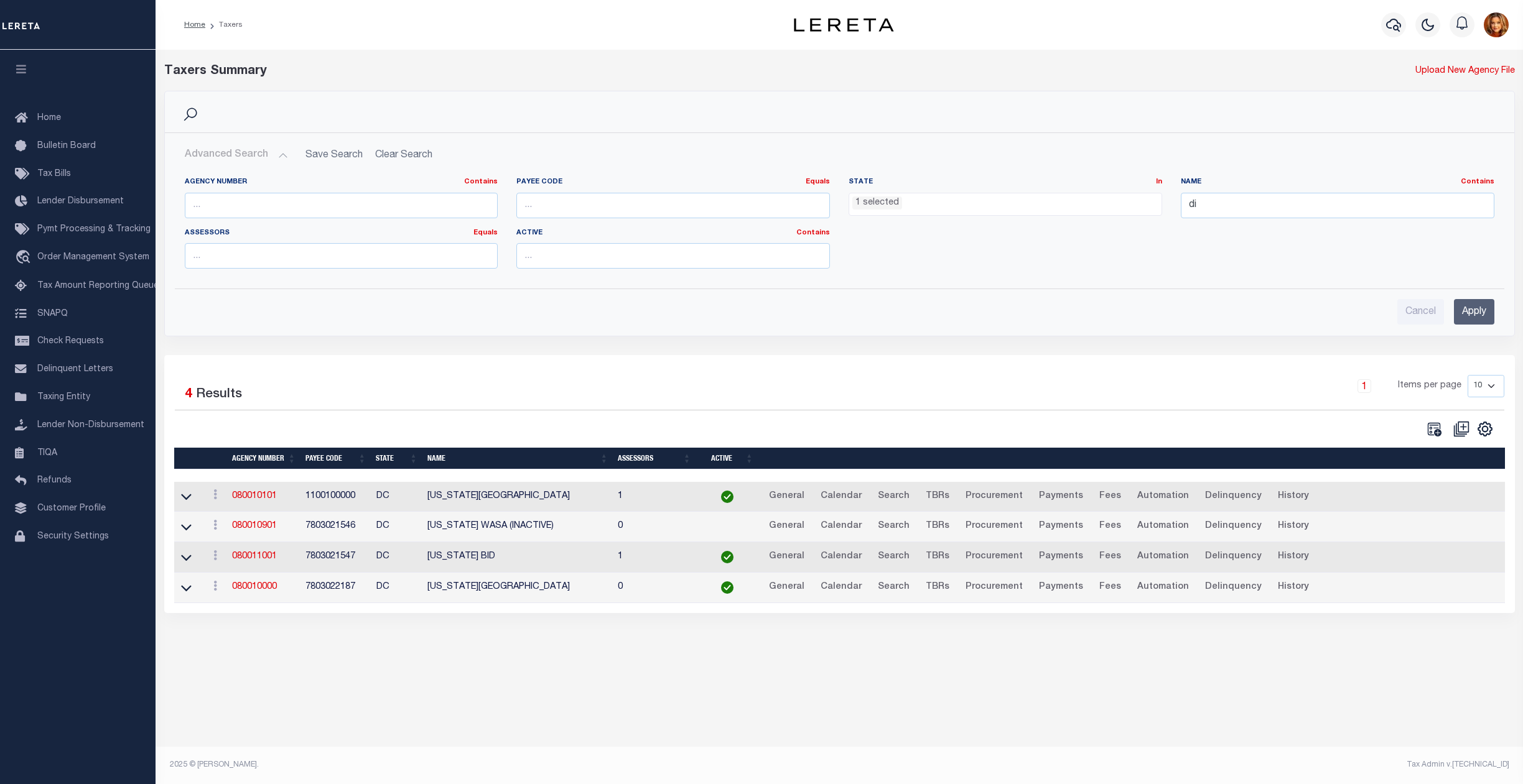
click at [914, 200] on ul "1 selected" at bounding box center [1006, 202] width 313 height 16
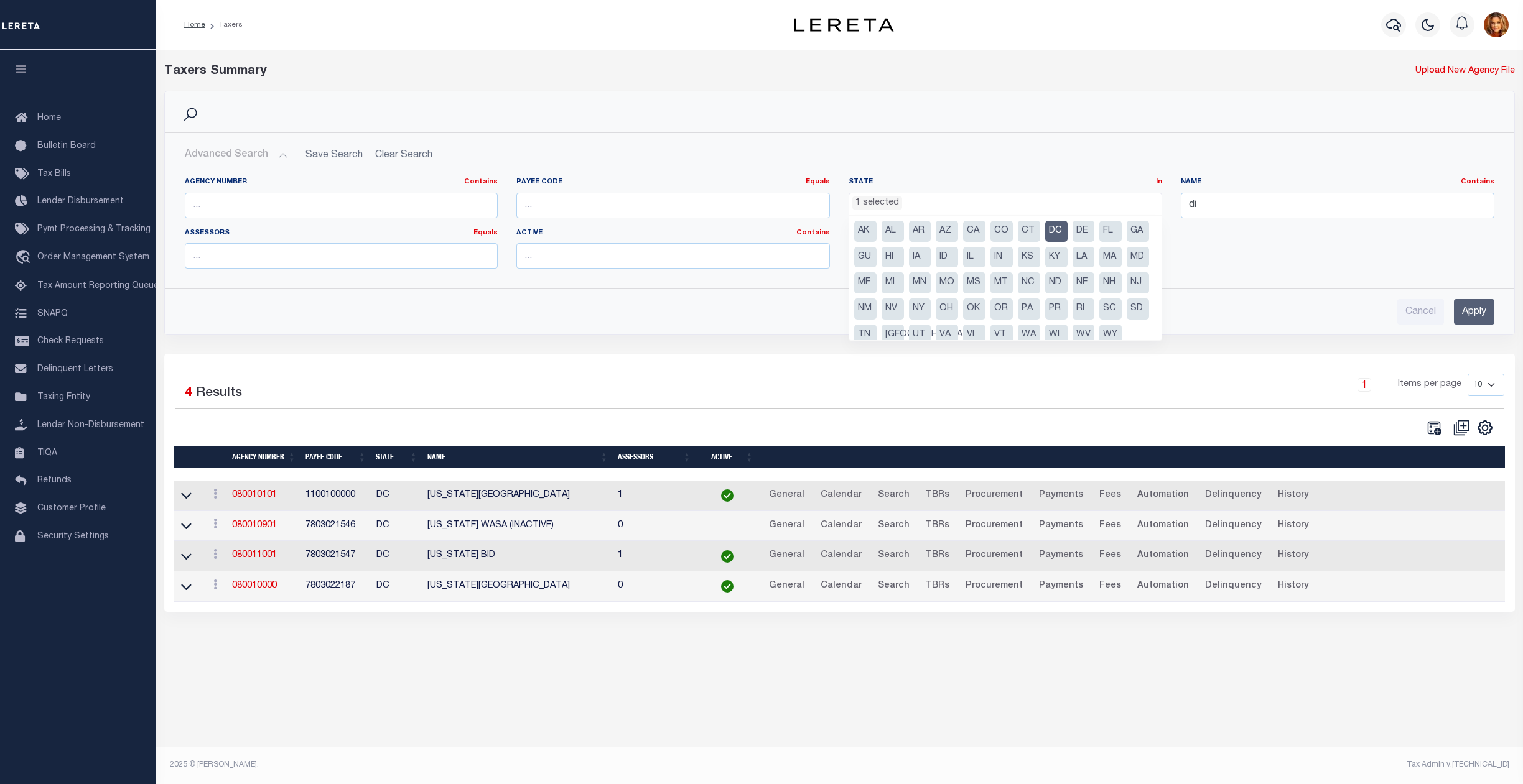
click at [1059, 231] on li "DC" at bounding box center [1056, 231] width 22 height 21
click at [1126, 242] on li "GA" at bounding box center [1137, 231] width 22 height 21
select select "GA"
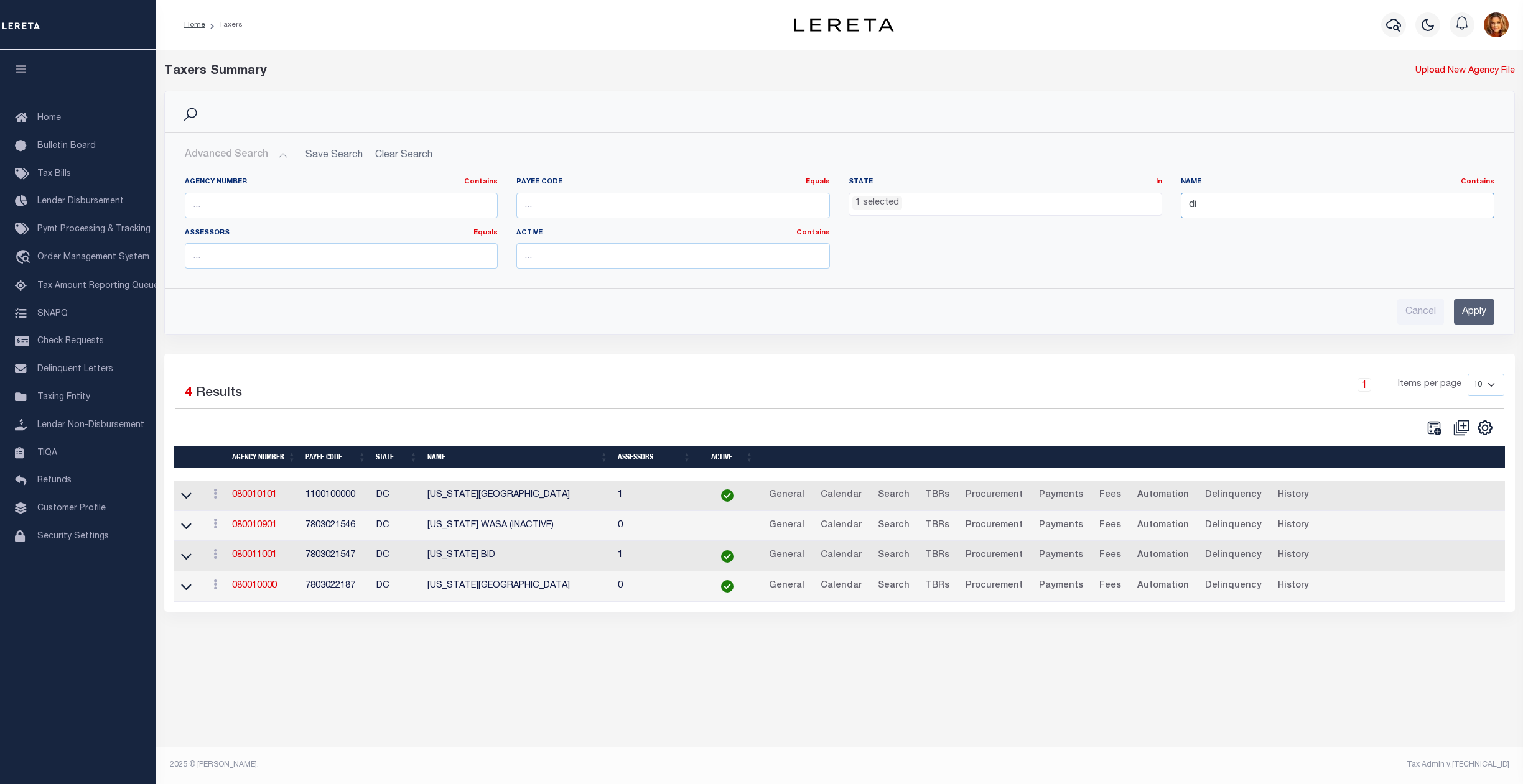
drag, startPoint x: 1192, startPoint y: 203, endPoint x: 1103, endPoint y: 206, distance: 89.1
click at [1103, 206] on div "Agency Number Contains Contains Is Payee Code Equals Equals Is Not Equal To Is …" at bounding box center [839, 228] width 1328 height 101
type input "Fulto"
click at [1492, 303] on input "Apply" at bounding box center [1474, 312] width 40 height 26
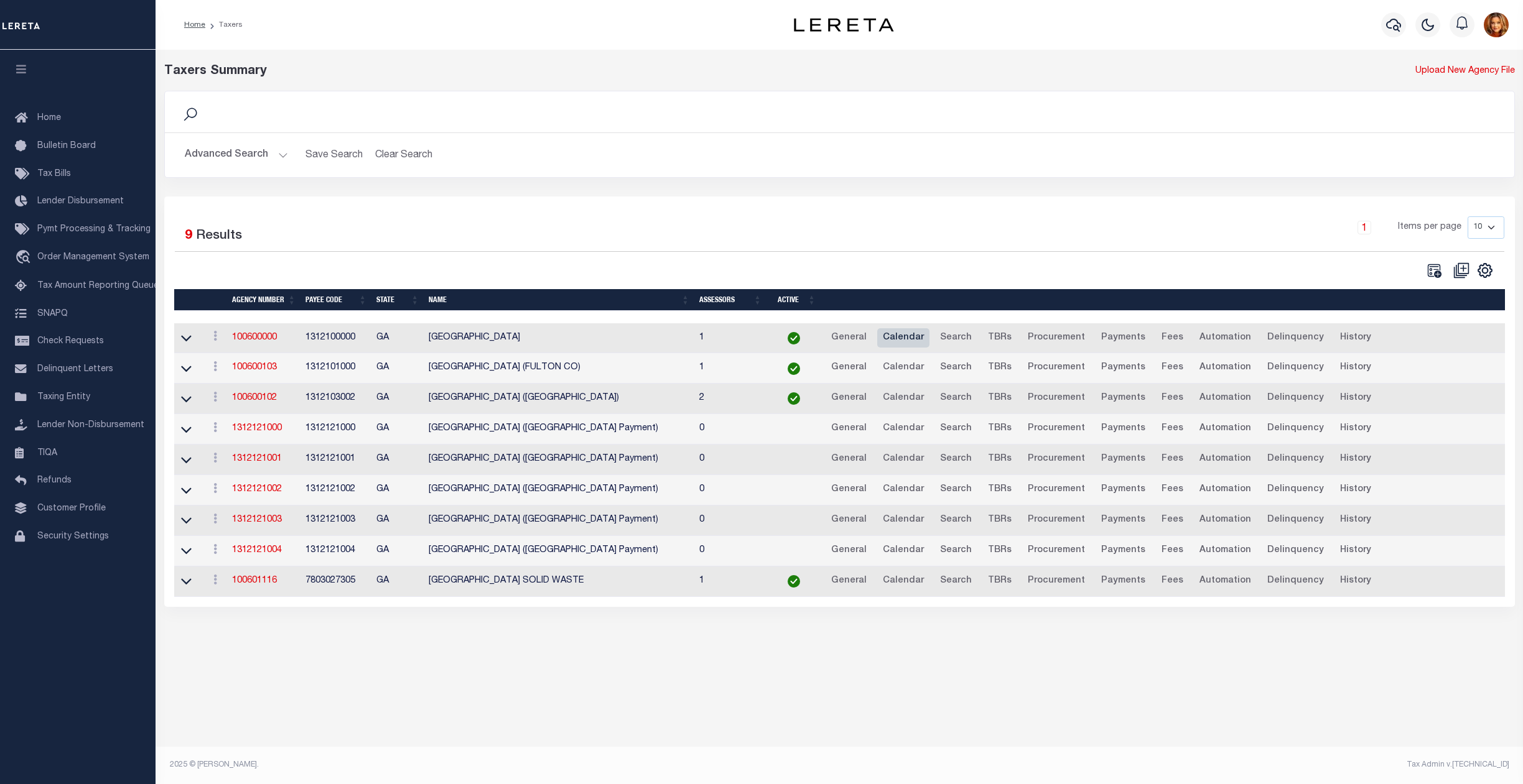
click at [900, 335] on link "Calendar" at bounding box center [903, 338] width 52 height 20
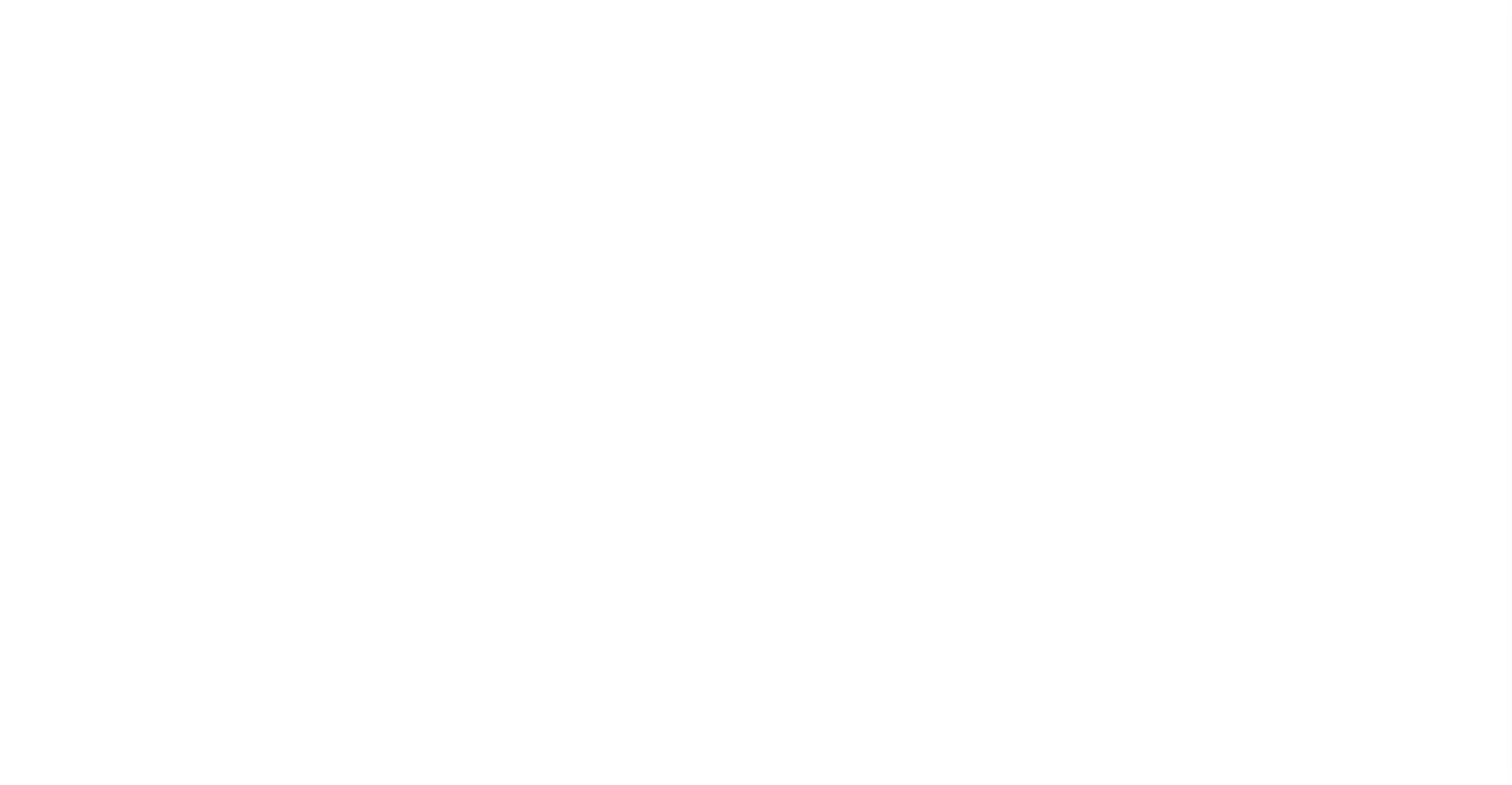
checkbox input "false"
type input "1"
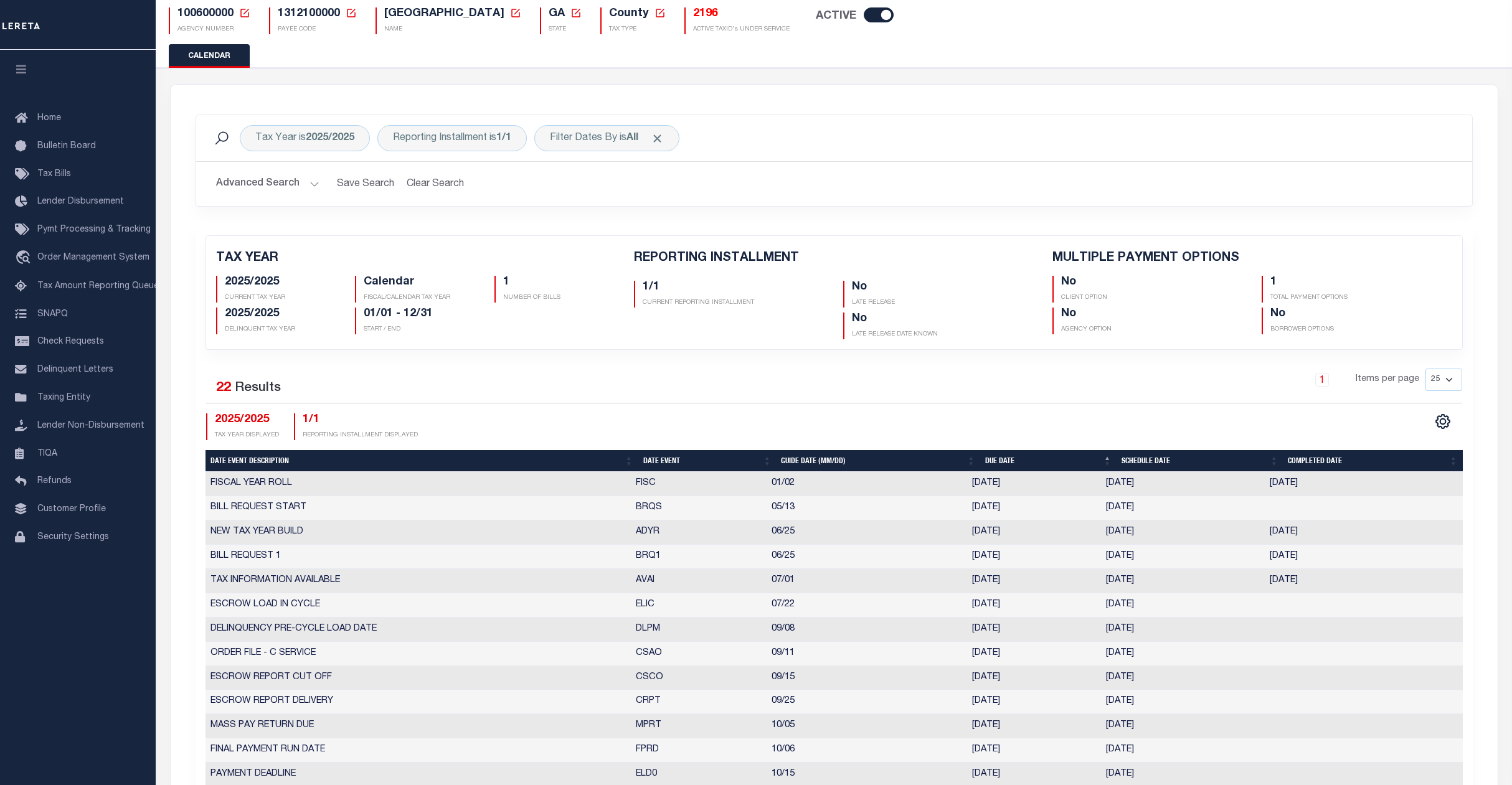
scroll to position [166, 0]
